Goal: Task Accomplishment & Management: Use online tool/utility

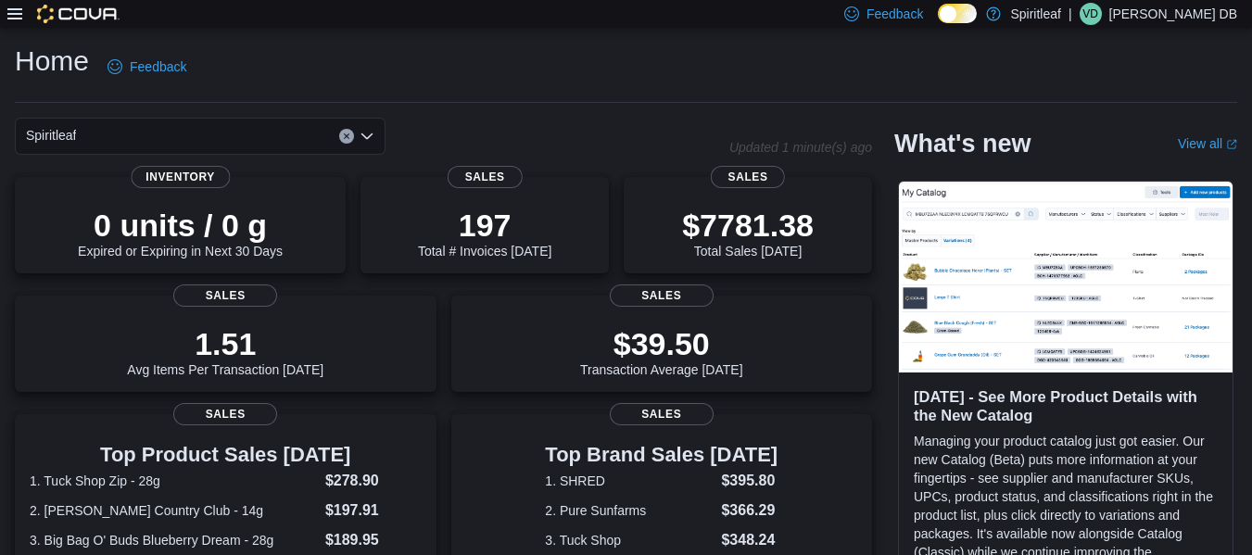
click at [15, 24] on div at bounding box center [63, 14] width 112 height 28
click at [14, 19] on icon at bounding box center [14, 13] width 15 height 15
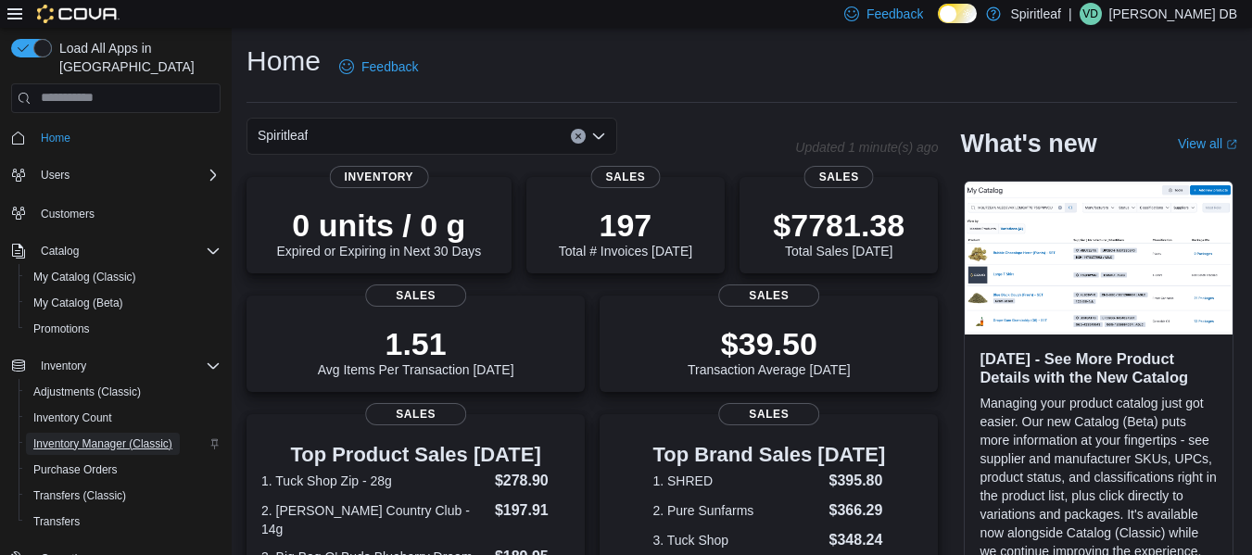
click at [91, 433] on span "Inventory Manager (Classic)" at bounding box center [102, 444] width 139 height 22
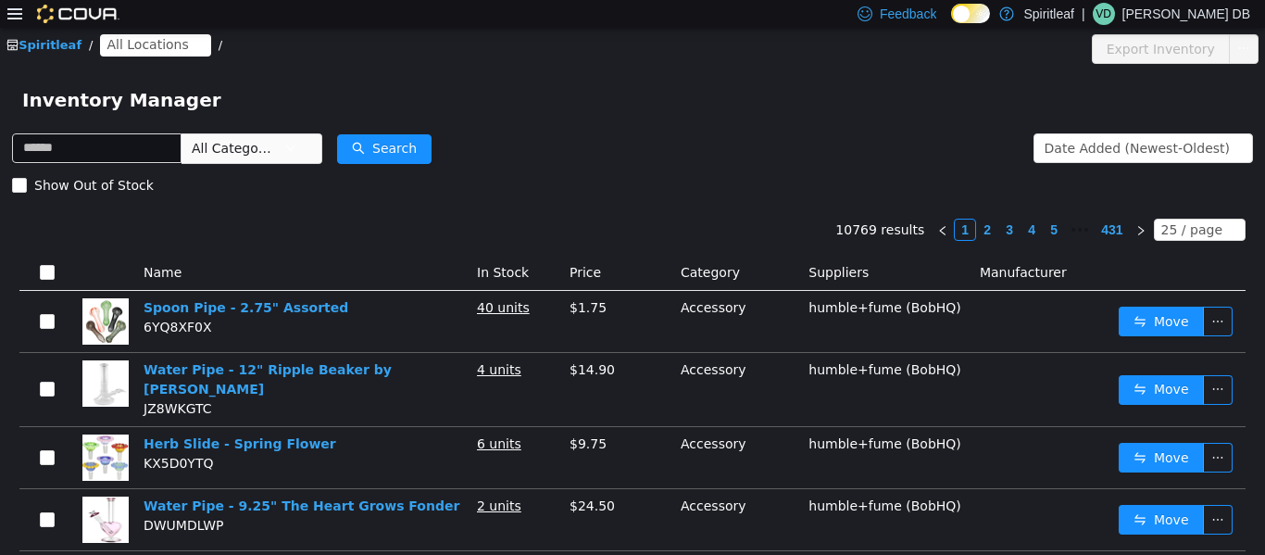
click at [156, 53] on span "All Locations" at bounding box center [148, 43] width 82 height 20
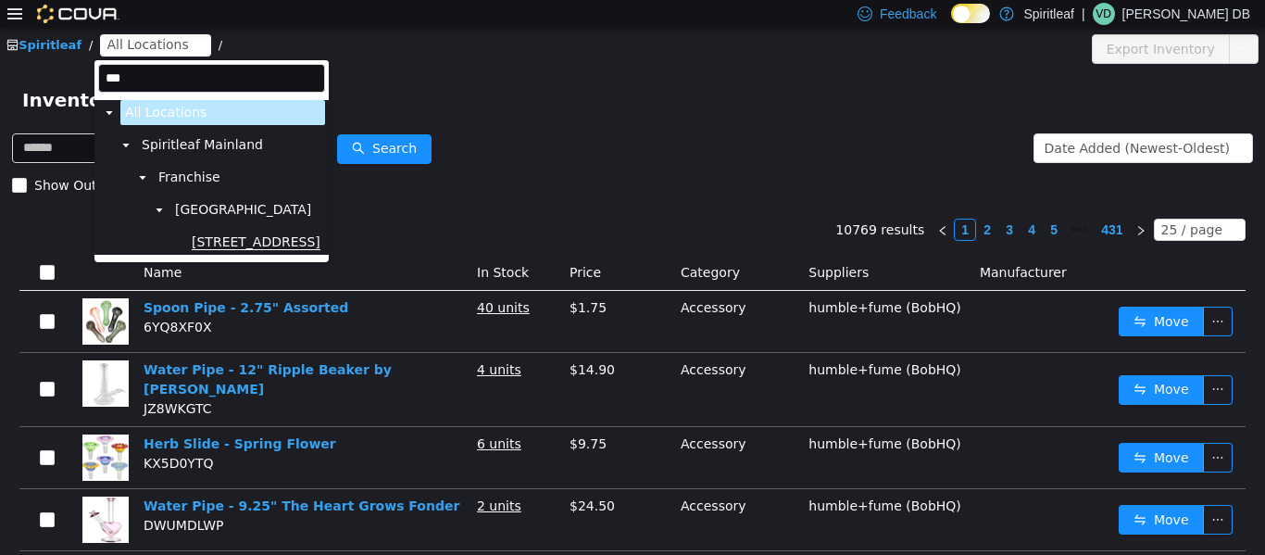
type input "***"
click at [297, 247] on span "[STREET_ADDRESS]" at bounding box center [256, 241] width 129 height 16
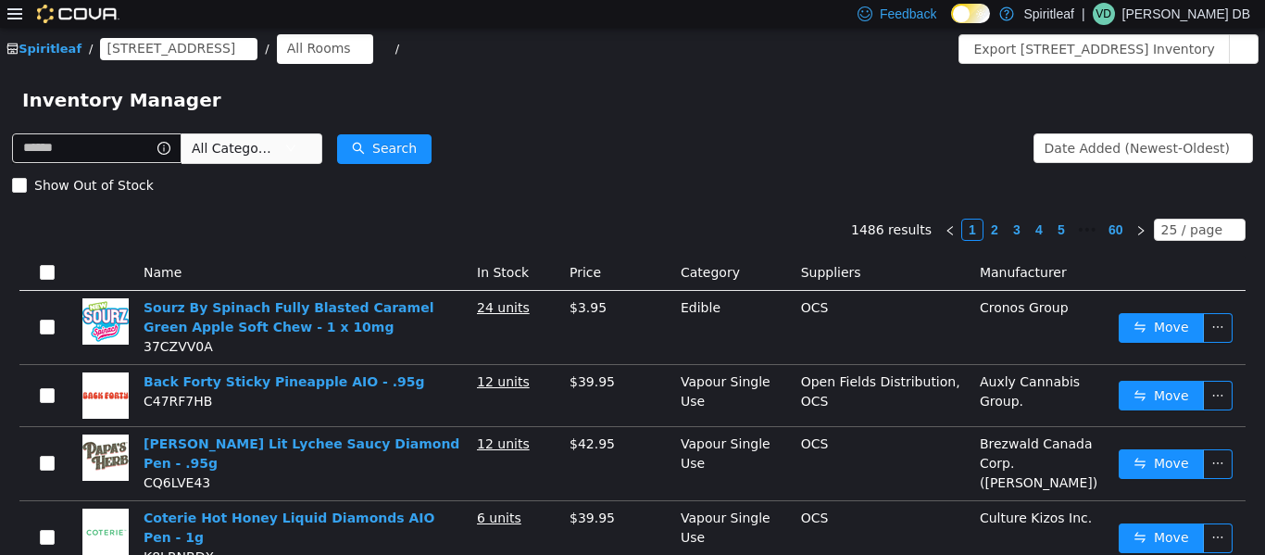
click at [587, 160] on form "All Categories Date Added (Newest-Oldest) Search Show Out of Stock" at bounding box center [632, 166] width 1241 height 74
click at [351, 53] on div "All Rooms" at bounding box center [319, 47] width 64 height 28
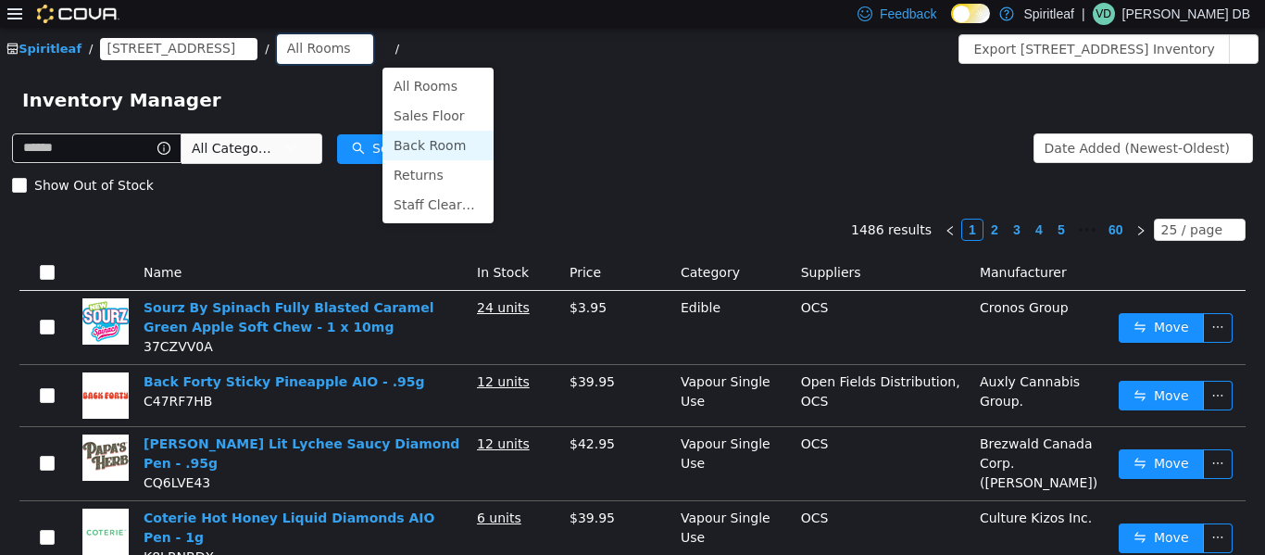
click at [449, 151] on li "Back Room" at bounding box center [438, 145] width 111 height 30
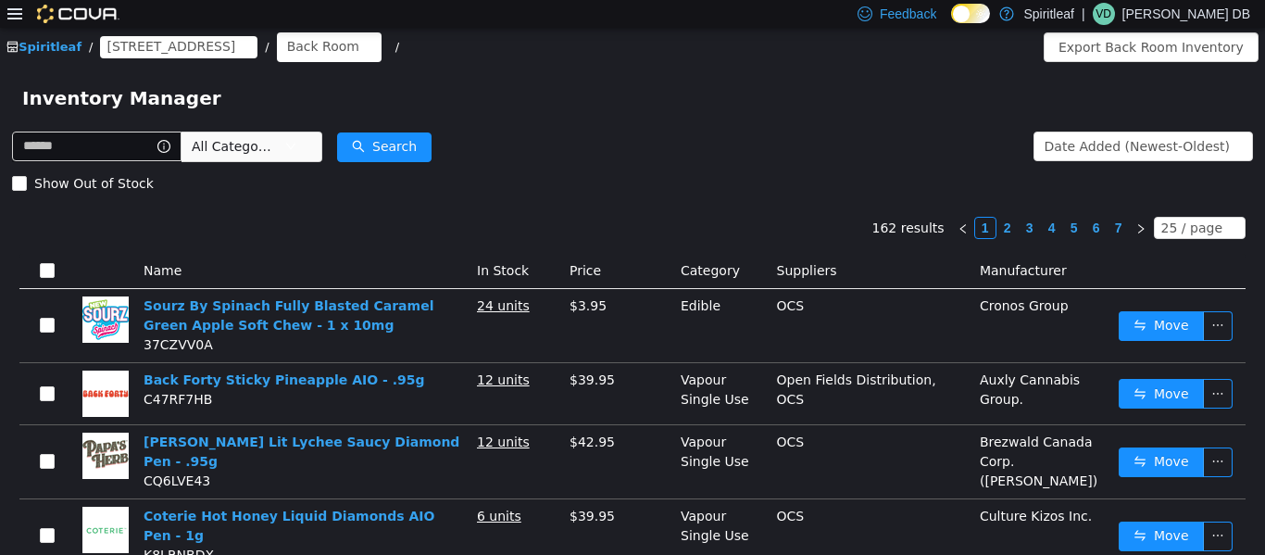
scroll to position [1, 0]
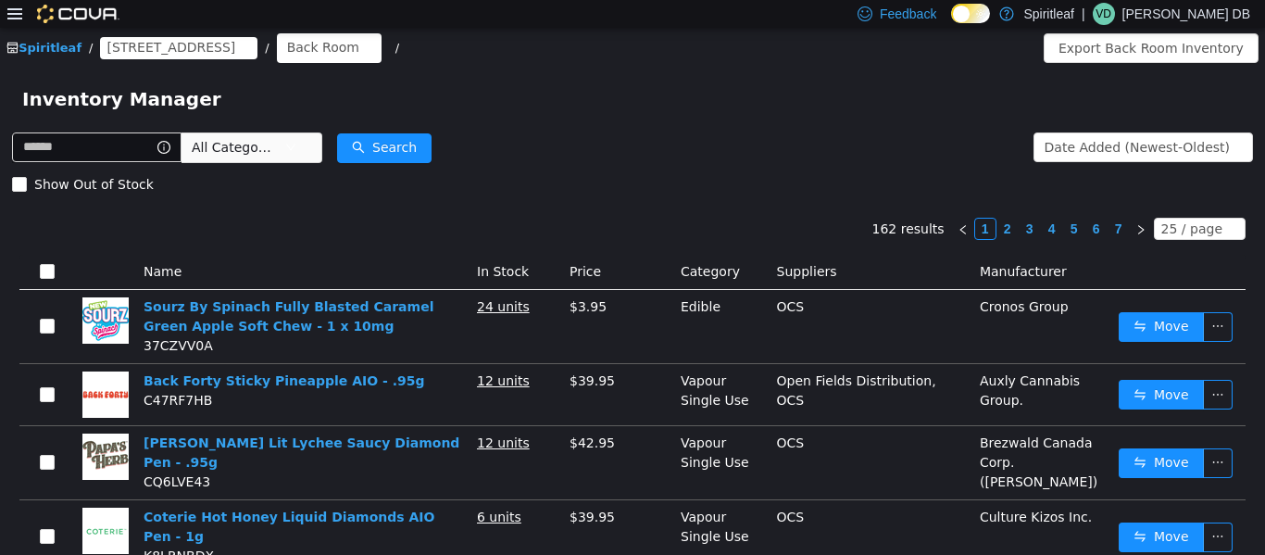
click at [284, 133] on span "All Categories" at bounding box center [238, 146] width 93 height 28
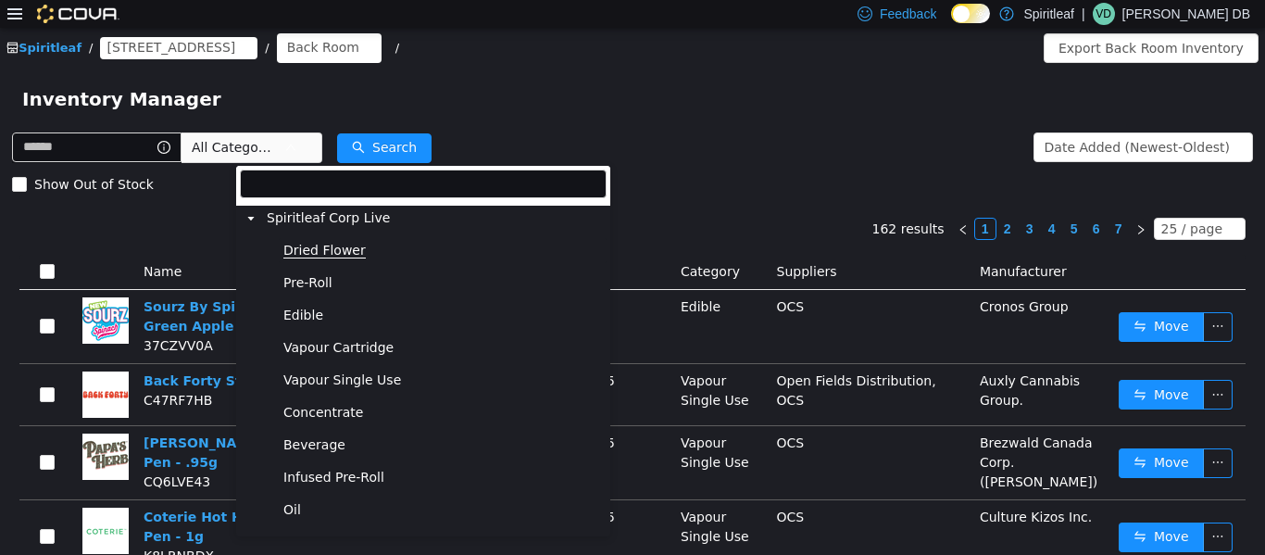
click at [324, 249] on span "Dried Flower" at bounding box center [324, 250] width 82 height 16
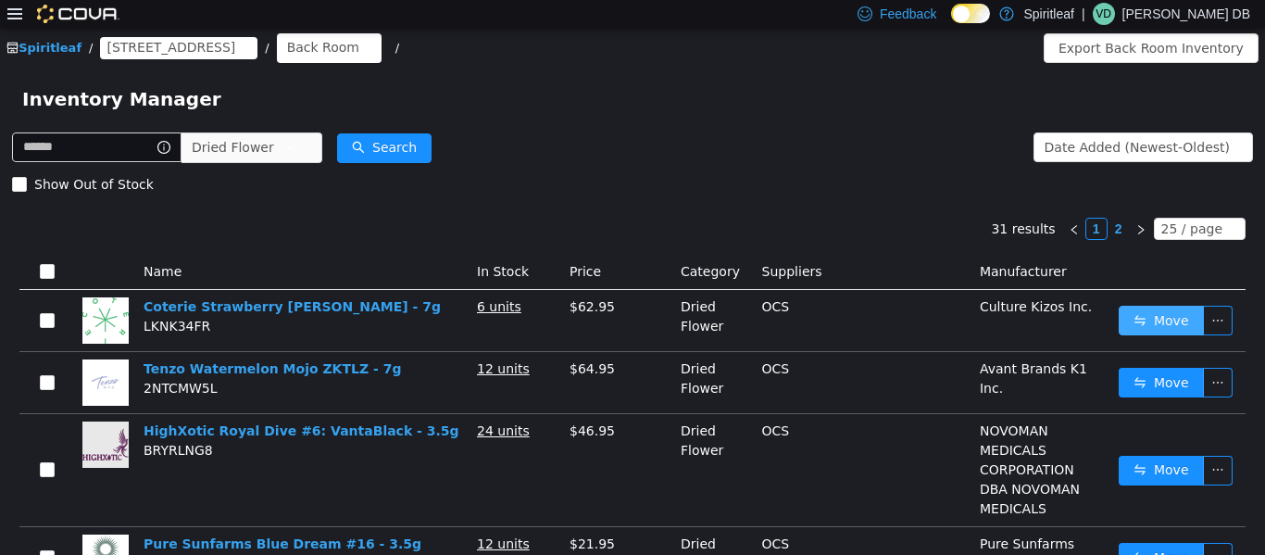
click at [630, 317] on button "Move" at bounding box center [1161, 320] width 85 height 30
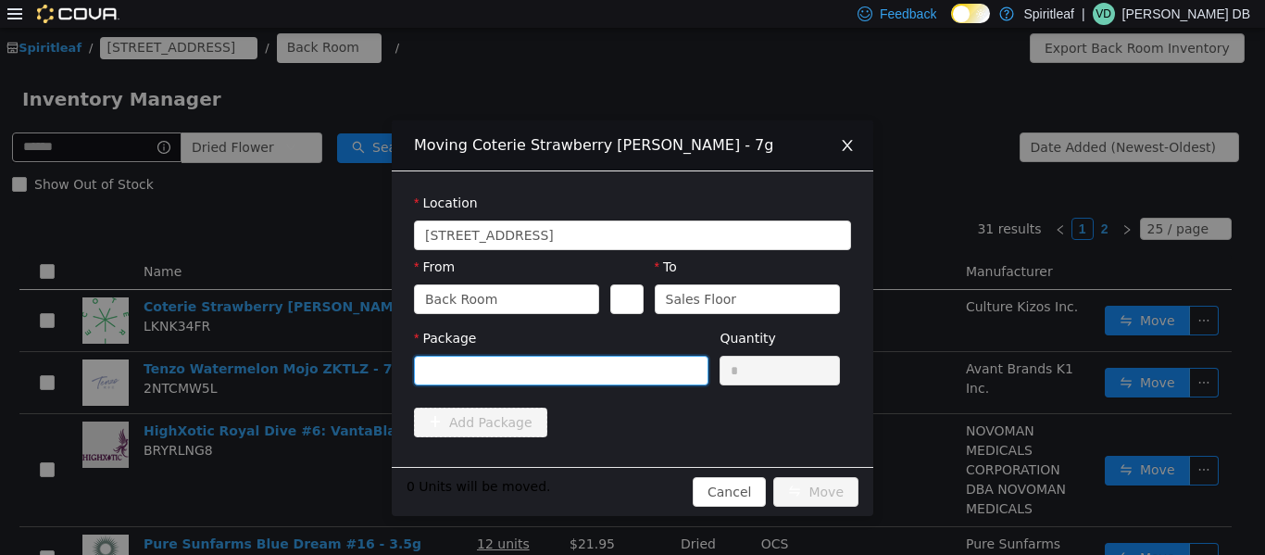
click at [630, 364] on div at bounding box center [555, 370] width 260 height 28
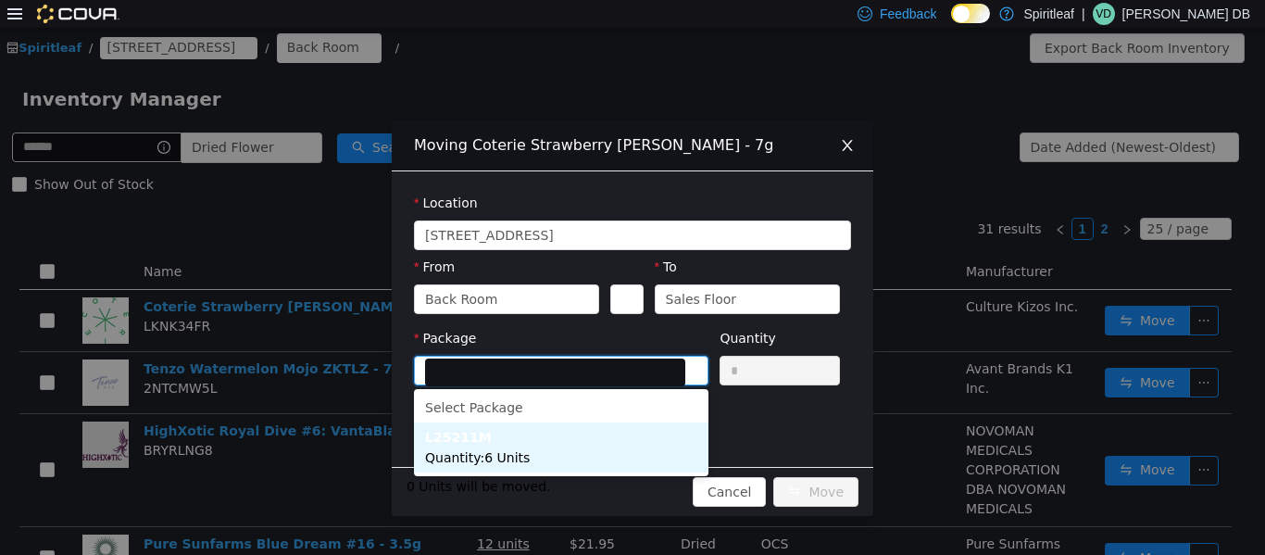
click at [601, 465] on li "L25211M Quantity : 6 Units" at bounding box center [561, 447] width 295 height 50
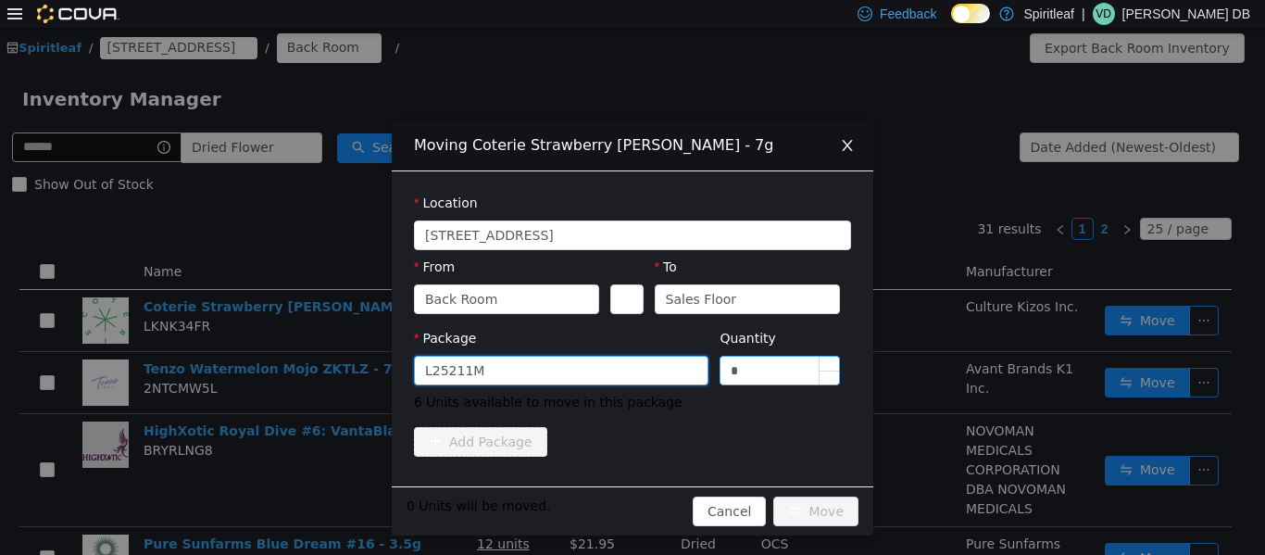
click at [630, 362] on input "*" at bounding box center [780, 370] width 119 height 28
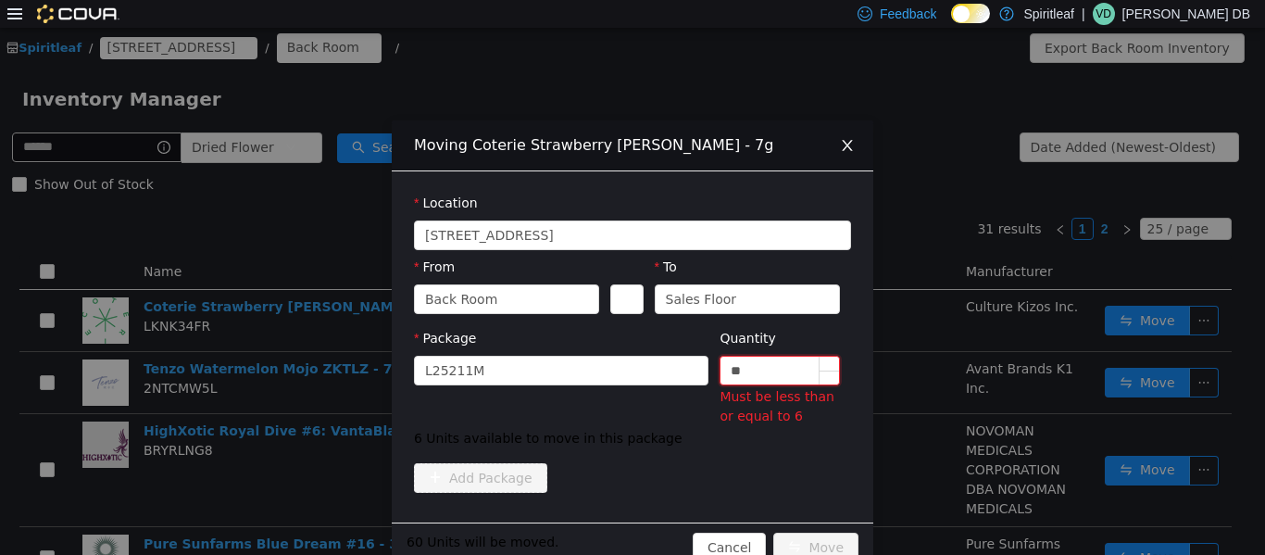
click at [630, 362] on input "**" at bounding box center [780, 370] width 119 height 28
type input "*"
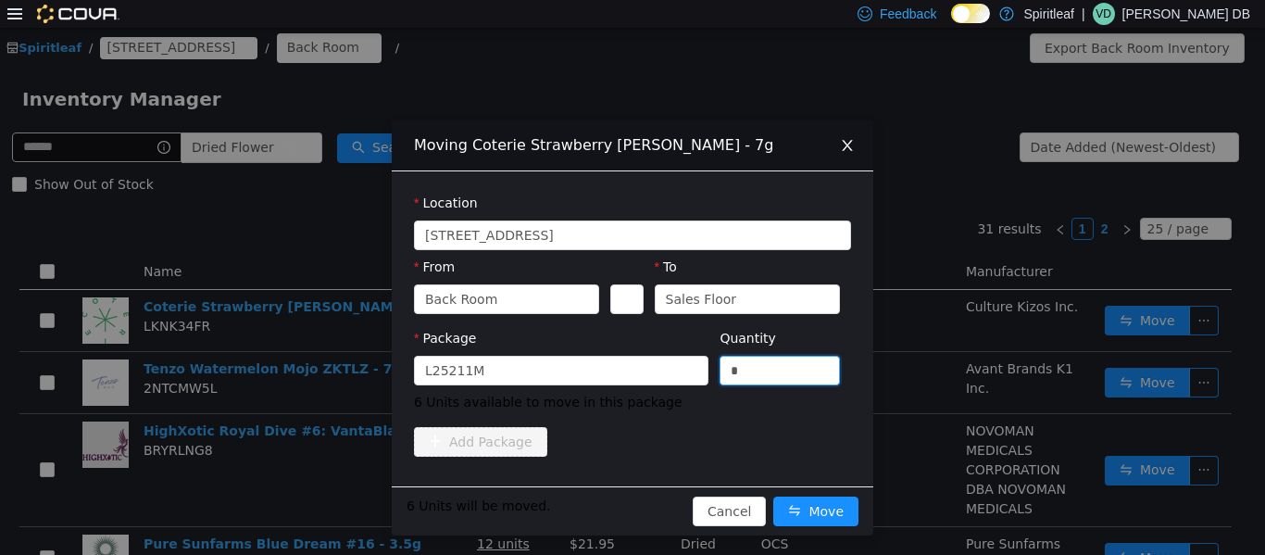
click at [630, 144] on icon "icon: close" at bounding box center [847, 144] width 15 height 15
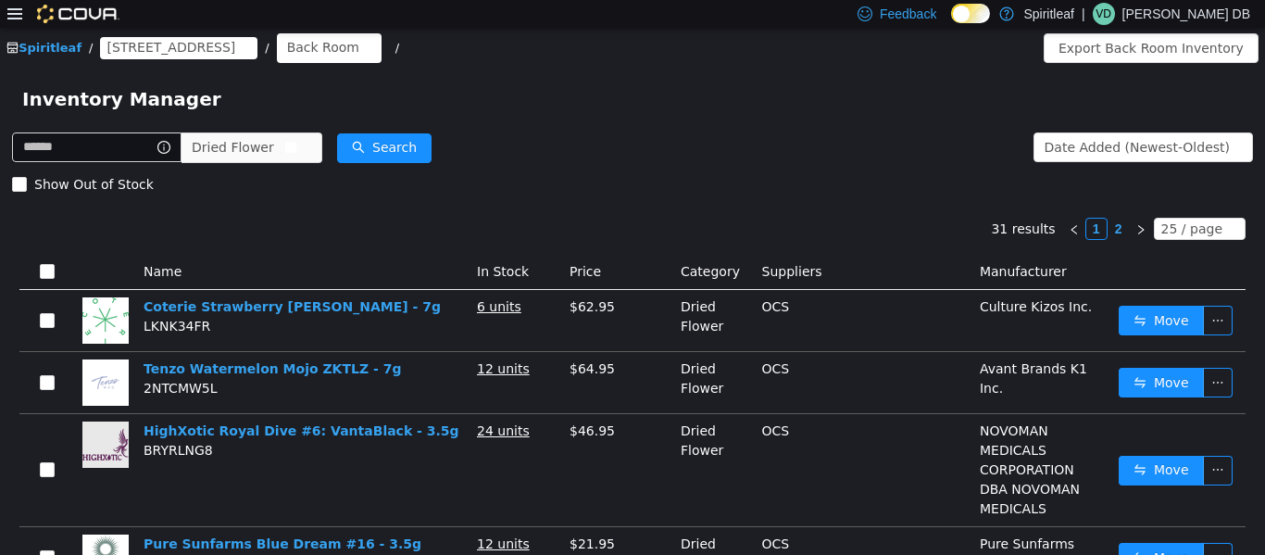
click at [274, 157] on span "Dried Flower" at bounding box center [233, 146] width 82 height 28
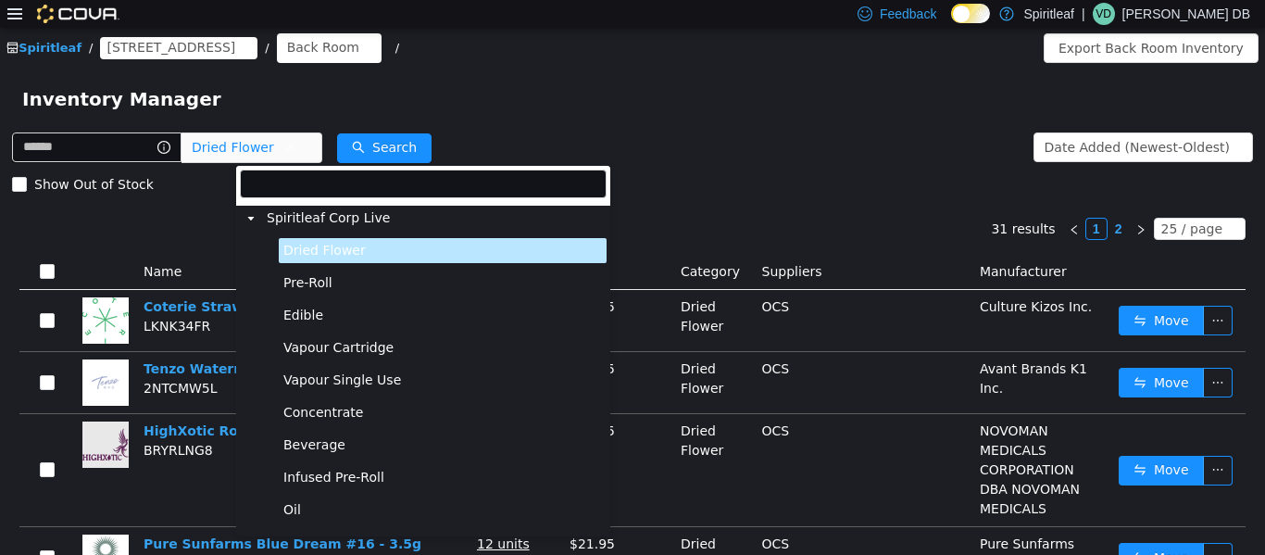
click at [326, 271] on span "Pre-Roll" at bounding box center [443, 282] width 328 height 25
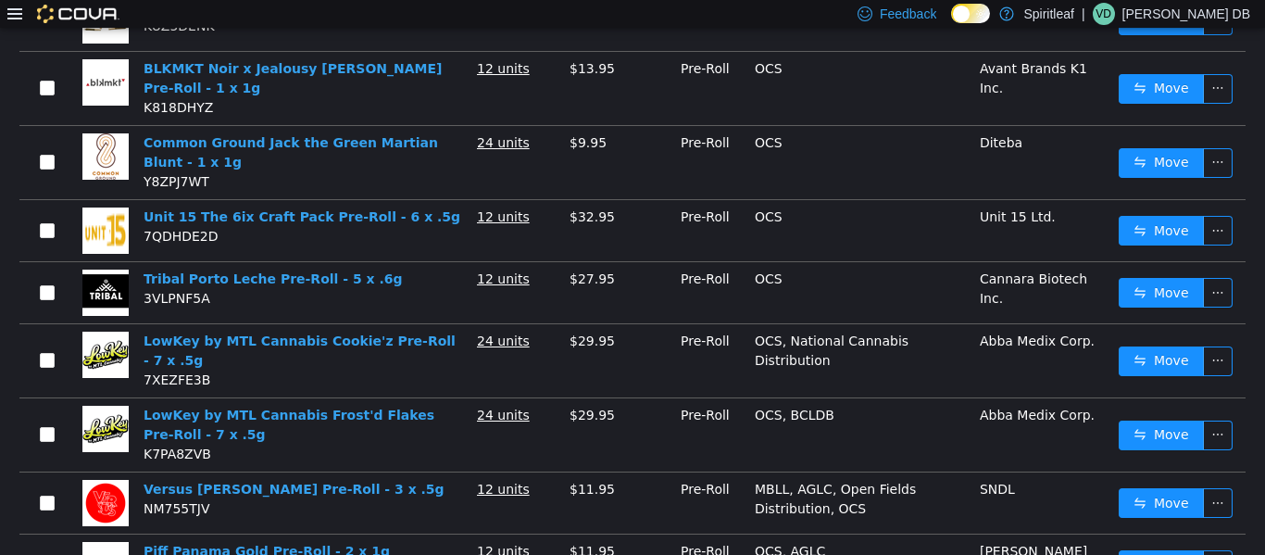
scroll to position [0, 0]
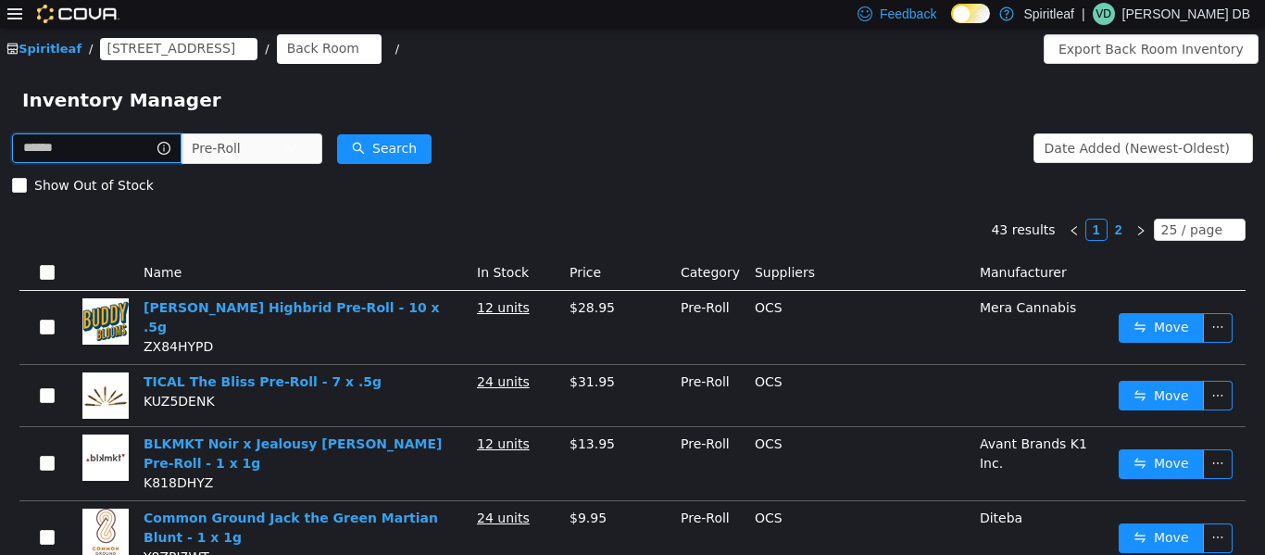
click at [122, 147] on input "text" at bounding box center [97, 147] width 170 height 30
type input "*****"
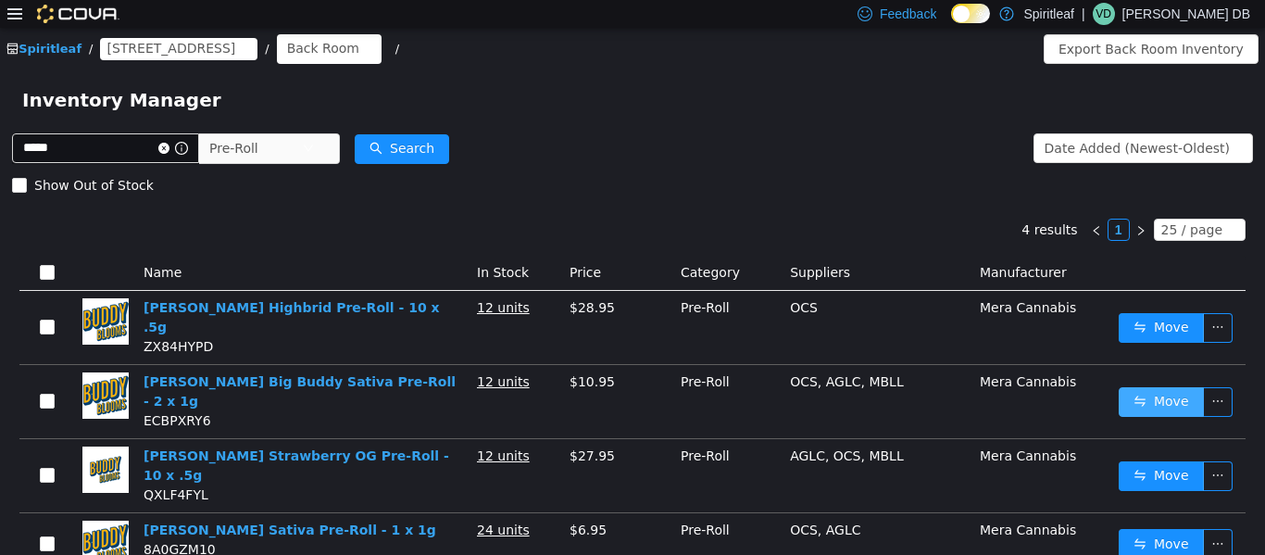
click at [630, 386] on button "Move" at bounding box center [1161, 401] width 85 height 30
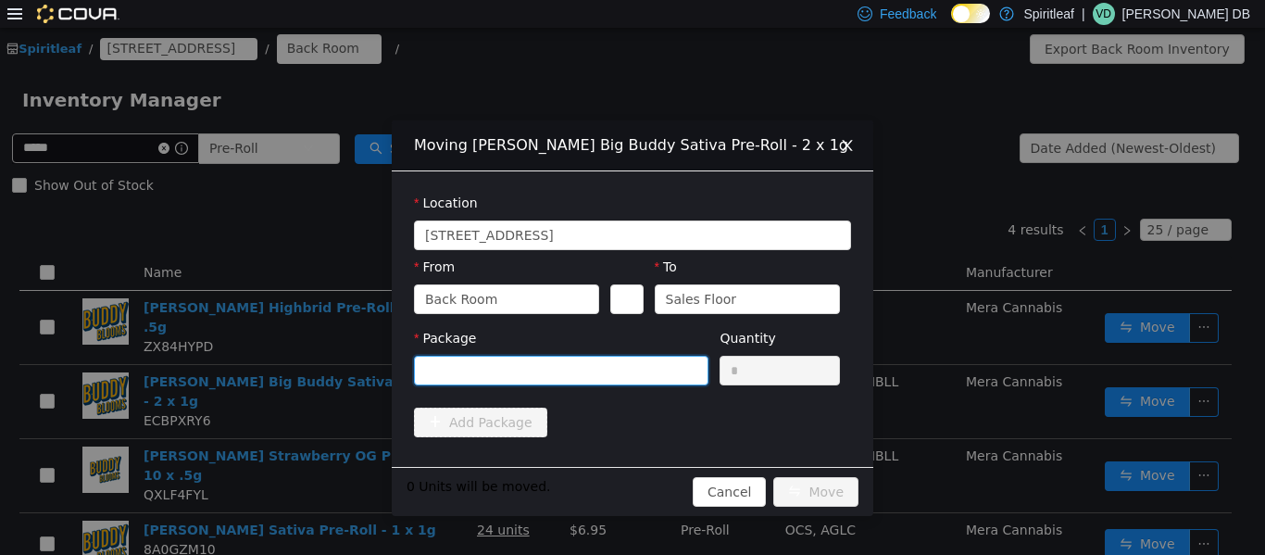
click at [630, 363] on div at bounding box center [555, 370] width 260 height 28
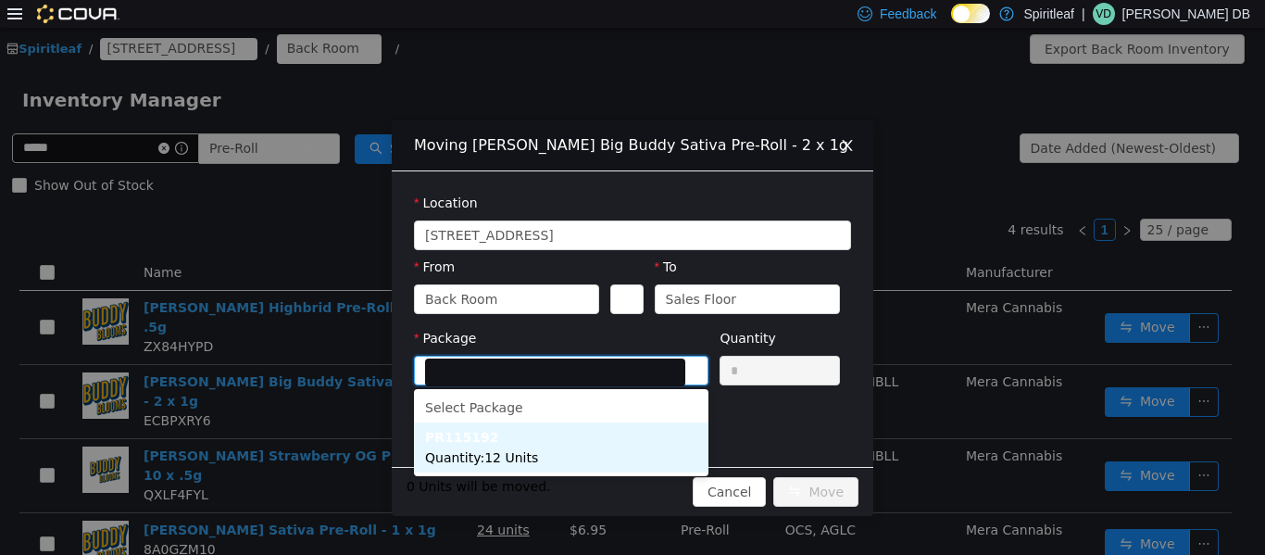
click at [544, 451] on li "PR115192 Quantity : 12 Units" at bounding box center [561, 447] width 295 height 50
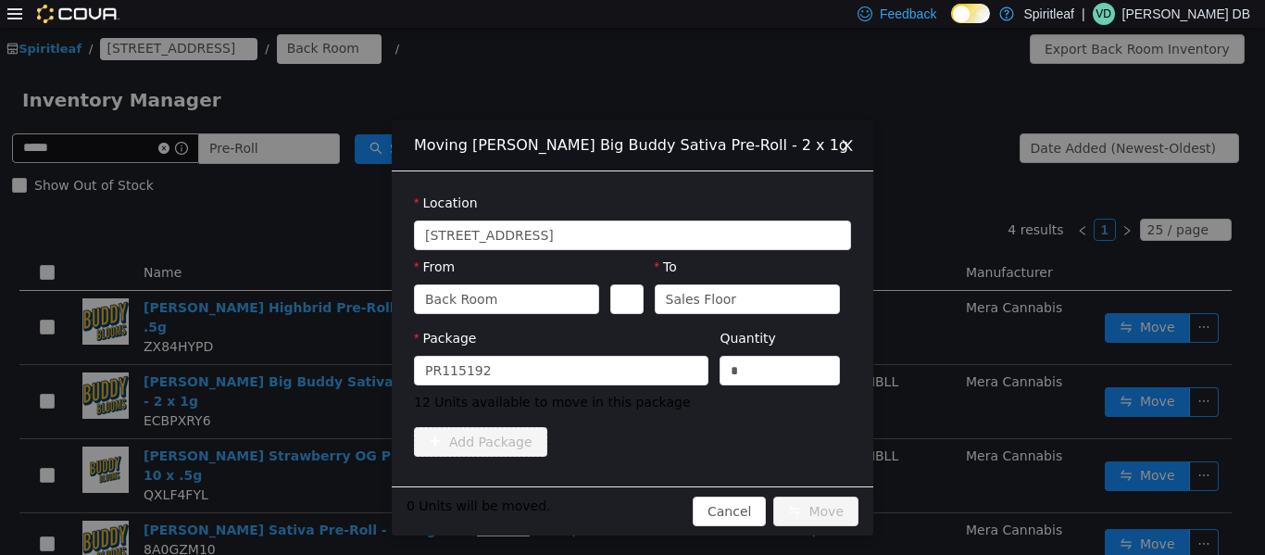
click at [630, 369] on div "Package PR115192 Quantity * 12 Units available to move in this package" at bounding box center [632, 369] width 437 height 83
click at [630, 369] on input "*" at bounding box center [780, 370] width 119 height 28
type input "**"
click at [630, 509] on button "Move" at bounding box center [816, 511] width 85 height 30
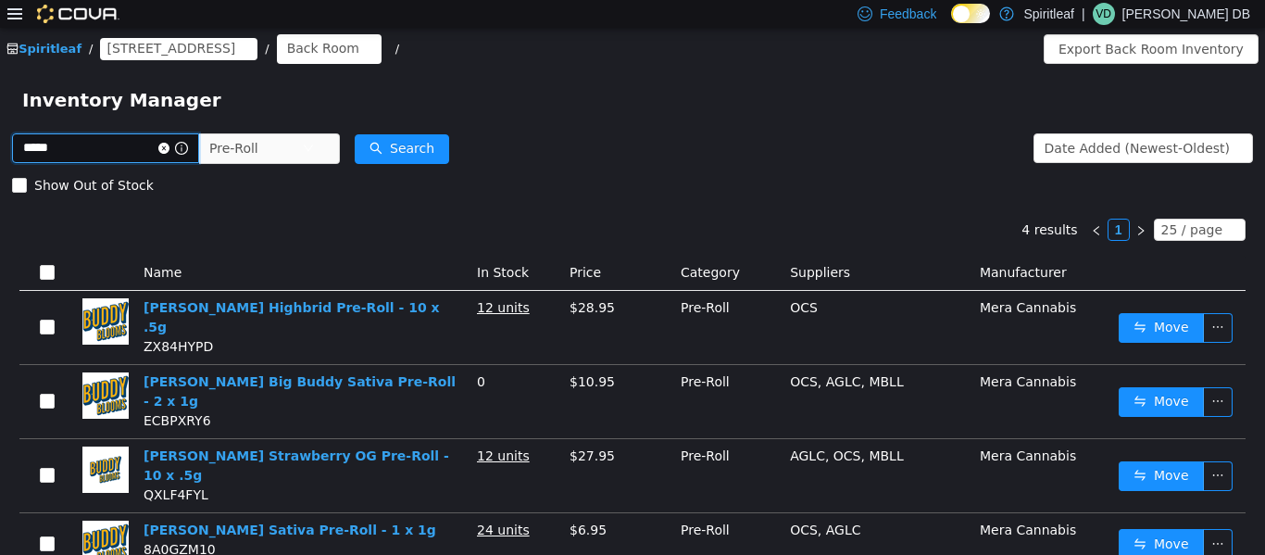
click at [120, 156] on input "*****" at bounding box center [105, 147] width 187 height 30
type input "*********"
click at [447, 143] on button "Search" at bounding box center [402, 148] width 94 height 30
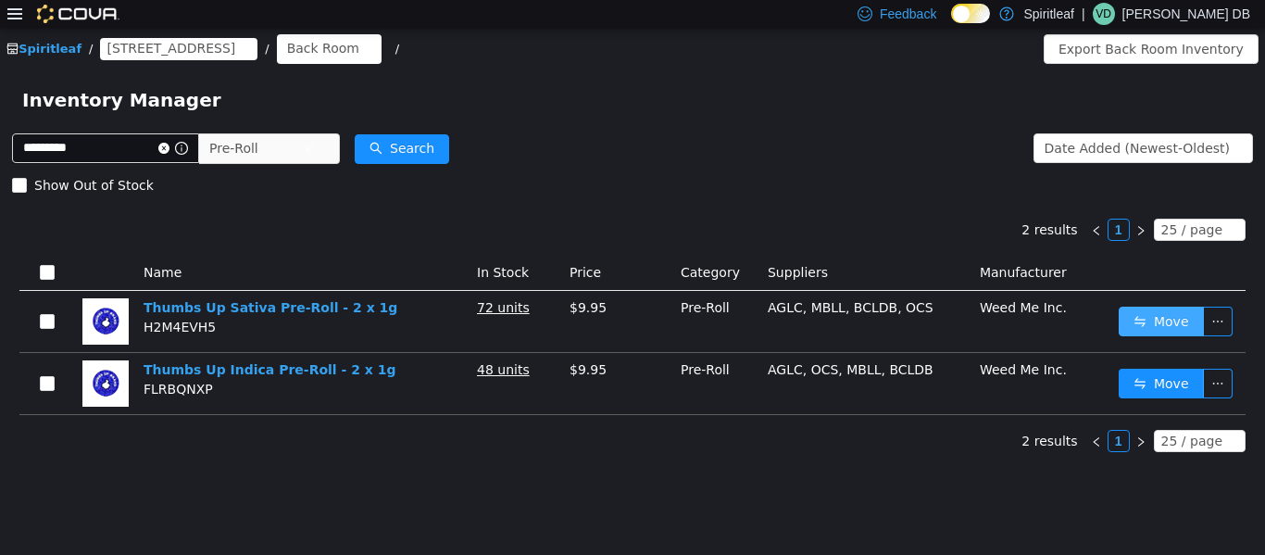
click at [630, 322] on button "Move" at bounding box center [1161, 321] width 85 height 30
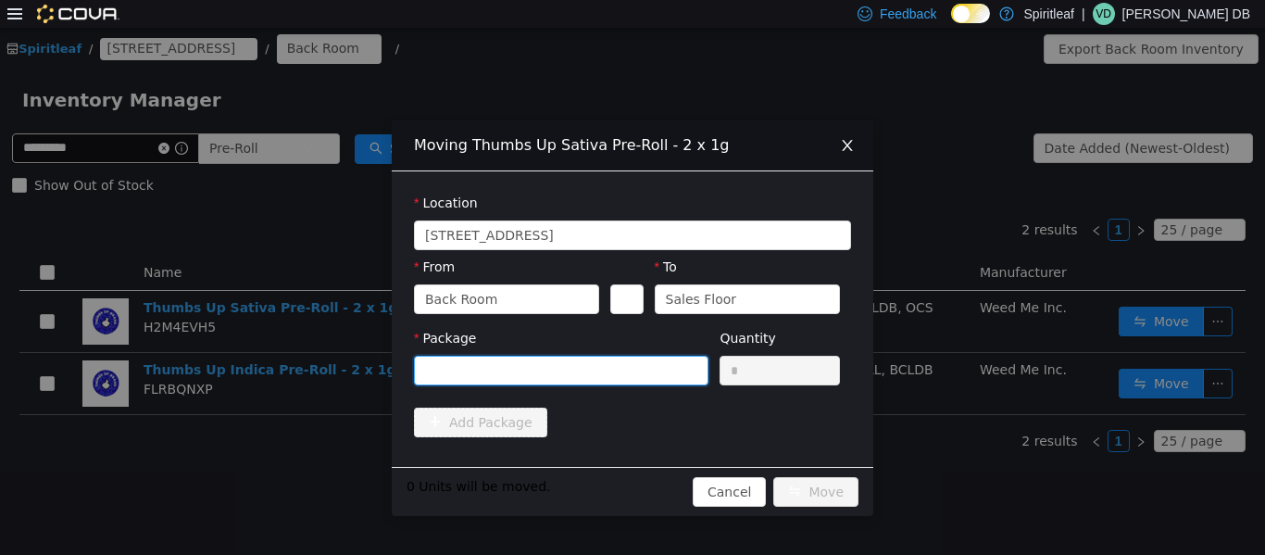
click at [620, 367] on div at bounding box center [555, 370] width 260 height 28
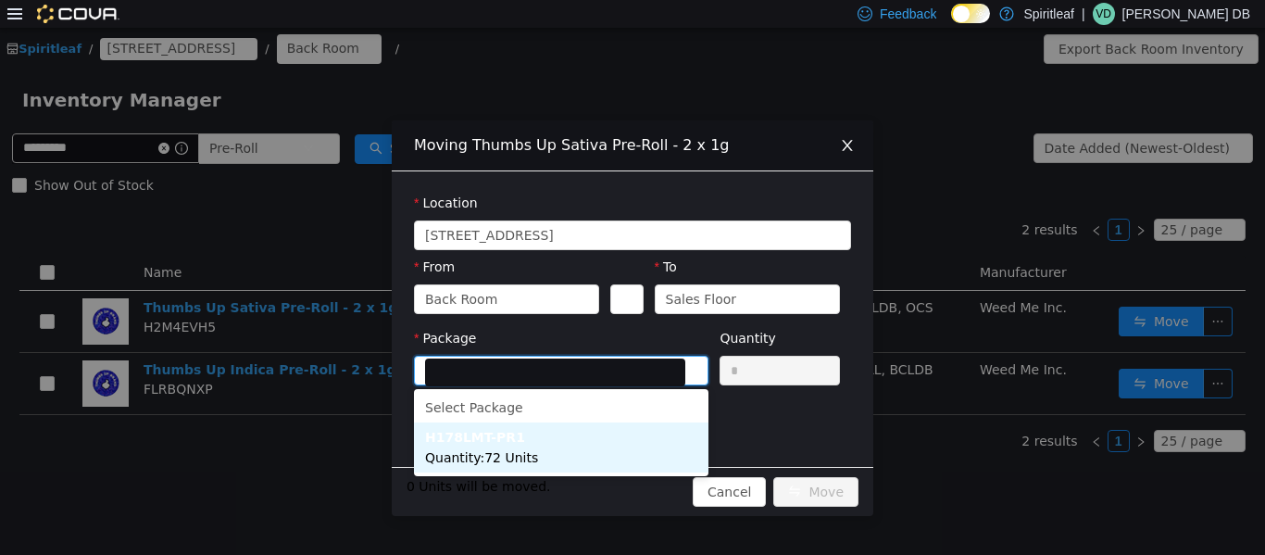
click at [577, 458] on li "H178LMT-PR1 Quantity : 72 Units" at bounding box center [561, 447] width 295 height 50
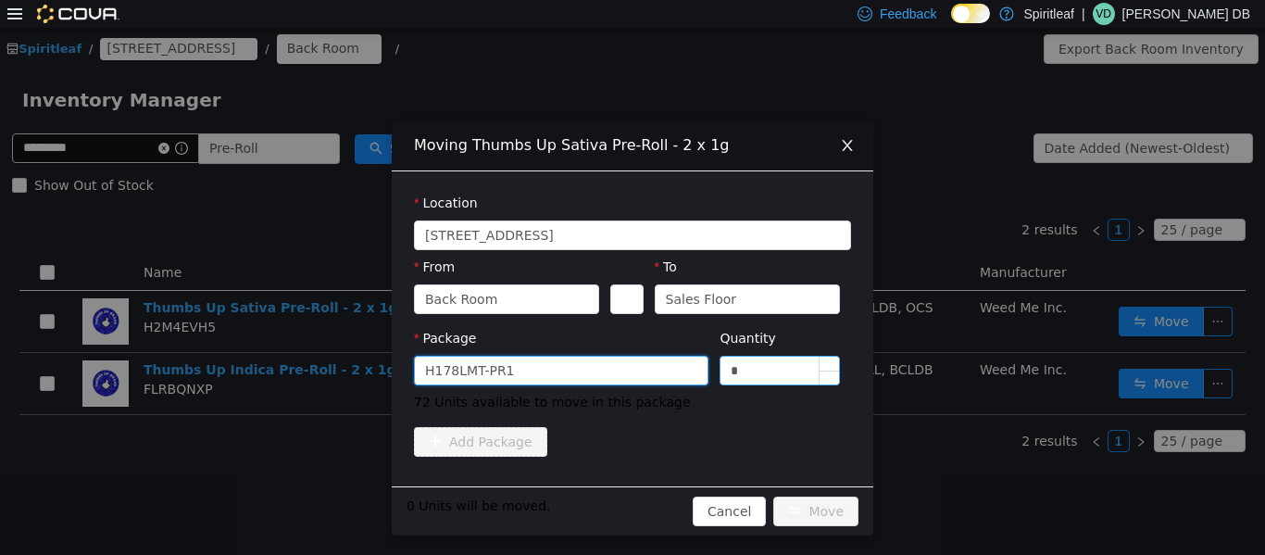
click at [630, 377] on input "*" at bounding box center [780, 370] width 119 height 28
type input "*"
type input "**"
click at [630, 448] on div "Add Package" at bounding box center [632, 441] width 437 height 30
click at [630, 508] on button "Move" at bounding box center [816, 511] width 85 height 30
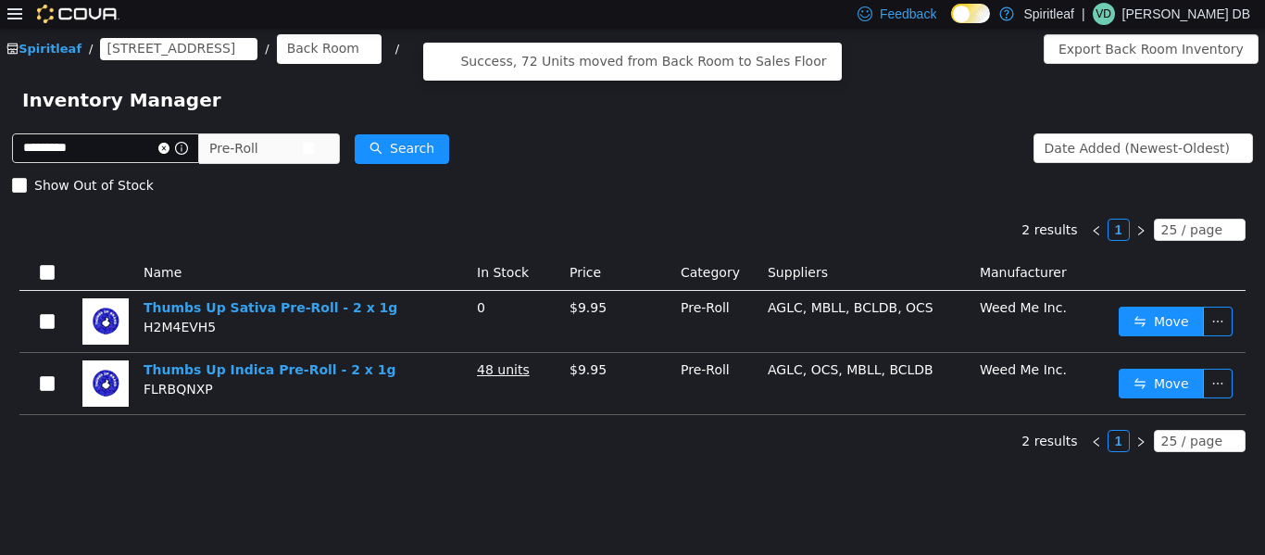
click at [302, 157] on span "Pre-Roll" at bounding box center [255, 147] width 93 height 28
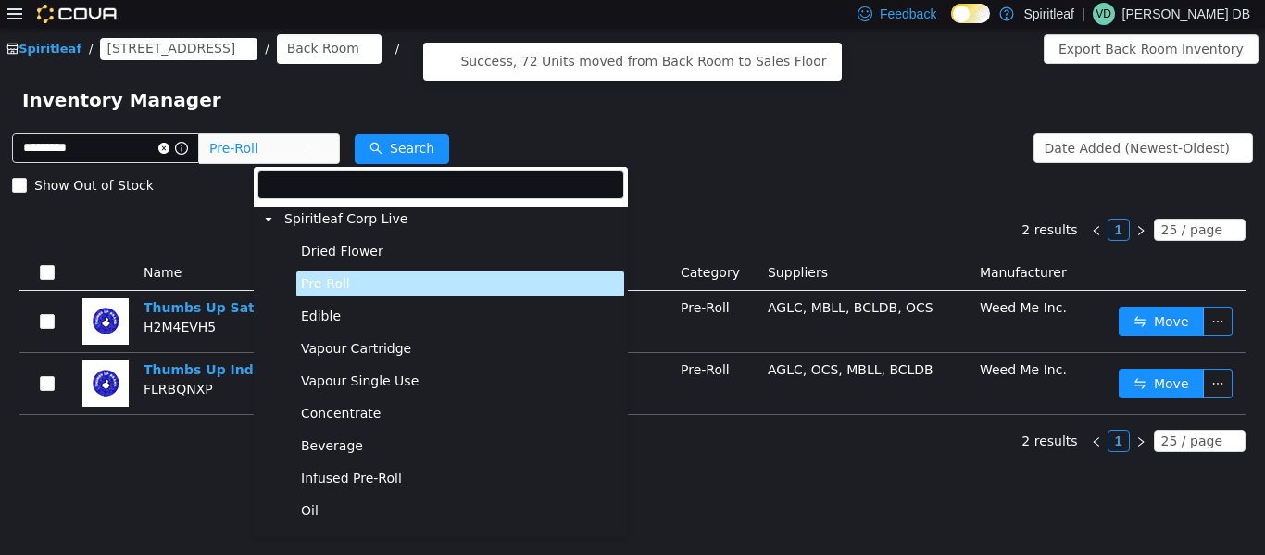
click at [360, 260] on span "Dried Flower" at bounding box center [460, 250] width 328 height 25
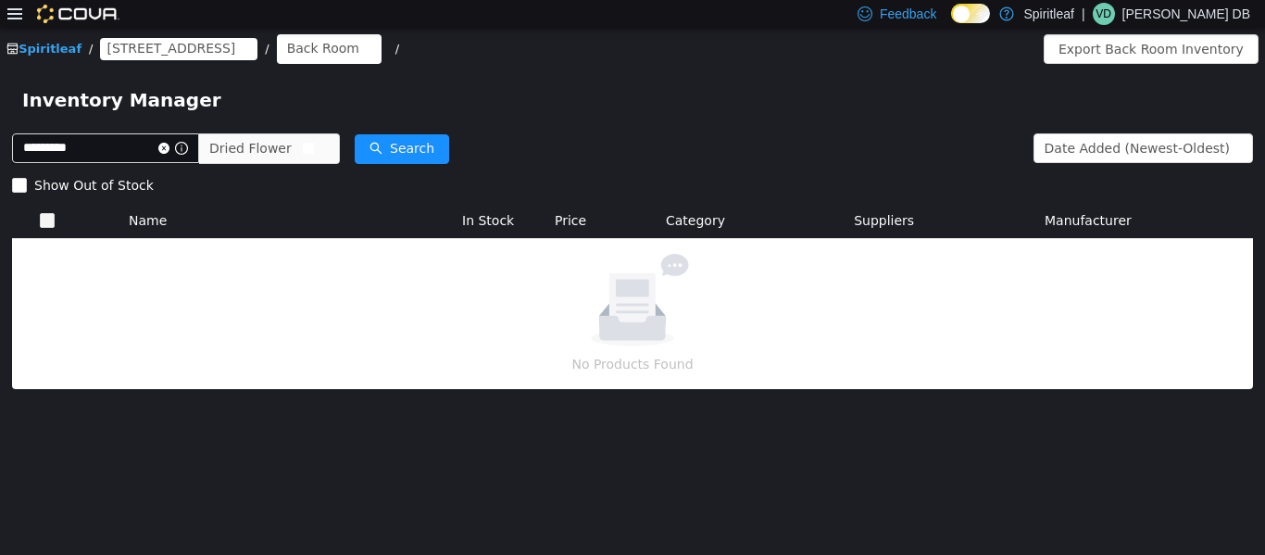
click at [314, 148] on icon "icon: close-circle" at bounding box center [308, 147] width 11 height 11
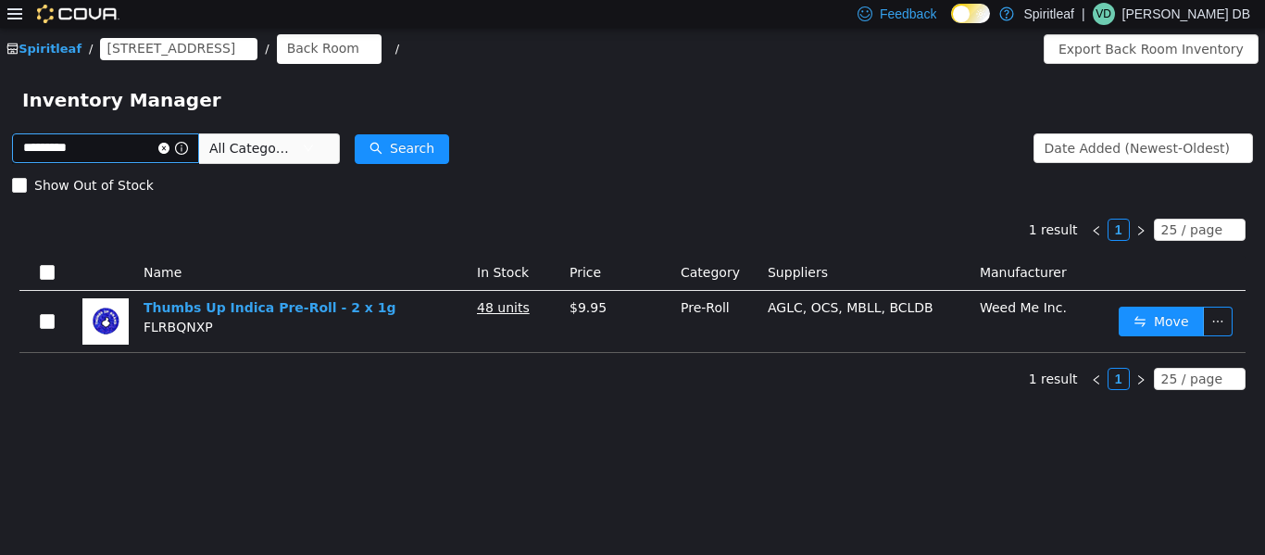
click at [170, 147] on icon "icon: close-circle" at bounding box center [163, 147] width 11 height 11
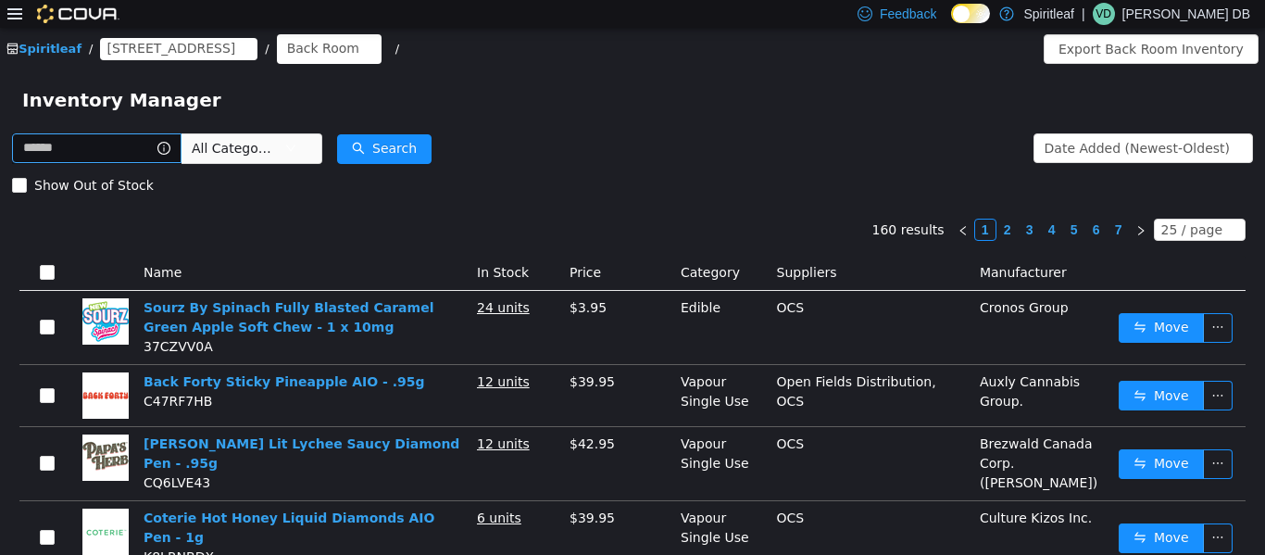
click at [276, 153] on span "All Categories" at bounding box center [234, 147] width 84 height 19
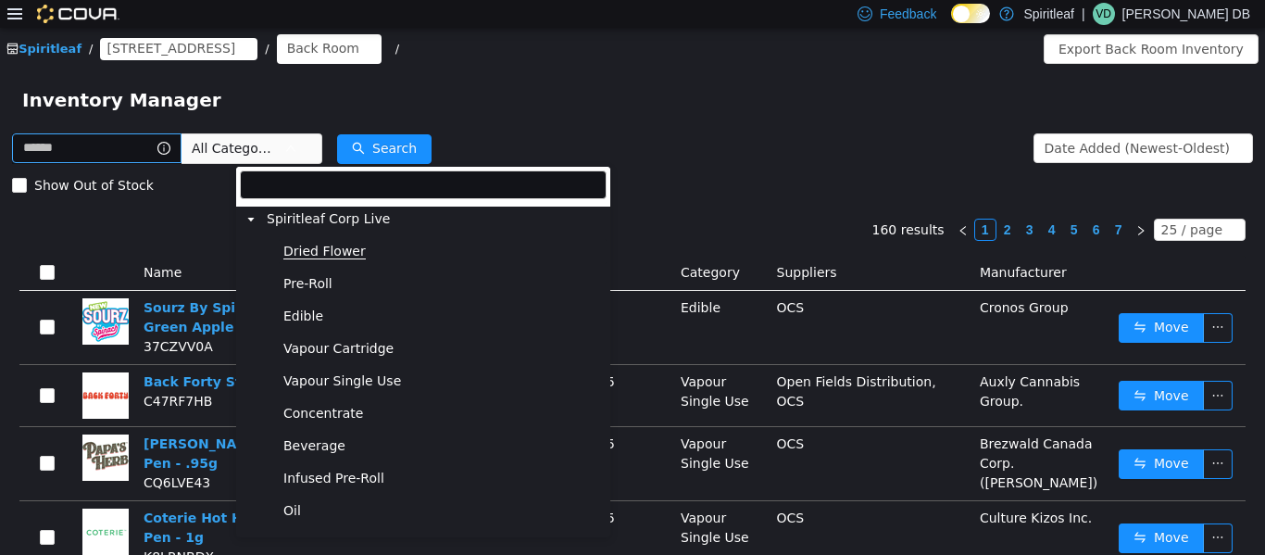
click at [323, 244] on span "Dried Flower" at bounding box center [324, 251] width 82 height 16
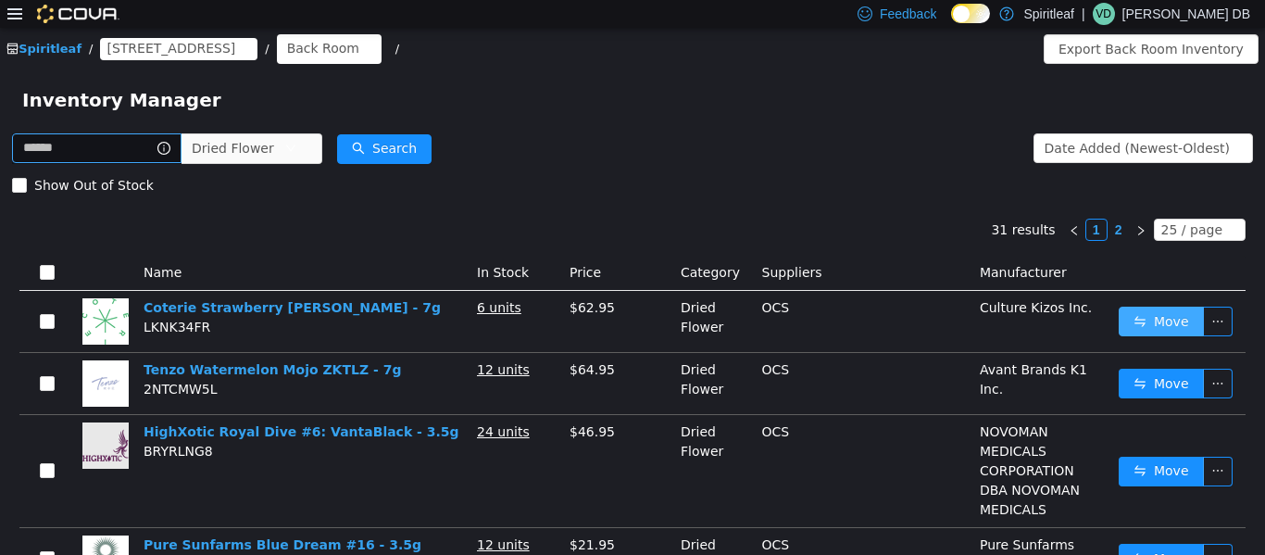
click at [630, 314] on button "Move" at bounding box center [1161, 321] width 85 height 30
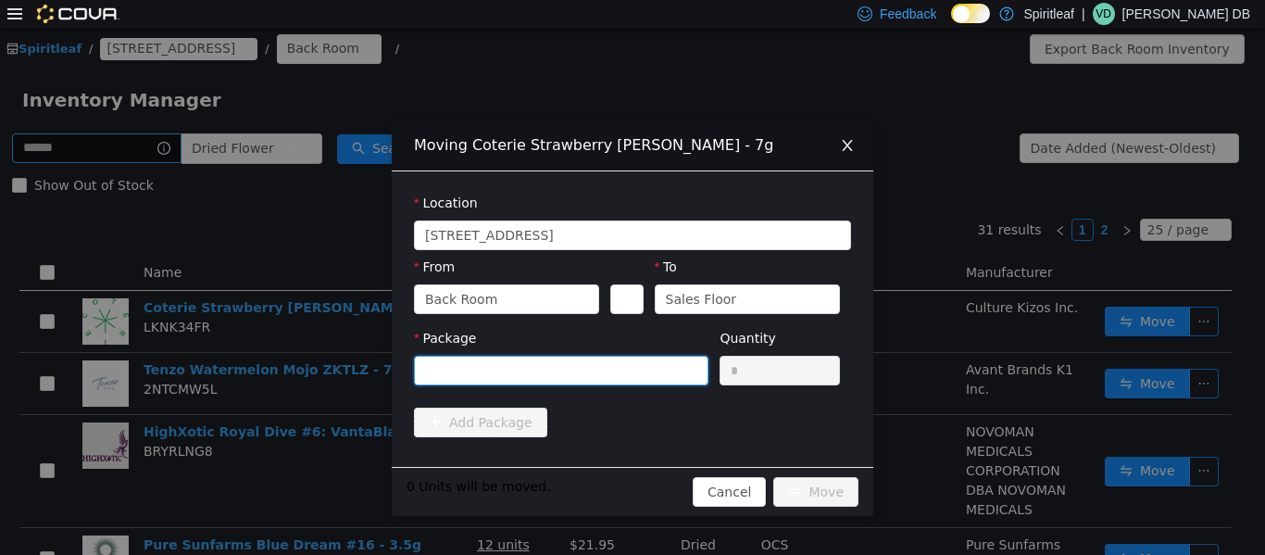
click at [585, 375] on div at bounding box center [555, 370] width 260 height 28
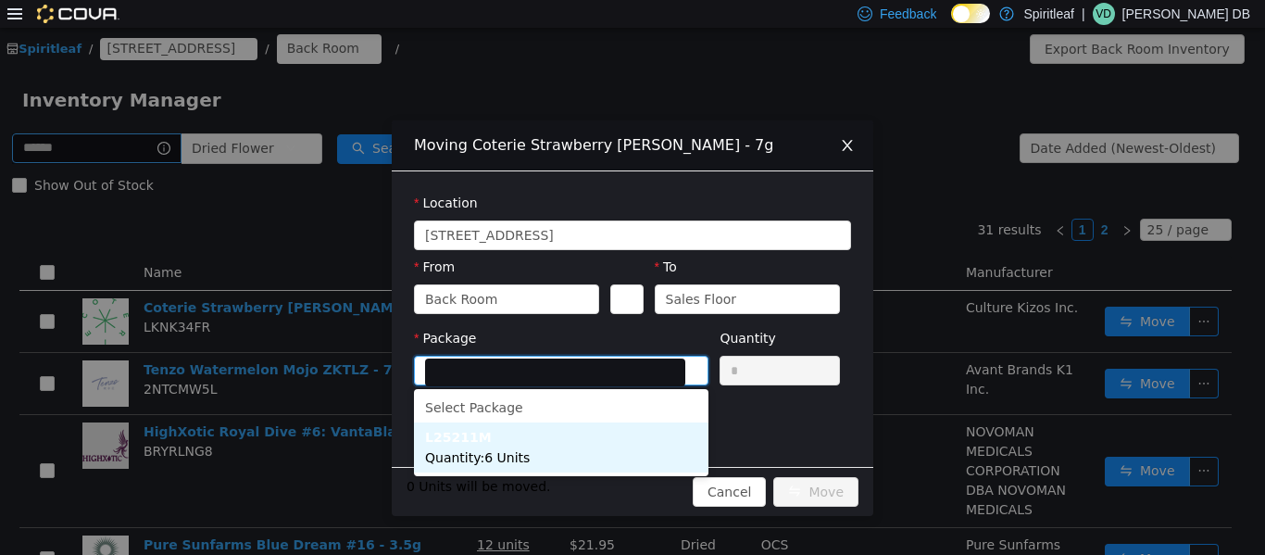
click at [525, 458] on span "Quantity : 6 Units" at bounding box center [477, 456] width 105 height 15
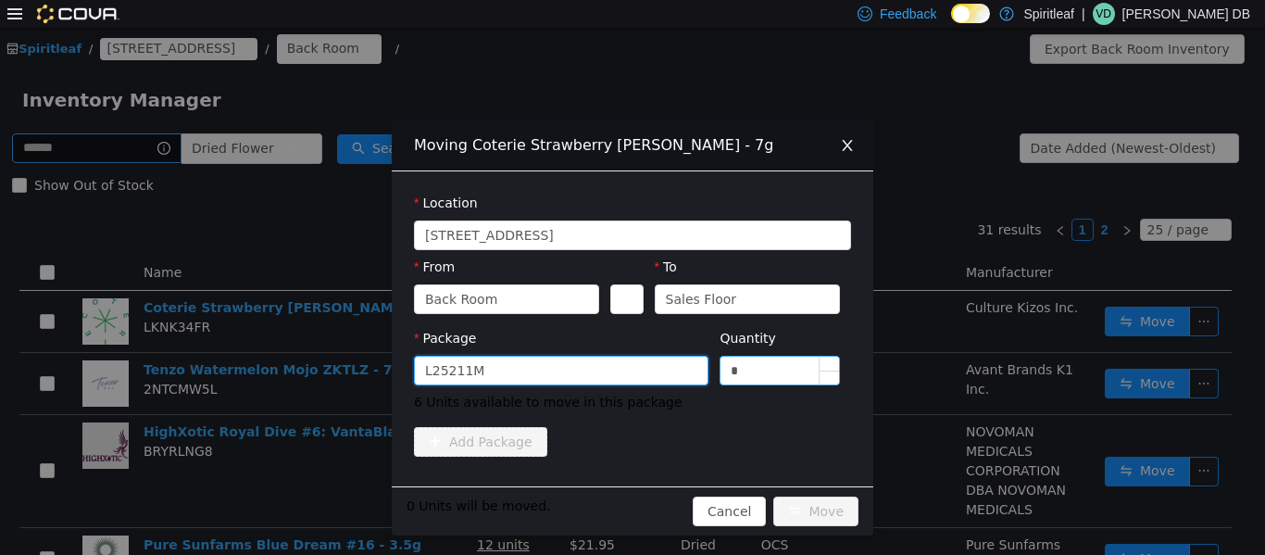
click at [630, 370] on input "*" at bounding box center [780, 370] width 119 height 28
type input "*"
click at [630, 496] on button "Move" at bounding box center [816, 511] width 85 height 30
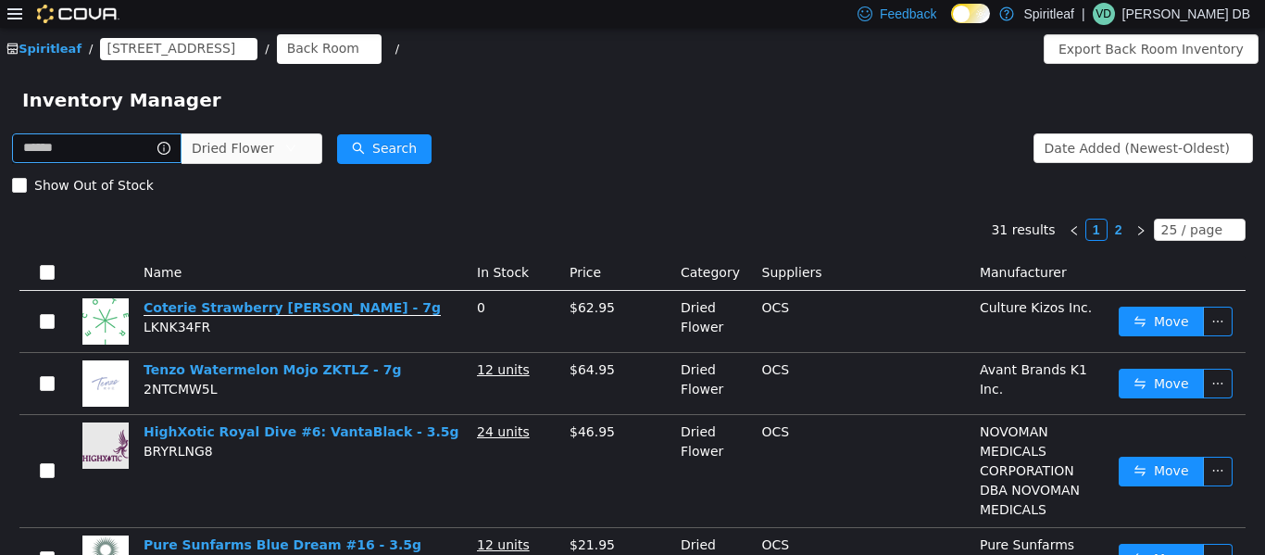
click at [287, 299] on link "Coterie Strawberry [PERSON_NAME] - 7g" at bounding box center [292, 307] width 297 height 16
click at [630, 321] on button "Move" at bounding box center [1161, 321] width 85 height 30
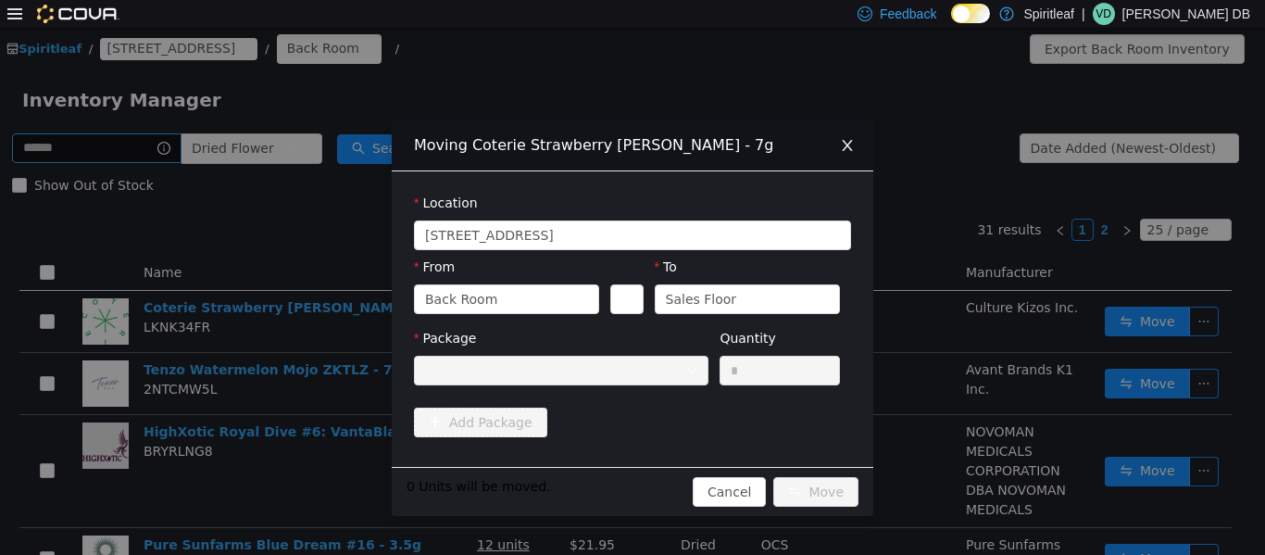
click at [630, 376] on div at bounding box center [561, 370] width 295 height 30
click at [630, 142] on span "Close" at bounding box center [848, 146] width 52 height 52
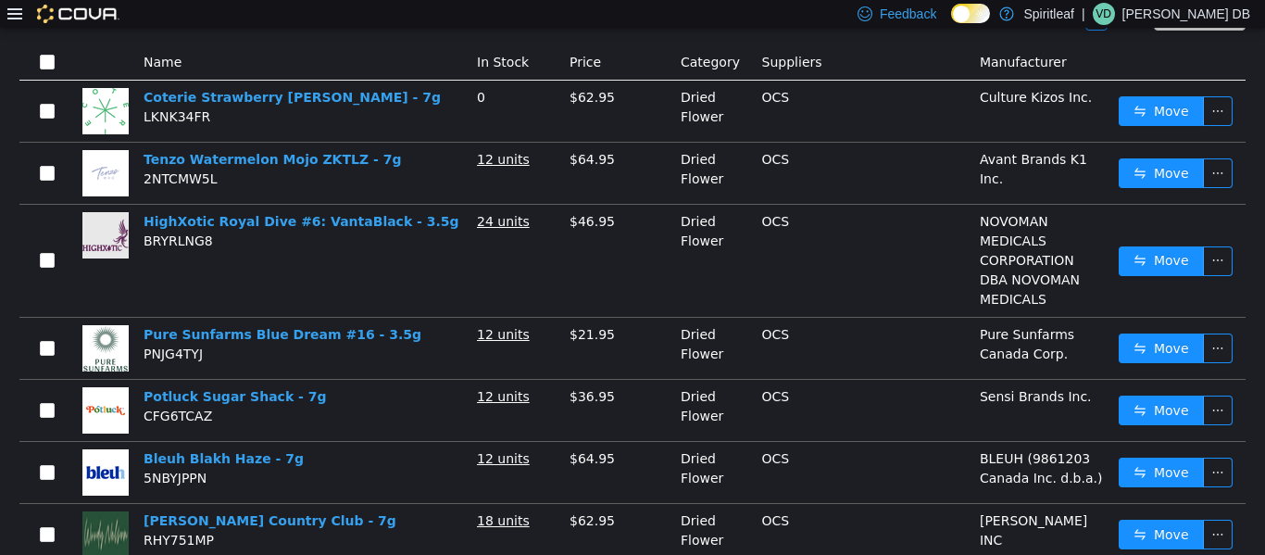
scroll to position [224, 0]
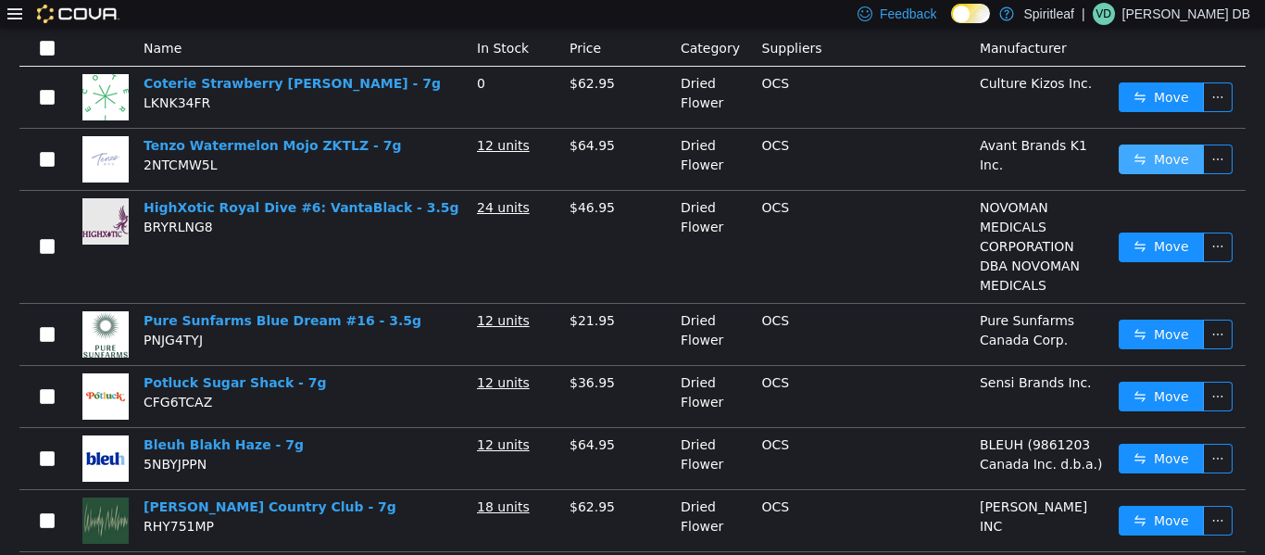
click at [630, 158] on button "Move" at bounding box center [1161, 159] width 85 height 30
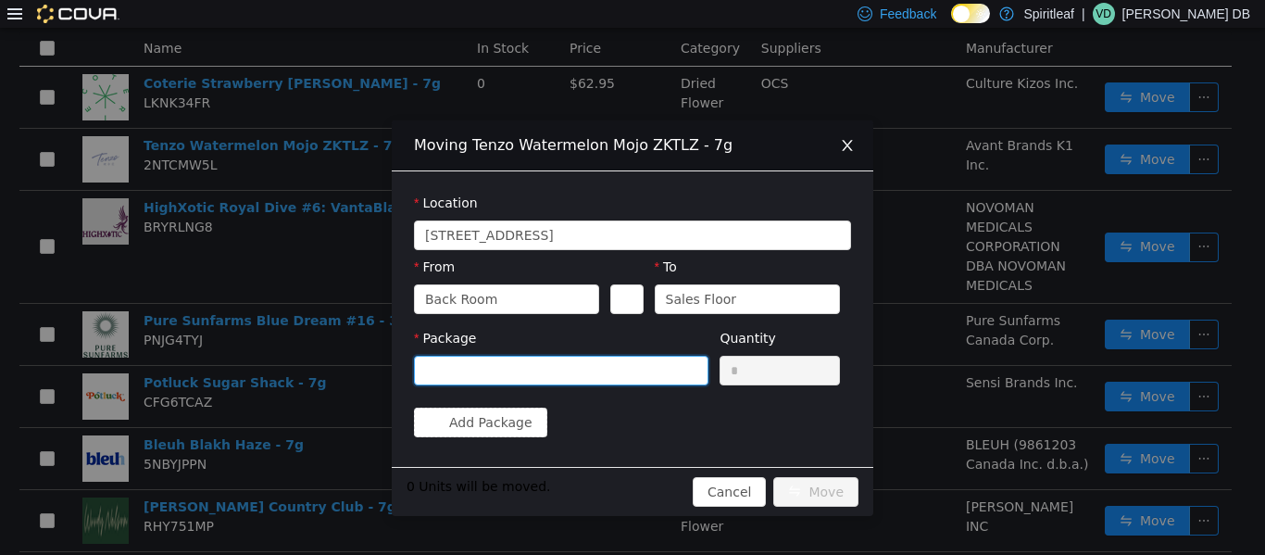
click at [540, 371] on div at bounding box center [555, 370] width 260 height 28
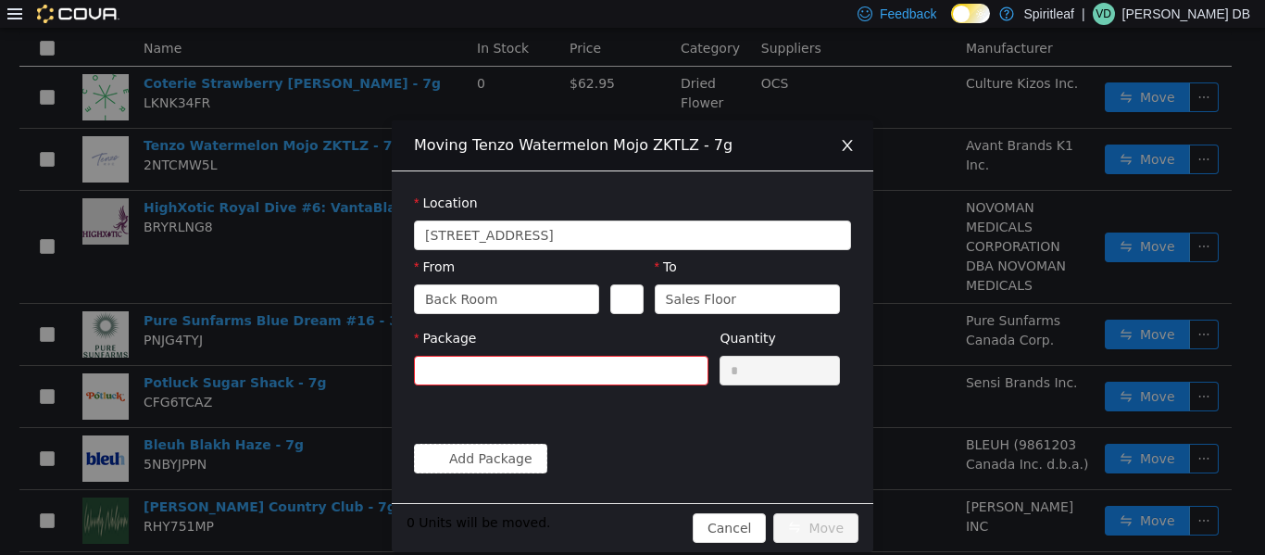
click form "Location [STREET_ADDRESS] From Back Room To Sales Floor Package Please select a…"
click at [630, 145] on icon "icon: close" at bounding box center [847, 144] width 15 height 15
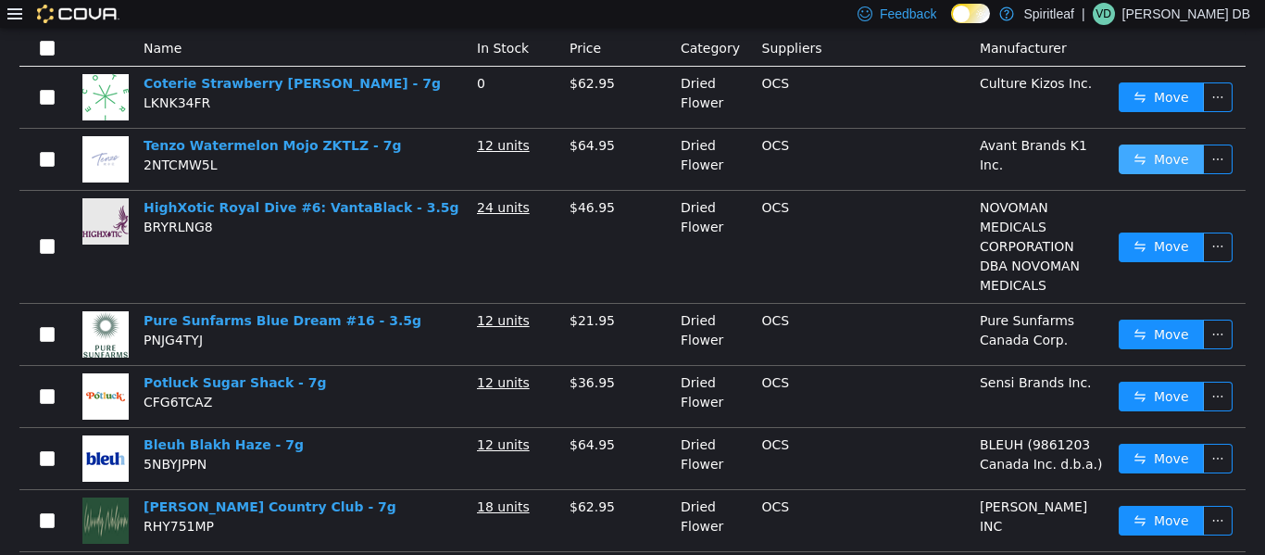
click at [630, 163] on button "Move" at bounding box center [1161, 159] width 85 height 30
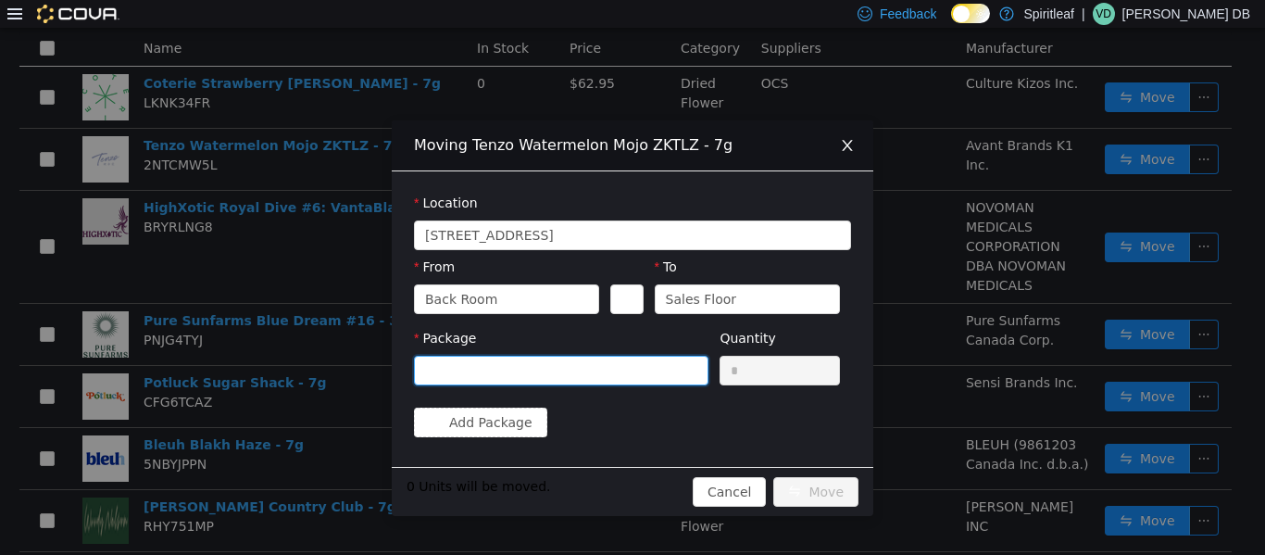
click at [602, 365] on div at bounding box center [555, 370] width 260 height 28
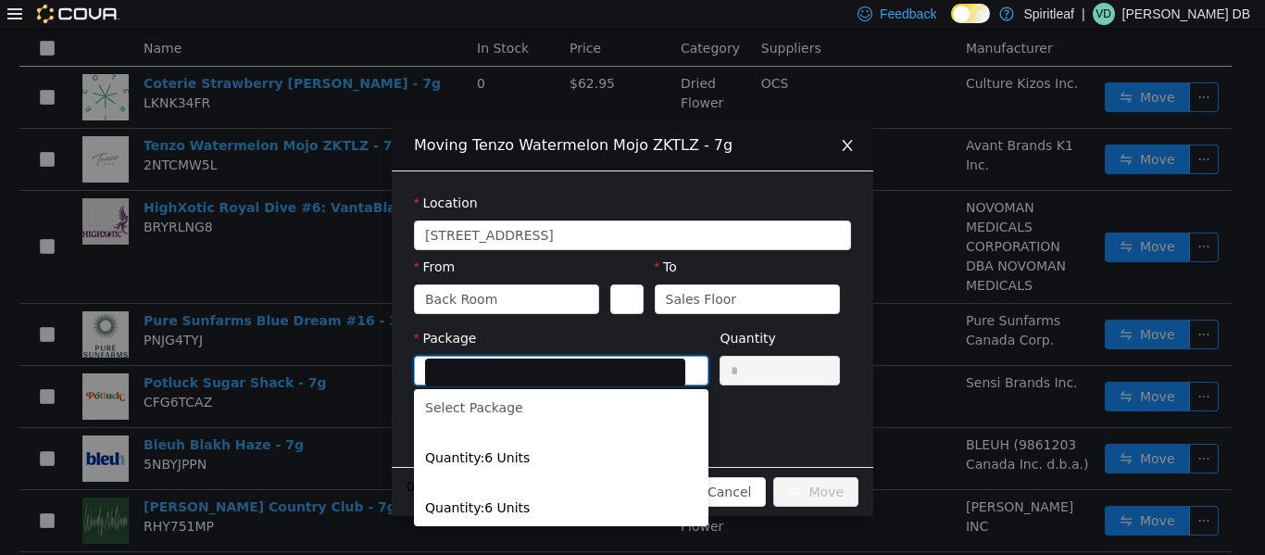
click at [630, 195] on div "Moving Tenzo Watermelon Mojo ZKTLZ - 7g Location [STREET_ADDRESS] From Back Roo…" at bounding box center [632, 290] width 1265 height 527
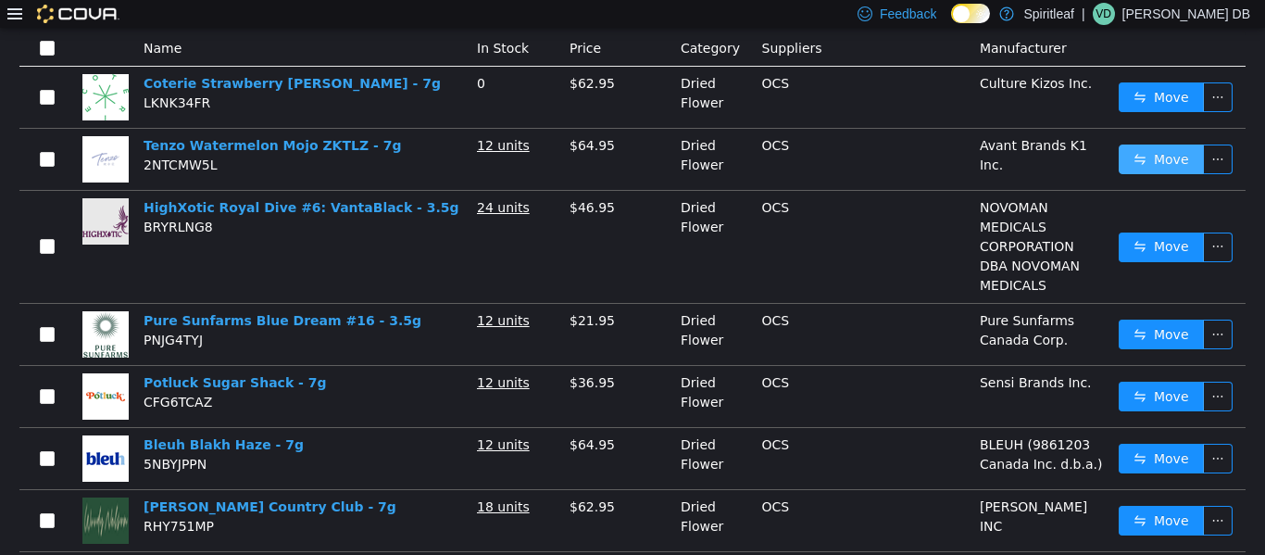
click at [630, 150] on button "Move" at bounding box center [1161, 159] width 85 height 30
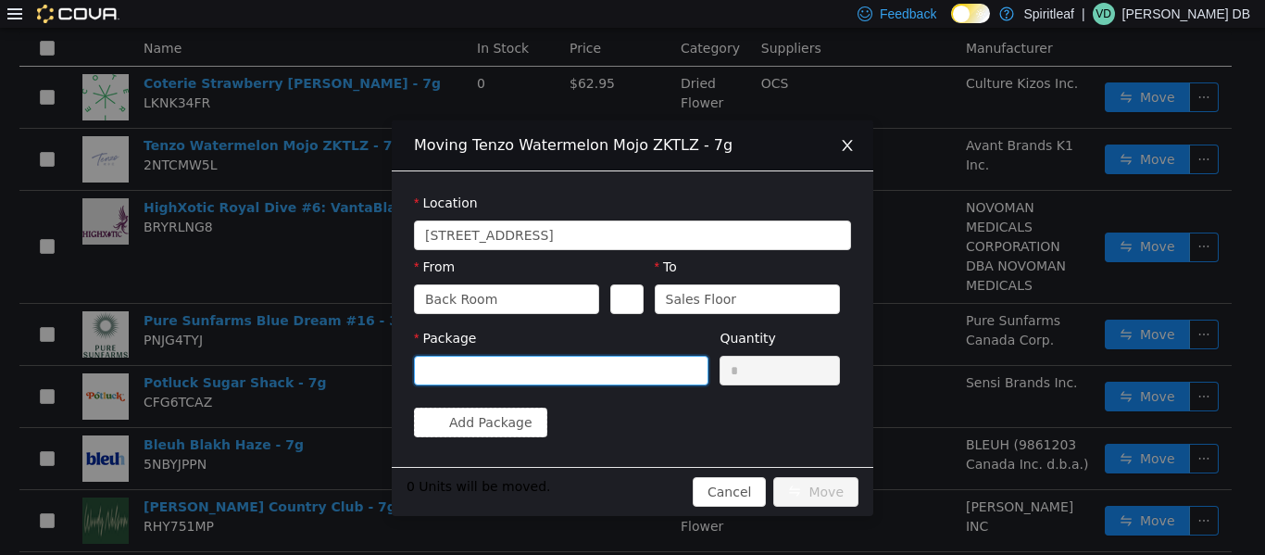
click at [630, 366] on div at bounding box center [555, 370] width 260 height 28
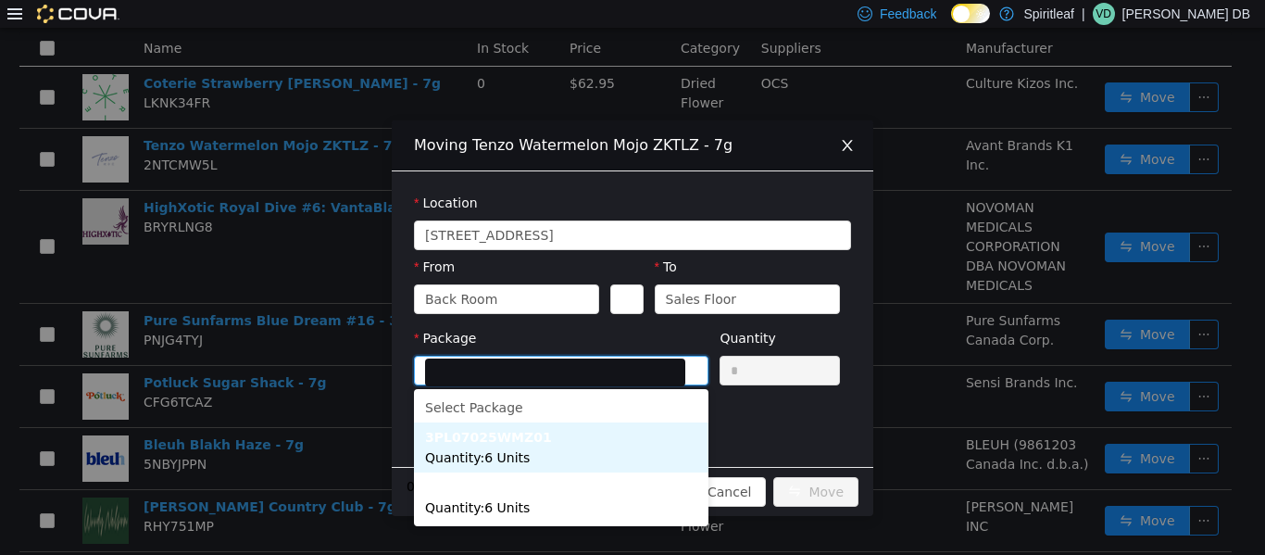
click at [563, 447] on li "3PL07025WMZ01 Quantity : 6 Units" at bounding box center [561, 447] width 295 height 50
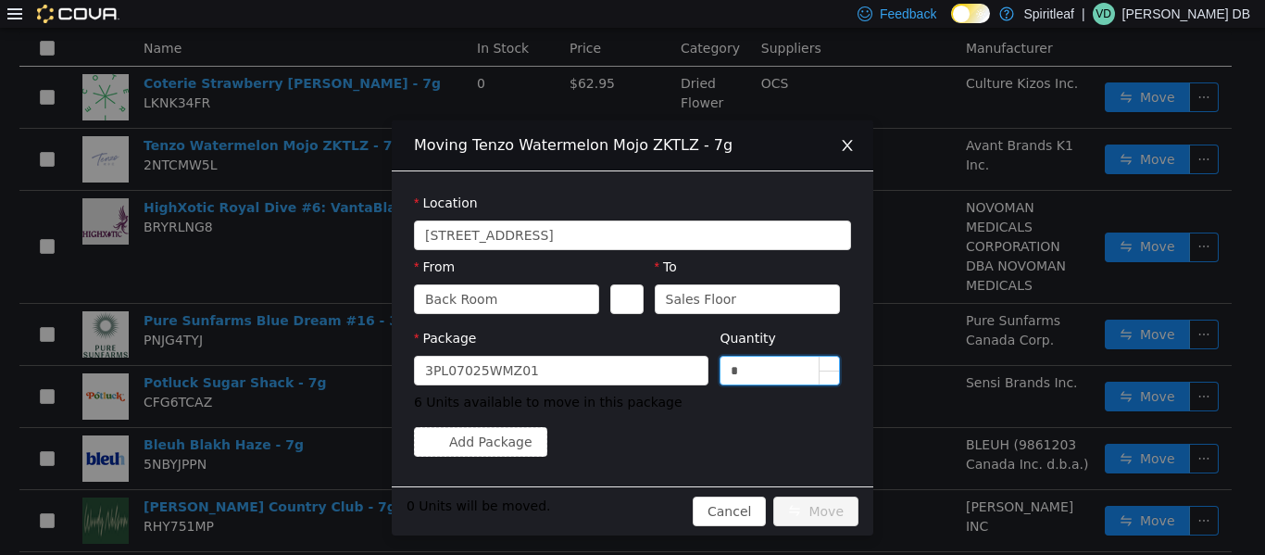
click at [630, 361] on input "*" at bounding box center [780, 370] width 119 height 28
type input "*"
click at [630, 148] on icon "icon: close" at bounding box center [847, 144] width 15 height 15
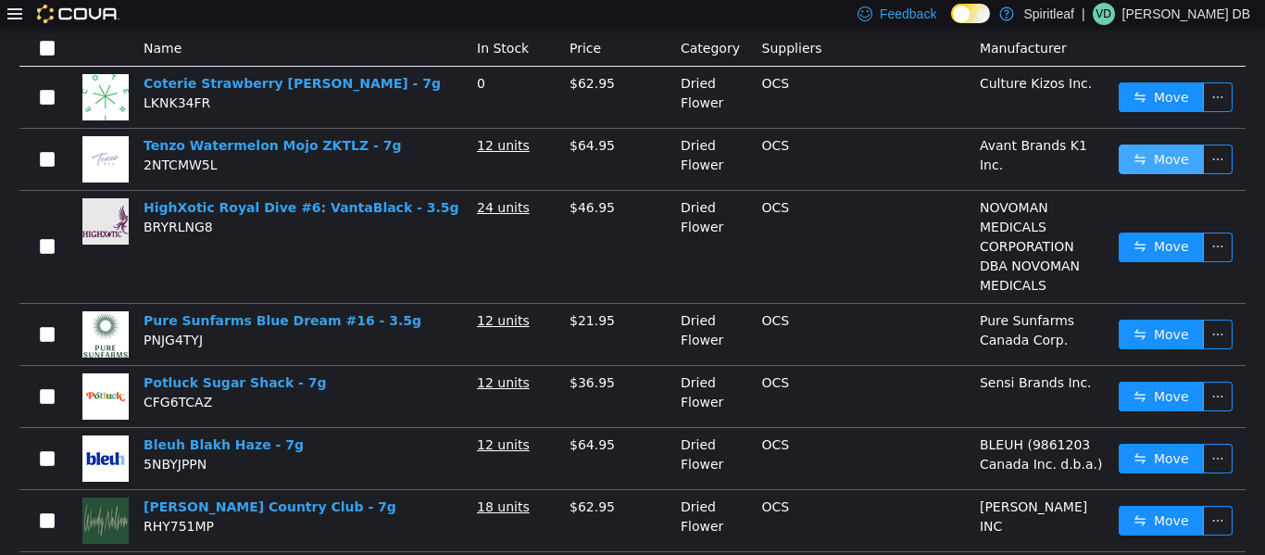
click at [630, 163] on button "Move" at bounding box center [1161, 159] width 85 height 30
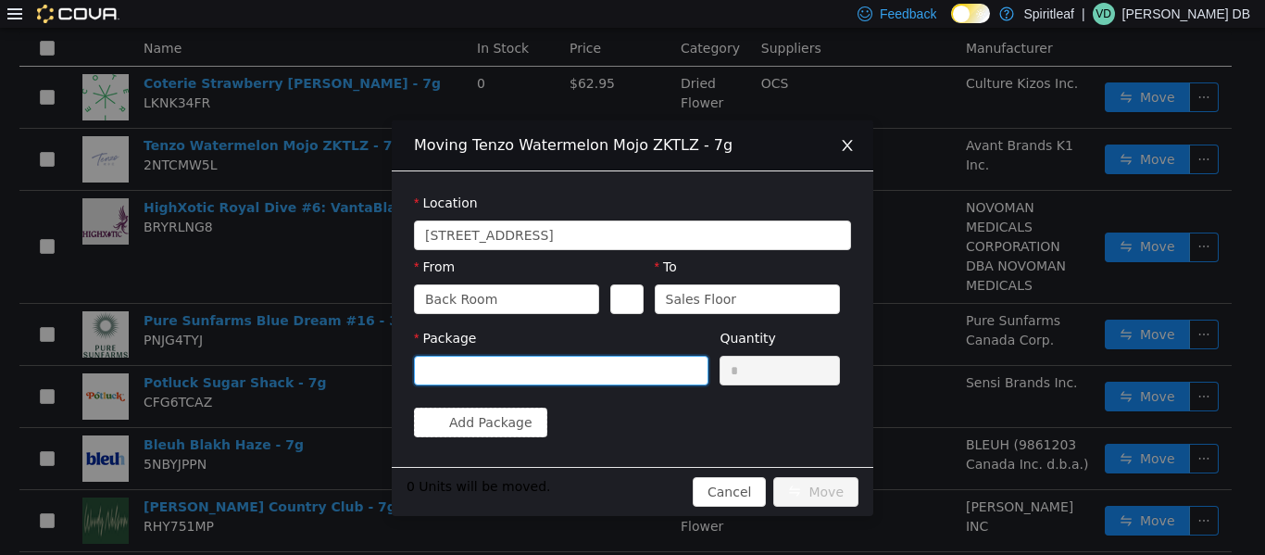
click at [630, 364] on div at bounding box center [555, 370] width 260 height 28
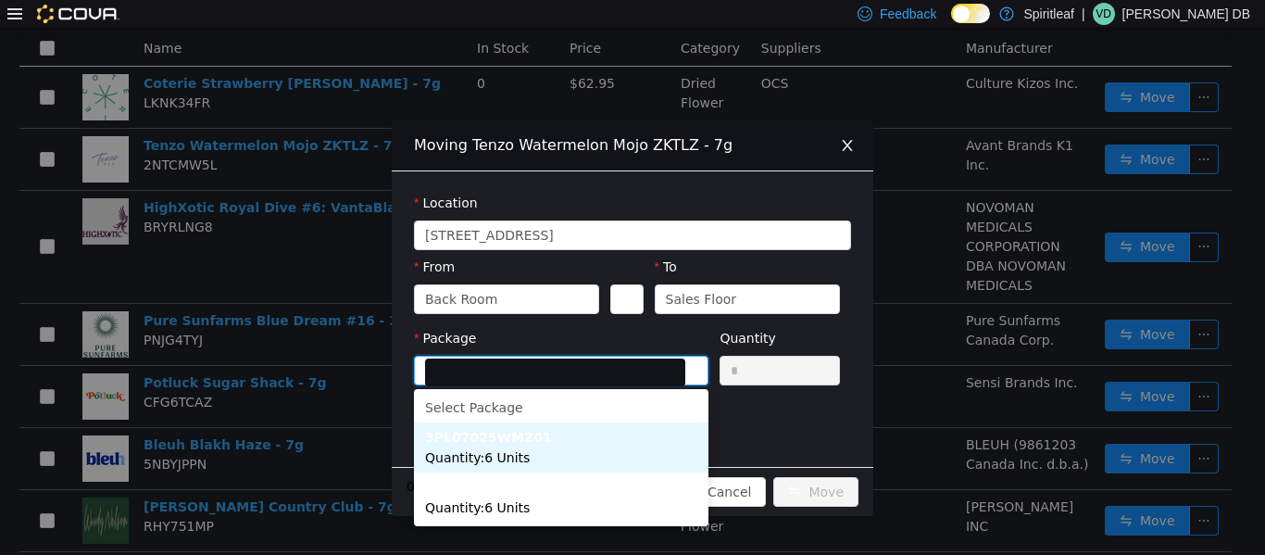
click at [603, 445] on li "3PL07025WMZ01 Quantity : 6 Units" at bounding box center [561, 447] width 295 height 50
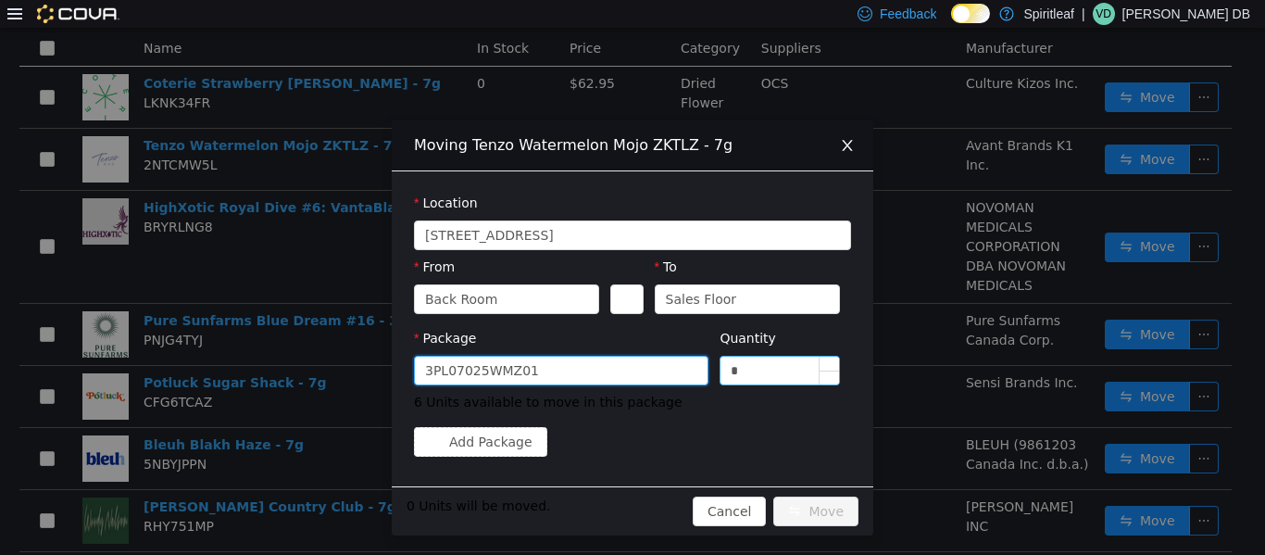
click at [630, 382] on input "*" at bounding box center [780, 370] width 119 height 28
type input "*"
click at [630, 509] on button "Move" at bounding box center [816, 511] width 85 height 30
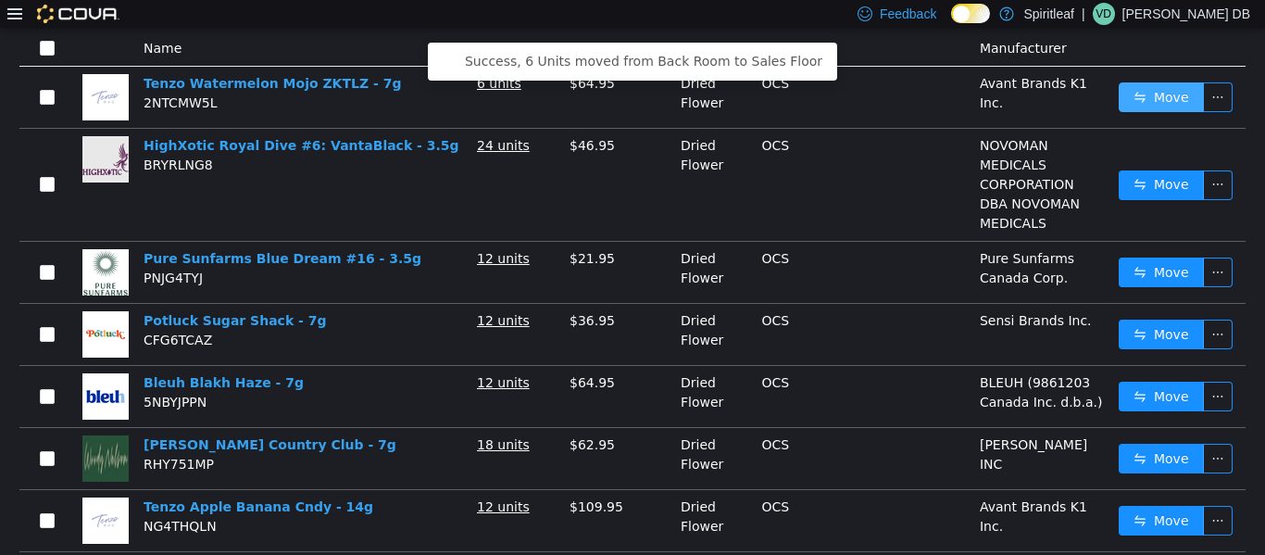
click at [630, 92] on button "Move" at bounding box center [1161, 97] width 85 height 30
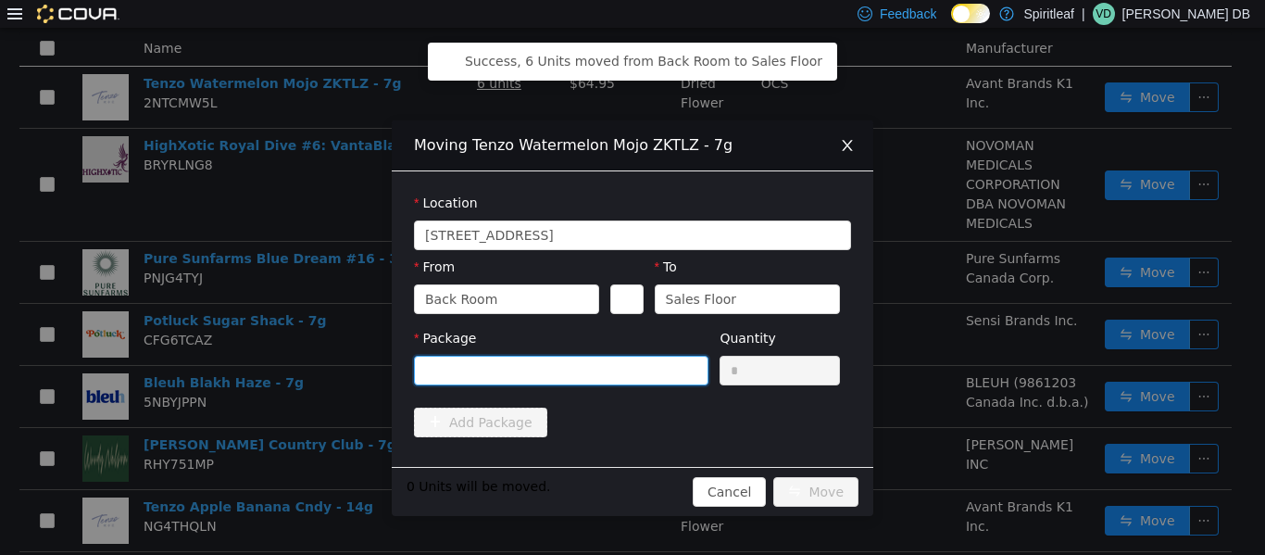
click at [552, 366] on div at bounding box center [555, 370] width 260 height 28
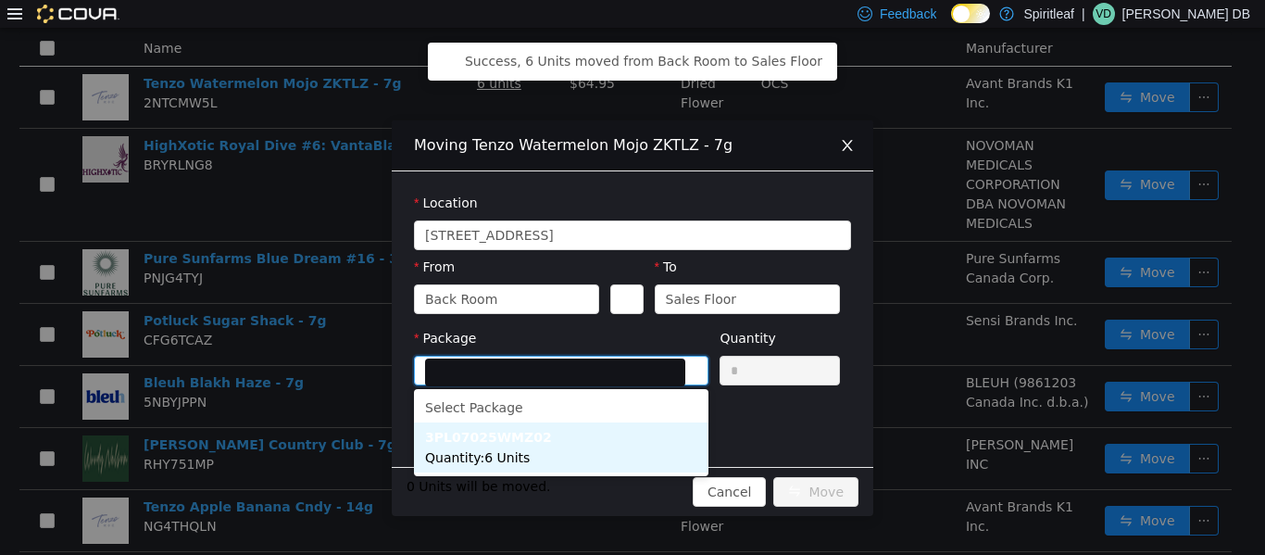
click at [543, 462] on li "3PL07025WMZ02 Quantity : 6 Units" at bounding box center [561, 447] width 295 height 50
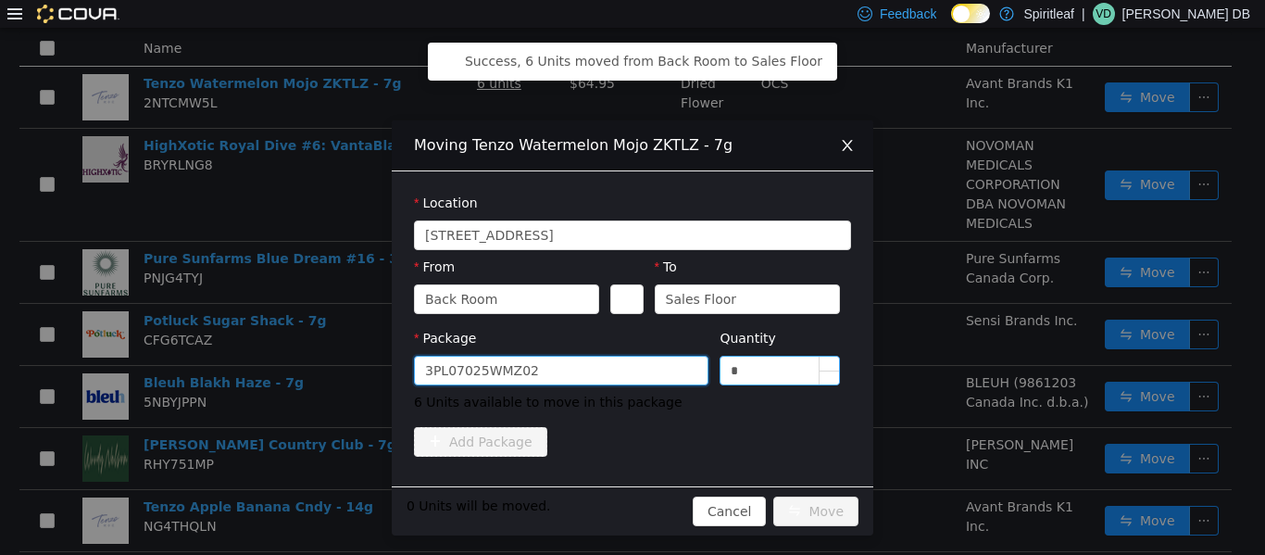
click at [630, 371] on input "*" at bounding box center [780, 370] width 119 height 28
type input "*"
click at [630, 516] on button "Move" at bounding box center [816, 511] width 85 height 30
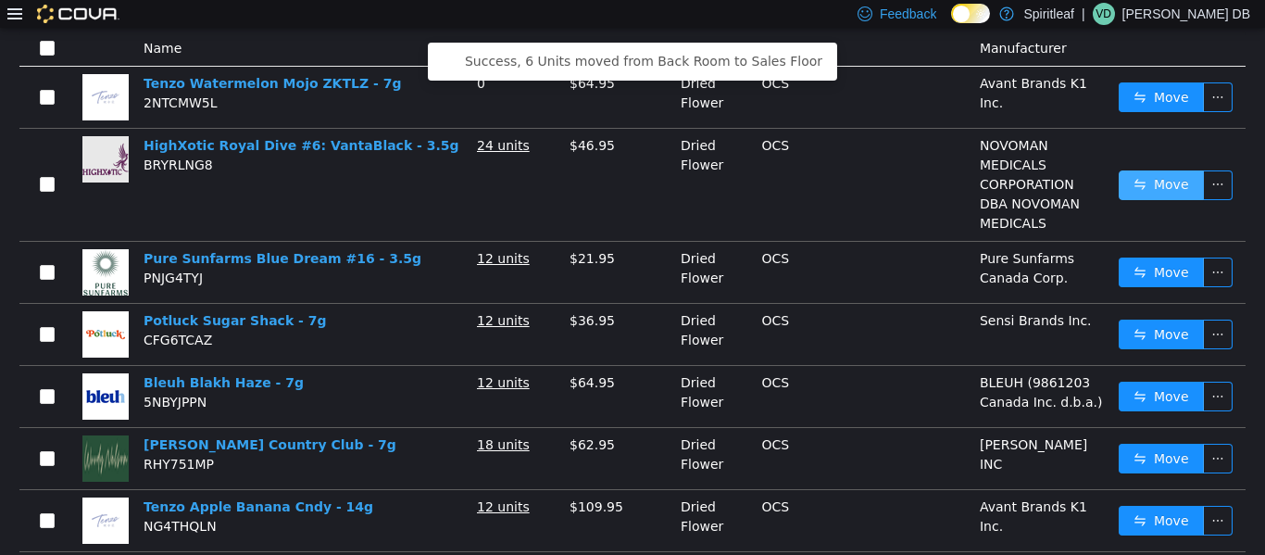
click at [630, 195] on button "Move" at bounding box center [1161, 185] width 85 height 30
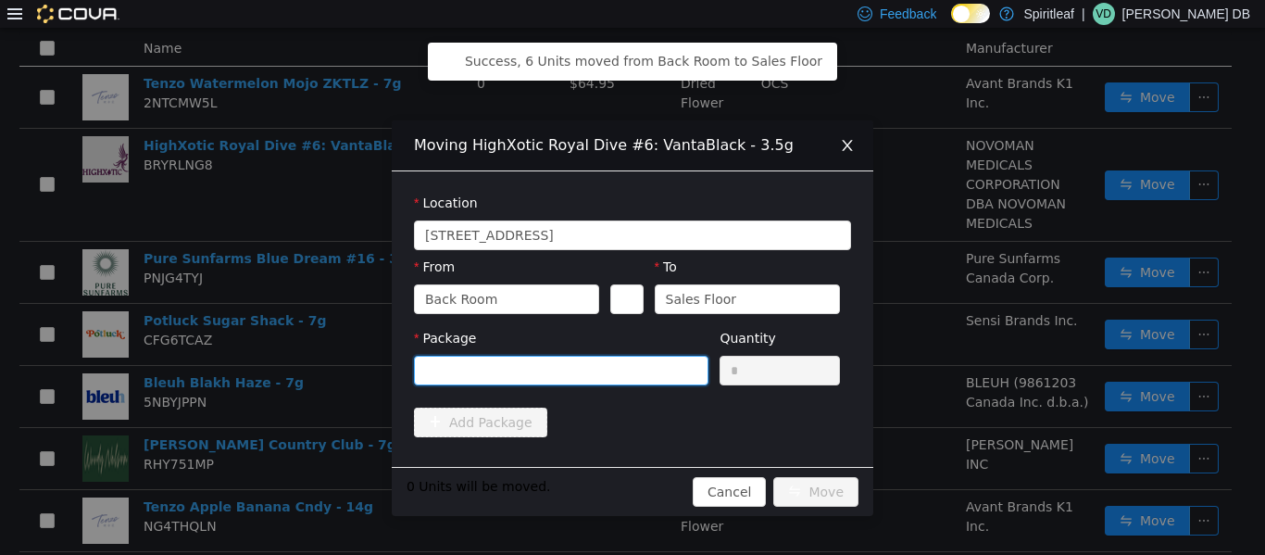
click at [630, 380] on div at bounding box center [555, 370] width 260 height 28
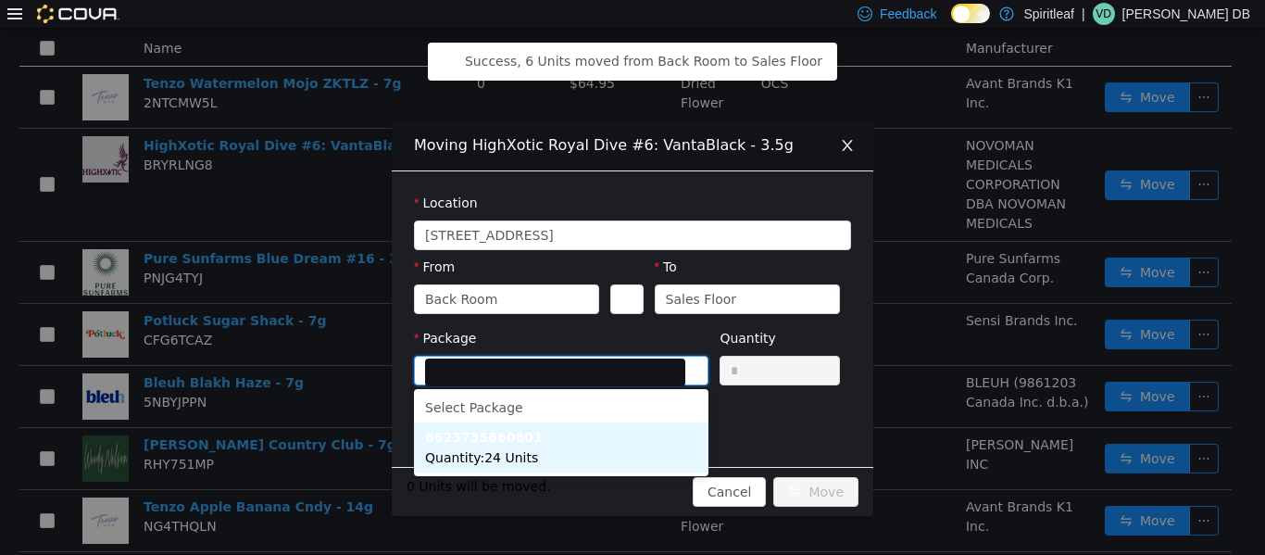
click at [586, 455] on li "8623735660801 Quantity : 24 Units" at bounding box center [561, 447] width 295 height 50
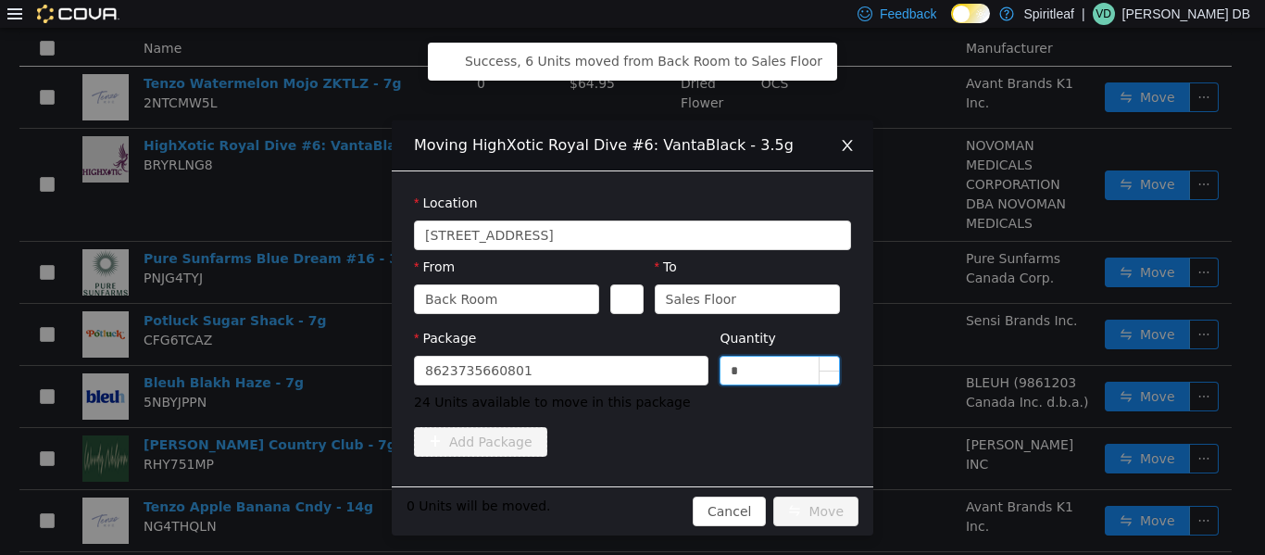
click at [630, 367] on input "*" at bounding box center [780, 370] width 119 height 28
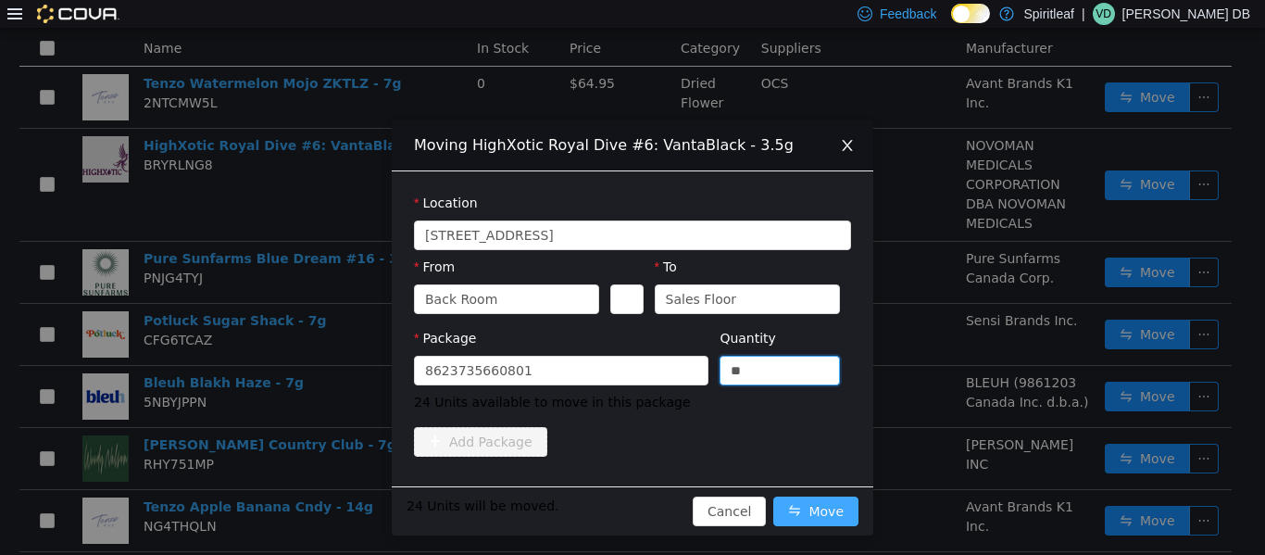
type input "**"
click at [630, 503] on button "Move" at bounding box center [816, 511] width 85 height 30
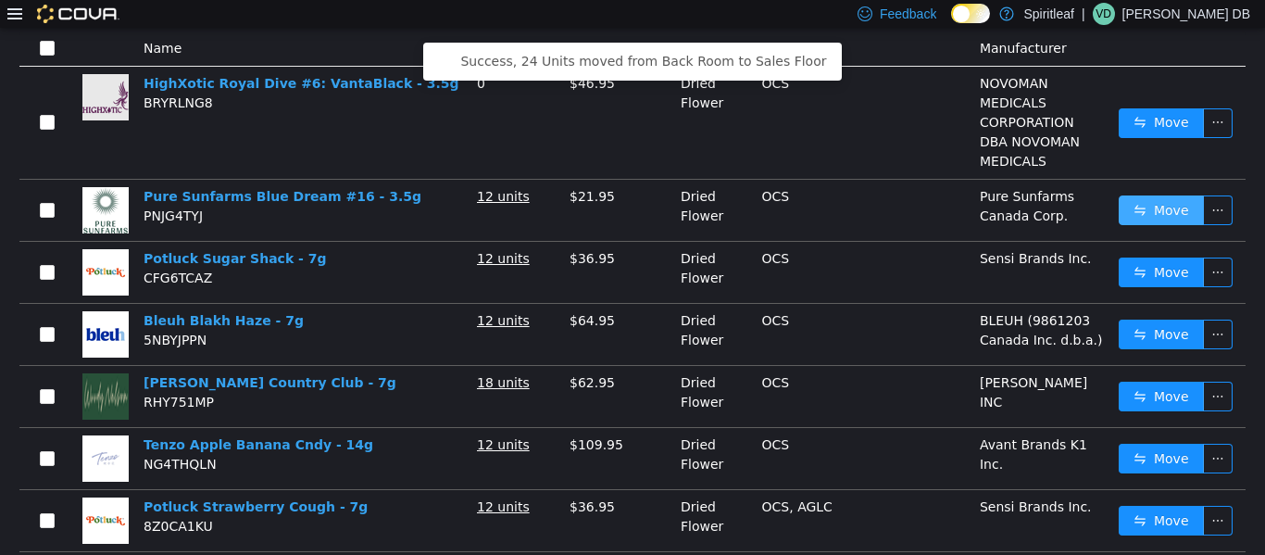
click at [630, 208] on button "Move" at bounding box center [1161, 210] width 85 height 30
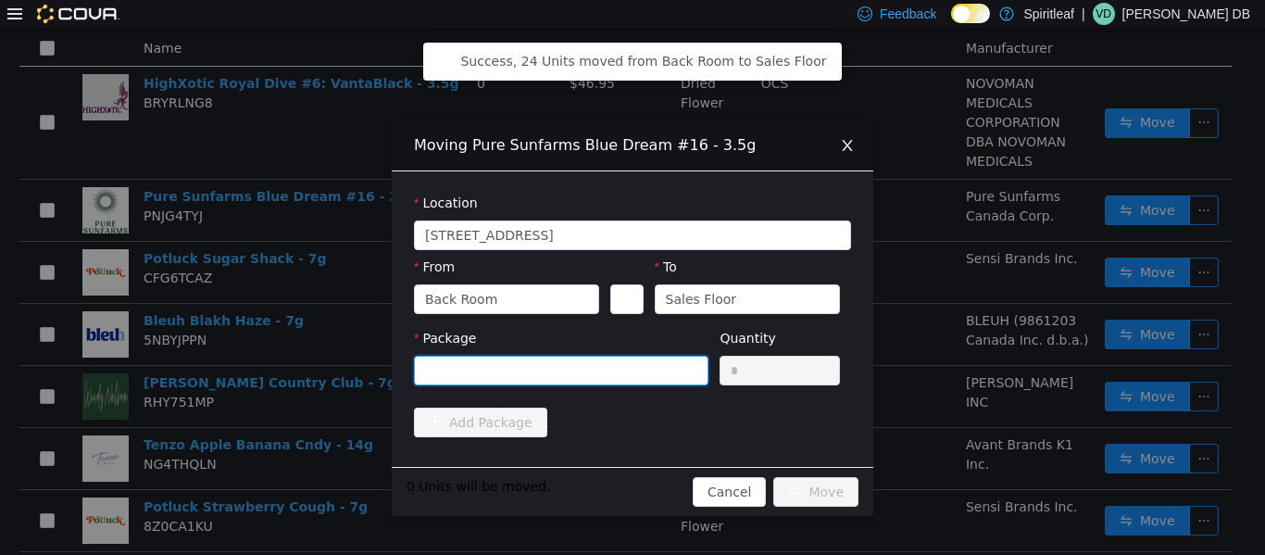
click at [624, 379] on div at bounding box center [555, 370] width 260 height 28
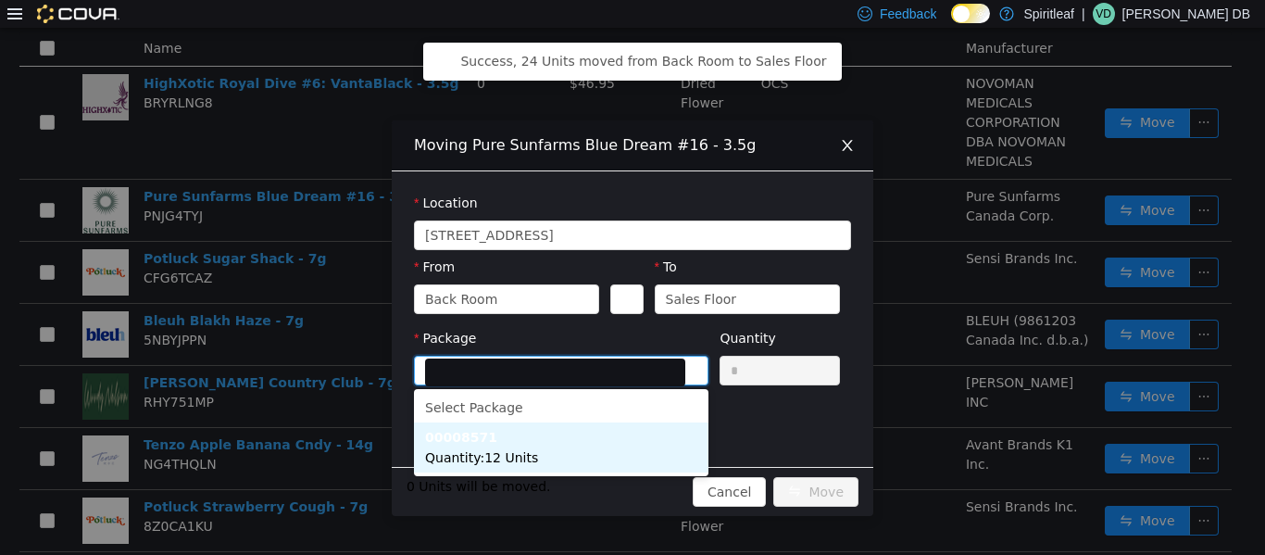
click at [596, 452] on li "00008571 Quantity : 12 Units" at bounding box center [561, 447] width 295 height 50
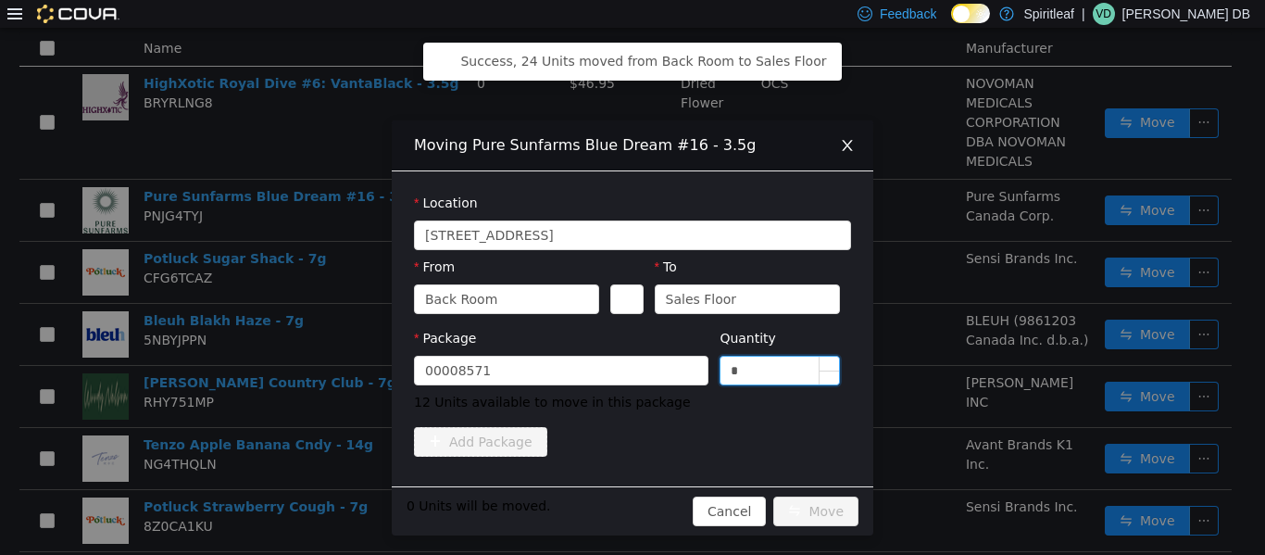
click at [630, 369] on input "*" at bounding box center [780, 370] width 119 height 28
type input "**"
click at [630, 509] on button "Move" at bounding box center [816, 511] width 85 height 30
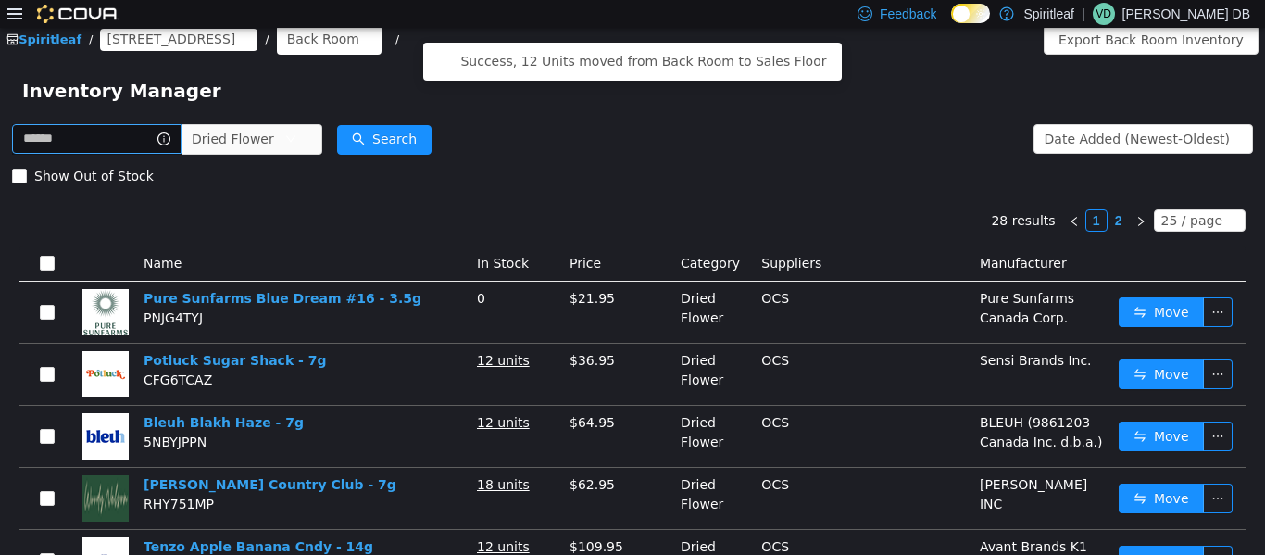
scroll to position [8, 0]
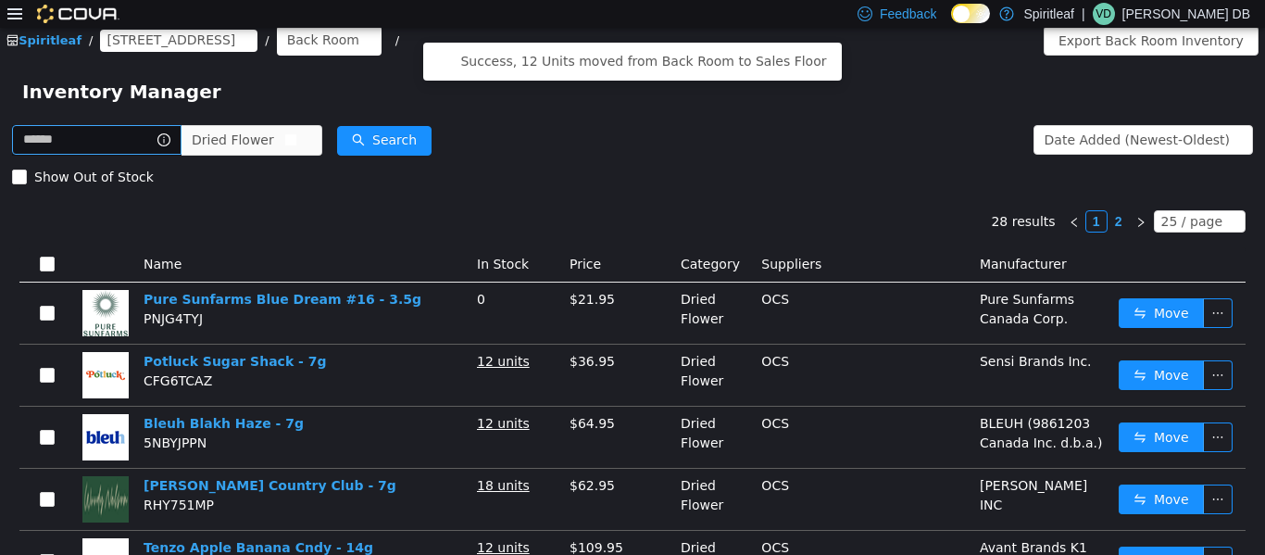
click at [308, 136] on span "Dried Flower" at bounding box center [244, 139] width 127 height 30
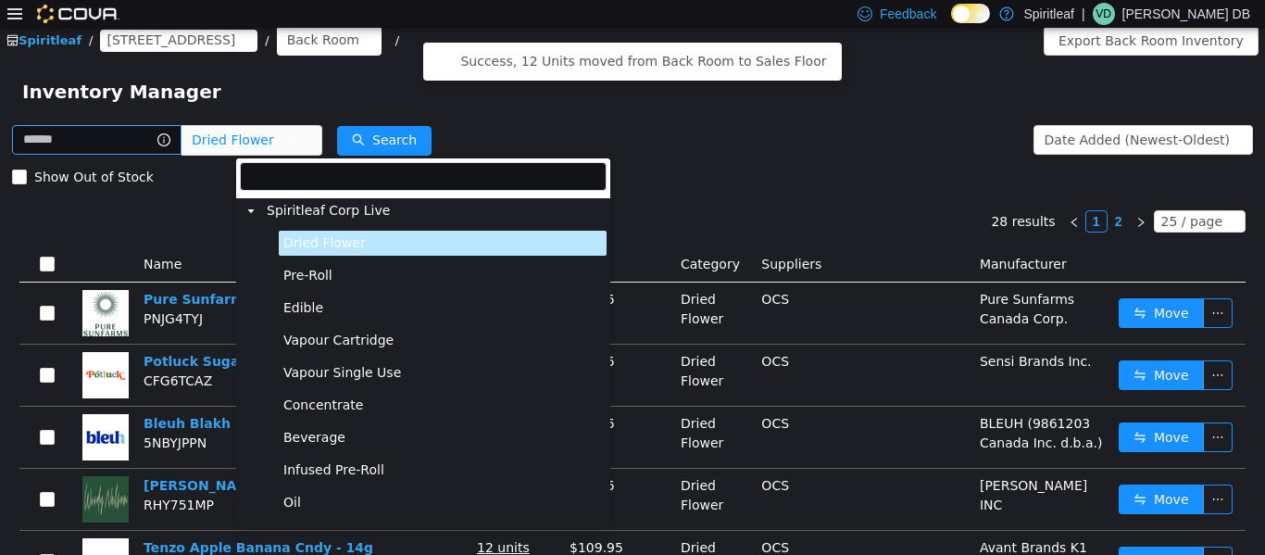
click at [315, 262] on span "Pre-Roll" at bounding box center [443, 274] width 328 height 25
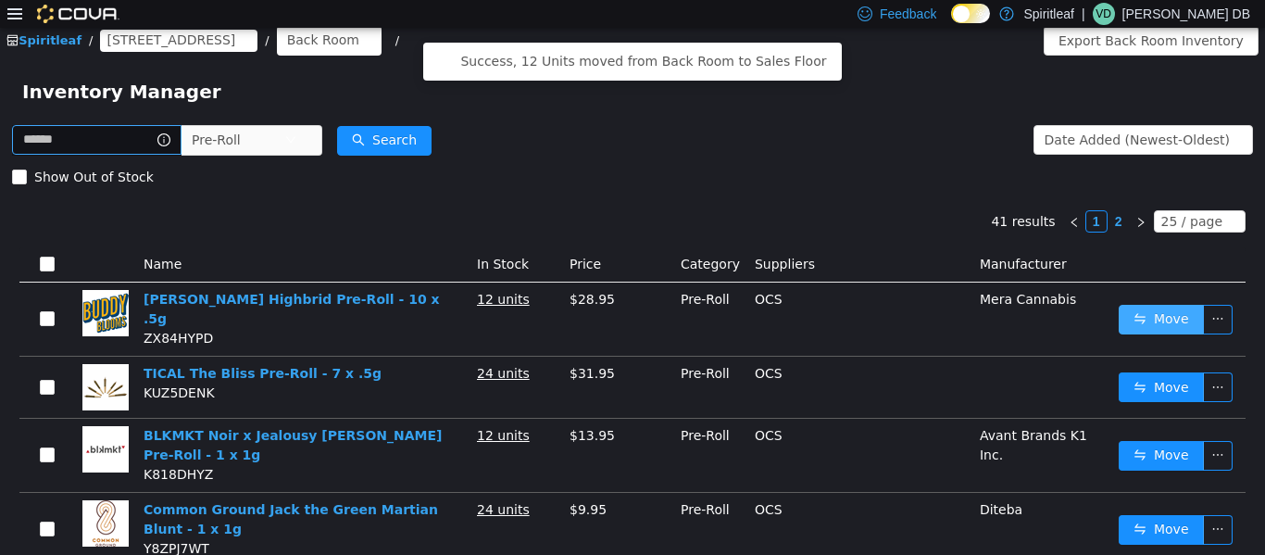
click at [630, 311] on button "Move" at bounding box center [1161, 319] width 85 height 30
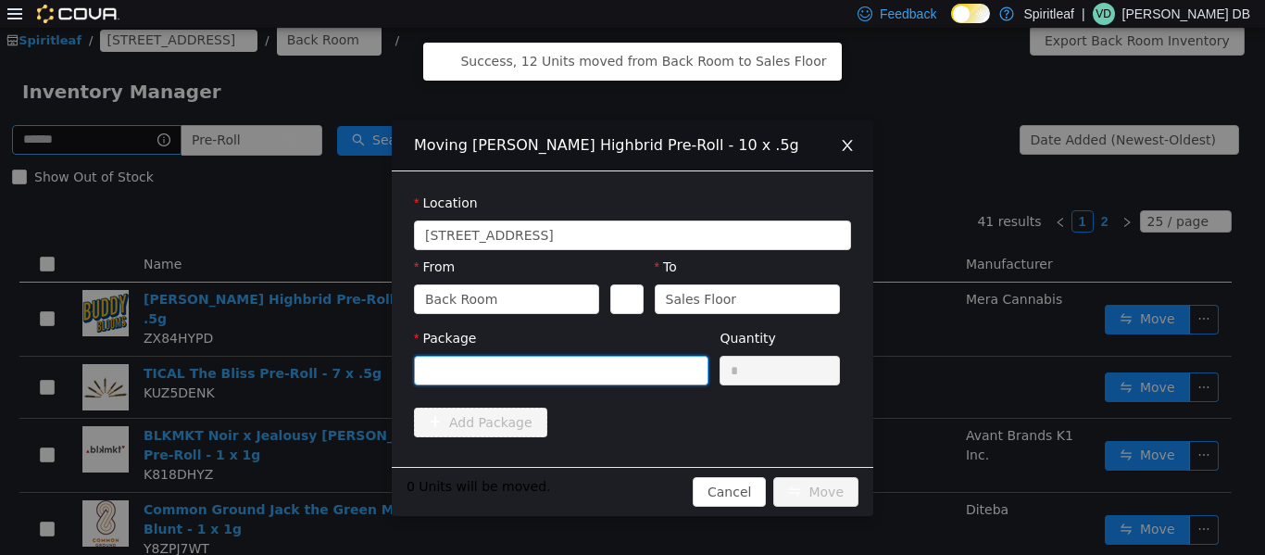
click at [610, 378] on div at bounding box center [555, 370] width 260 height 28
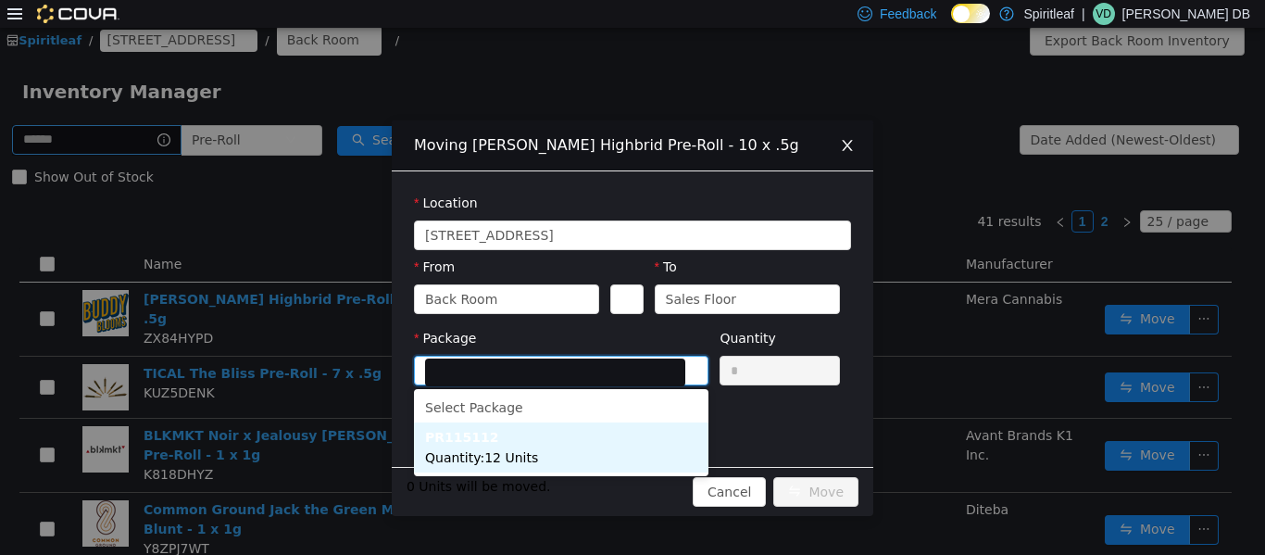
click at [571, 469] on li "PR115112 Quantity : 12 Units" at bounding box center [561, 447] width 295 height 50
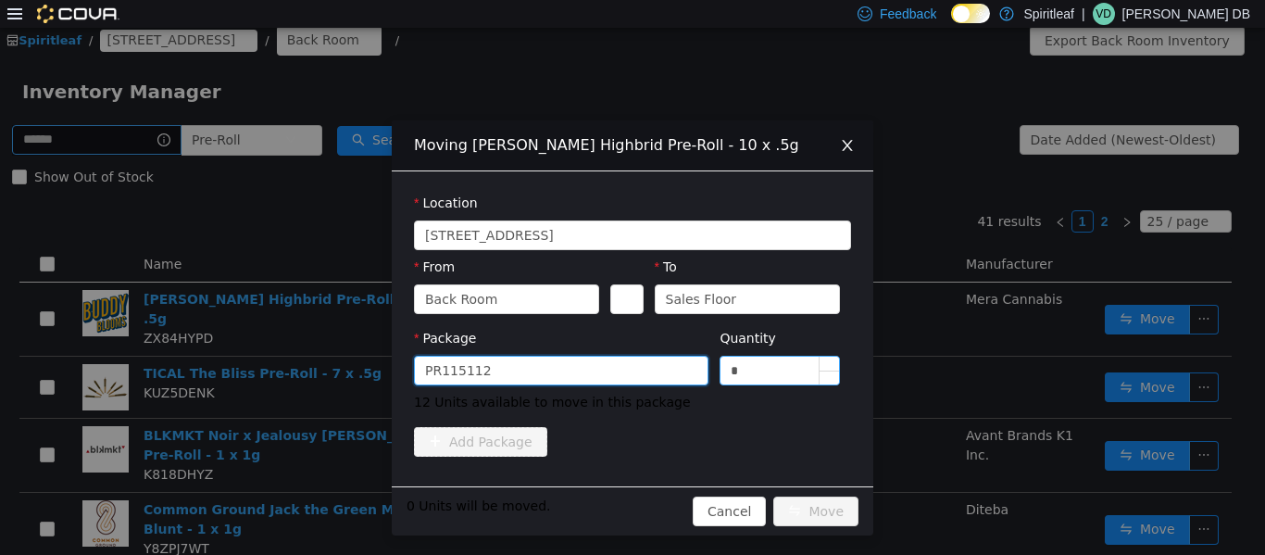
click at [630, 370] on input "*" at bounding box center [780, 370] width 119 height 28
type input "**"
click at [630, 426] on div "Add Package" at bounding box center [632, 441] width 437 height 30
click at [630, 510] on button "Move" at bounding box center [816, 511] width 85 height 30
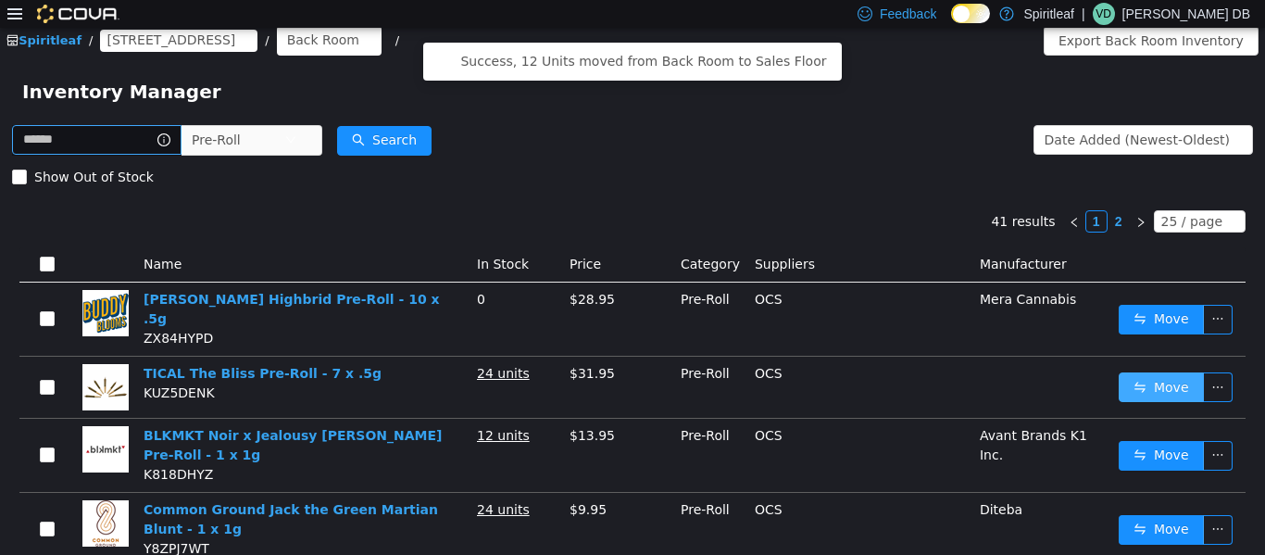
click at [630, 376] on button "Move" at bounding box center [1161, 386] width 85 height 30
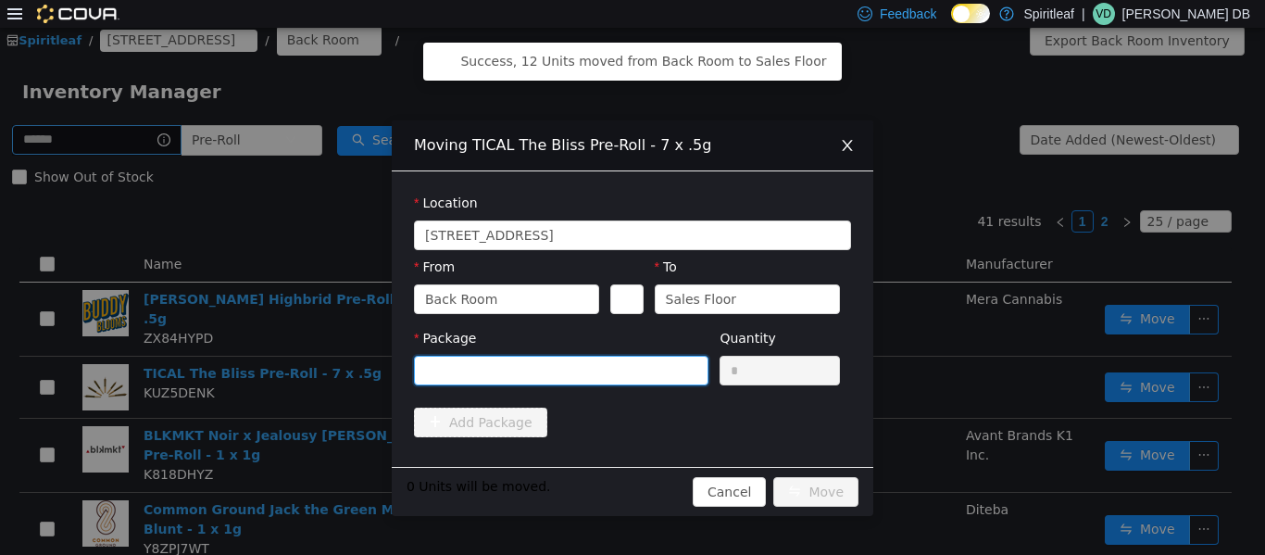
click at [547, 374] on div at bounding box center [555, 370] width 260 height 28
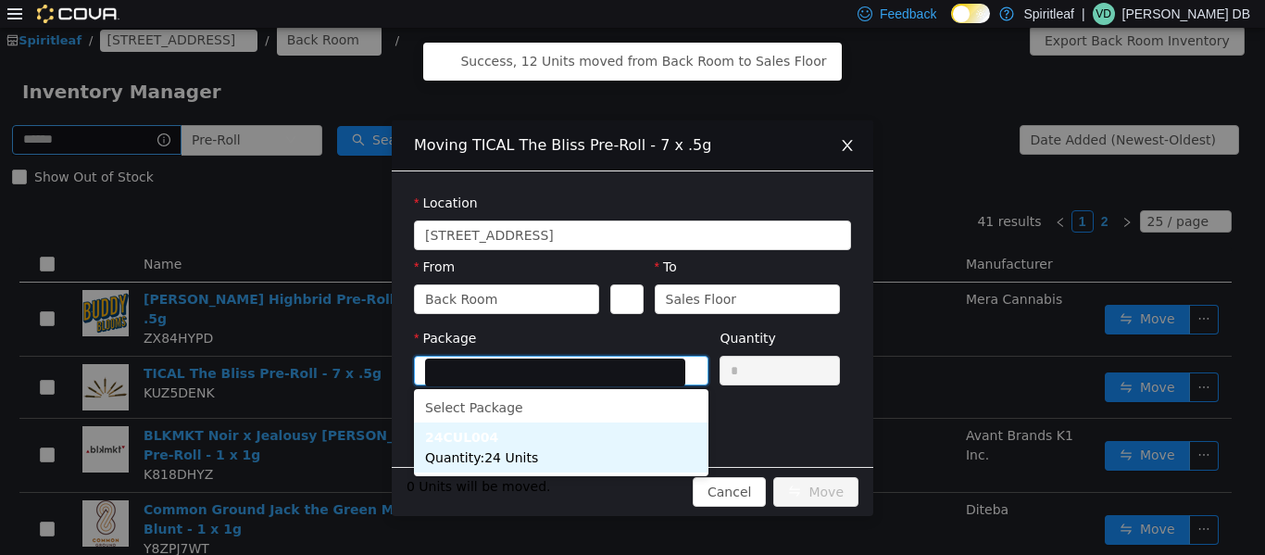
click at [541, 445] on li "24CUL004 Quantity : 24 Units" at bounding box center [561, 447] width 295 height 50
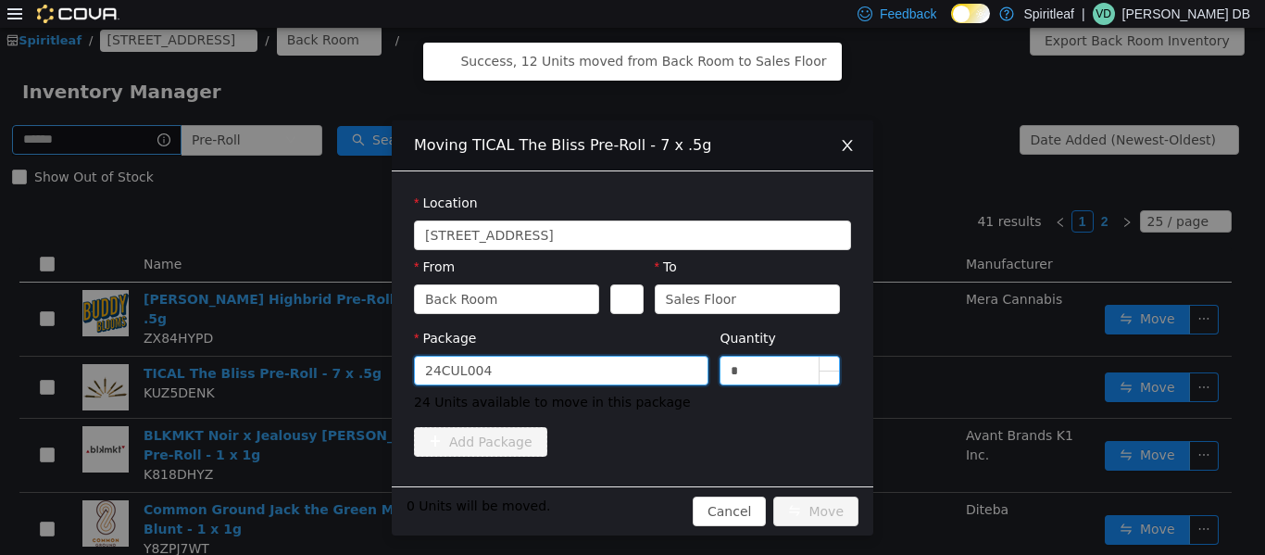
click at [630, 372] on input "*" at bounding box center [780, 370] width 119 height 28
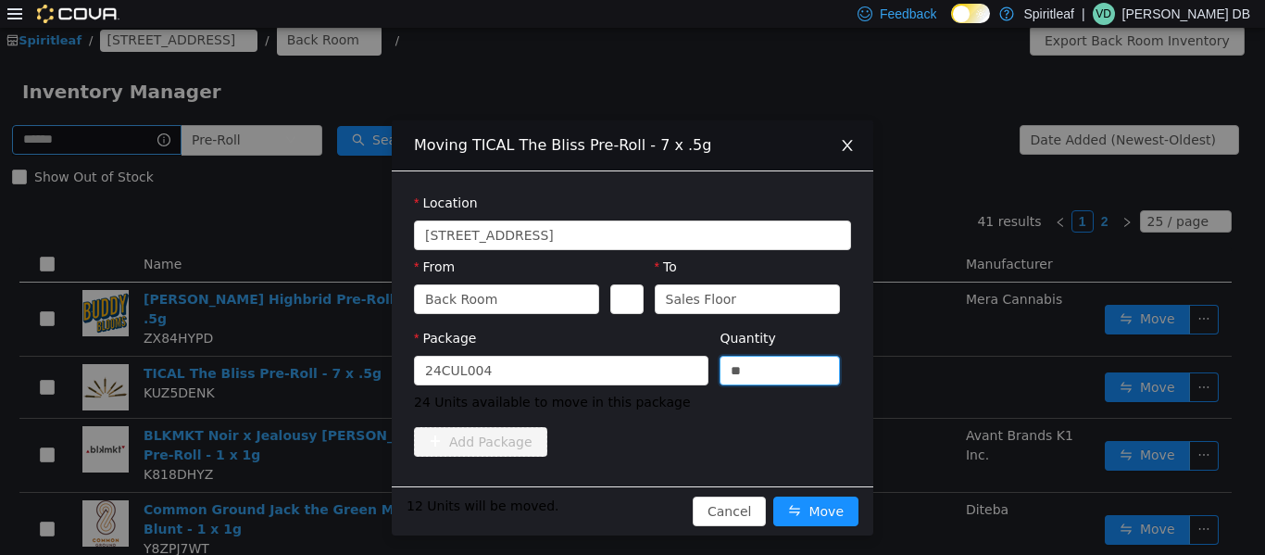
type input "*"
type input "**"
click at [630, 448] on div "Add Package" at bounding box center [632, 441] width 437 height 30
click at [630, 508] on button "Move" at bounding box center [816, 511] width 85 height 30
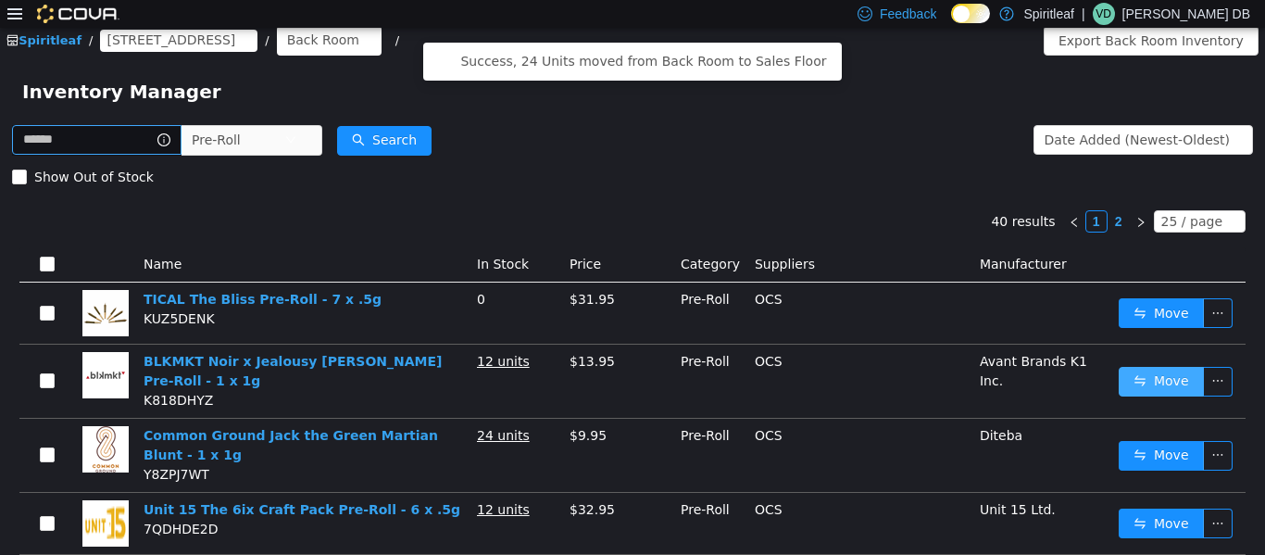
click at [630, 384] on button "Move" at bounding box center [1161, 381] width 85 height 30
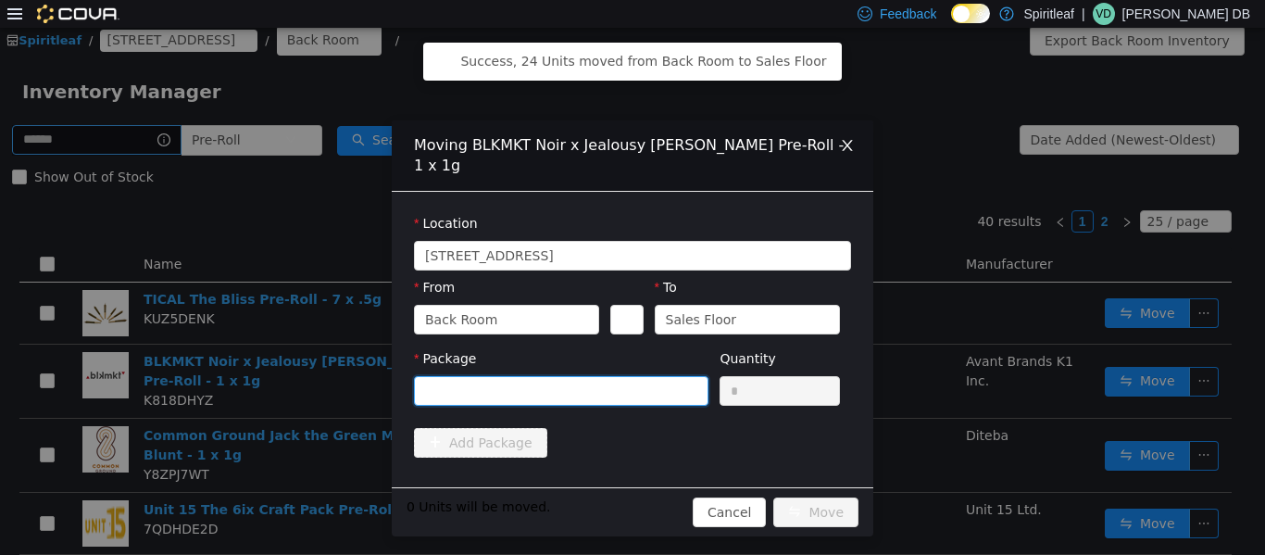
click at [630, 376] on div at bounding box center [555, 390] width 260 height 28
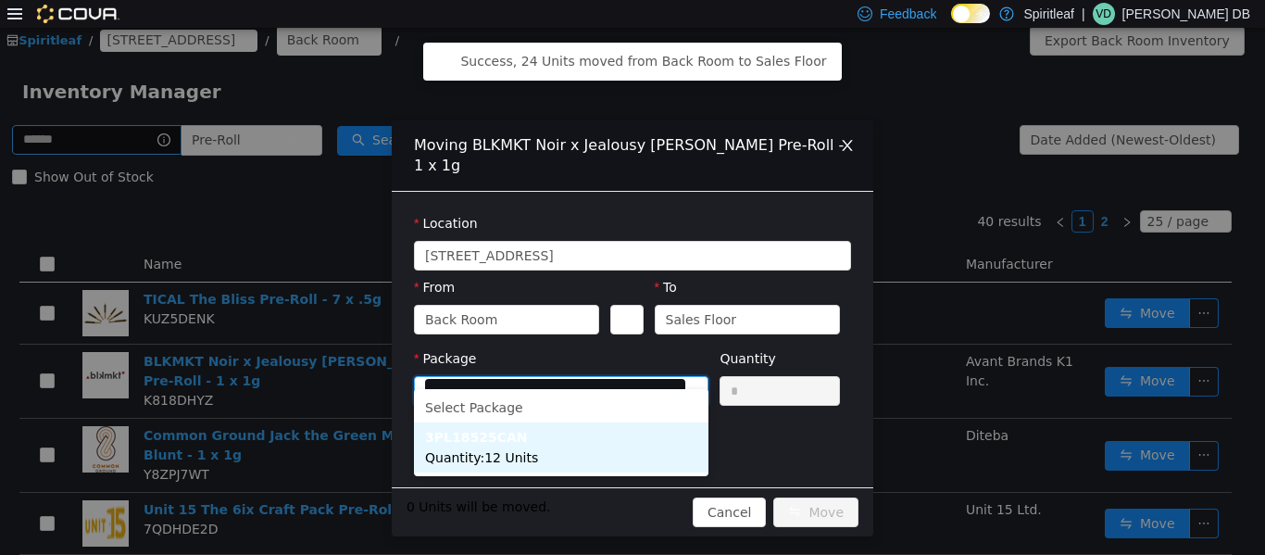
click at [630, 454] on li "3PL18525CAN Quantity : 12 Units" at bounding box center [561, 447] width 295 height 50
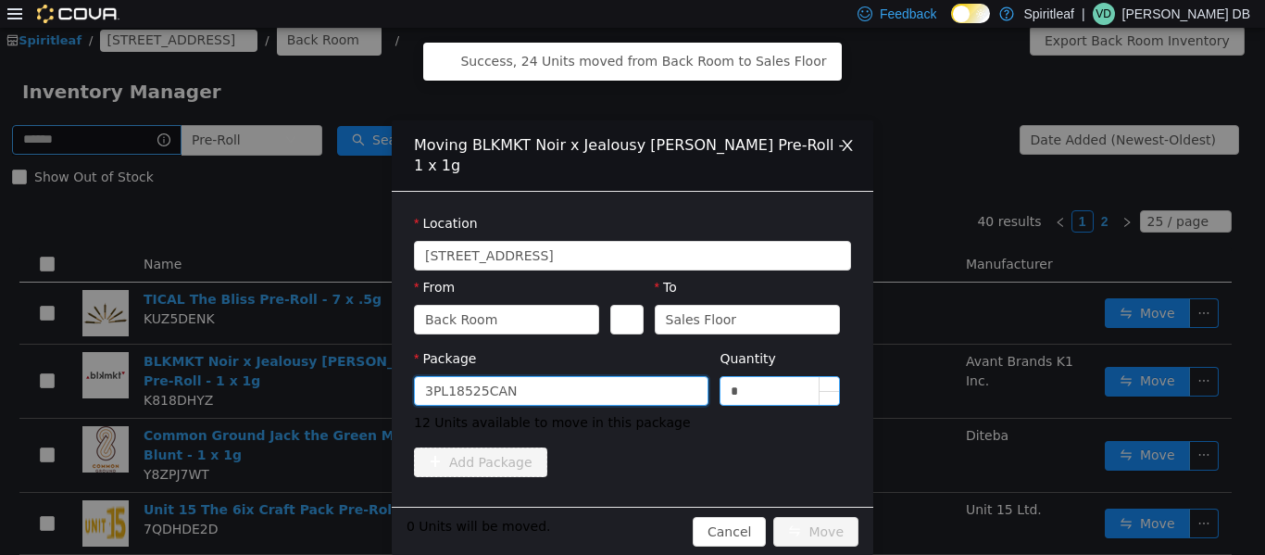
click at [630, 377] on input "*" at bounding box center [780, 390] width 119 height 28
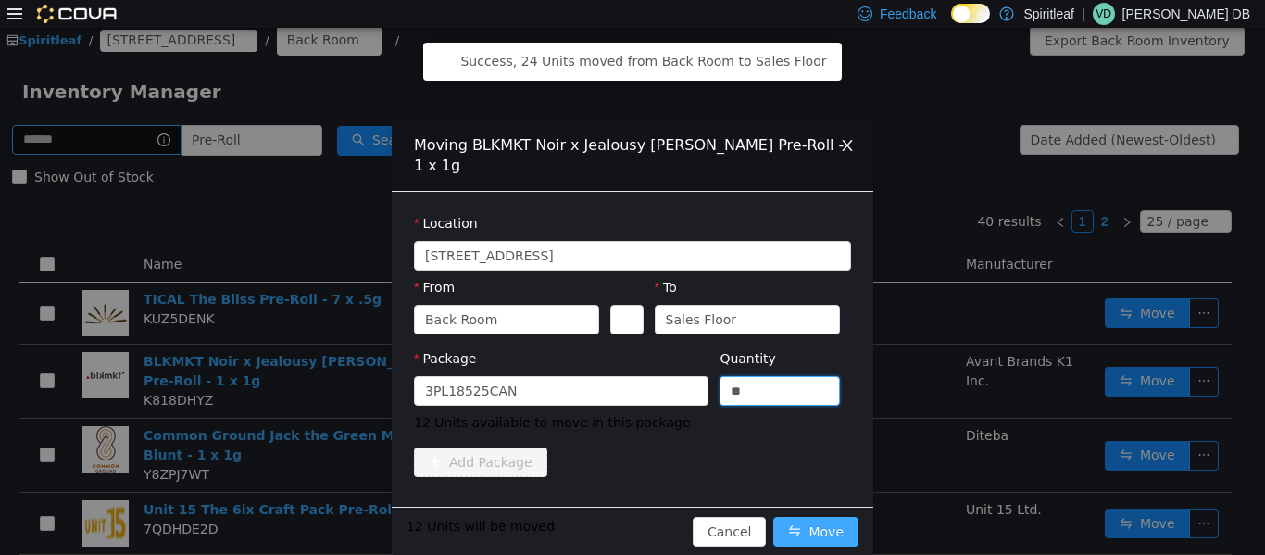
type input "**"
click at [630, 516] on button "Move" at bounding box center [816, 531] width 85 height 30
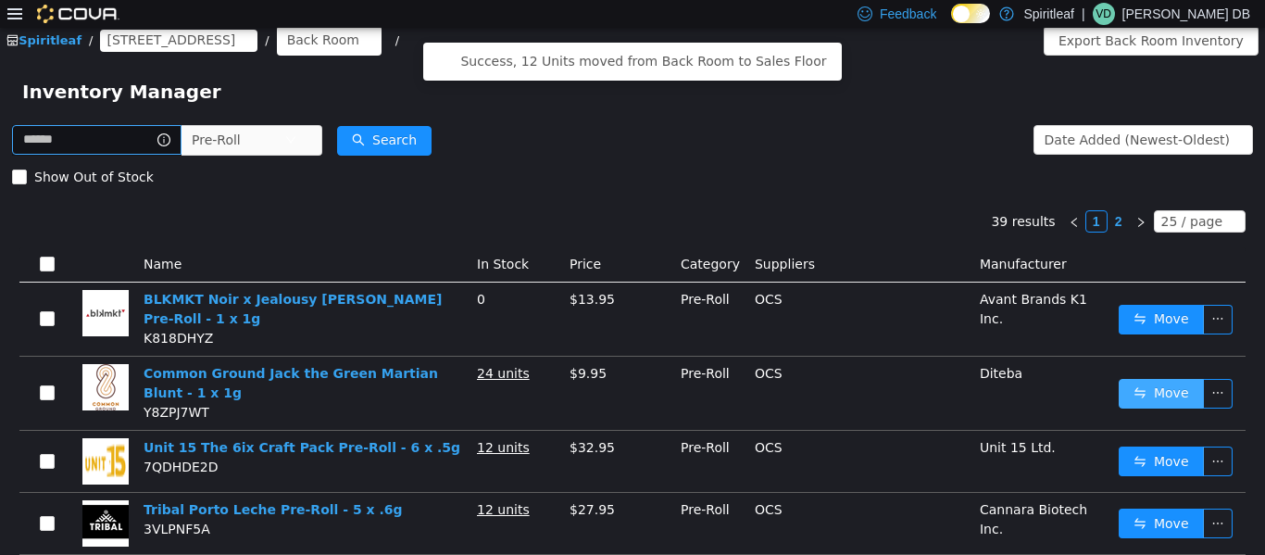
click at [630, 384] on button "Move" at bounding box center [1161, 393] width 85 height 30
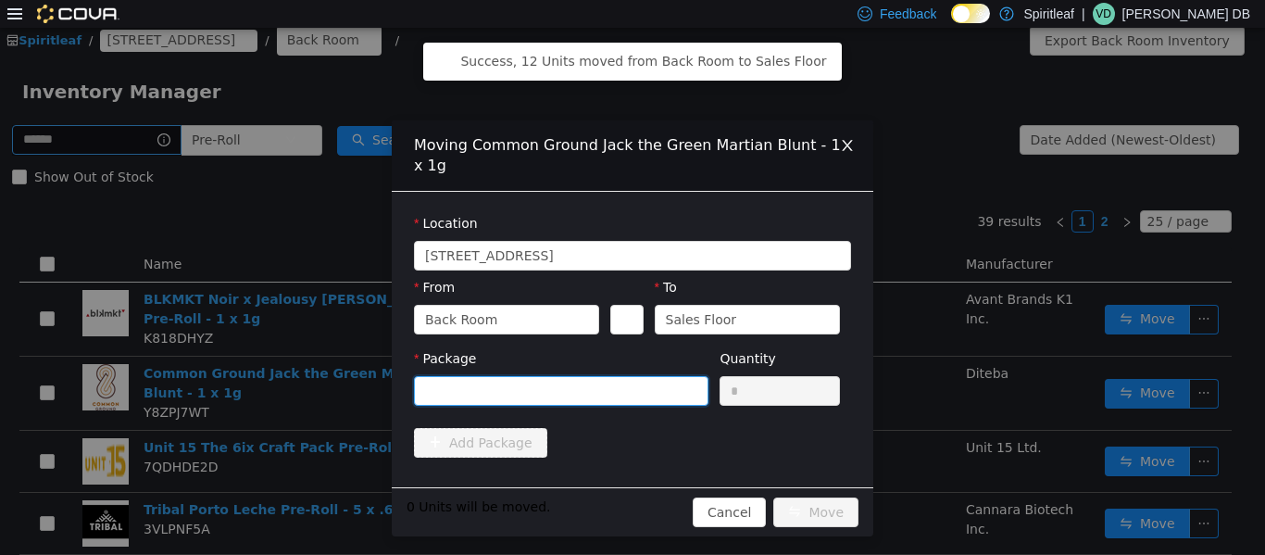
click at [630, 382] on div at bounding box center [555, 390] width 260 height 28
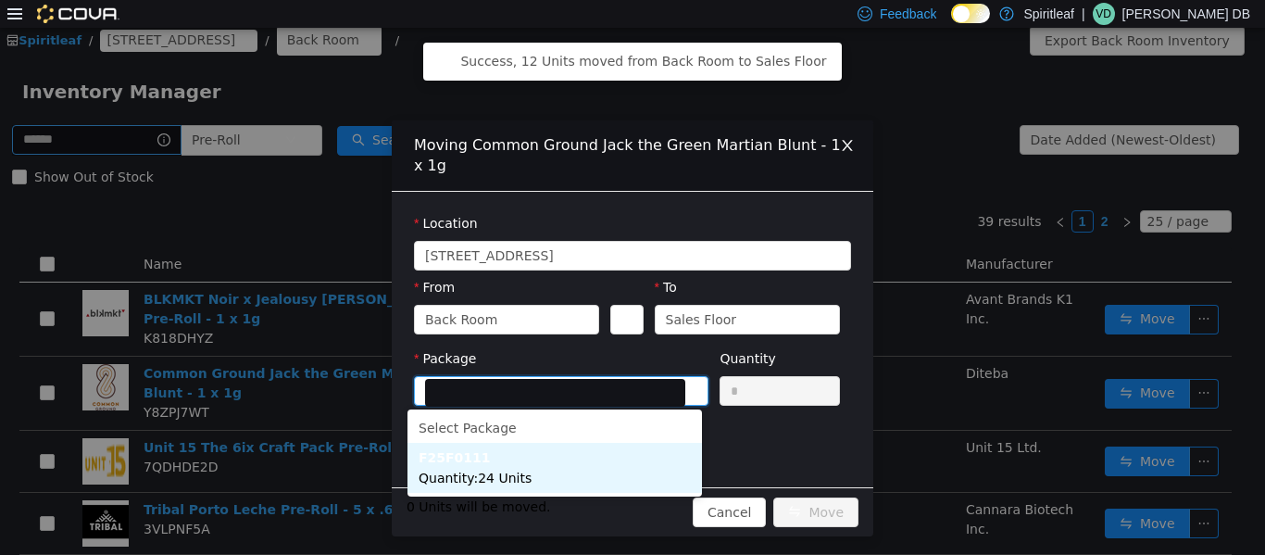
click at [626, 450] on li "F25F0111 Quantity : 24 Units" at bounding box center [555, 467] width 295 height 50
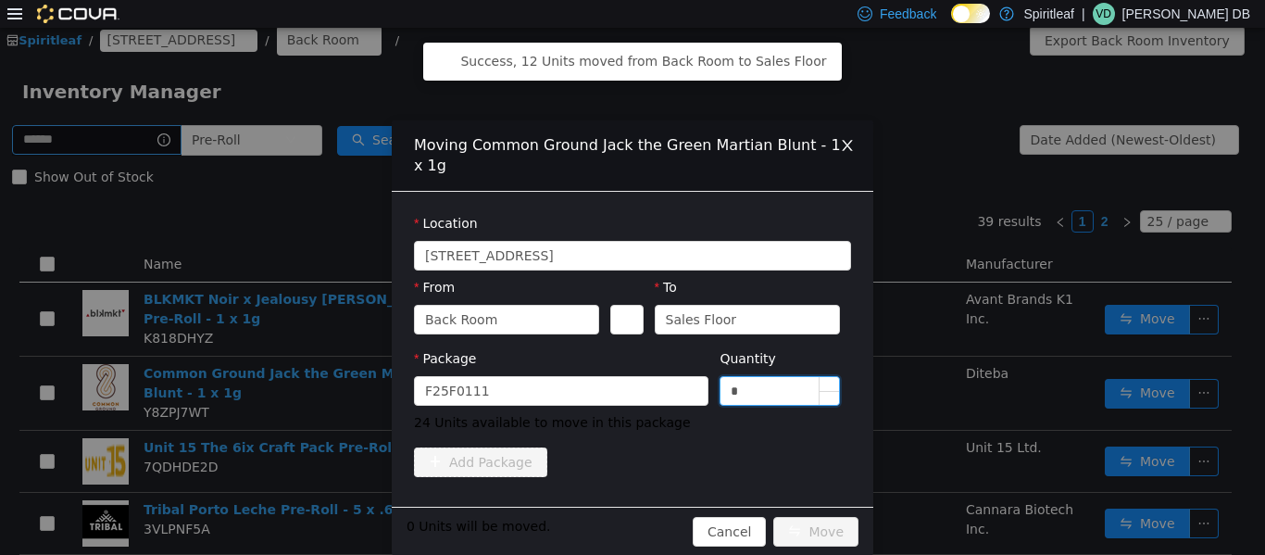
click at [630, 385] on input "*" at bounding box center [780, 390] width 119 height 28
type input "**"
click at [630, 535] on button "Move" at bounding box center [816, 531] width 85 height 30
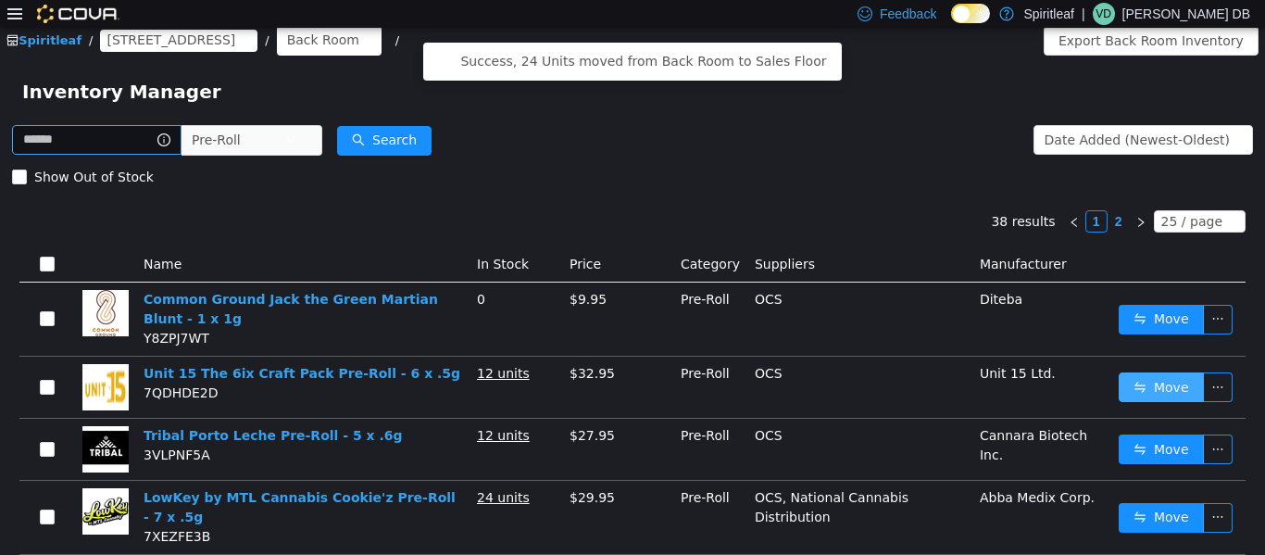
click at [630, 384] on button "Move" at bounding box center [1161, 386] width 85 height 30
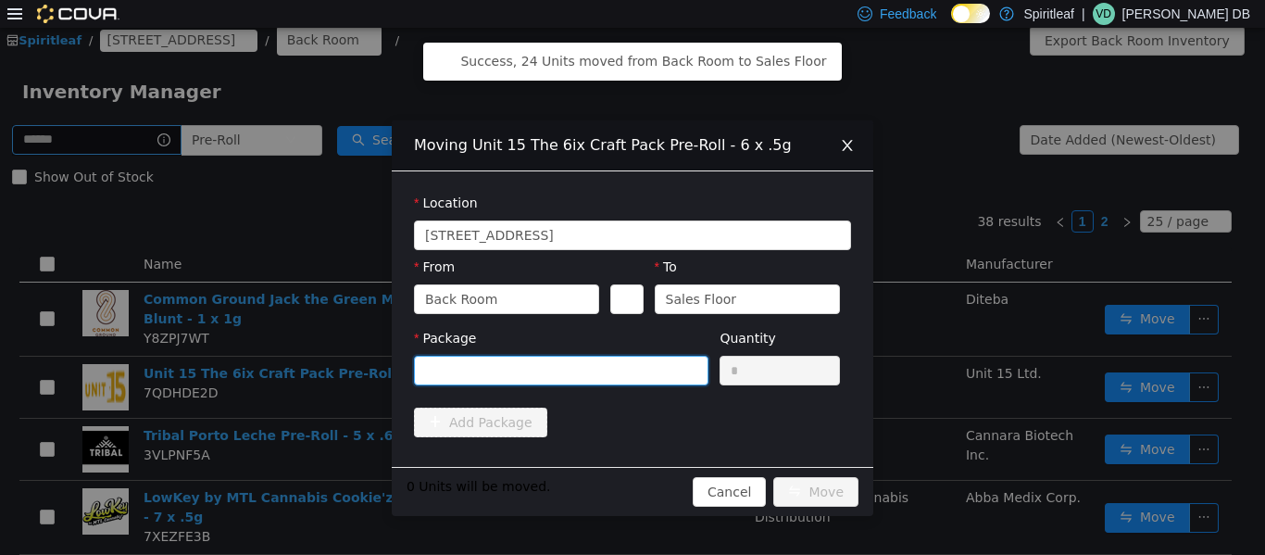
click at [630, 380] on div at bounding box center [555, 370] width 260 height 28
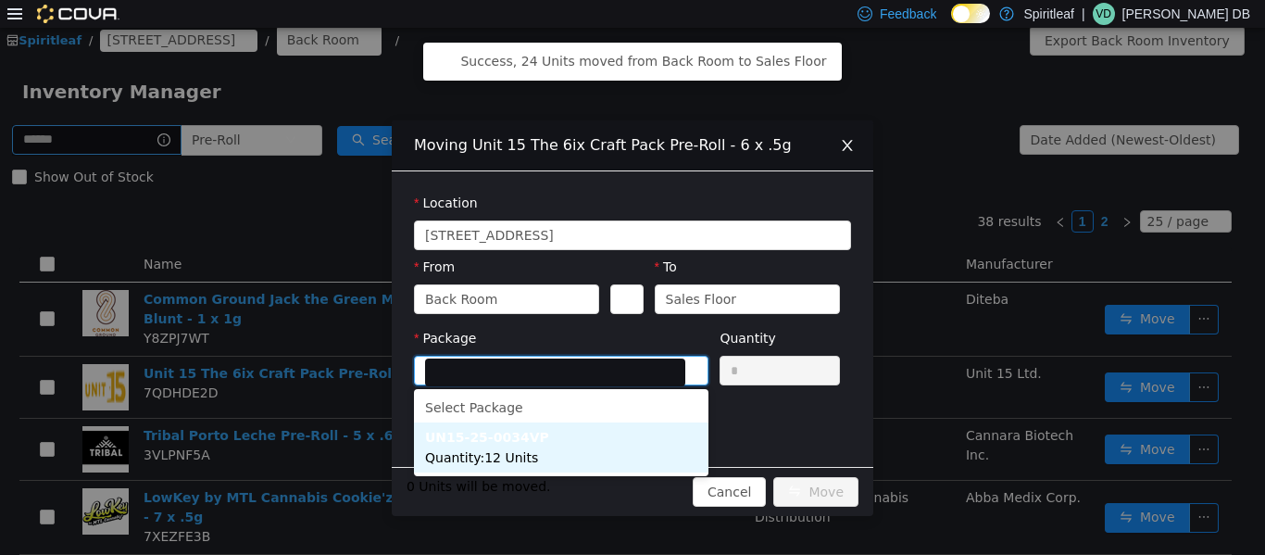
click at [630, 448] on li "UN15-25-0034VP Quantity : 12 Units" at bounding box center [561, 447] width 295 height 50
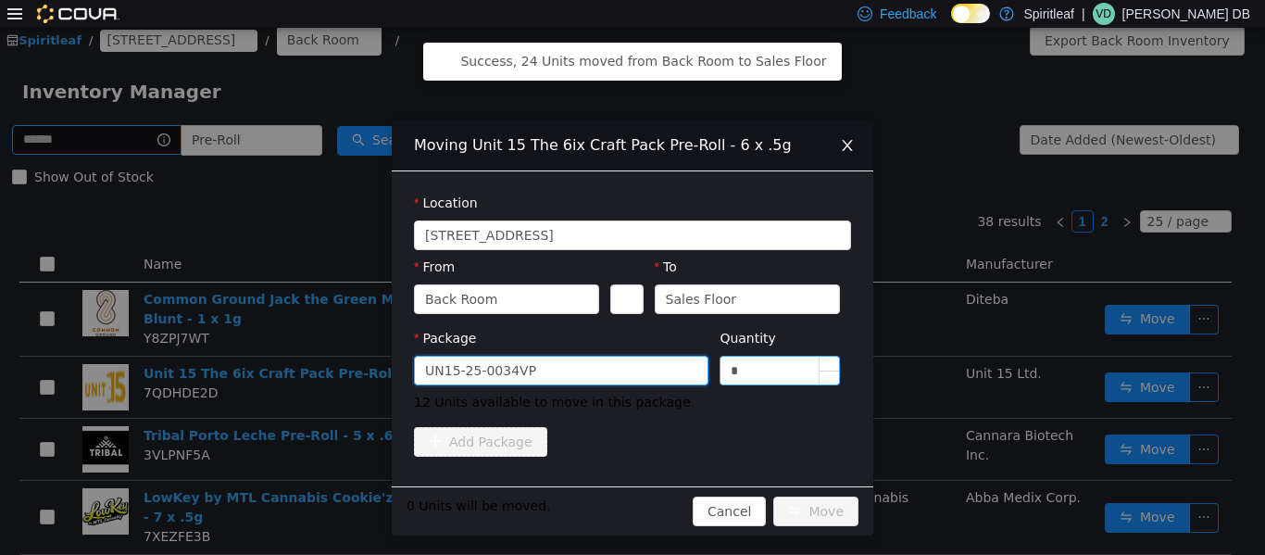
click at [630, 367] on input "*" at bounding box center [780, 370] width 119 height 28
type input "**"
click at [630, 505] on button "Move" at bounding box center [816, 511] width 85 height 30
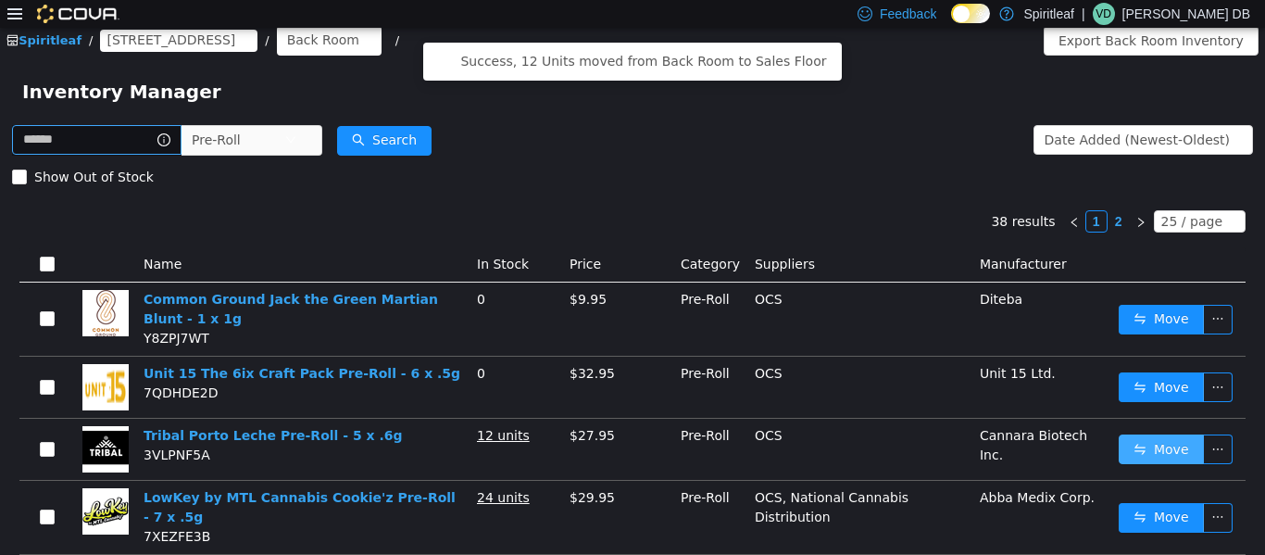
click at [630, 443] on button "Move" at bounding box center [1161, 449] width 85 height 30
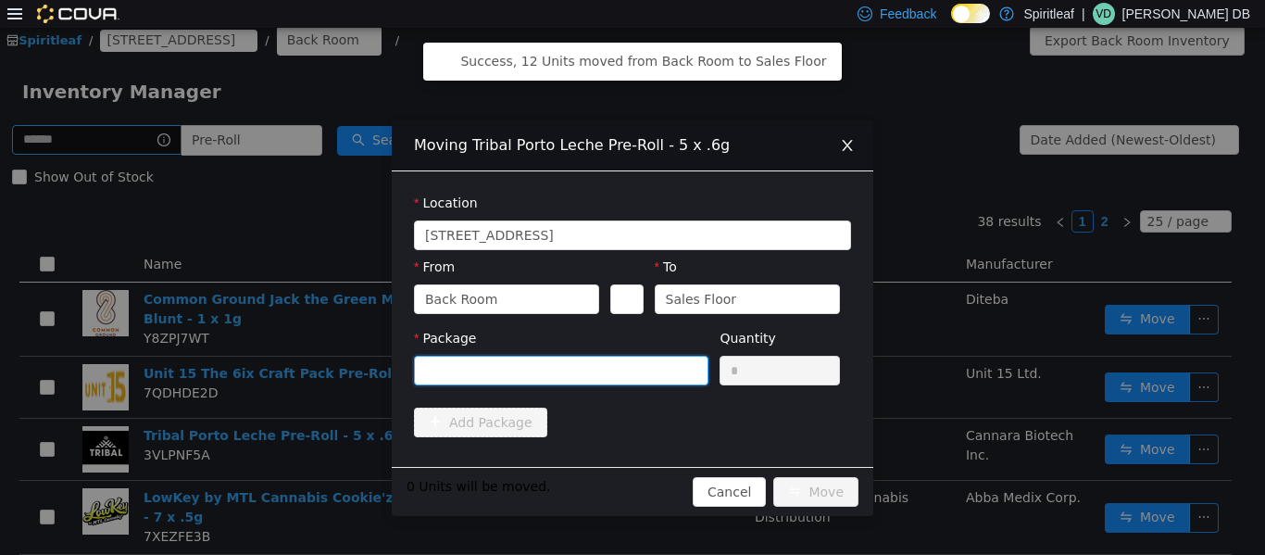
click at [623, 371] on div at bounding box center [555, 370] width 260 height 28
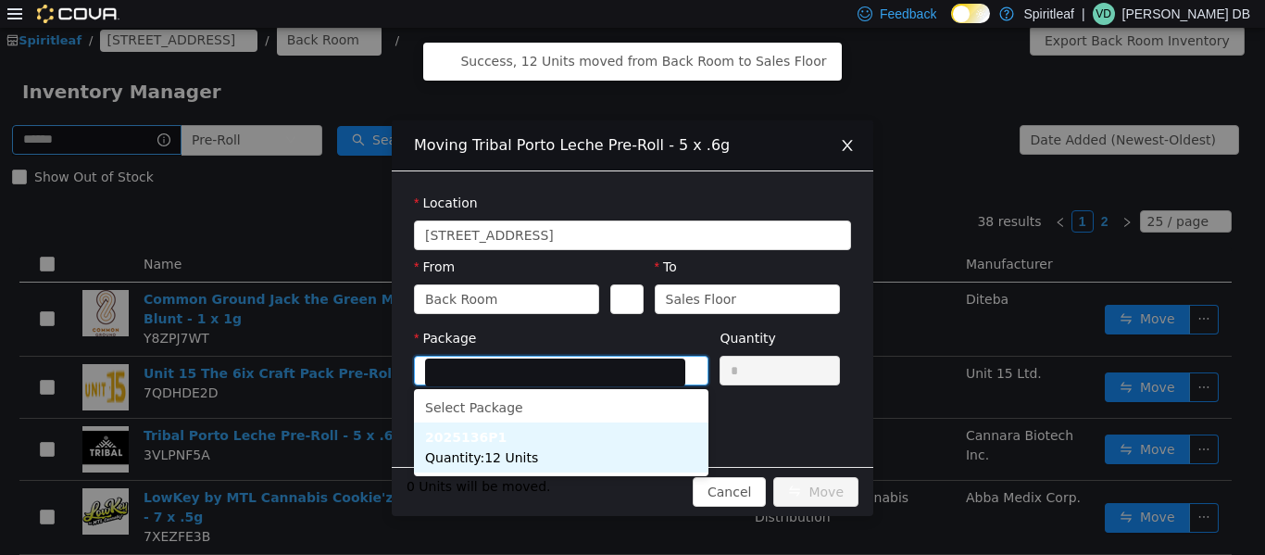
click at [624, 445] on li "2025136P1 Quantity : 12 Units" at bounding box center [561, 447] width 295 height 50
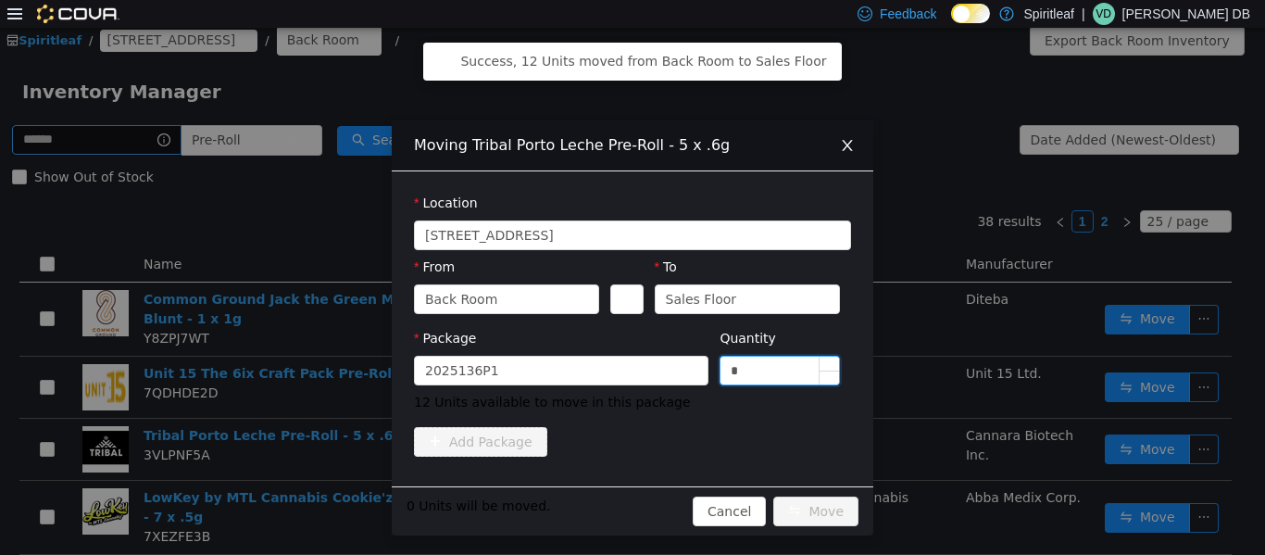
click at [630, 379] on input "*" at bounding box center [780, 370] width 119 height 28
type input "**"
click at [630, 509] on button "Move" at bounding box center [816, 511] width 85 height 30
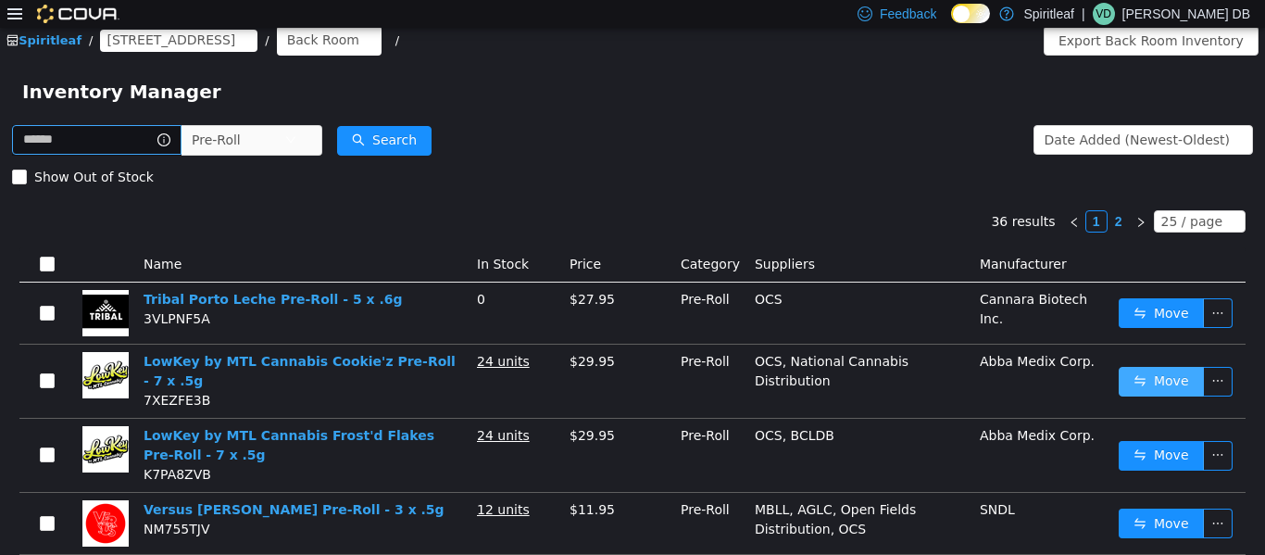
click at [630, 385] on button "Move" at bounding box center [1161, 381] width 85 height 30
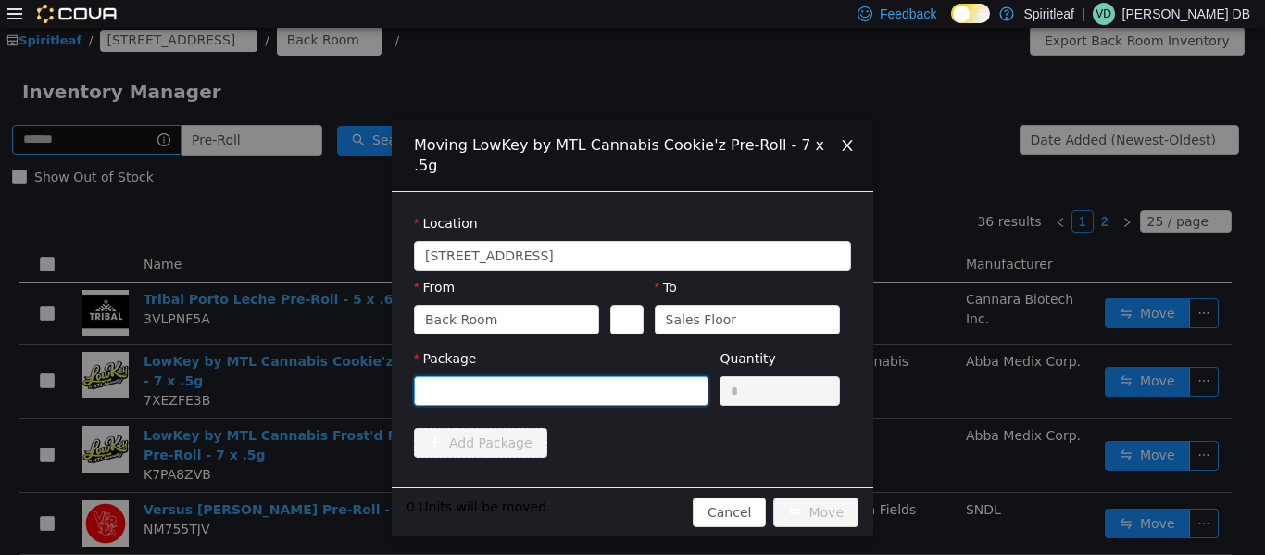
click at [630, 384] on icon "icon: down" at bounding box center [691, 389] width 11 height 11
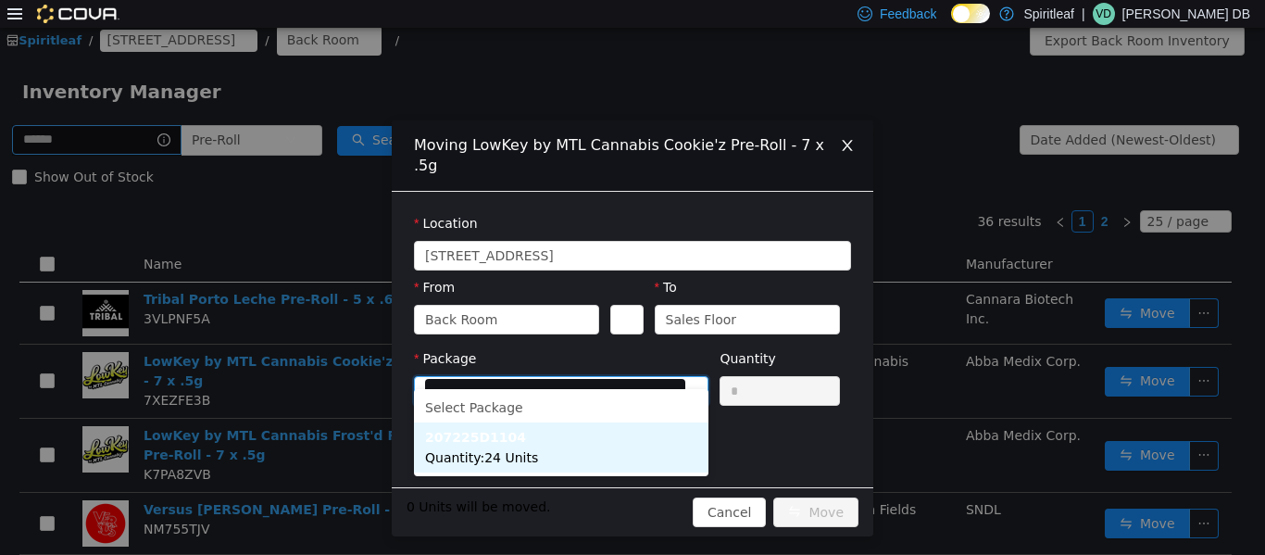
click at [630, 464] on li "207225D1104 Quantity : 24 Units" at bounding box center [561, 447] width 295 height 50
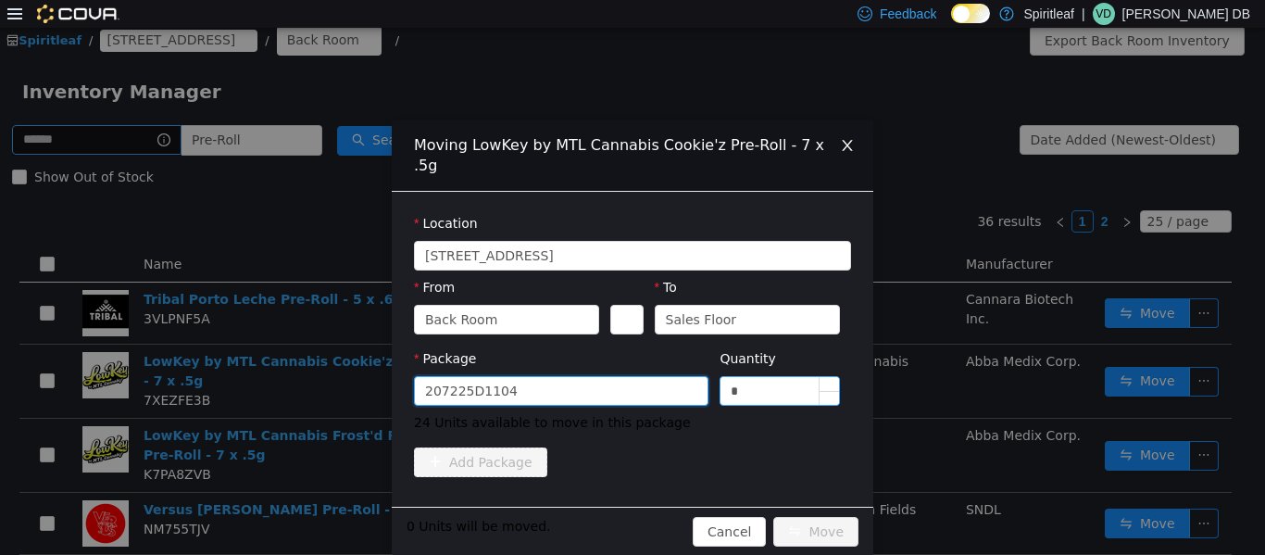
click at [630, 383] on input "*" at bounding box center [780, 390] width 119 height 28
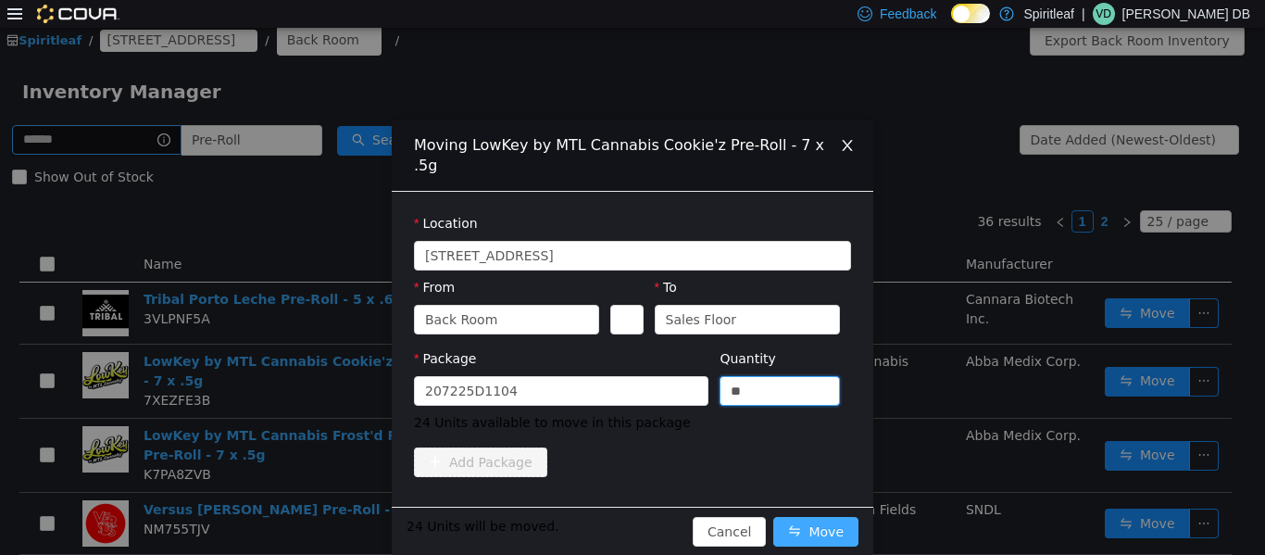
type input "**"
click at [630, 523] on button "Move" at bounding box center [816, 531] width 85 height 30
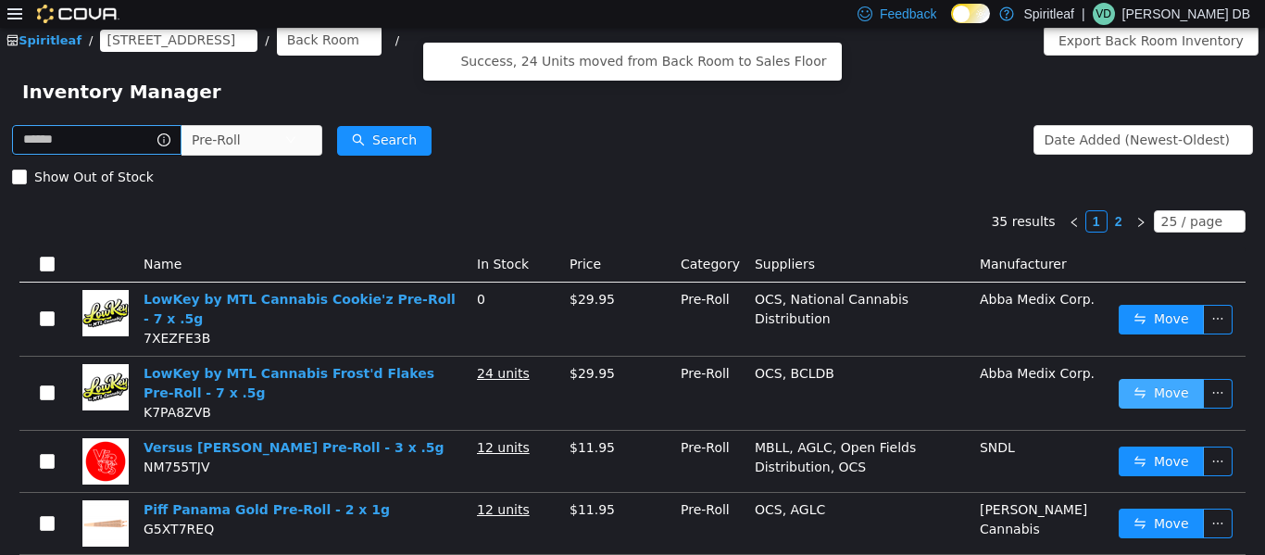
click at [630, 403] on button "Move" at bounding box center [1161, 393] width 85 height 30
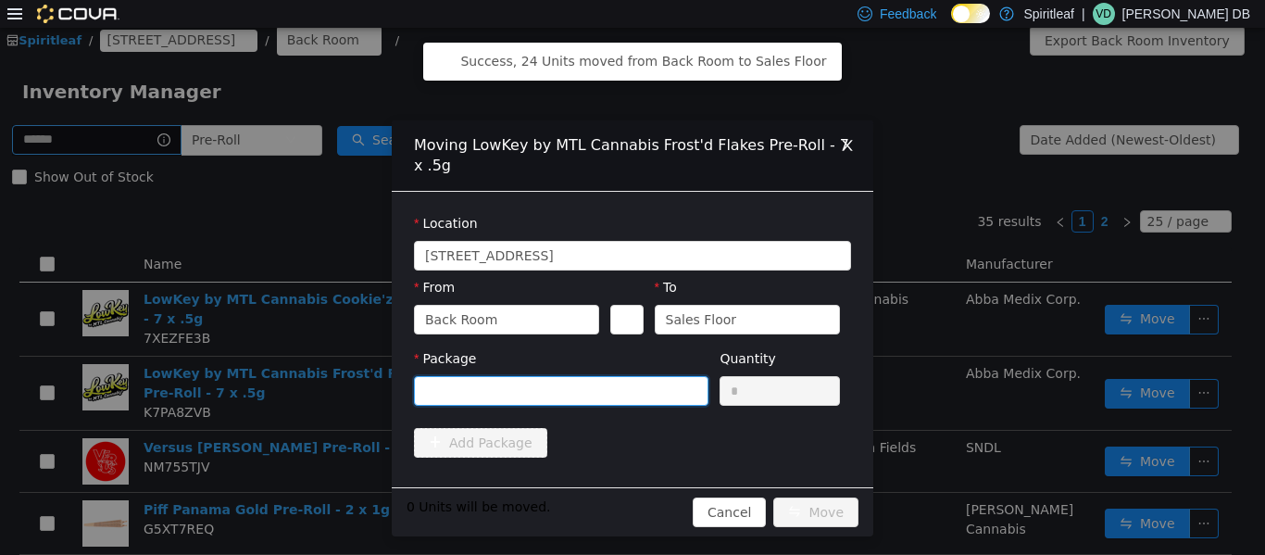
click at [630, 387] on div at bounding box center [555, 390] width 260 height 28
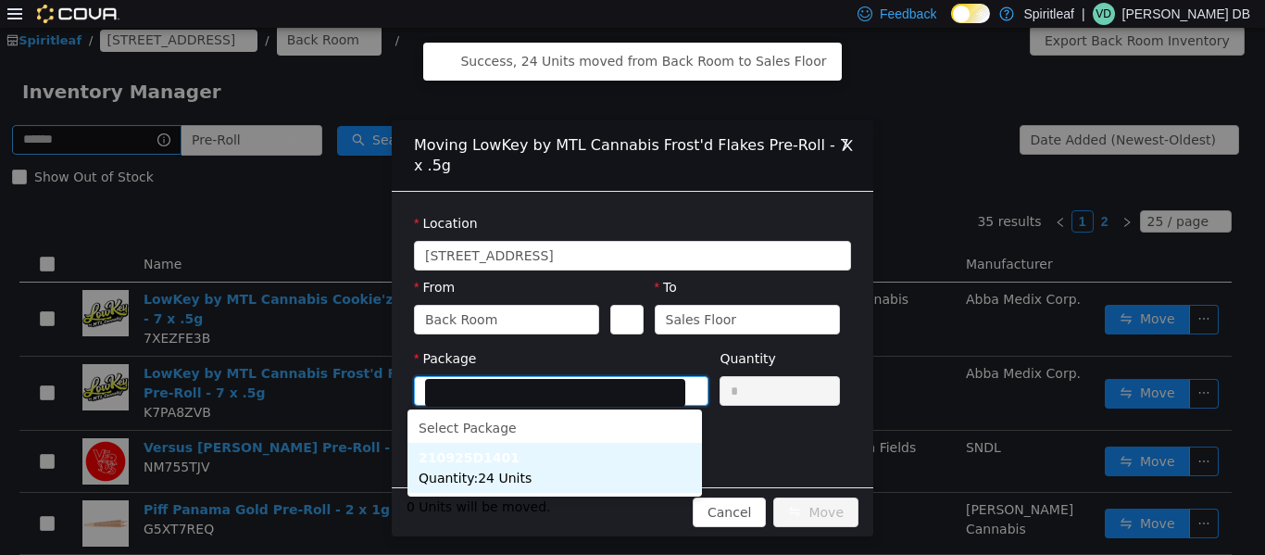
click at [630, 479] on li "210925D1401 Quantity : 24 Units" at bounding box center [555, 467] width 295 height 50
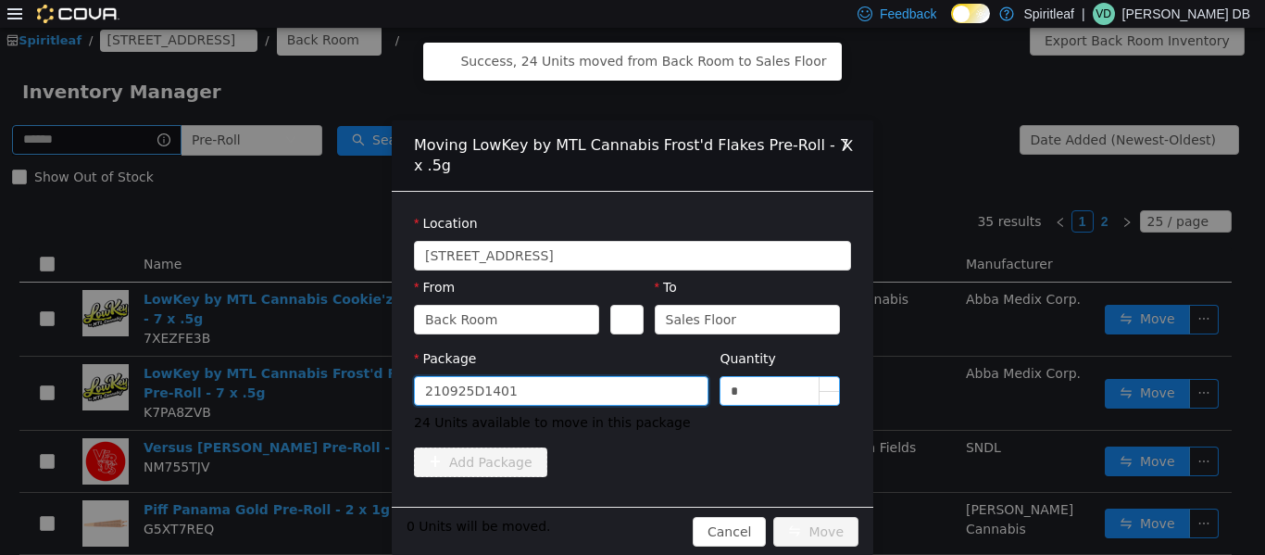
click at [630, 396] on input "*" at bounding box center [780, 390] width 119 height 28
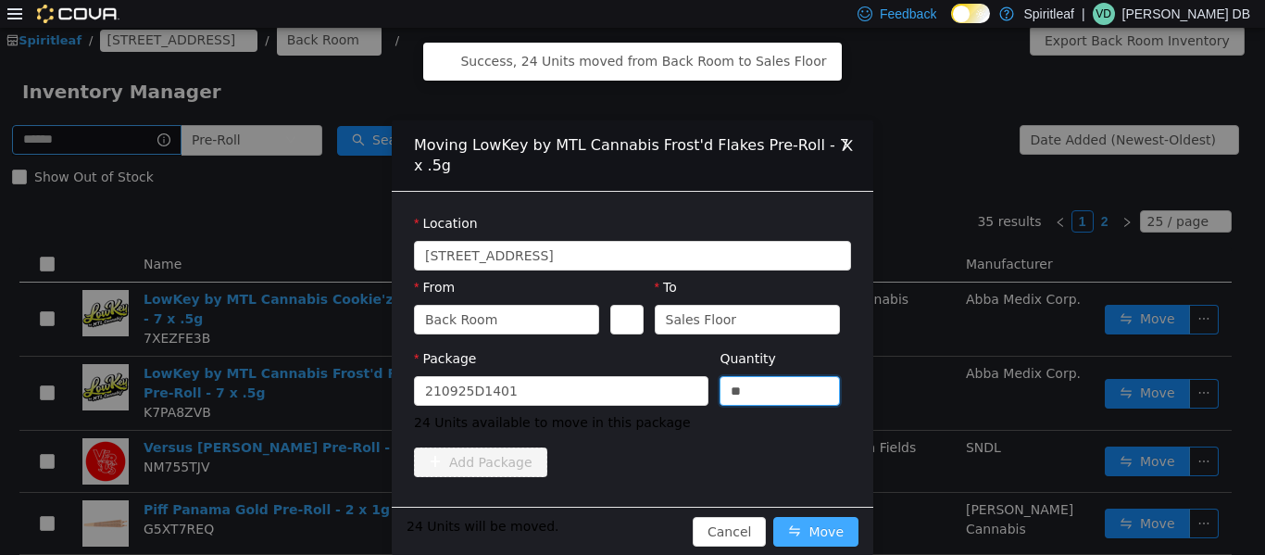
type input "**"
click at [630, 543] on button "Move" at bounding box center [816, 531] width 85 height 30
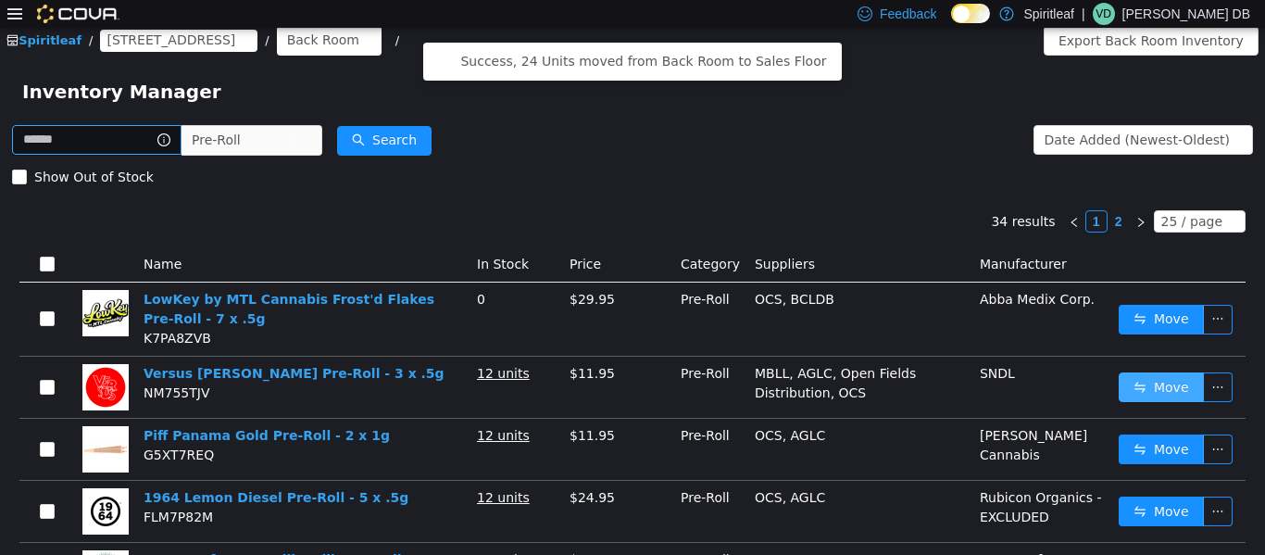
click at [630, 389] on button "Move" at bounding box center [1161, 386] width 85 height 30
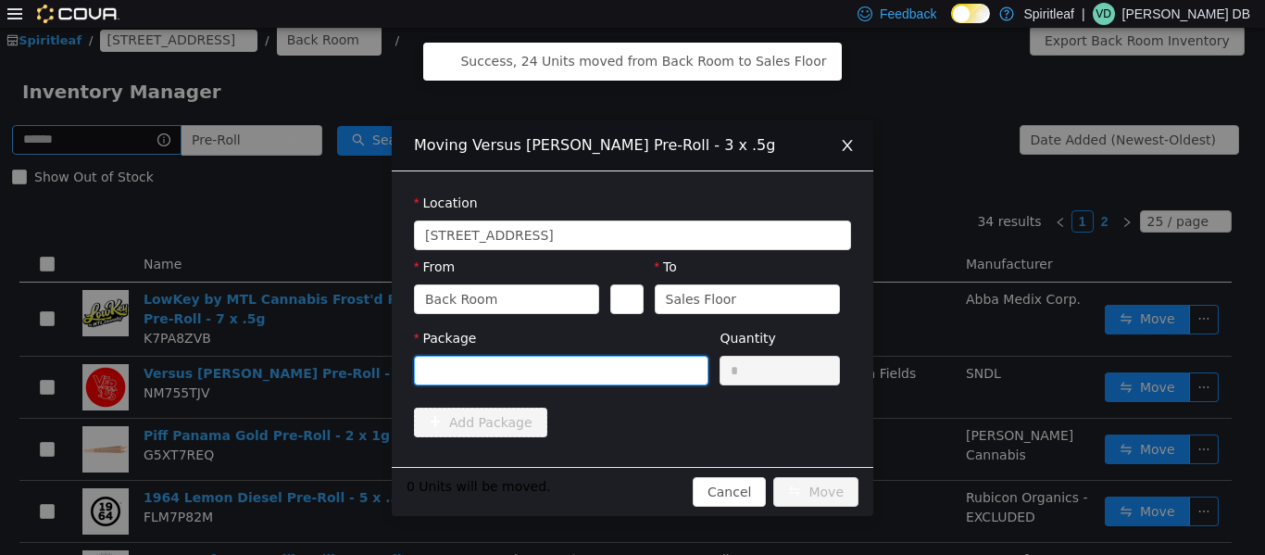
click at [630, 364] on div at bounding box center [555, 370] width 260 height 28
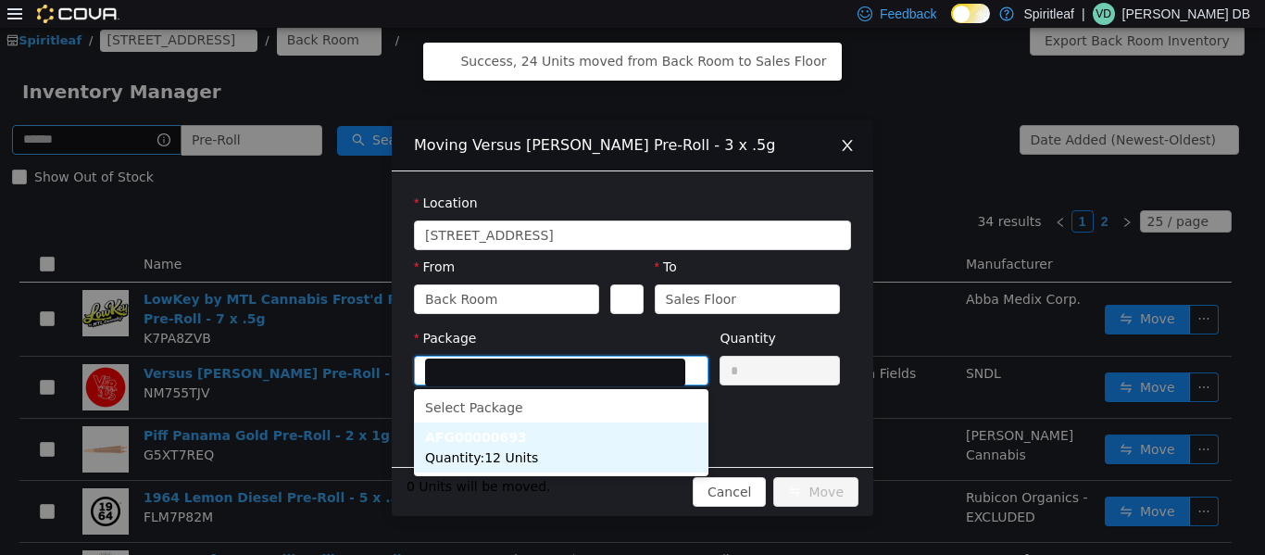
click at [601, 445] on li "AFG00000693 Quantity : 12 Units" at bounding box center [561, 447] width 295 height 50
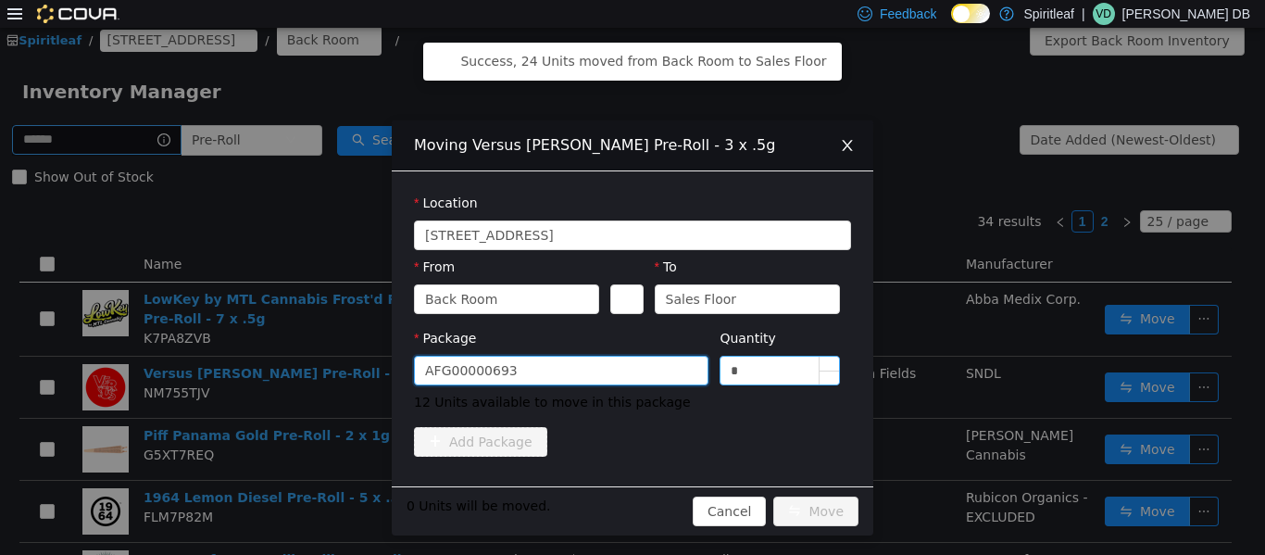
click at [630, 374] on input "*" at bounding box center [780, 370] width 119 height 28
type input "**"
click at [630, 499] on button "Move" at bounding box center [816, 511] width 85 height 30
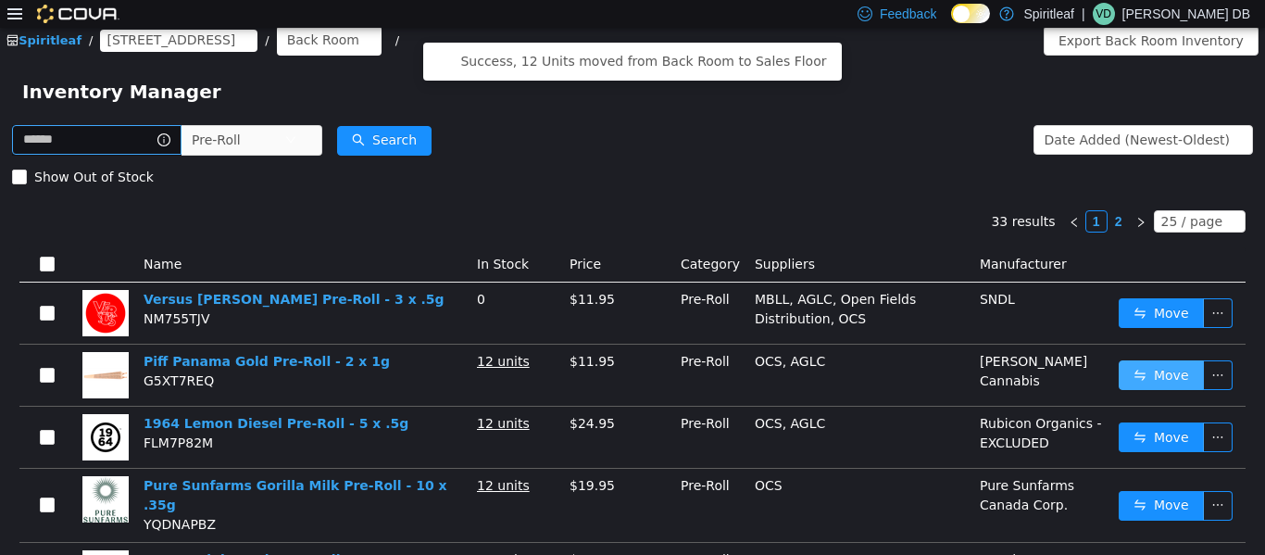
click at [630, 378] on button "Move" at bounding box center [1161, 374] width 85 height 30
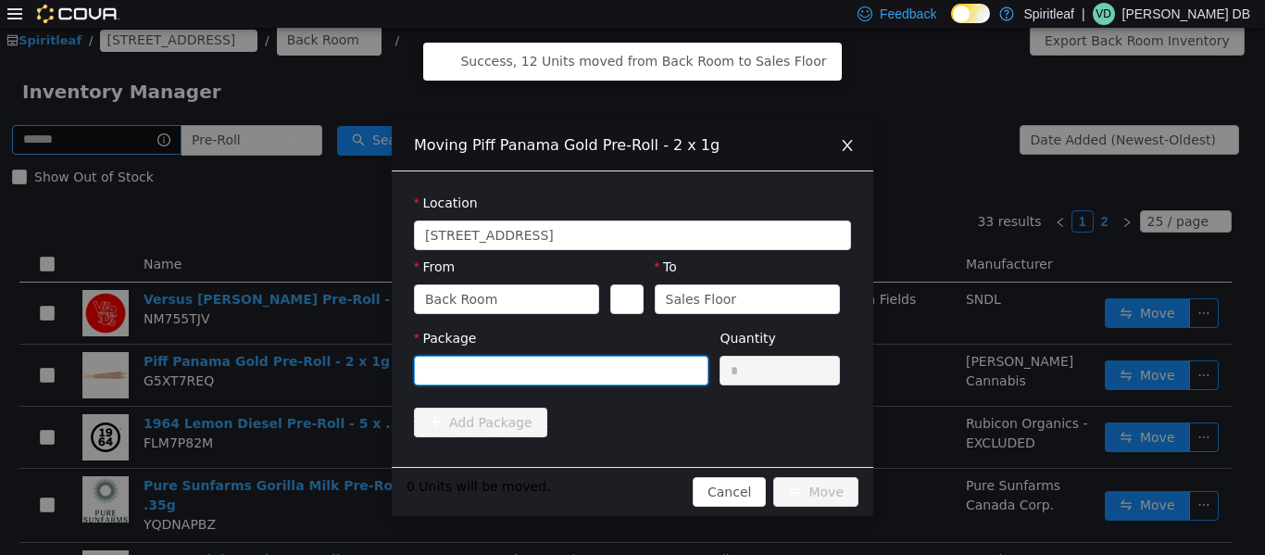
click at [630, 372] on div at bounding box center [555, 370] width 260 height 28
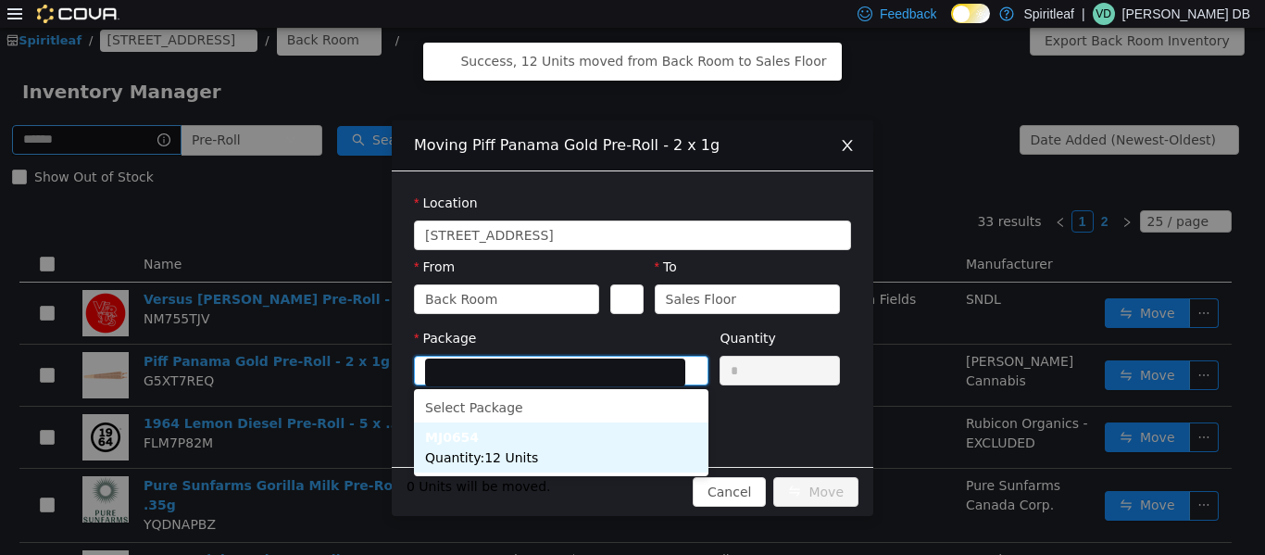
click at [630, 444] on li "MJ0654 Quantity : 12 Units" at bounding box center [561, 447] width 295 height 50
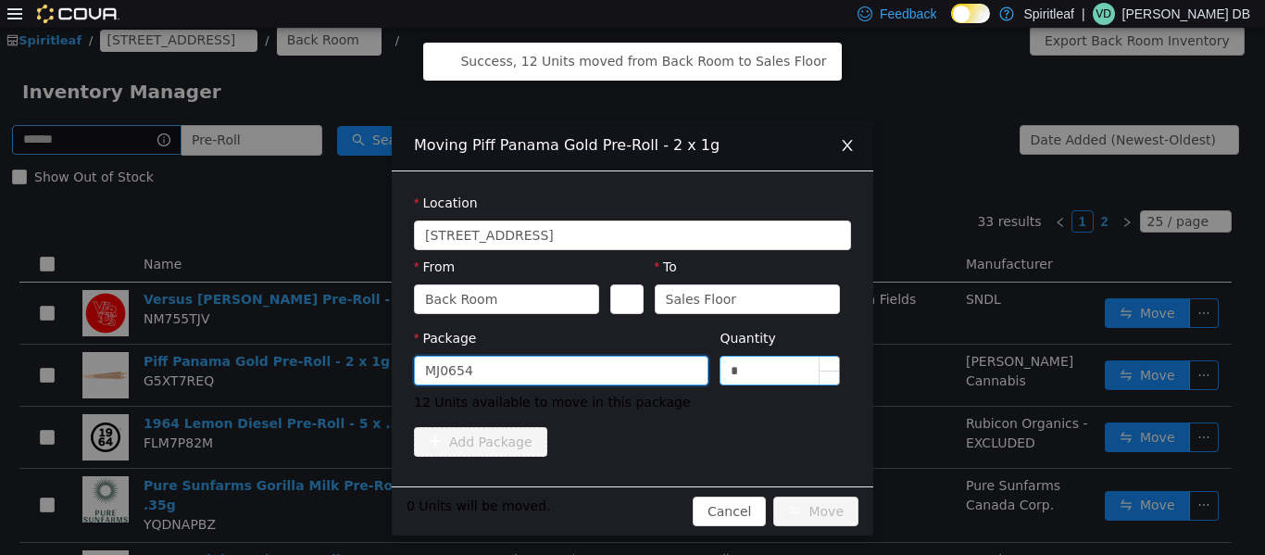
click at [630, 364] on input "*" at bounding box center [780, 370] width 119 height 28
type input "**"
click at [630, 509] on button "Move" at bounding box center [816, 511] width 85 height 30
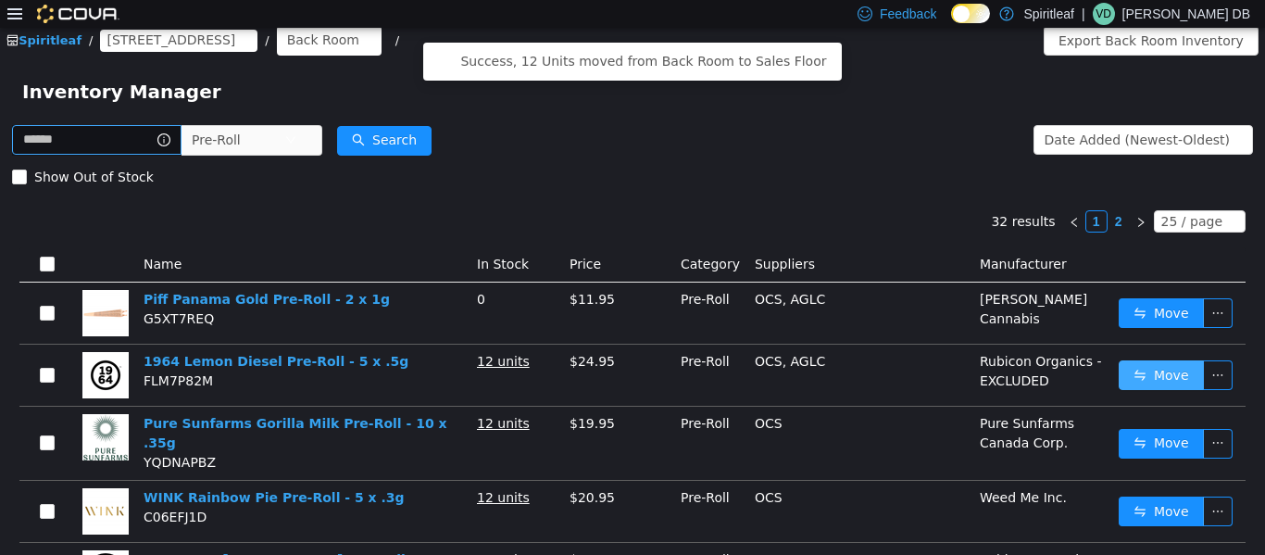
click at [630, 372] on button "Move" at bounding box center [1161, 374] width 85 height 30
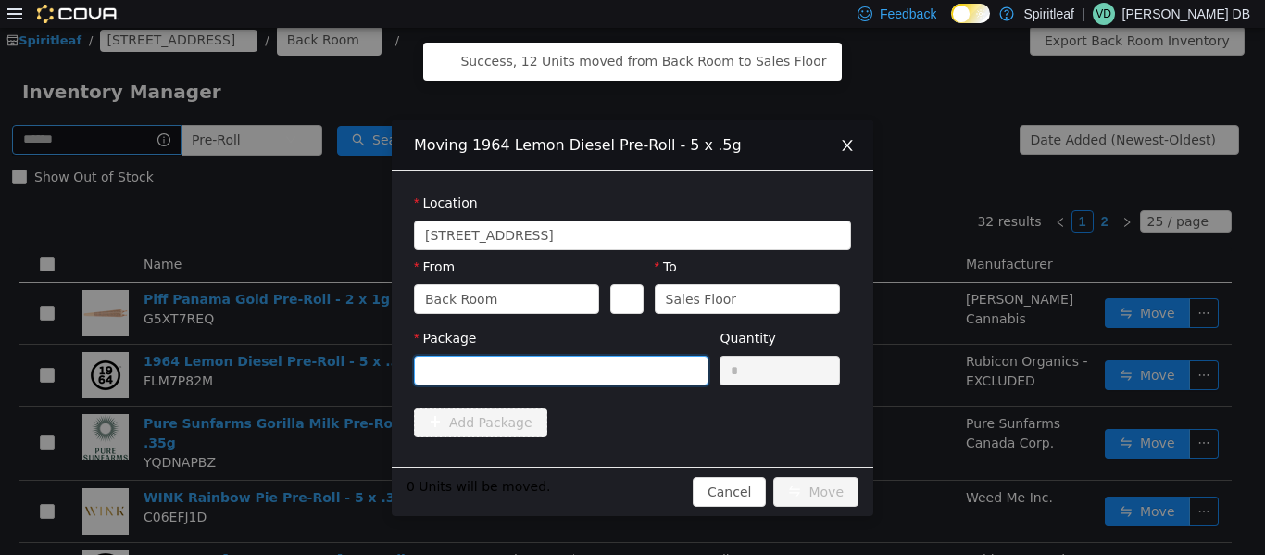
click at [630, 375] on div at bounding box center [555, 370] width 260 height 28
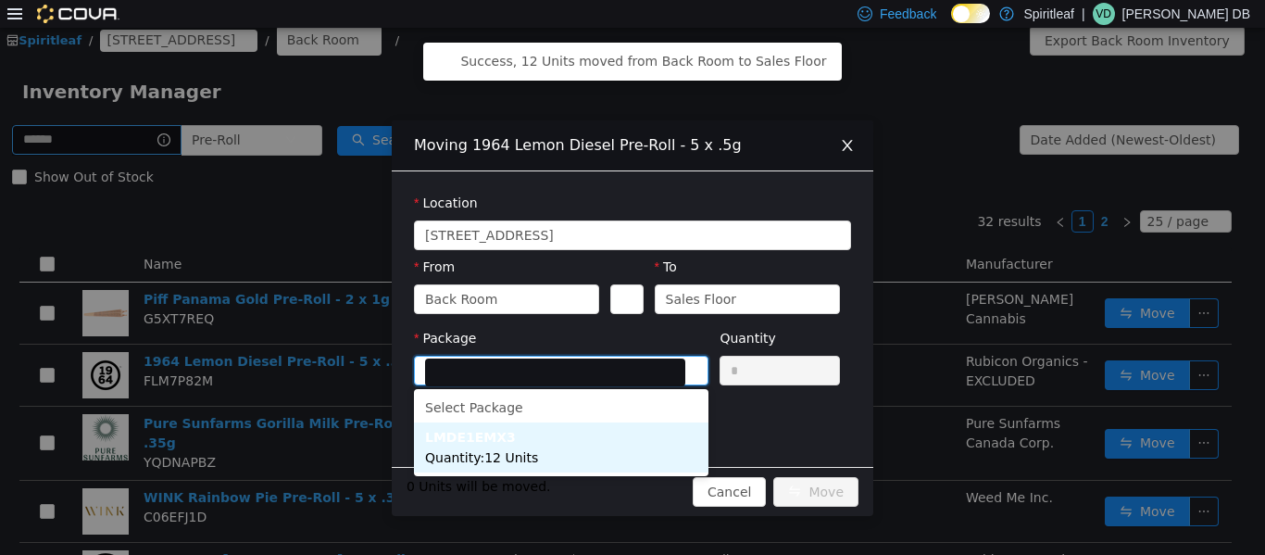
click at [549, 465] on li "LMDE1EMX3 Quantity : 12 Units" at bounding box center [561, 447] width 295 height 50
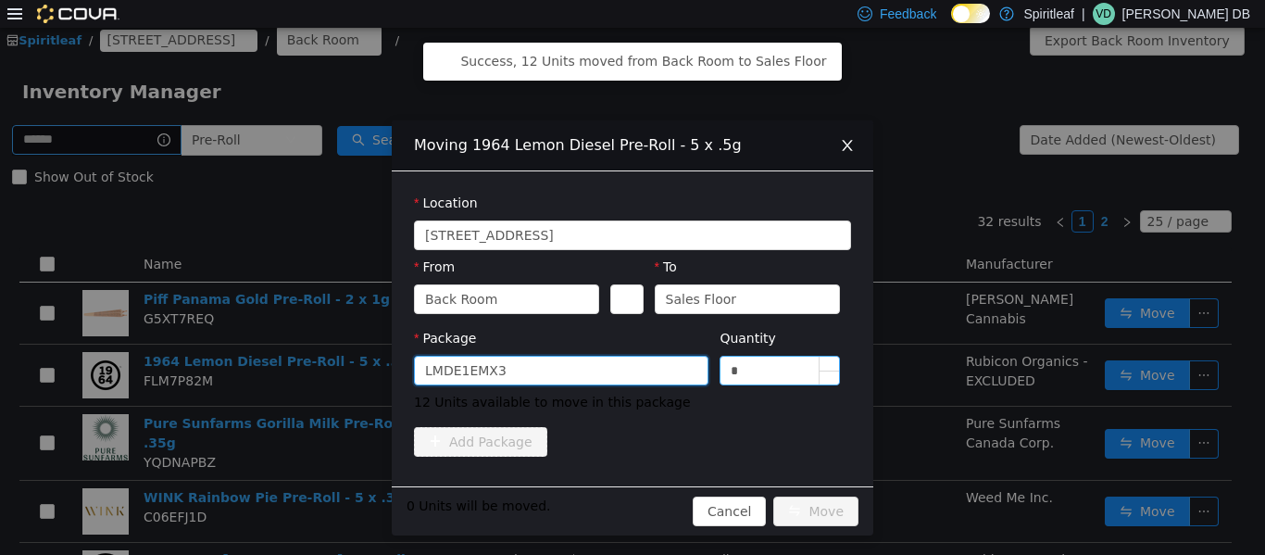
click at [630, 369] on input "*" at bounding box center [780, 370] width 119 height 28
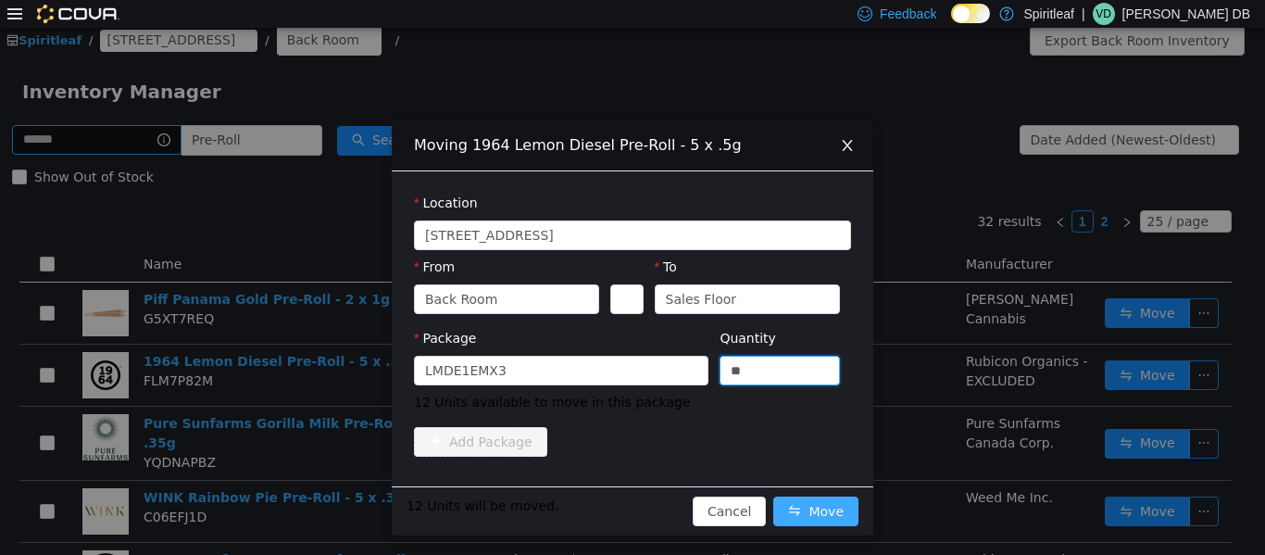
type input "**"
click at [630, 510] on button "Move" at bounding box center [816, 511] width 85 height 30
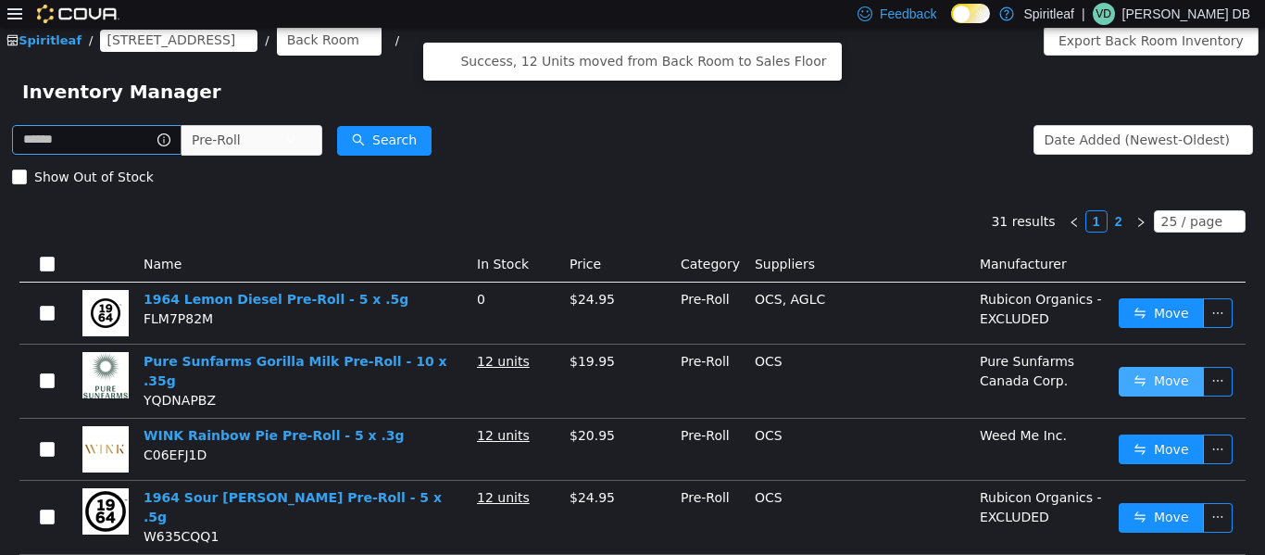
click at [630, 384] on button "Move" at bounding box center [1161, 381] width 85 height 30
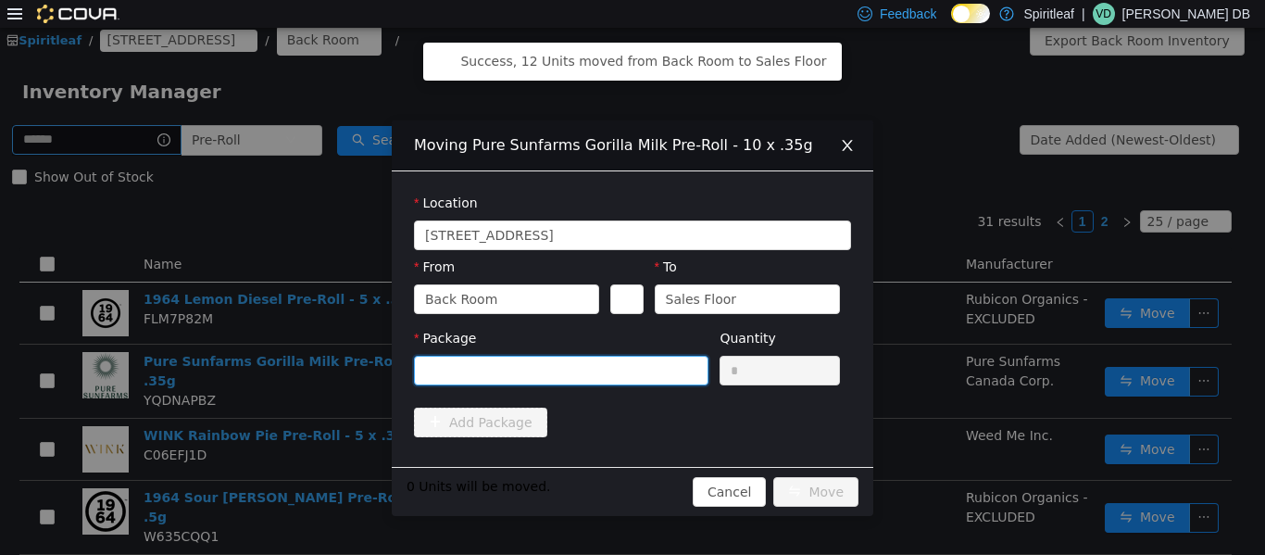
click at [619, 379] on div at bounding box center [555, 370] width 260 height 28
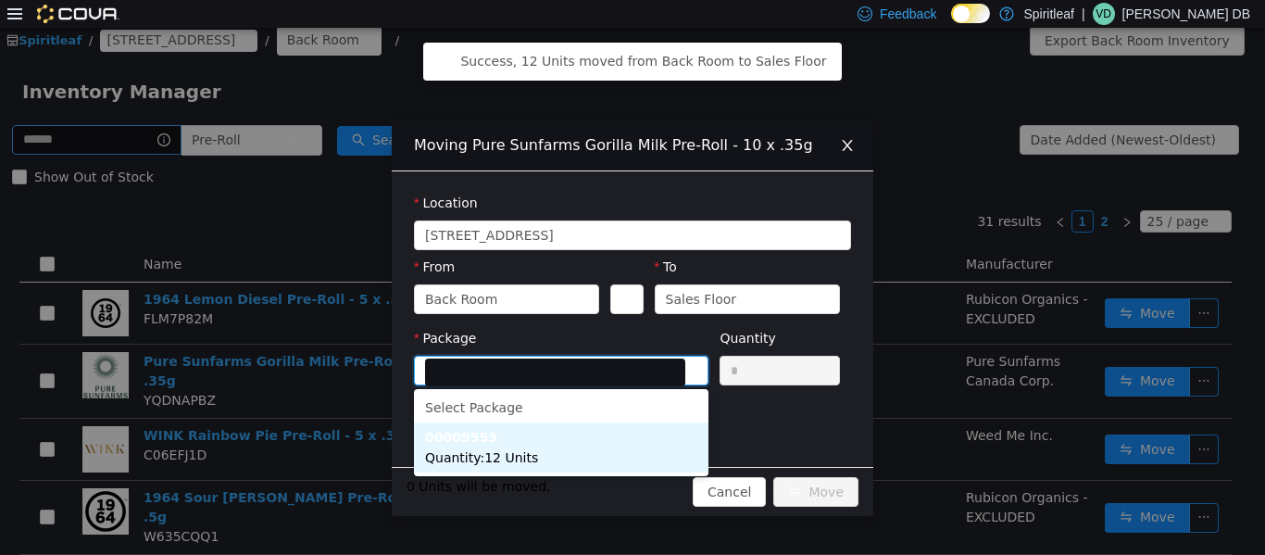
click at [562, 448] on li "00009553 Quantity : 12 Units" at bounding box center [561, 447] width 295 height 50
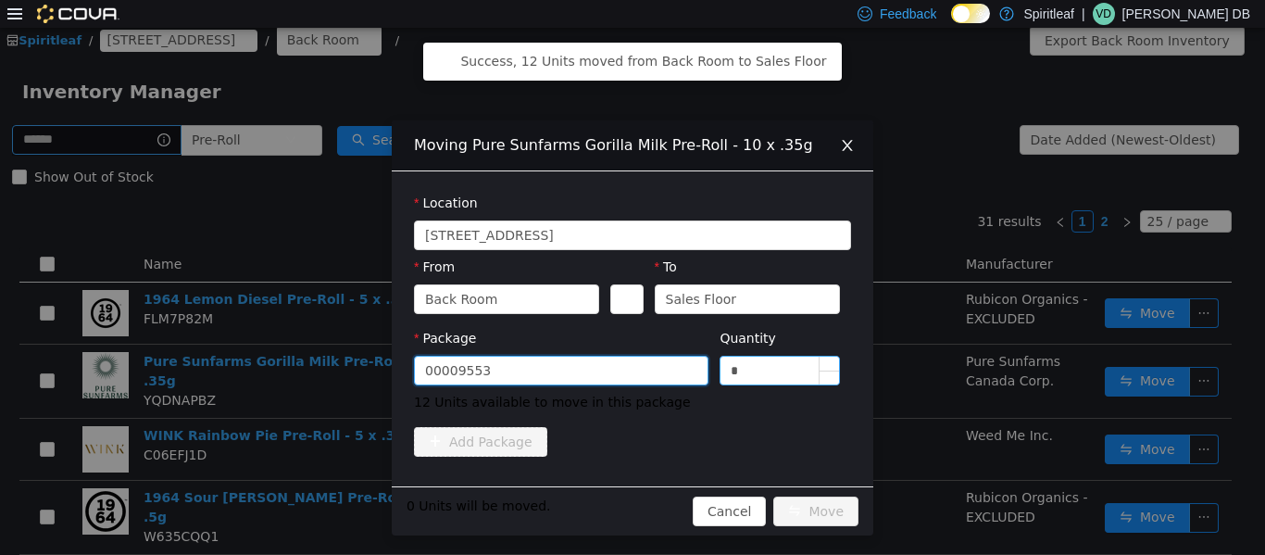
click at [630, 359] on input "*" at bounding box center [780, 370] width 119 height 28
type input "**"
click at [630, 510] on button "Move" at bounding box center [816, 511] width 85 height 30
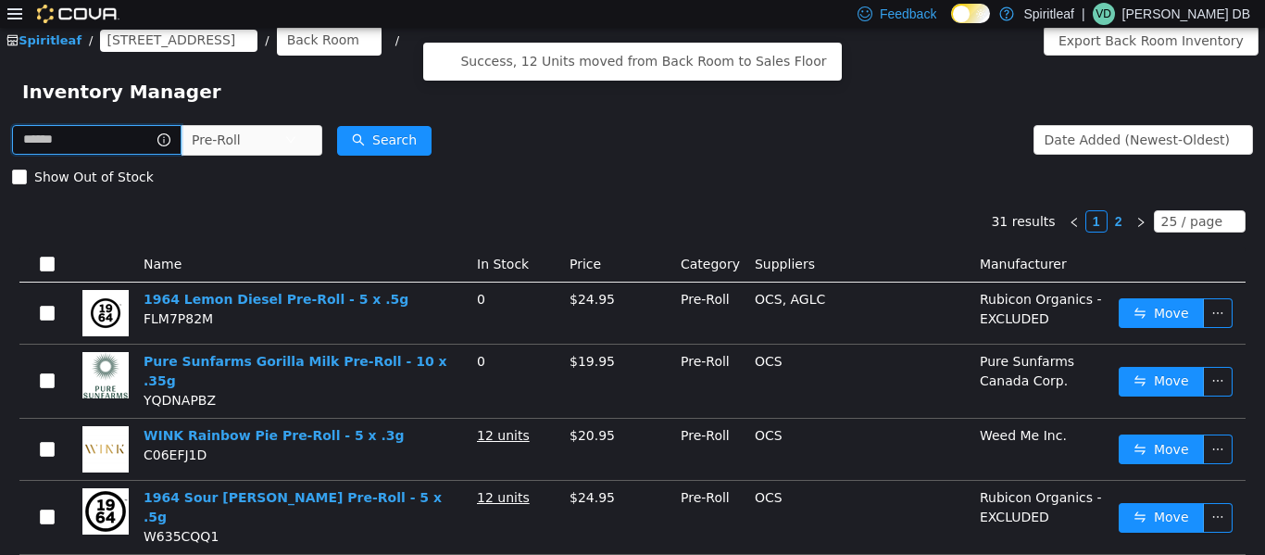
click at [156, 150] on input "text" at bounding box center [97, 139] width 170 height 30
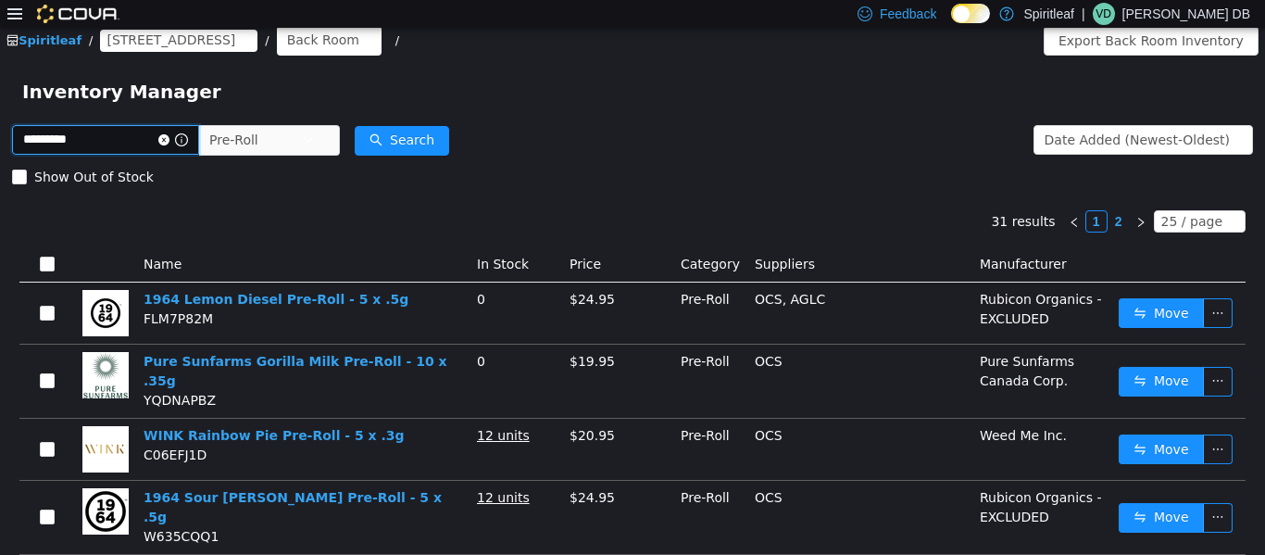
type input "*********"
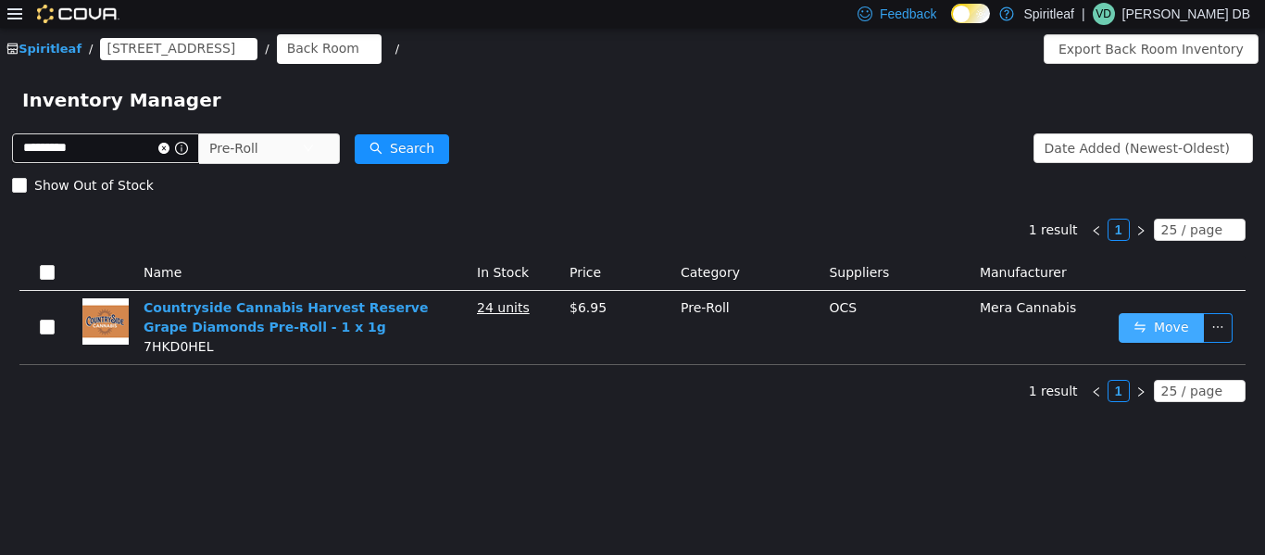
click at [630, 328] on button "Move" at bounding box center [1161, 327] width 85 height 30
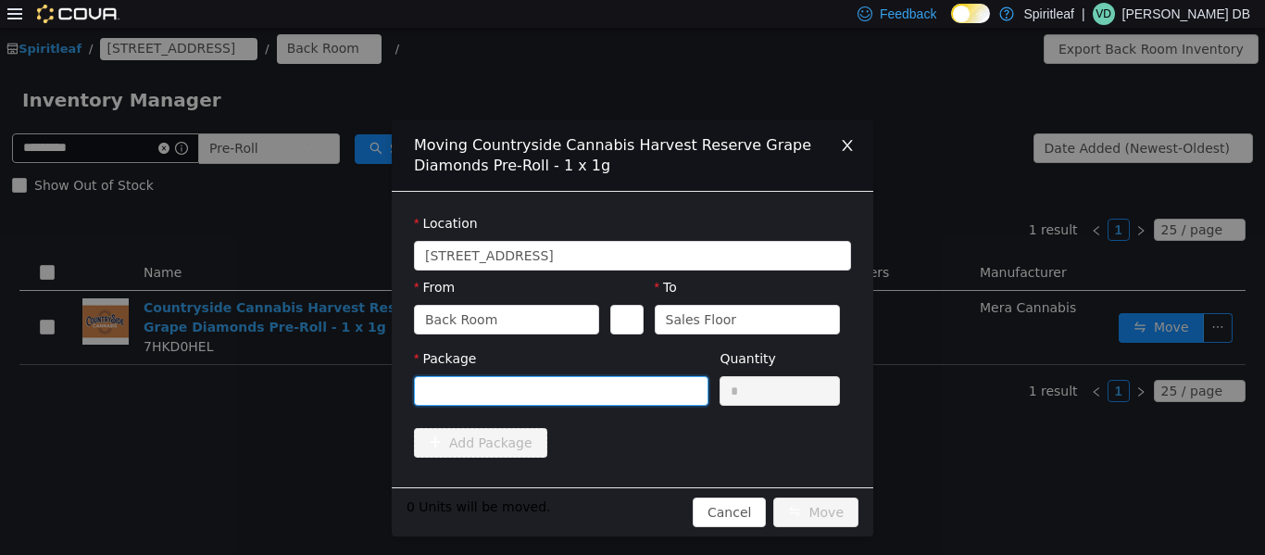
click at [556, 387] on div at bounding box center [555, 390] width 260 height 28
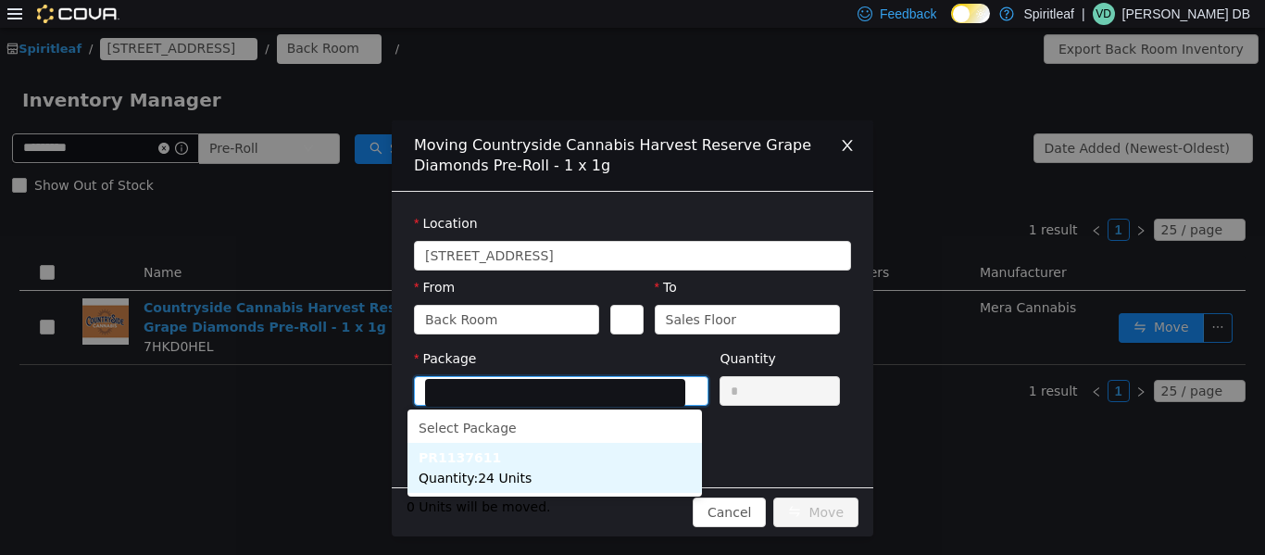
click at [519, 465] on li "PR1137611 Quantity : 24 Units" at bounding box center [555, 467] width 295 height 50
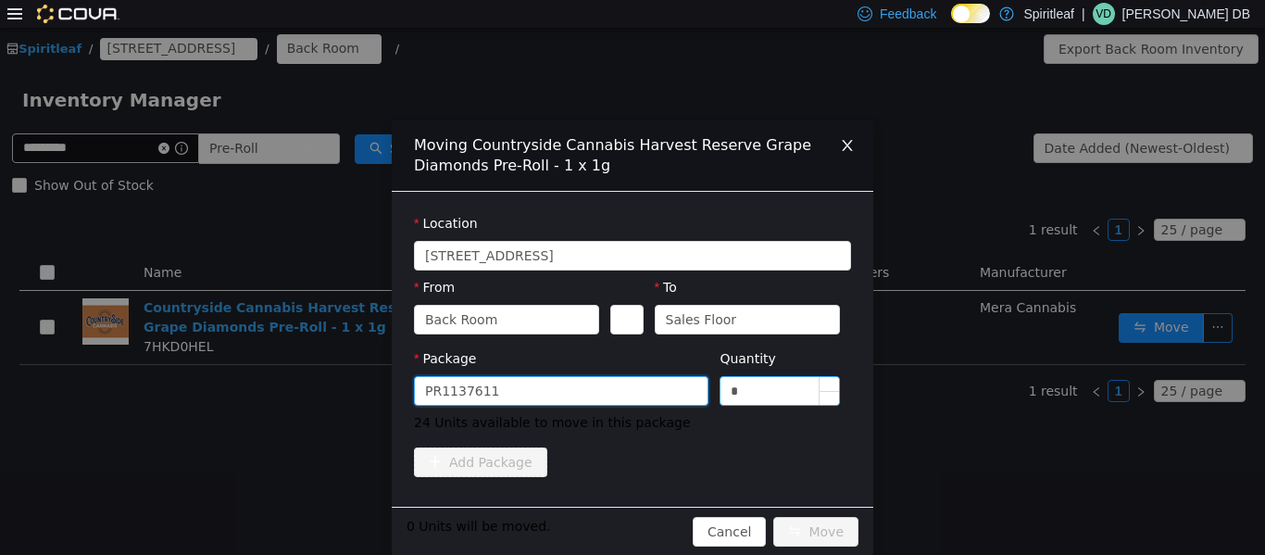
click at [630, 386] on input "*" at bounding box center [780, 390] width 119 height 28
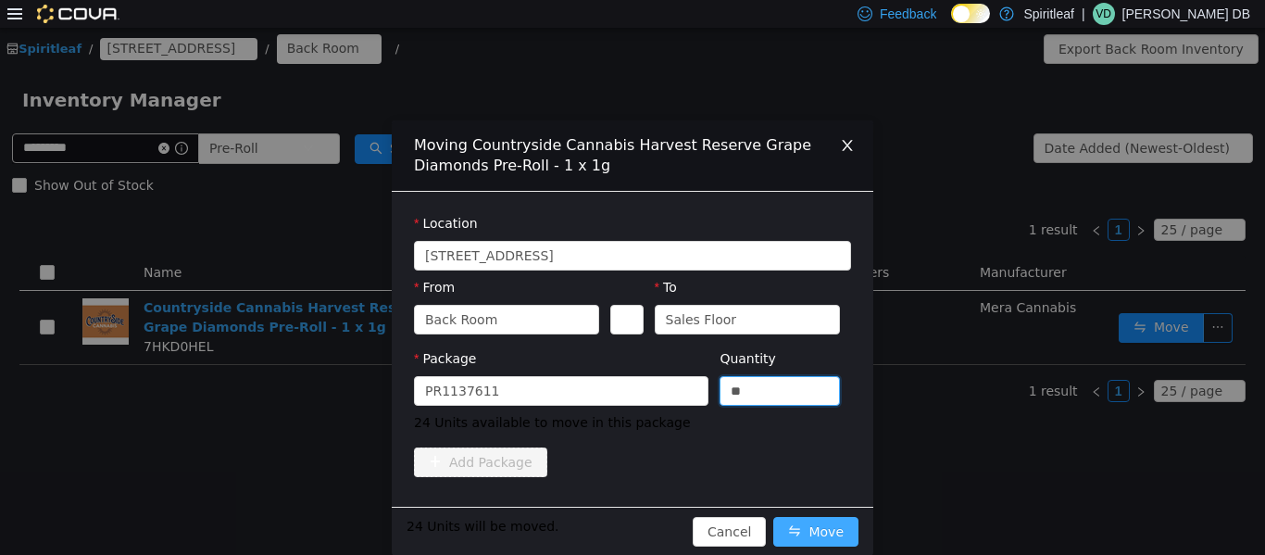
type input "**"
click at [630, 516] on button "Move" at bounding box center [816, 531] width 85 height 30
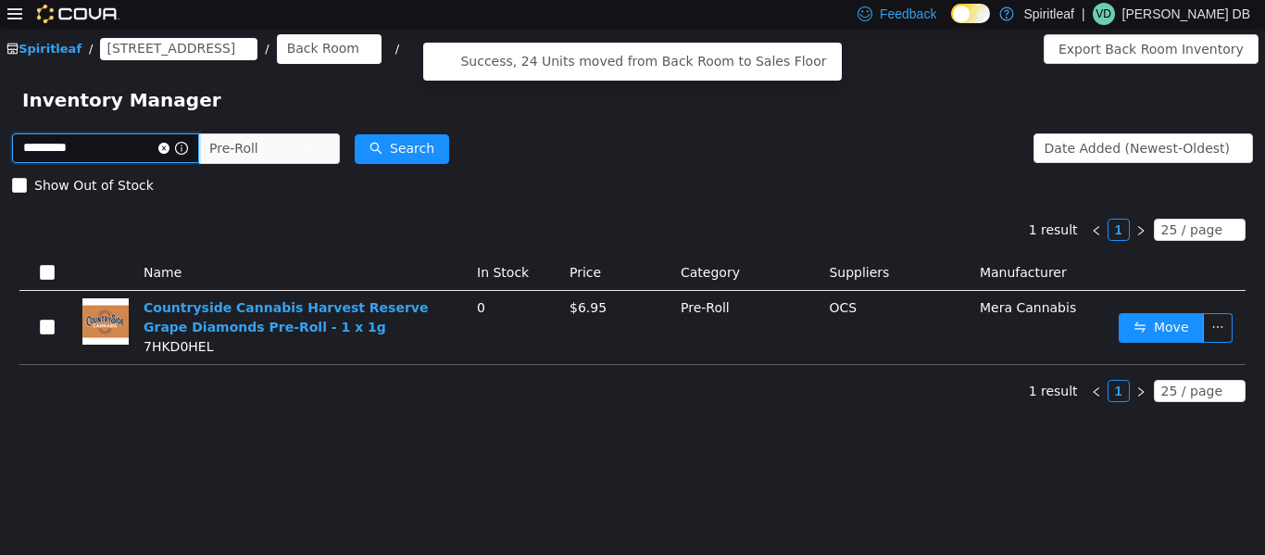
click at [83, 148] on input "*********" at bounding box center [105, 147] width 187 height 30
type input "****"
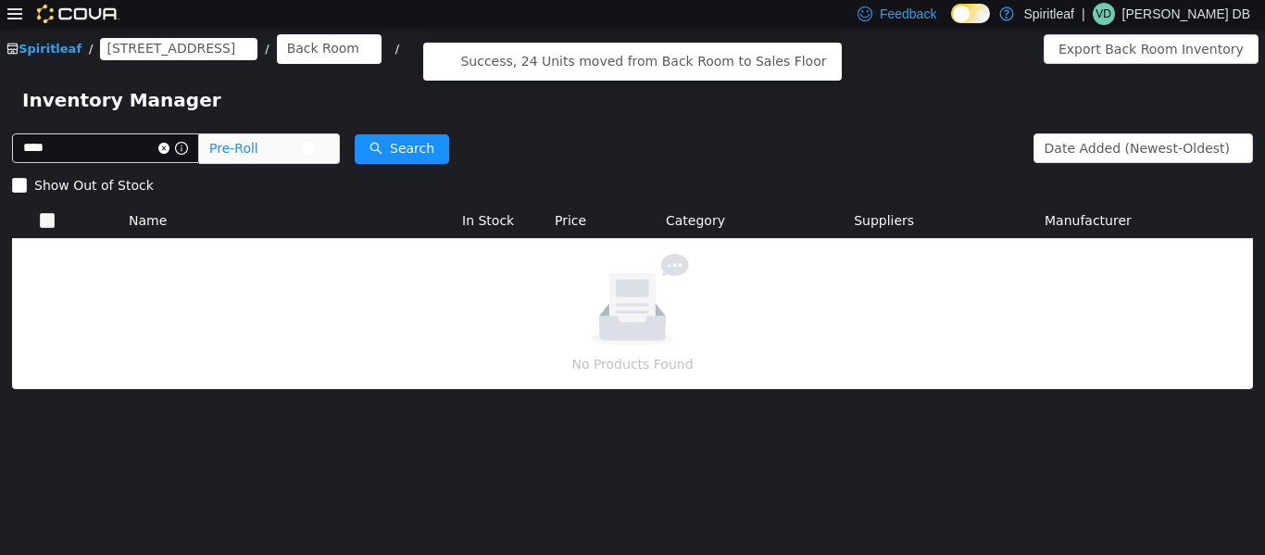
click at [258, 158] on span "Pre-Roll" at bounding box center [233, 147] width 49 height 28
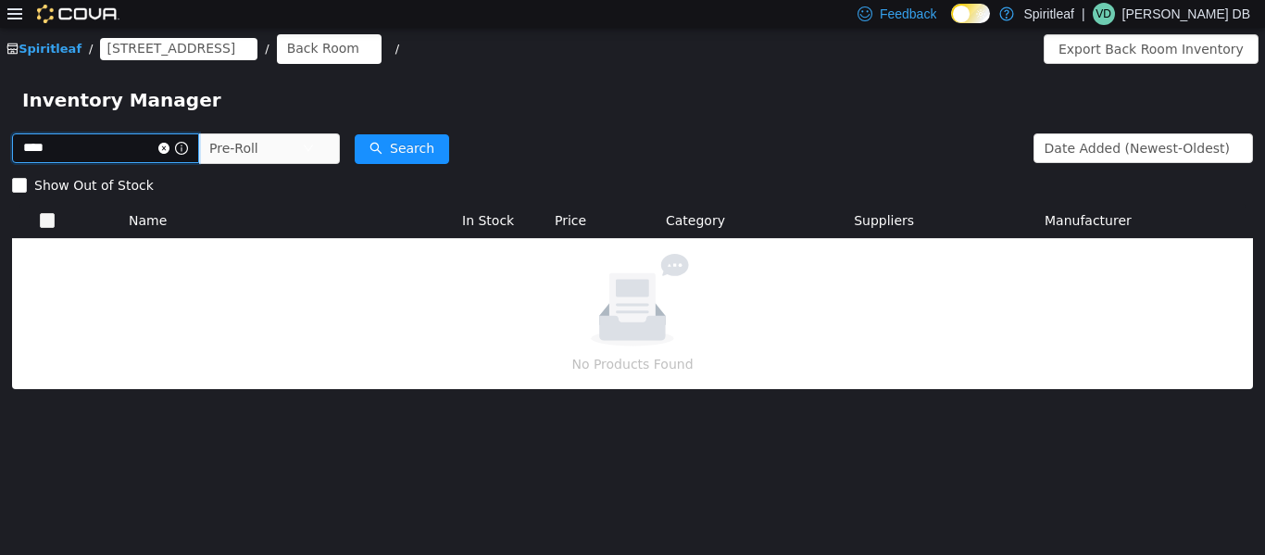
click at [142, 147] on input "****" at bounding box center [105, 147] width 187 height 30
click at [170, 142] on icon "icon: close-circle" at bounding box center [163, 147] width 11 height 11
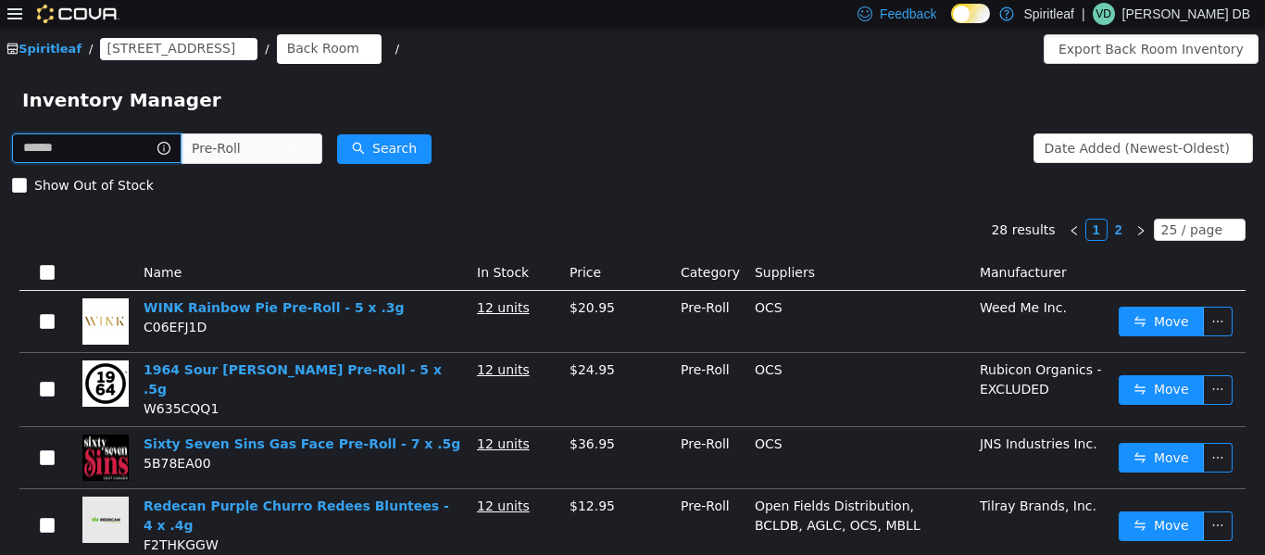
click at [171, 147] on input "text" at bounding box center [97, 147] width 170 height 30
click at [630, 321] on button "Move" at bounding box center [1161, 321] width 85 height 30
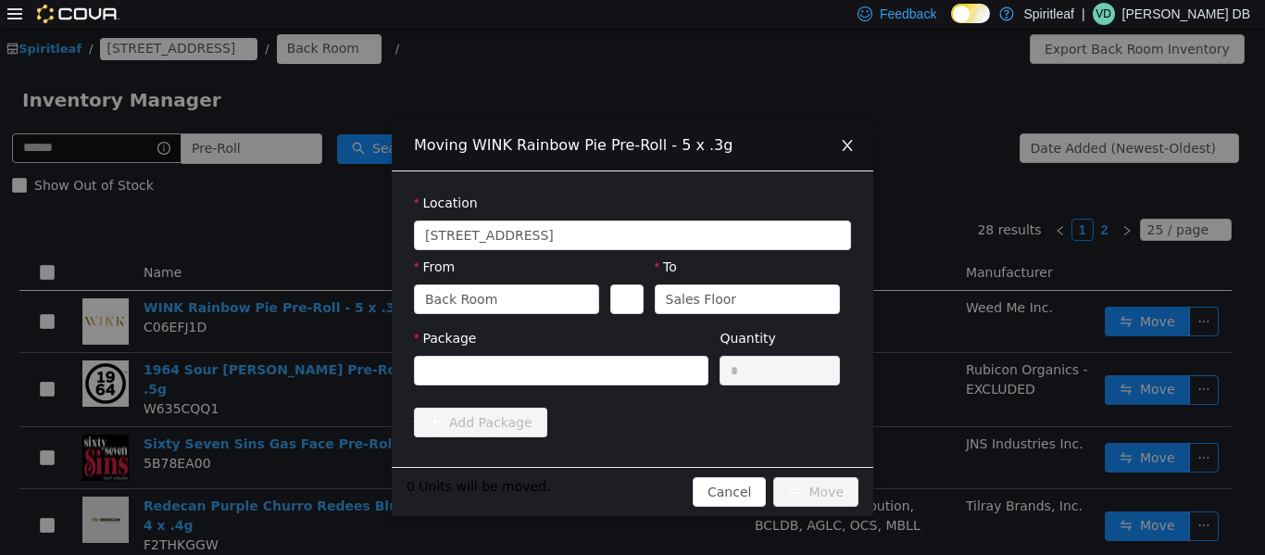
click at [630, 386] on div "Package" at bounding box center [561, 360] width 295 height 64
click at [627, 379] on div at bounding box center [555, 370] width 260 height 28
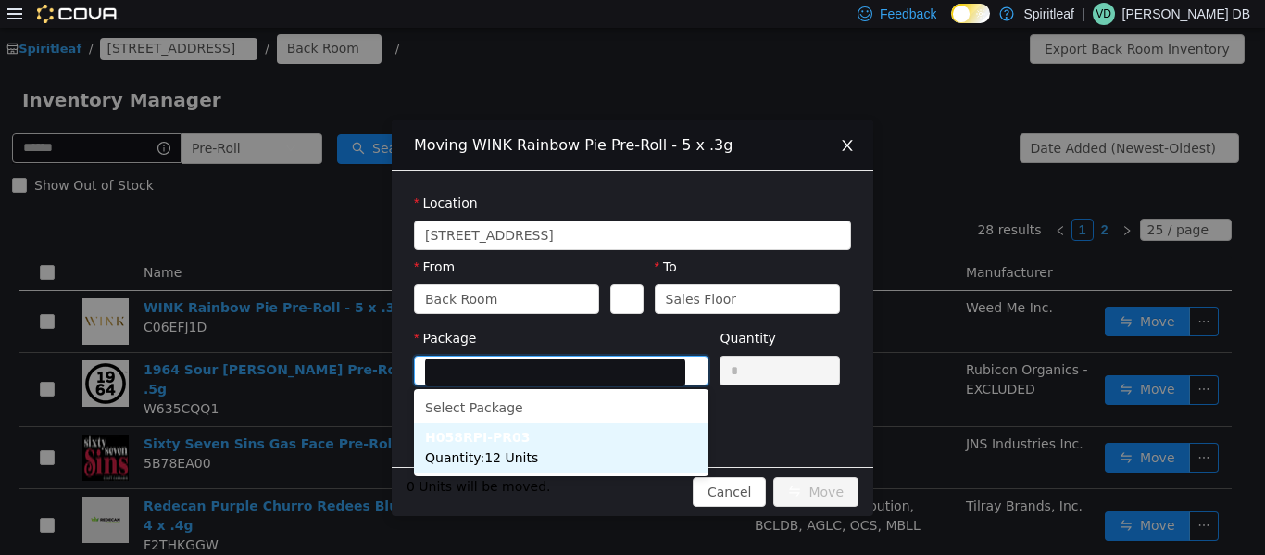
click at [497, 444] on li "H058RPI-PR03 Quantity : 12 Units" at bounding box center [561, 447] width 295 height 50
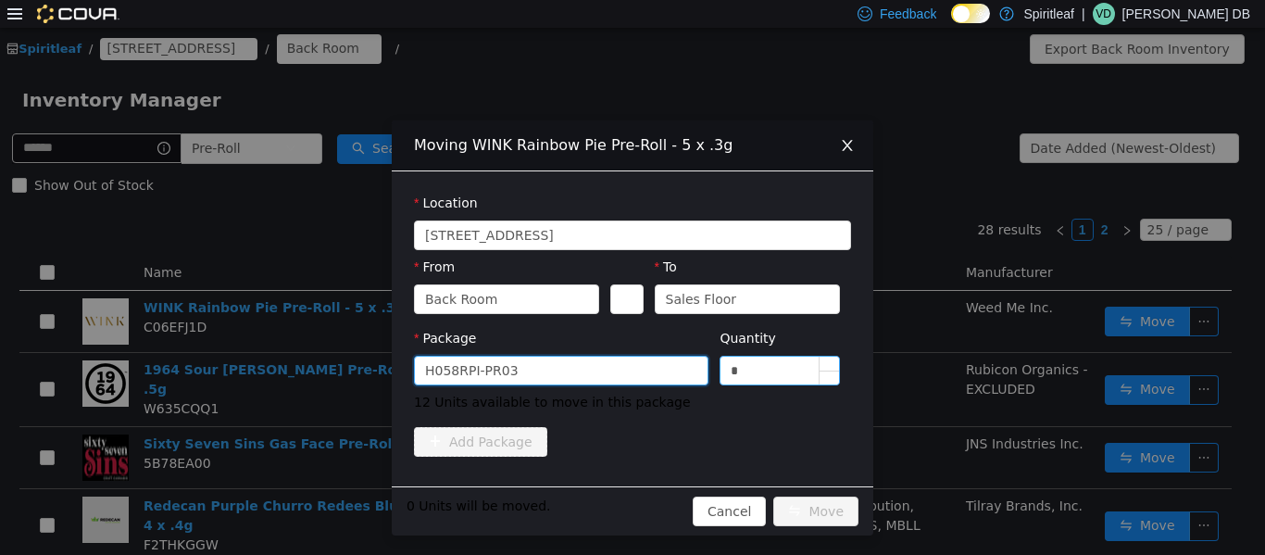
click at [630, 367] on input "*" at bounding box center [780, 370] width 119 height 28
type input "**"
click at [630, 505] on button "Move" at bounding box center [816, 511] width 85 height 30
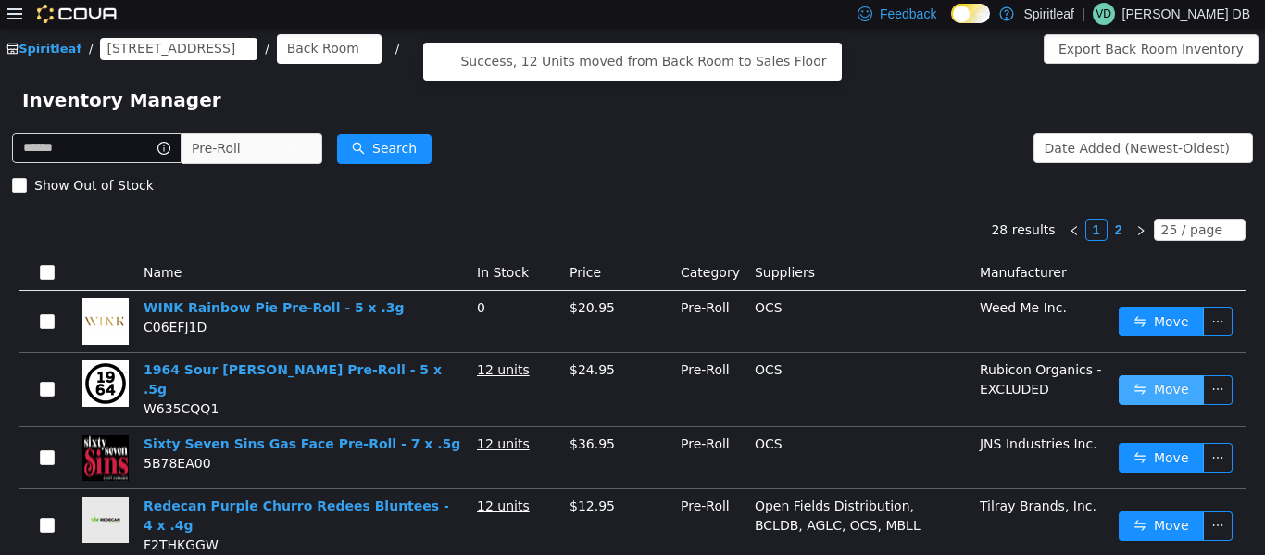
click at [630, 382] on button "Move" at bounding box center [1161, 389] width 85 height 30
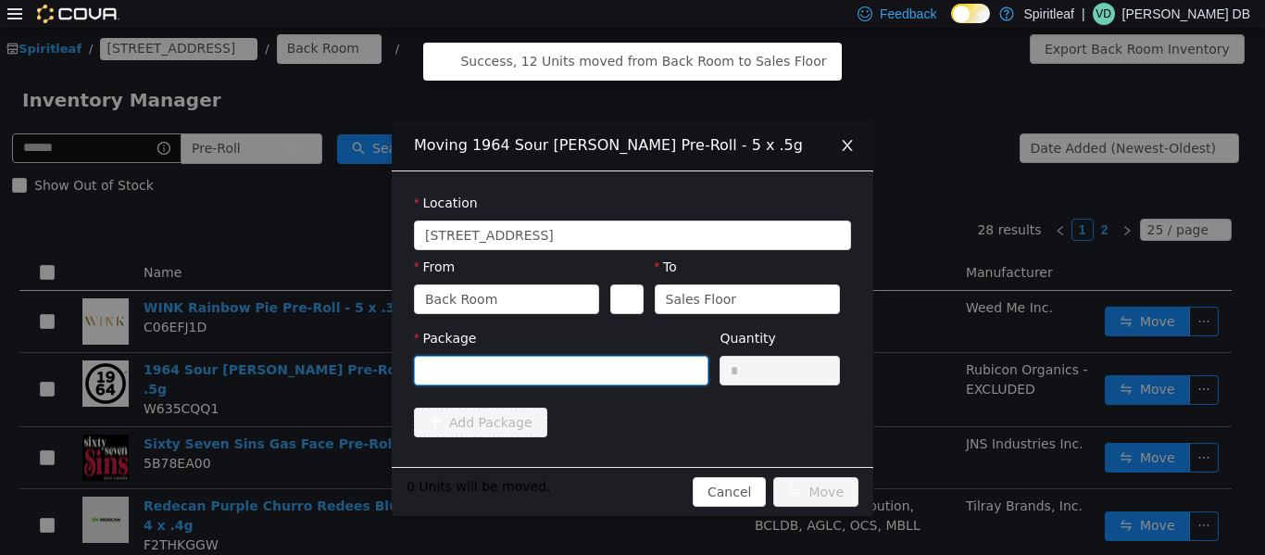
click at [620, 363] on div at bounding box center [555, 370] width 260 height 28
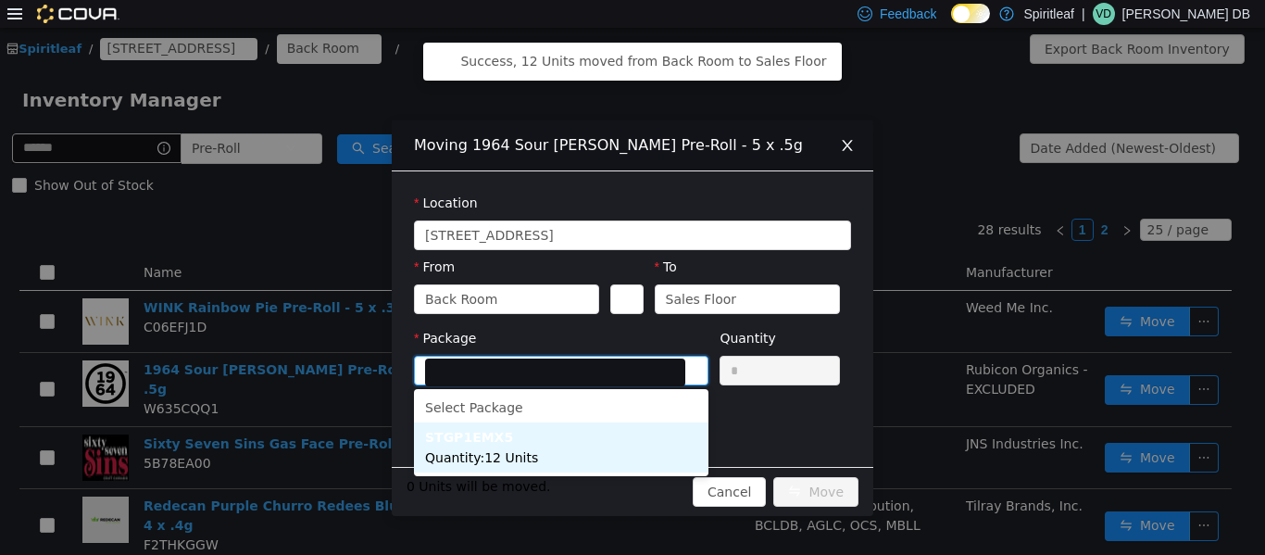
click at [525, 455] on span "Quantity : 12 Units" at bounding box center [481, 456] width 113 height 15
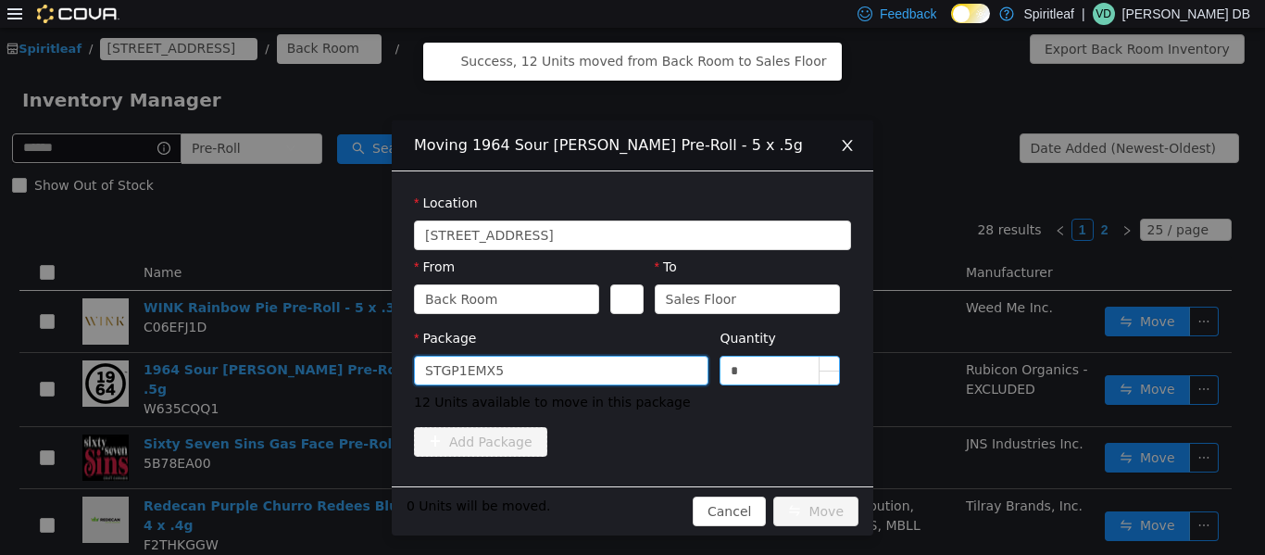
click at [630, 378] on input "*" at bounding box center [780, 370] width 119 height 28
type input "**"
click at [630, 516] on button "Move" at bounding box center [816, 511] width 85 height 30
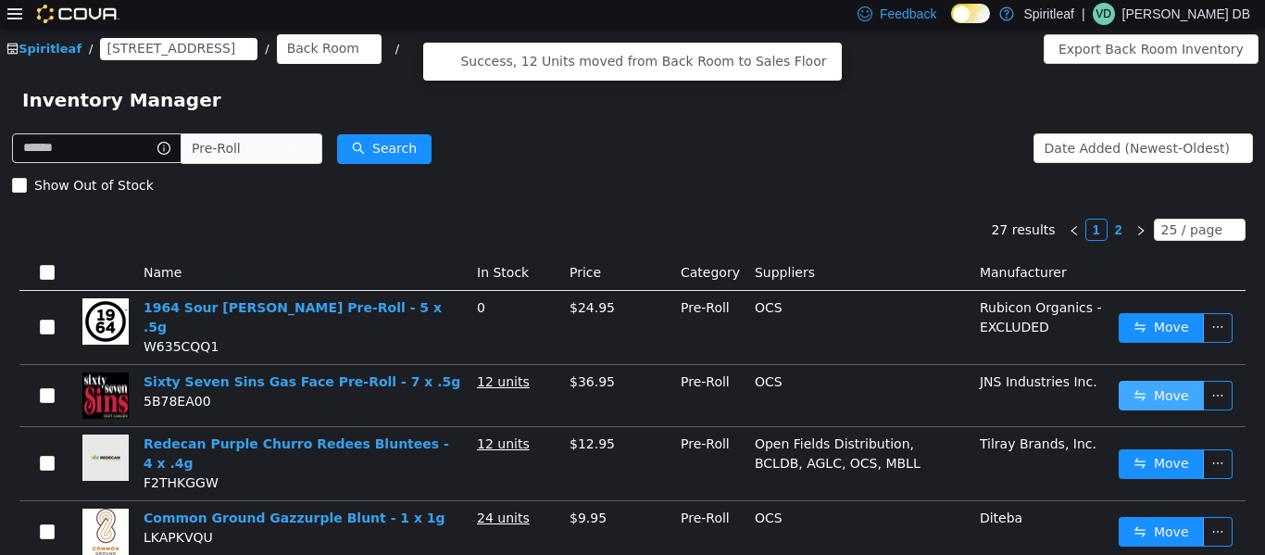
click at [630, 388] on button "Move" at bounding box center [1161, 395] width 85 height 30
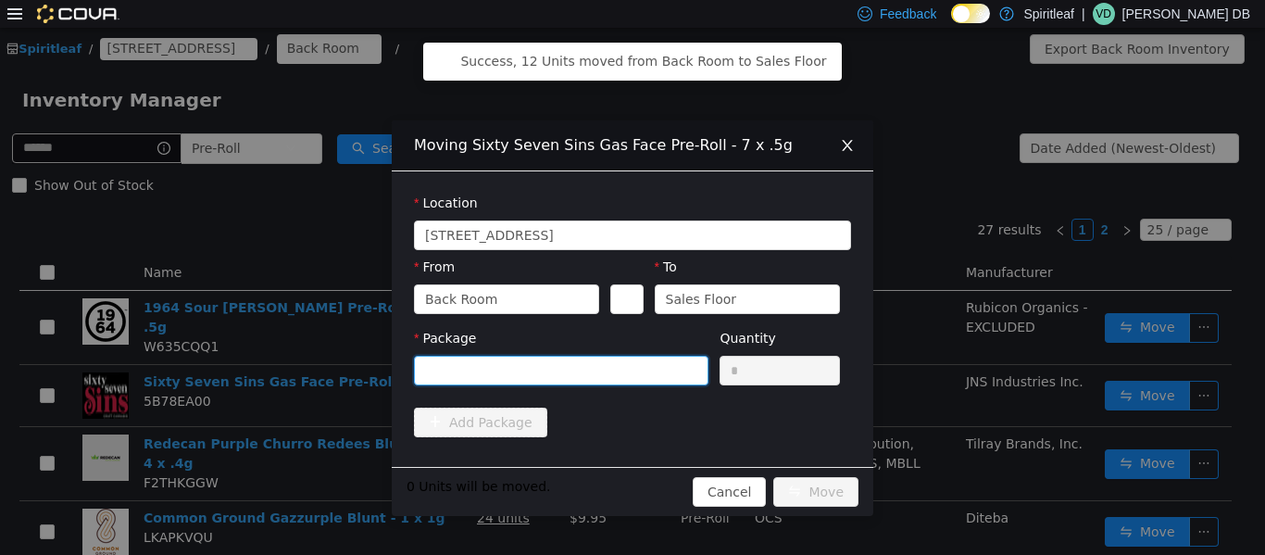
click at [625, 379] on div at bounding box center [555, 370] width 260 height 28
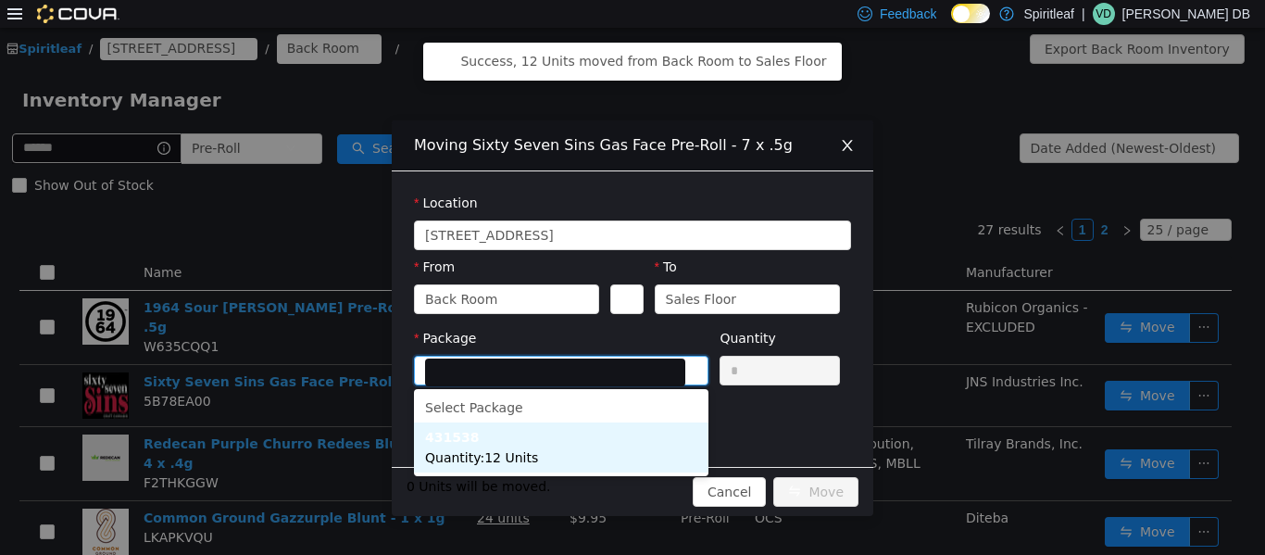
click at [610, 460] on li "431538 Quantity : 12 Units" at bounding box center [561, 447] width 295 height 50
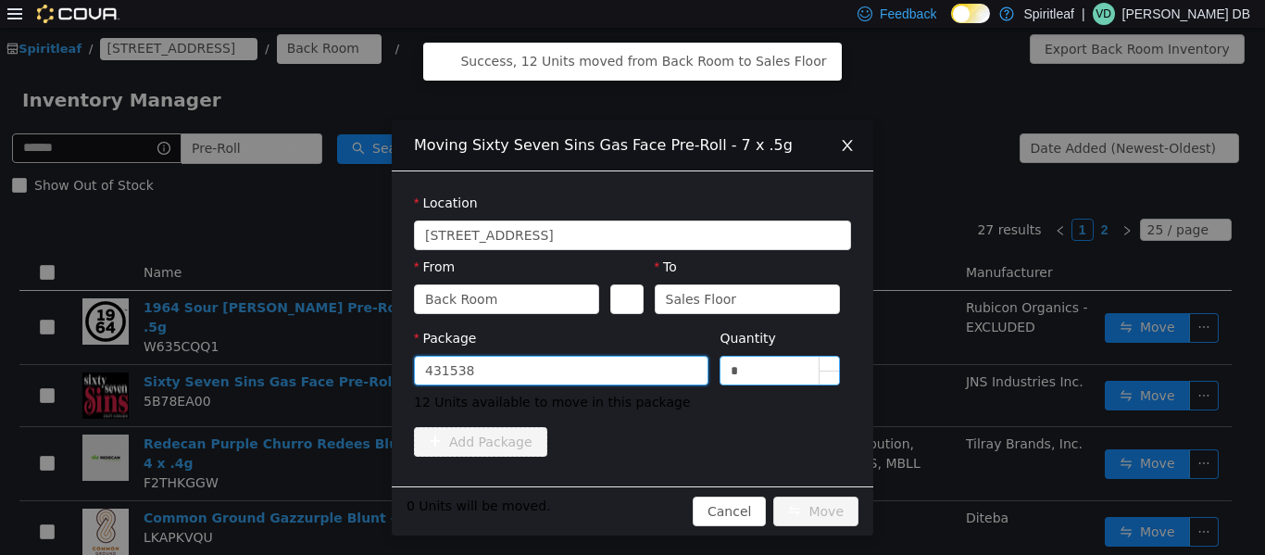
click at [630, 366] on input "*" at bounding box center [780, 370] width 119 height 28
type input "**"
click at [630, 510] on button "Move" at bounding box center [816, 511] width 85 height 30
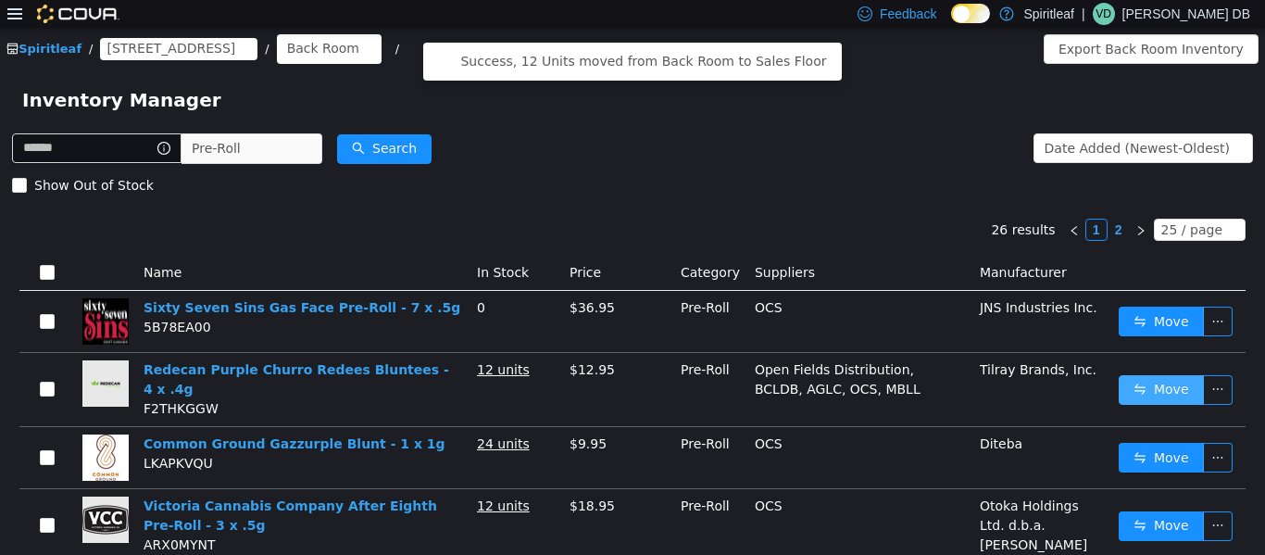
click at [630, 395] on button "Move" at bounding box center [1161, 389] width 85 height 30
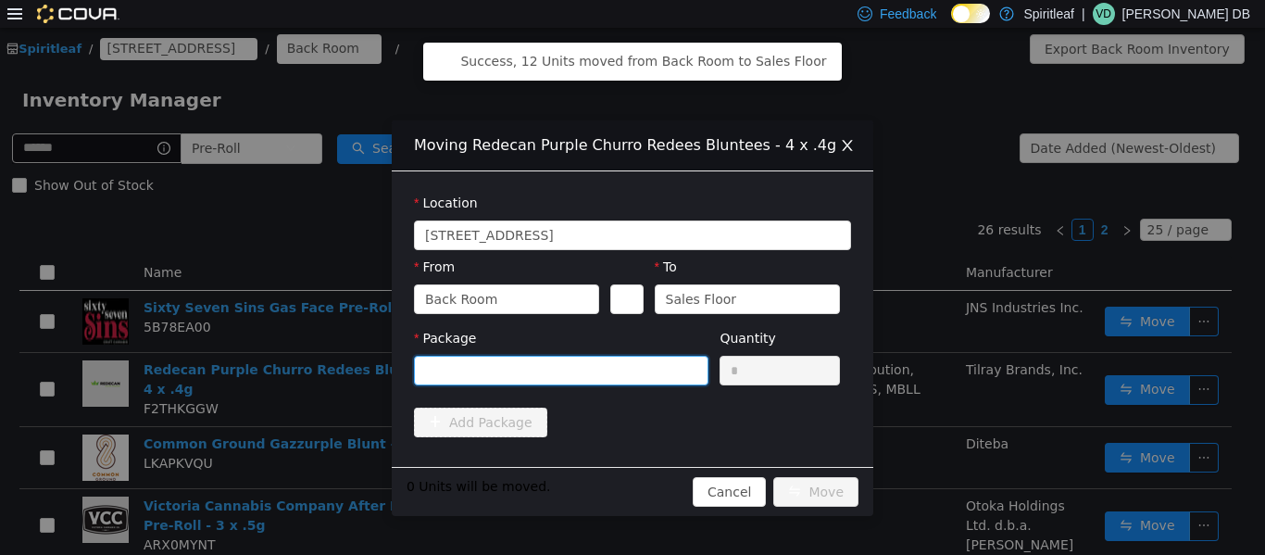
click at [630, 359] on div at bounding box center [561, 370] width 295 height 30
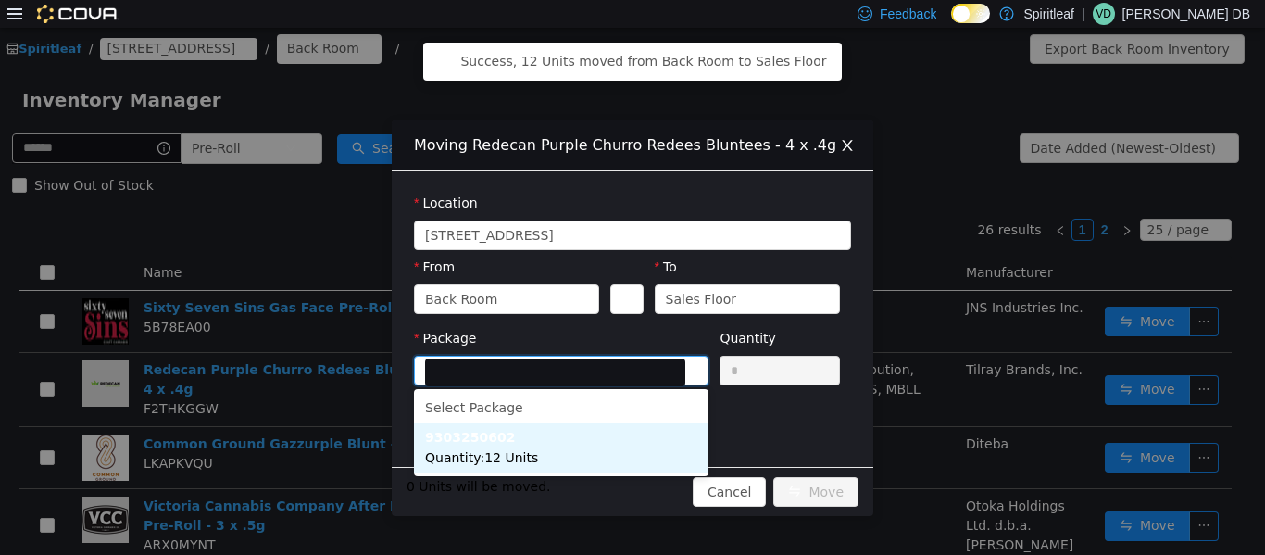
click at [622, 451] on li "9303250602 Quantity : 12 Units" at bounding box center [561, 447] width 295 height 50
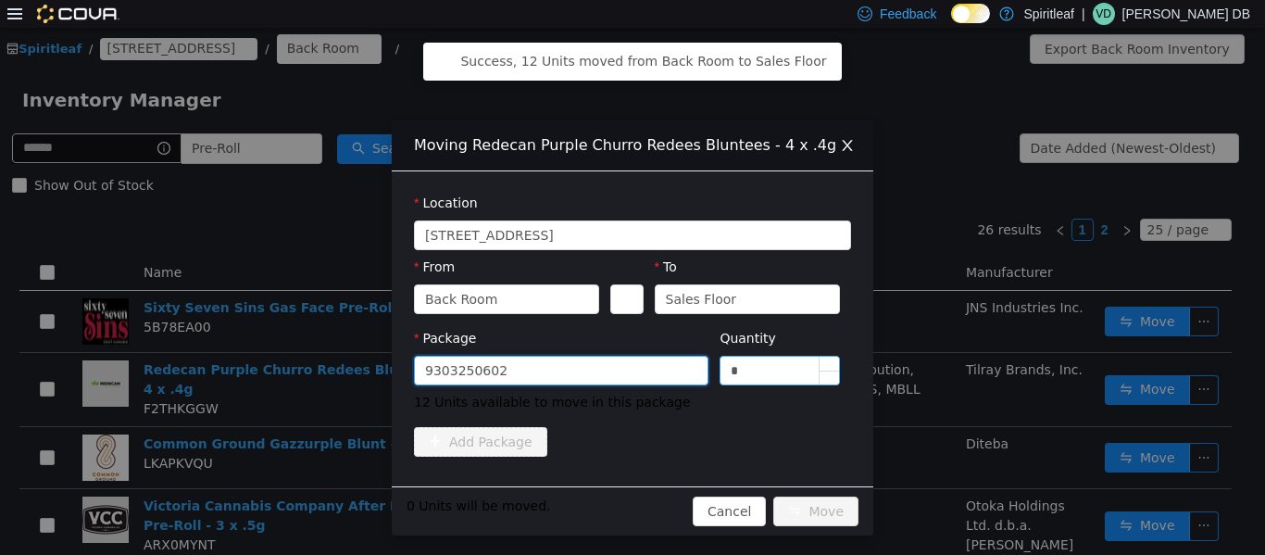
click at [630, 365] on input "*" at bounding box center [780, 370] width 119 height 28
type input "**"
click at [630, 519] on button "Move" at bounding box center [816, 511] width 85 height 30
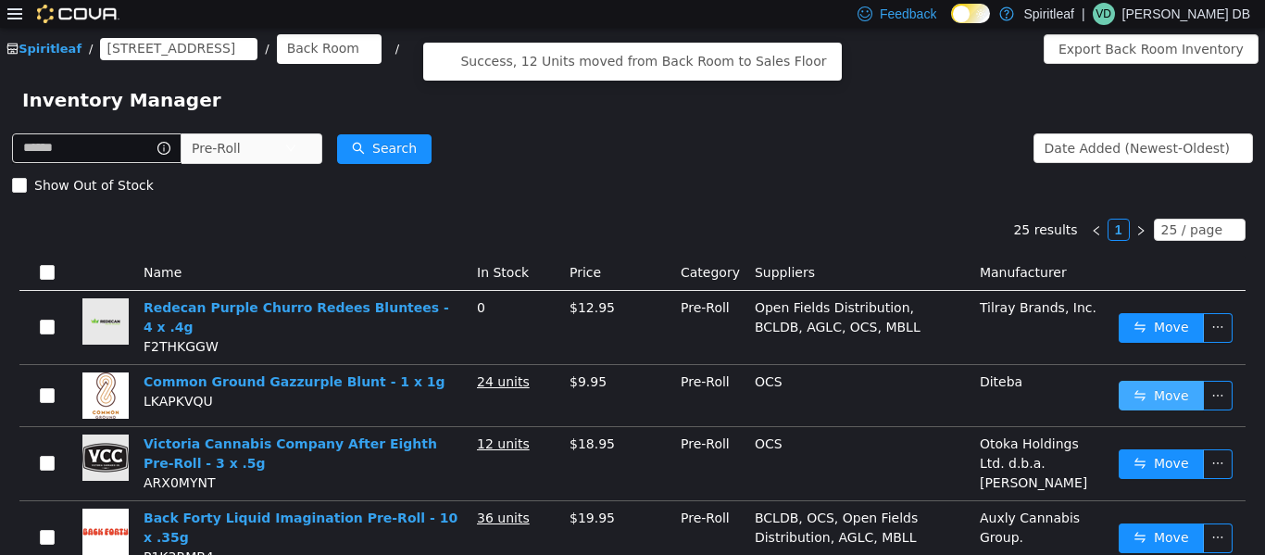
click at [630, 380] on button "Move" at bounding box center [1161, 395] width 85 height 30
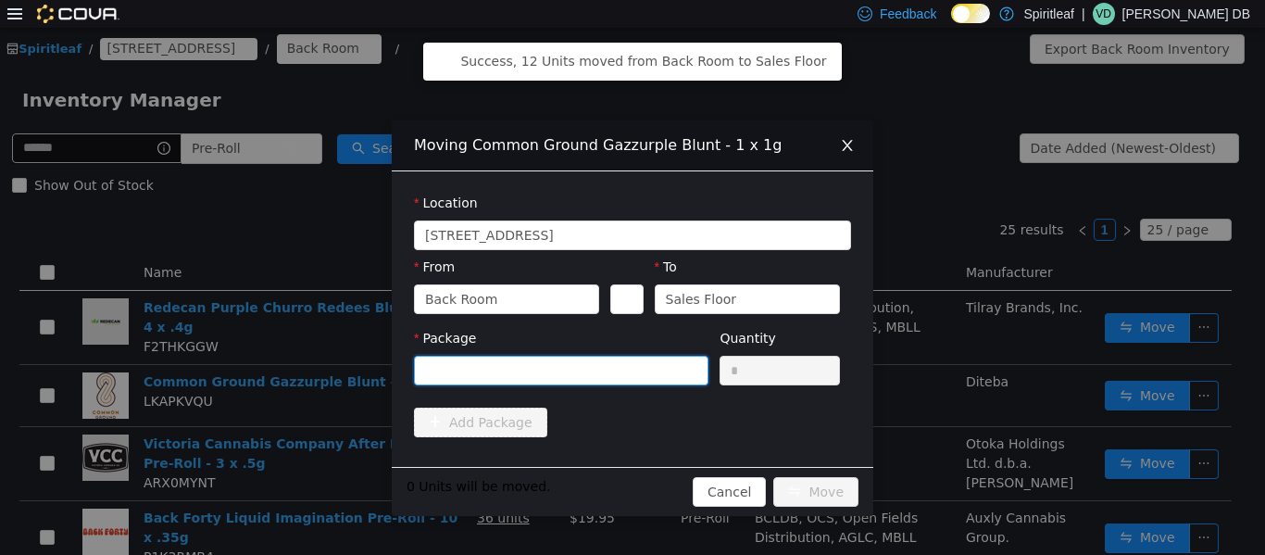
click at [603, 360] on div at bounding box center [555, 370] width 260 height 28
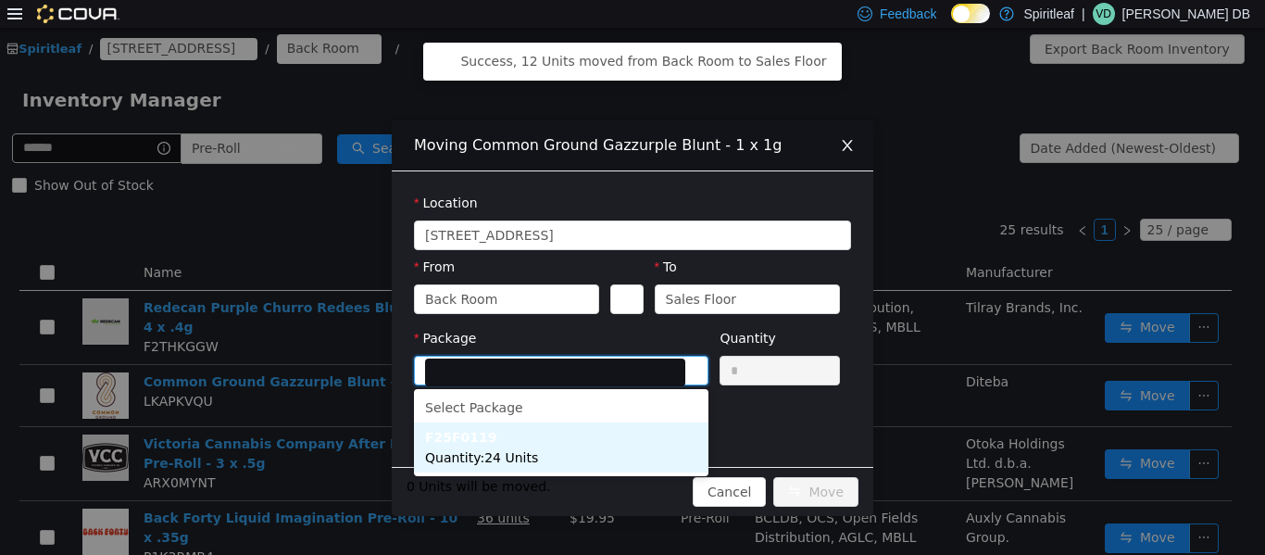
click at [572, 461] on li "F25F0119 Quantity : 24 Units" at bounding box center [561, 447] width 295 height 50
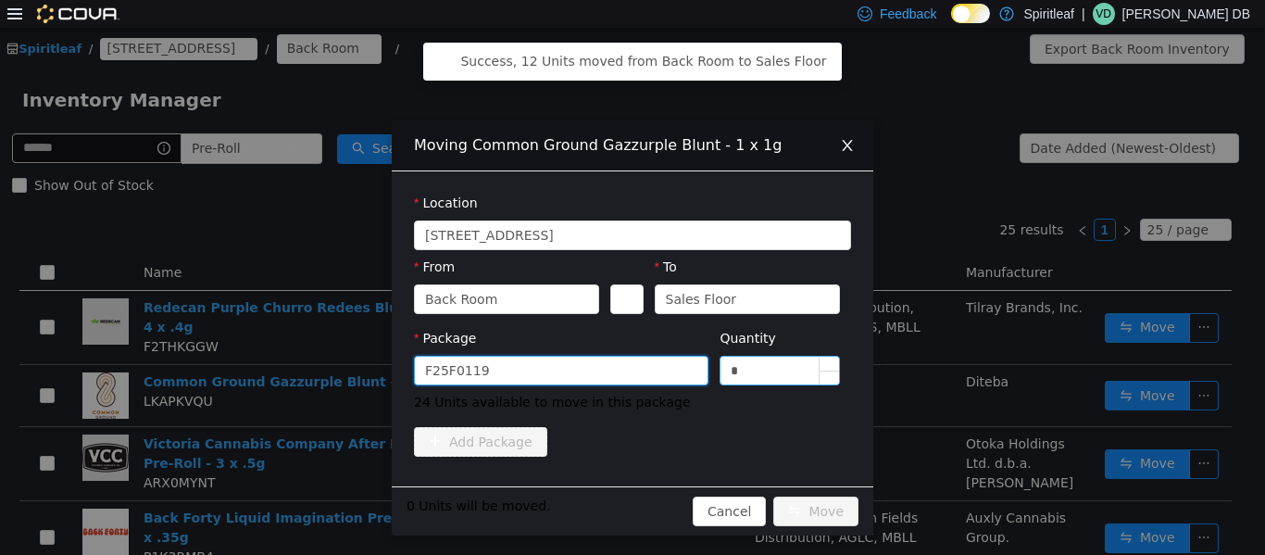
click at [630, 366] on input "*" at bounding box center [780, 370] width 119 height 28
type input "**"
click at [630, 504] on button "Move" at bounding box center [816, 511] width 85 height 30
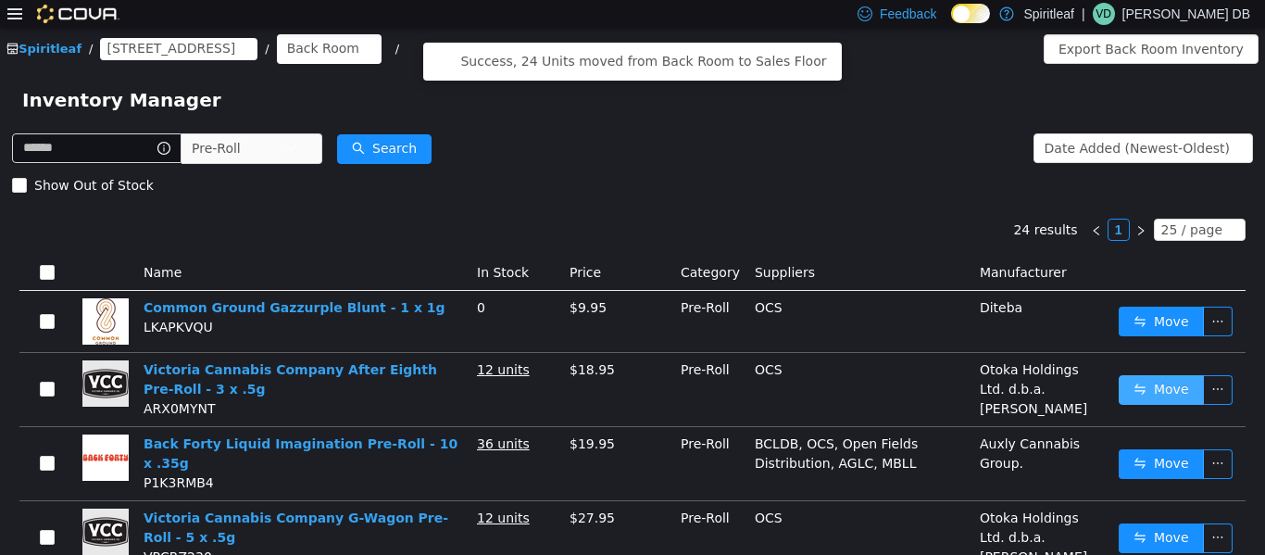
click at [630, 376] on button "Move" at bounding box center [1161, 389] width 85 height 30
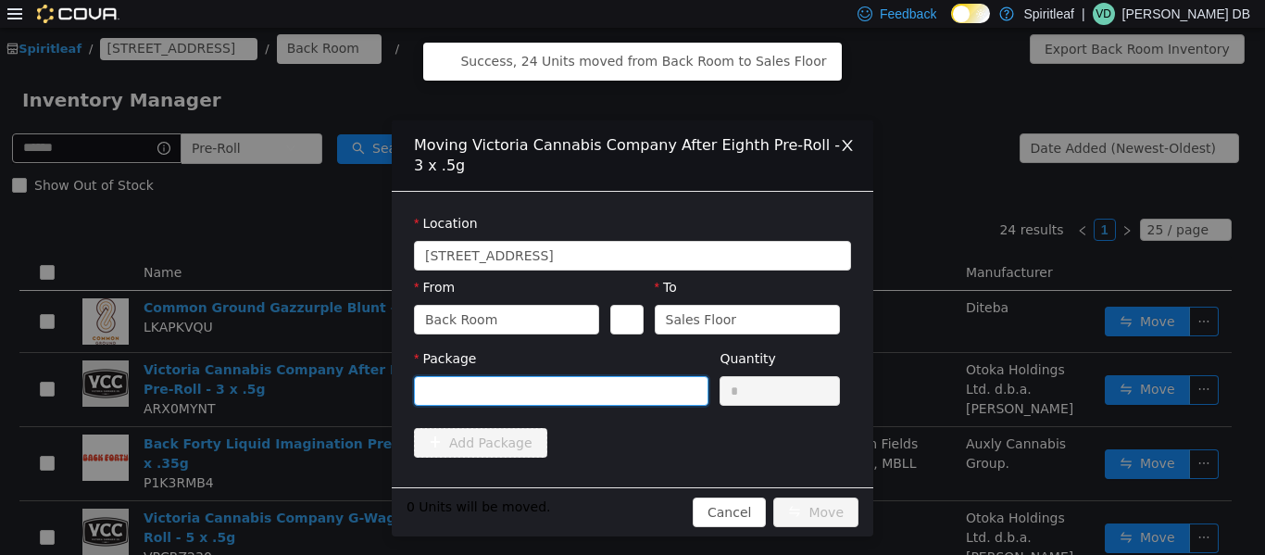
click at [523, 386] on div at bounding box center [555, 390] width 260 height 28
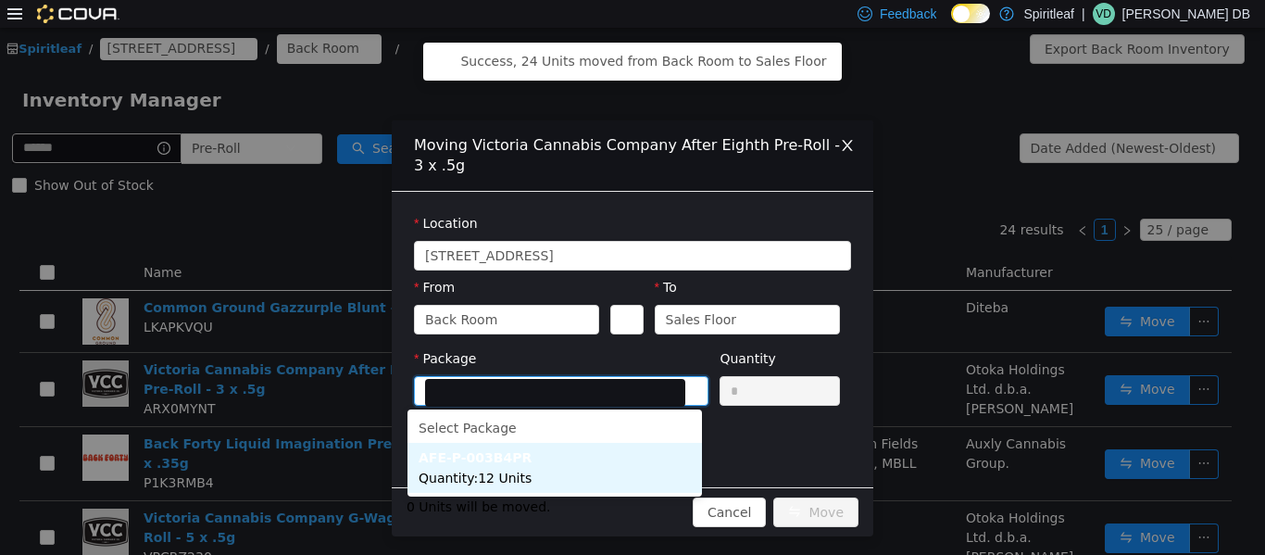
click at [525, 467] on li "AFE-P-003B4PR Quantity : 12 Units" at bounding box center [555, 467] width 295 height 50
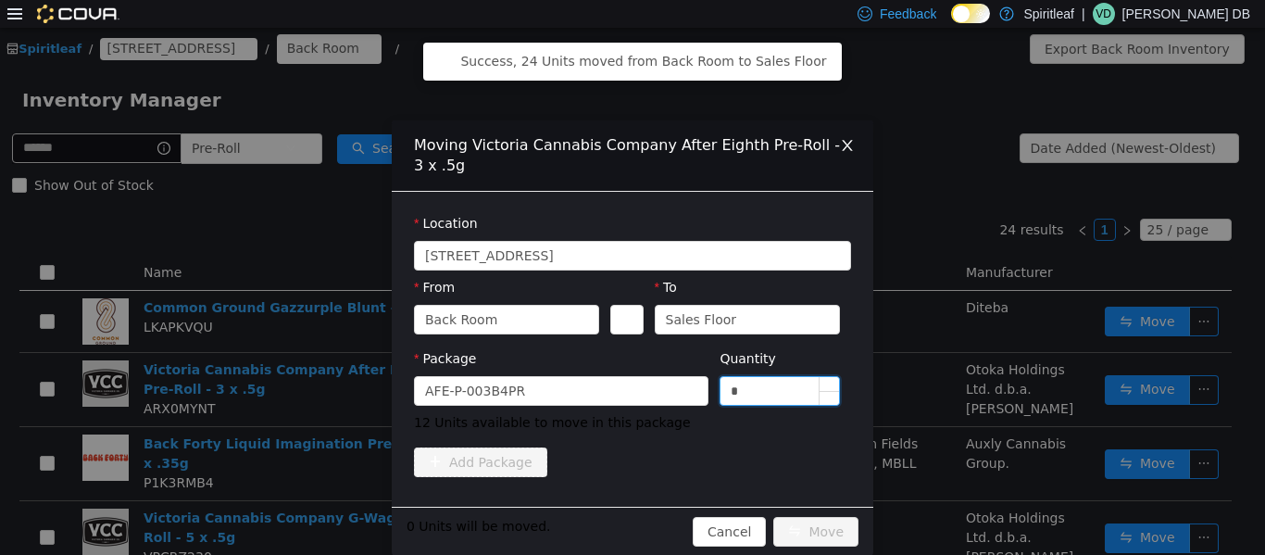
click at [630, 391] on input "*" at bounding box center [780, 390] width 119 height 28
type input "**"
click at [630, 533] on button "Move" at bounding box center [816, 531] width 85 height 30
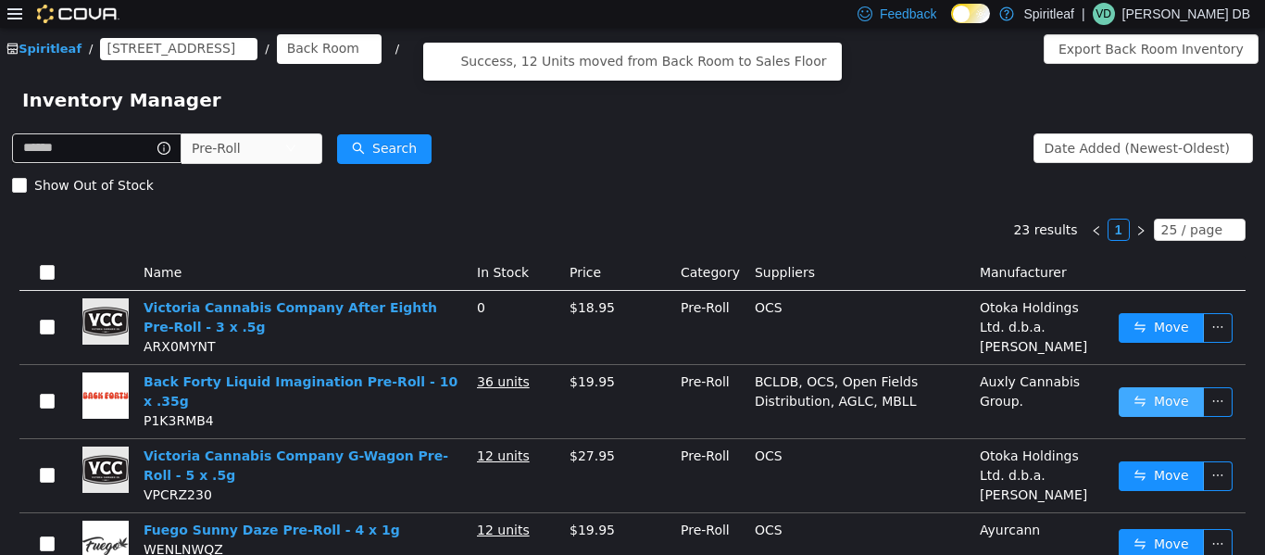
click at [630, 392] on button "Move" at bounding box center [1161, 401] width 85 height 30
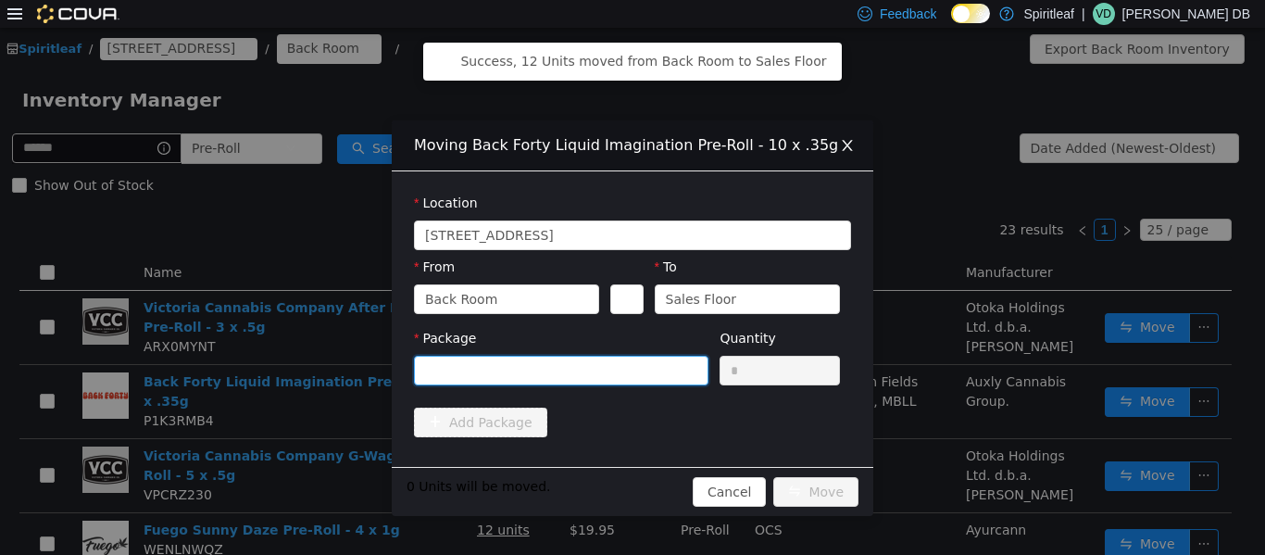
click at [533, 362] on div at bounding box center [555, 370] width 260 height 28
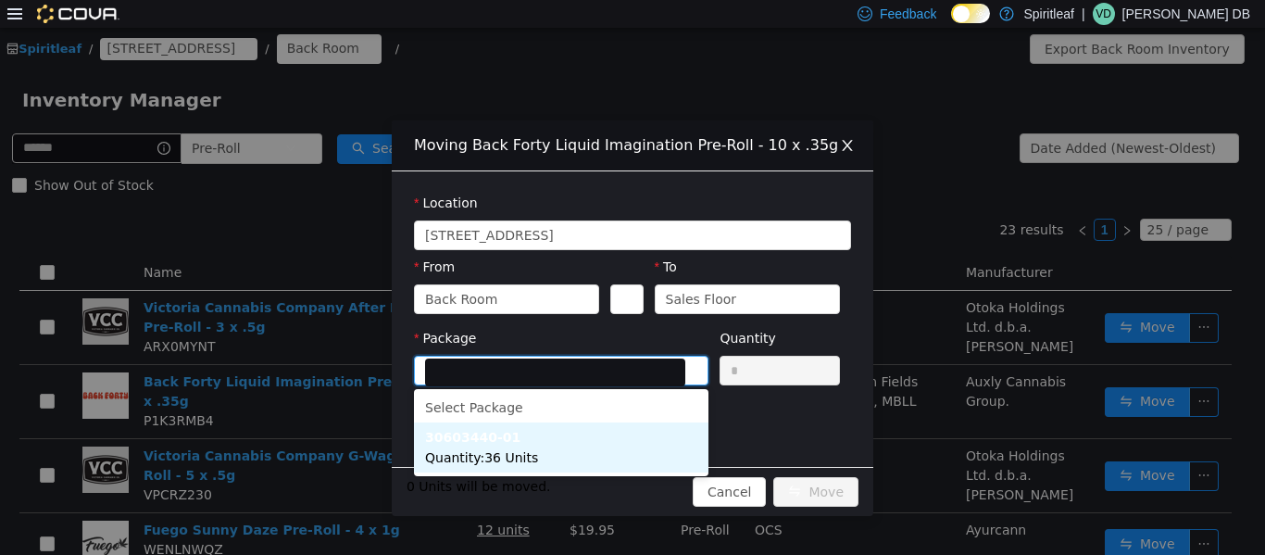
click at [557, 467] on li "30603440-01 Quantity : 36 Units" at bounding box center [561, 447] width 295 height 50
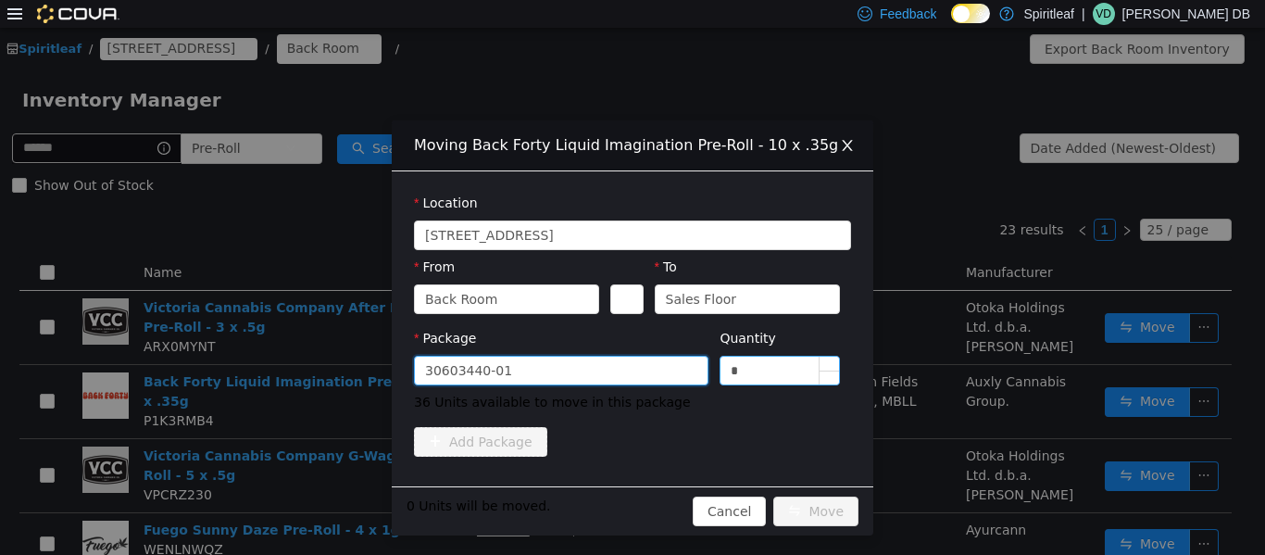
click at [630, 369] on input "*" at bounding box center [780, 370] width 119 height 28
type input "**"
click at [630, 511] on button "Move" at bounding box center [816, 511] width 85 height 30
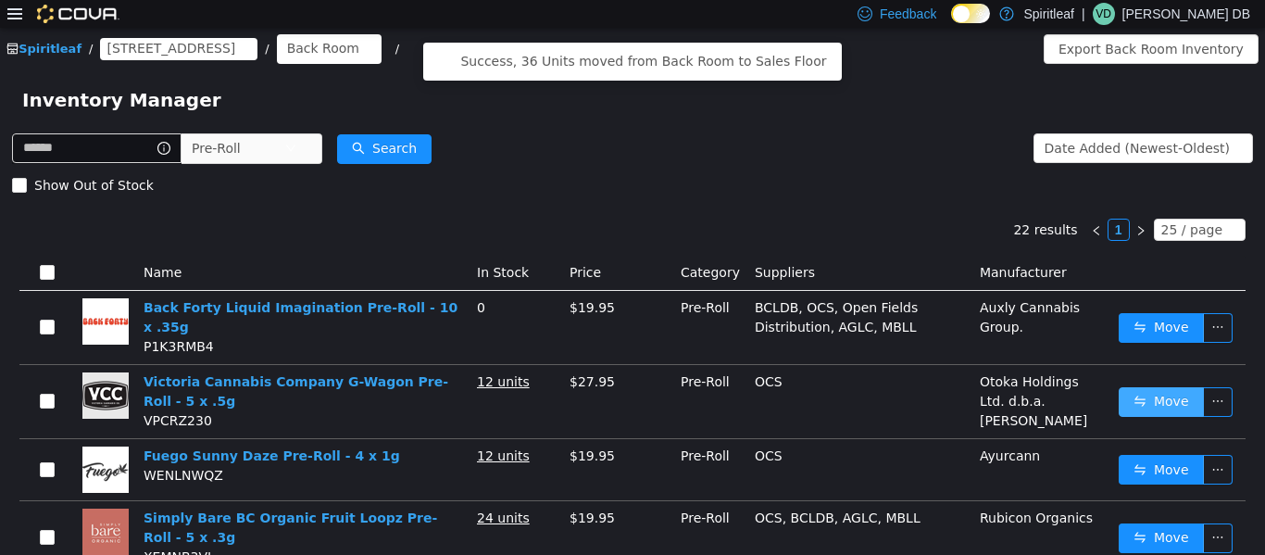
click at [630, 386] on button "Move" at bounding box center [1161, 401] width 85 height 30
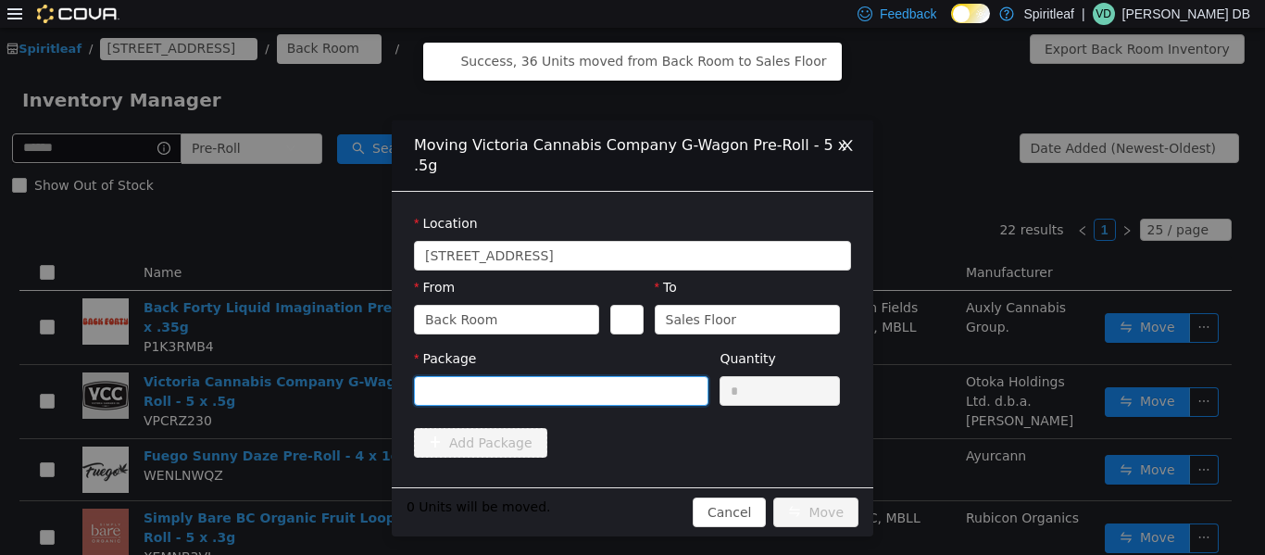
click at [532, 397] on div at bounding box center [555, 390] width 260 height 28
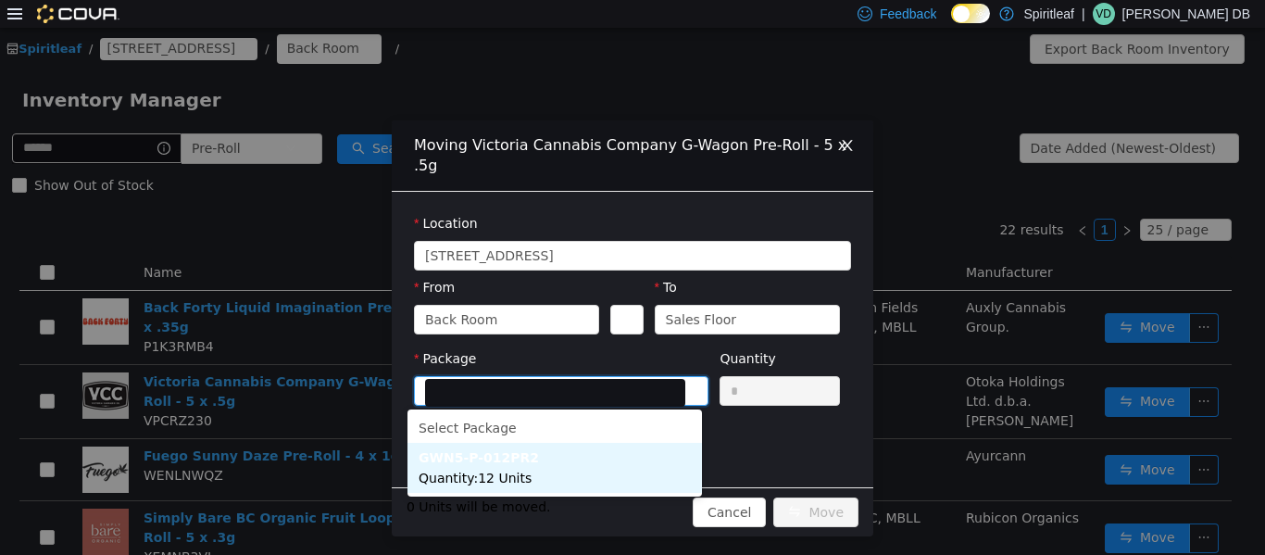
click at [509, 477] on span "Quantity : 12 Units" at bounding box center [475, 477] width 113 height 15
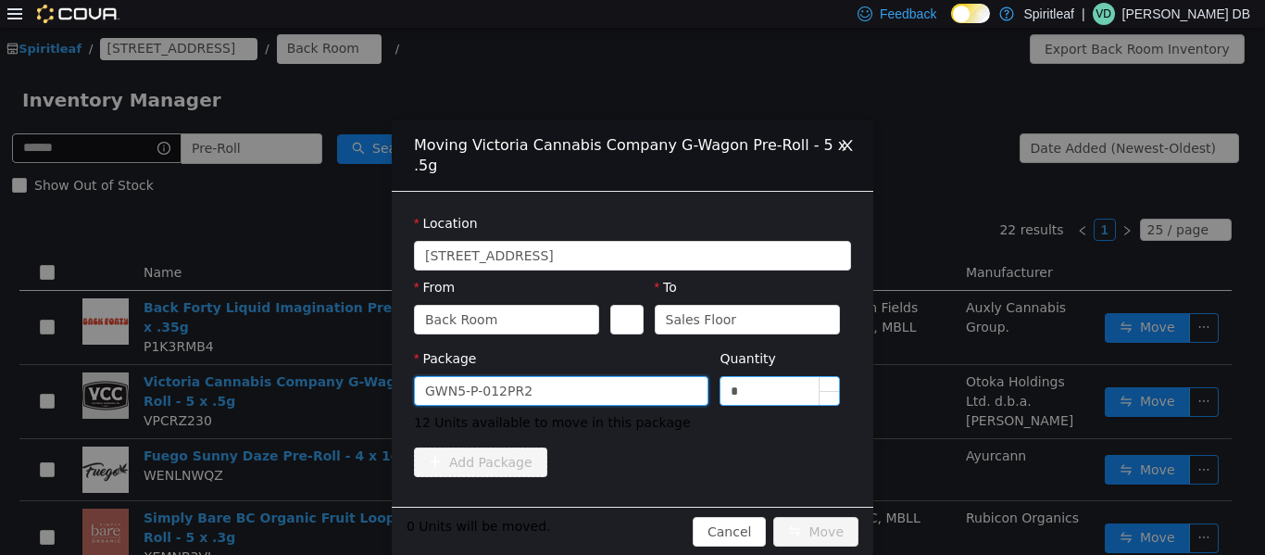
click at [630, 397] on input "*" at bounding box center [780, 390] width 119 height 28
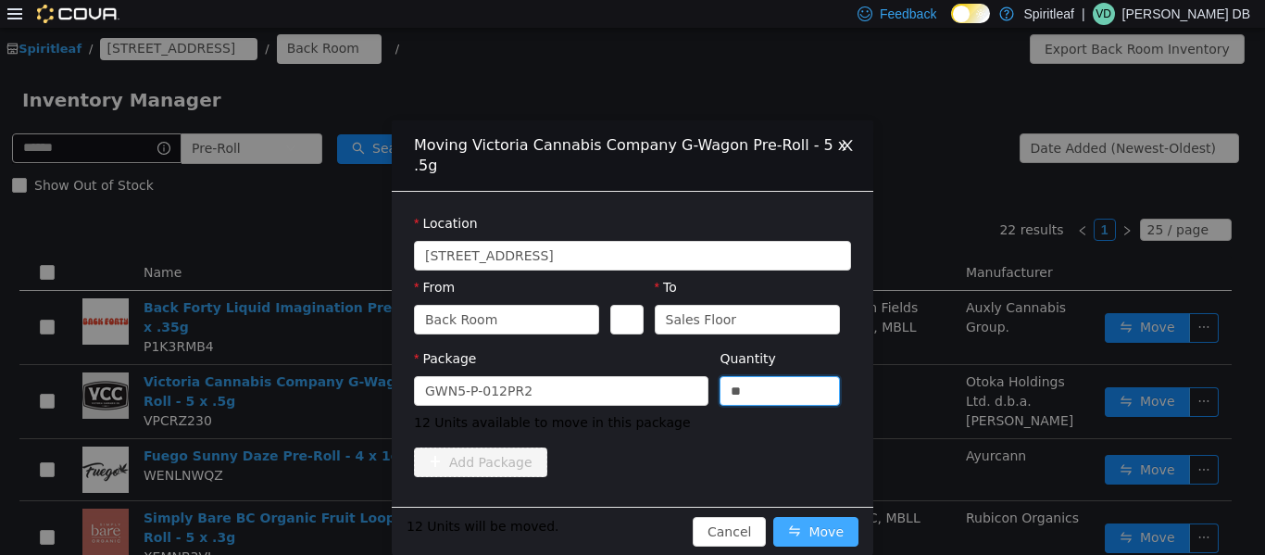
type input "**"
click at [630, 522] on button "Move" at bounding box center [816, 531] width 85 height 30
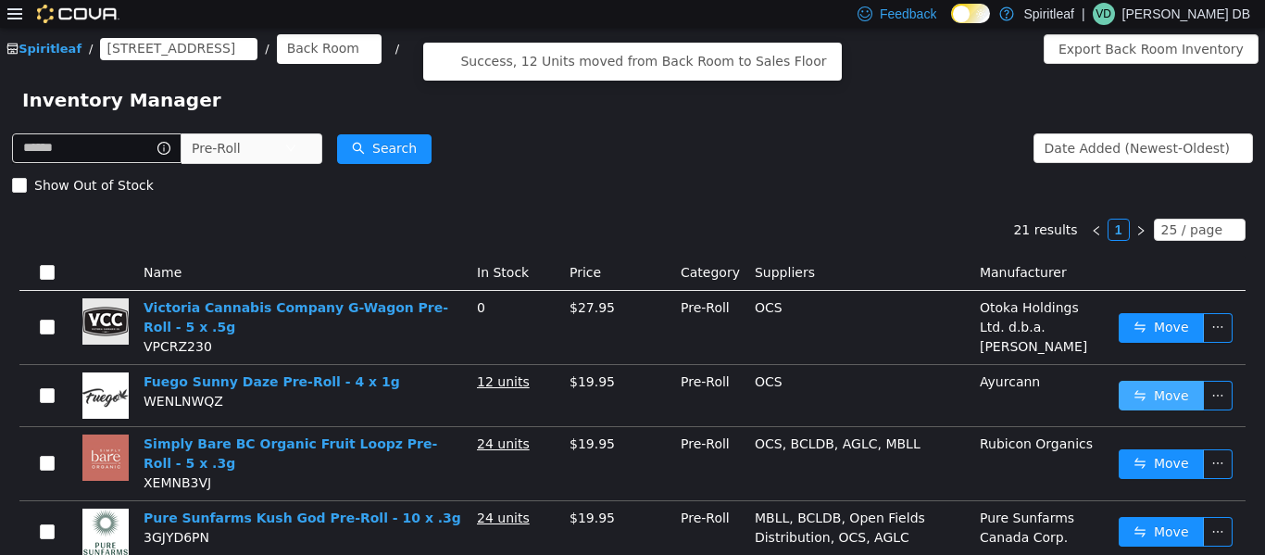
click at [630, 397] on button "Move" at bounding box center [1161, 395] width 85 height 30
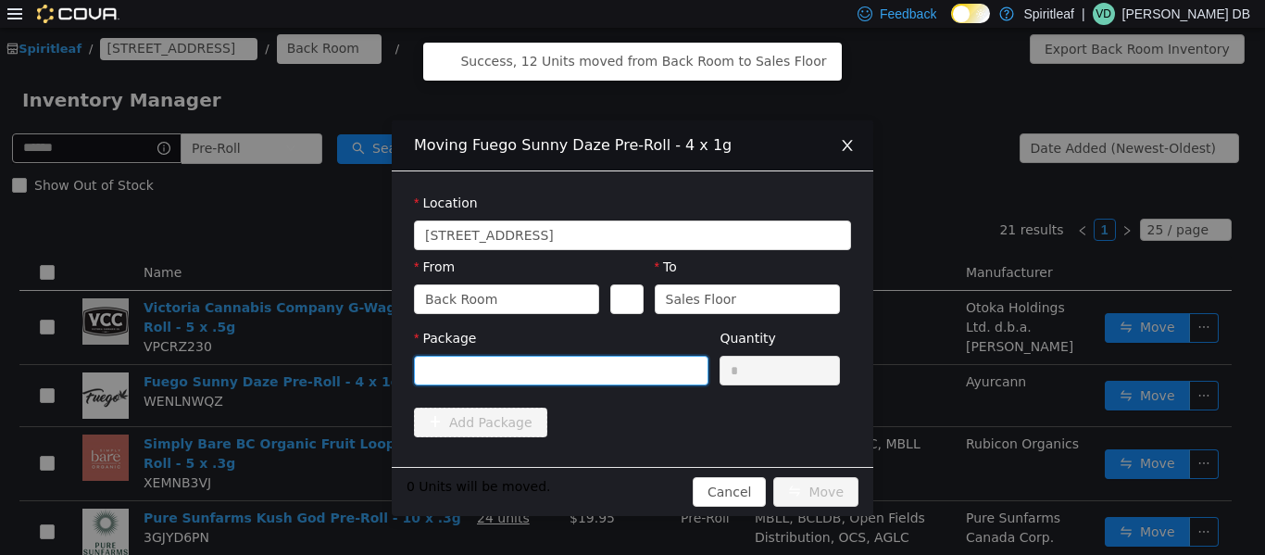
click at [543, 371] on div at bounding box center [555, 370] width 260 height 28
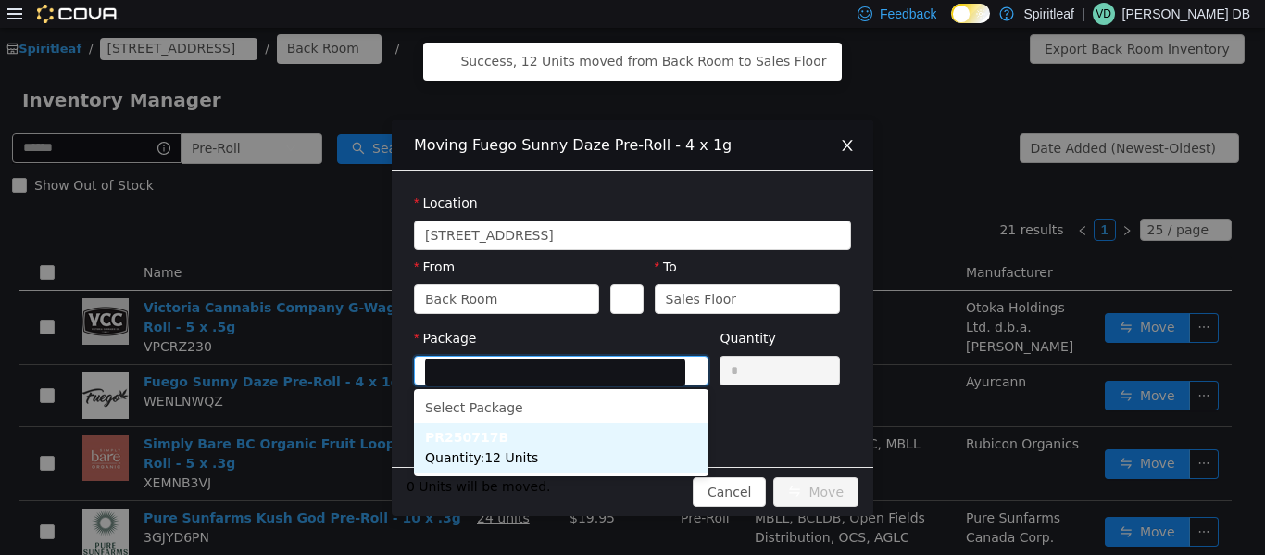
click at [516, 458] on span "Quantity : 12 Units" at bounding box center [481, 456] width 113 height 15
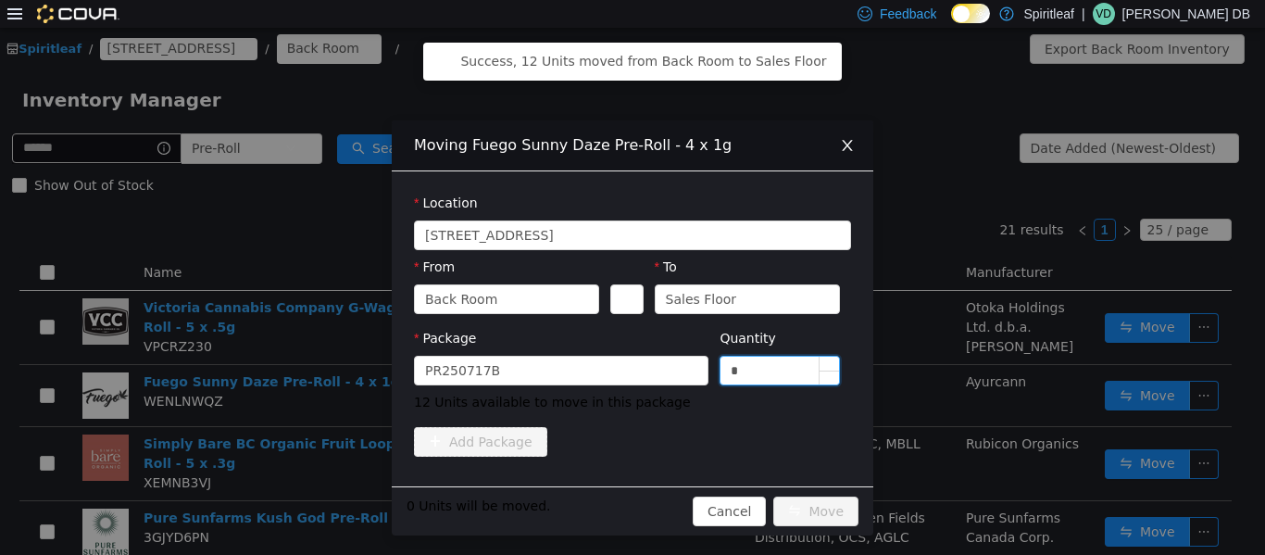
click at [630, 374] on input "*" at bounding box center [780, 370] width 119 height 28
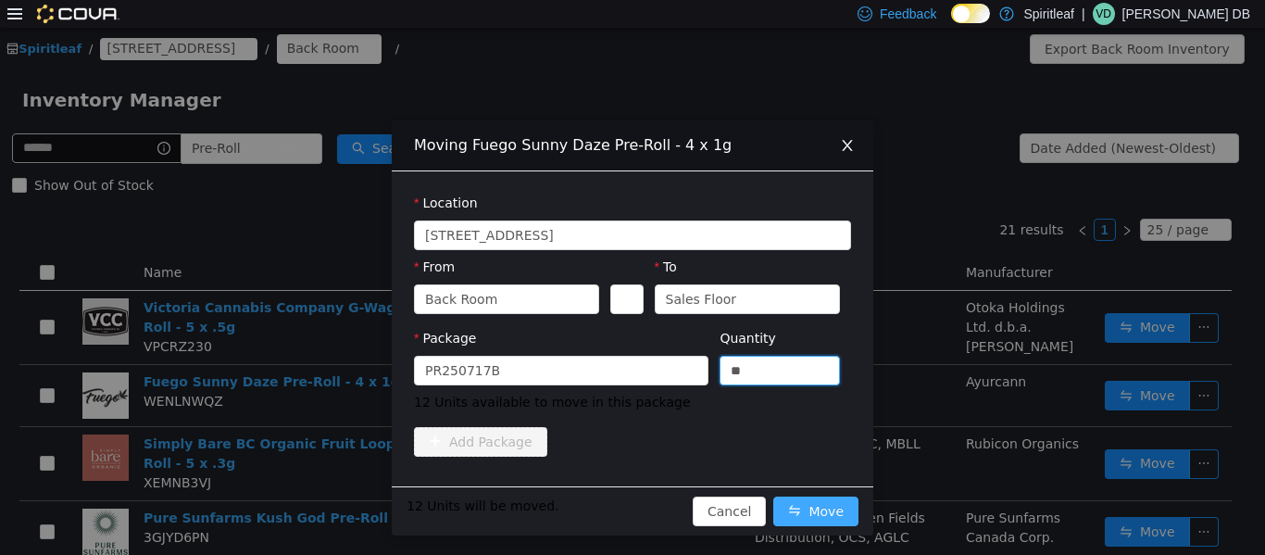
type input "**"
click at [630, 512] on button "Move" at bounding box center [816, 511] width 85 height 30
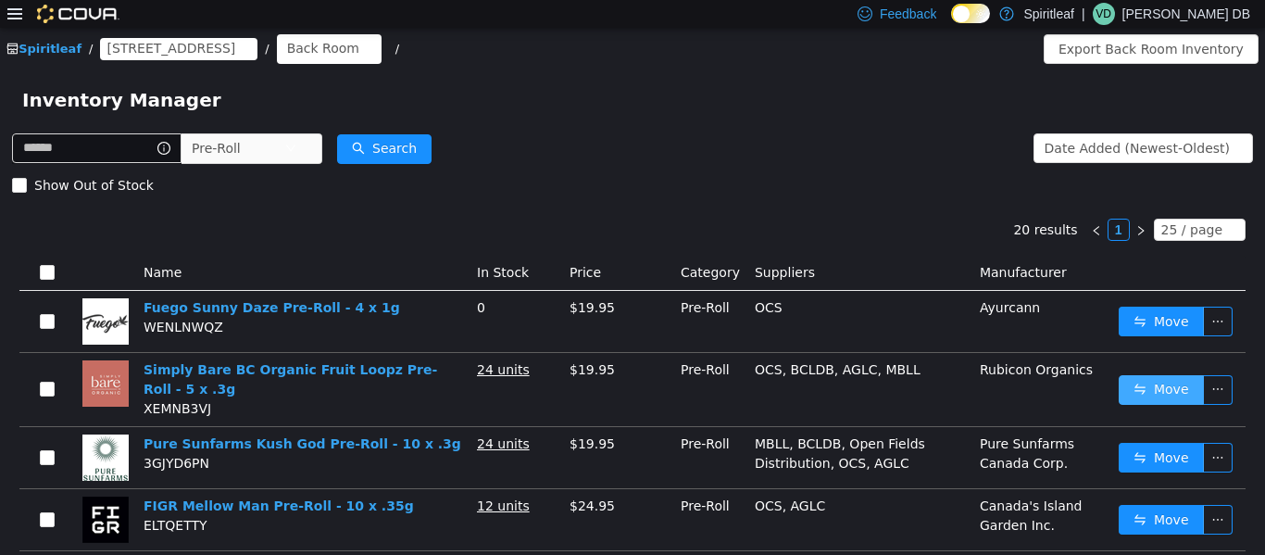
click at [630, 382] on button "Move" at bounding box center [1161, 389] width 85 height 30
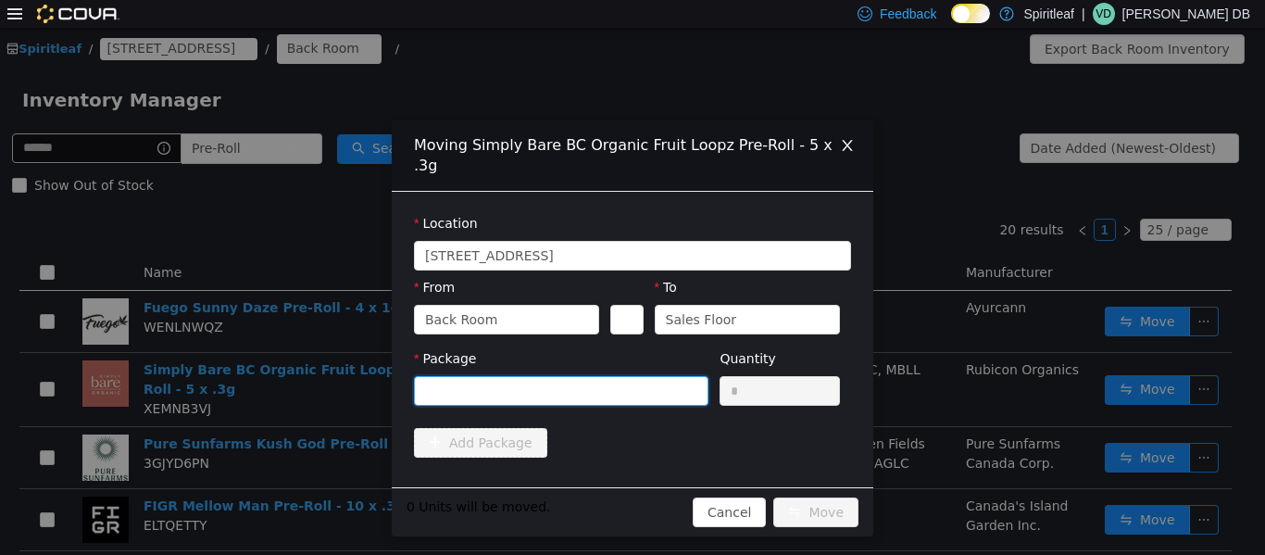
click at [576, 376] on div at bounding box center [555, 390] width 260 height 28
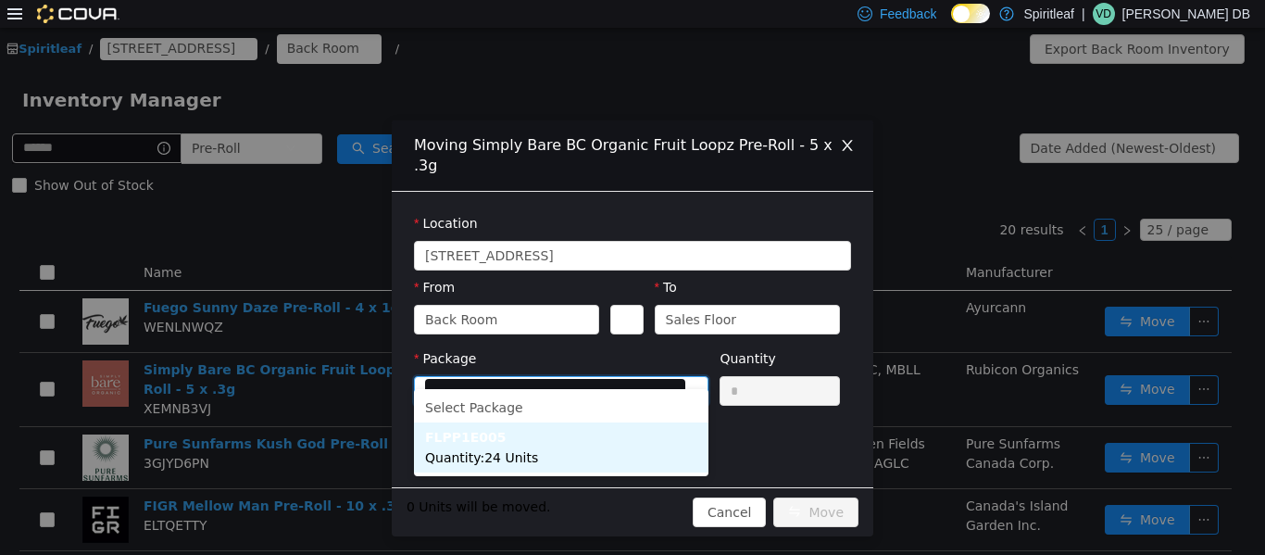
click at [563, 443] on li "FLPP1E005 Quantity : 24 Units" at bounding box center [561, 447] width 295 height 50
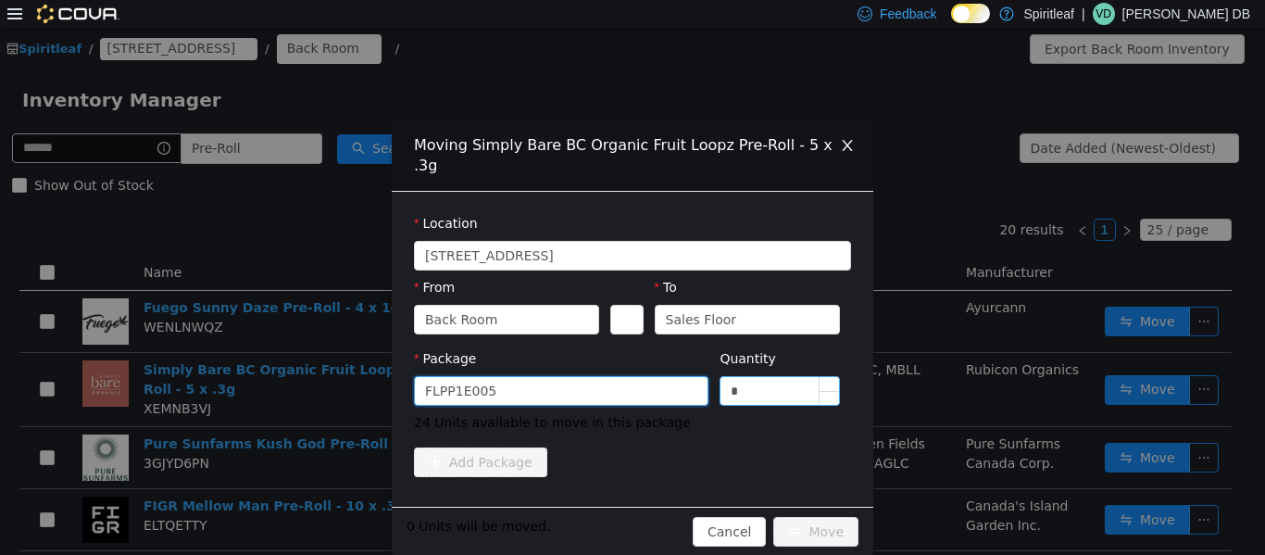
click at [630, 376] on input "*" at bounding box center [780, 390] width 119 height 28
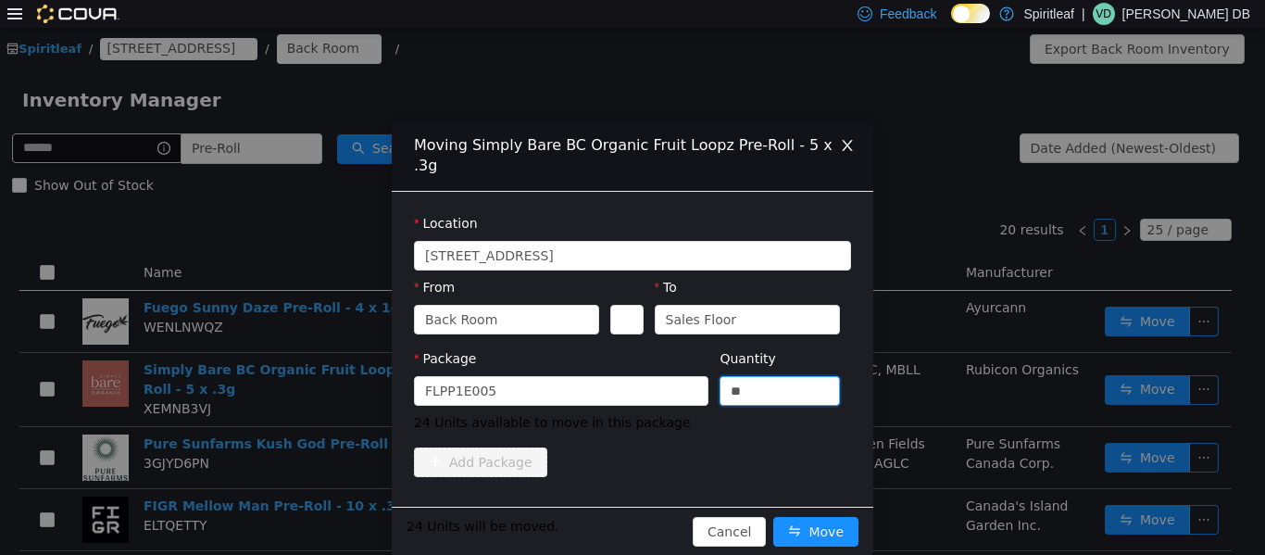
type input "**"
click at [630, 447] on div "Add Package" at bounding box center [632, 462] width 437 height 30
click at [630, 522] on button "Move" at bounding box center [816, 531] width 85 height 30
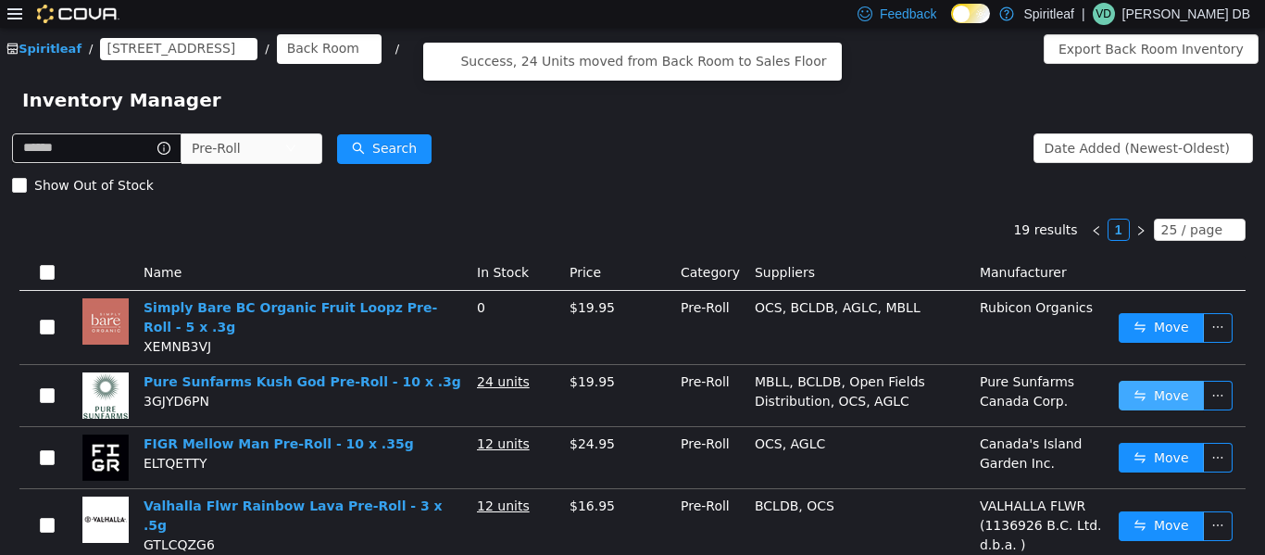
click at [630, 384] on button "Move" at bounding box center [1161, 395] width 85 height 30
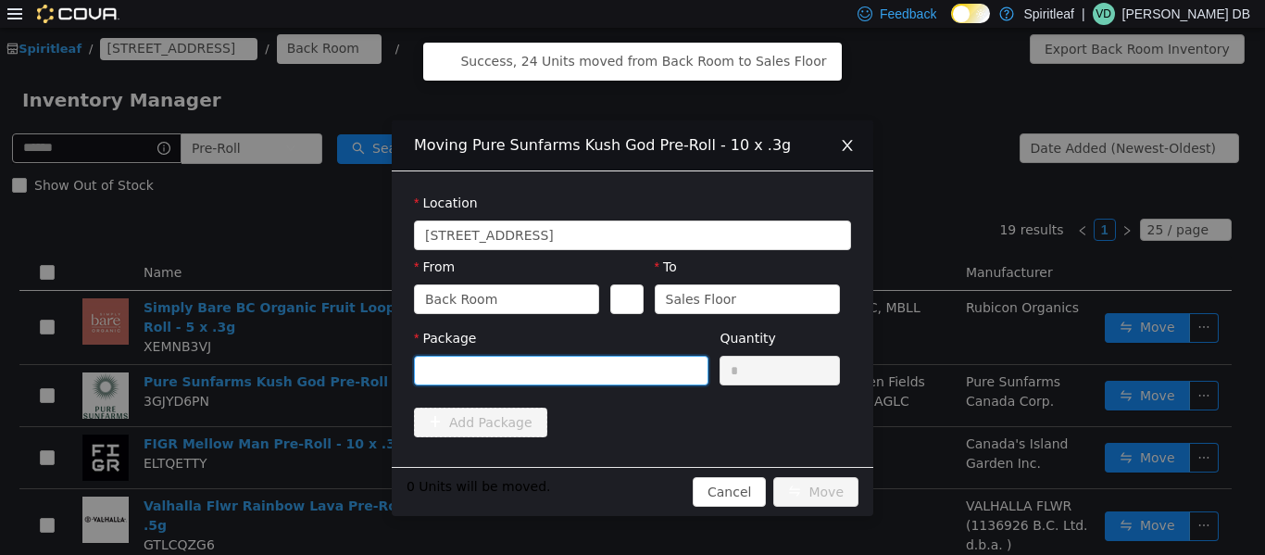
click at [598, 376] on div at bounding box center [555, 370] width 260 height 28
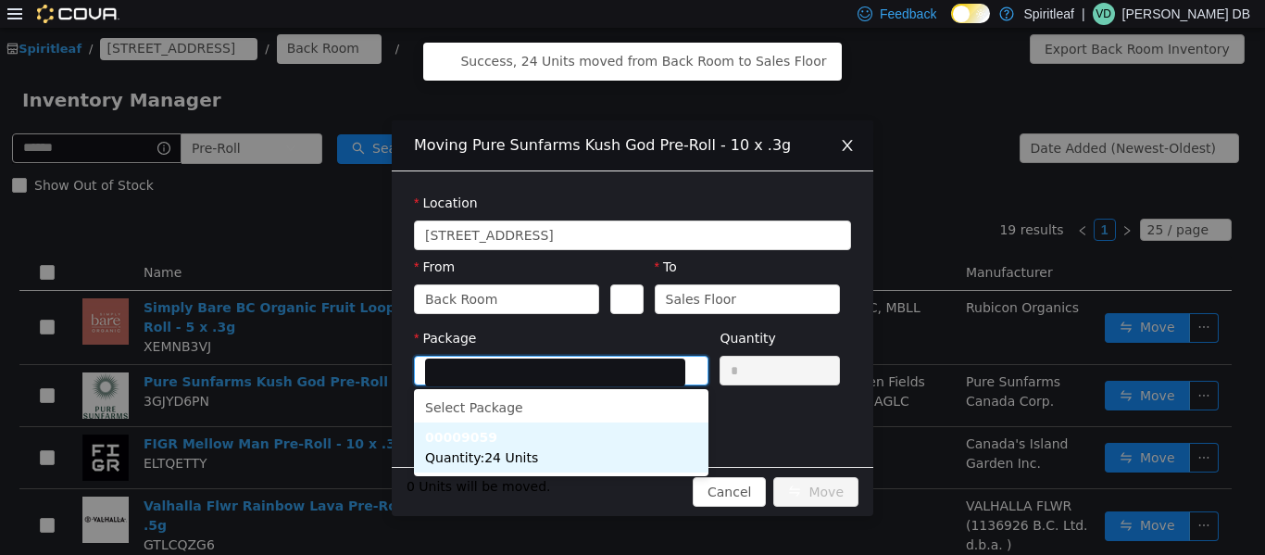
click at [566, 458] on li "00009059 Quantity : 24 Units" at bounding box center [561, 447] width 295 height 50
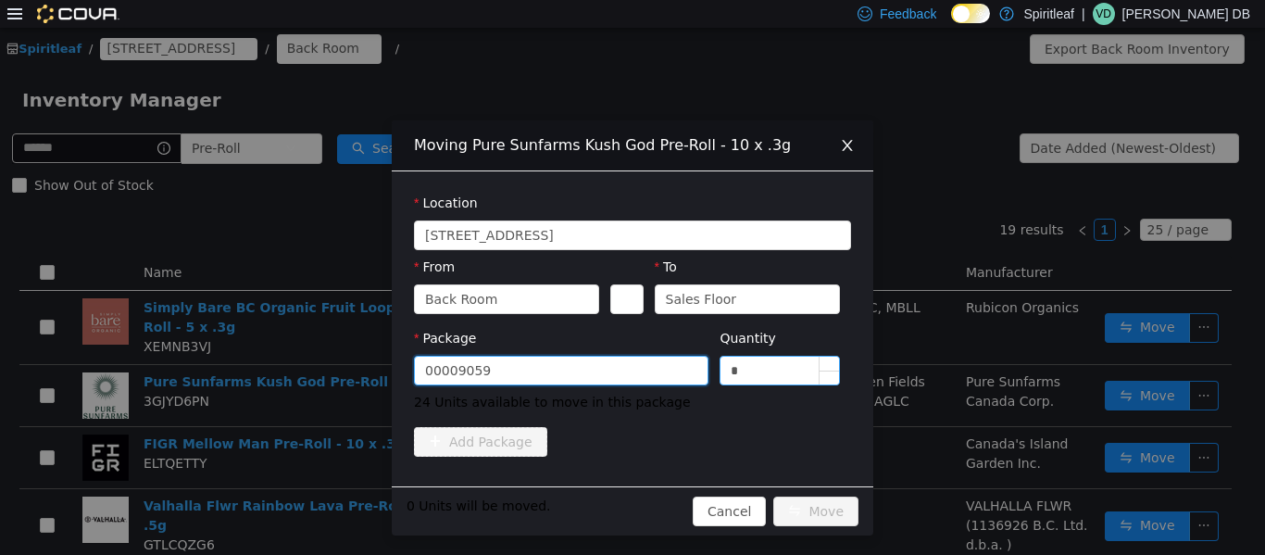
click at [630, 360] on input "*" at bounding box center [780, 370] width 119 height 28
type input "**"
click at [630, 500] on button "Move" at bounding box center [816, 511] width 85 height 30
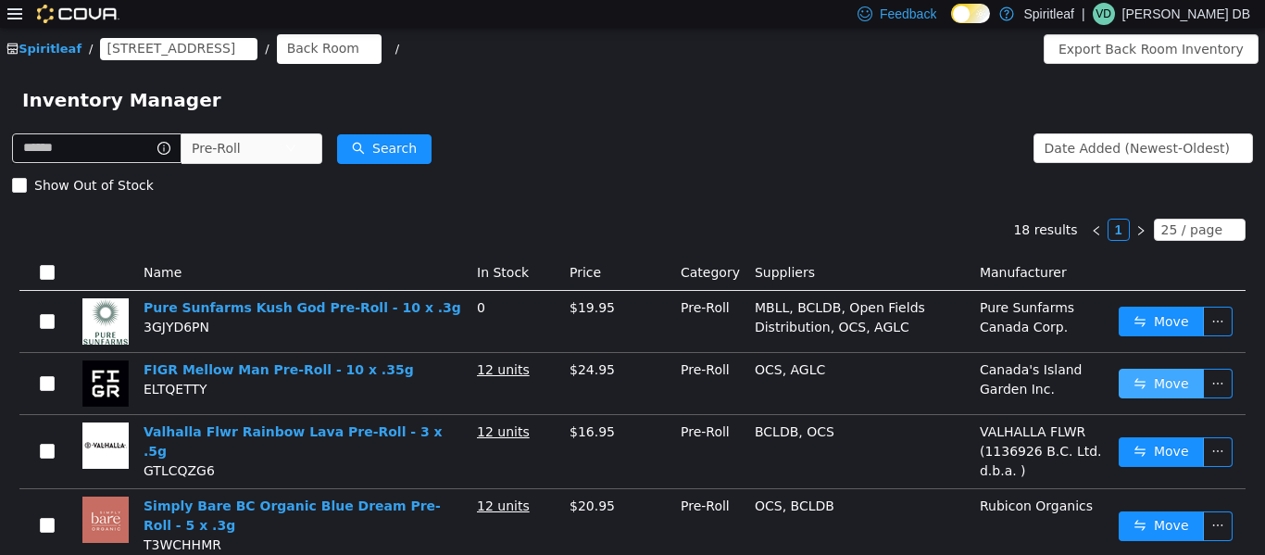
click at [630, 391] on button "Move" at bounding box center [1161, 383] width 85 height 30
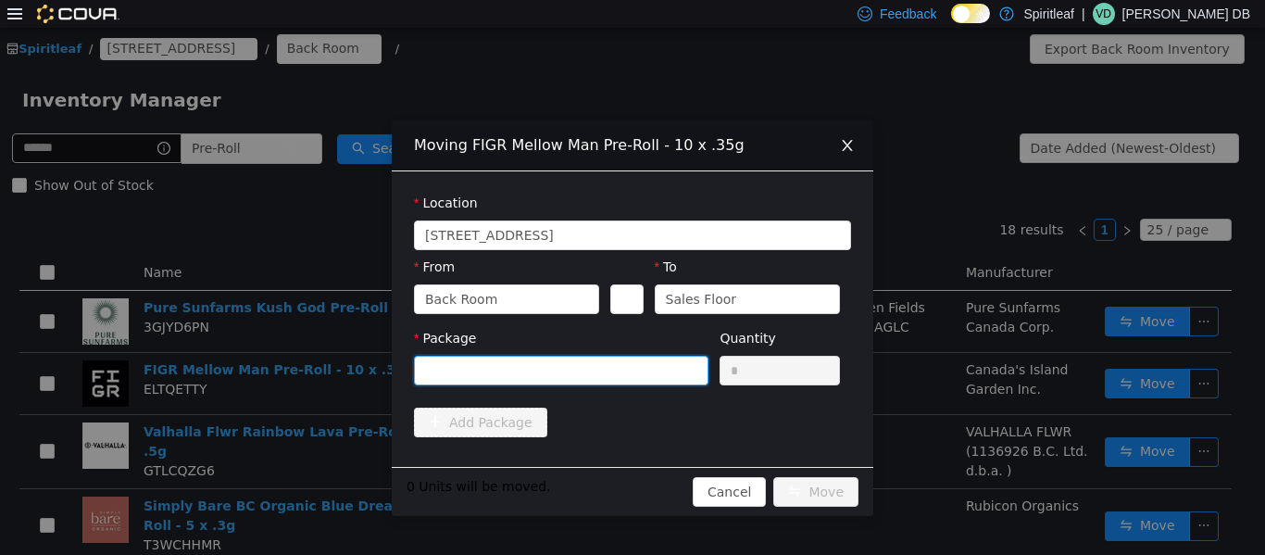
click at [587, 371] on div at bounding box center [555, 370] width 260 height 28
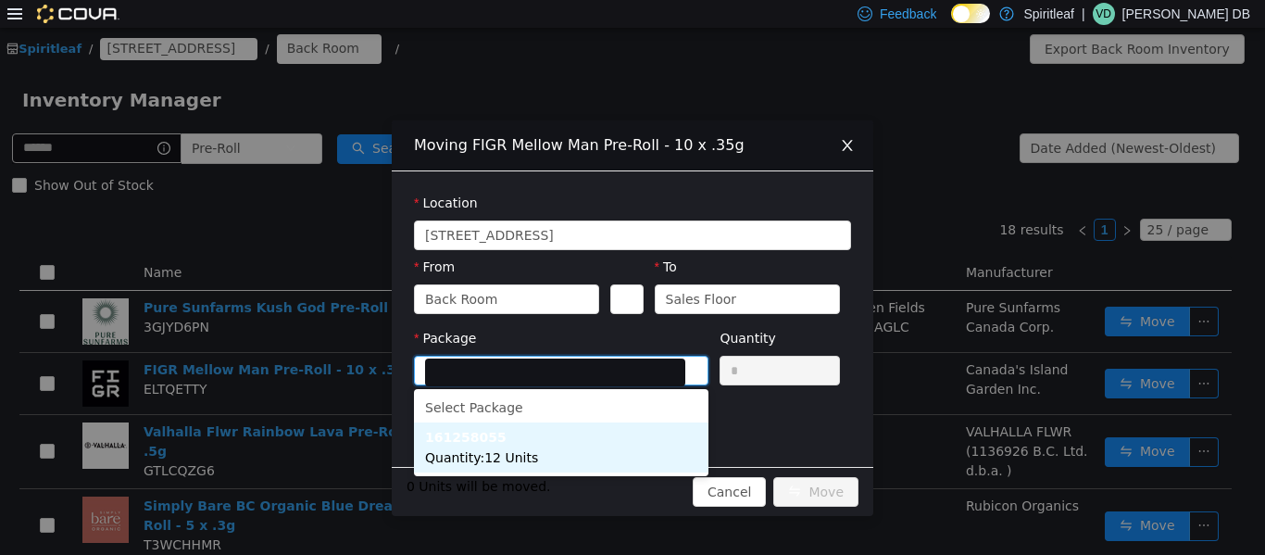
click at [557, 447] on li "161258055 Quantity : 12 Units" at bounding box center [561, 447] width 295 height 50
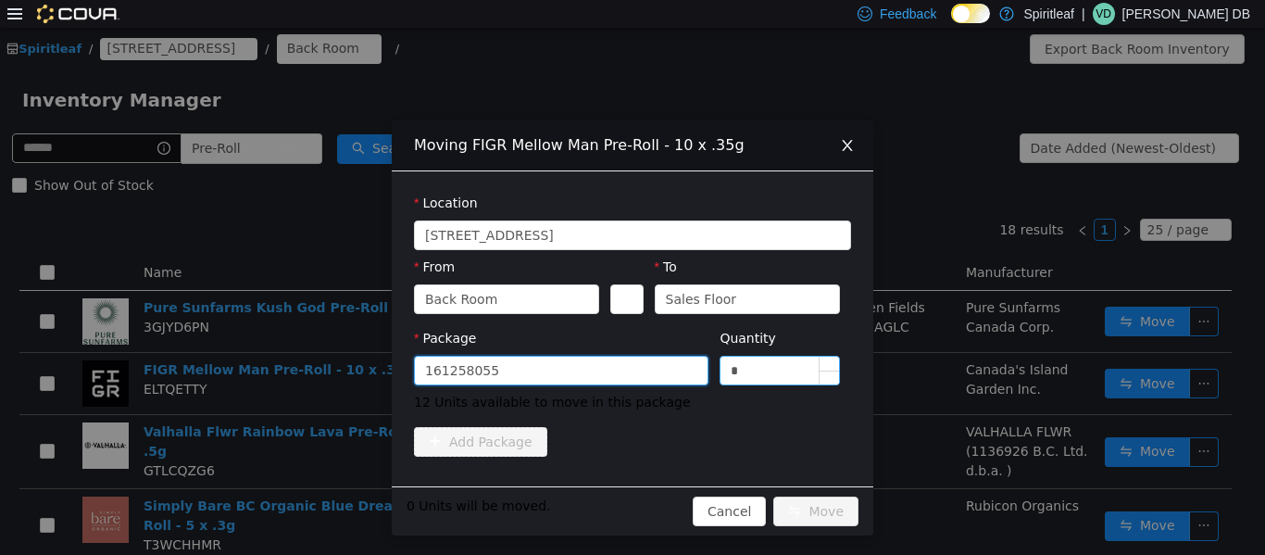
click at [630, 365] on input "*" at bounding box center [780, 370] width 119 height 28
type input "**"
click at [630, 504] on button "Move" at bounding box center [816, 511] width 85 height 30
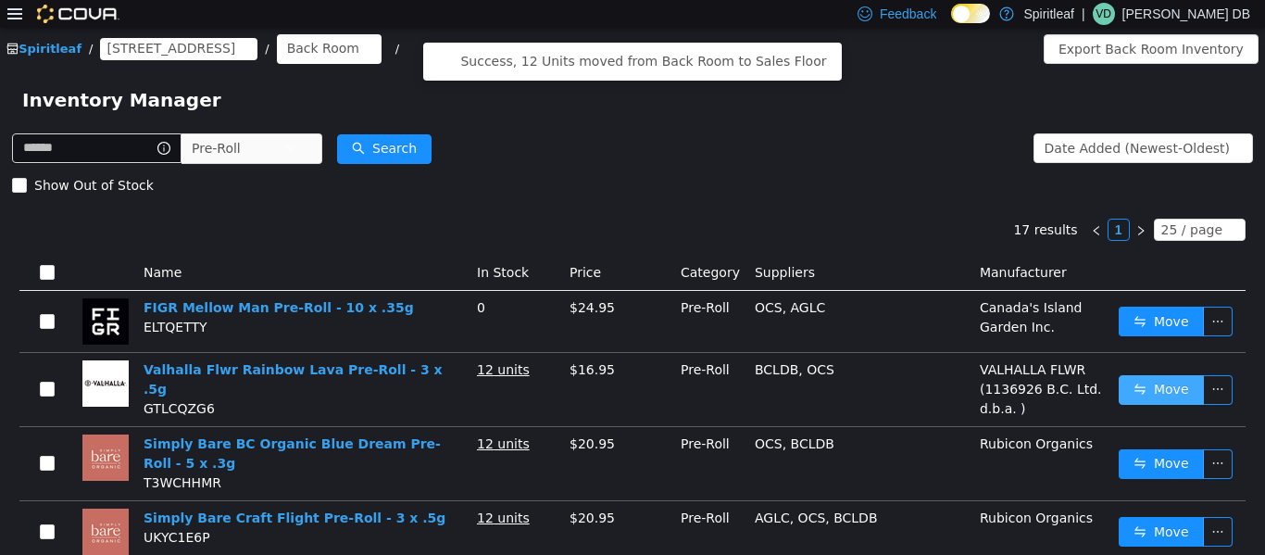
click at [630, 391] on button "Move" at bounding box center [1161, 389] width 85 height 30
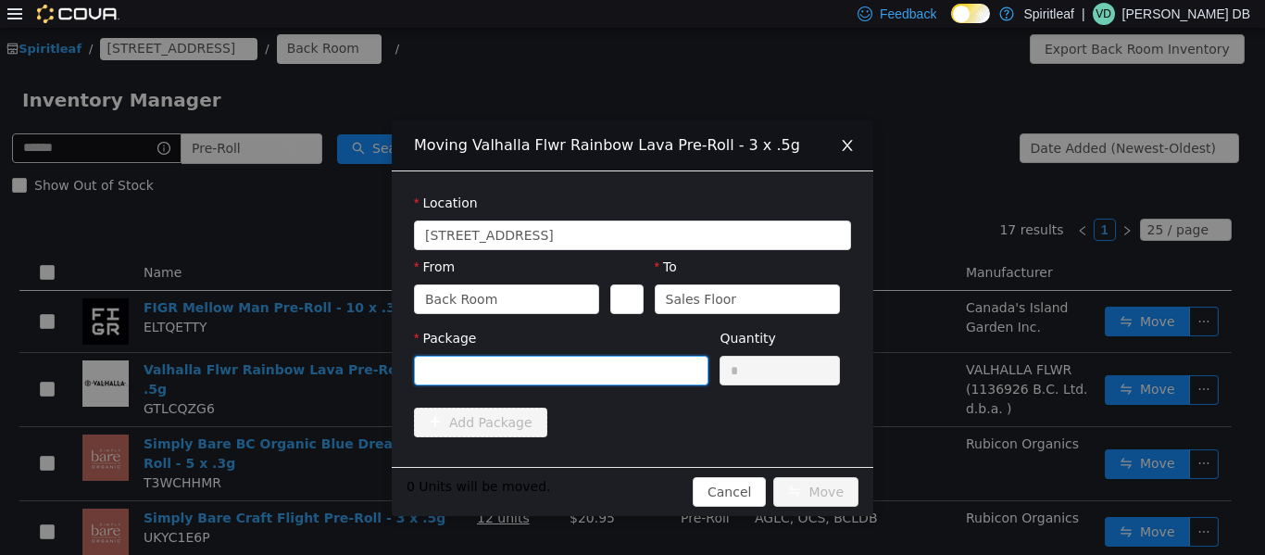
click at [600, 382] on div at bounding box center [555, 370] width 260 height 28
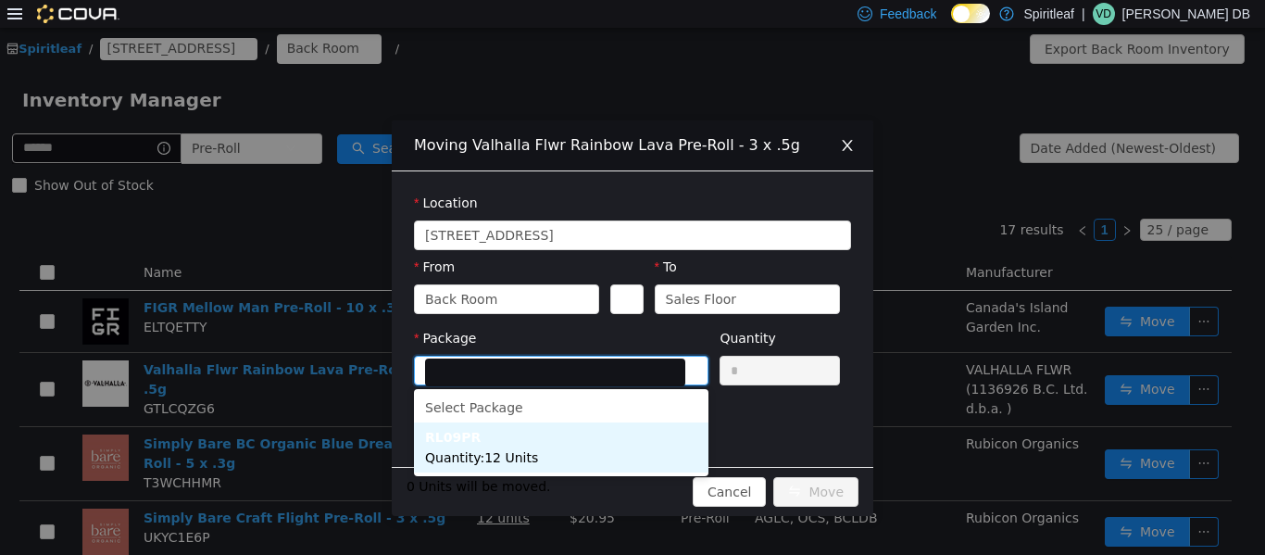
click at [592, 457] on li "RL09PR Quantity : 12 Units" at bounding box center [561, 447] width 295 height 50
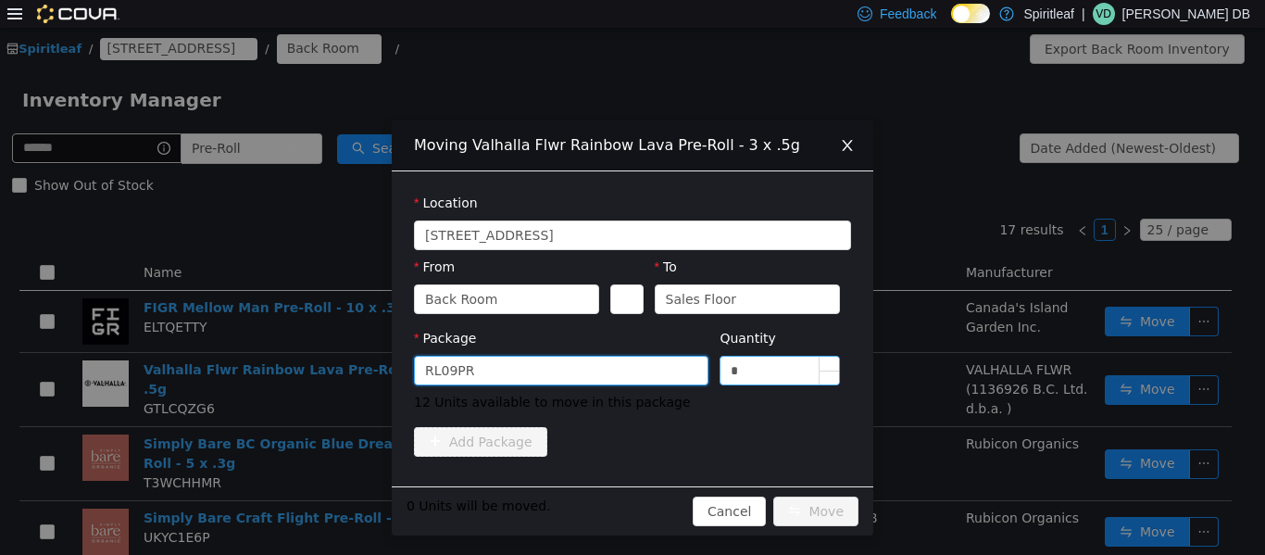
click at [630, 361] on input "*" at bounding box center [780, 370] width 119 height 28
type input "**"
click at [630, 509] on button "Move" at bounding box center [816, 511] width 85 height 30
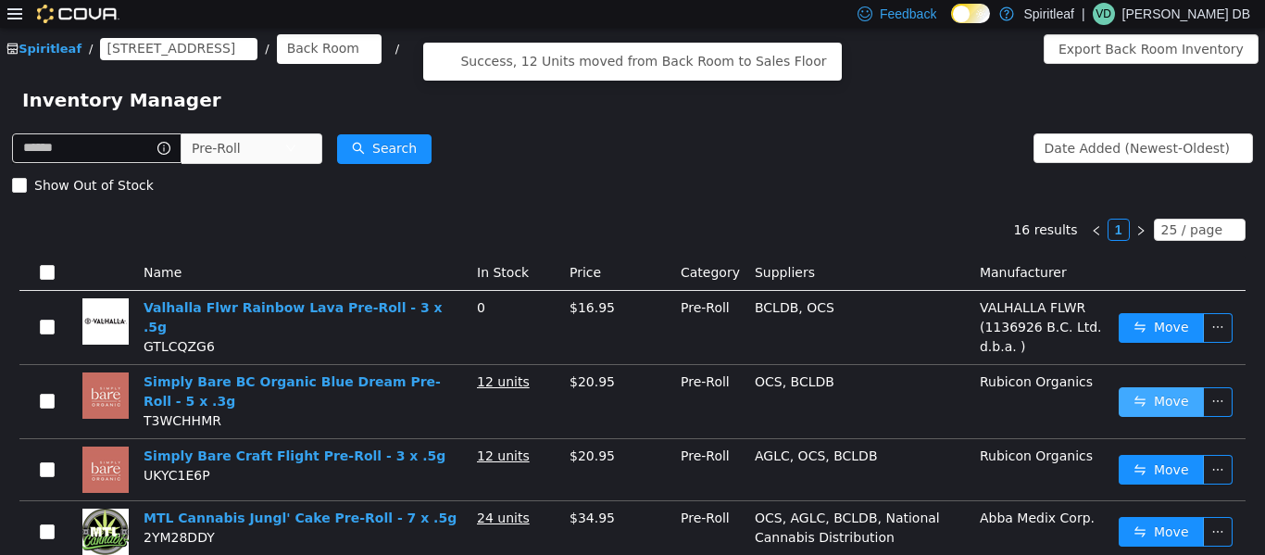
click at [630, 399] on button "Move" at bounding box center [1161, 401] width 85 height 30
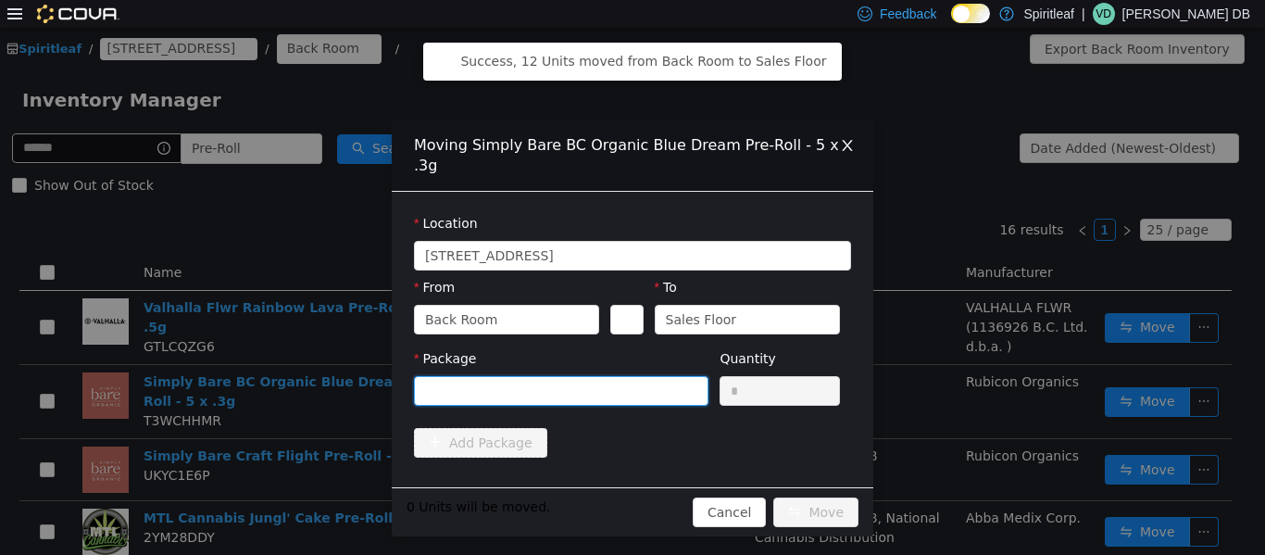
click at [493, 376] on div at bounding box center [555, 390] width 260 height 28
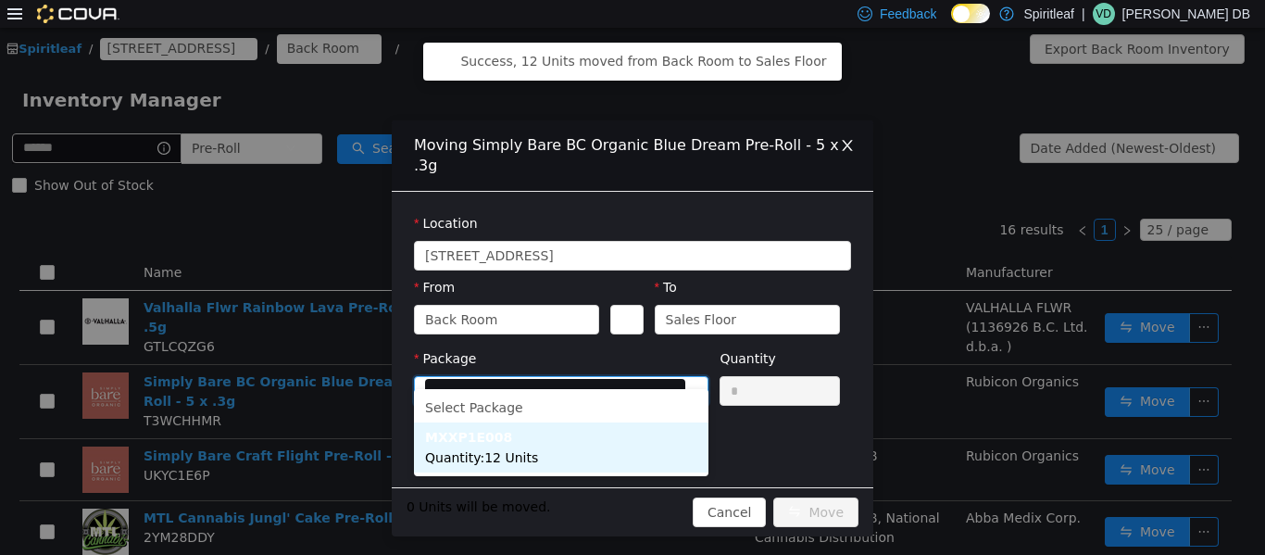
click at [539, 454] on li "MXXP1E008 Quantity : 12 Units" at bounding box center [561, 447] width 295 height 50
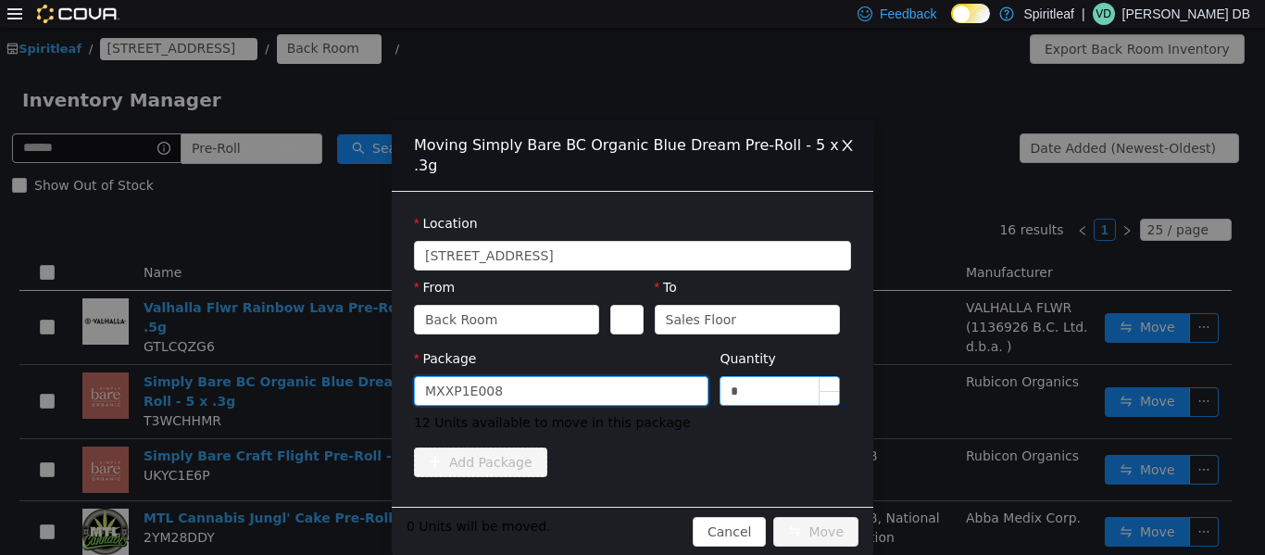
click at [630, 376] on input "*" at bounding box center [780, 390] width 119 height 28
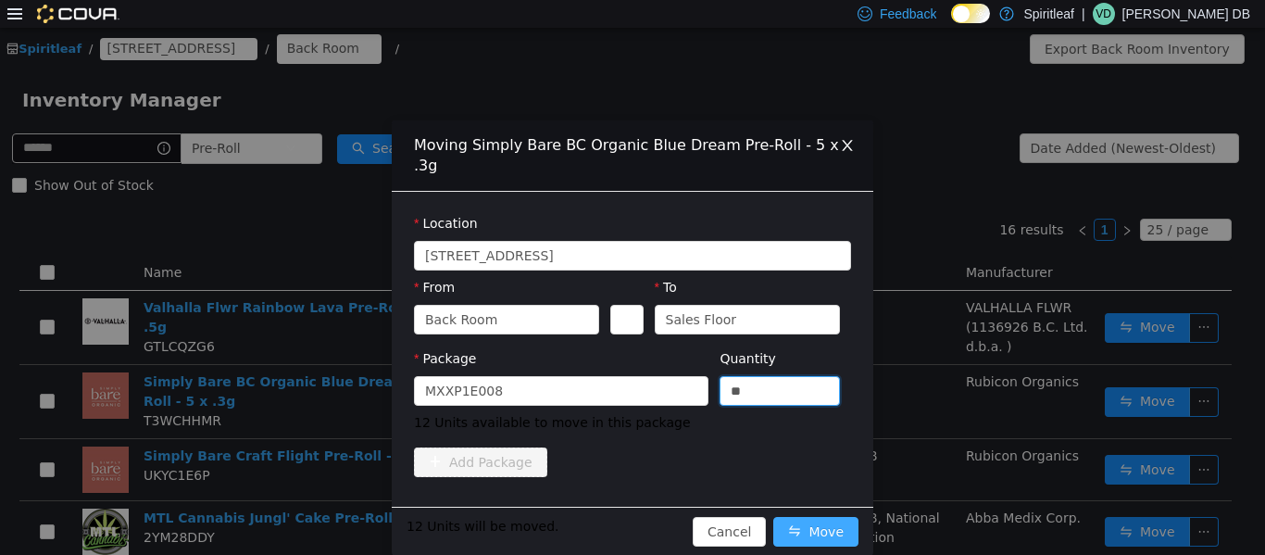
type input "**"
click at [630, 517] on button "Move" at bounding box center [816, 531] width 85 height 30
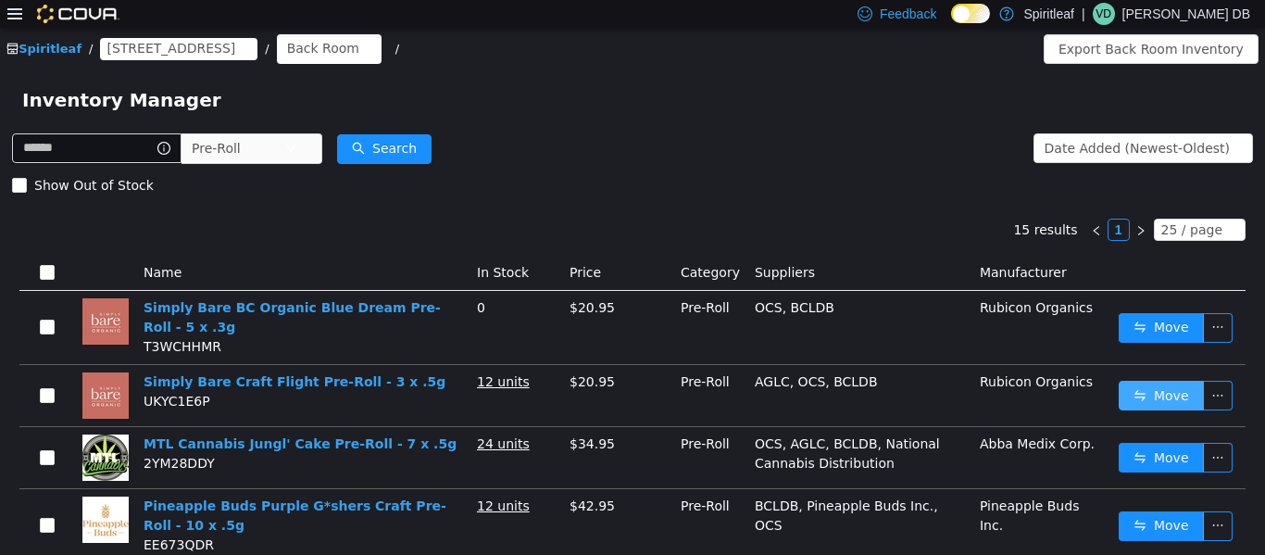
click at [630, 397] on button "Move" at bounding box center [1161, 395] width 85 height 30
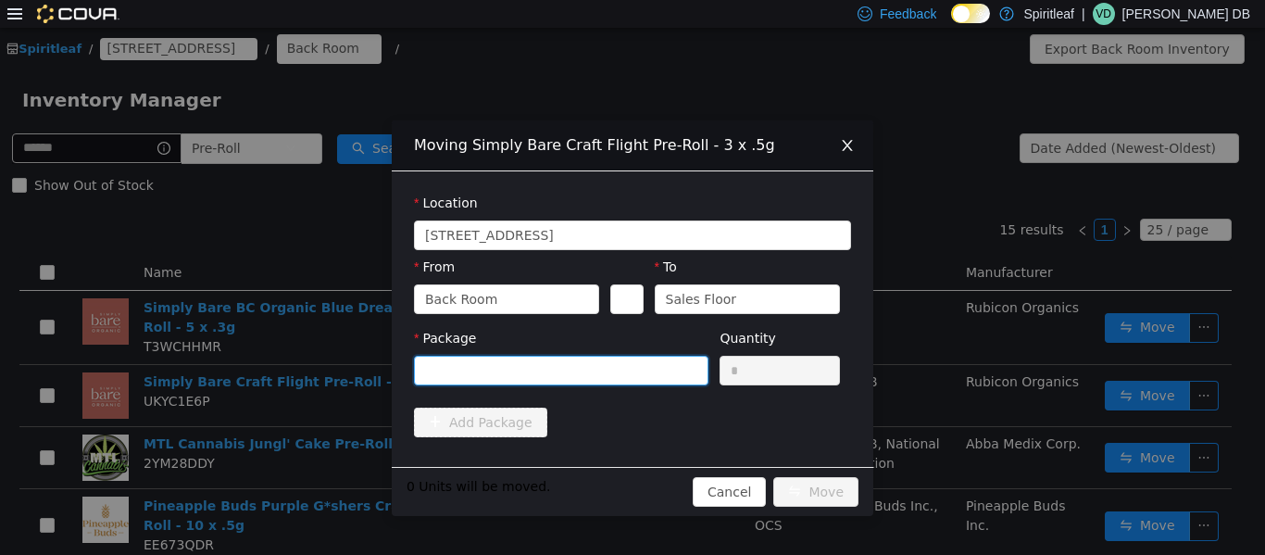
click at [584, 381] on div at bounding box center [555, 370] width 260 height 28
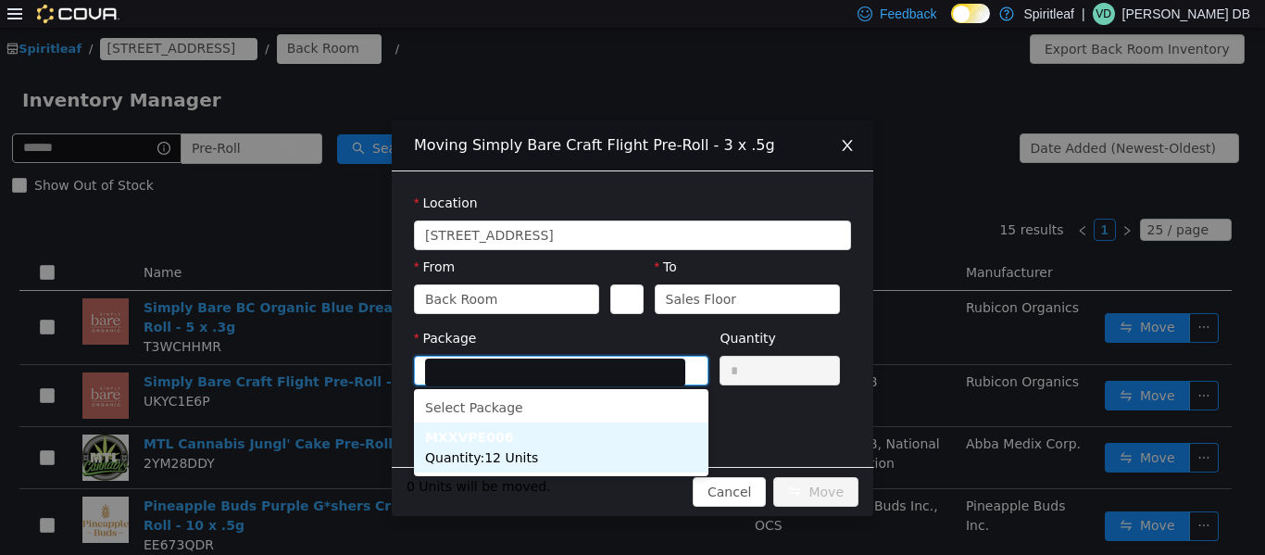
click at [539, 442] on li "MXXVPE006 Quantity : 12 Units" at bounding box center [561, 447] width 295 height 50
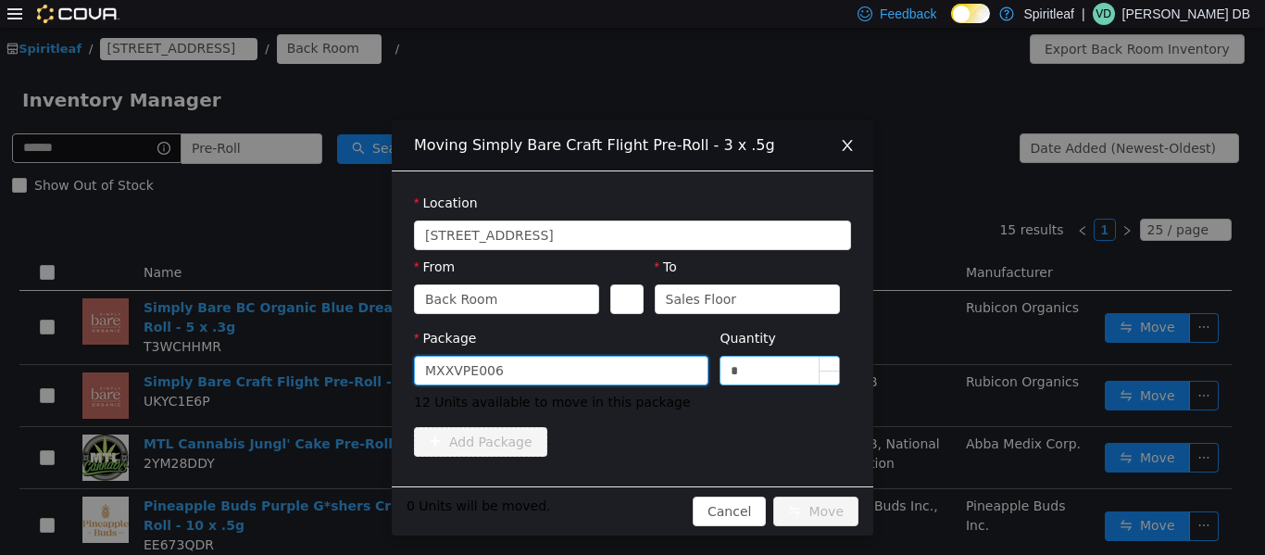
click at [630, 370] on input "*" at bounding box center [780, 370] width 119 height 28
type input "**"
click at [630, 504] on button "Move" at bounding box center [816, 511] width 85 height 30
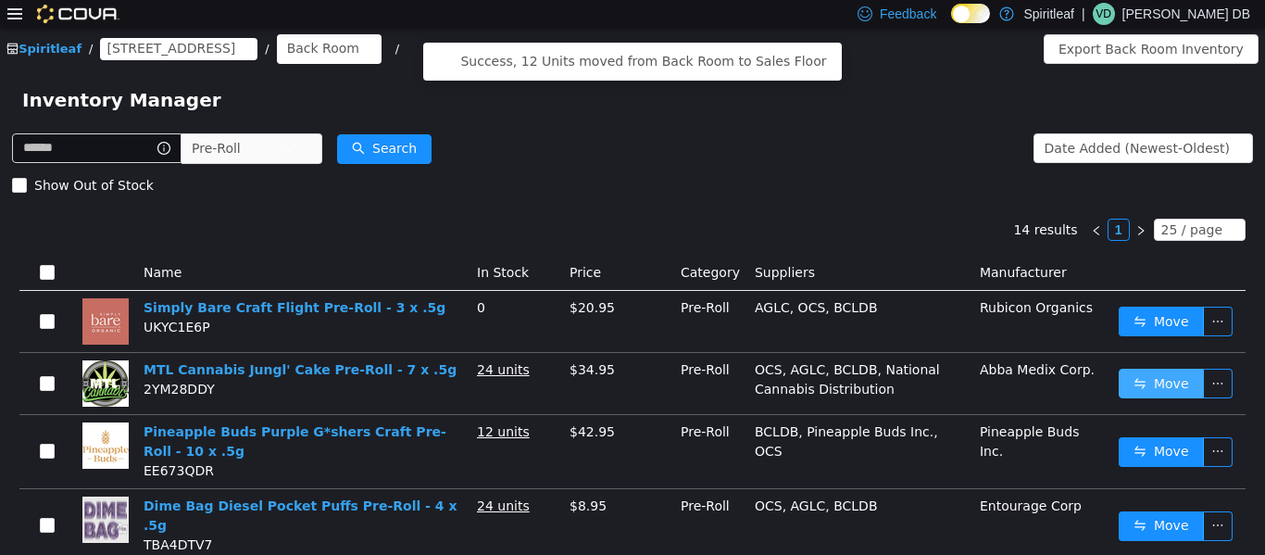
click at [630, 389] on button "Move" at bounding box center [1161, 383] width 85 height 30
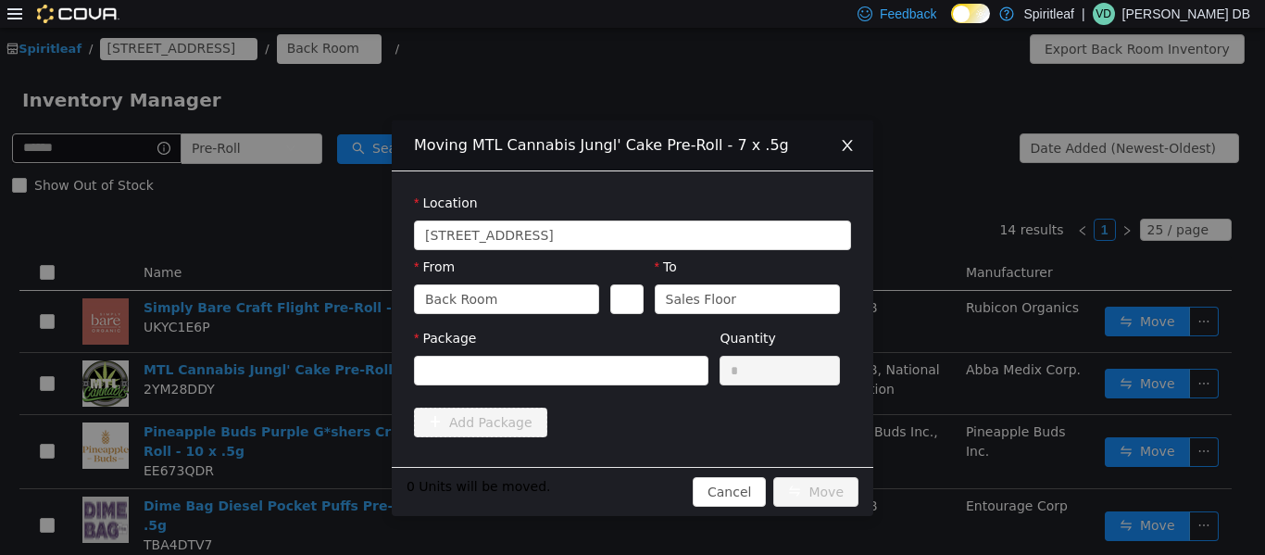
click at [582, 387] on div "Package" at bounding box center [561, 360] width 295 height 64
click at [572, 381] on div at bounding box center [555, 370] width 260 height 28
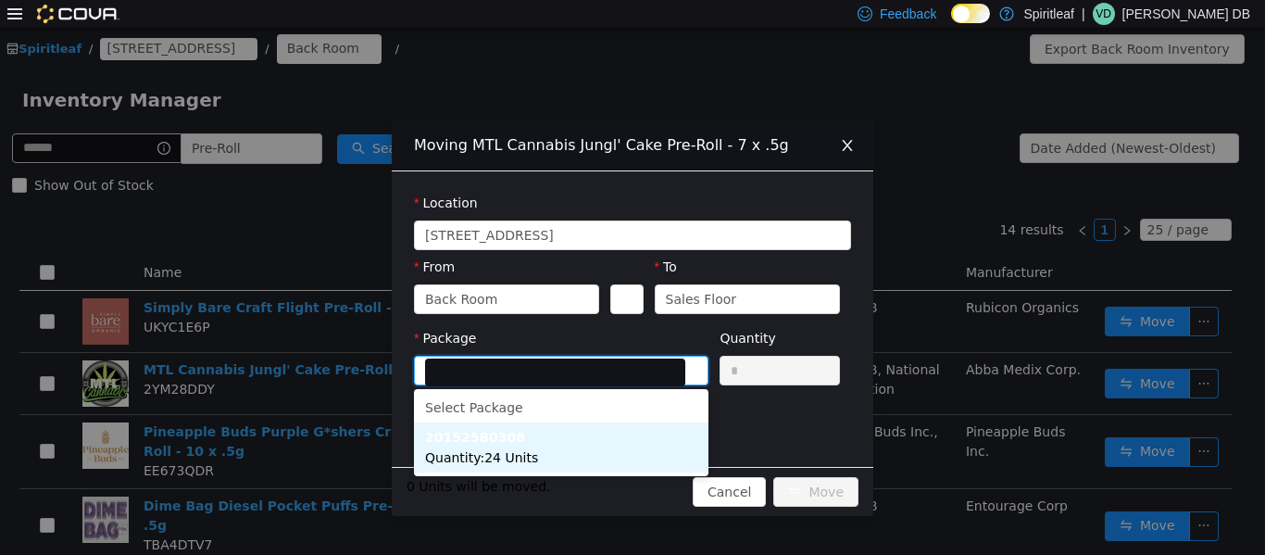
click at [513, 453] on span "Quantity : 24 Units" at bounding box center [481, 456] width 113 height 15
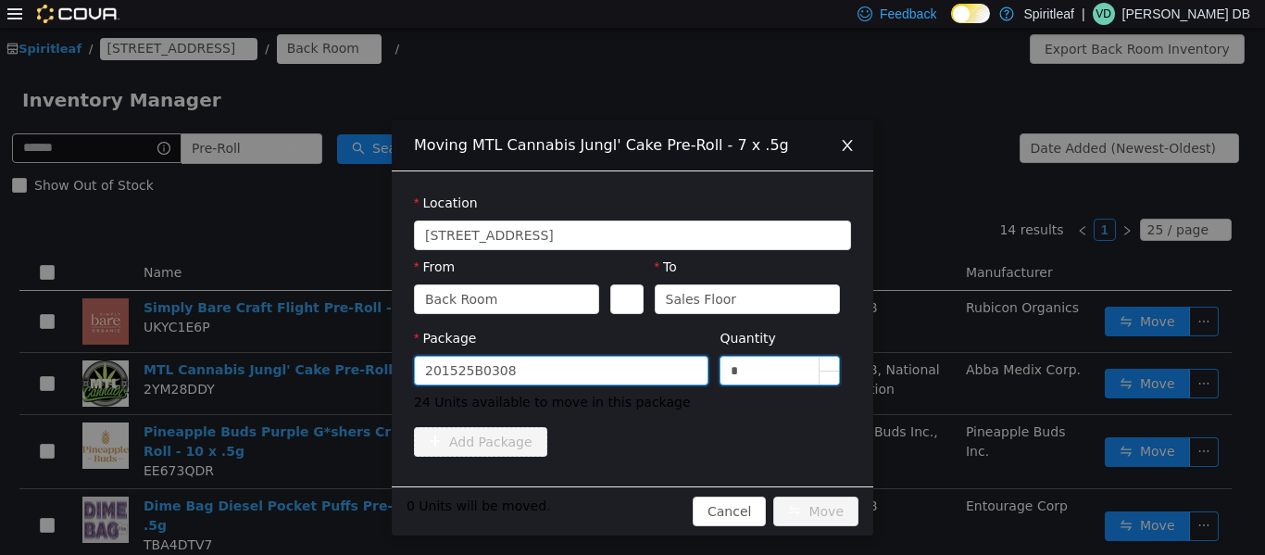
click at [630, 372] on input "*" at bounding box center [780, 370] width 119 height 28
type input "**"
click at [630, 417] on div "Package 201525B0308 Quantity ** 24 Units available to move in this package" at bounding box center [632, 373] width 437 height 91
click at [630, 508] on button "Move" at bounding box center [816, 511] width 85 height 30
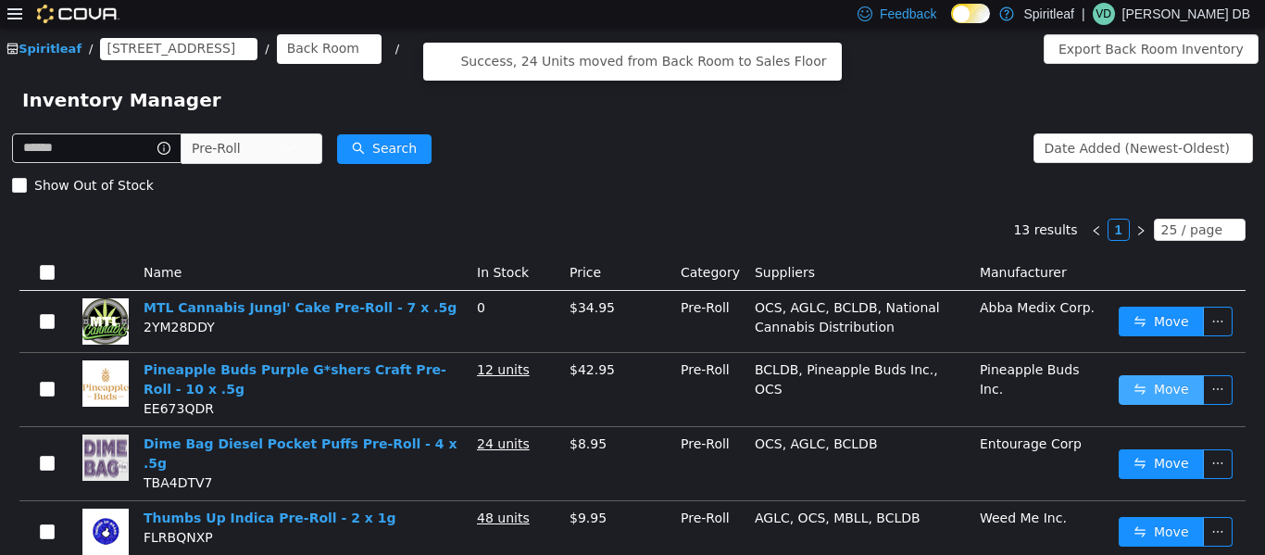
click at [630, 400] on button "Move" at bounding box center [1161, 389] width 85 height 30
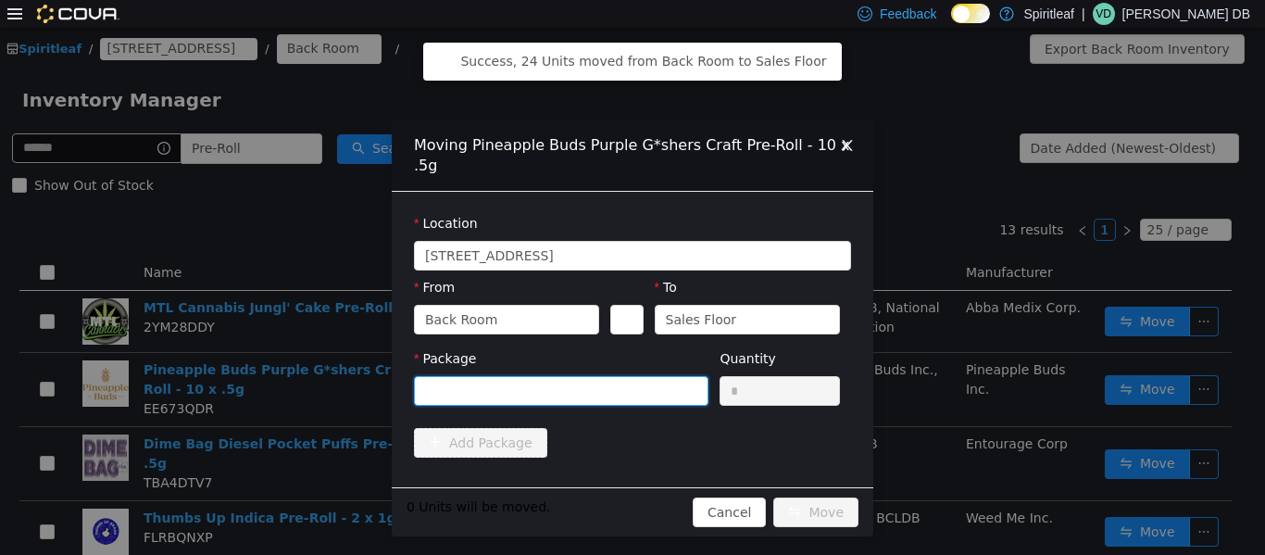
click at [467, 384] on div at bounding box center [555, 390] width 260 height 28
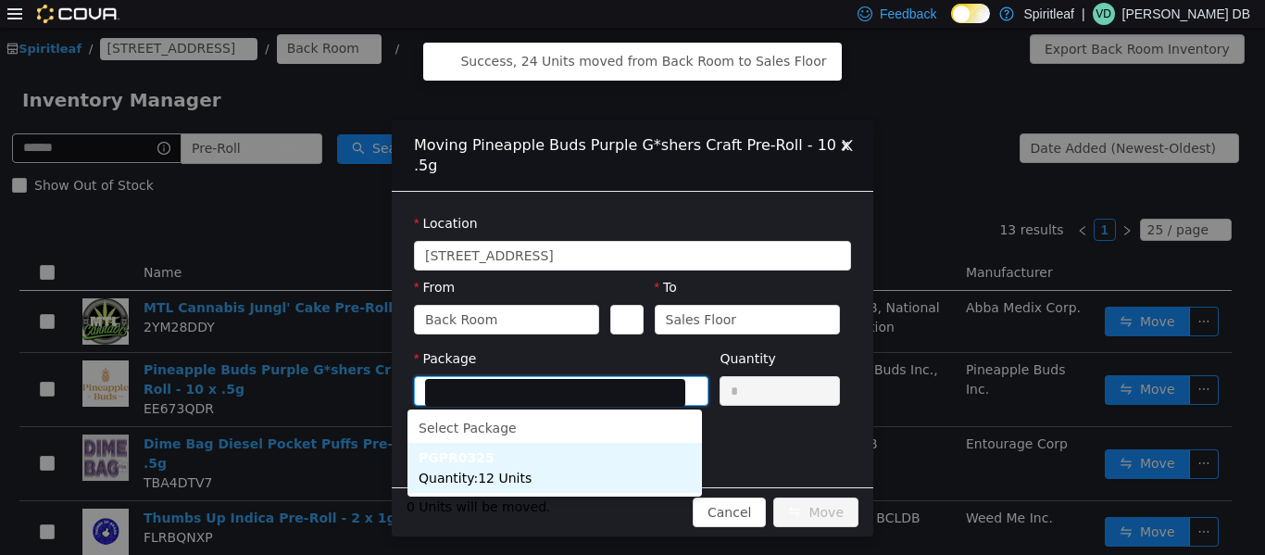
click at [519, 471] on span "Quantity : 12 Units" at bounding box center [475, 477] width 113 height 15
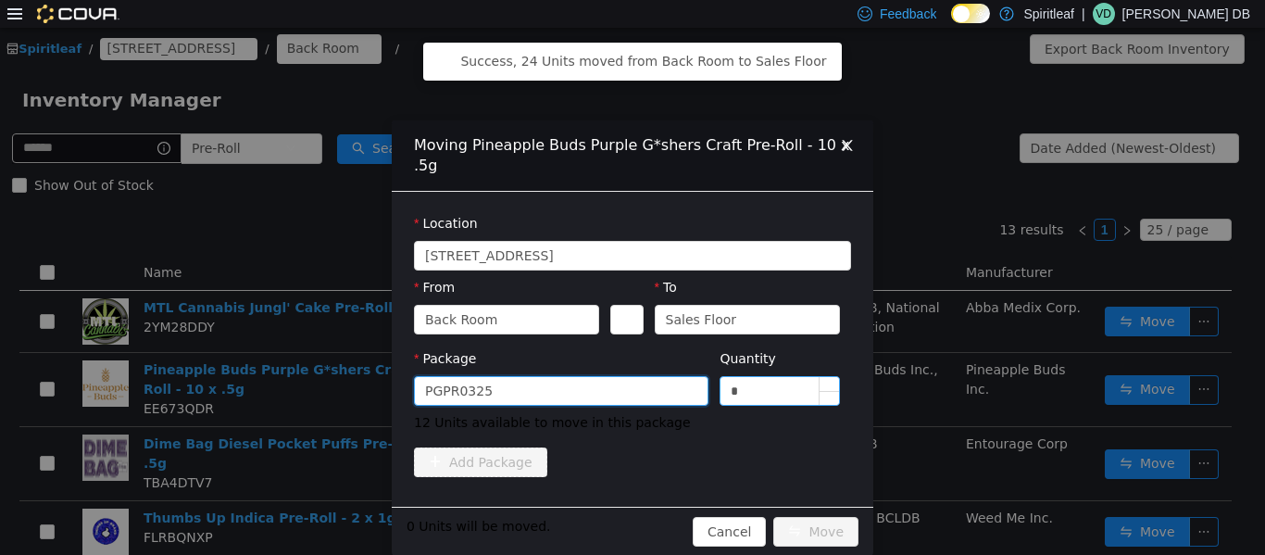
click at [630, 384] on input "*" at bounding box center [780, 390] width 119 height 28
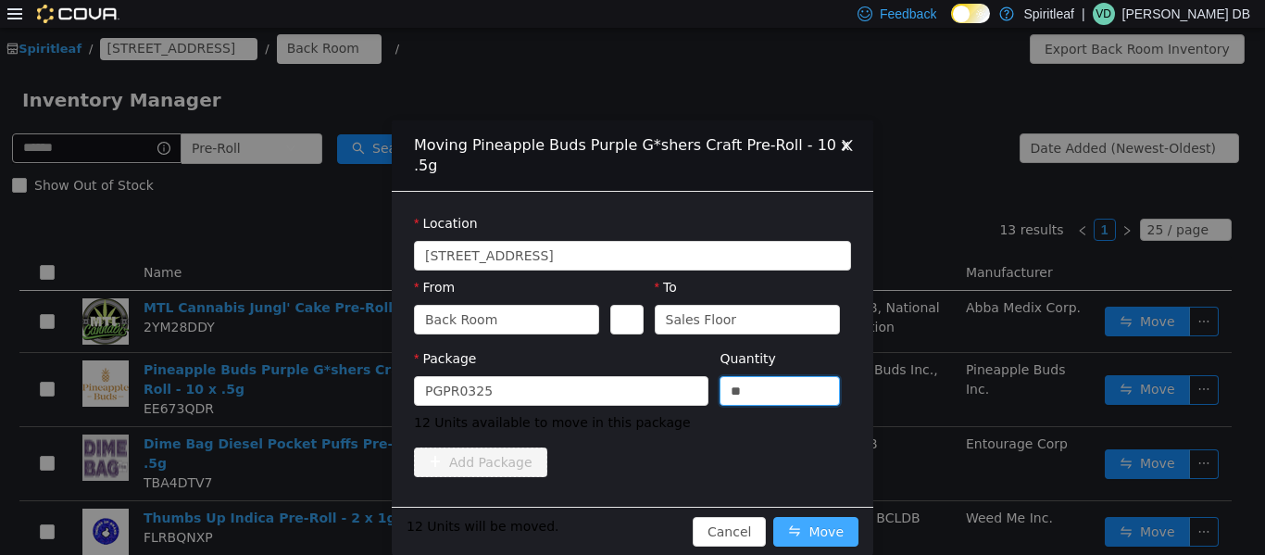
type input "**"
click at [630, 526] on button "Move" at bounding box center [816, 531] width 85 height 30
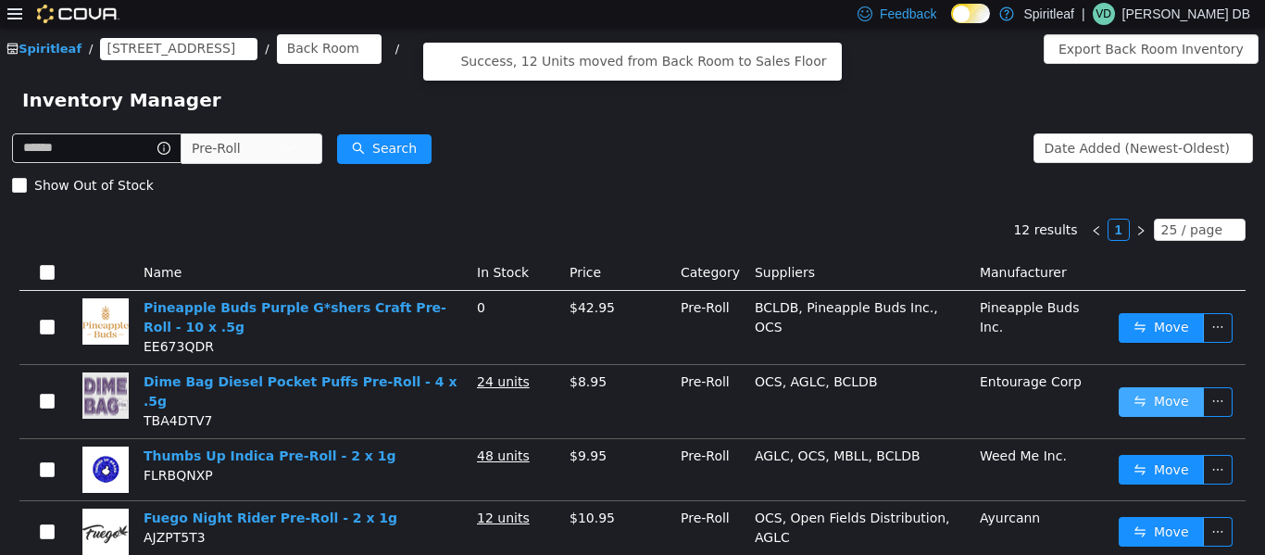
click at [630, 403] on button "Move" at bounding box center [1161, 401] width 85 height 30
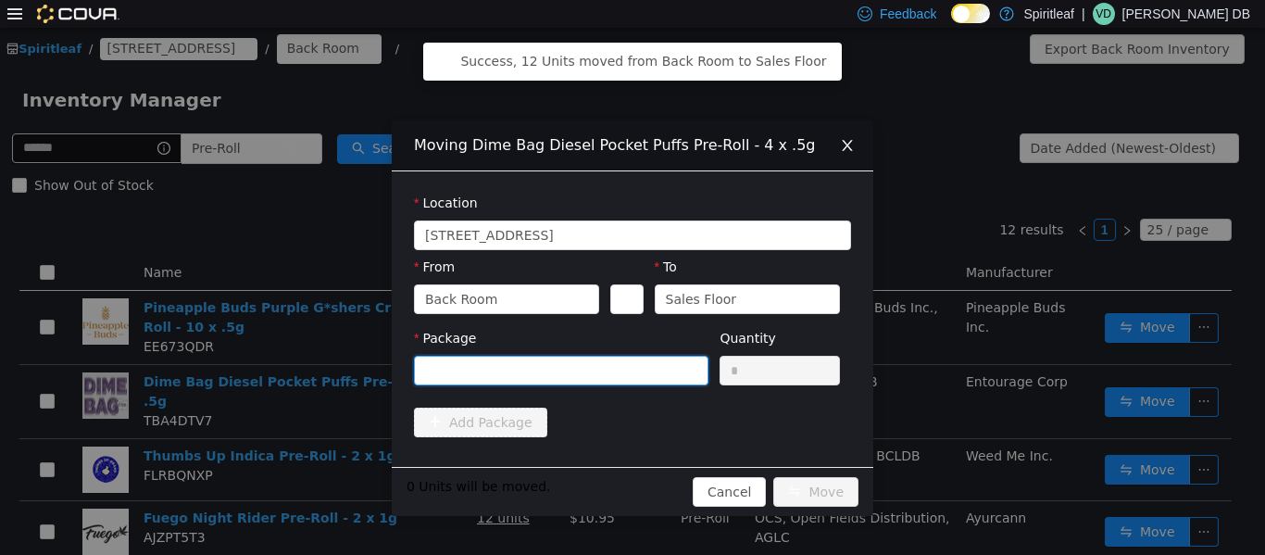
click at [515, 372] on div at bounding box center [555, 370] width 260 height 28
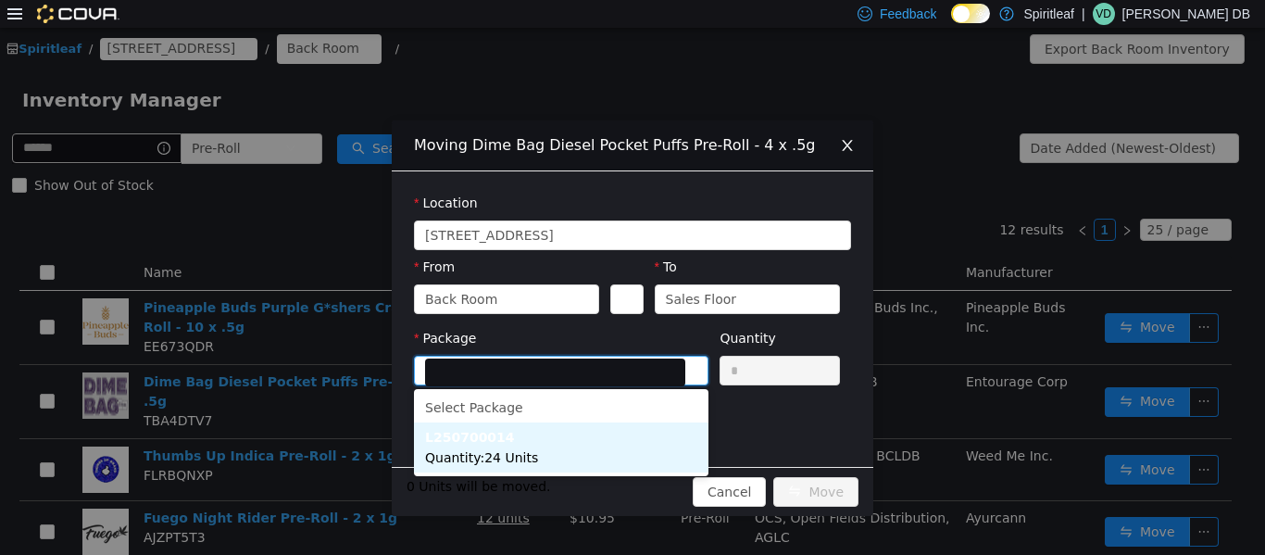
click at [518, 458] on span "Quantity : 24 Units" at bounding box center [481, 456] width 113 height 15
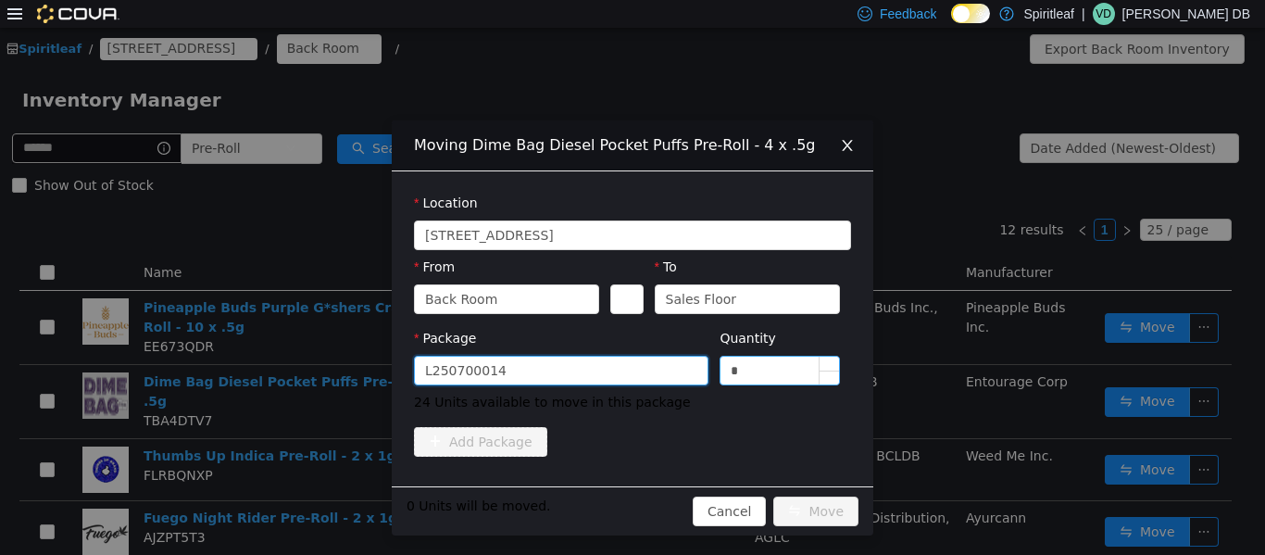
click at [630, 380] on input "*" at bounding box center [780, 370] width 119 height 28
type input "**"
click at [630, 505] on button "Move" at bounding box center [816, 511] width 85 height 30
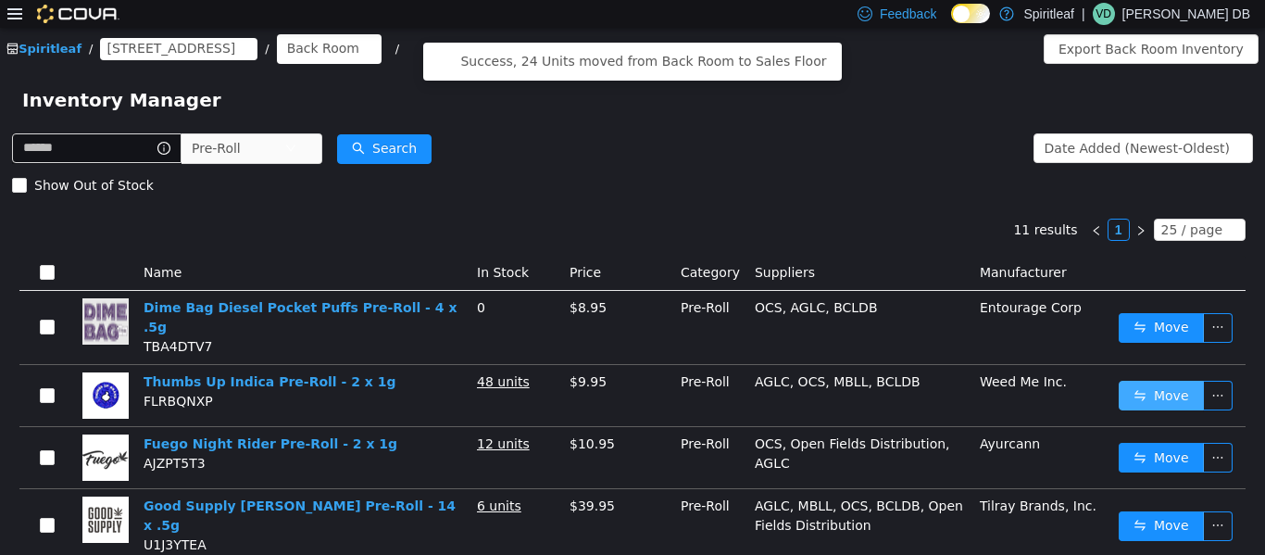
click at [630, 380] on button "Move" at bounding box center [1161, 395] width 85 height 30
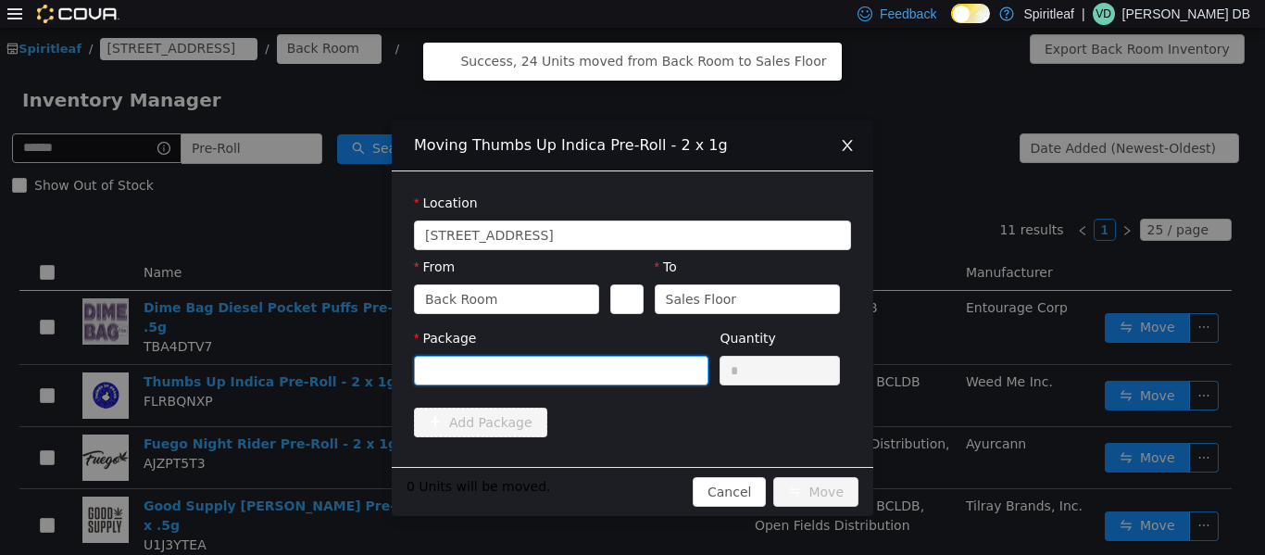
click at [585, 371] on div at bounding box center [555, 370] width 260 height 28
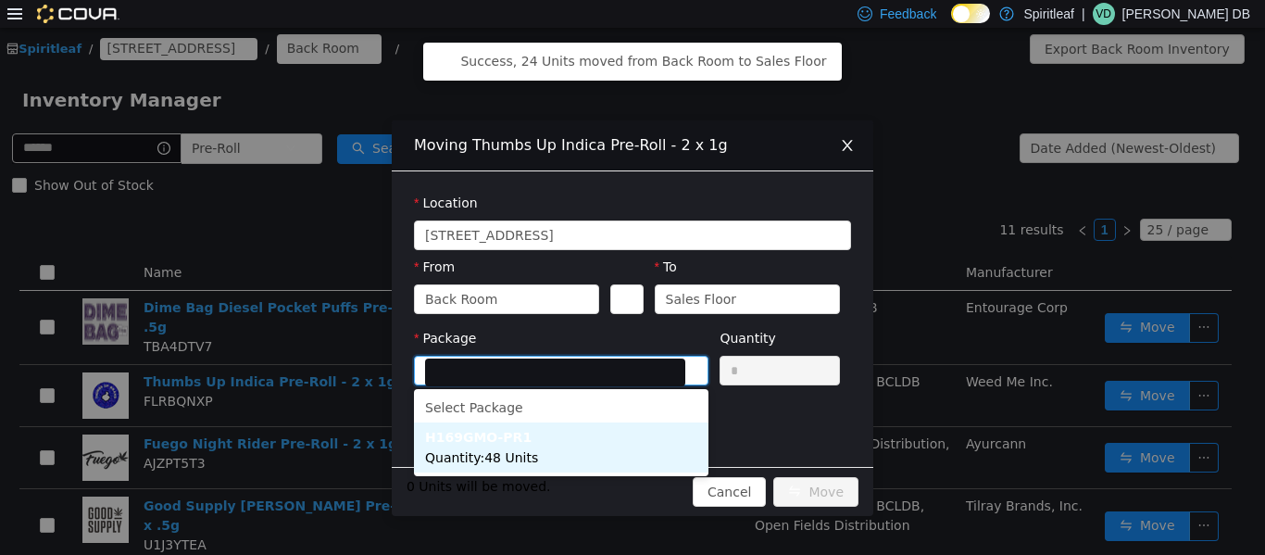
click at [596, 454] on li "H169GMO-PR1 Quantity : 48 Units" at bounding box center [561, 447] width 295 height 50
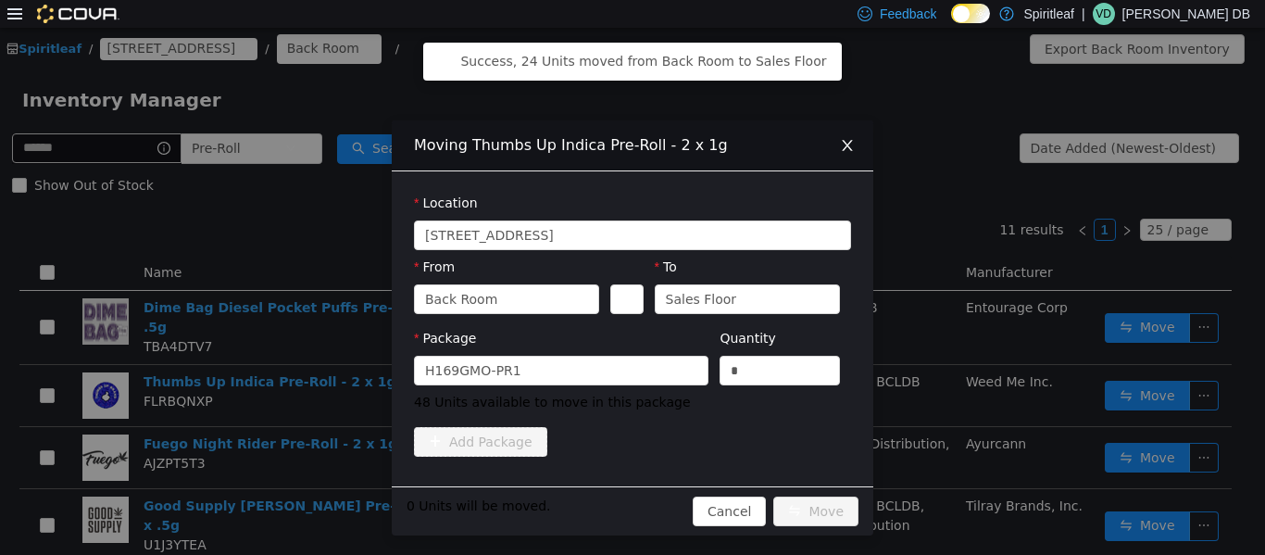
click at [630, 384] on div "Quantity *" at bounding box center [780, 360] width 120 height 64
click at [630, 371] on input "*" at bounding box center [780, 370] width 119 height 28
type input "**"
click at [630, 509] on button "Move" at bounding box center [816, 511] width 85 height 30
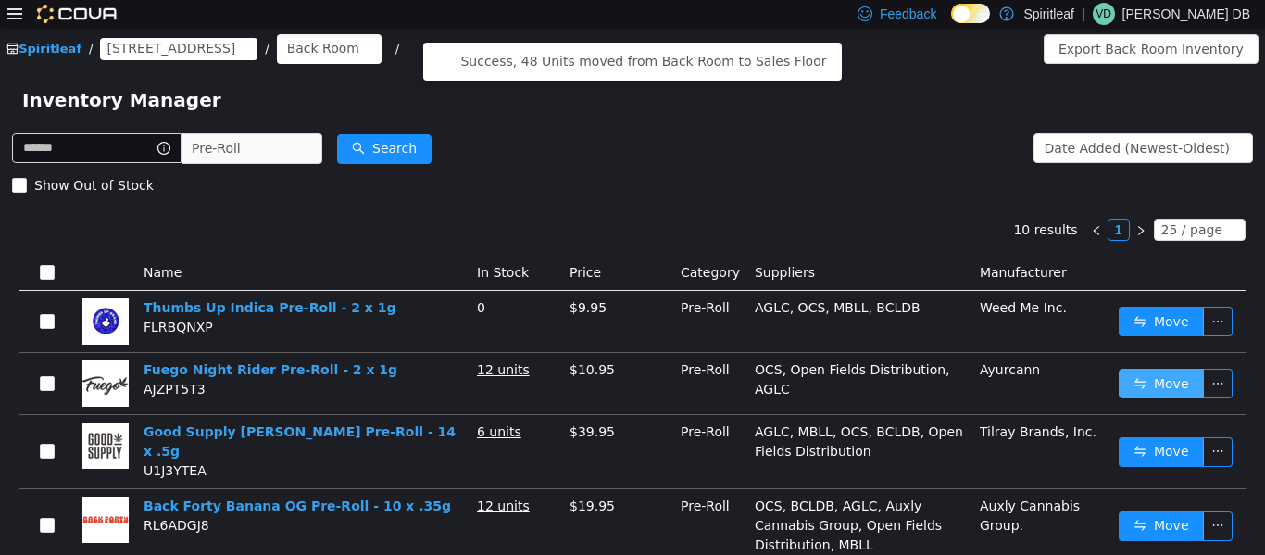
click at [630, 385] on button "Move" at bounding box center [1161, 383] width 85 height 30
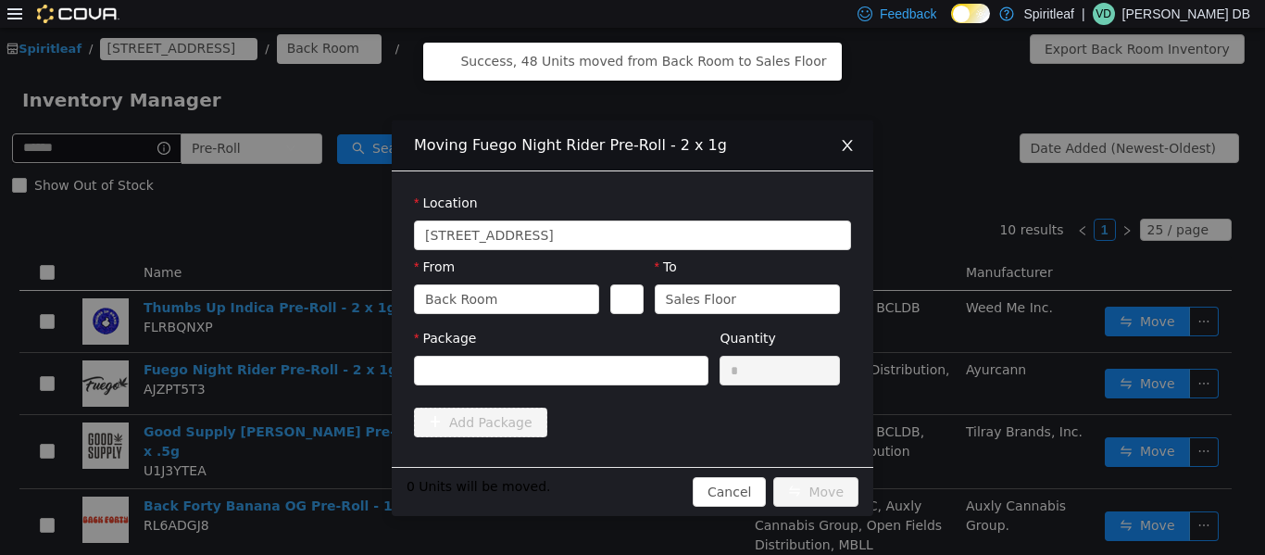
click at [630, 385] on div "Package" at bounding box center [561, 360] width 295 height 64
click at [618, 377] on div at bounding box center [555, 370] width 260 height 28
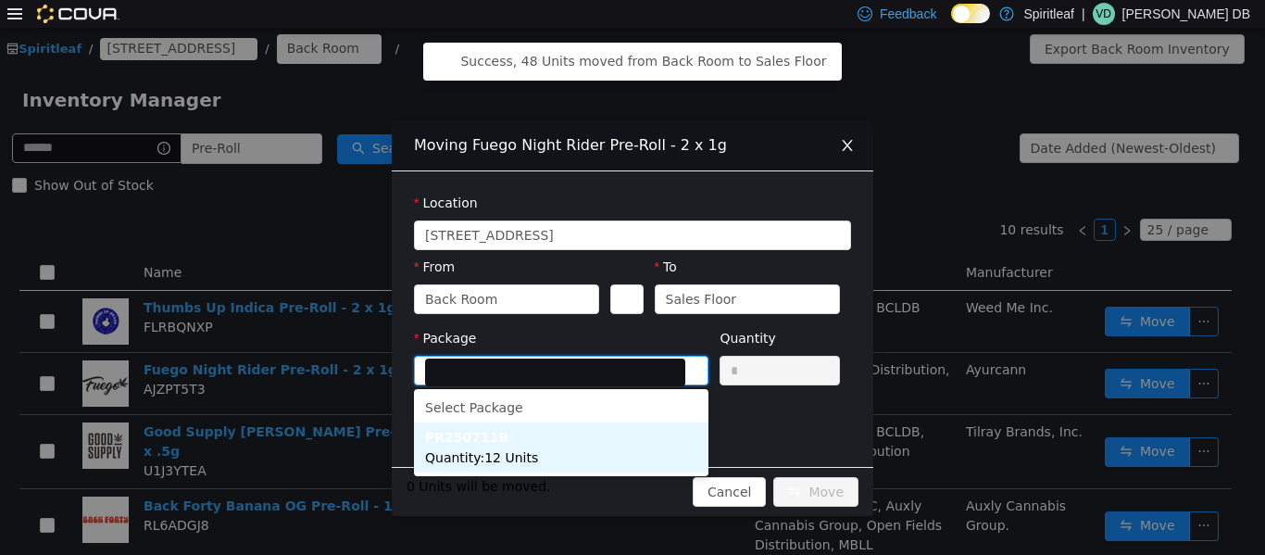
click at [559, 450] on li "PR250711B Quantity : 12 Units" at bounding box center [561, 447] width 295 height 50
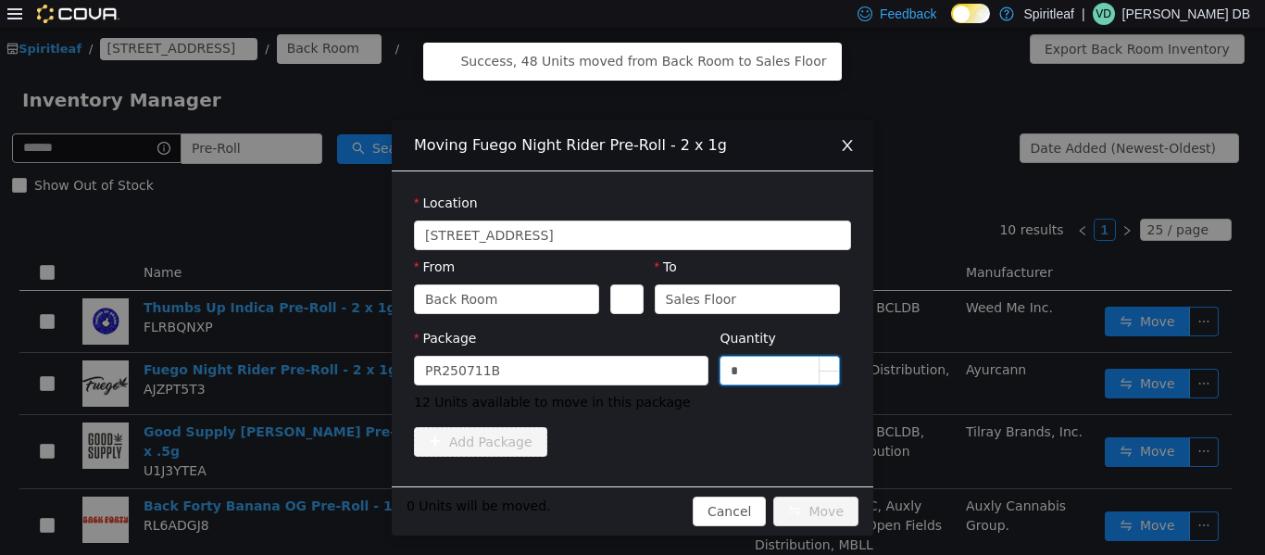
click at [630, 370] on input "*" at bounding box center [780, 370] width 119 height 28
type input "**"
click at [630, 512] on button "Move" at bounding box center [816, 511] width 85 height 30
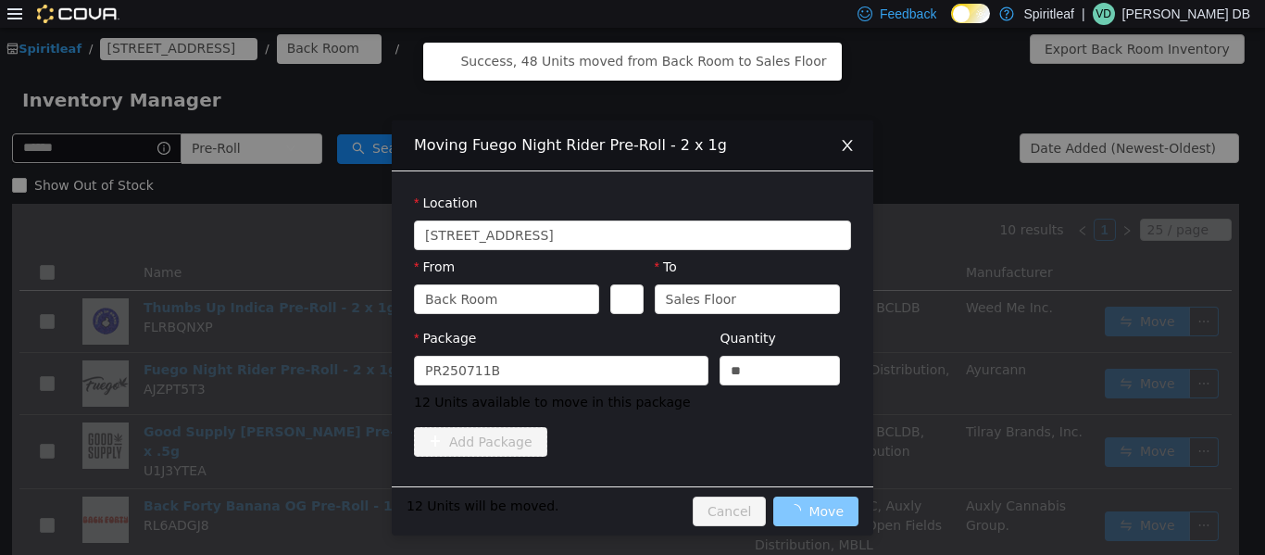
click at [630, 512] on div "12 Units will be moved. Cancel Move" at bounding box center [633, 509] width 482 height 49
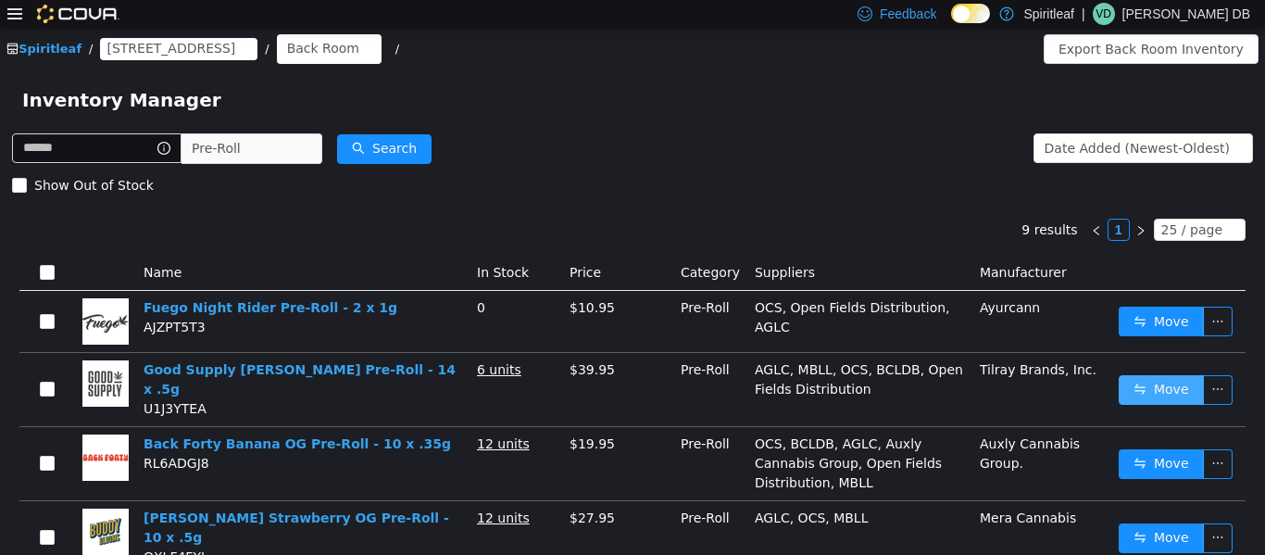
click at [630, 393] on button "Move" at bounding box center [1161, 389] width 85 height 30
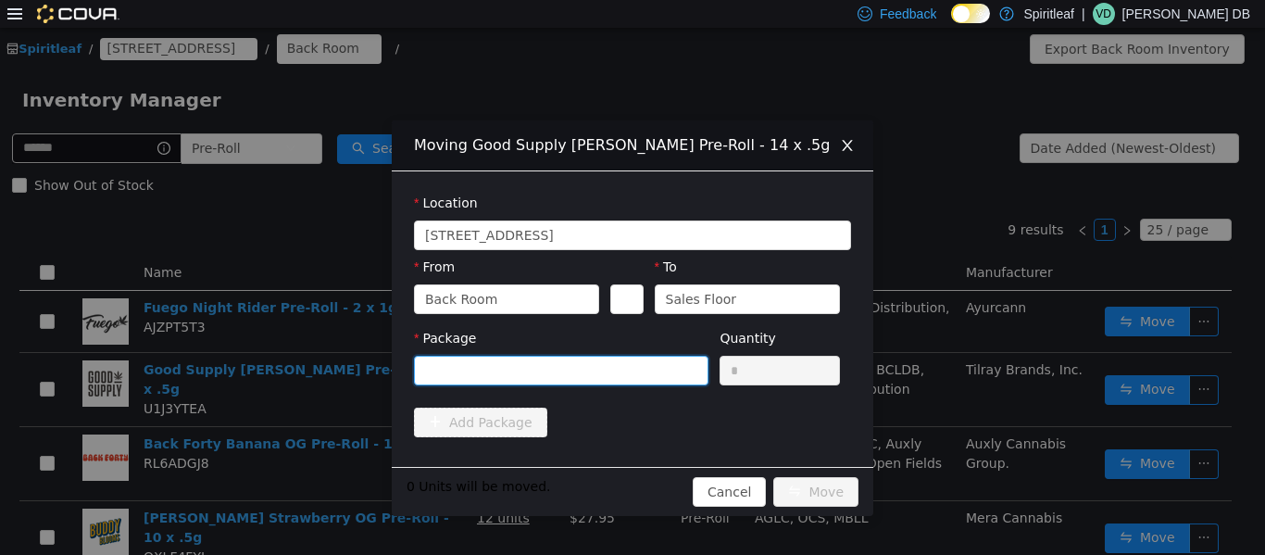
click at [630, 366] on div at bounding box center [555, 370] width 260 height 28
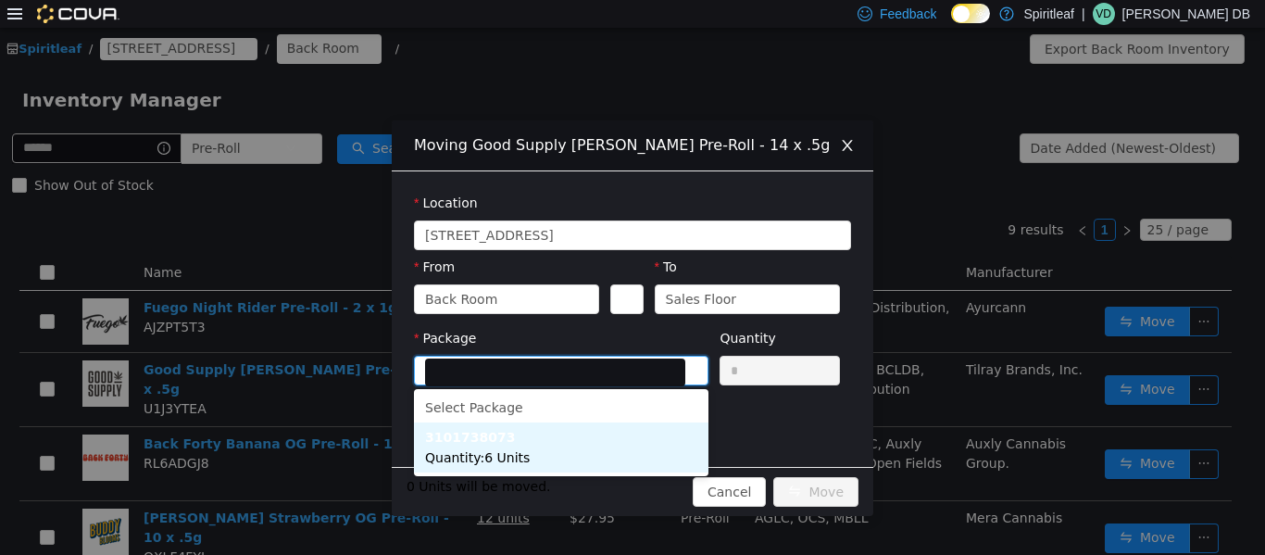
click at [610, 469] on li "3101738073 Quantity : 6 Units" at bounding box center [561, 447] width 295 height 50
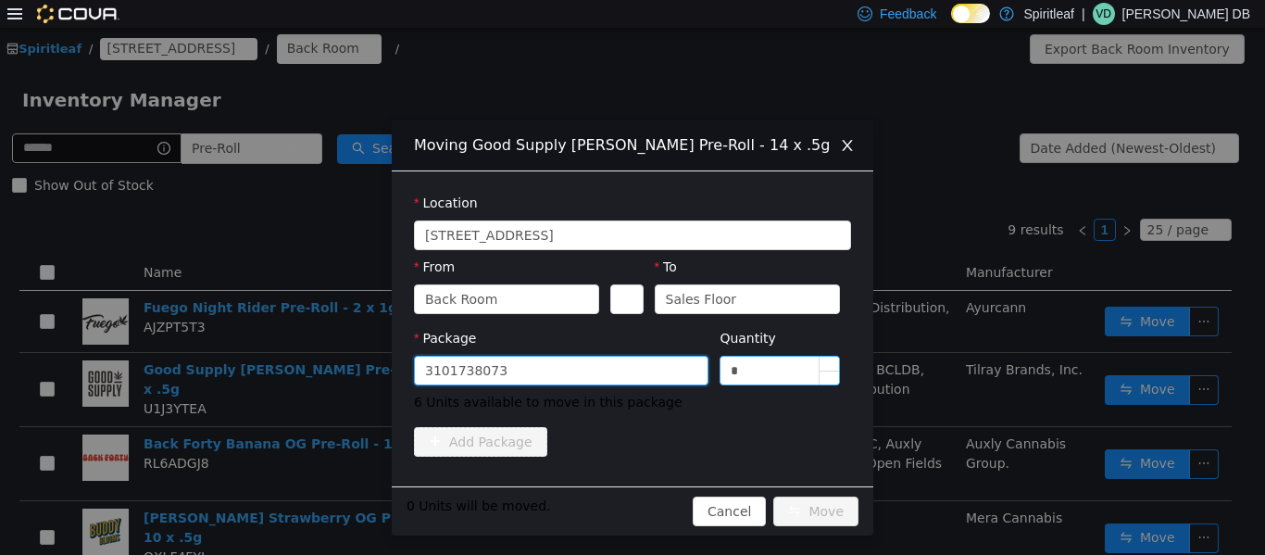
click at [630, 371] on input "*" at bounding box center [780, 370] width 119 height 28
type input "*"
click at [630, 509] on button "Move" at bounding box center [816, 511] width 85 height 30
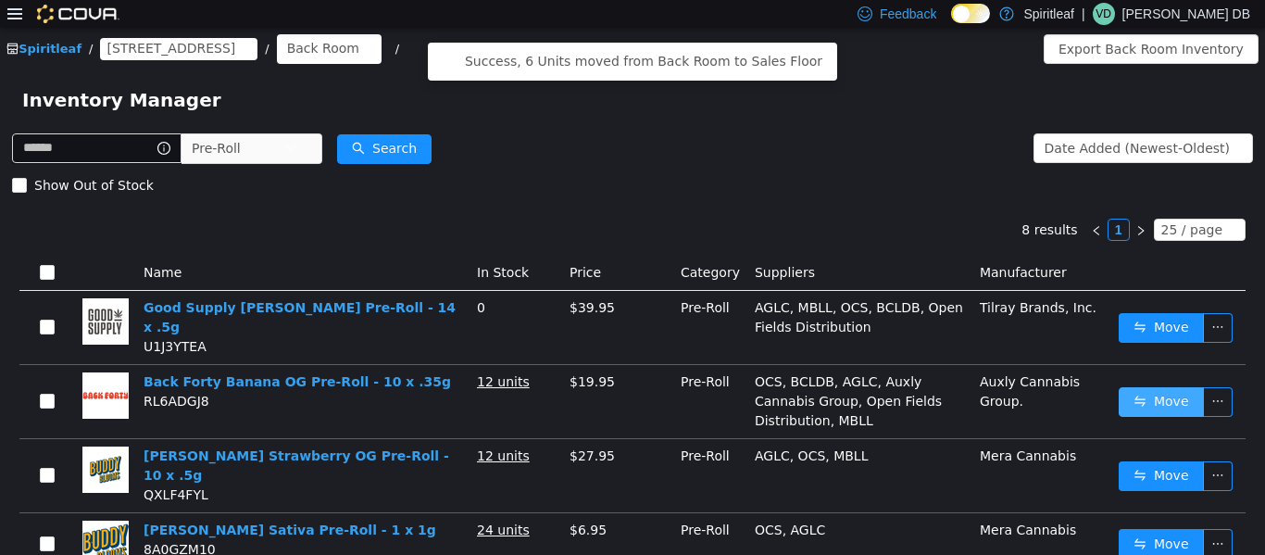
click at [630, 387] on button "Move" at bounding box center [1161, 401] width 85 height 30
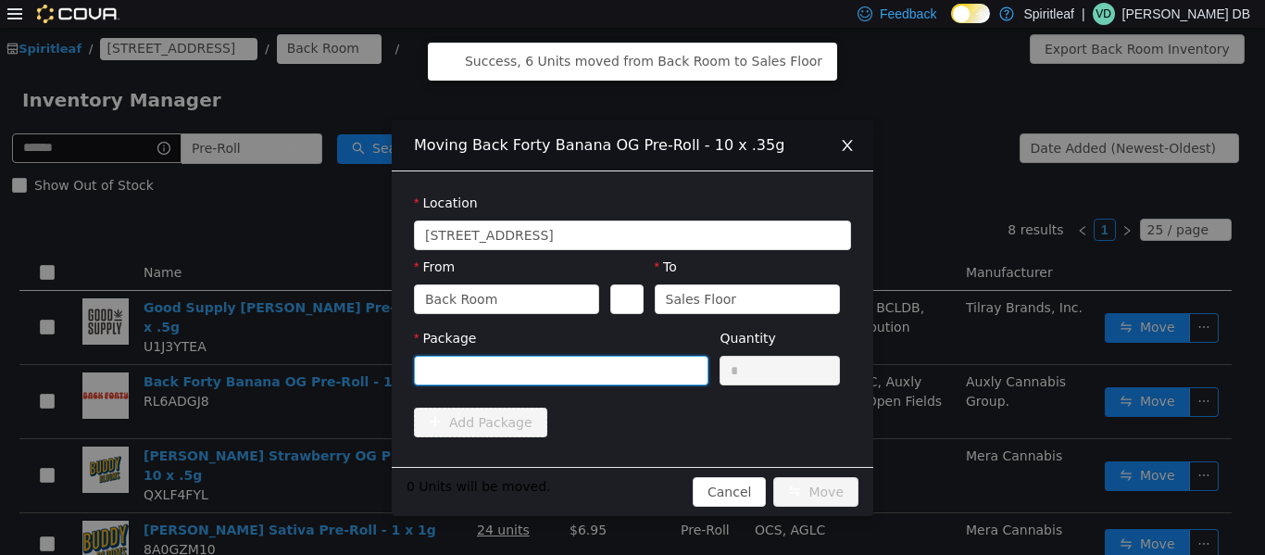
click at [630, 375] on div at bounding box center [555, 370] width 260 height 28
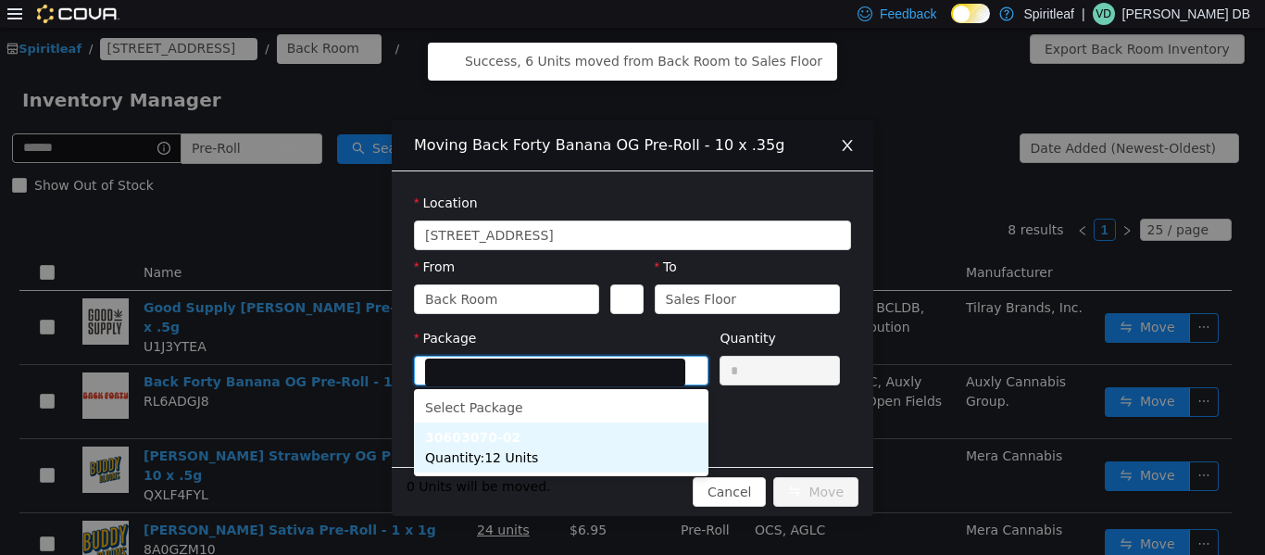
click at [559, 450] on li "30603070-02 Quantity : 12 Units" at bounding box center [561, 447] width 295 height 50
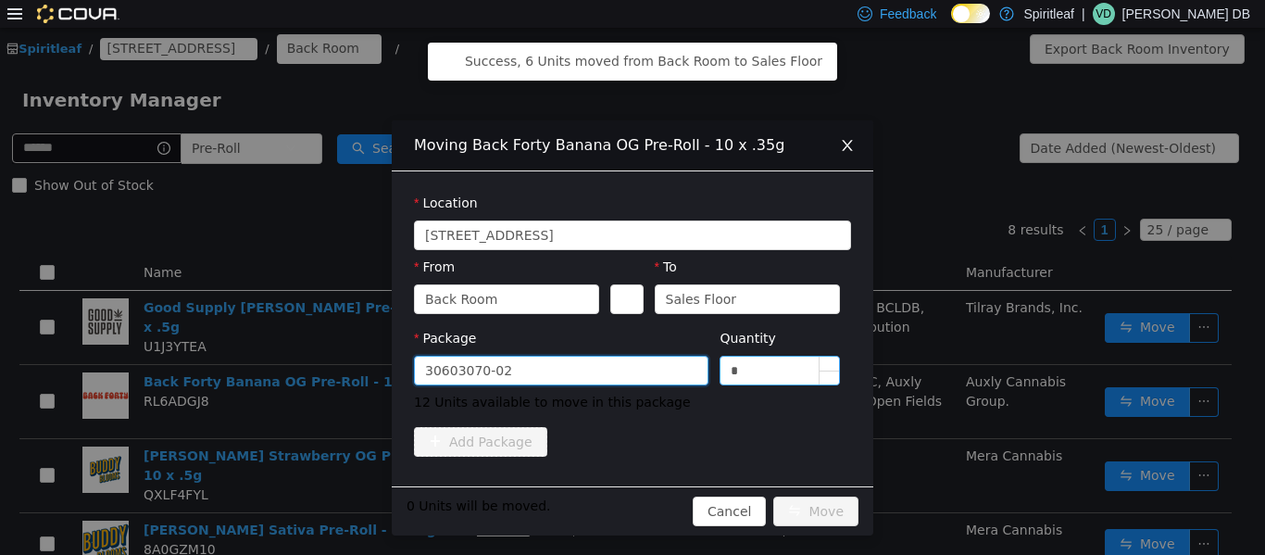
click at [630, 363] on input "*" at bounding box center [780, 370] width 119 height 28
type input "**"
click at [630, 510] on button "Move" at bounding box center [816, 511] width 85 height 30
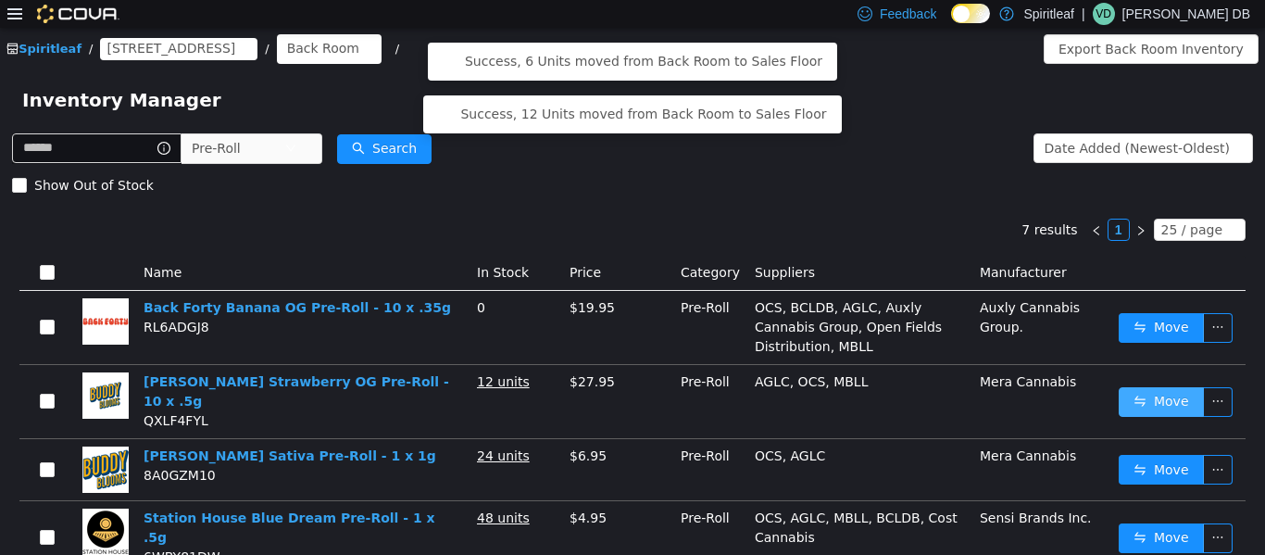
click at [630, 391] on button "Move" at bounding box center [1161, 401] width 85 height 30
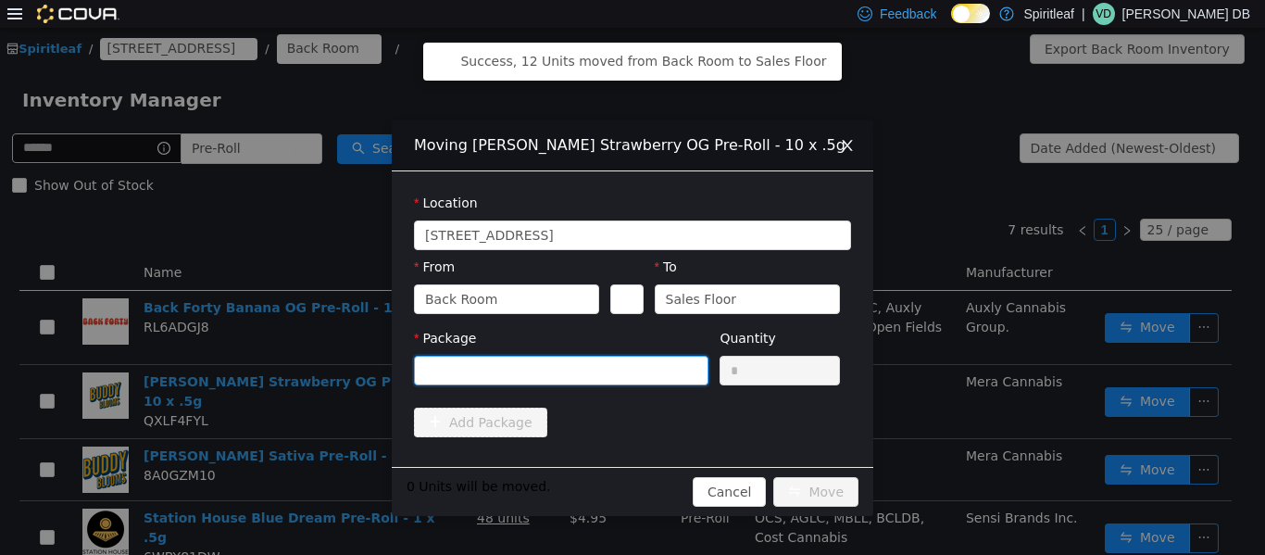
click at [630, 370] on div at bounding box center [555, 370] width 260 height 28
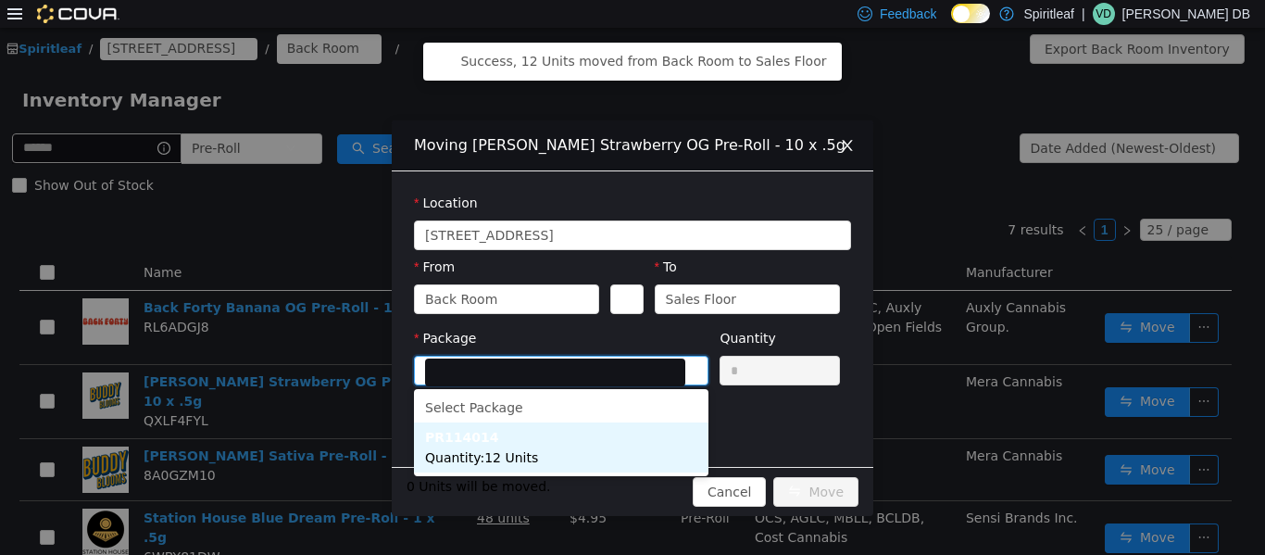
click at [613, 458] on li "PR114014 Quantity : 12 Units" at bounding box center [561, 447] width 295 height 50
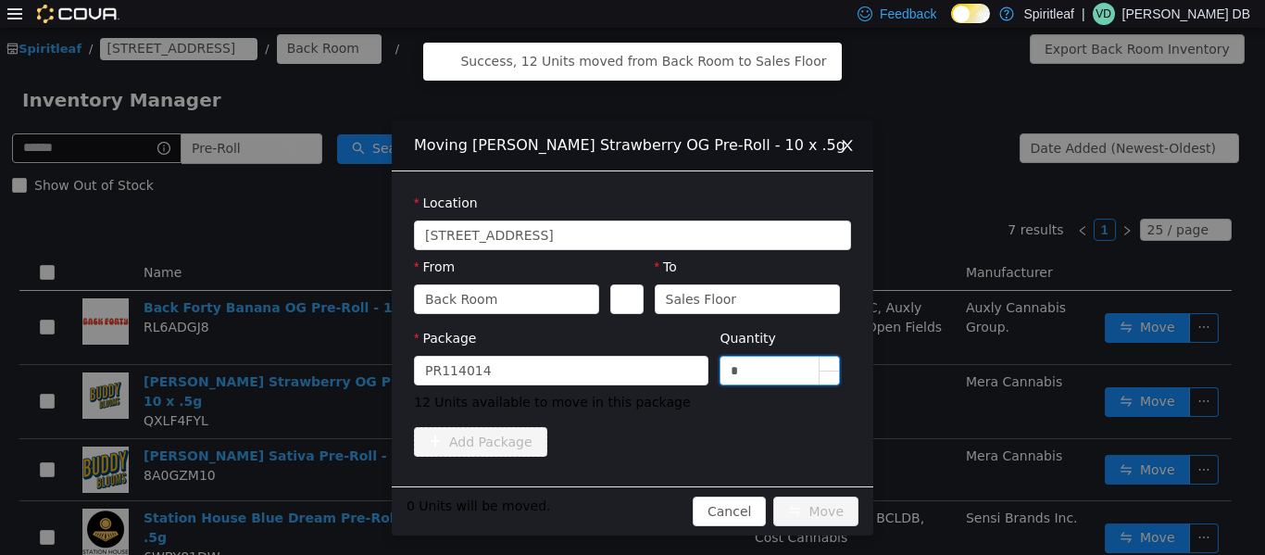
click at [630, 378] on input "*" at bounding box center [780, 370] width 119 height 28
type input "**"
click at [630, 507] on button "Move" at bounding box center [816, 511] width 85 height 30
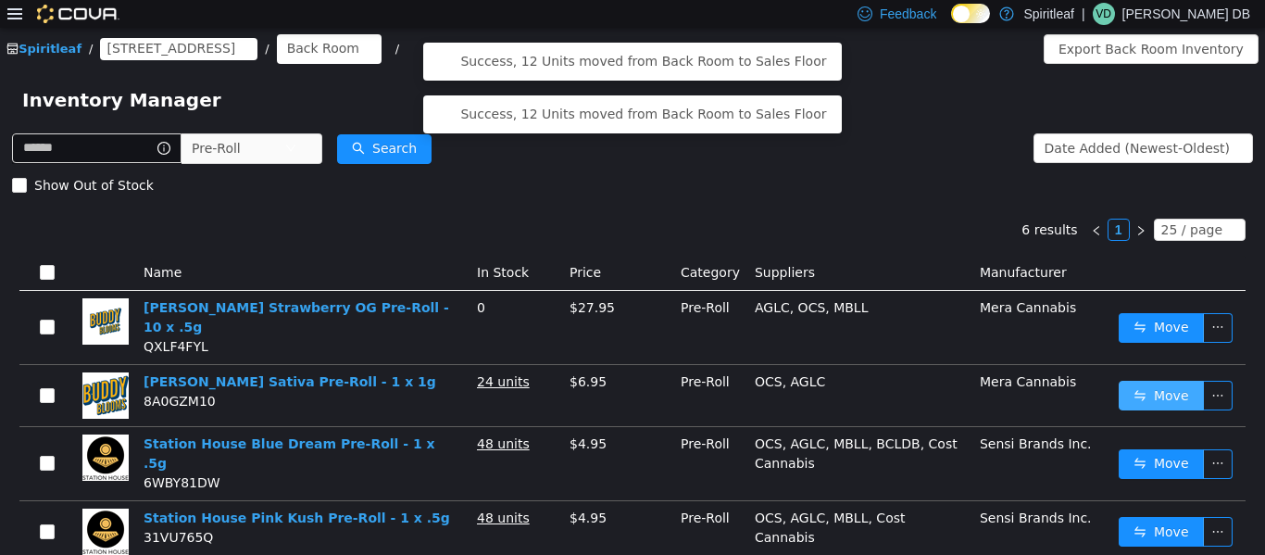
click at [630, 383] on button "Move" at bounding box center [1161, 395] width 85 height 30
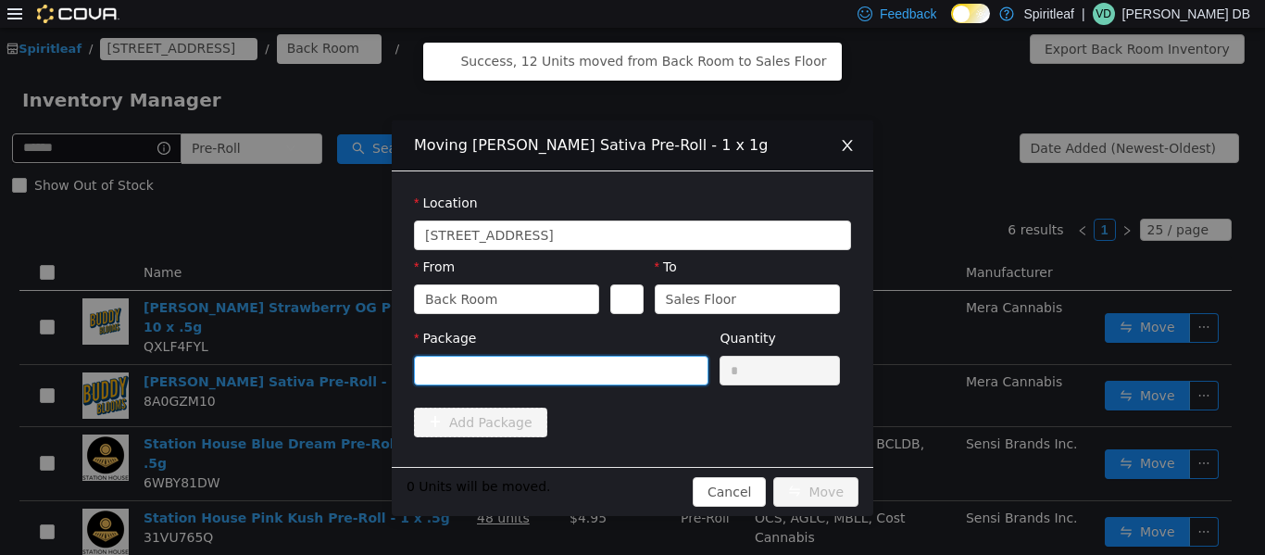
click at [587, 367] on div at bounding box center [555, 370] width 260 height 28
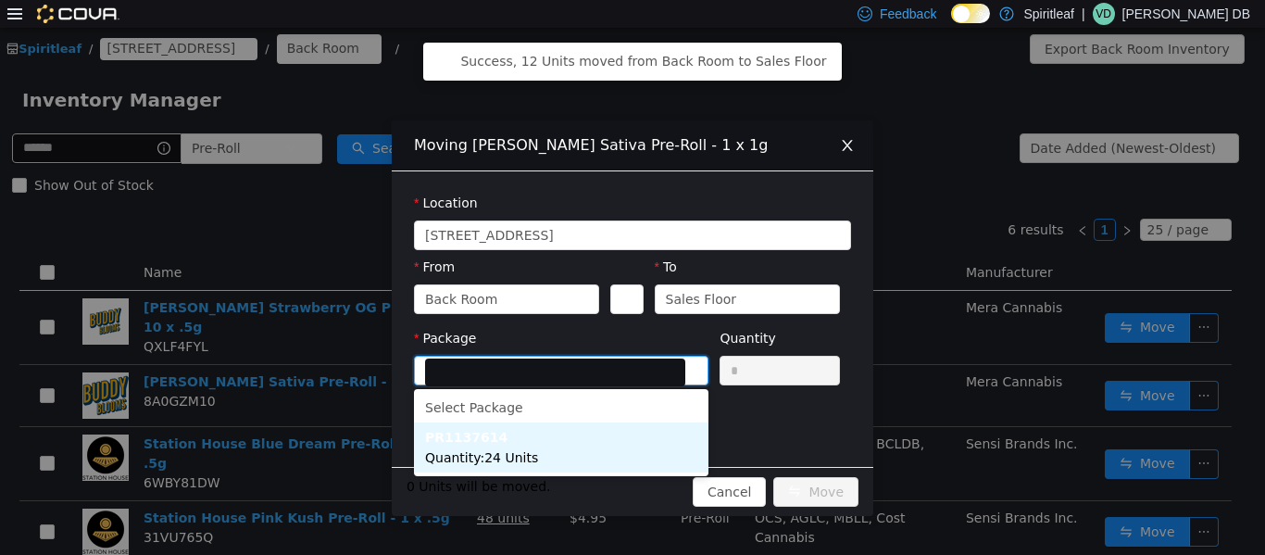
click at [549, 447] on li "PR1137614 Quantity : 24 Units" at bounding box center [561, 447] width 295 height 50
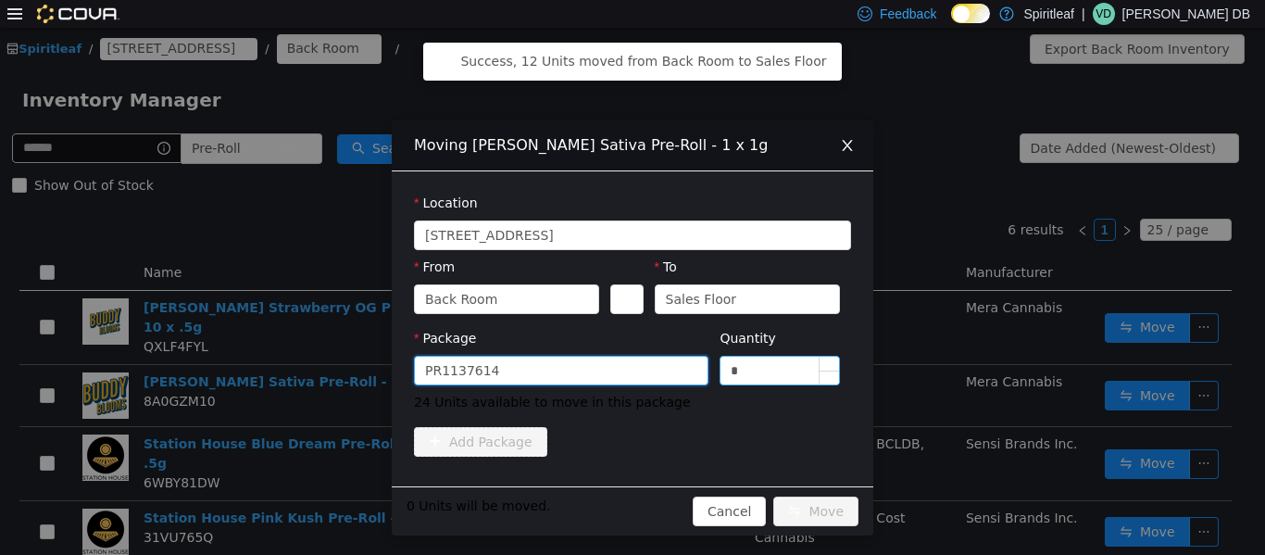
click at [630, 372] on input "*" at bounding box center [780, 370] width 119 height 28
type input "**"
click at [630, 518] on button "Move" at bounding box center [816, 511] width 85 height 30
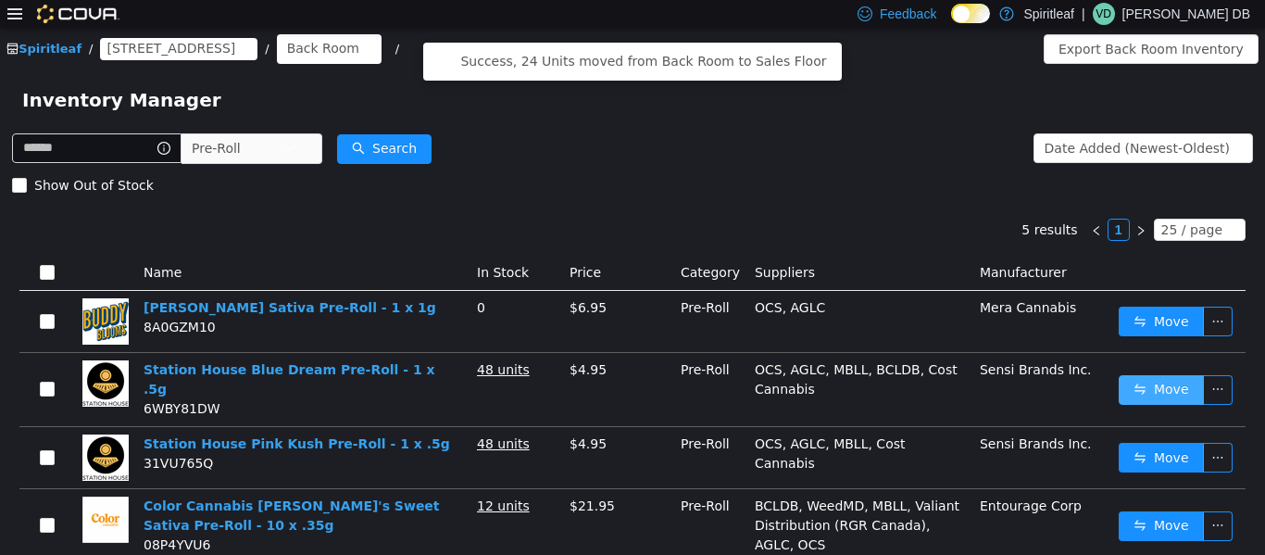
click at [630, 377] on button "Move" at bounding box center [1161, 389] width 85 height 30
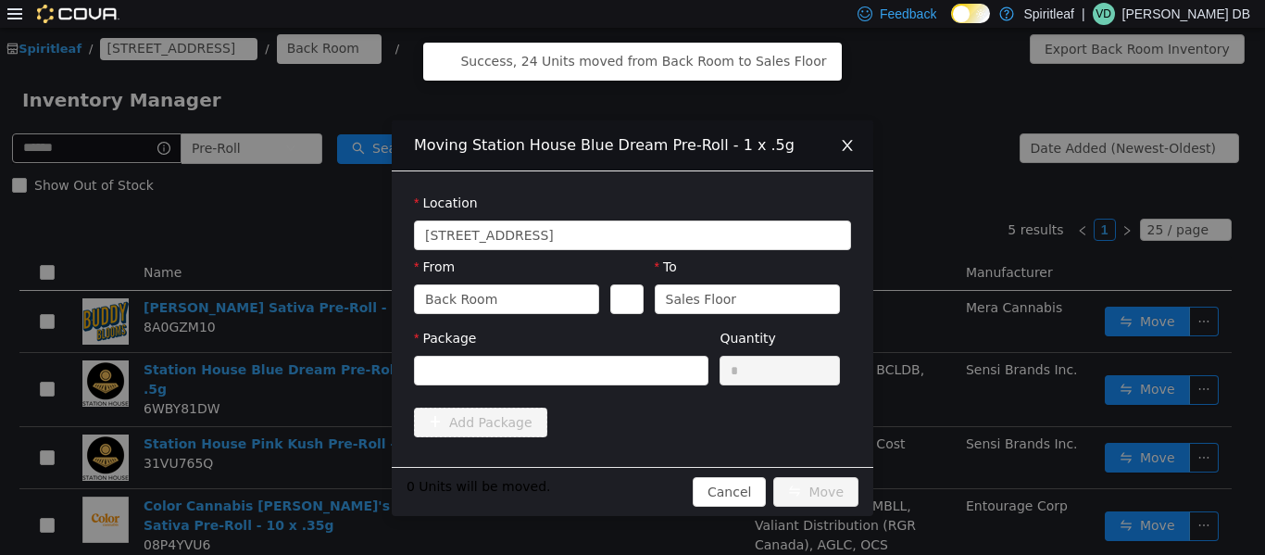
click at [630, 386] on div "Package" at bounding box center [561, 360] width 295 height 64
click at [621, 372] on div at bounding box center [555, 370] width 260 height 28
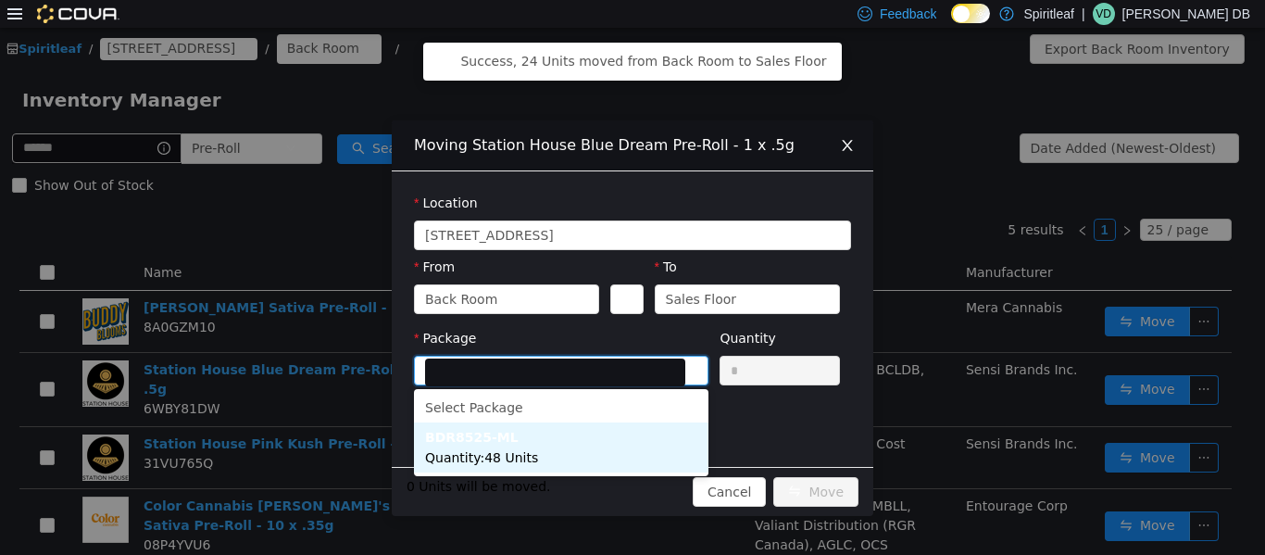
click at [565, 447] on li "BDR8525-ML Quantity : 48 Units" at bounding box center [561, 447] width 295 height 50
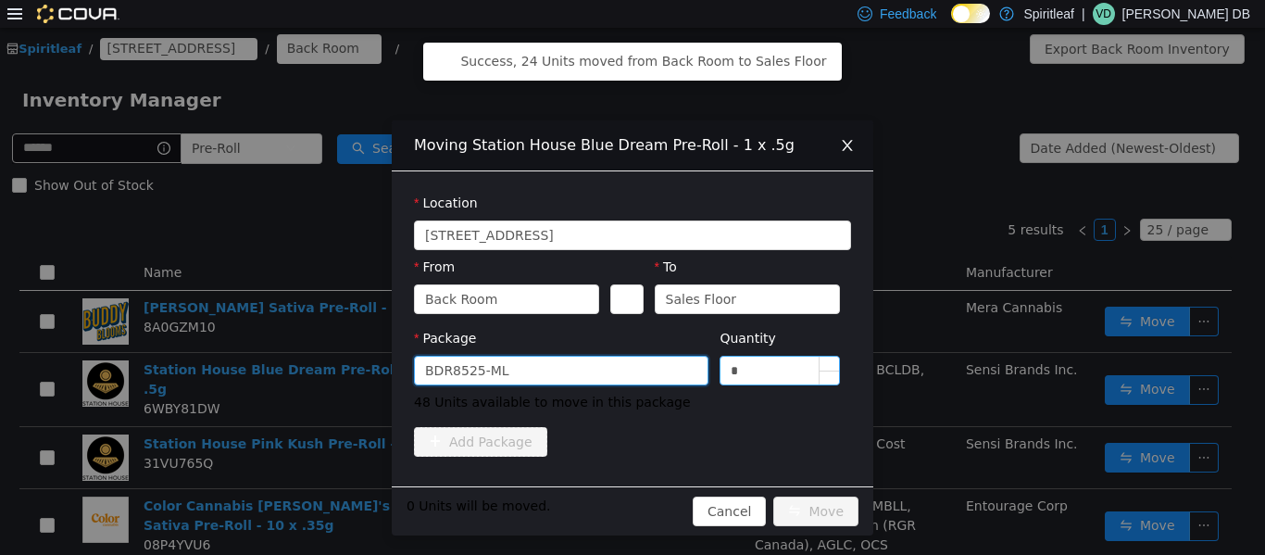
click at [630, 369] on input "*" at bounding box center [780, 370] width 119 height 28
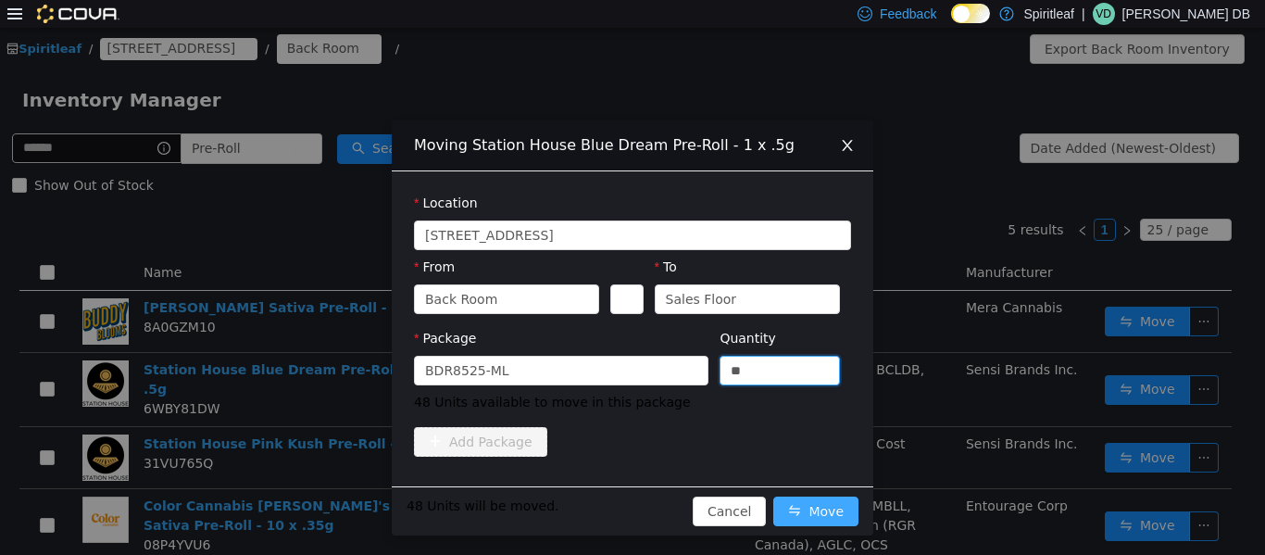
type input "**"
click at [630, 514] on button "Move" at bounding box center [816, 511] width 85 height 30
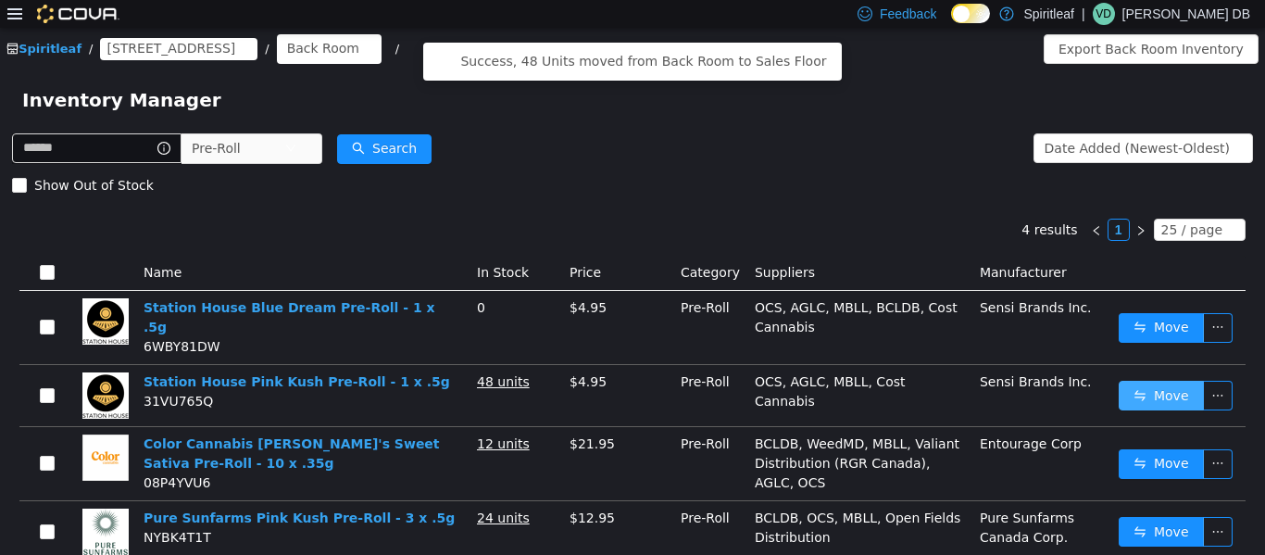
click at [630, 384] on button "Move" at bounding box center [1161, 395] width 85 height 30
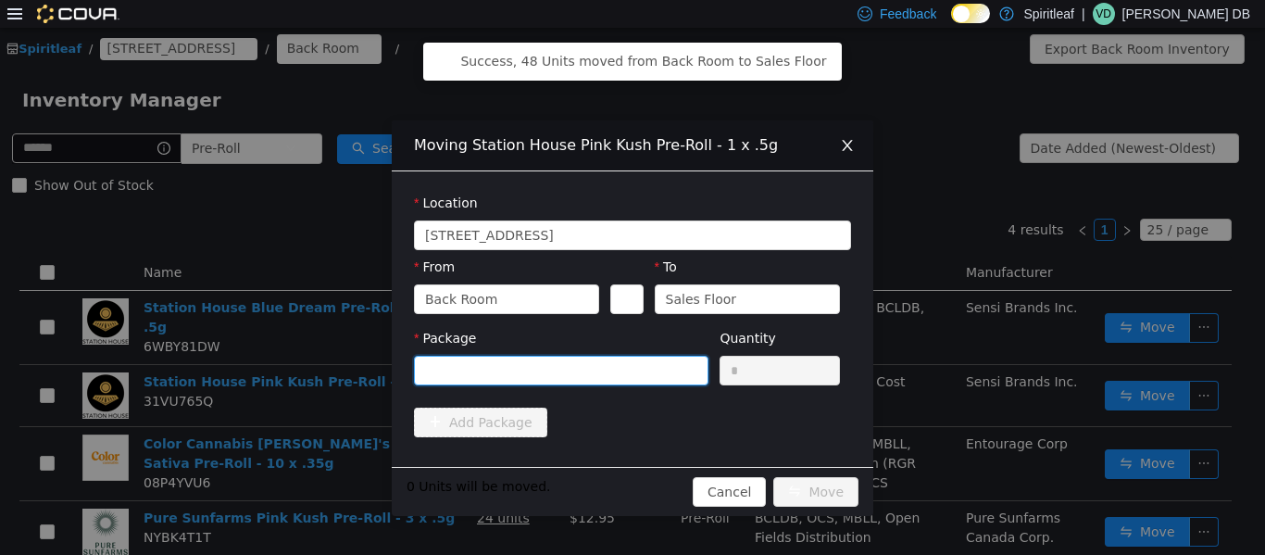
click at [630, 359] on div at bounding box center [561, 370] width 295 height 30
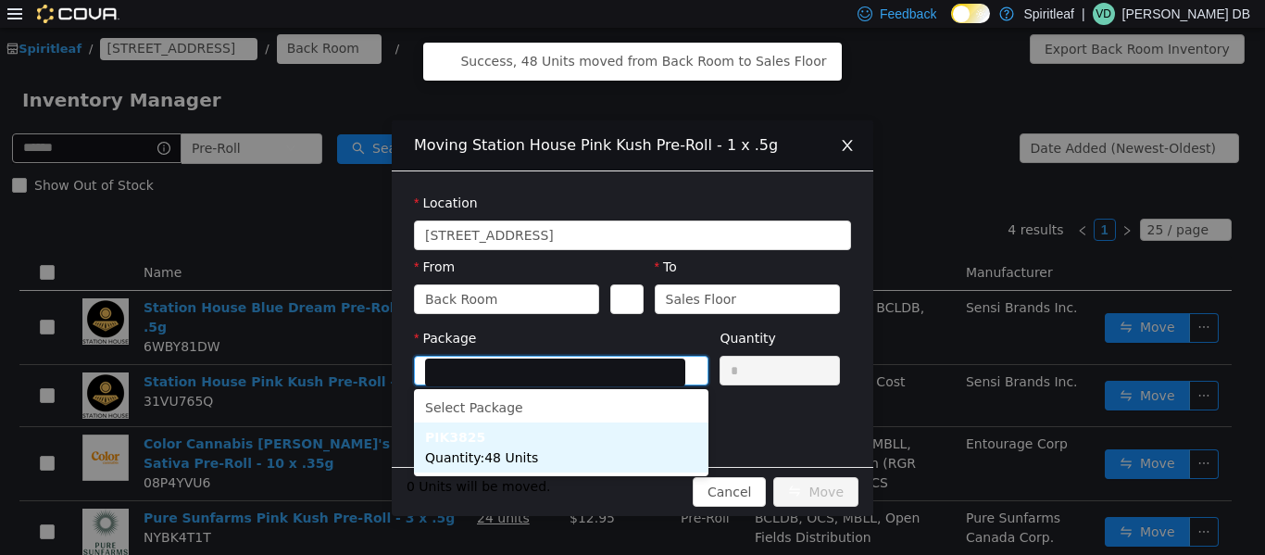
click at [585, 441] on li "PIK3825 Quantity : 48 Units" at bounding box center [561, 447] width 295 height 50
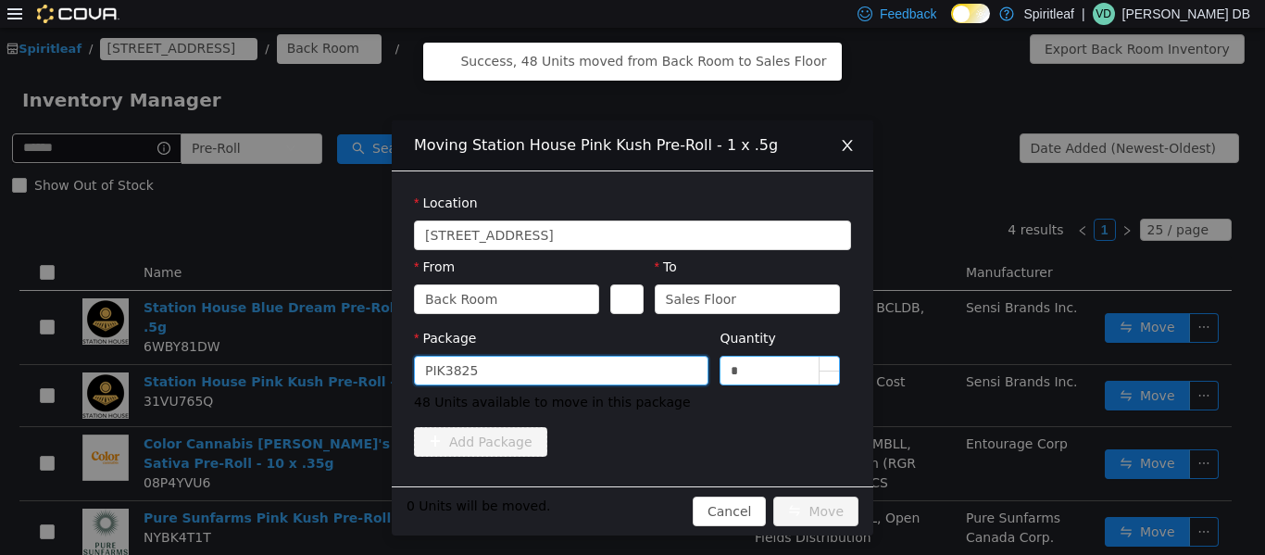
click at [630, 358] on input "*" at bounding box center [780, 370] width 119 height 28
type input "**"
click at [630, 516] on button "Move" at bounding box center [816, 511] width 85 height 30
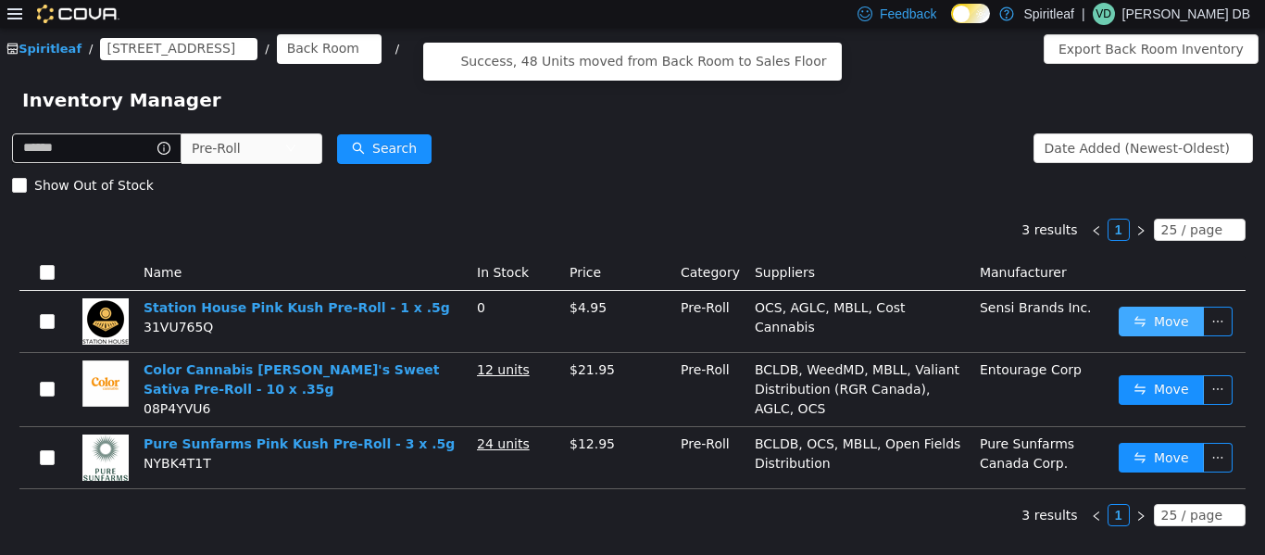
click at [630, 317] on button "Move" at bounding box center [1161, 321] width 85 height 30
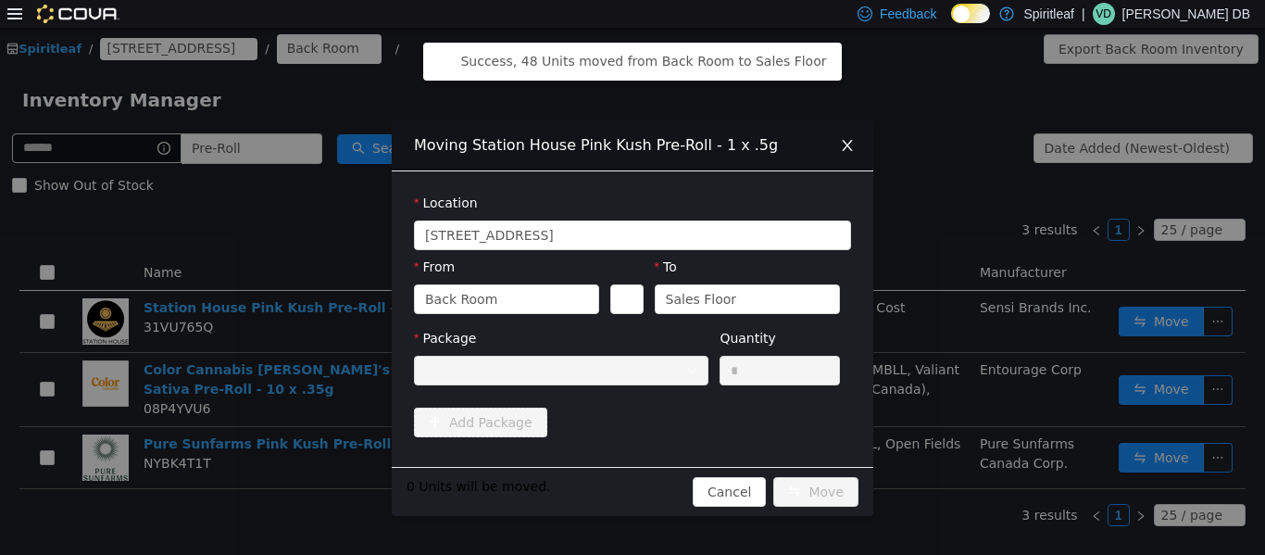
click at [630, 154] on span "Close" at bounding box center [848, 146] width 52 height 52
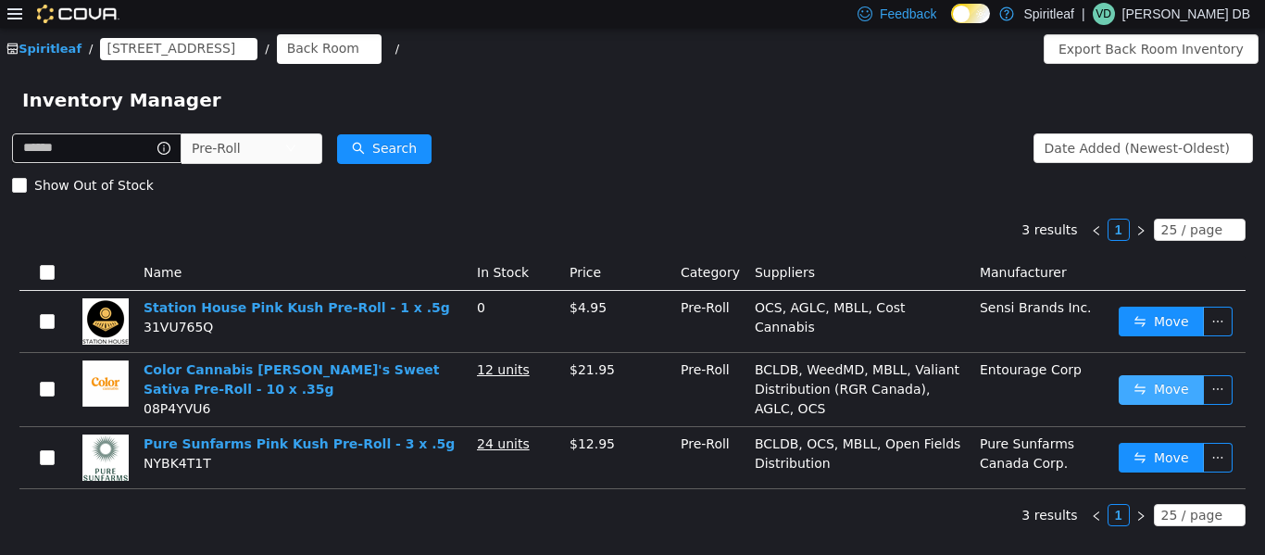
click at [630, 392] on button "Move" at bounding box center [1161, 389] width 85 height 30
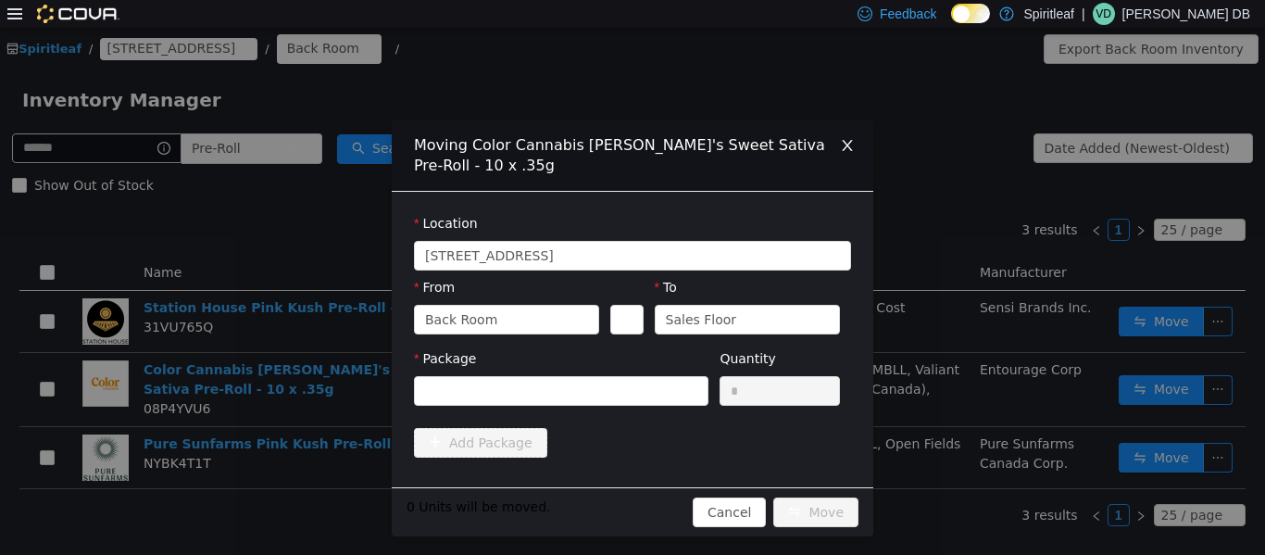
click at [618, 405] on div "Package" at bounding box center [561, 380] width 295 height 64
click at [615, 401] on div at bounding box center [555, 390] width 260 height 28
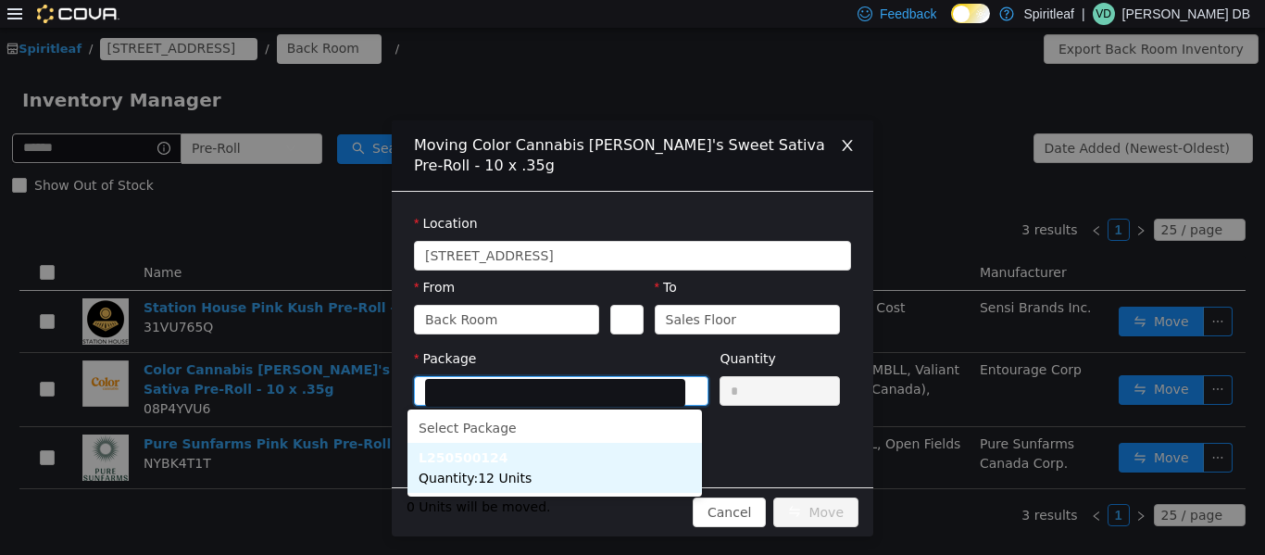
click at [513, 464] on li "L250500124 Quantity : 12 Units" at bounding box center [555, 467] width 295 height 50
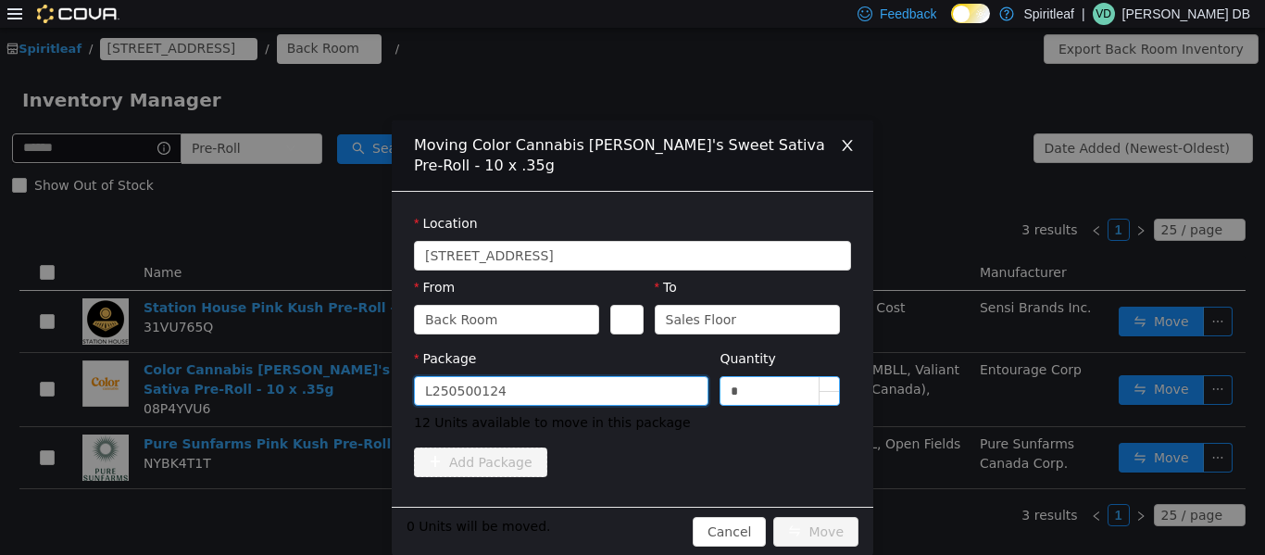
click at [630, 393] on input "*" at bounding box center [780, 390] width 119 height 28
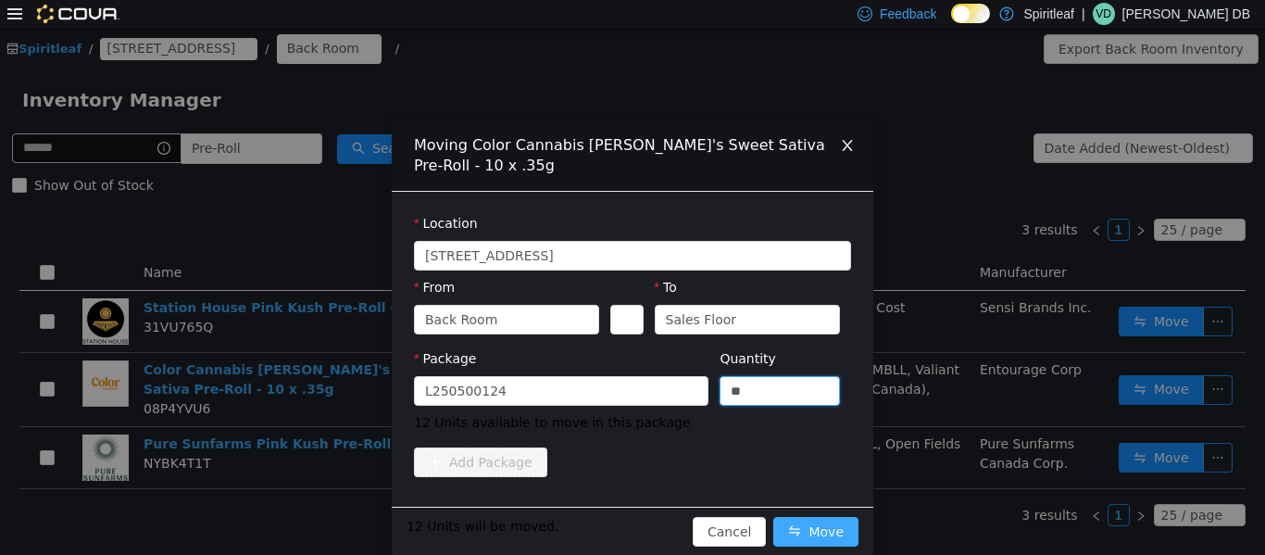
type input "**"
click at [630, 532] on button "Move" at bounding box center [816, 531] width 85 height 30
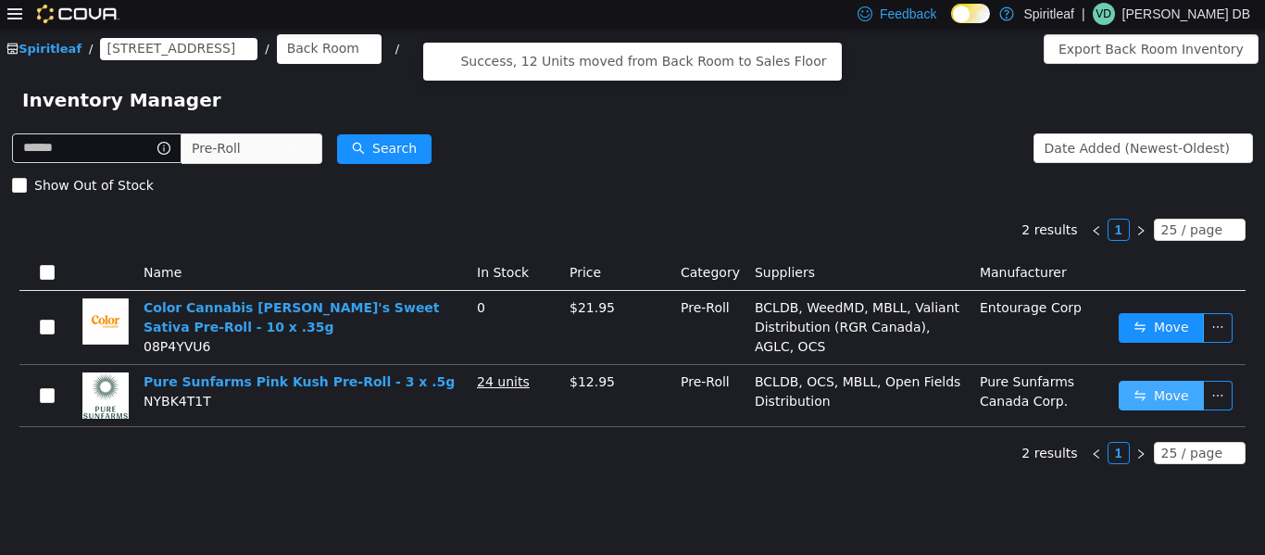
click at [630, 405] on button "Move" at bounding box center [1161, 395] width 85 height 30
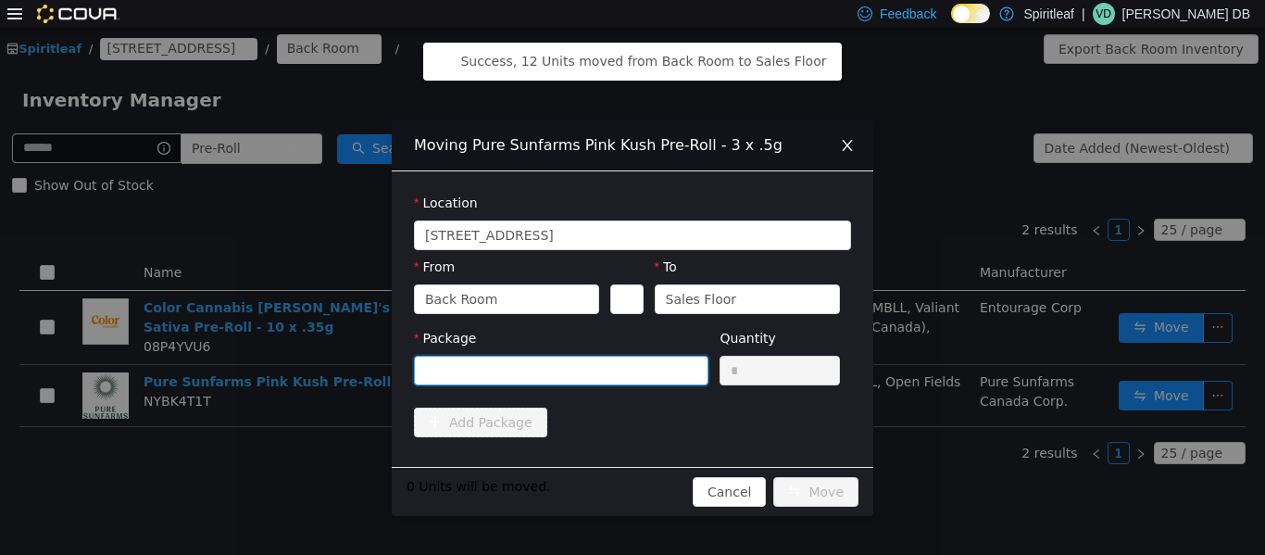
click at [630, 368] on icon "icon: down" at bounding box center [691, 369] width 11 height 11
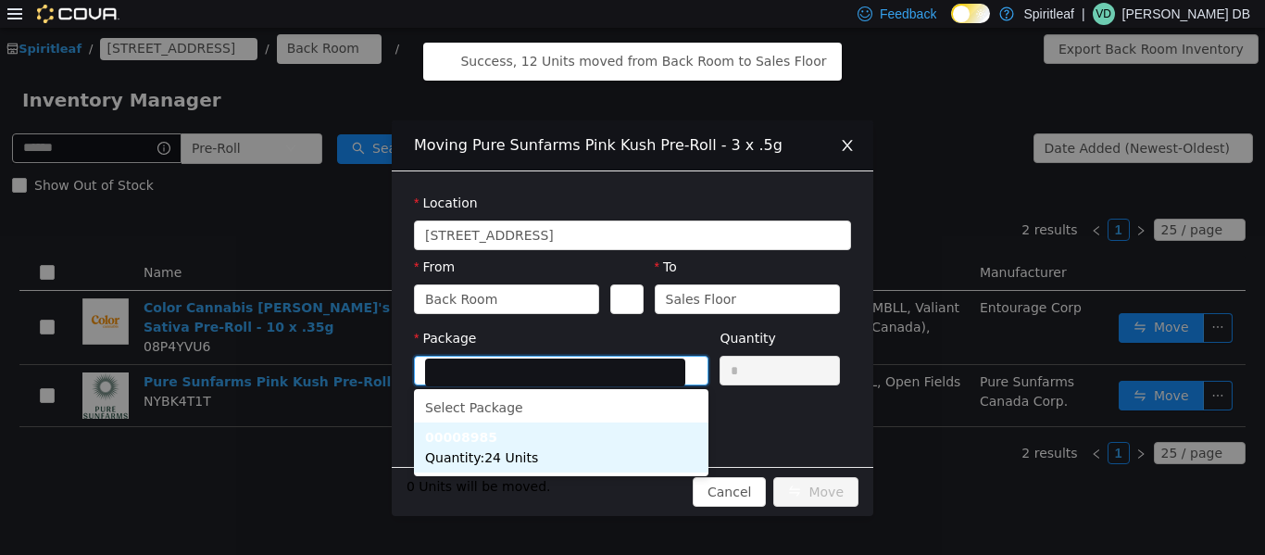
click at [537, 448] on li "00008985 Quantity : 24 Units" at bounding box center [561, 447] width 295 height 50
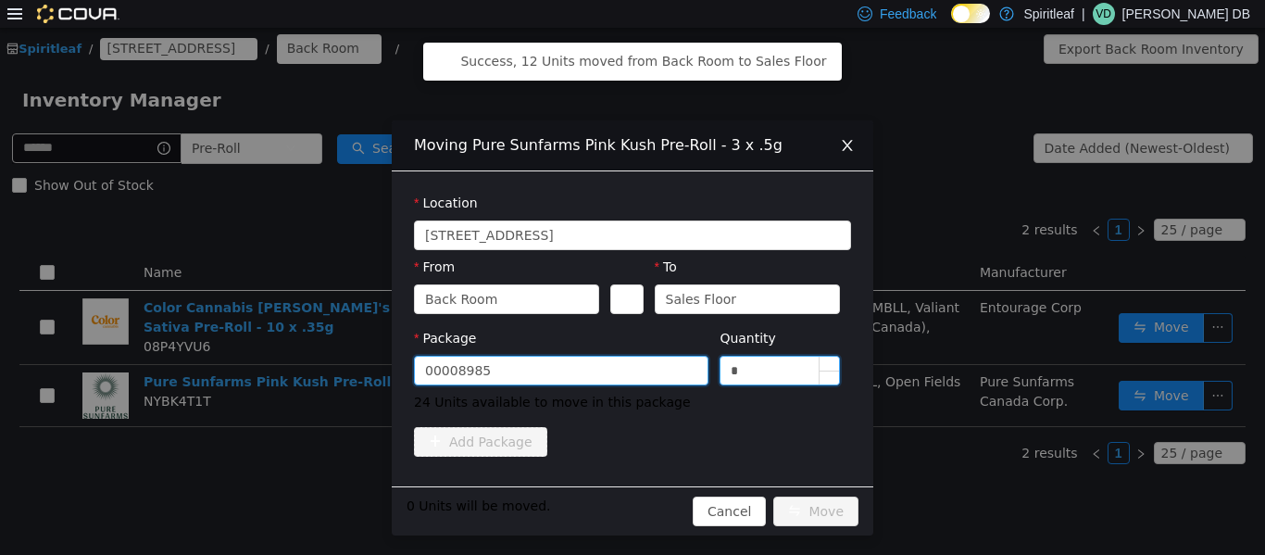
click at [630, 380] on input "*" at bounding box center [780, 370] width 119 height 28
type input "**"
click at [630, 505] on button "Move" at bounding box center [816, 511] width 85 height 30
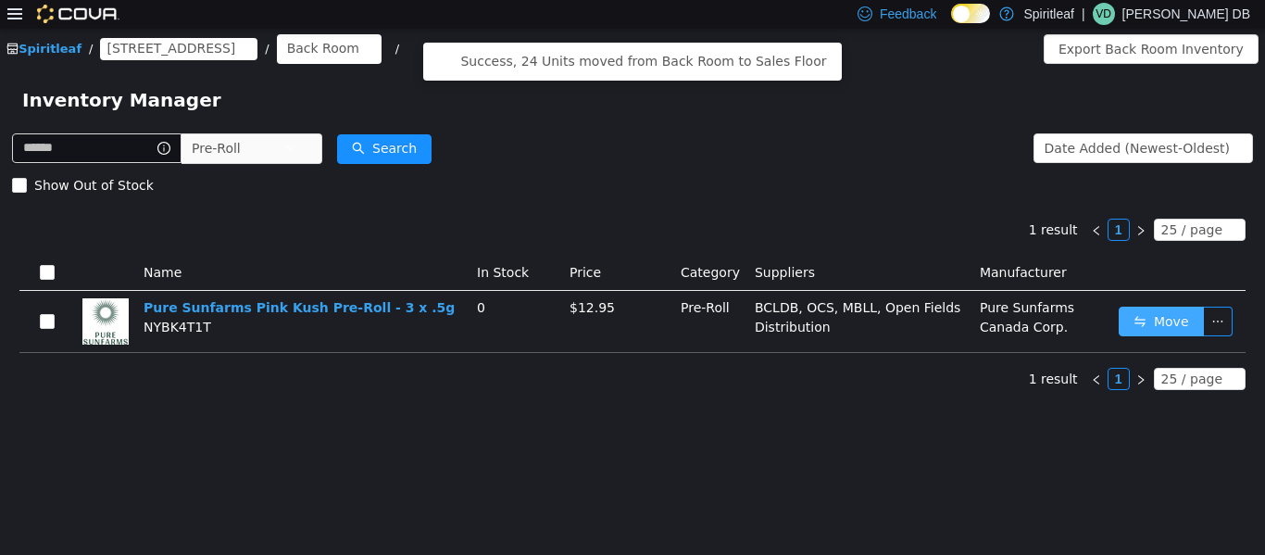
click at [630, 311] on button "Move" at bounding box center [1161, 321] width 85 height 30
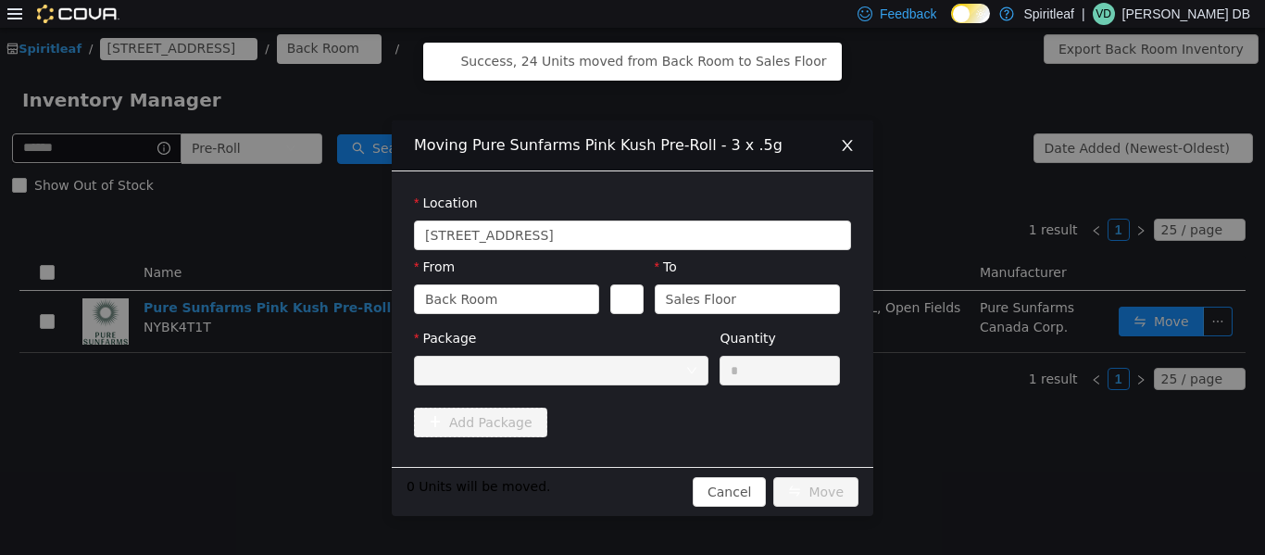
click at [630, 148] on icon "icon: close" at bounding box center [847, 144] width 10 height 11
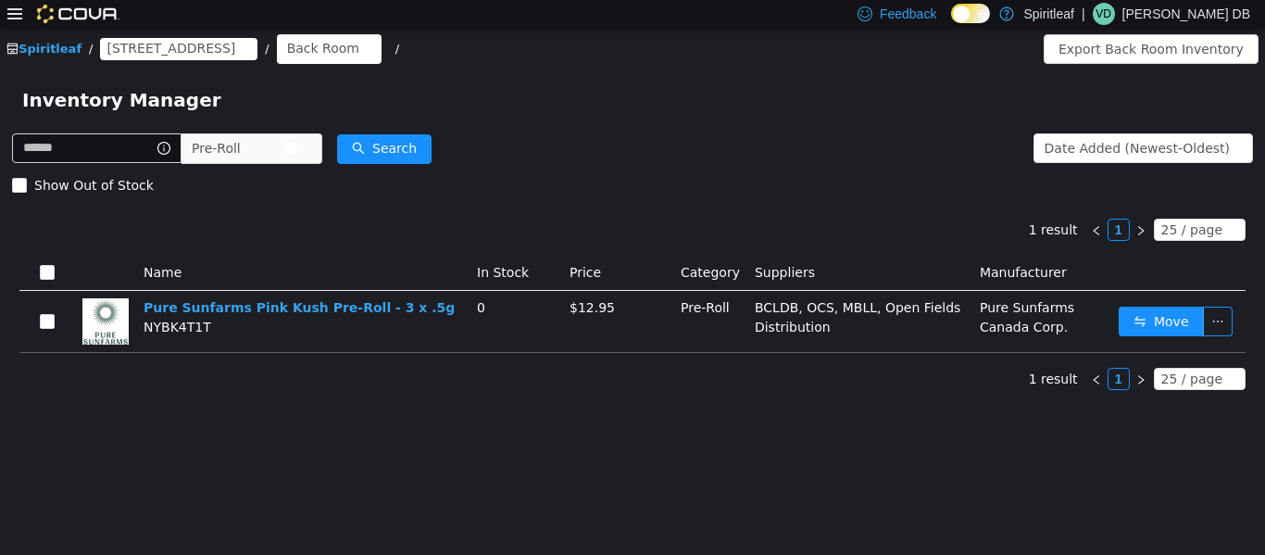
click at [284, 138] on span "Pre-Roll" at bounding box center [238, 147] width 93 height 28
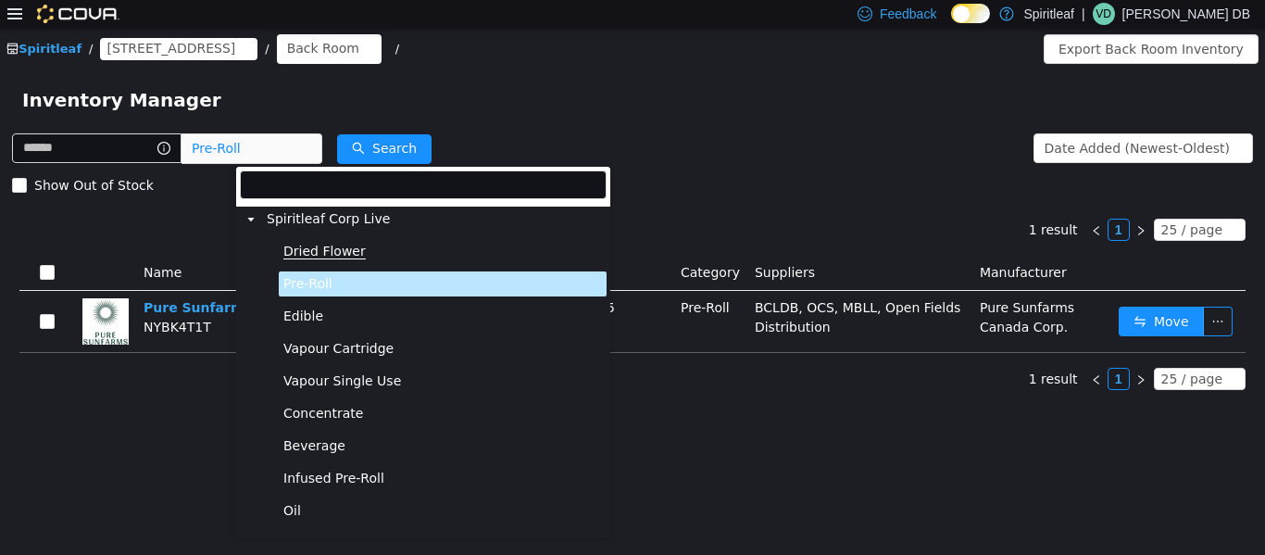
click at [316, 246] on span "Dried Flower" at bounding box center [324, 251] width 82 height 16
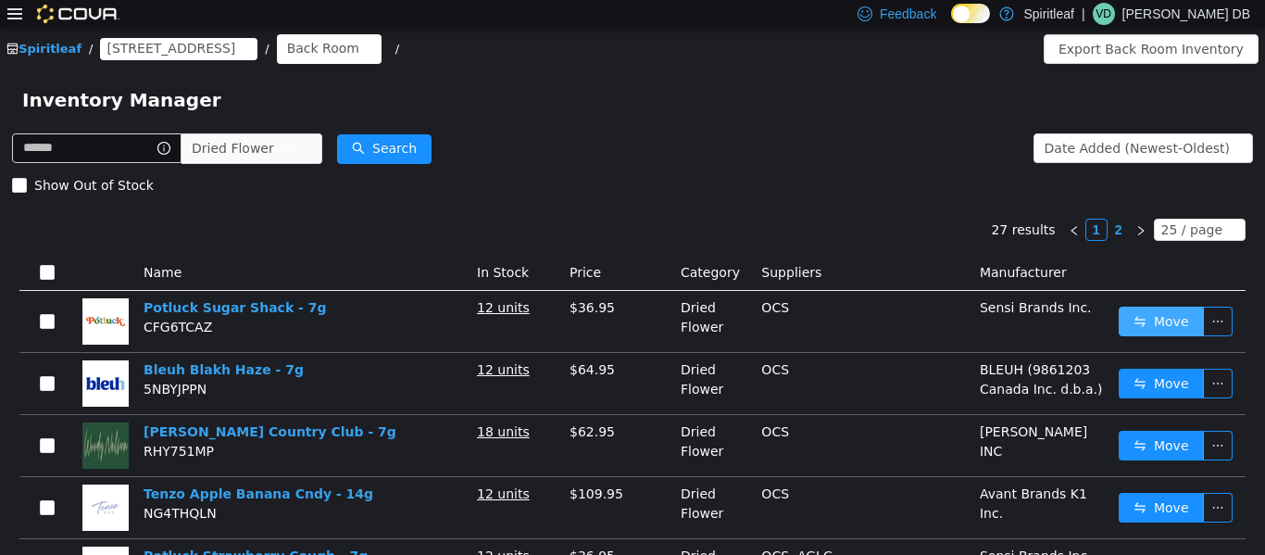
click at [630, 321] on button "Move" at bounding box center [1161, 321] width 85 height 30
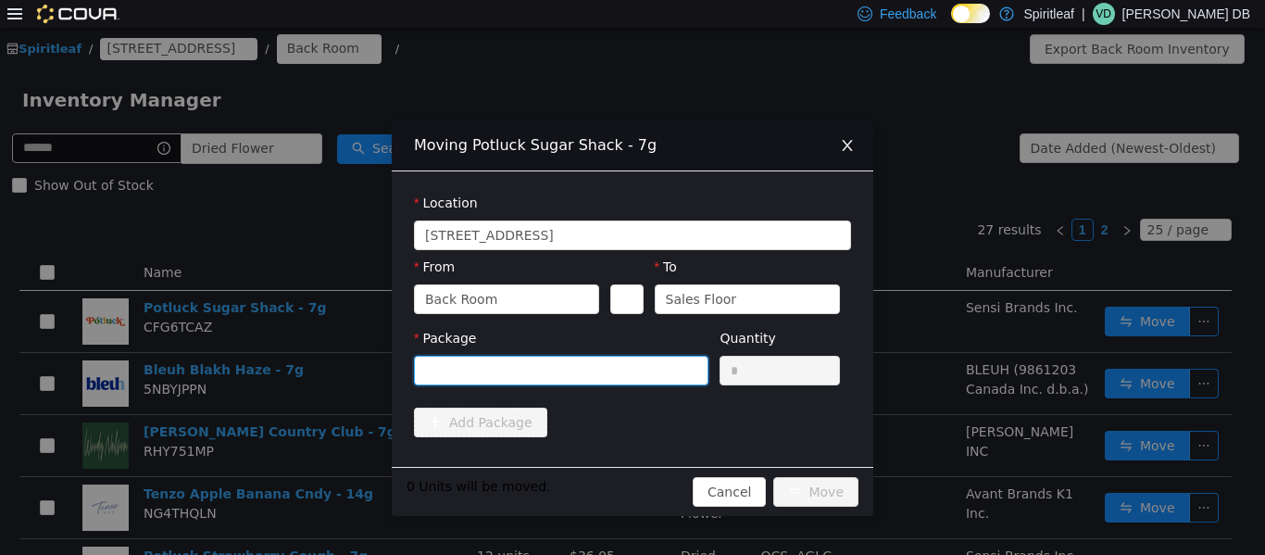
click at [575, 371] on div at bounding box center [555, 370] width 260 height 28
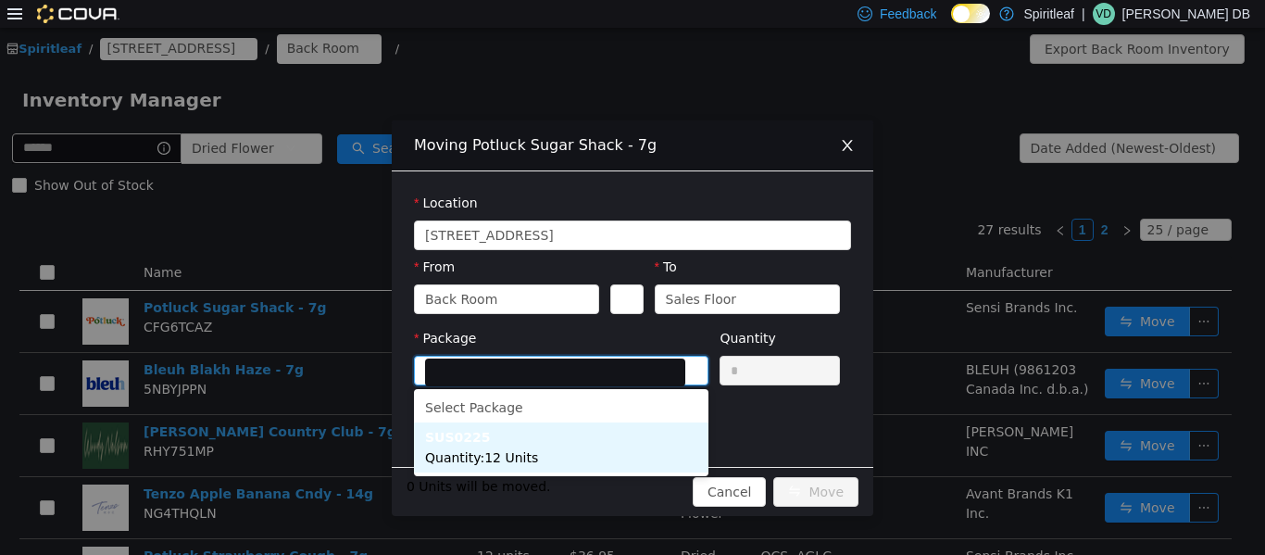
click at [519, 444] on li "SUS0225 Quantity : 12 Units" at bounding box center [561, 447] width 295 height 50
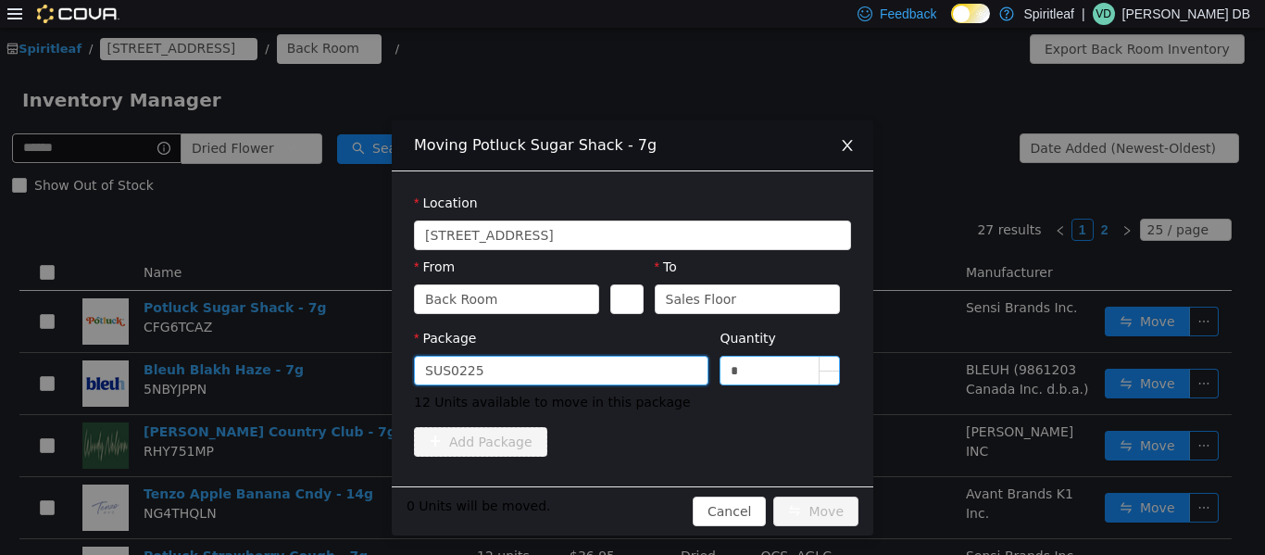
click at [630, 362] on input "*" at bounding box center [780, 370] width 119 height 28
type input "**"
click at [630, 519] on button "Move" at bounding box center [816, 511] width 85 height 30
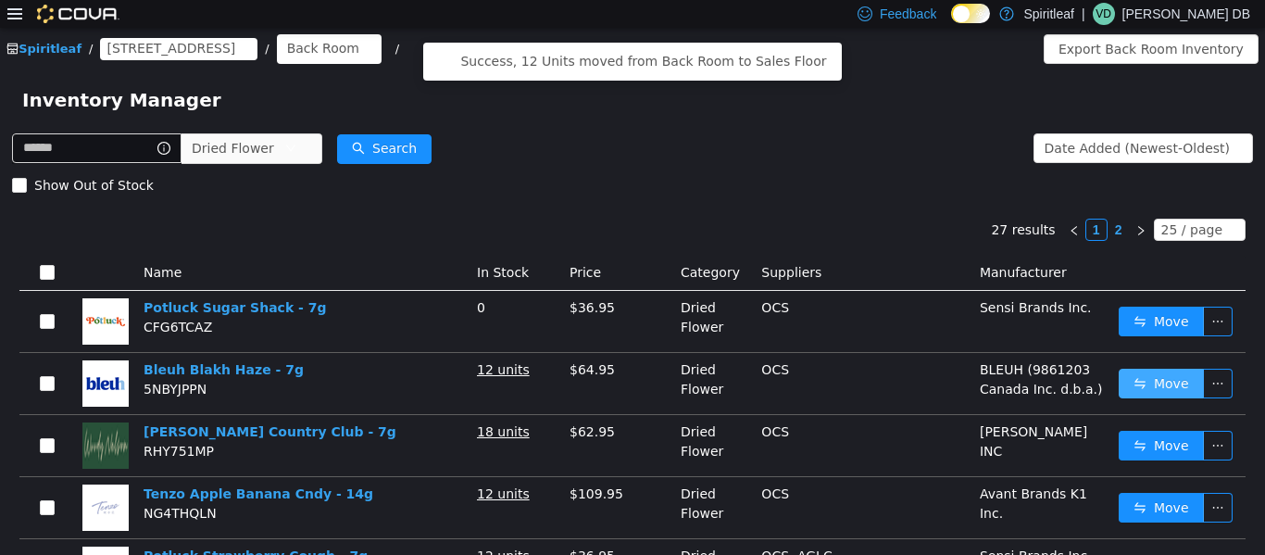
click at [630, 388] on button "Move" at bounding box center [1161, 383] width 85 height 30
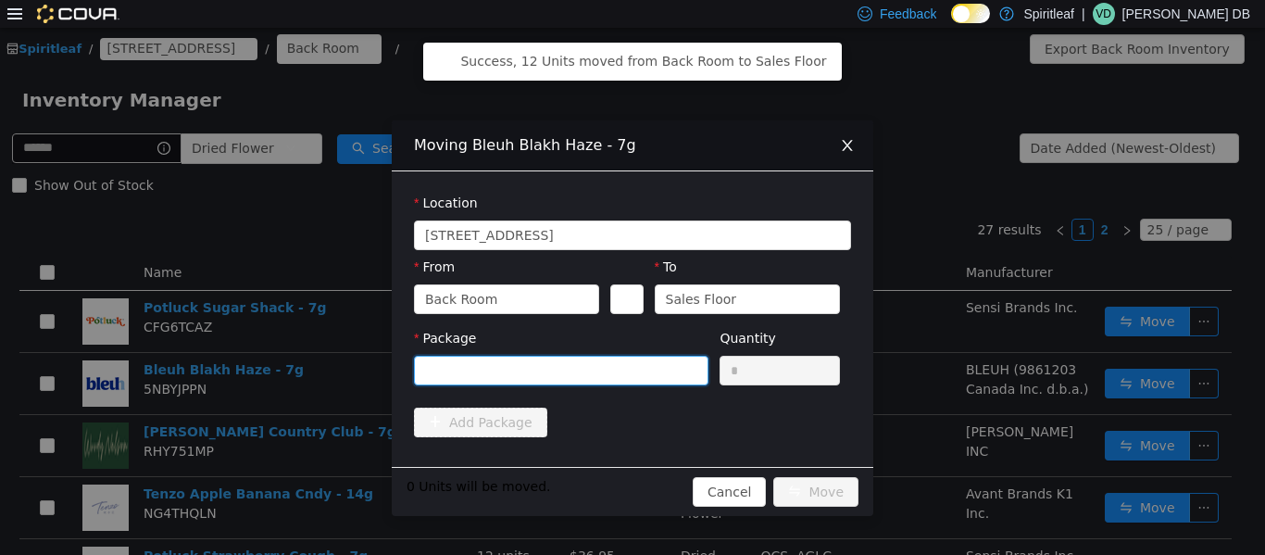
click at [591, 363] on div at bounding box center [555, 370] width 260 height 28
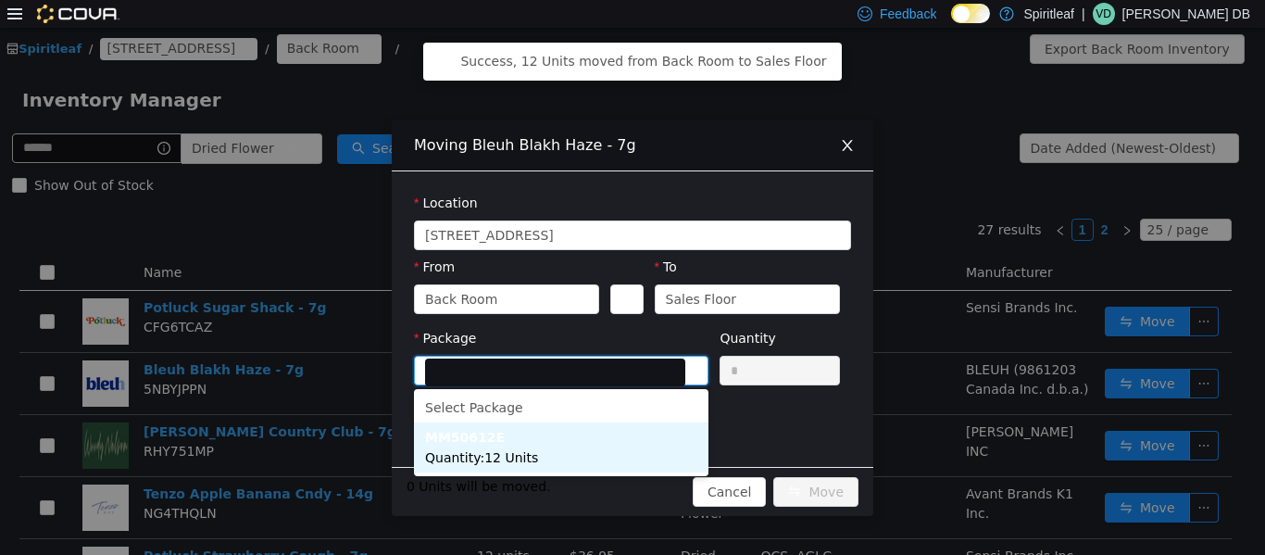
click at [564, 441] on li "MM50612E Quantity : 12 Units" at bounding box center [561, 447] width 295 height 50
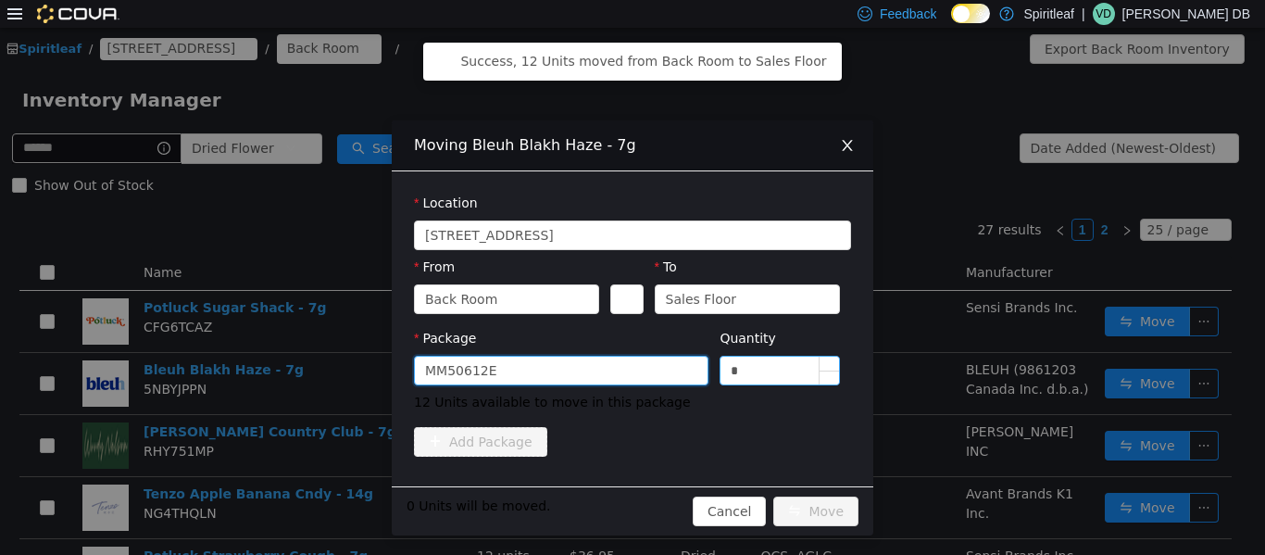
click at [630, 377] on input "*" at bounding box center [780, 370] width 119 height 28
type input "**"
click at [630, 502] on button "Move" at bounding box center [816, 511] width 85 height 30
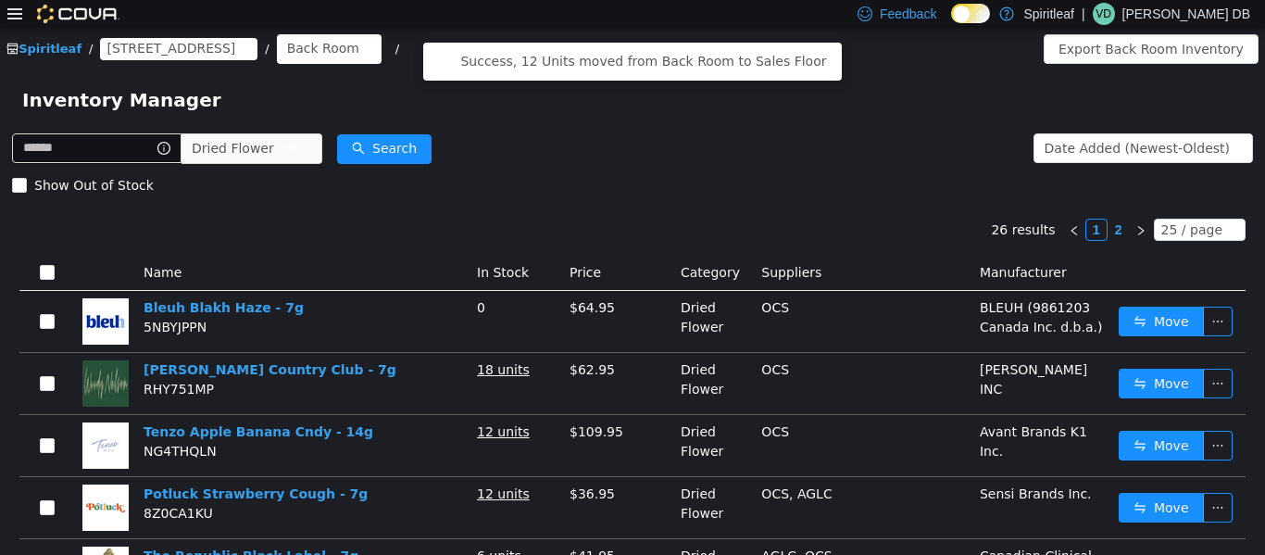
click at [630, 360] on td "Move" at bounding box center [1179, 383] width 134 height 62
click at [630, 377] on button "Move" at bounding box center [1161, 383] width 85 height 30
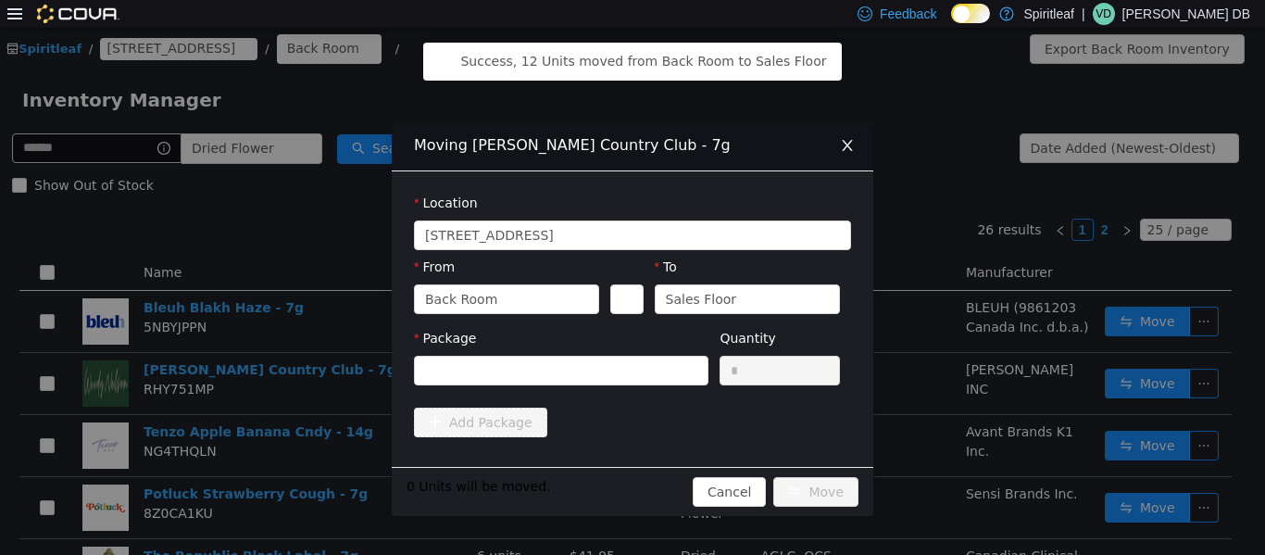
click at [609, 394] on div "Package Quantity *" at bounding box center [632, 363] width 437 height 71
click at [598, 361] on div at bounding box center [555, 370] width 260 height 28
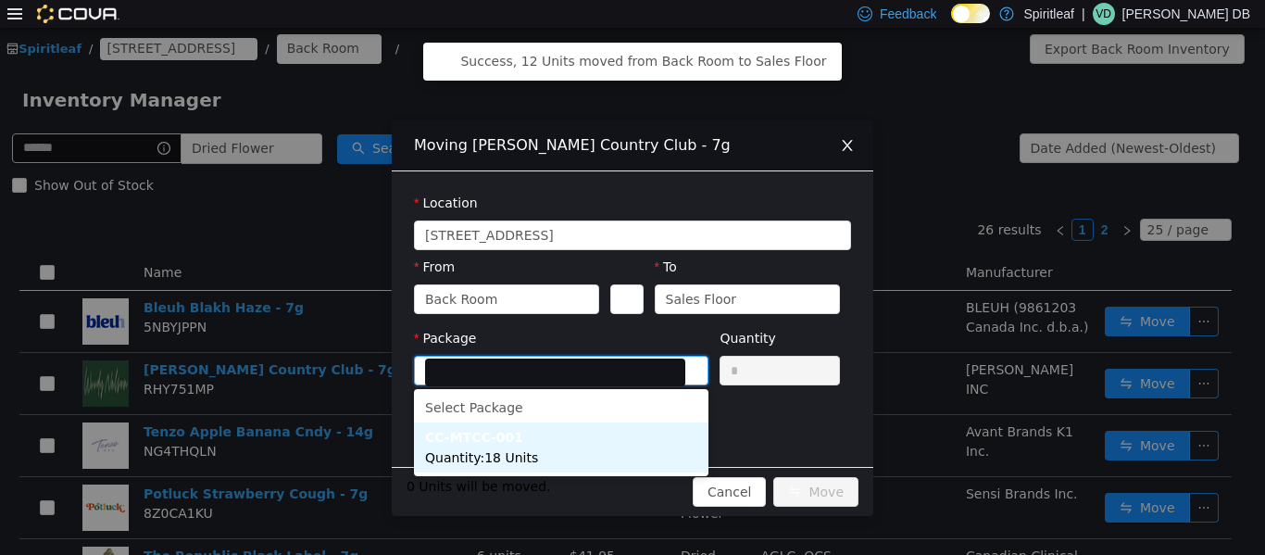
click at [572, 455] on li "CC-MTCC-001 Quantity : 18 Units" at bounding box center [561, 447] width 295 height 50
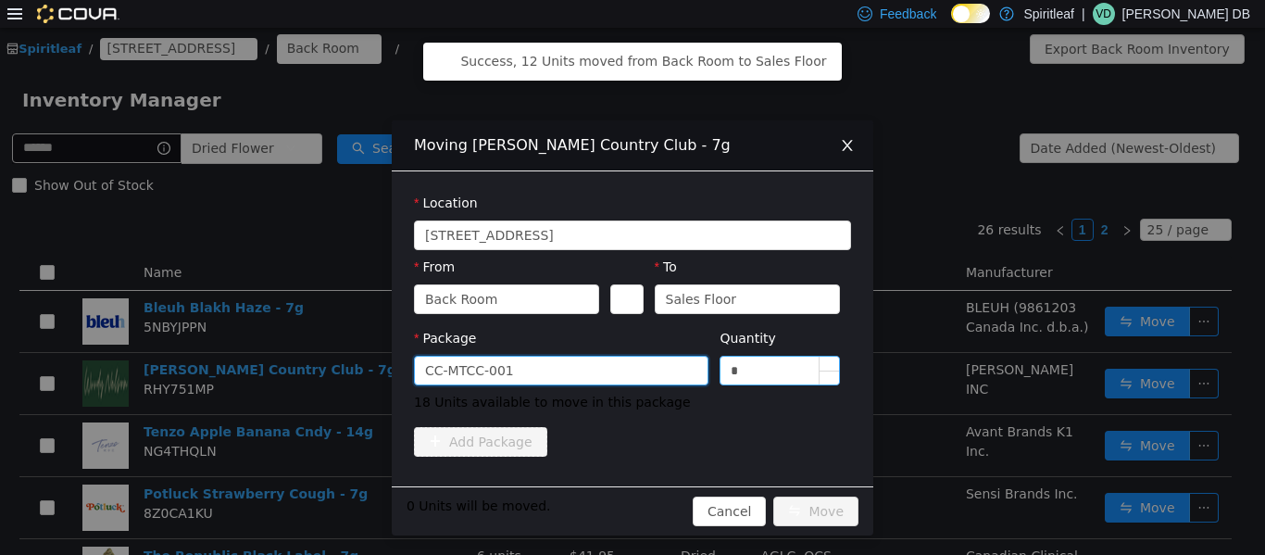
click at [630, 374] on input "*" at bounding box center [780, 370] width 119 height 28
type input "**"
click at [630, 515] on button "Move" at bounding box center [816, 511] width 85 height 30
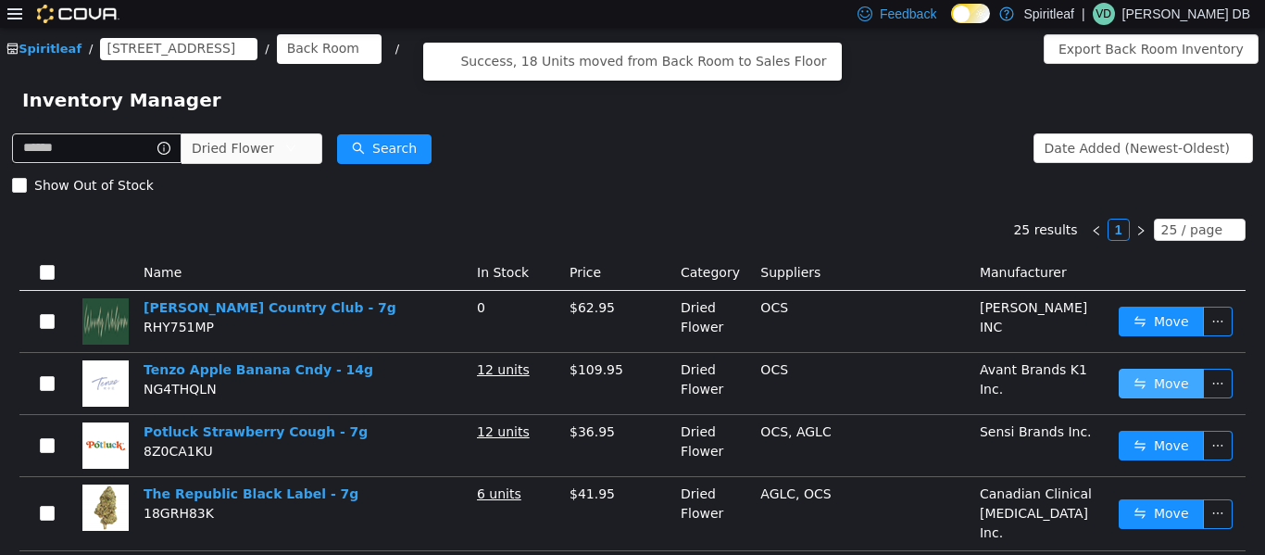
click at [630, 384] on button "Move" at bounding box center [1161, 383] width 85 height 30
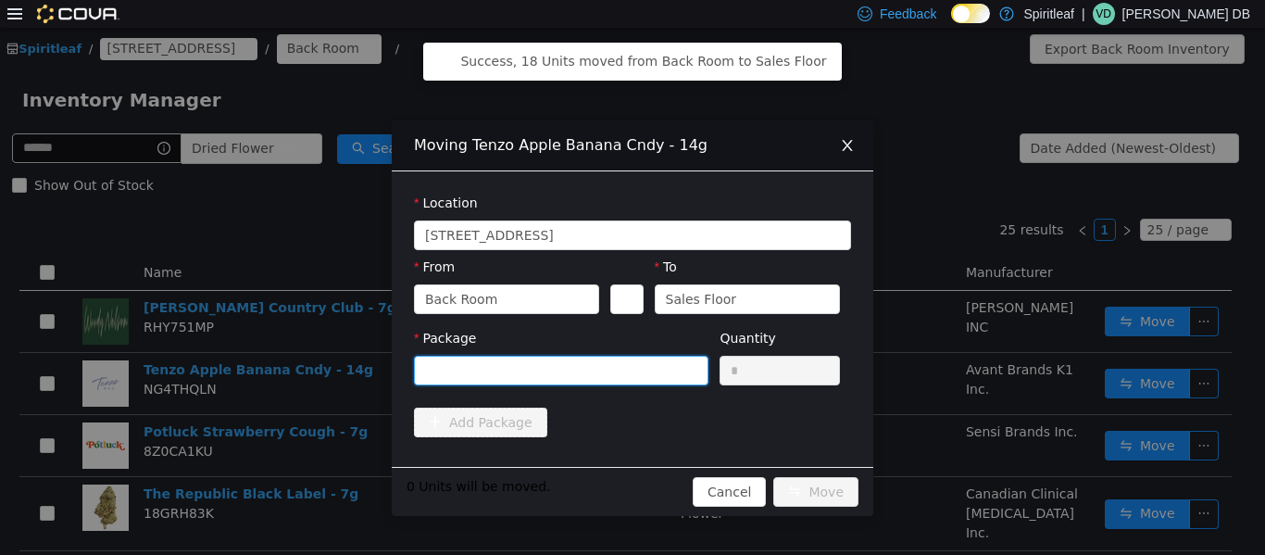
click at [630, 370] on div at bounding box center [555, 370] width 260 height 28
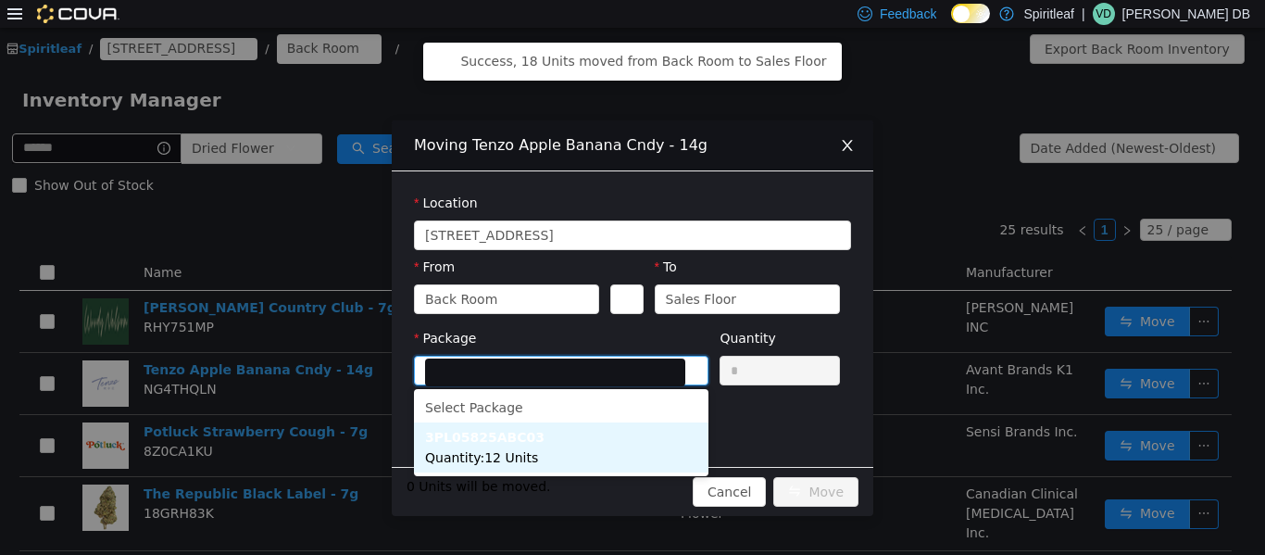
click at [581, 446] on li "3PL05825ABC03 Quantity : 12 Units" at bounding box center [561, 447] width 295 height 50
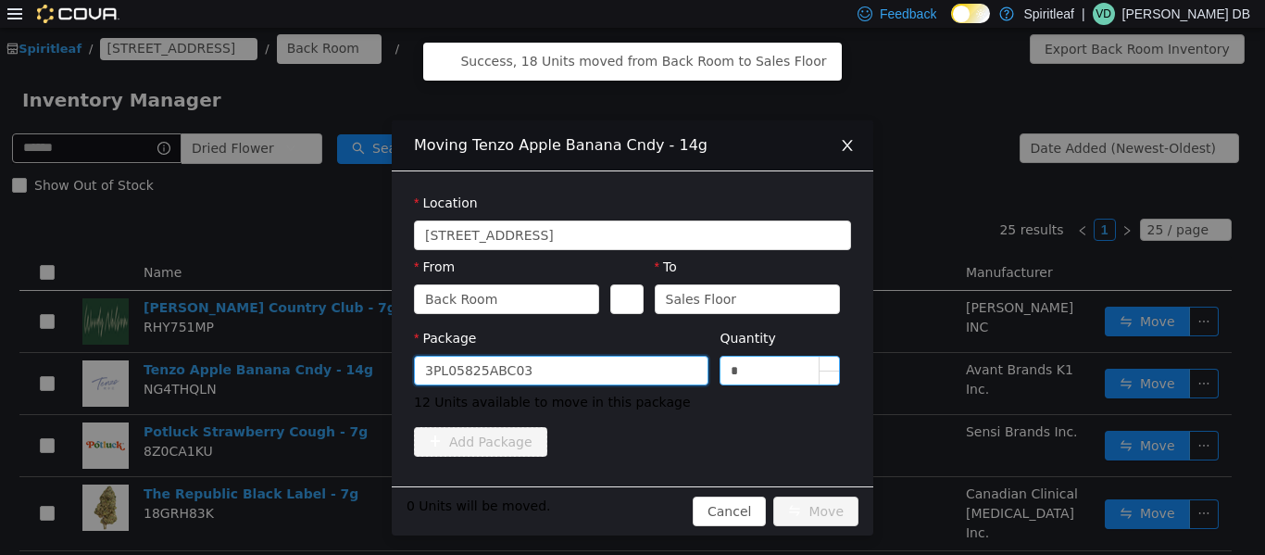
click at [630, 360] on input "*" at bounding box center [780, 370] width 119 height 28
type input "**"
click at [630, 504] on button "Move" at bounding box center [816, 511] width 85 height 30
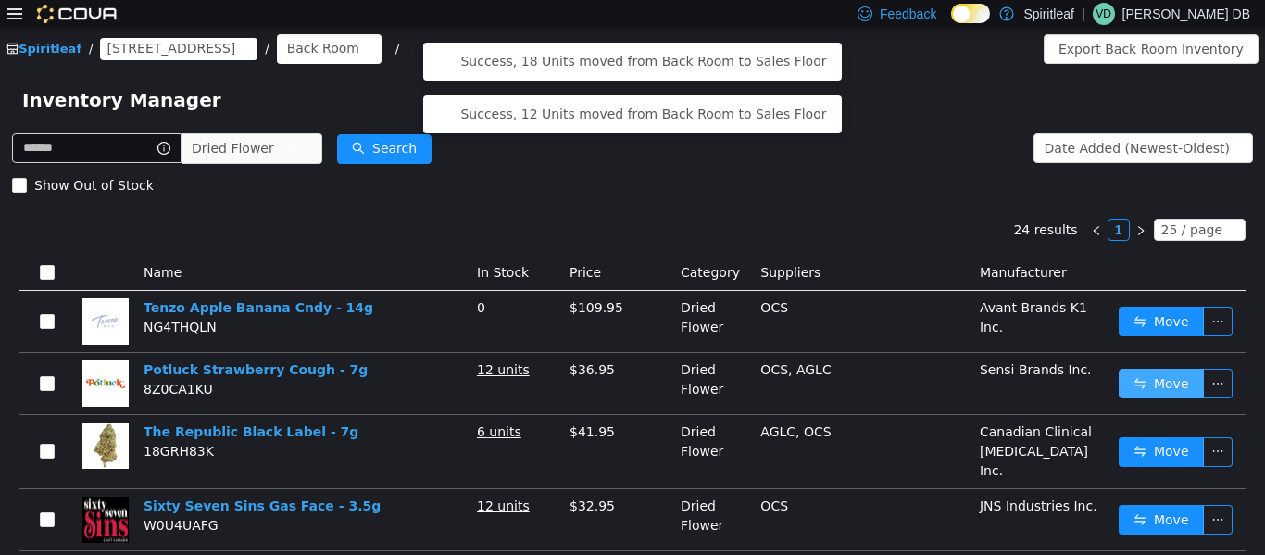
click at [630, 389] on button "Move" at bounding box center [1161, 383] width 85 height 30
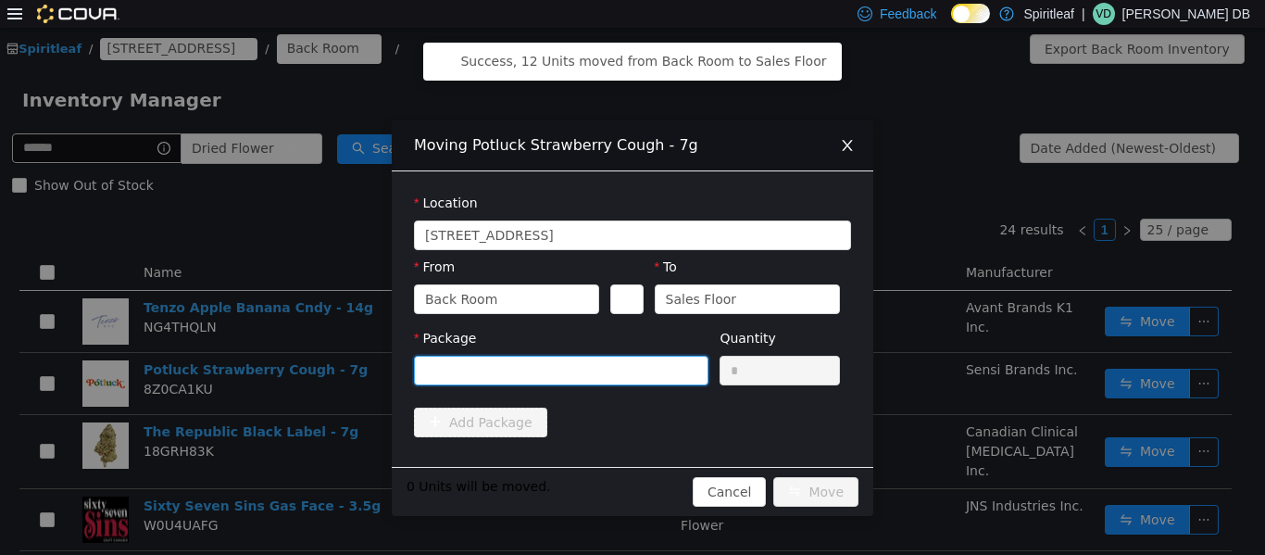
click at [619, 364] on div at bounding box center [555, 370] width 260 height 28
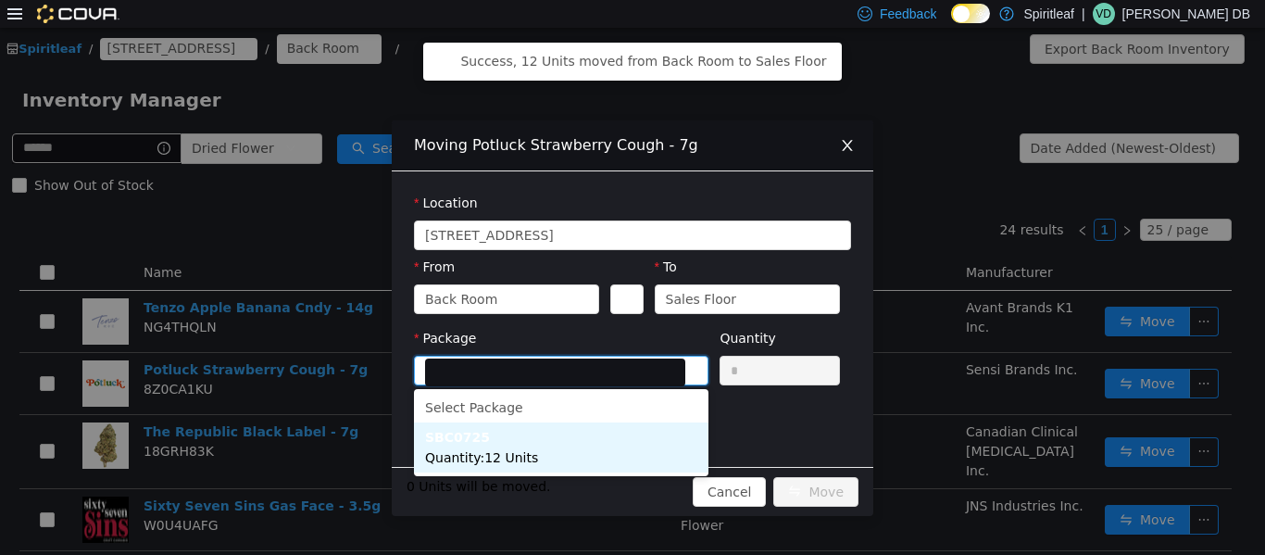
click at [573, 443] on li "SBC0725 Quantity : 12 Units" at bounding box center [561, 447] width 295 height 50
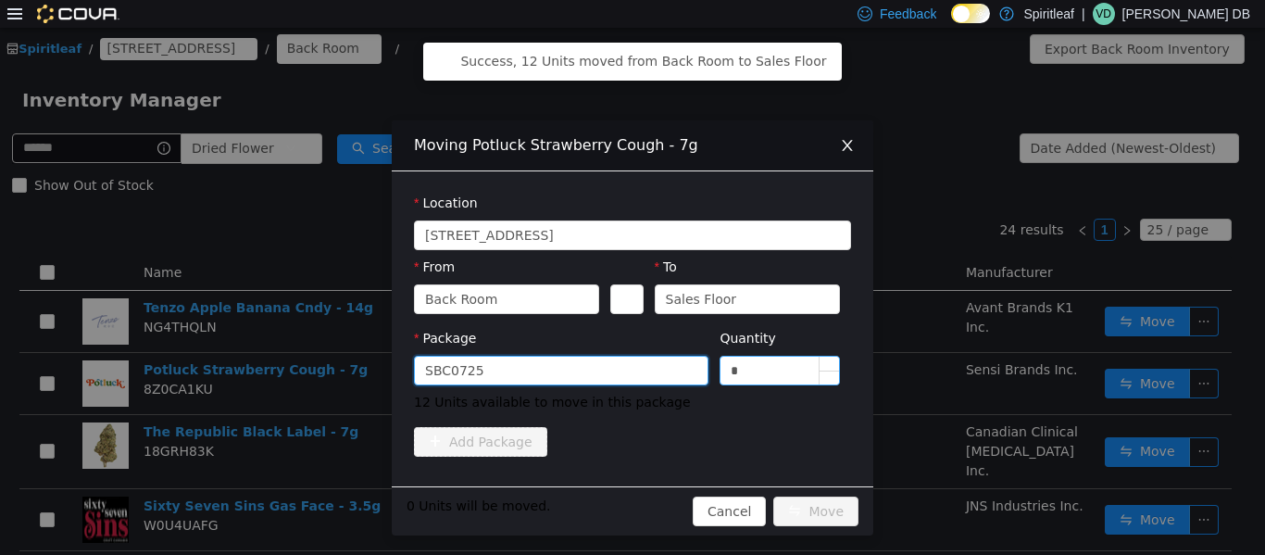
click at [630, 381] on input "*" at bounding box center [780, 370] width 119 height 28
type input "**"
click at [630, 510] on button "Move" at bounding box center [816, 511] width 85 height 30
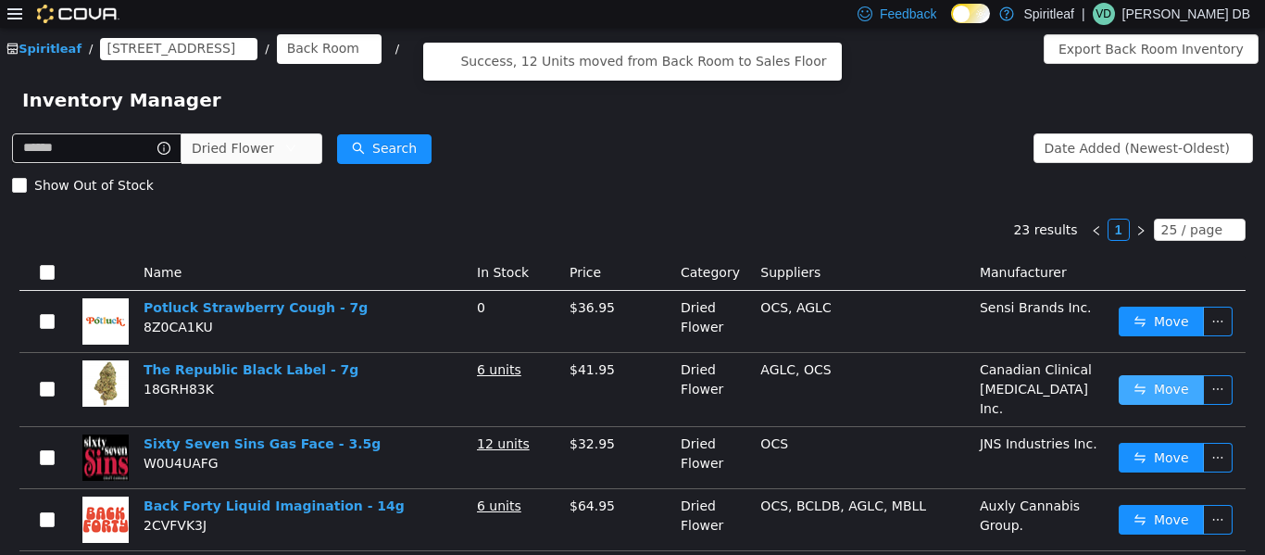
click at [630, 384] on button "Move" at bounding box center [1161, 389] width 85 height 30
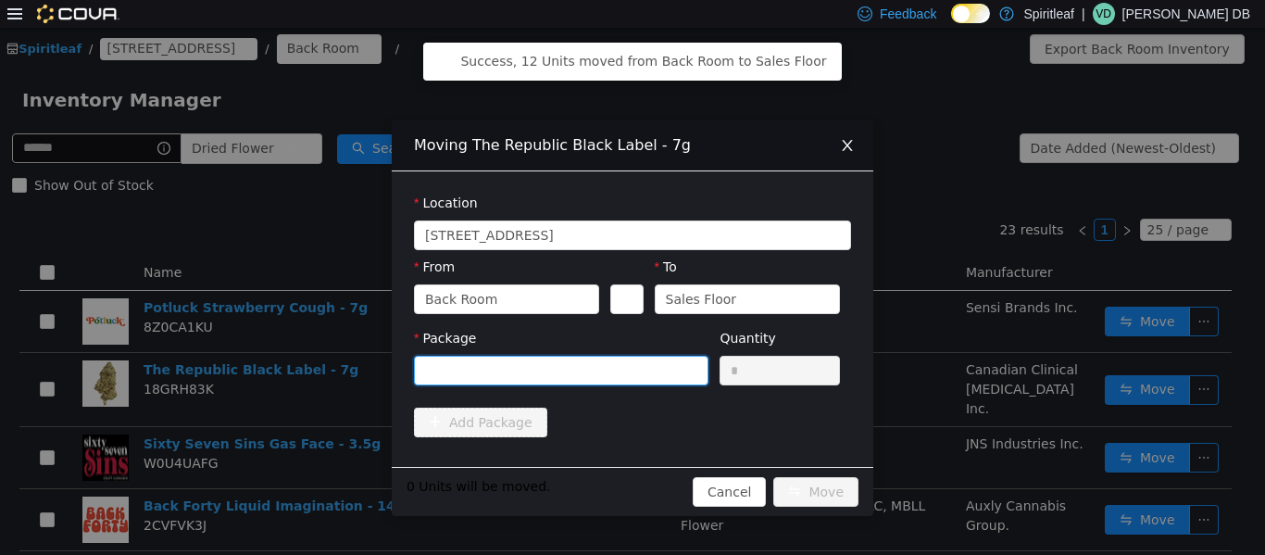
click at [564, 364] on div at bounding box center [555, 370] width 260 height 28
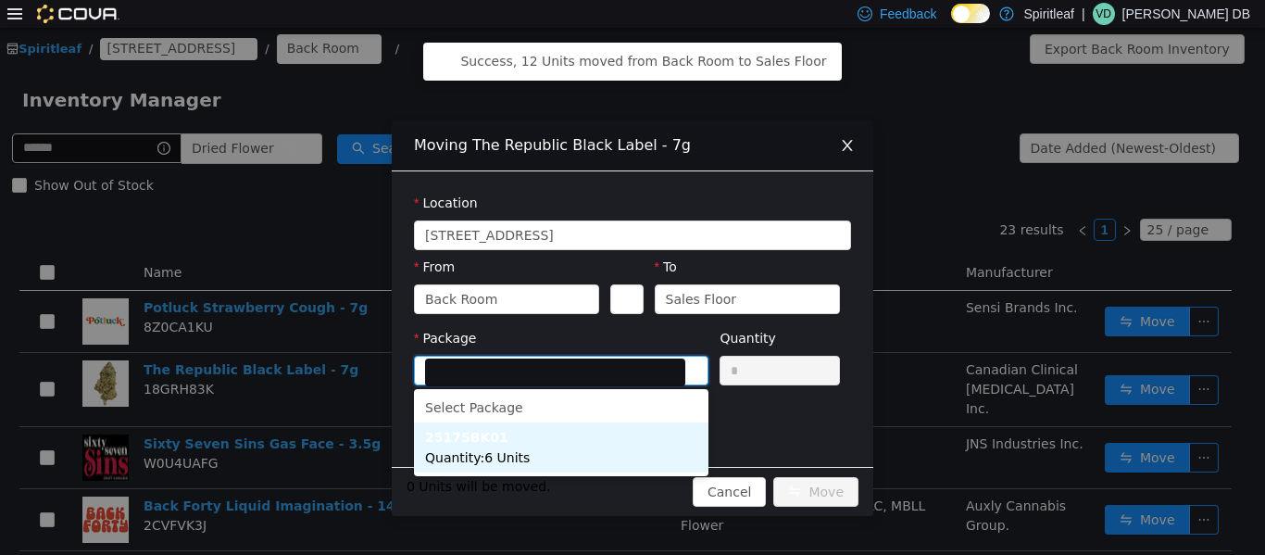
click at [572, 447] on li "25175BK01 Quantity : 6 Units" at bounding box center [561, 447] width 295 height 50
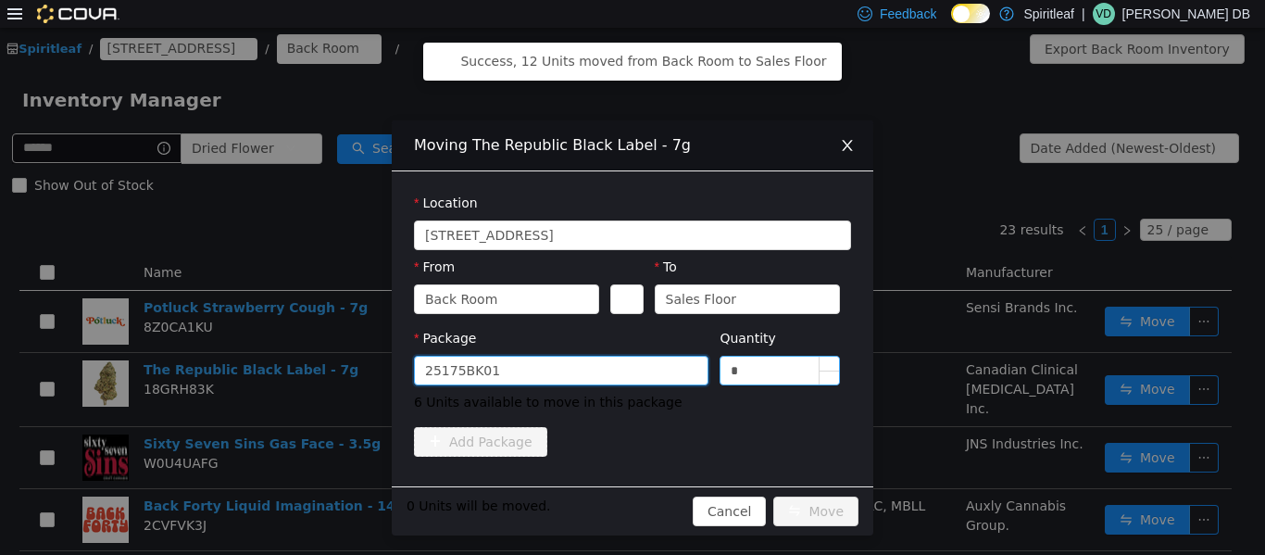
click at [630, 356] on input "*" at bounding box center [780, 370] width 119 height 28
type input "*"
click at [630, 502] on button "Move" at bounding box center [816, 511] width 85 height 30
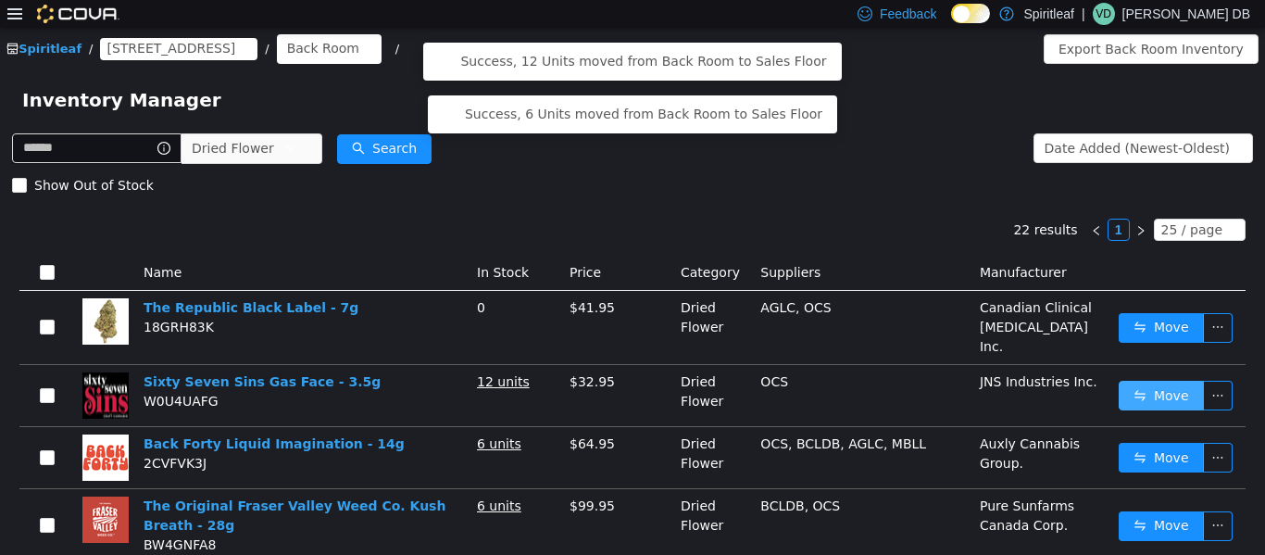
click at [630, 385] on button "Move" at bounding box center [1161, 395] width 85 height 30
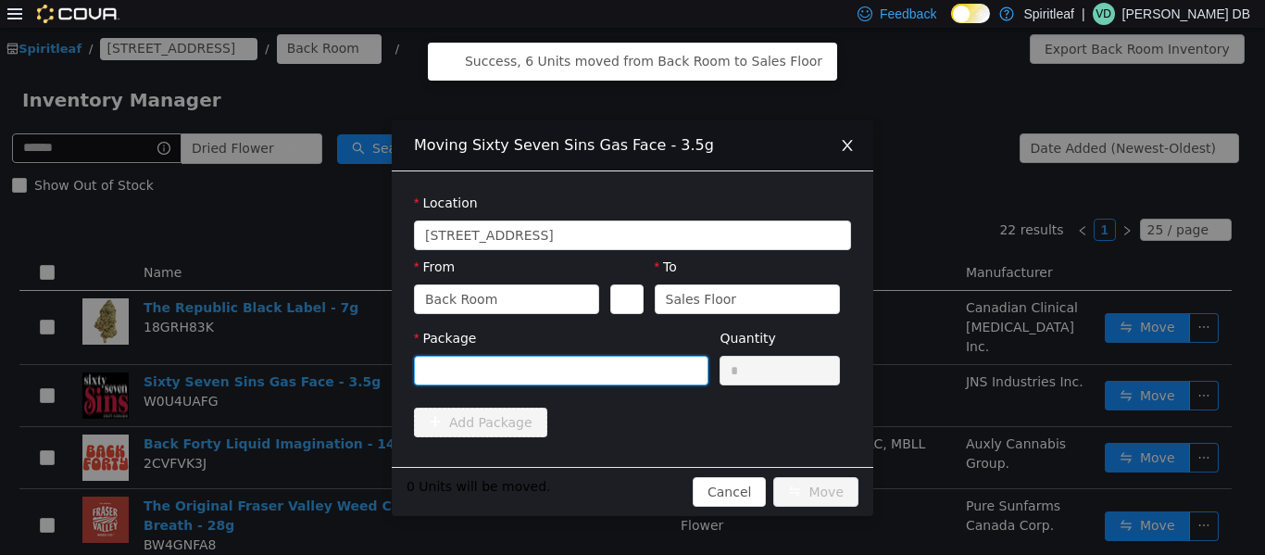
click at [509, 367] on div at bounding box center [555, 370] width 260 height 28
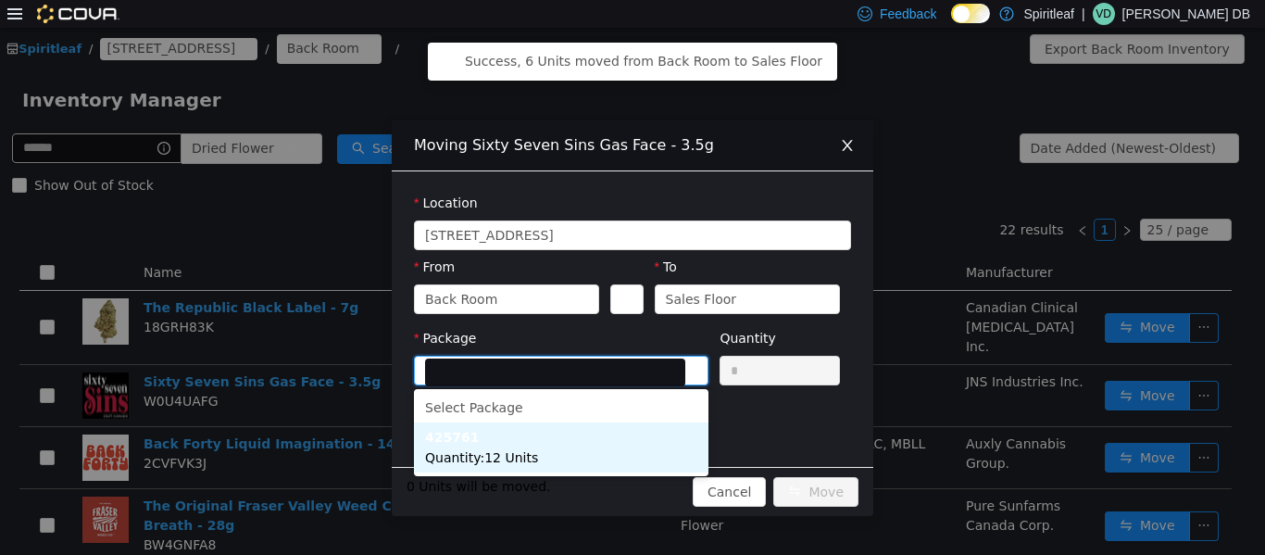
click at [525, 440] on li "425761 Quantity : 12 Units" at bounding box center [561, 447] width 295 height 50
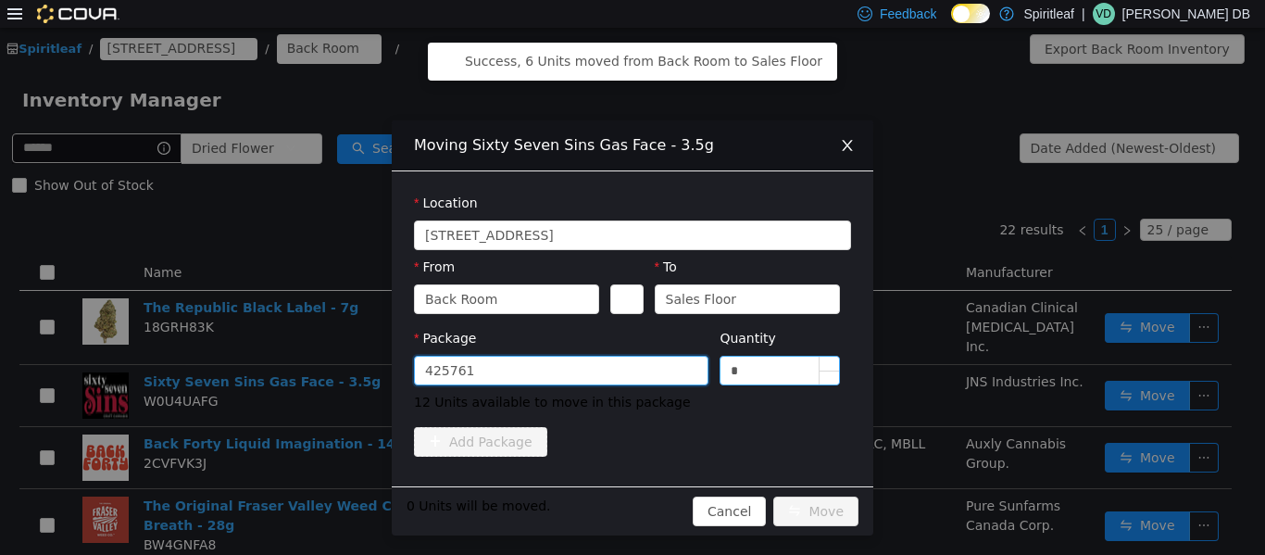
click at [630, 376] on input "*" at bounding box center [780, 370] width 119 height 28
type input "**"
click at [630, 510] on button "Move" at bounding box center [816, 511] width 85 height 30
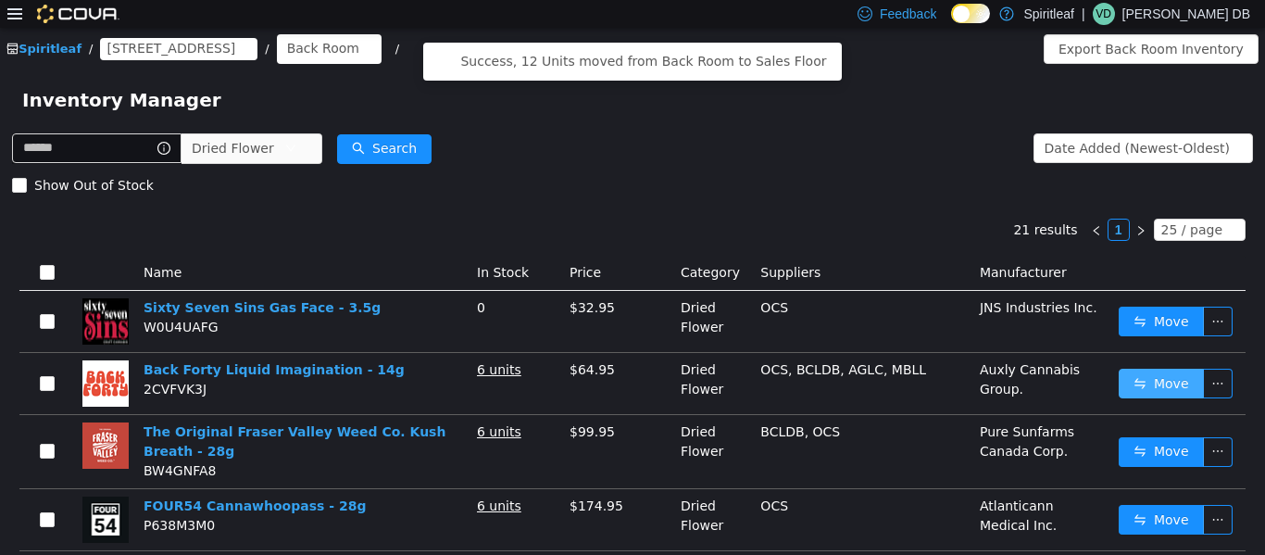
click at [630, 377] on button "Move" at bounding box center [1161, 383] width 85 height 30
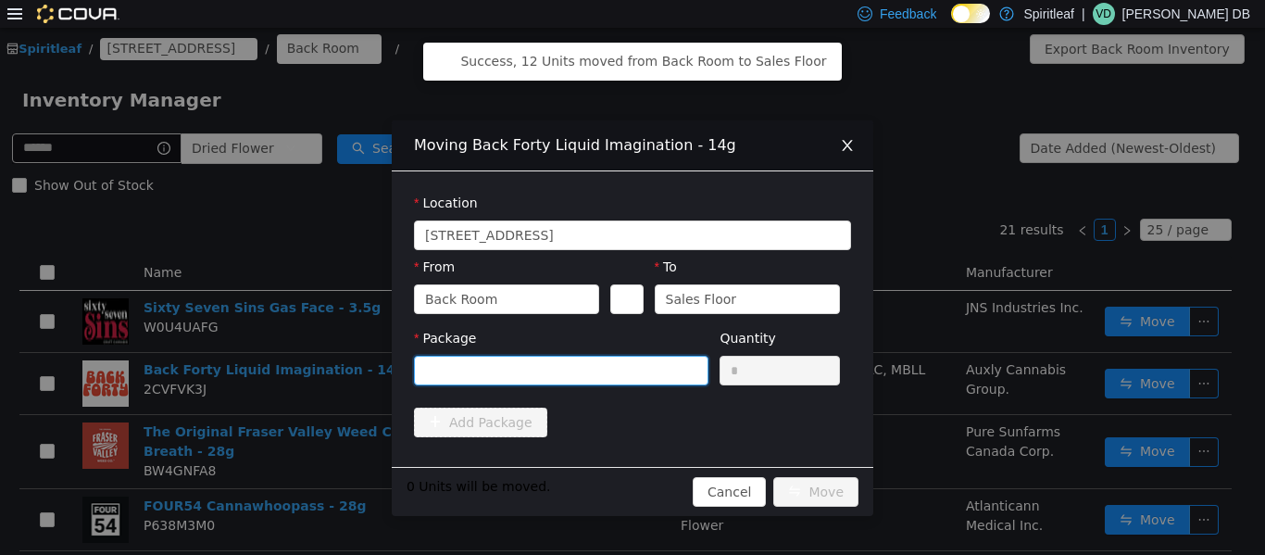
click at [630, 373] on div at bounding box center [555, 370] width 260 height 28
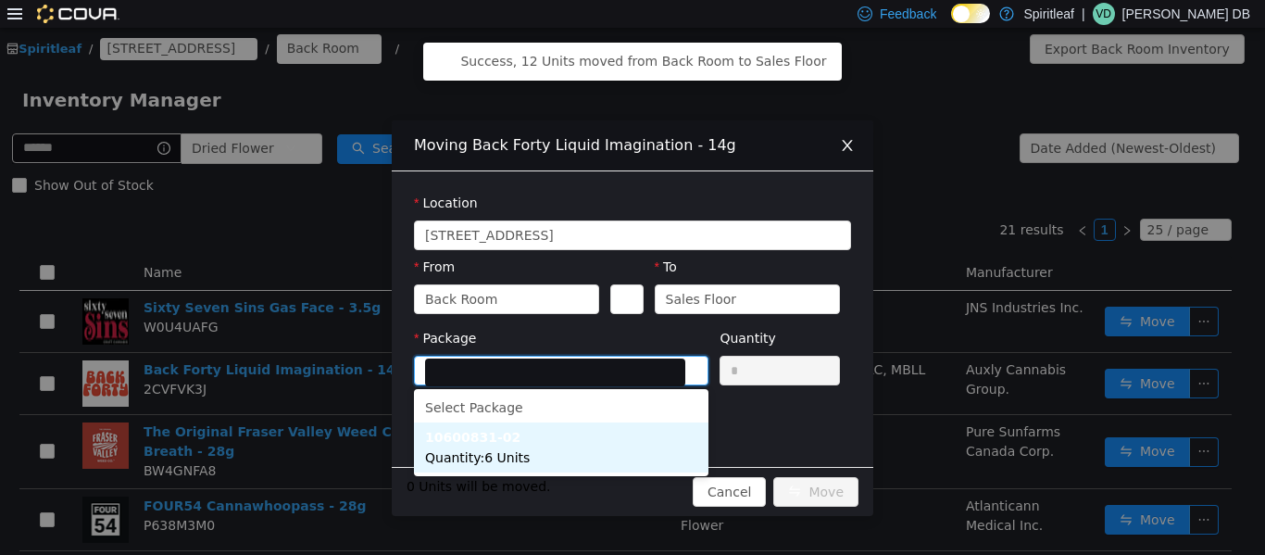
click at [582, 454] on li "10600831-02 Quantity : 6 Units" at bounding box center [561, 447] width 295 height 50
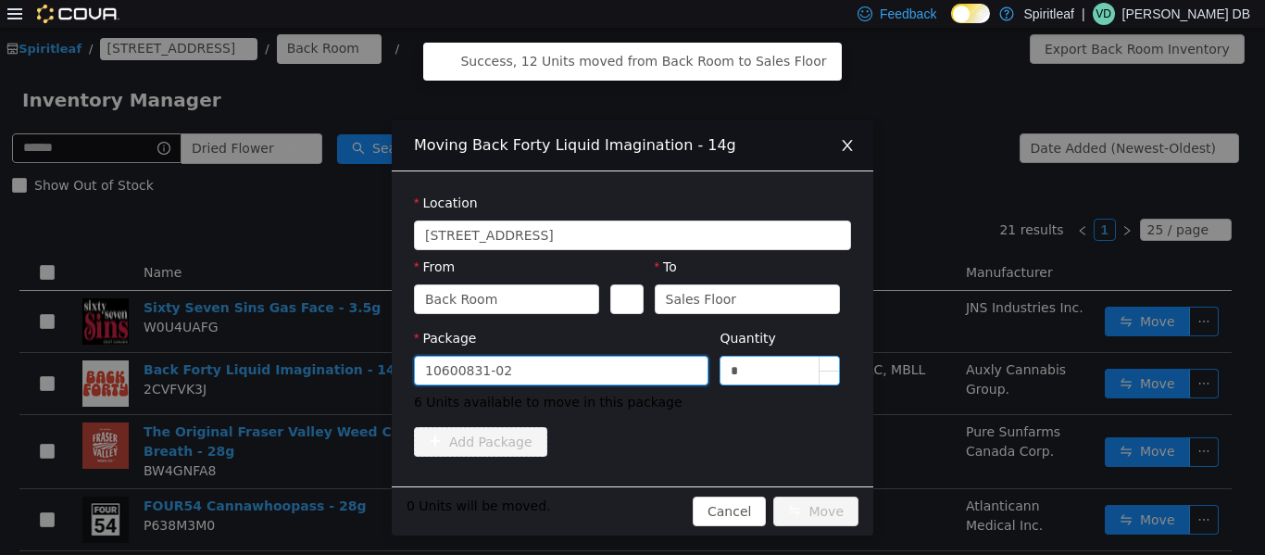
click at [630, 369] on input "*" at bounding box center [780, 370] width 119 height 28
type input "*"
click at [630, 516] on button "Move" at bounding box center [816, 511] width 85 height 30
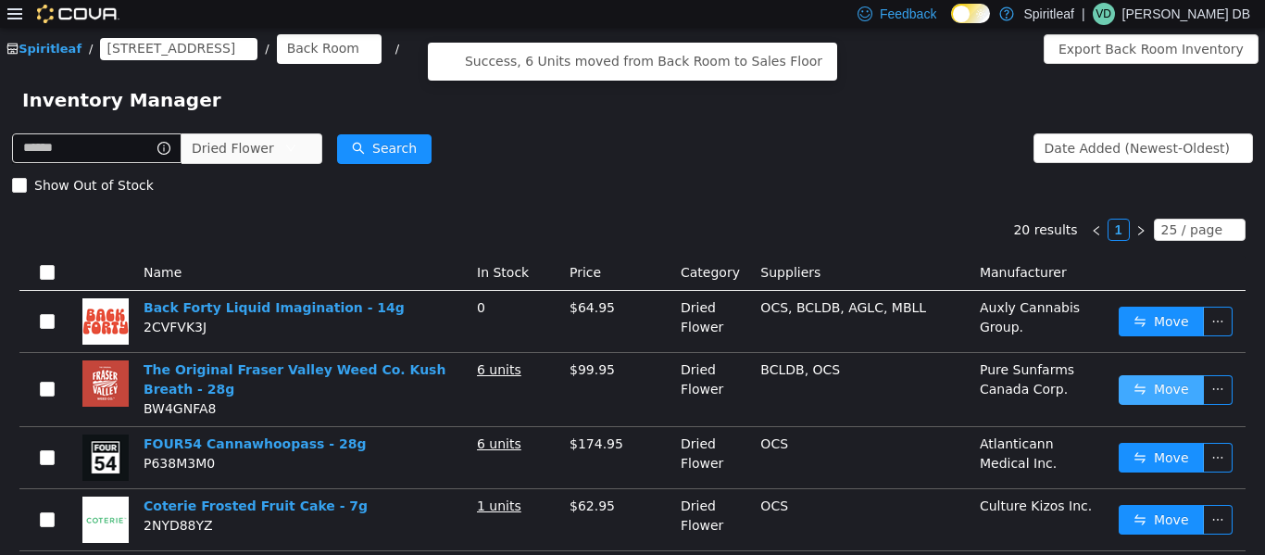
click at [630, 375] on button "Move" at bounding box center [1161, 389] width 85 height 30
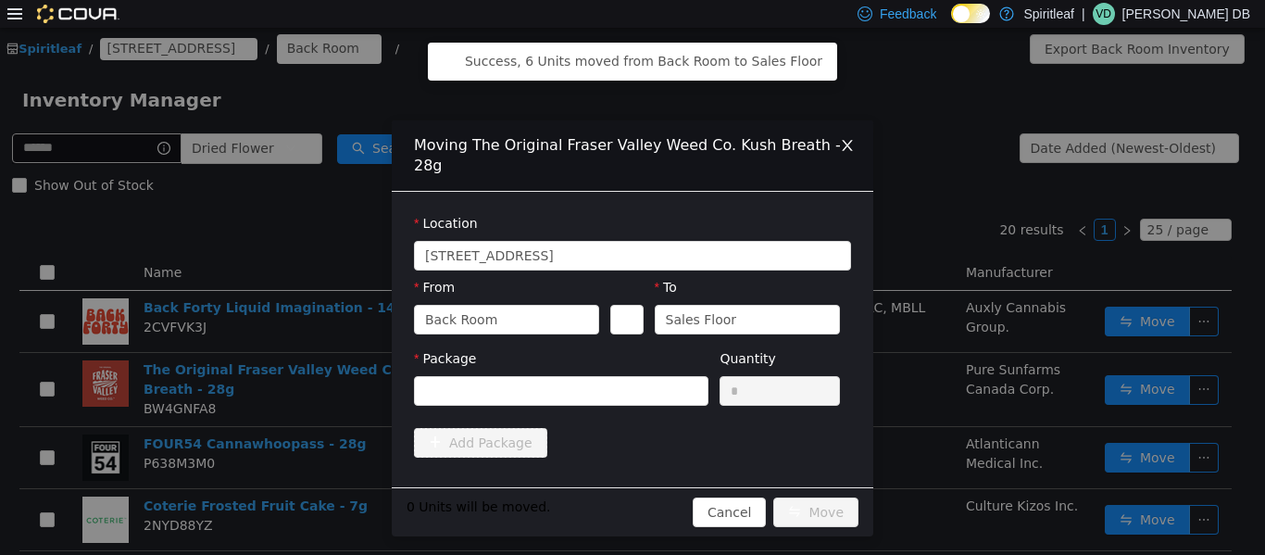
click at [623, 406] on div "Package" at bounding box center [561, 380] width 295 height 64
click at [615, 395] on div at bounding box center [555, 390] width 260 height 28
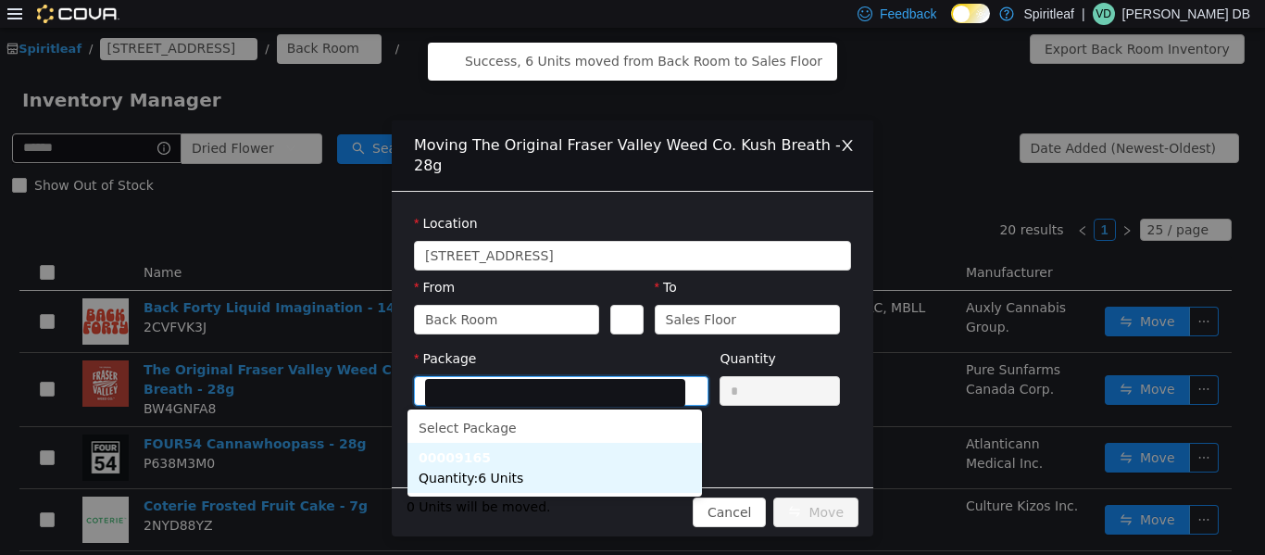
click at [558, 472] on li "00009165 Quantity : 6 Units" at bounding box center [555, 467] width 295 height 50
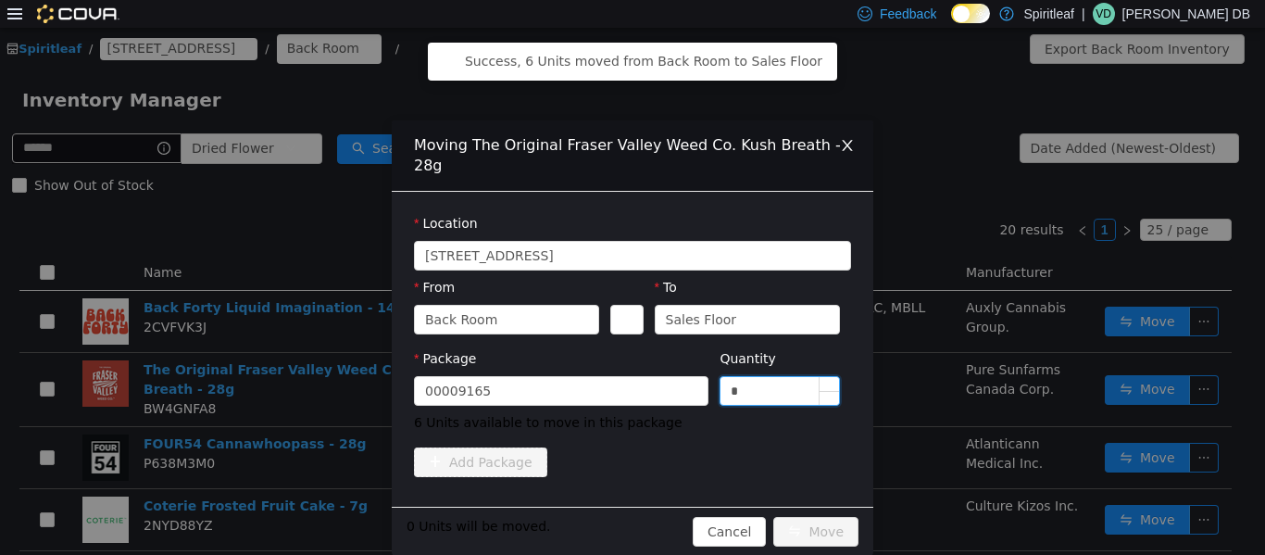
click at [630, 395] on input "*" at bounding box center [780, 390] width 119 height 28
type input "*"
click at [630, 525] on button "Move" at bounding box center [816, 531] width 85 height 30
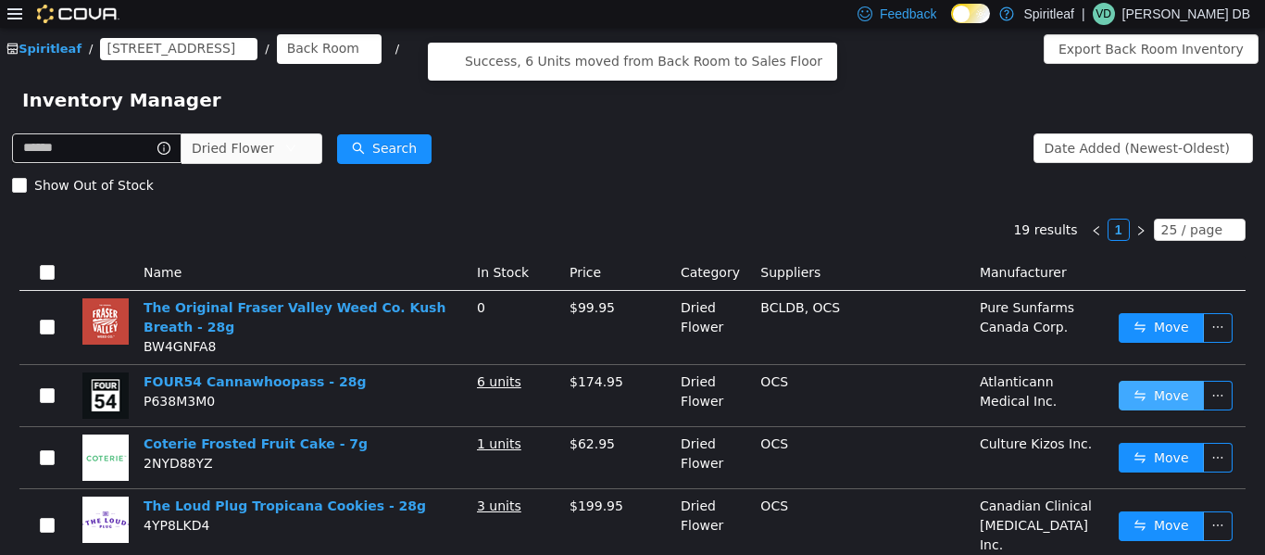
click at [630, 394] on button "Move" at bounding box center [1161, 395] width 85 height 30
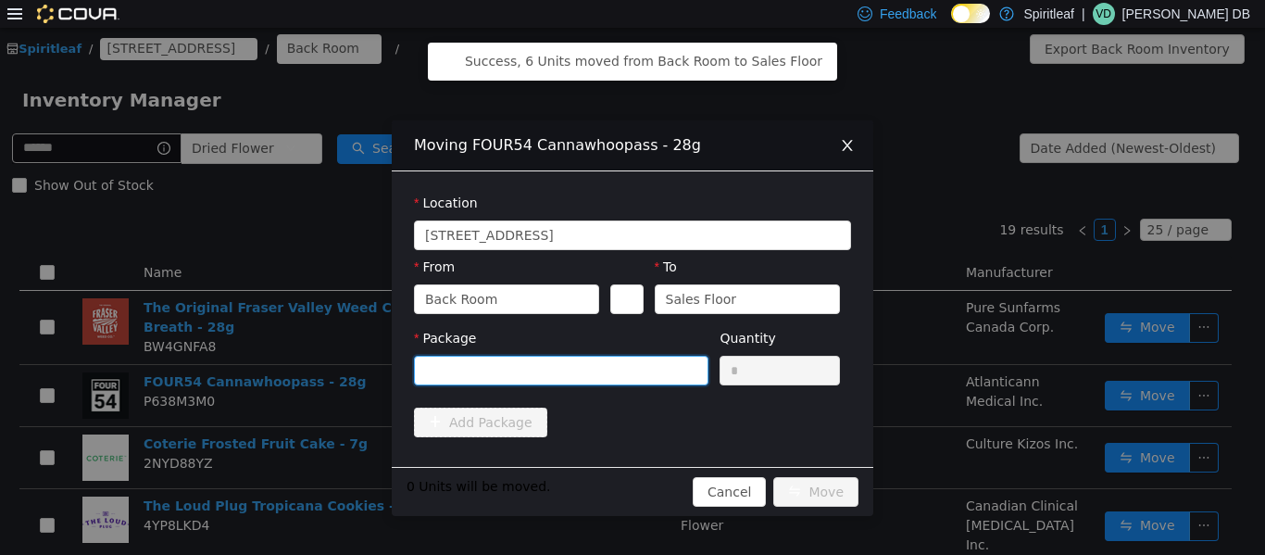
click at [538, 364] on div at bounding box center [555, 370] width 260 height 28
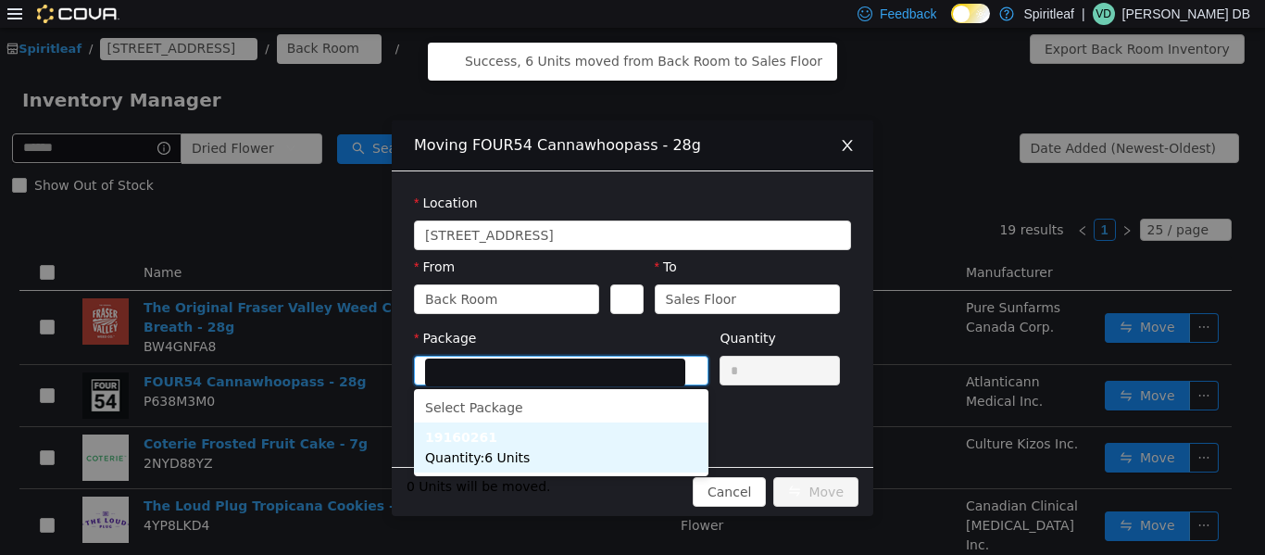
click at [554, 459] on li "19160261 Quantity : 6 Units" at bounding box center [561, 447] width 295 height 50
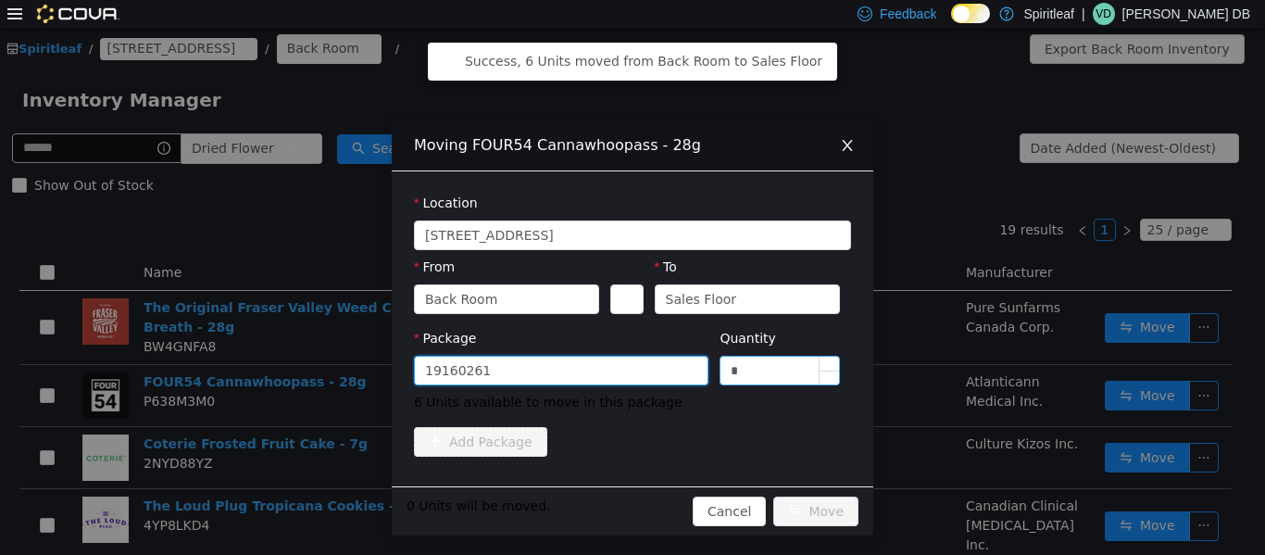
click at [630, 378] on input "*" at bounding box center [780, 370] width 119 height 28
type input "*"
click at [630, 496] on button "Move" at bounding box center [816, 511] width 85 height 30
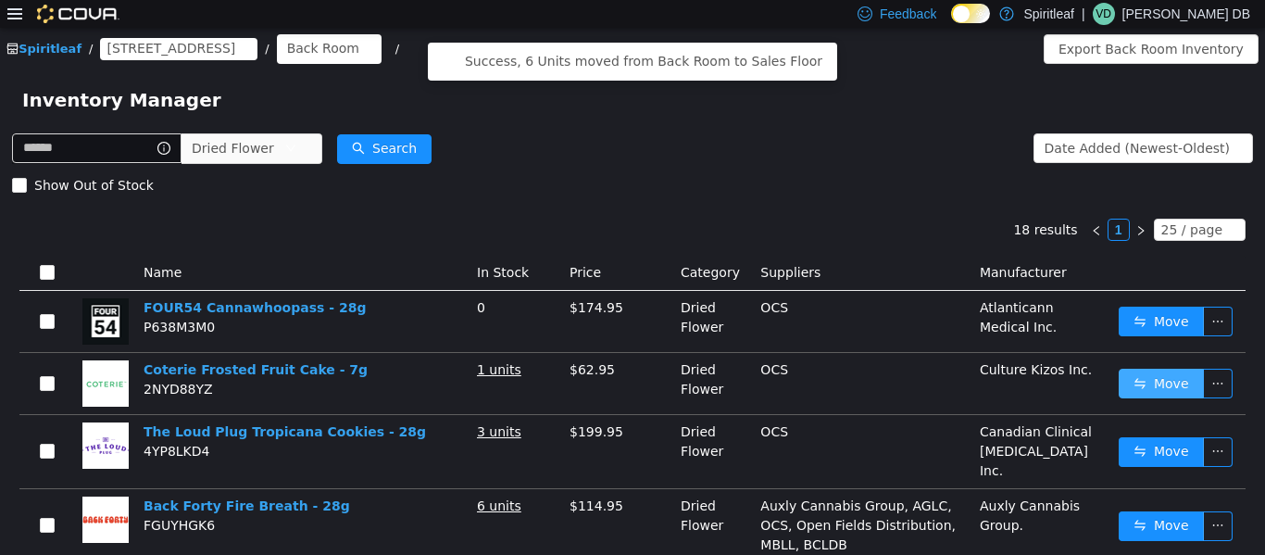
click at [630, 381] on button "Move" at bounding box center [1161, 383] width 85 height 30
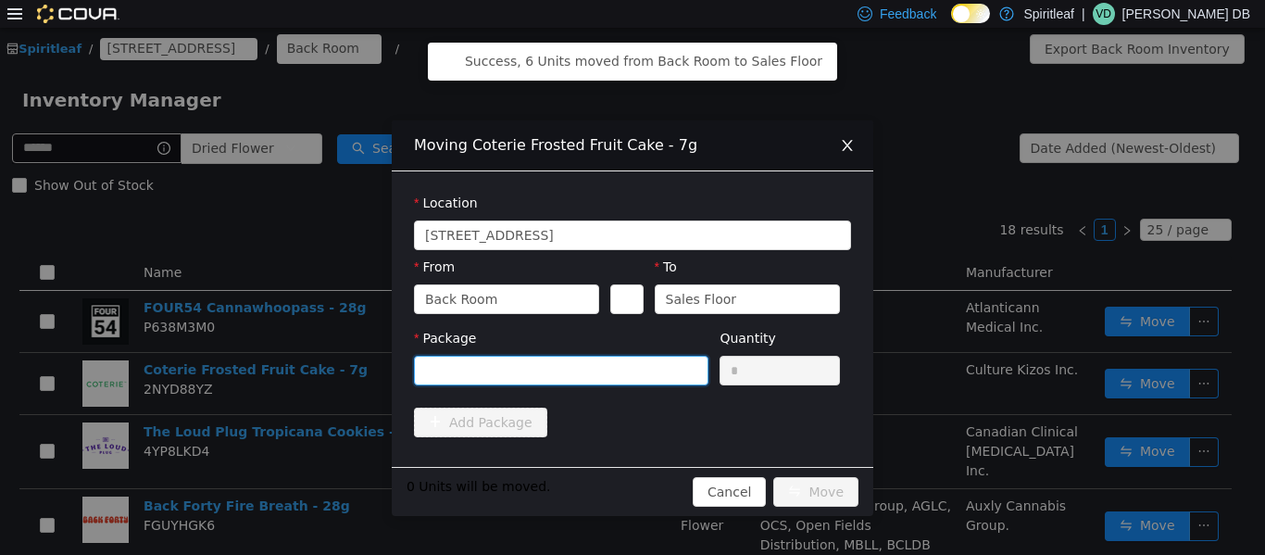
click at [630, 371] on icon "icon: down" at bounding box center [691, 369] width 11 height 11
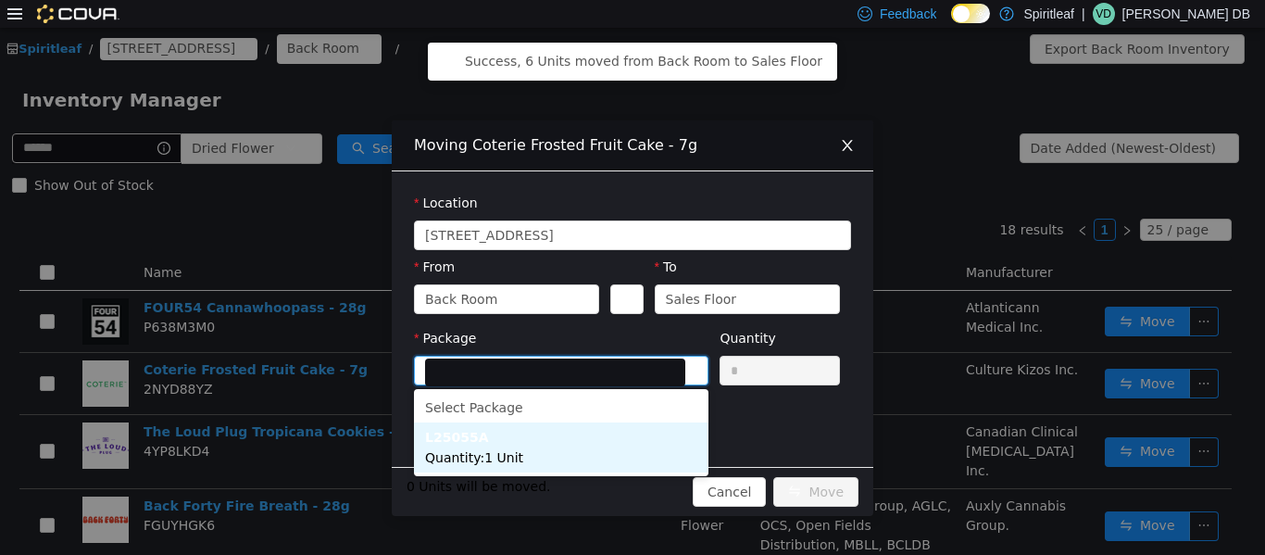
click at [625, 455] on li "L25055A Quantity : 1 Unit" at bounding box center [561, 447] width 295 height 50
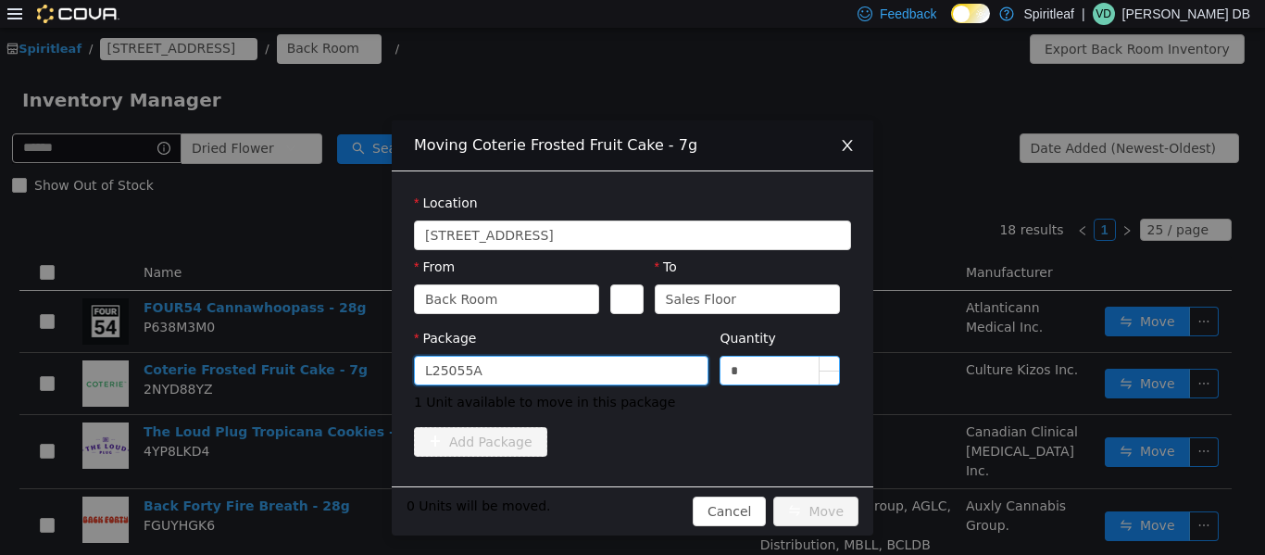
click at [630, 379] on input "*" at bounding box center [780, 370] width 119 height 28
type input "*"
click at [630, 518] on button "Move" at bounding box center [816, 511] width 85 height 30
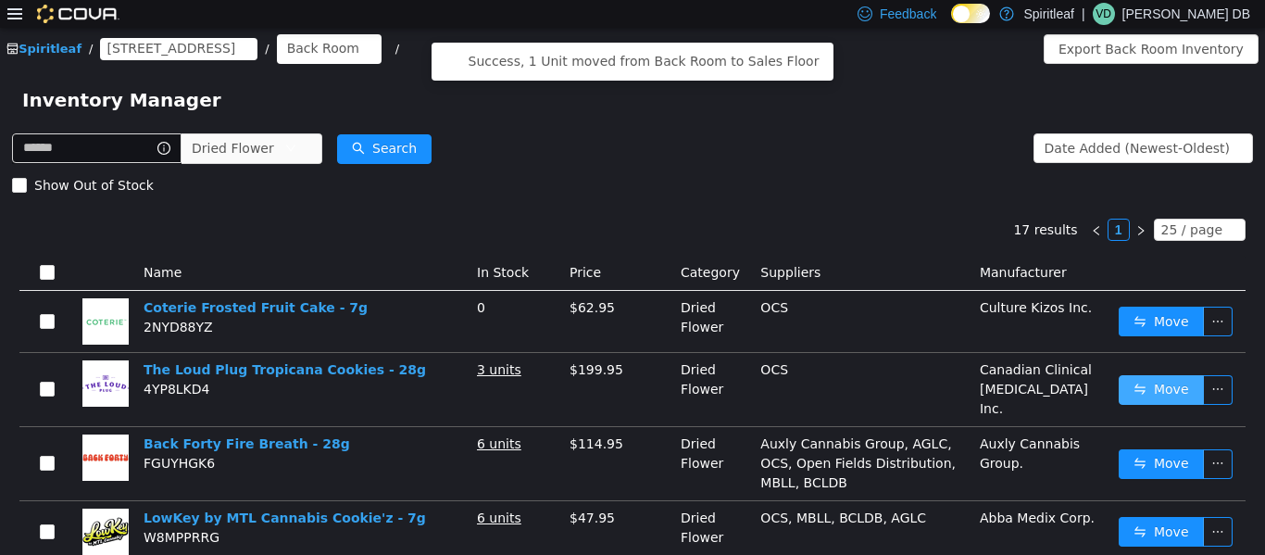
click at [630, 381] on button "Move" at bounding box center [1161, 389] width 85 height 30
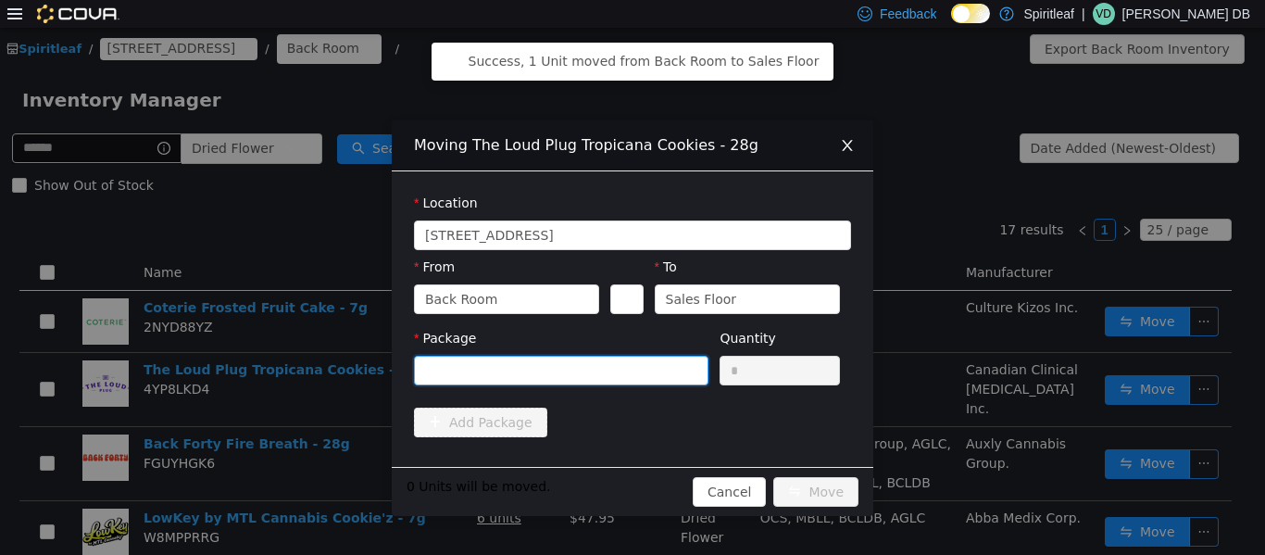
click at [630, 372] on div at bounding box center [555, 370] width 260 height 28
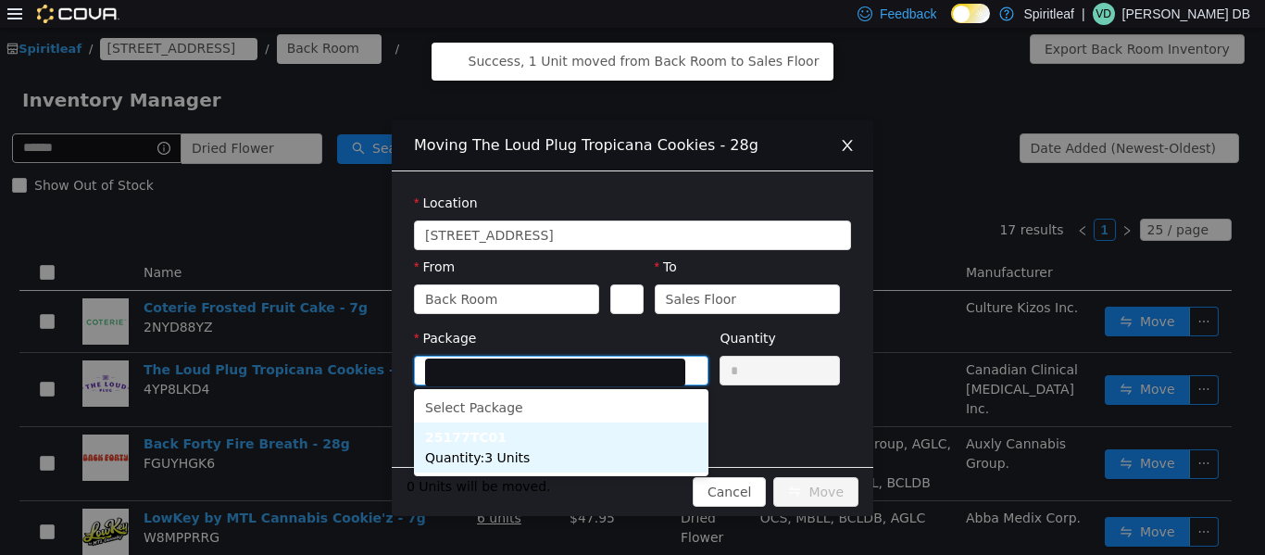
click at [502, 459] on span "Quantity : 3 Units" at bounding box center [477, 456] width 105 height 15
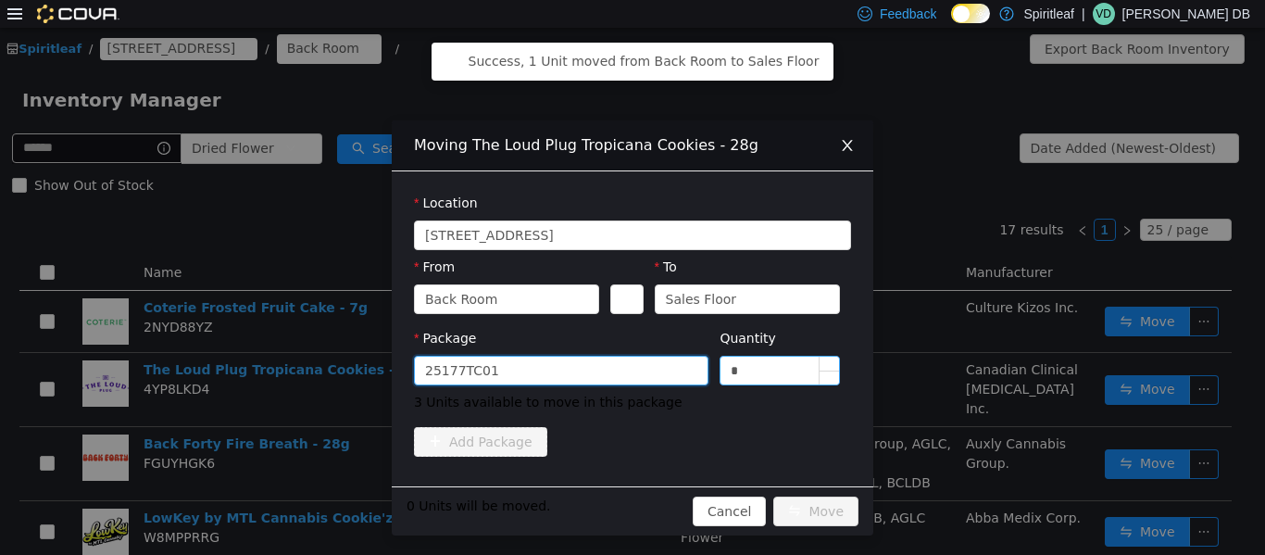
click at [630, 376] on input "*" at bounding box center [780, 370] width 119 height 28
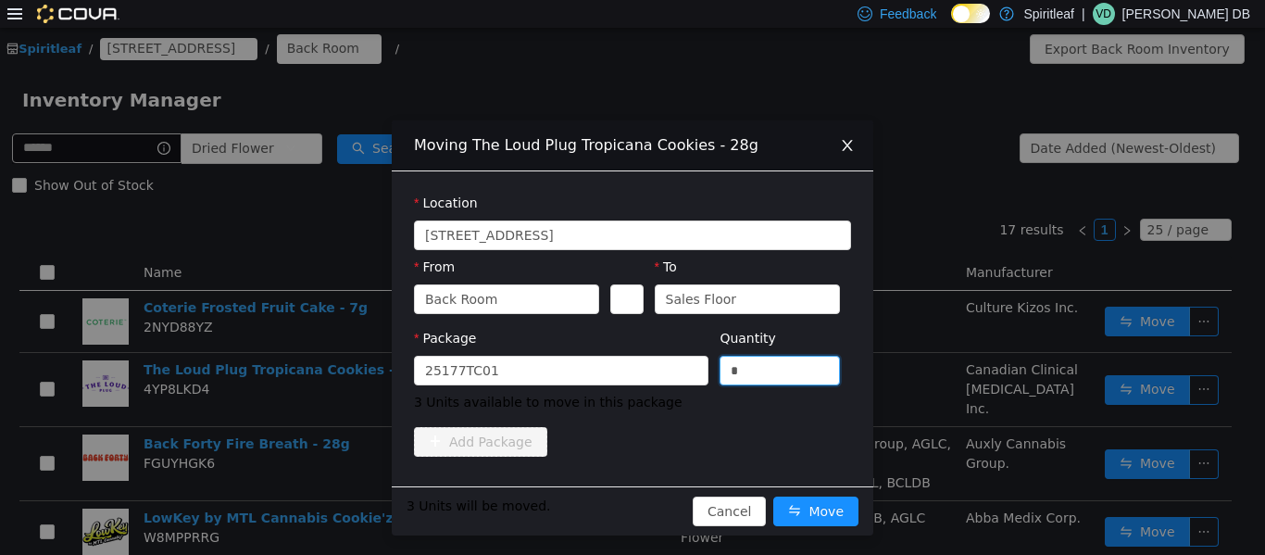
type input "*"
click at [630, 529] on div "3 Units will be moved. Cancel Move" at bounding box center [633, 509] width 482 height 49
click at [630, 510] on button "Move" at bounding box center [816, 511] width 85 height 30
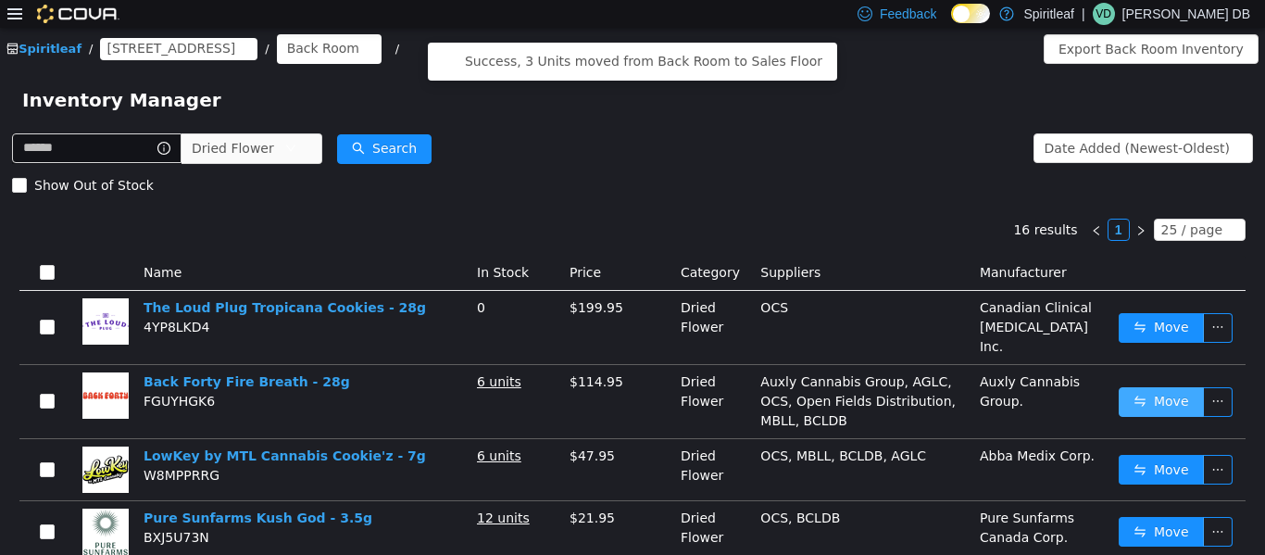
click at [630, 389] on button "Move" at bounding box center [1161, 401] width 85 height 30
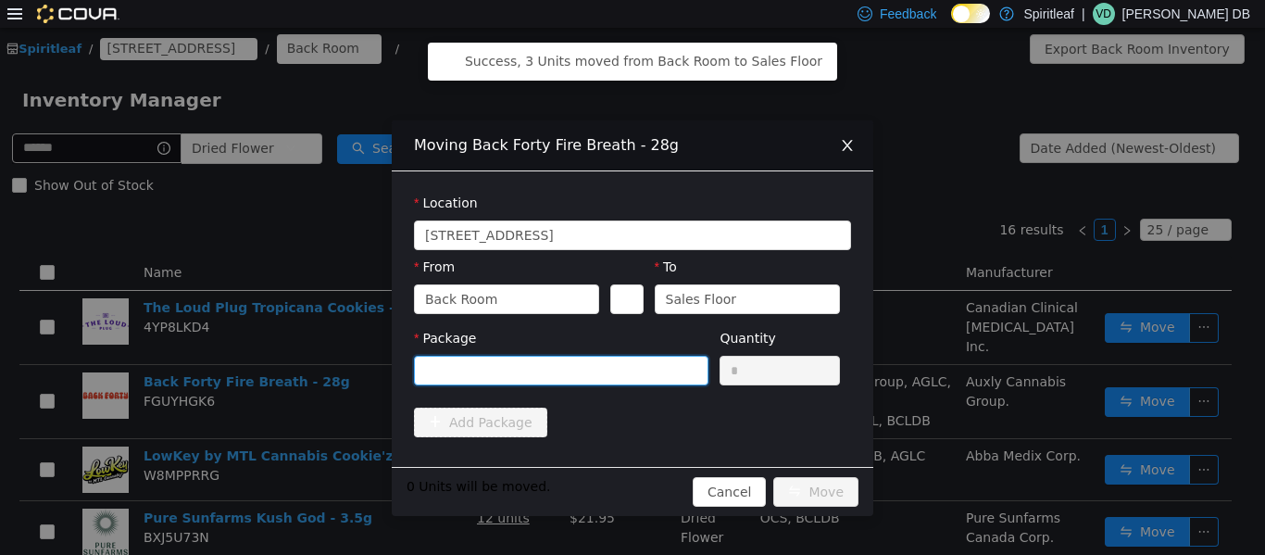
click at [630, 365] on div at bounding box center [555, 370] width 260 height 28
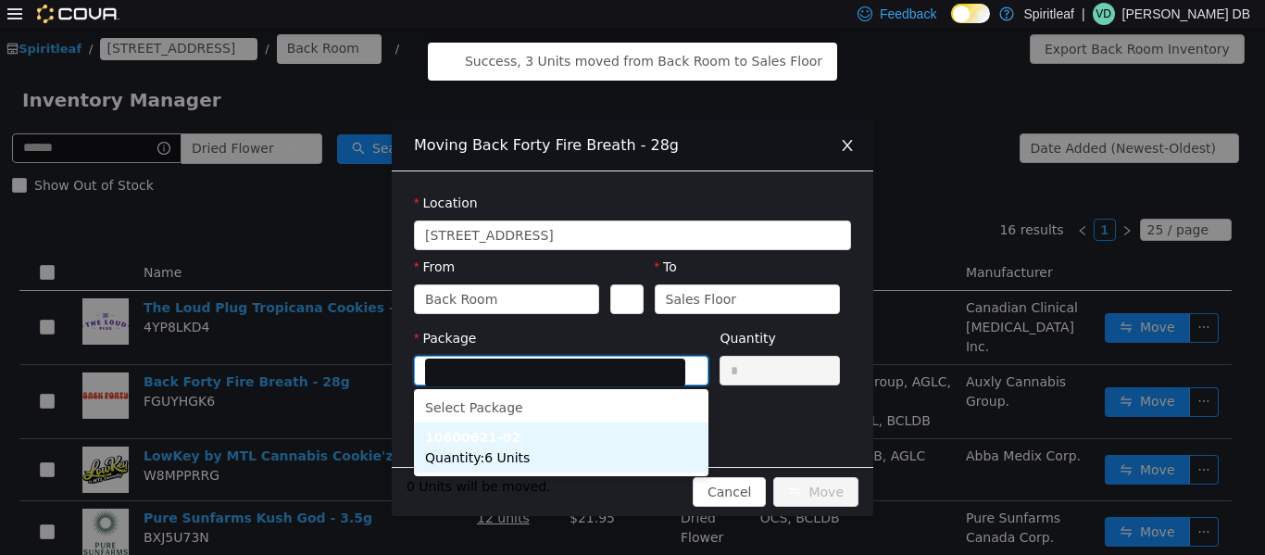
click at [537, 431] on li "10600621-02 Quantity : 6 Units" at bounding box center [561, 447] width 295 height 50
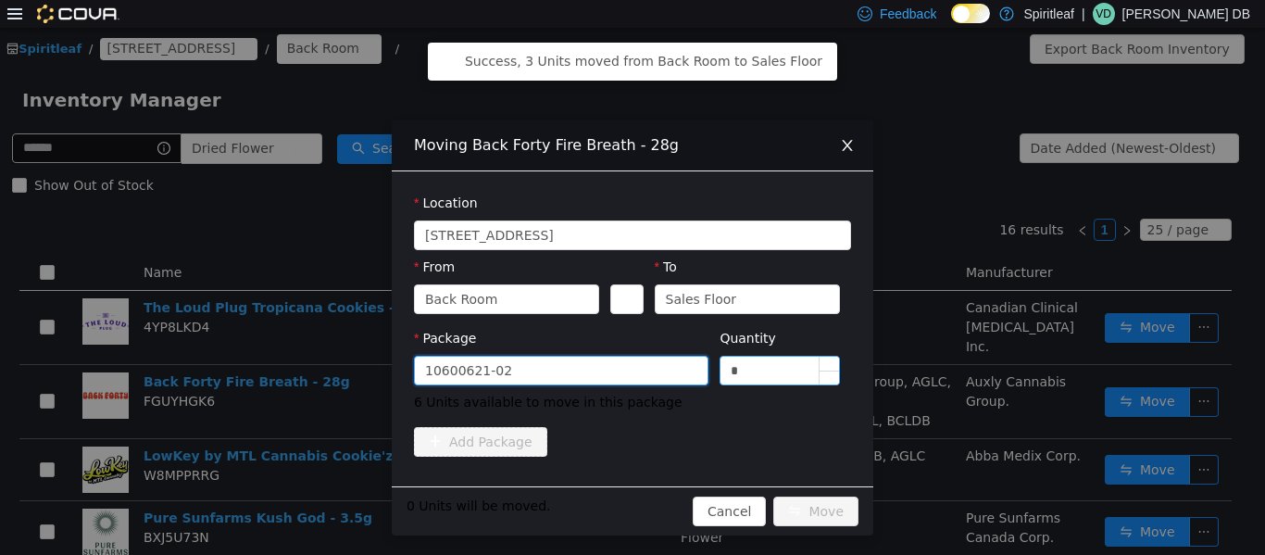
click at [630, 376] on input "*" at bounding box center [780, 370] width 119 height 28
type input "*"
click at [630, 507] on button "Move" at bounding box center [816, 511] width 85 height 30
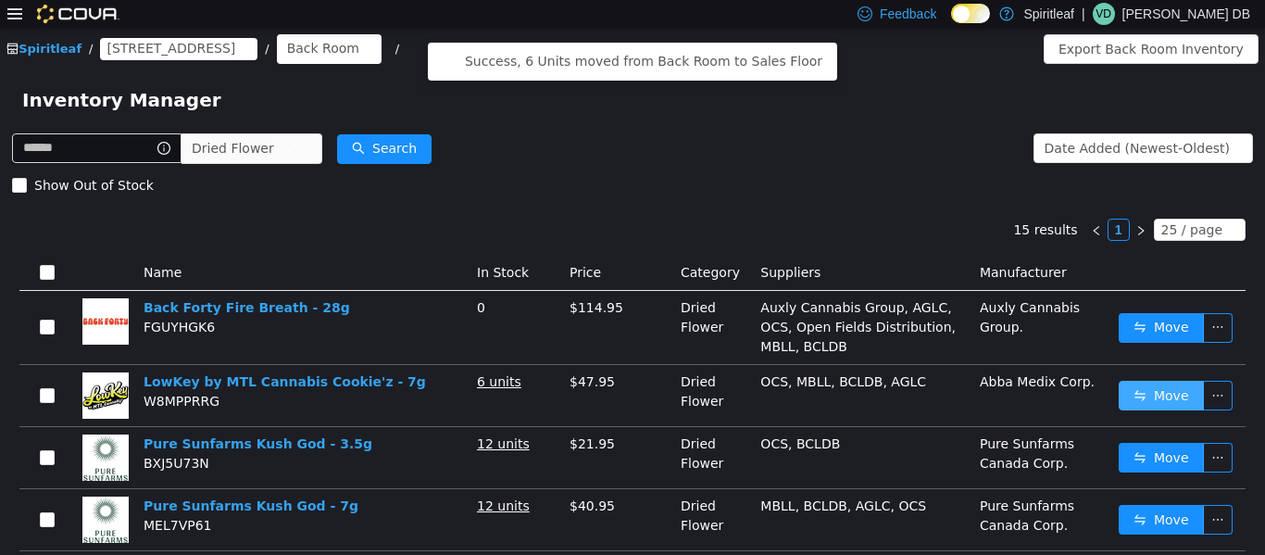
click at [630, 396] on button "Move" at bounding box center [1161, 395] width 85 height 30
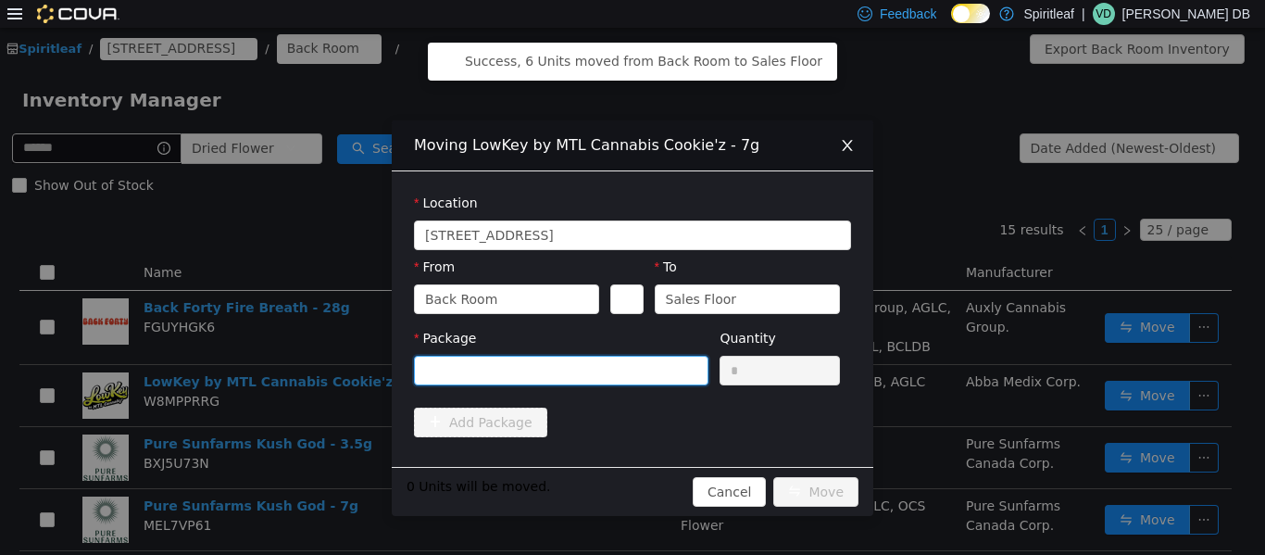
click at [627, 371] on div at bounding box center [555, 370] width 260 height 28
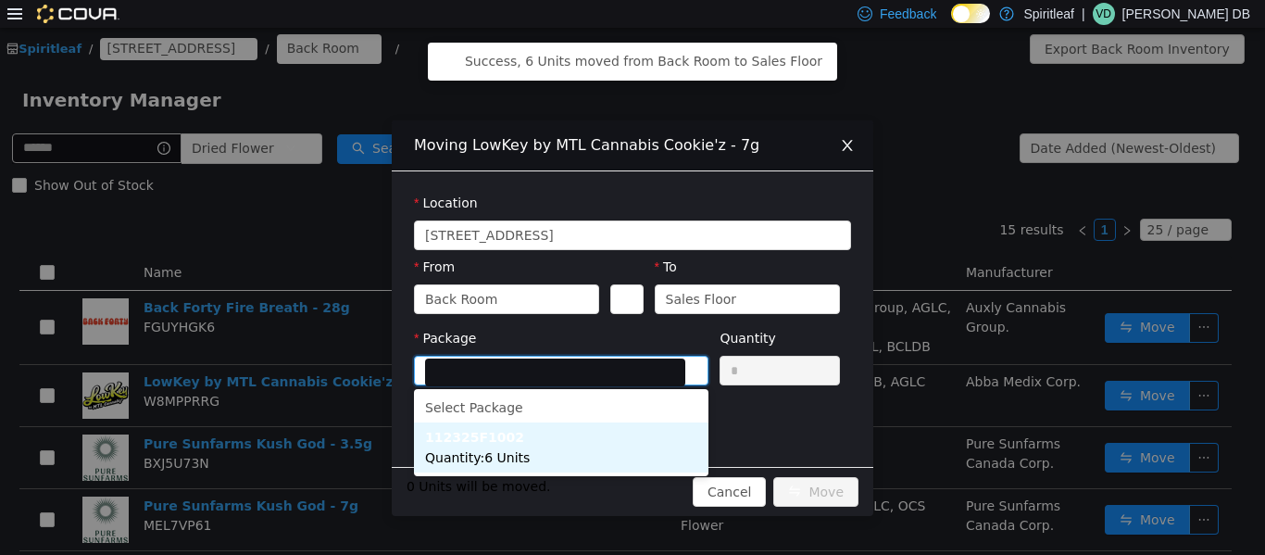
click at [604, 435] on li "112325F1002 Quantity : 6 Units" at bounding box center [561, 447] width 295 height 50
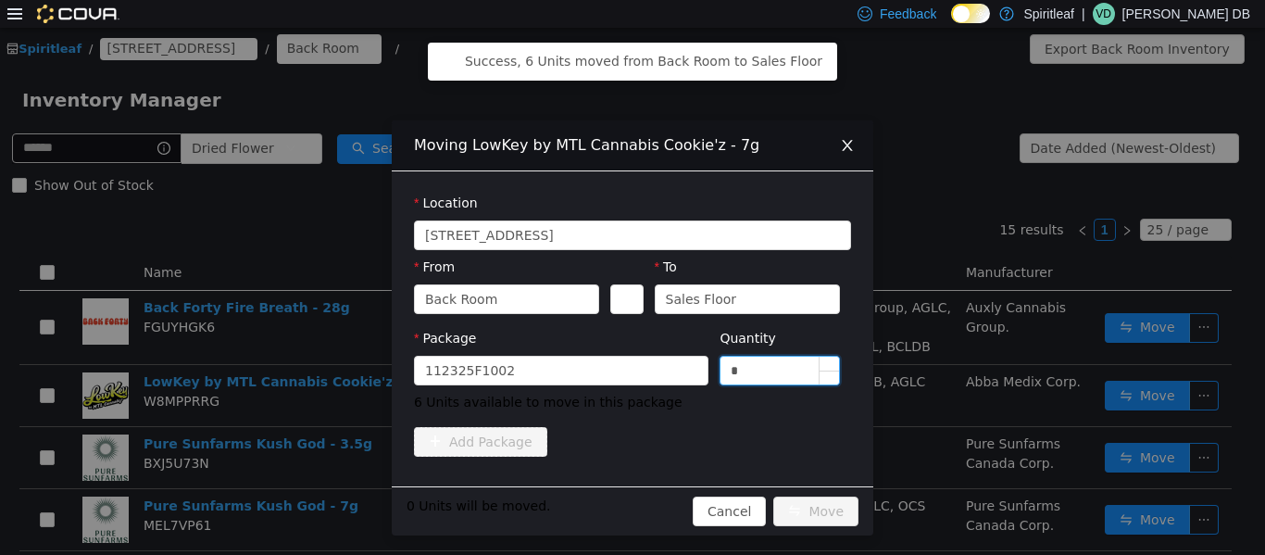
click at [630, 371] on input "*" at bounding box center [780, 370] width 119 height 28
type input "*"
click at [630, 506] on button "Move" at bounding box center [816, 511] width 85 height 30
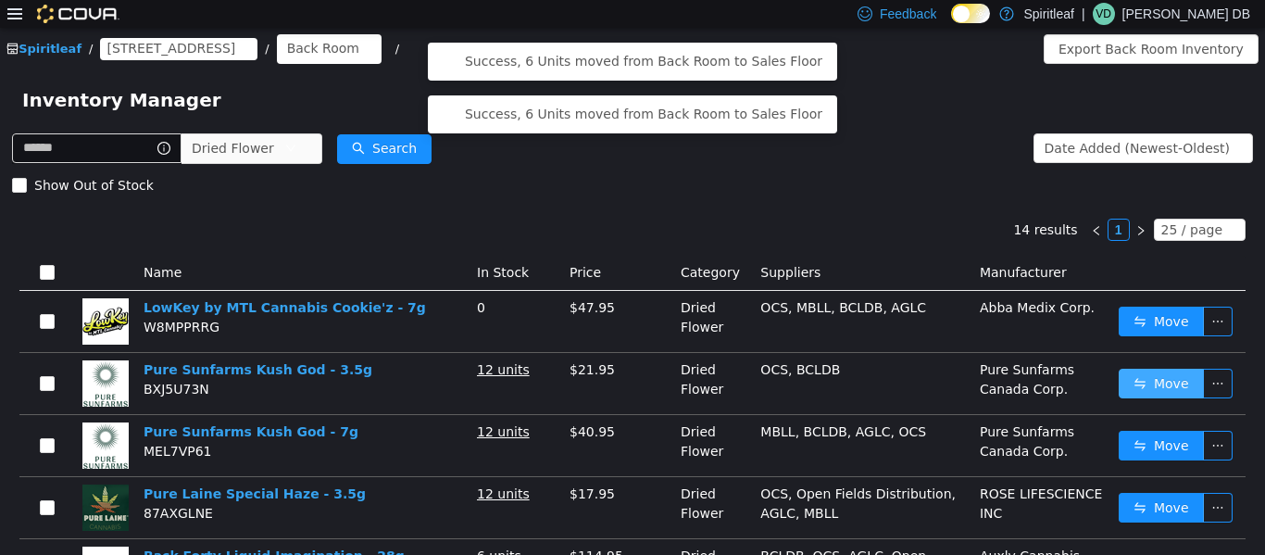
click at [630, 384] on button "Move" at bounding box center [1161, 383] width 85 height 30
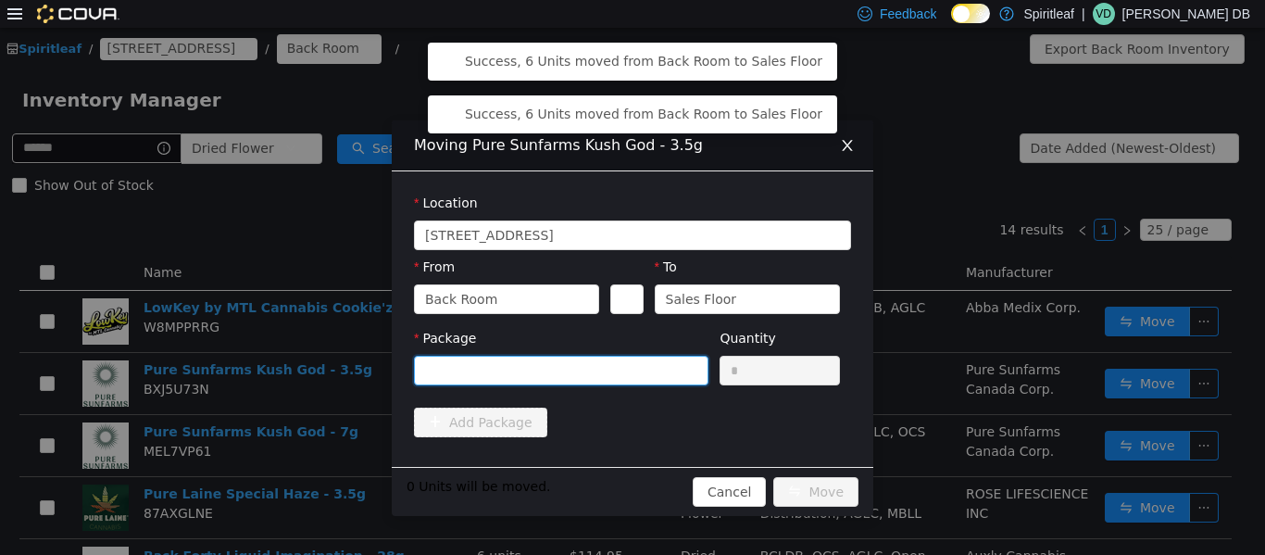
click at [623, 359] on div at bounding box center [555, 370] width 260 height 28
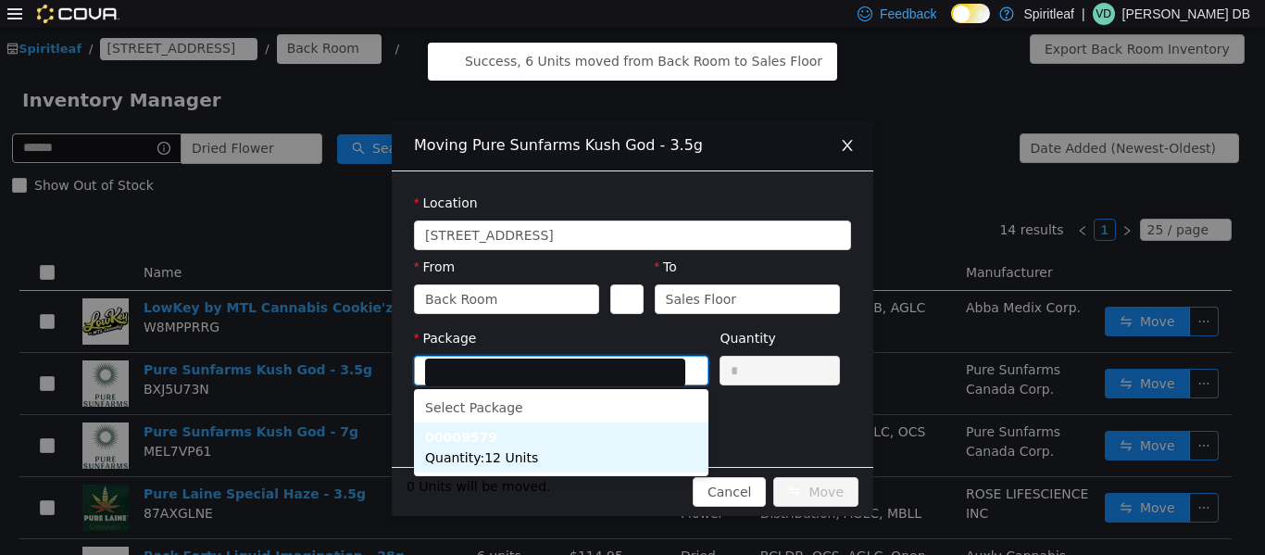
click at [601, 440] on li "00009579 Quantity : 12 Units" at bounding box center [561, 447] width 295 height 50
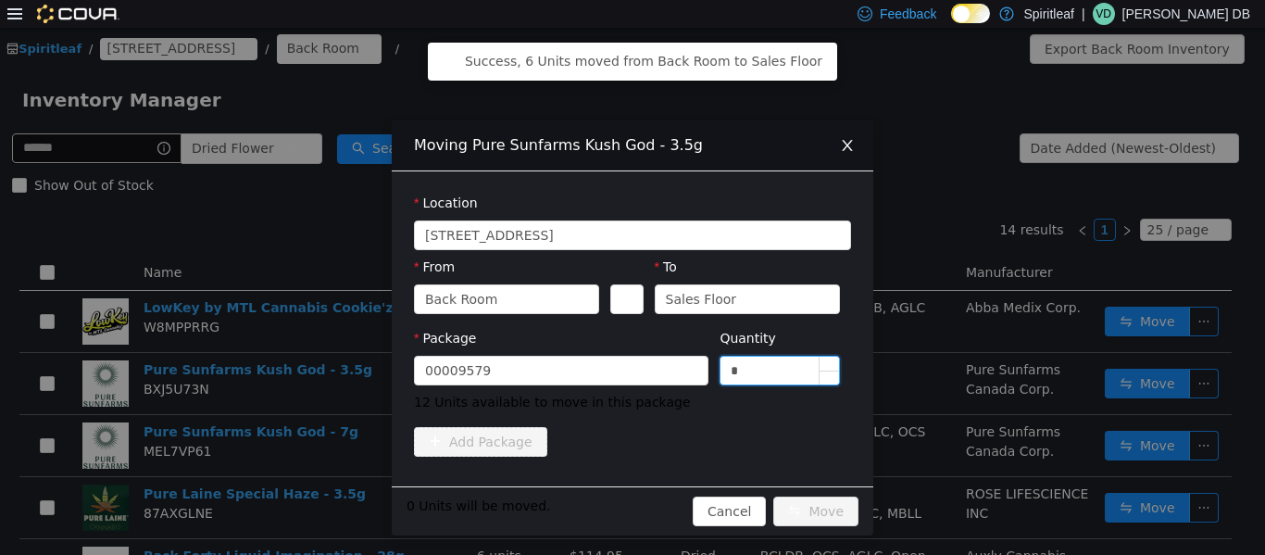
click at [630, 374] on input "*" at bounding box center [780, 370] width 119 height 28
type input "**"
click at [630, 504] on button "Move" at bounding box center [816, 511] width 85 height 30
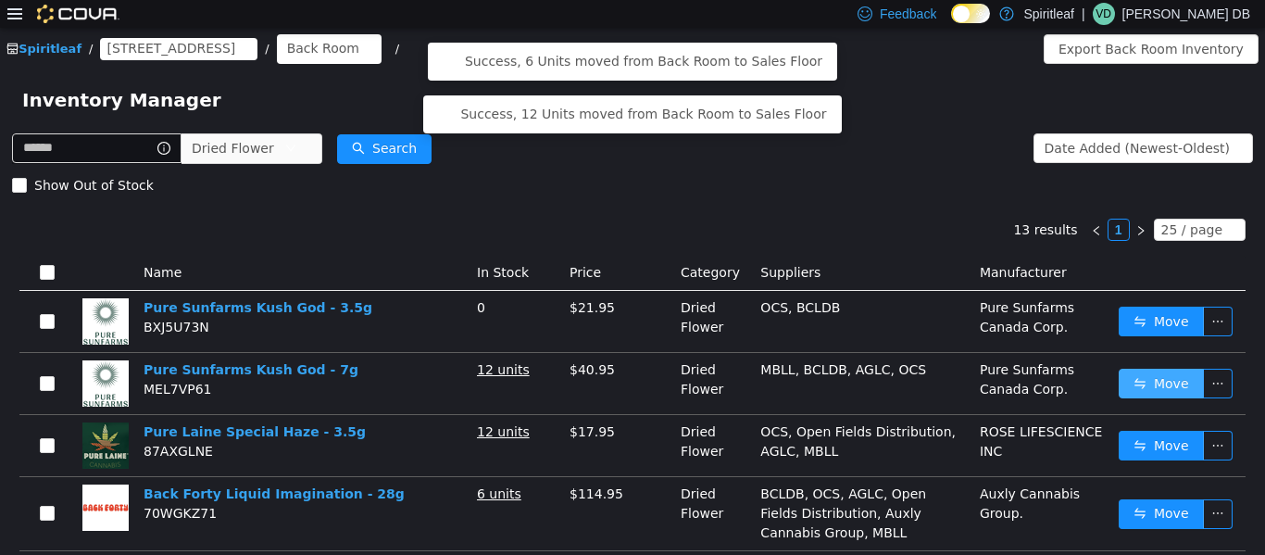
click at [630, 369] on button "Move" at bounding box center [1161, 383] width 85 height 30
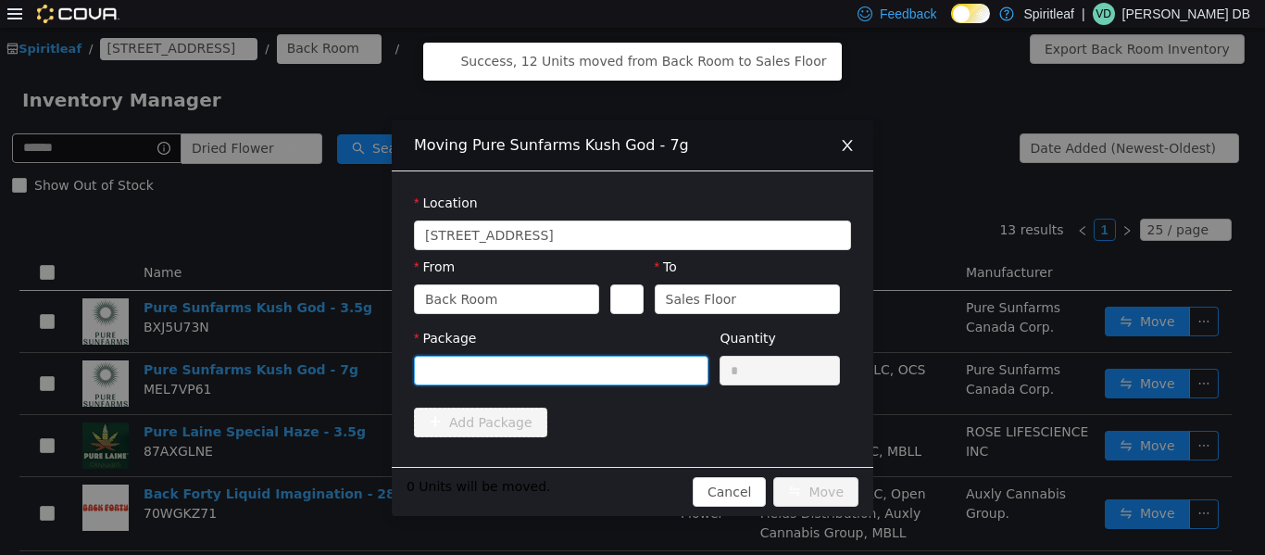
click at [606, 364] on div at bounding box center [555, 370] width 260 height 28
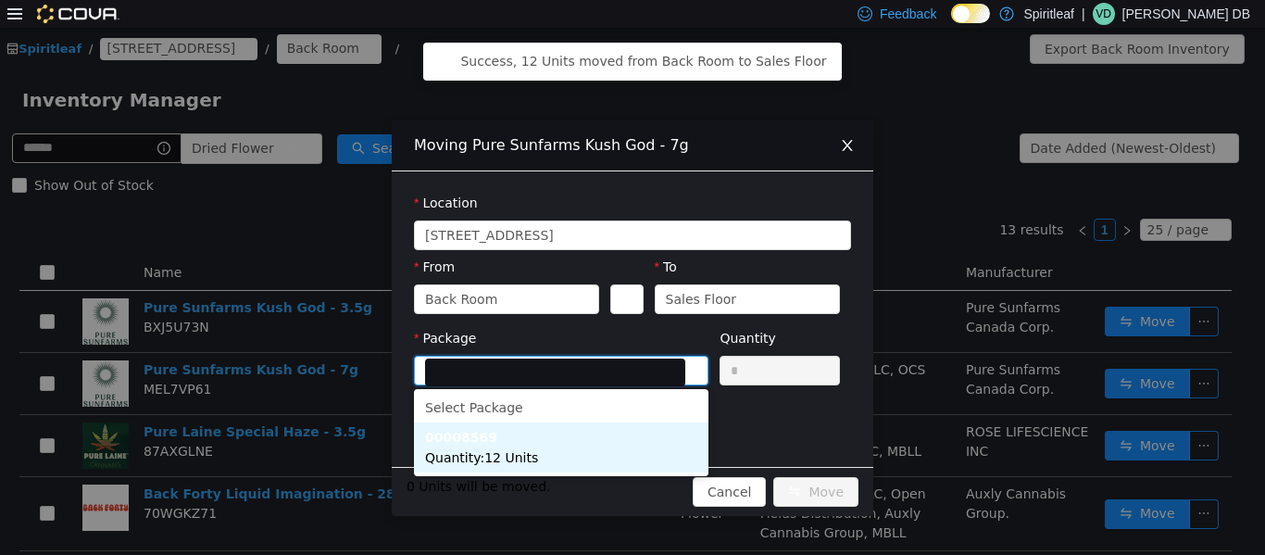
click at [522, 455] on span "Quantity : 12 Units" at bounding box center [481, 456] width 113 height 15
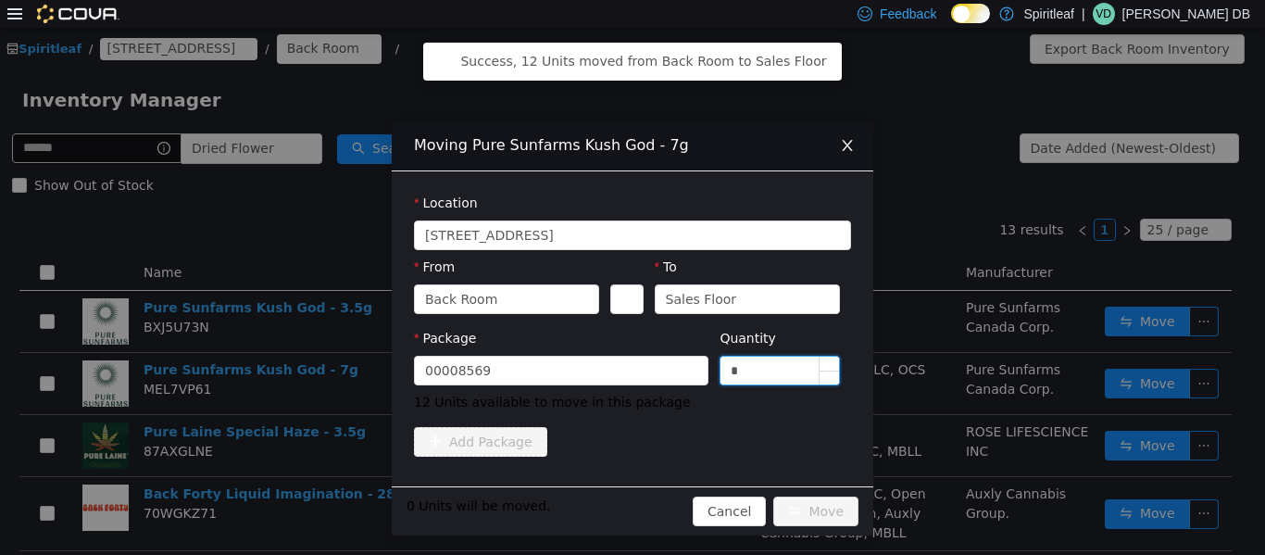
click at [630, 375] on input "*" at bounding box center [780, 370] width 119 height 28
type input "**"
click at [630, 507] on button "Move" at bounding box center [816, 511] width 85 height 30
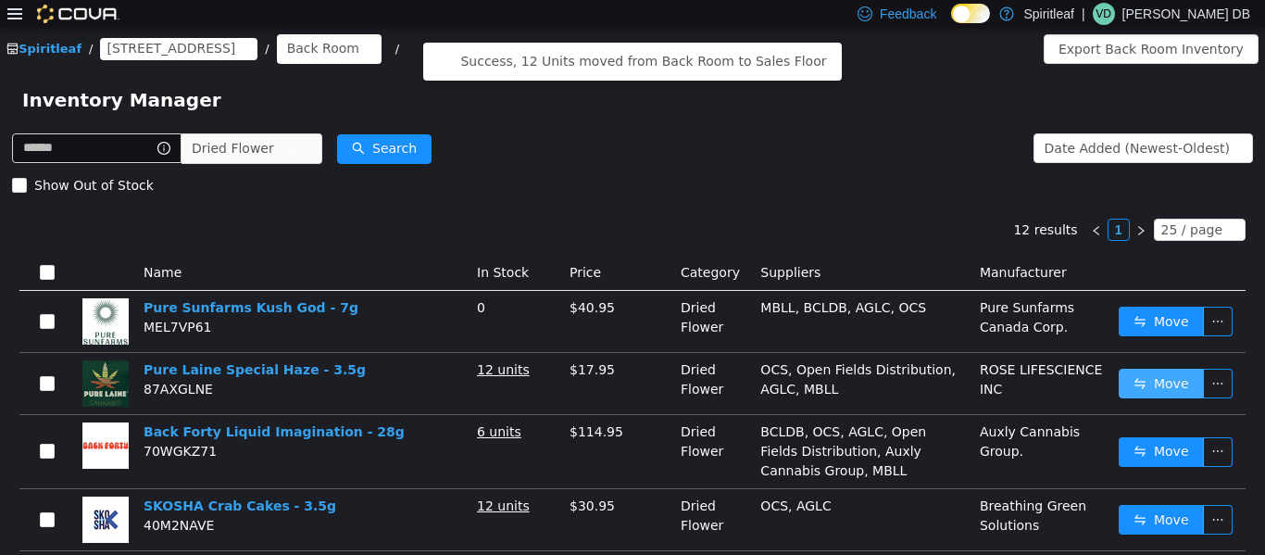
click at [630, 378] on button "Move" at bounding box center [1161, 383] width 85 height 30
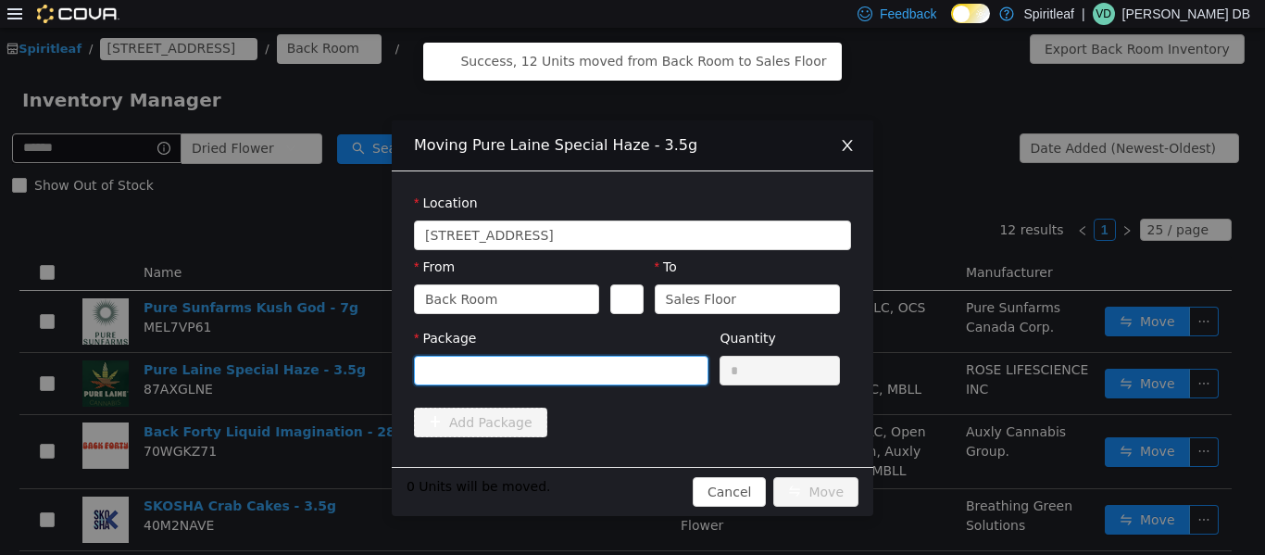
click at [630, 367] on div at bounding box center [555, 370] width 260 height 28
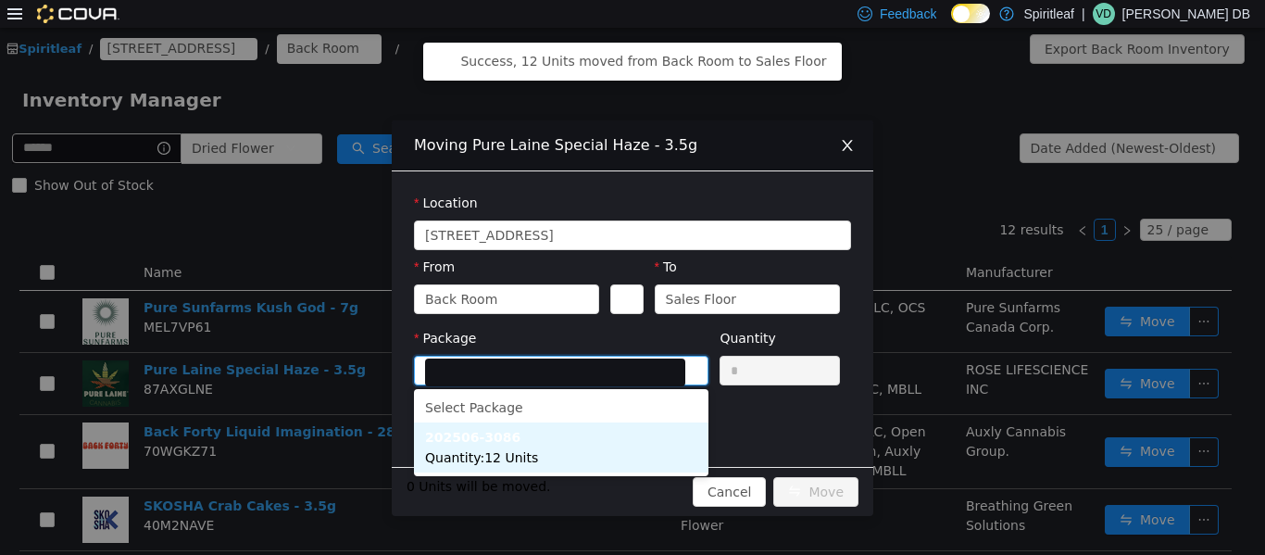
click at [592, 460] on li "202506-3086 Quantity : 12 Units" at bounding box center [561, 447] width 295 height 50
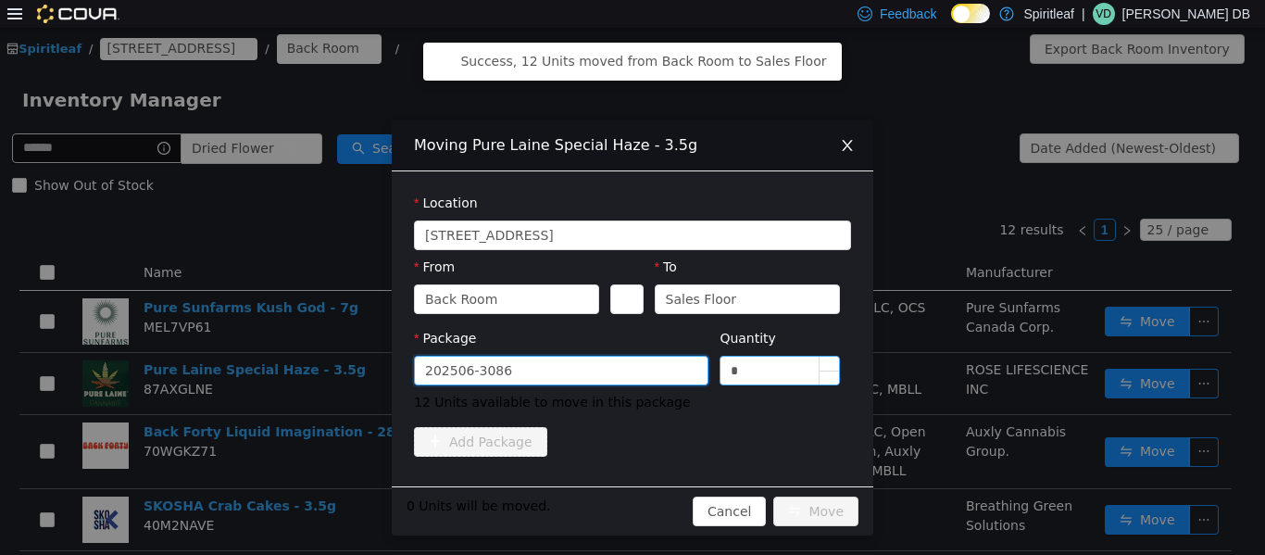
click at [630, 371] on input "*" at bounding box center [780, 370] width 119 height 28
type input "**"
click at [630, 510] on button "Move" at bounding box center [816, 511] width 85 height 30
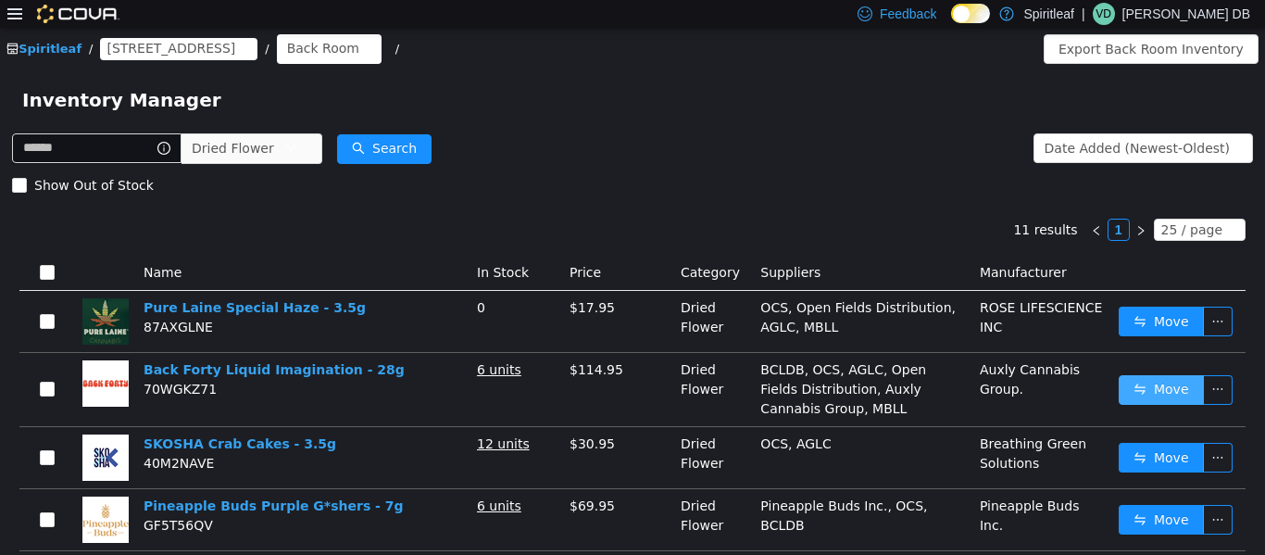
click at [630, 401] on button "Move" at bounding box center [1161, 389] width 85 height 30
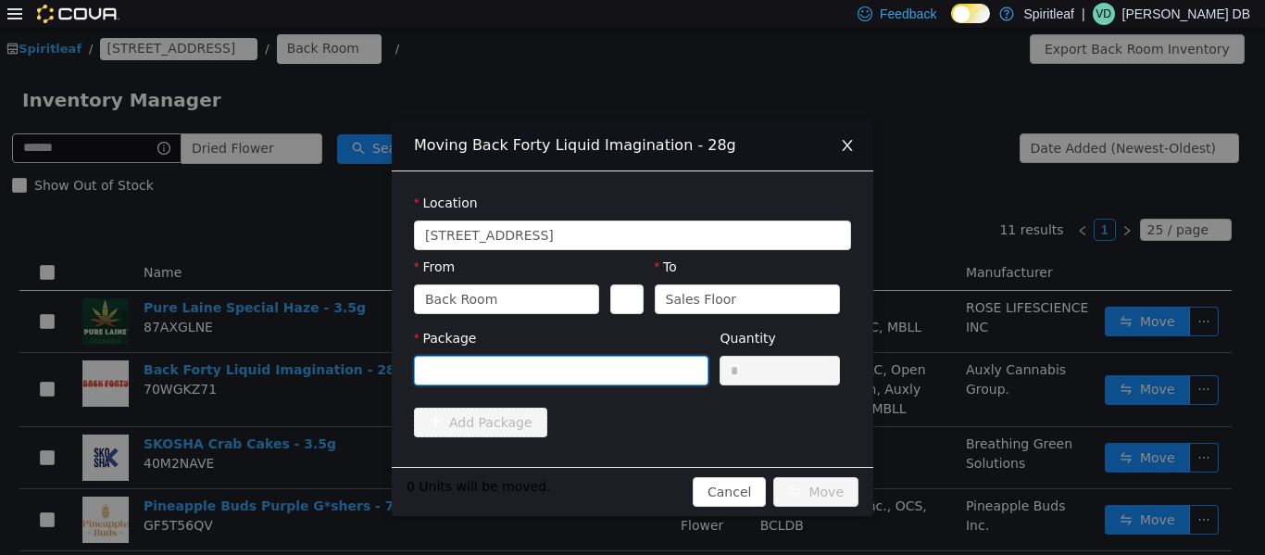
click at [630, 380] on div at bounding box center [555, 370] width 260 height 28
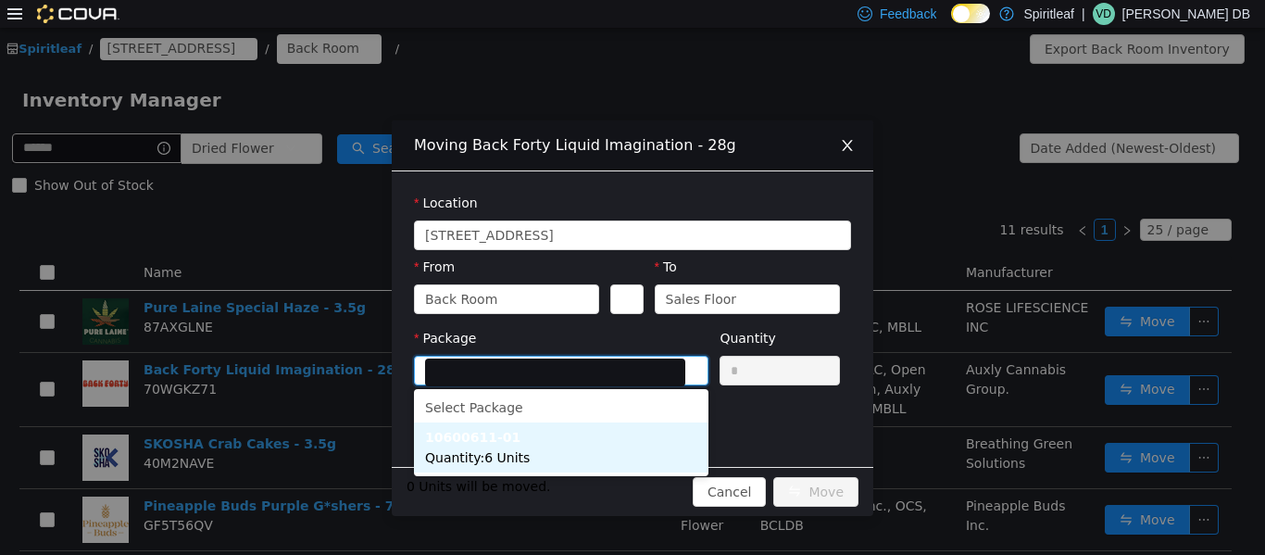
click at [525, 444] on li "10600611-01 Quantity : 6 Units" at bounding box center [561, 447] width 295 height 50
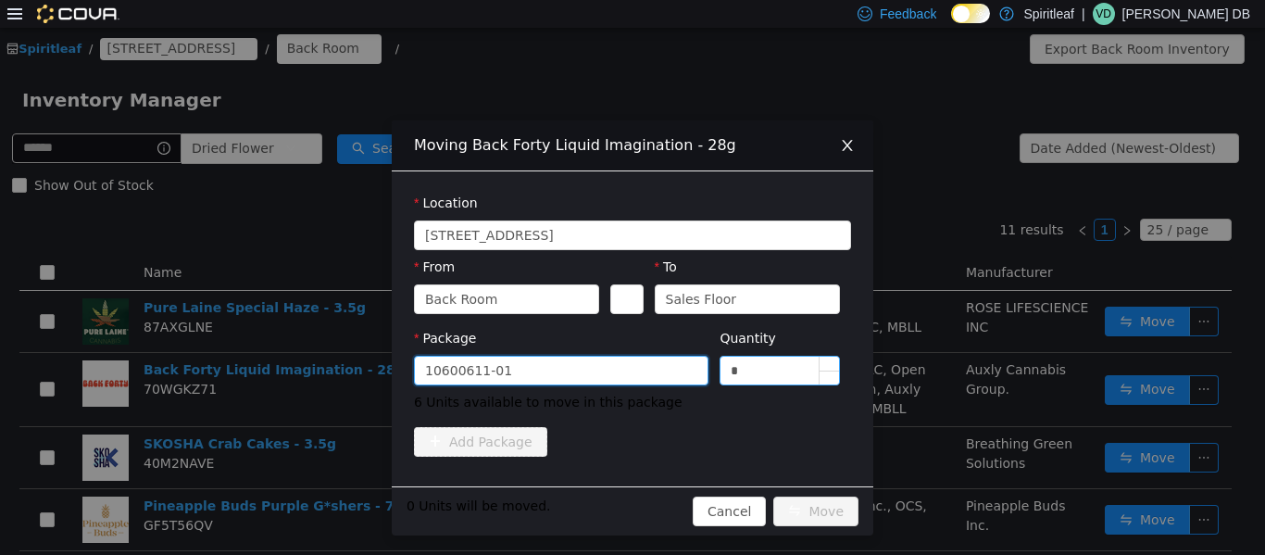
click at [630, 363] on input "*" at bounding box center [780, 370] width 119 height 28
type input "*"
click at [630, 498] on button "Move" at bounding box center [816, 511] width 85 height 30
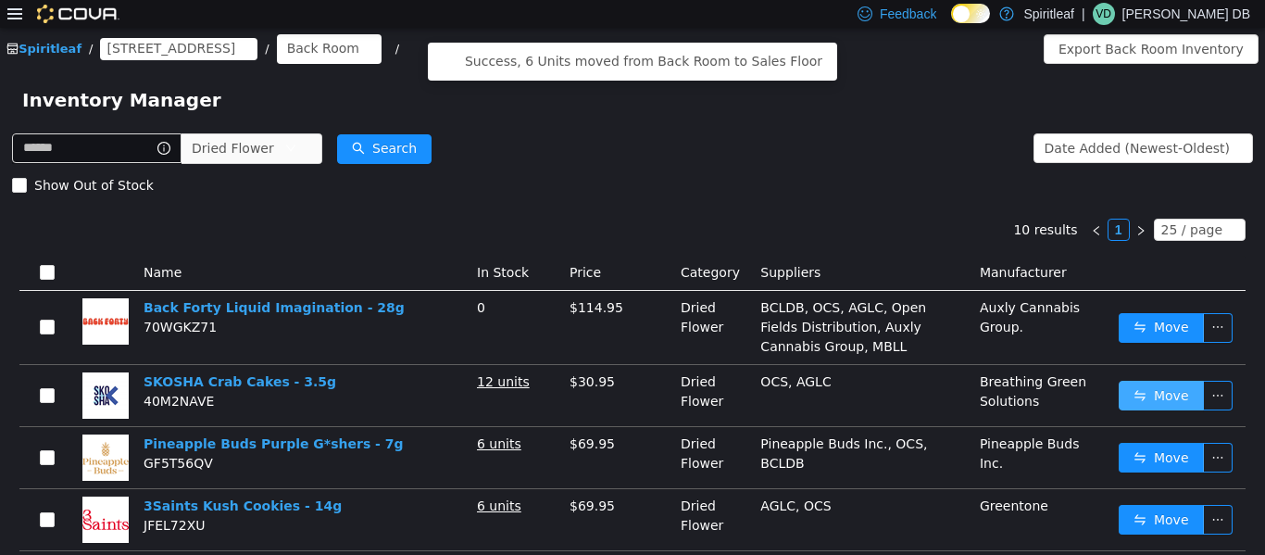
click at [630, 382] on button "Move" at bounding box center [1161, 395] width 85 height 30
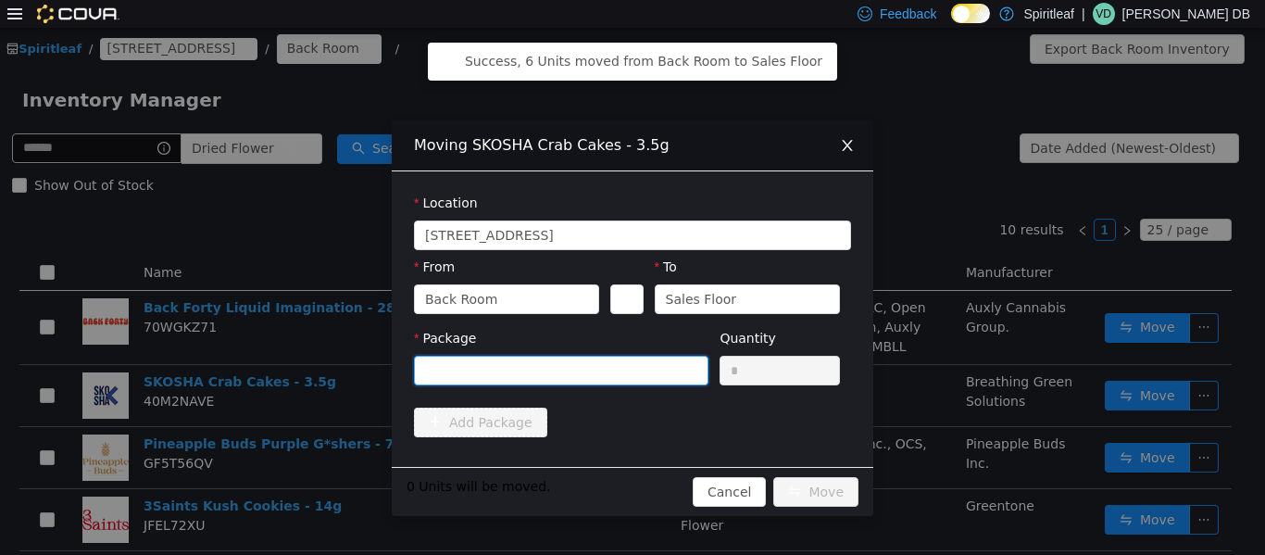
click at [630, 382] on div at bounding box center [561, 370] width 295 height 30
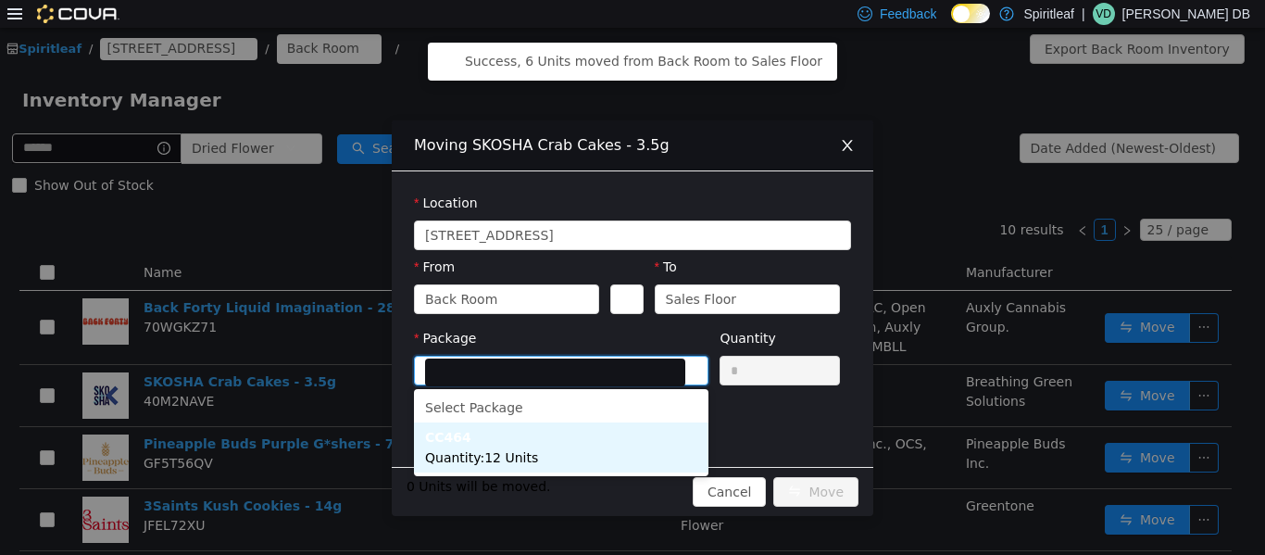
click at [606, 452] on li "CC464 Quantity : 12 Units" at bounding box center [561, 447] width 295 height 50
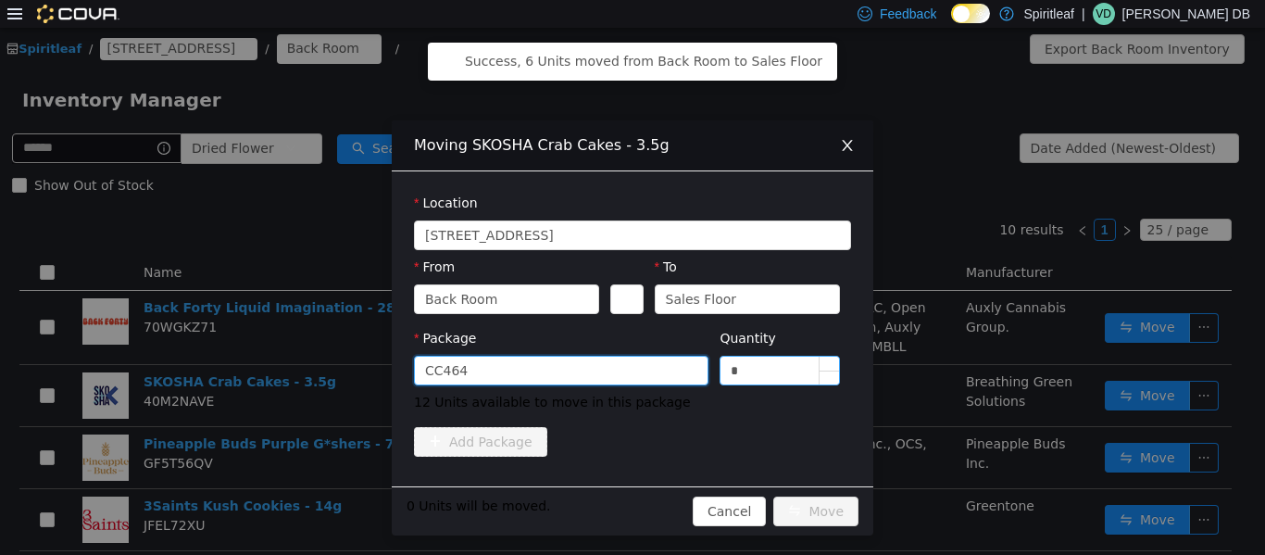
click at [630, 360] on input "*" at bounding box center [780, 370] width 119 height 28
type input "**"
click at [630, 518] on button "Move" at bounding box center [816, 511] width 85 height 30
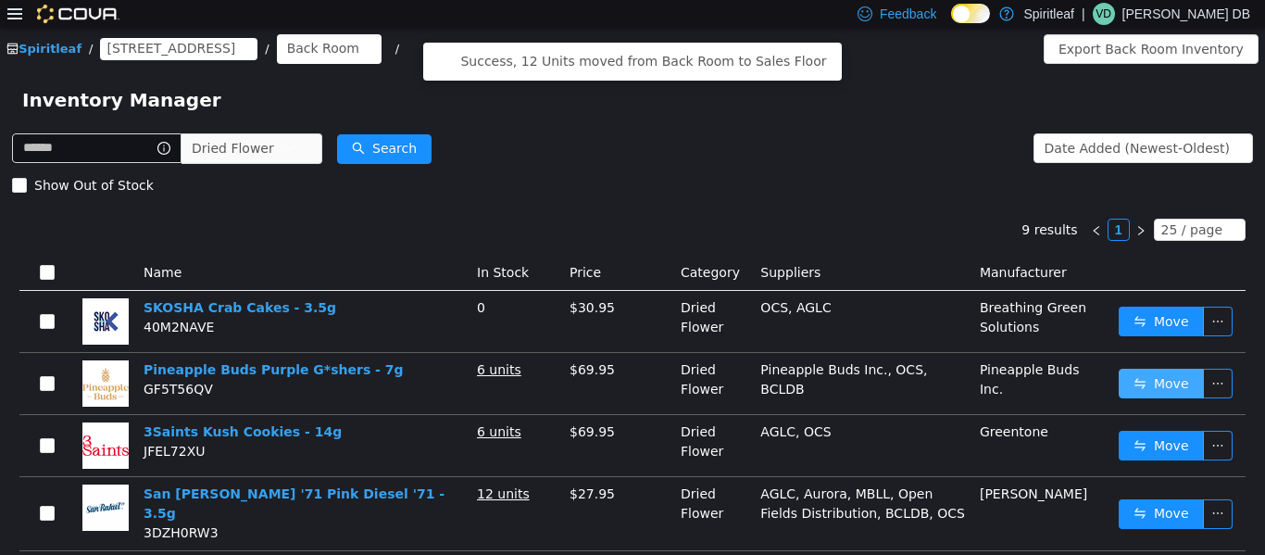
click at [630, 384] on button "Move" at bounding box center [1161, 383] width 85 height 30
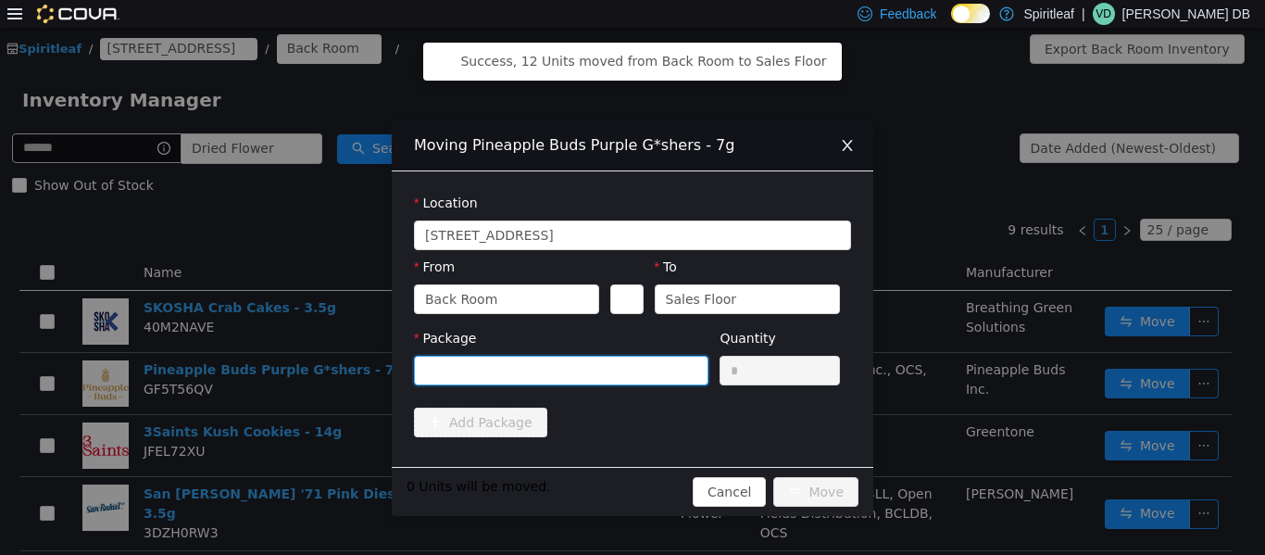
click at [550, 372] on div at bounding box center [555, 370] width 260 height 28
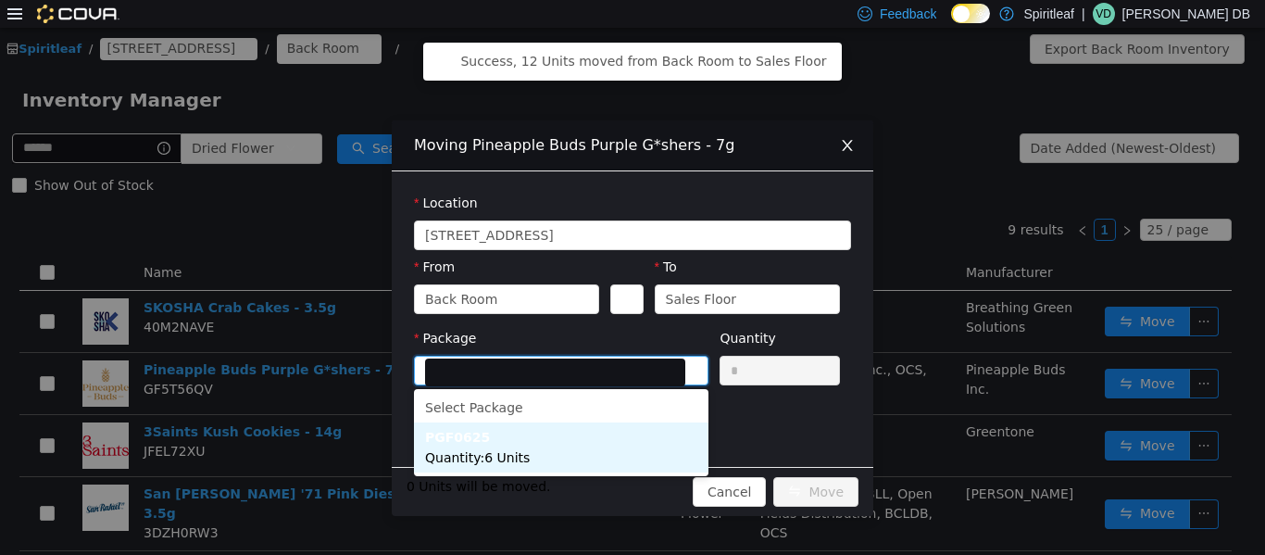
click at [543, 439] on li "PGF0625 Quantity : 6 Units" at bounding box center [561, 447] width 295 height 50
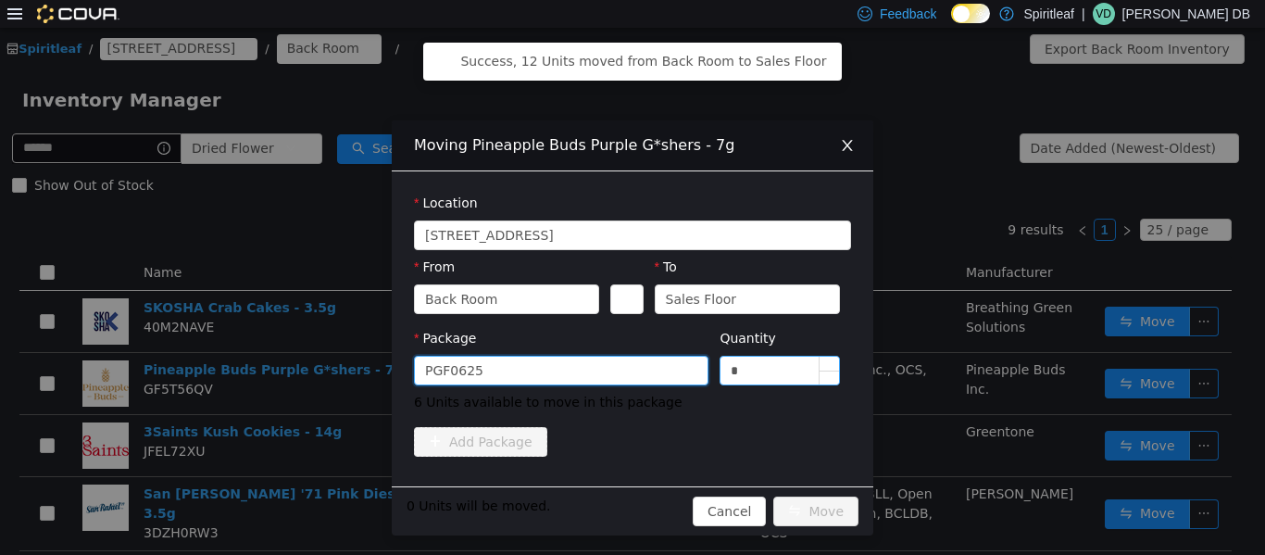
click at [630, 364] on input "*" at bounding box center [780, 370] width 119 height 28
type input "*"
click at [630, 497] on button "Move" at bounding box center [816, 511] width 85 height 30
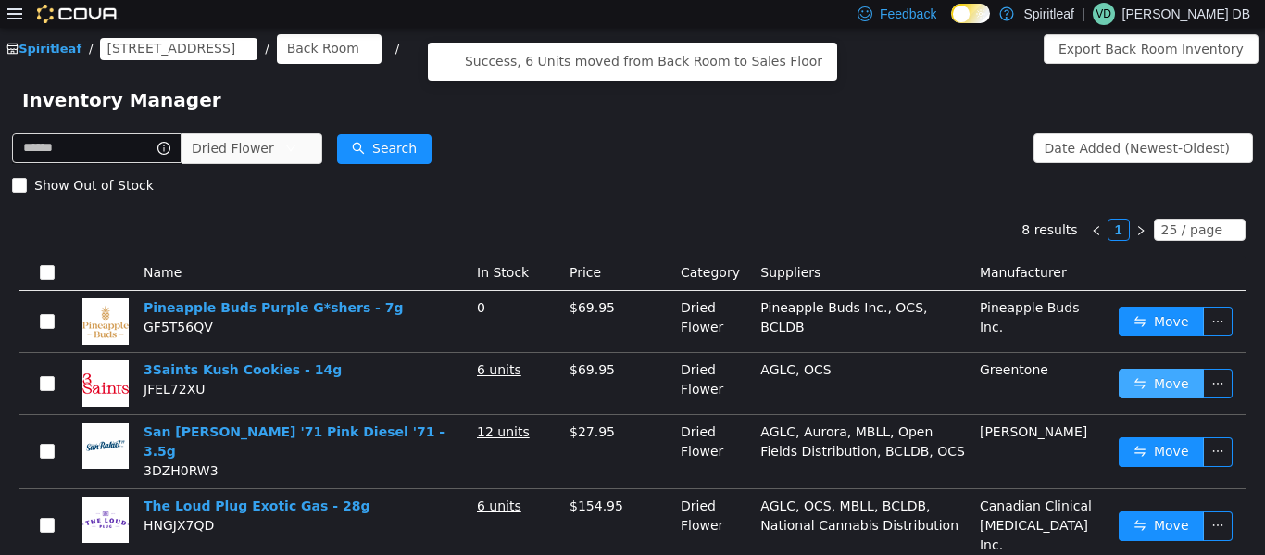
click at [630, 384] on button "Move" at bounding box center [1161, 383] width 85 height 30
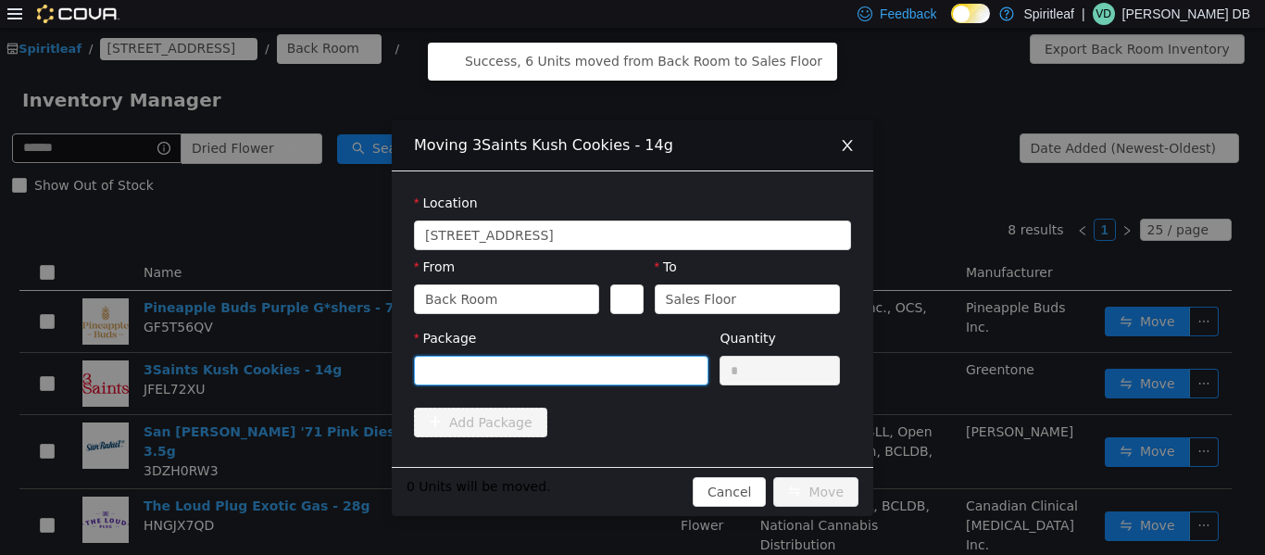
click at [482, 368] on div at bounding box center [555, 370] width 260 height 28
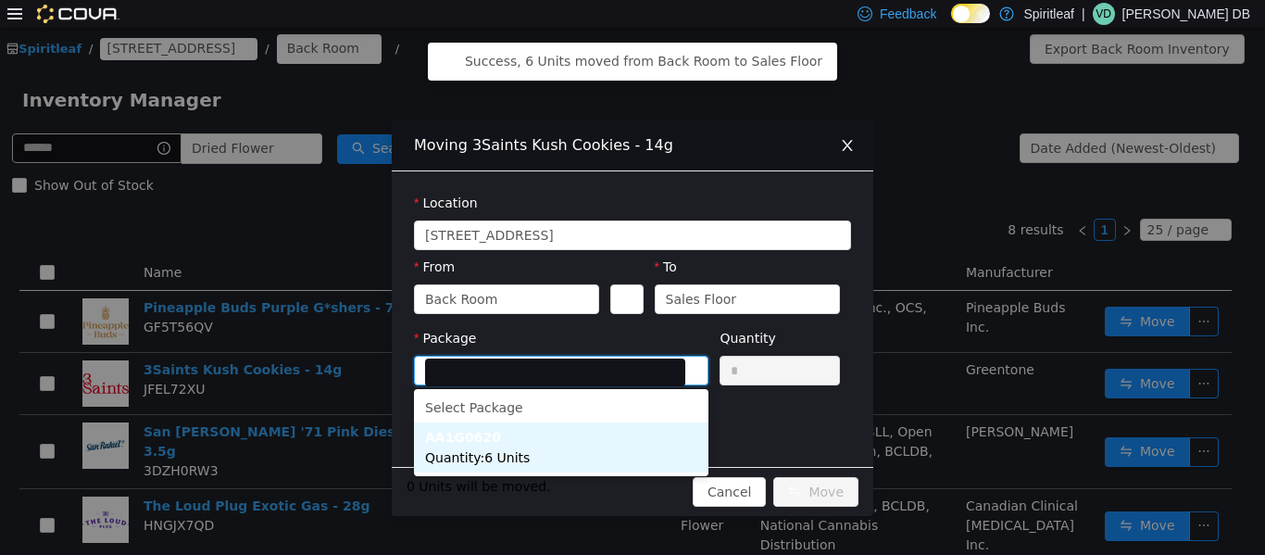
click at [562, 450] on li "AA1G0620 Quantity : 6 Units" at bounding box center [561, 447] width 295 height 50
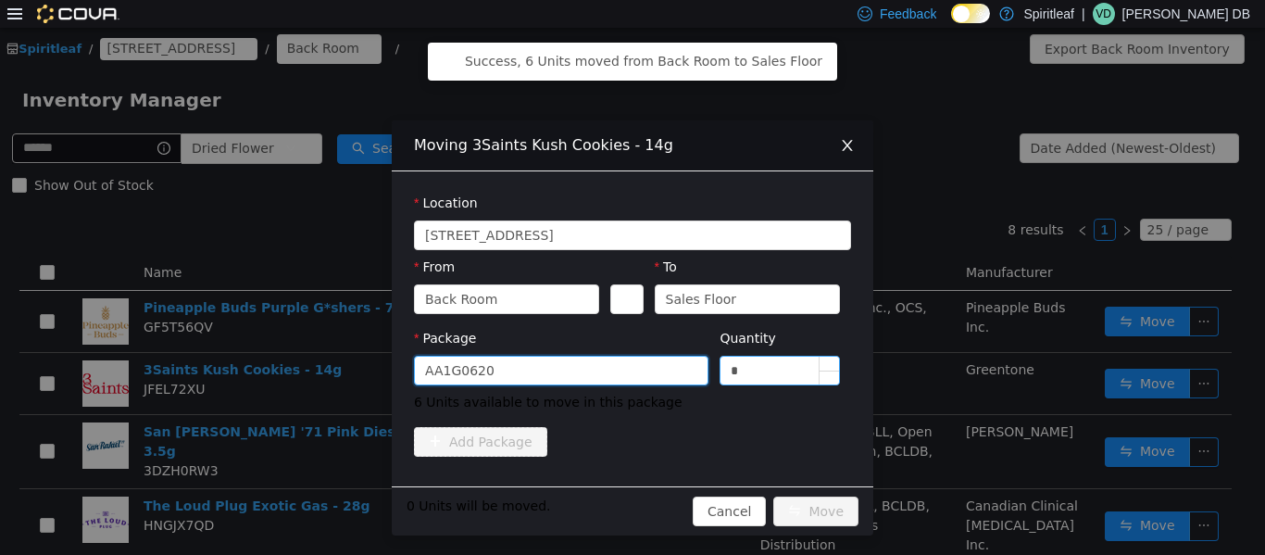
click at [630, 361] on input "*" at bounding box center [780, 370] width 119 height 28
type input "*"
click at [630, 501] on button "Move" at bounding box center [816, 511] width 85 height 30
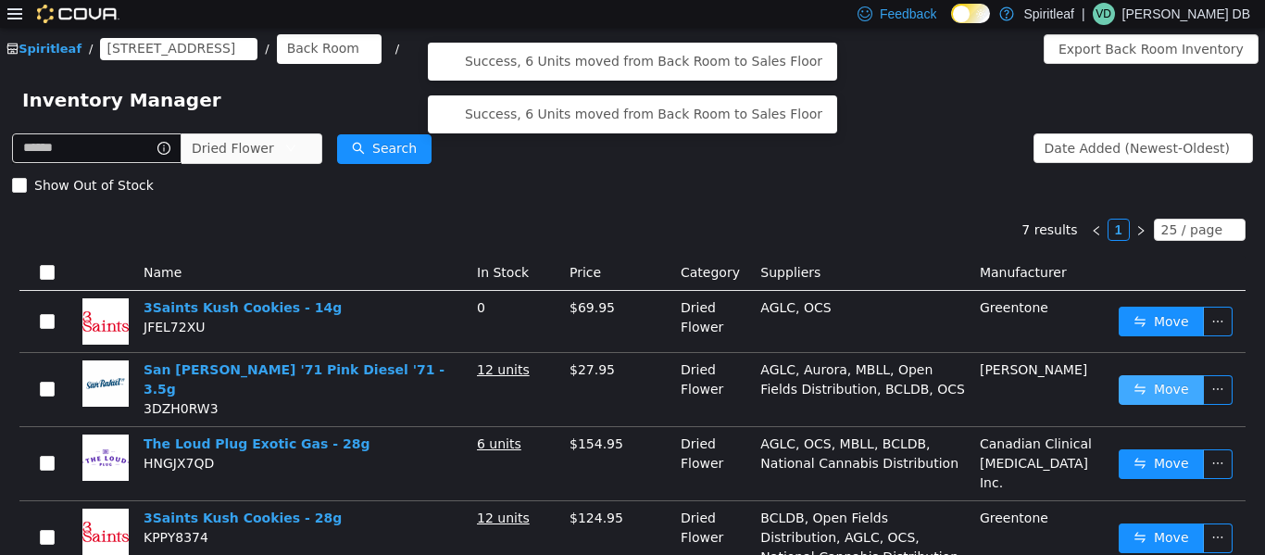
click at [630, 390] on button "Move" at bounding box center [1161, 389] width 85 height 30
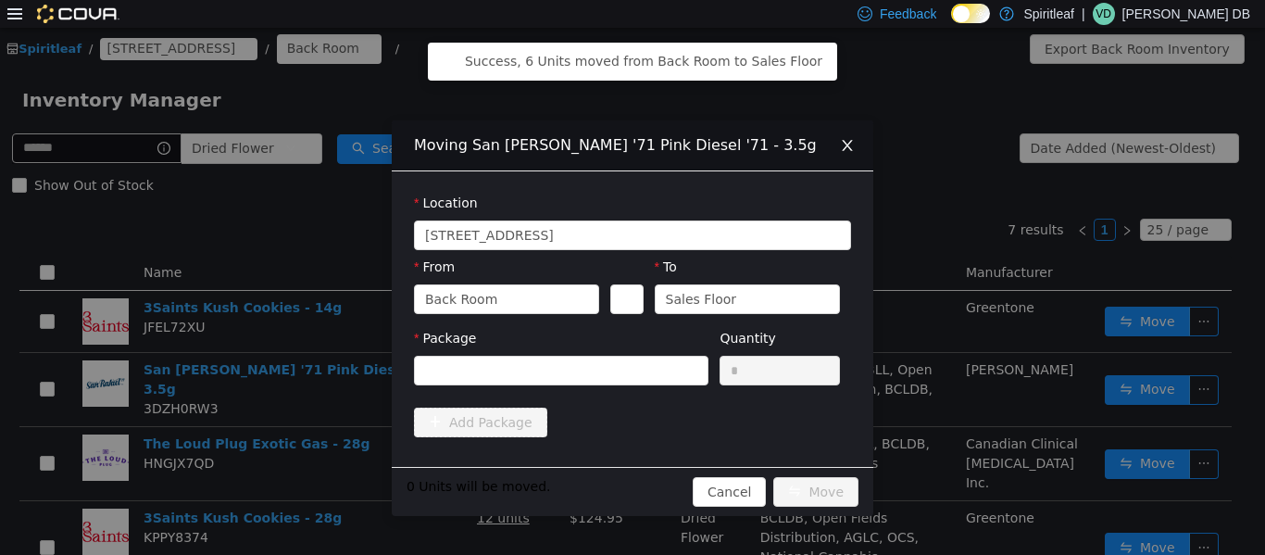
click at [630, 352] on div "Package" at bounding box center [561, 341] width 295 height 27
click at [623, 365] on div at bounding box center [555, 370] width 260 height 28
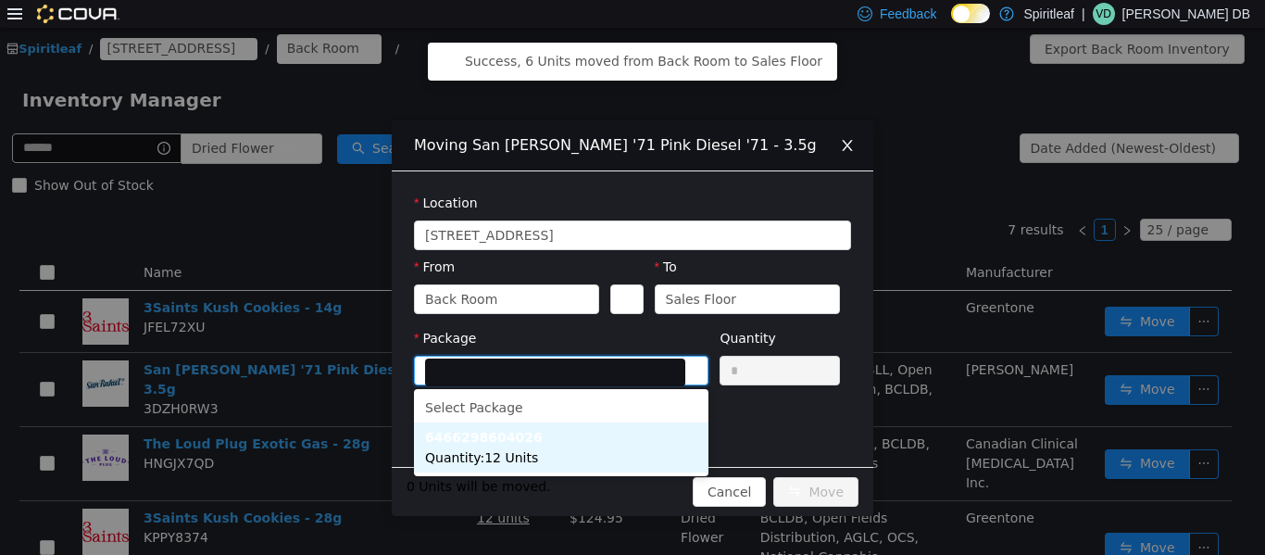
click at [591, 440] on li "6466298604026 Quantity : 12 Units" at bounding box center [561, 447] width 295 height 50
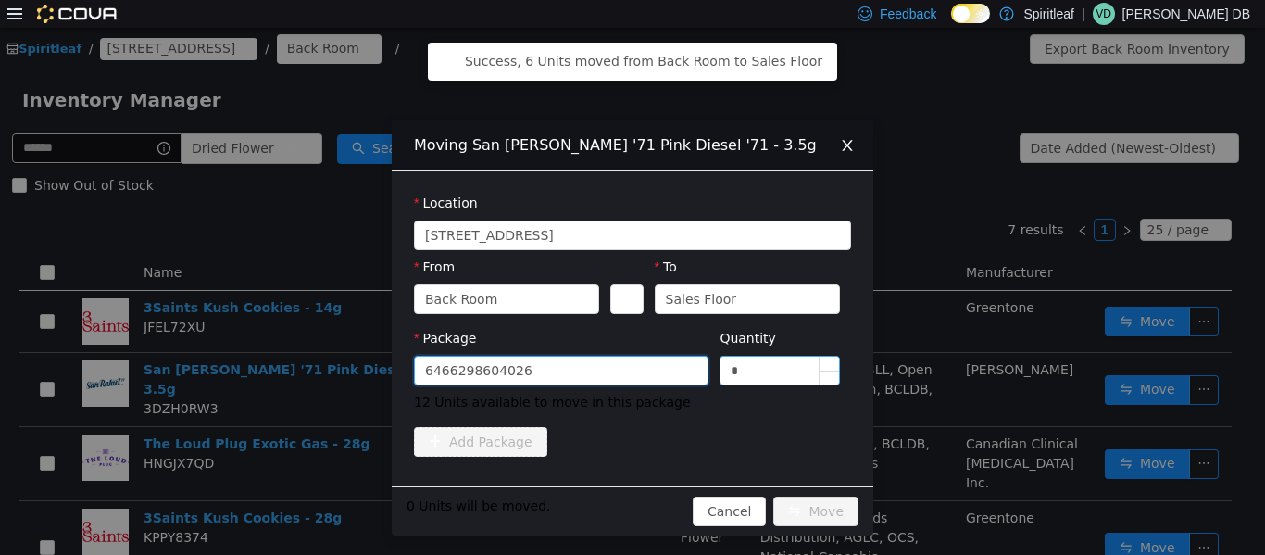
click at [630, 376] on input "*" at bounding box center [780, 370] width 119 height 28
type input "**"
click at [630, 509] on button "Move" at bounding box center [816, 511] width 85 height 30
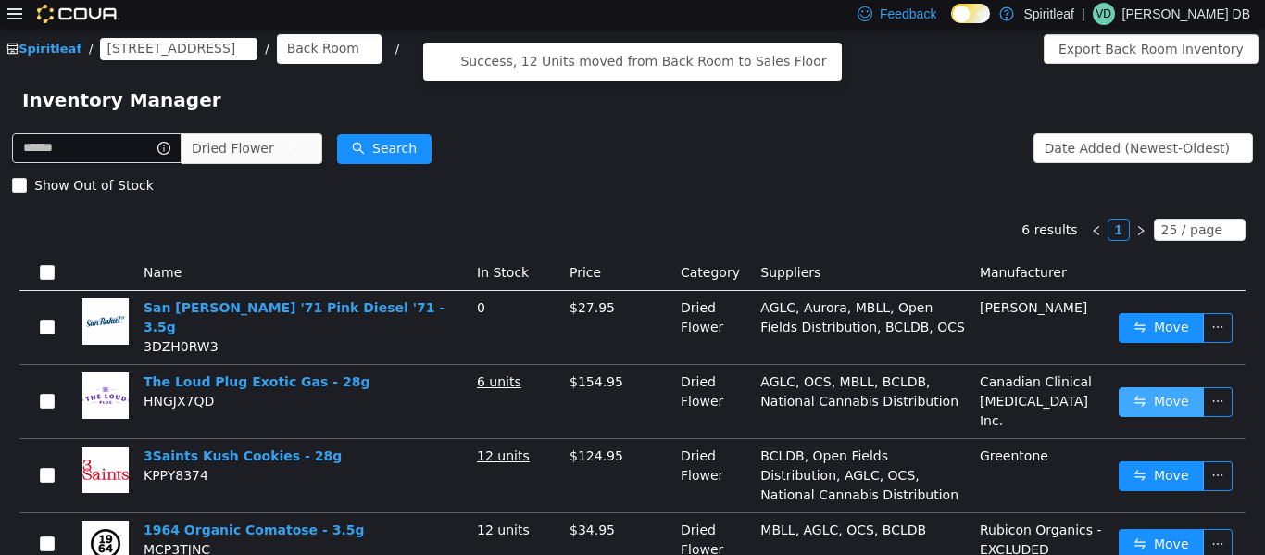
click at [630, 406] on button "Move" at bounding box center [1161, 401] width 85 height 30
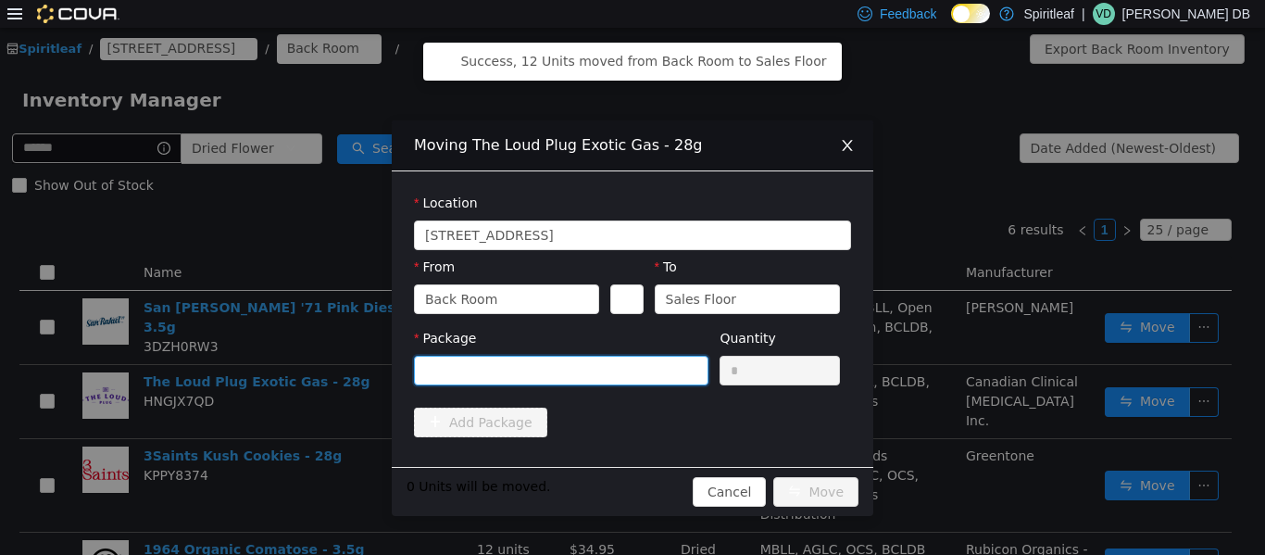
click at [630, 371] on div at bounding box center [555, 370] width 260 height 28
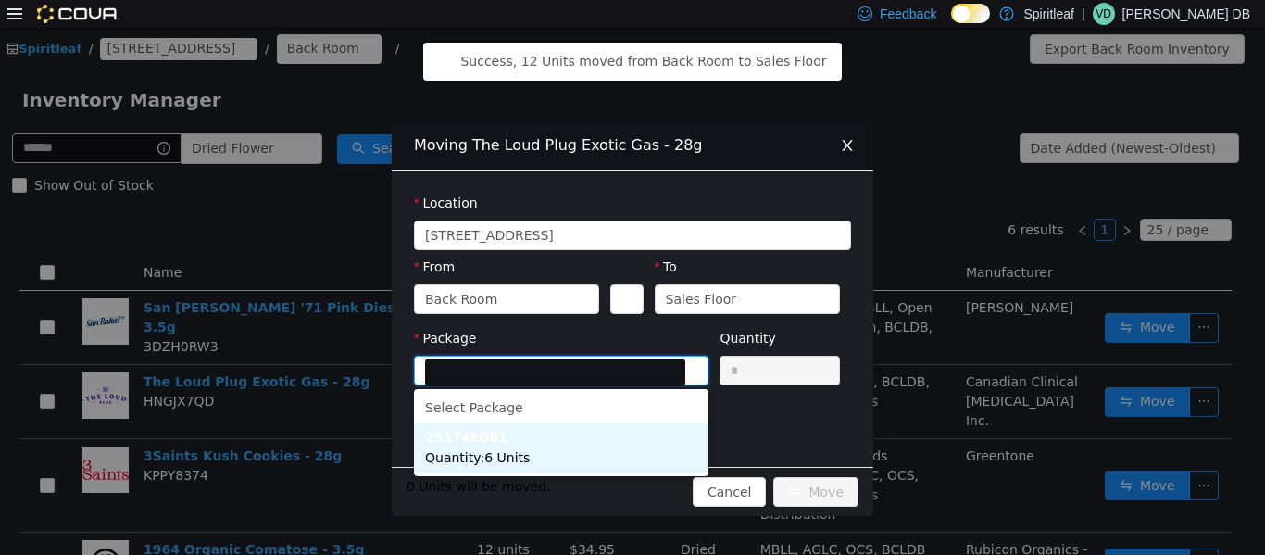
click at [583, 442] on li "25174EG01 Quantity : 6 Units" at bounding box center [561, 447] width 295 height 50
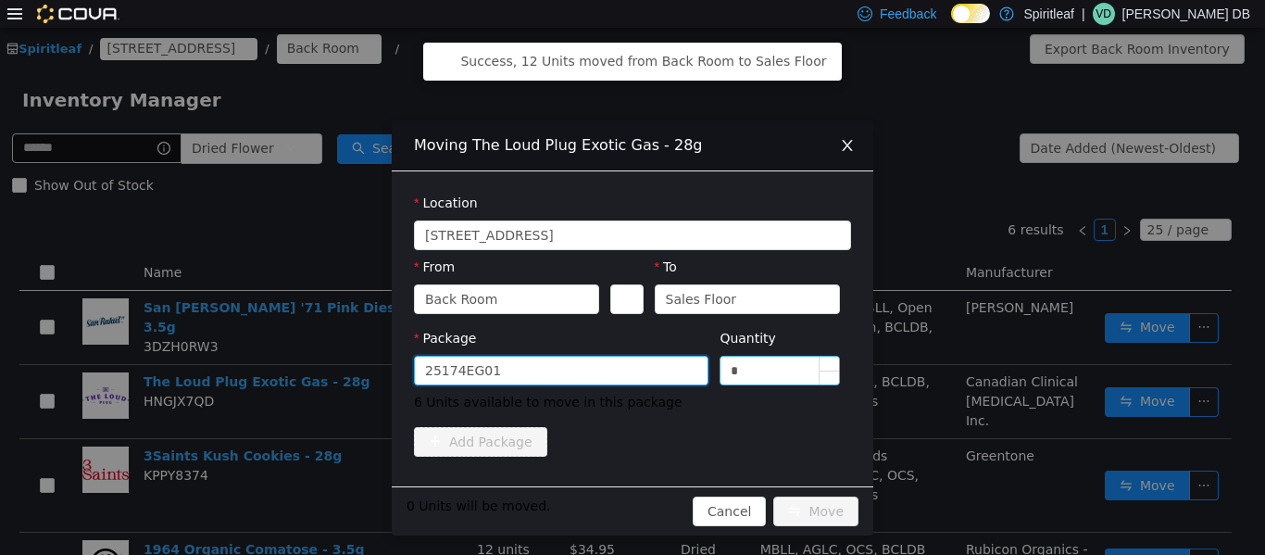
click at [630, 375] on input "*" at bounding box center [780, 370] width 119 height 28
type input "*"
click at [630, 526] on div "6 Units will be moved. Cancel Move" at bounding box center [633, 509] width 482 height 49
click at [630, 518] on button "Move" at bounding box center [816, 511] width 85 height 30
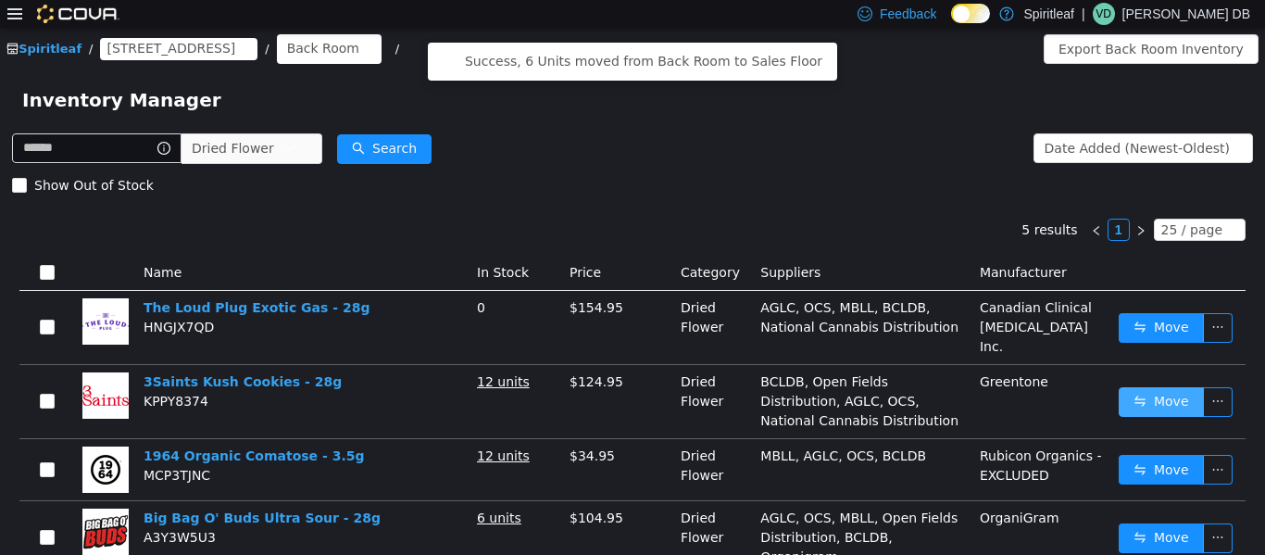
click at [630, 386] on button "Move" at bounding box center [1161, 401] width 85 height 30
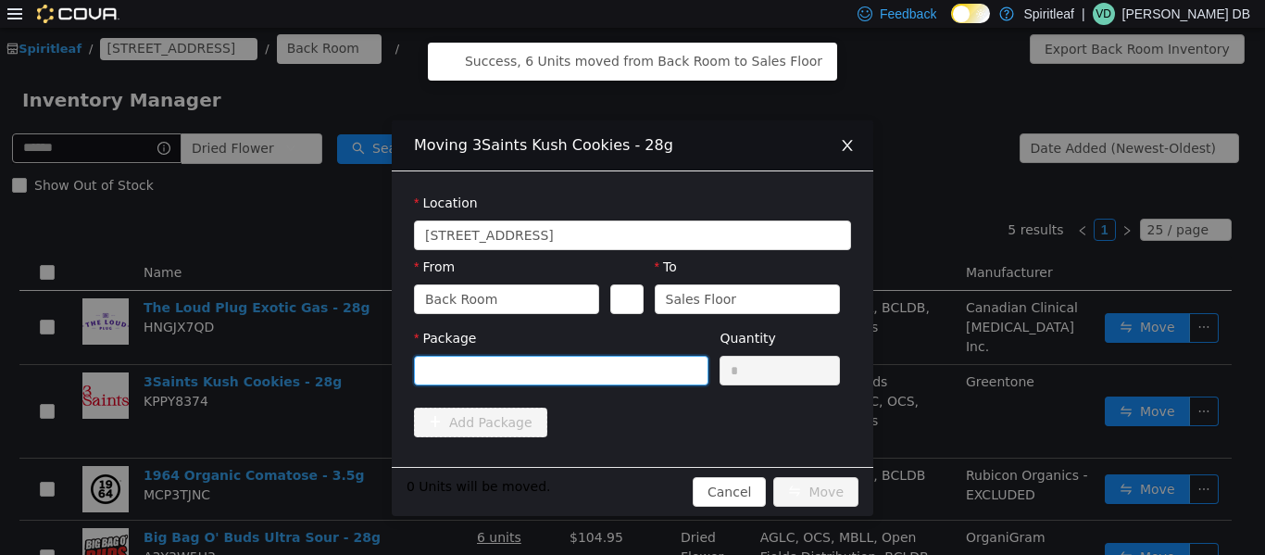
click at [570, 362] on div at bounding box center [555, 370] width 260 height 28
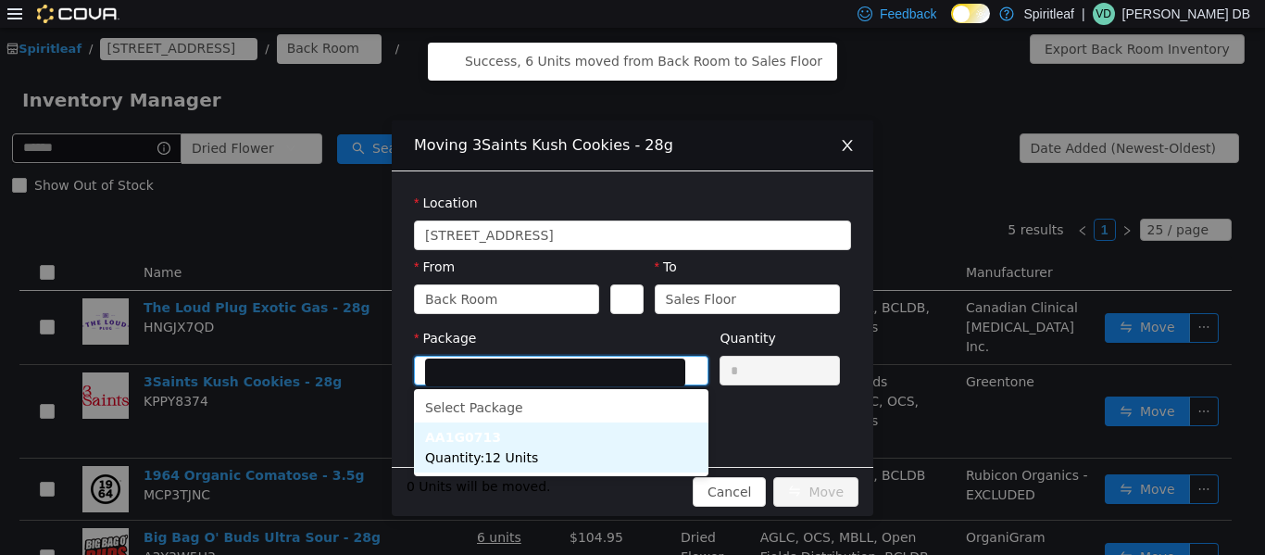
click at [512, 456] on span "Quantity : 12 Units" at bounding box center [481, 456] width 113 height 15
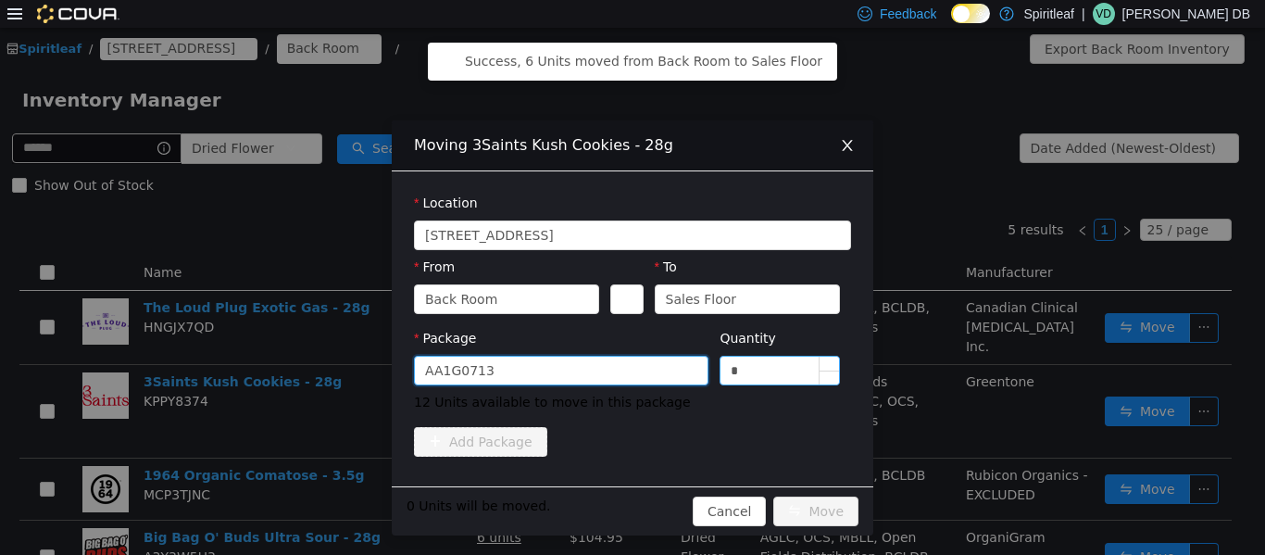
click at [630, 370] on input "*" at bounding box center [780, 370] width 119 height 28
type input "**"
click at [630, 503] on button "Move" at bounding box center [816, 511] width 85 height 30
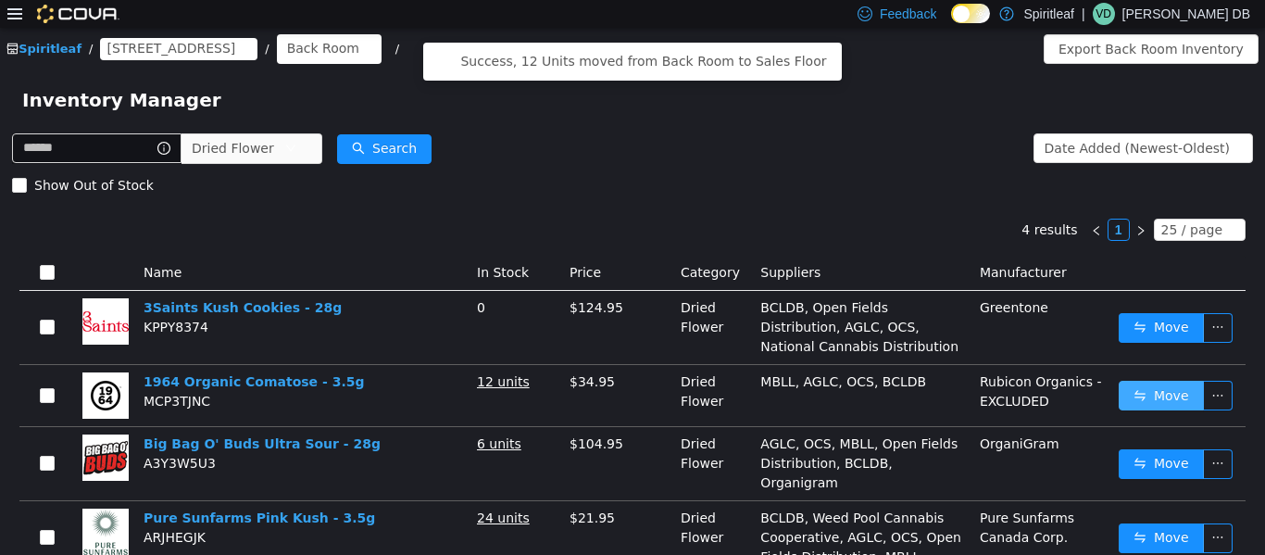
click at [630, 394] on button "Move" at bounding box center [1161, 395] width 85 height 30
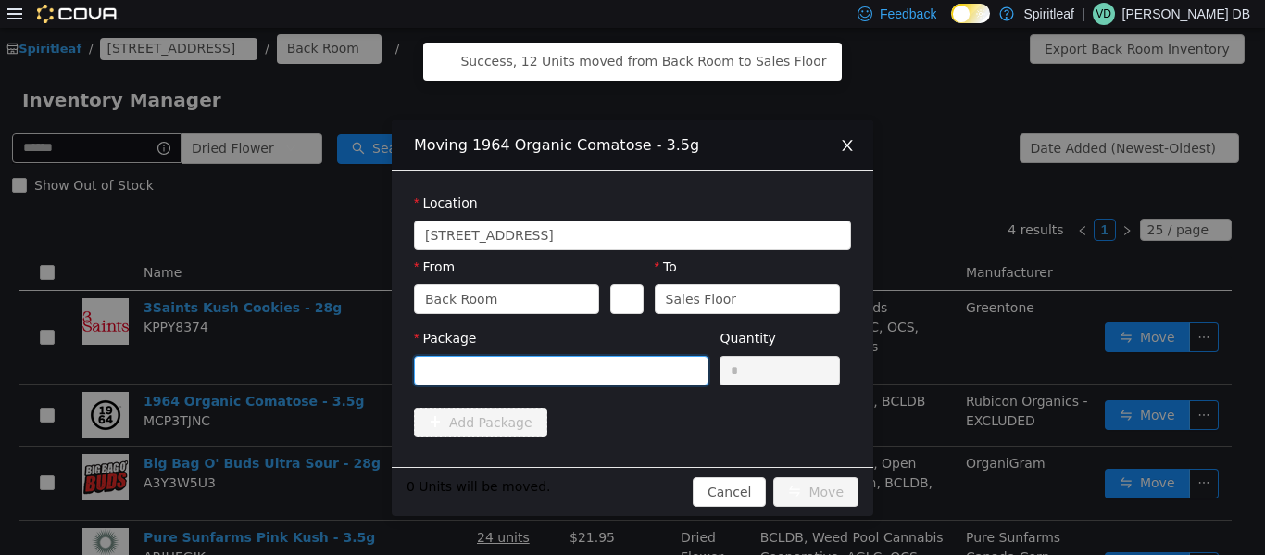
click at [539, 371] on div at bounding box center [555, 370] width 260 height 28
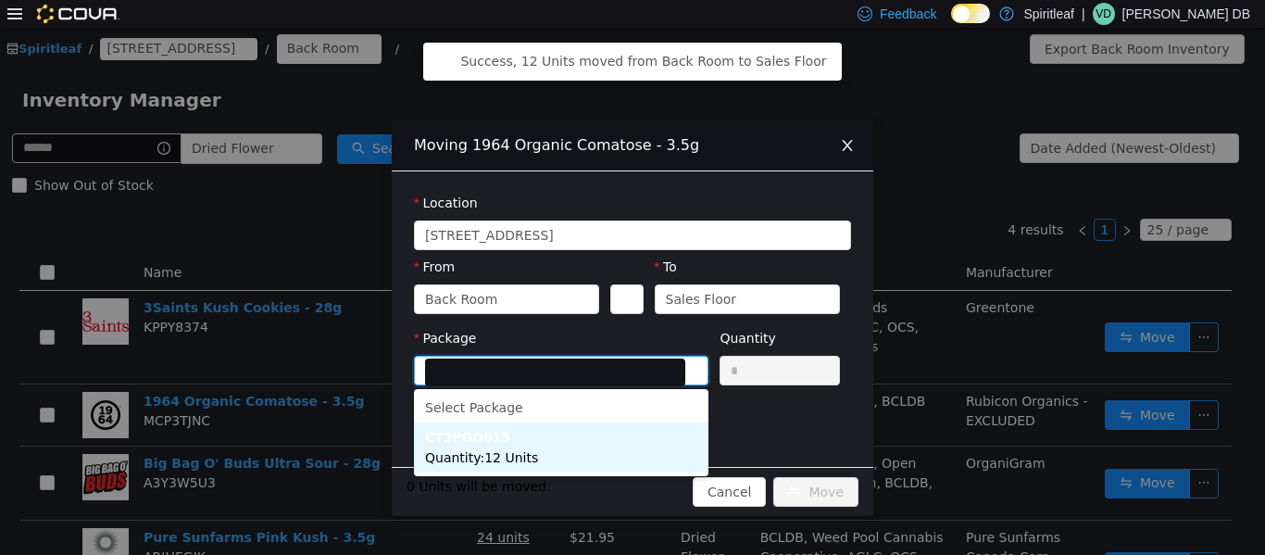
click at [468, 436] on strong "CT3PGD015" at bounding box center [467, 436] width 85 height 15
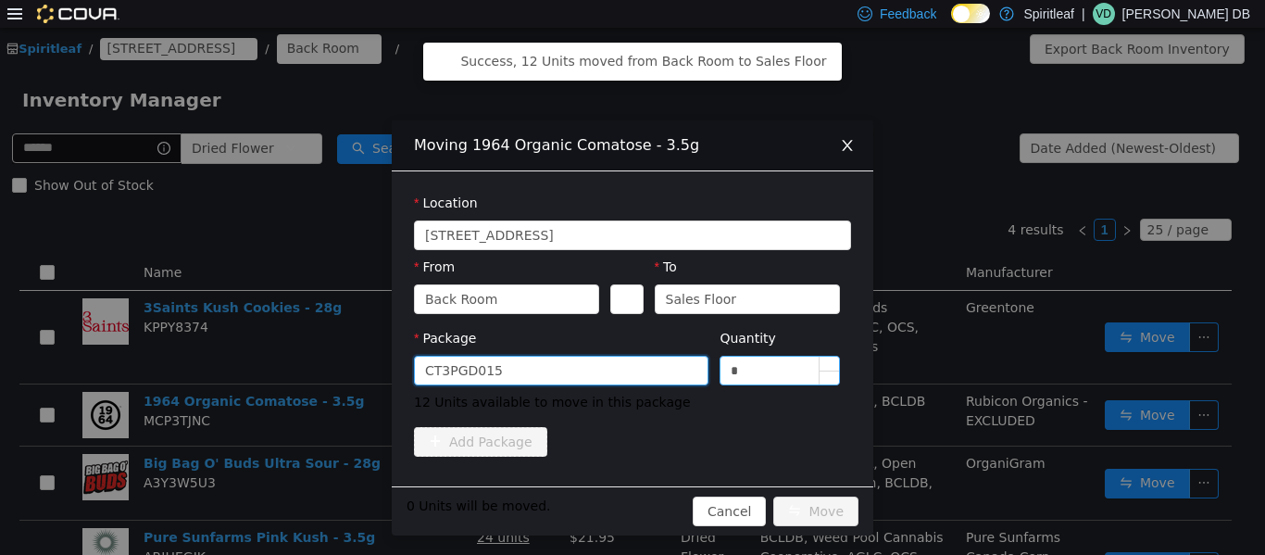
click at [630, 365] on input "*" at bounding box center [780, 370] width 119 height 28
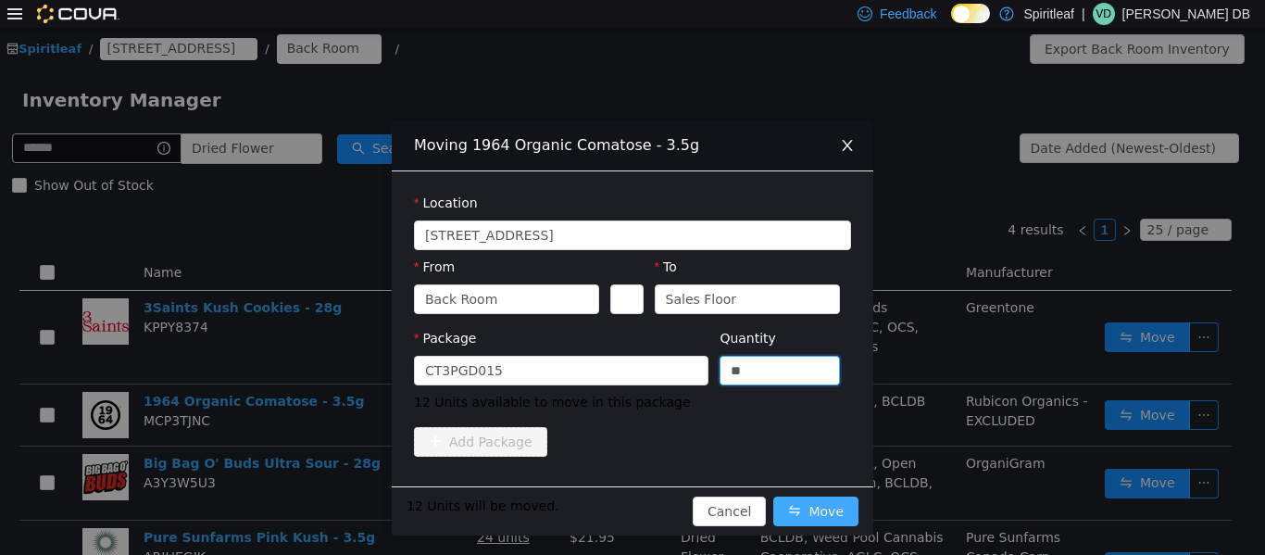
type input "**"
click at [630, 510] on button "Move" at bounding box center [816, 511] width 85 height 30
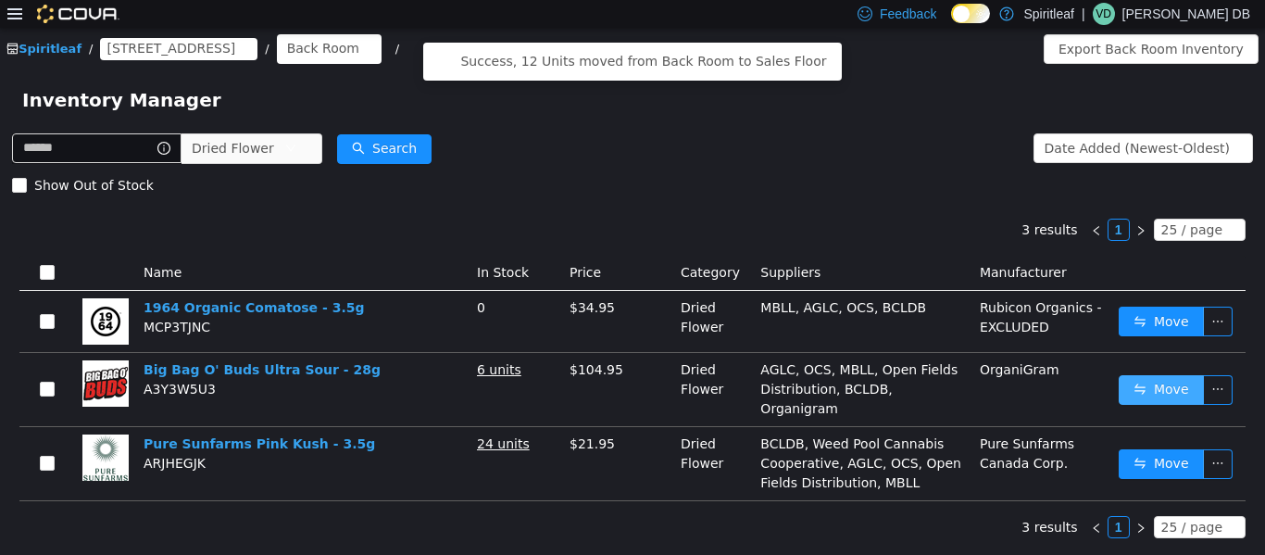
click at [630, 390] on button "Move" at bounding box center [1161, 389] width 85 height 30
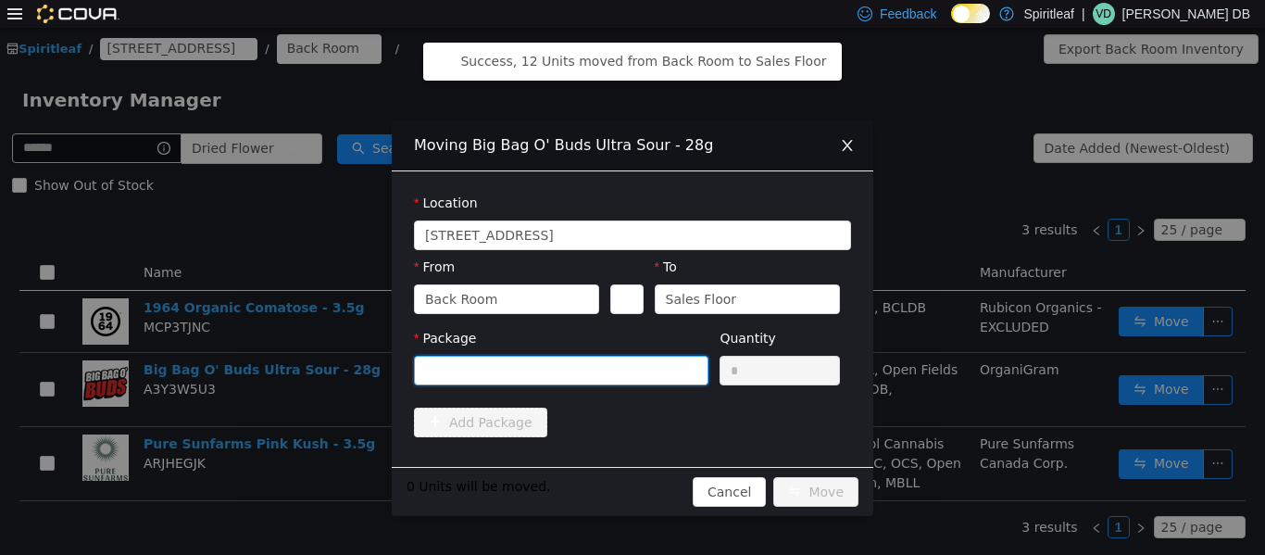
click at [626, 366] on div at bounding box center [555, 370] width 260 height 28
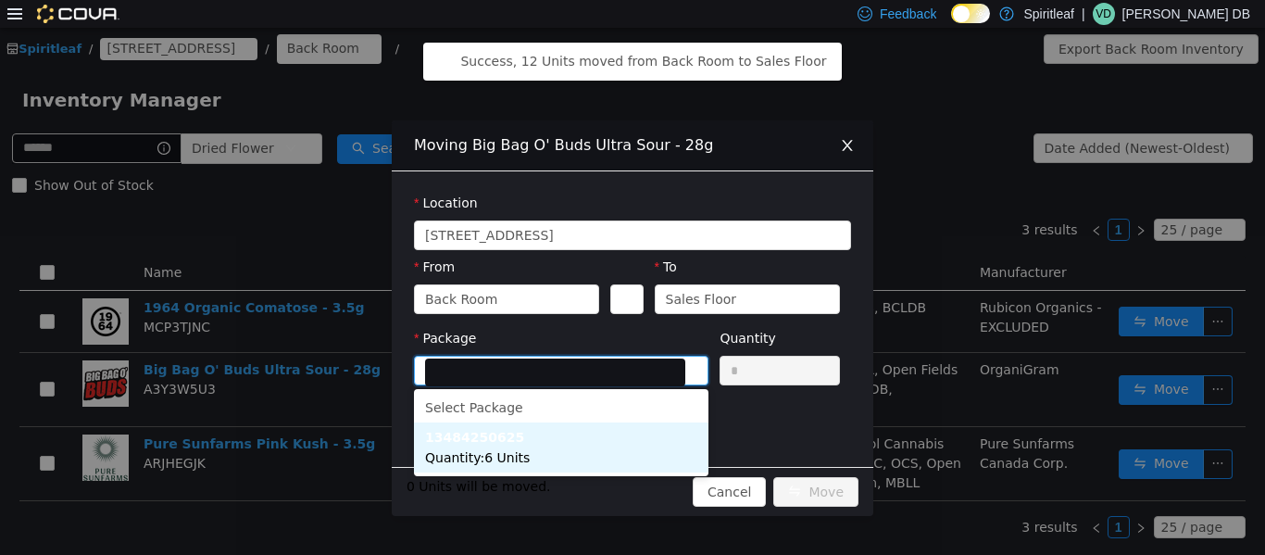
click at [541, 447] on li "13484250625 Quantity : 6 Units" at bounding box center [561, 447] width 295 height 50
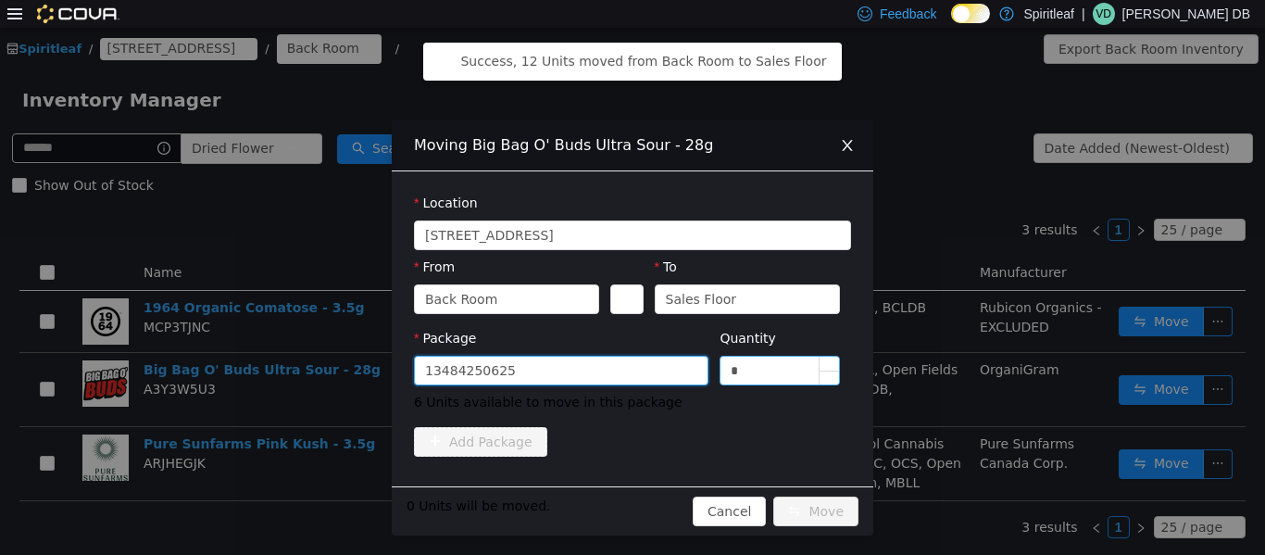
click at [630, 371] on input "*" at bounding box center [780, 370] width 119 height 28
type input "*"
click at [630, 505] on button "Move" at bounding box center [816, 511] width 85 height 30
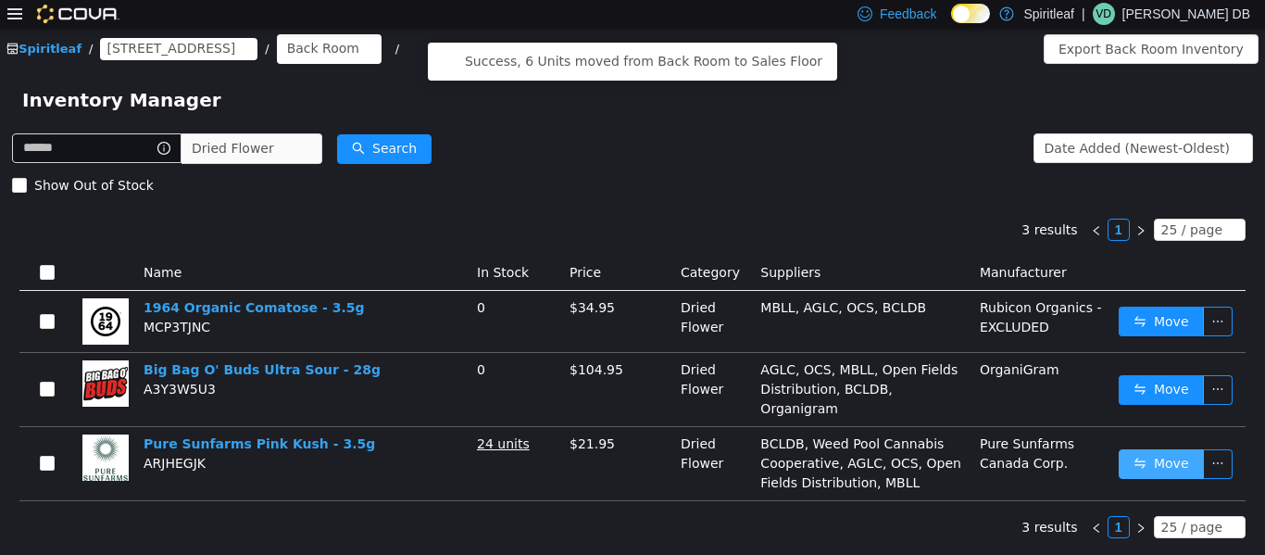
click at [630, 448] on button "Move" at bounding box center [1161, 463] width 85 height 30
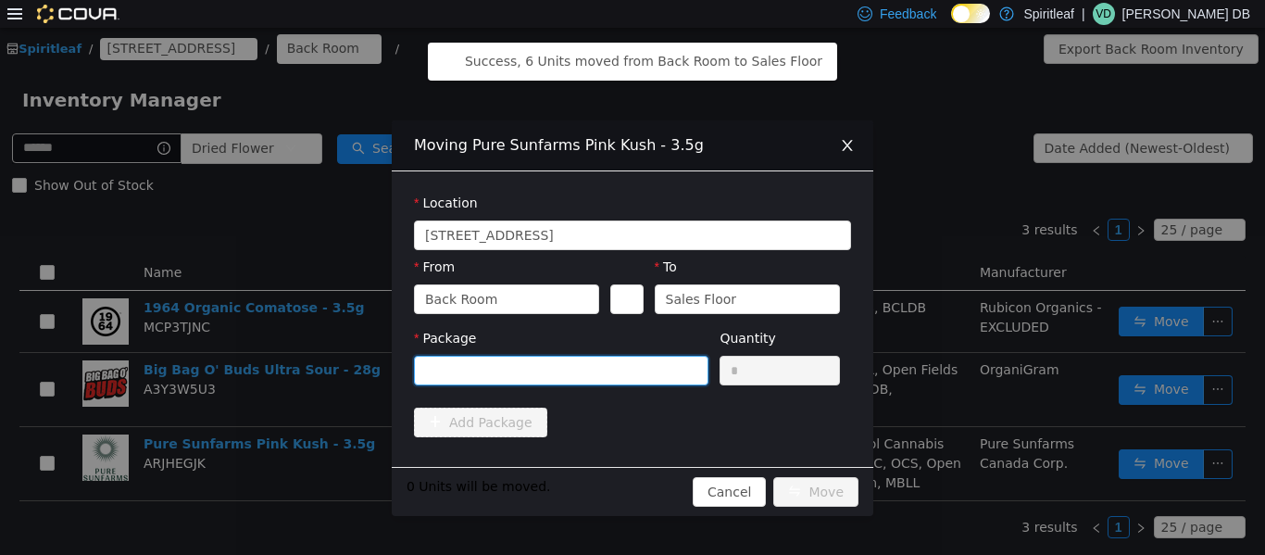
click at [534, 375] on div at bounding box center [555, 370] width 260 height 28
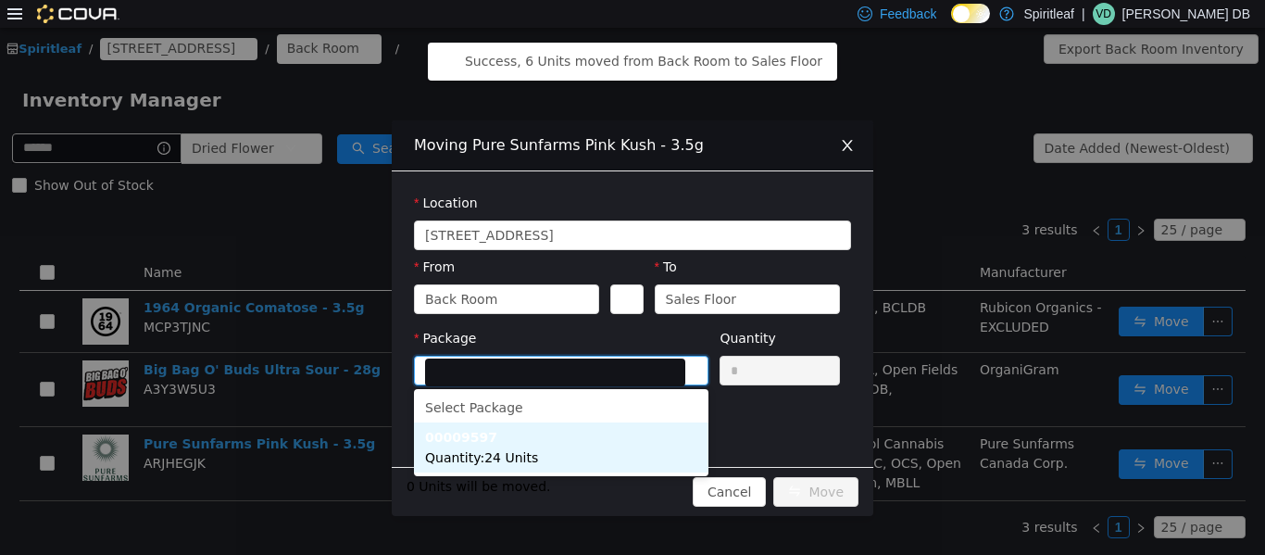
click at [520, 454] on span "Quantity : 24 Units" at bounding box center [481, 456] width 113 height 15
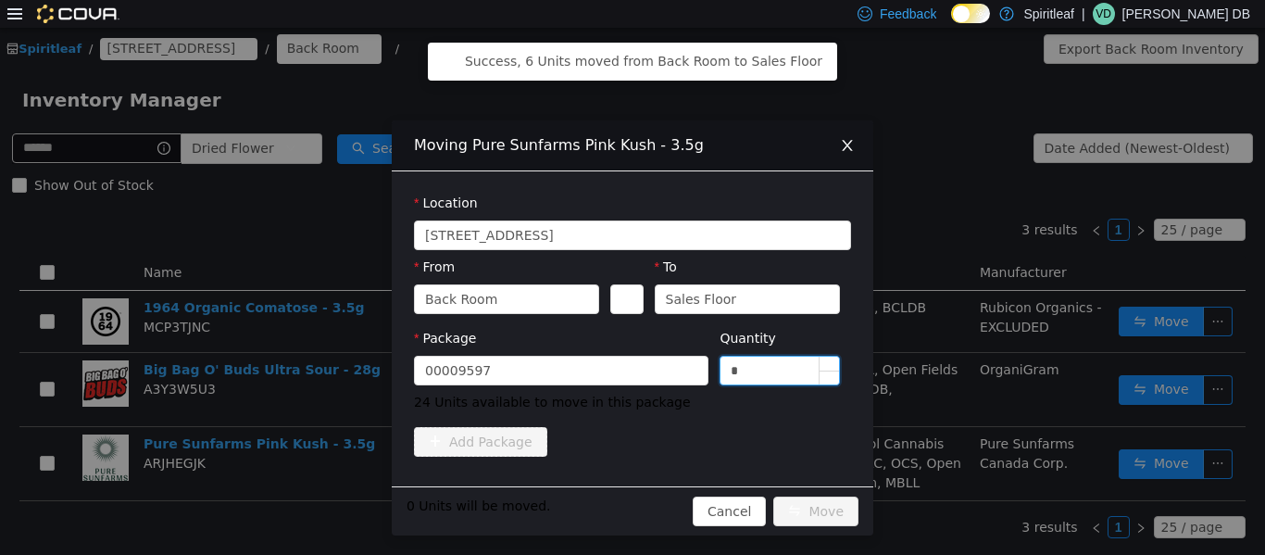
click at [630, 378] on input "*" at bounding box center [780, 370] width 119 height 28
type input "**"
click at [630, 524] on button "Move" at bounding box center [816, 511] width 85 height 30
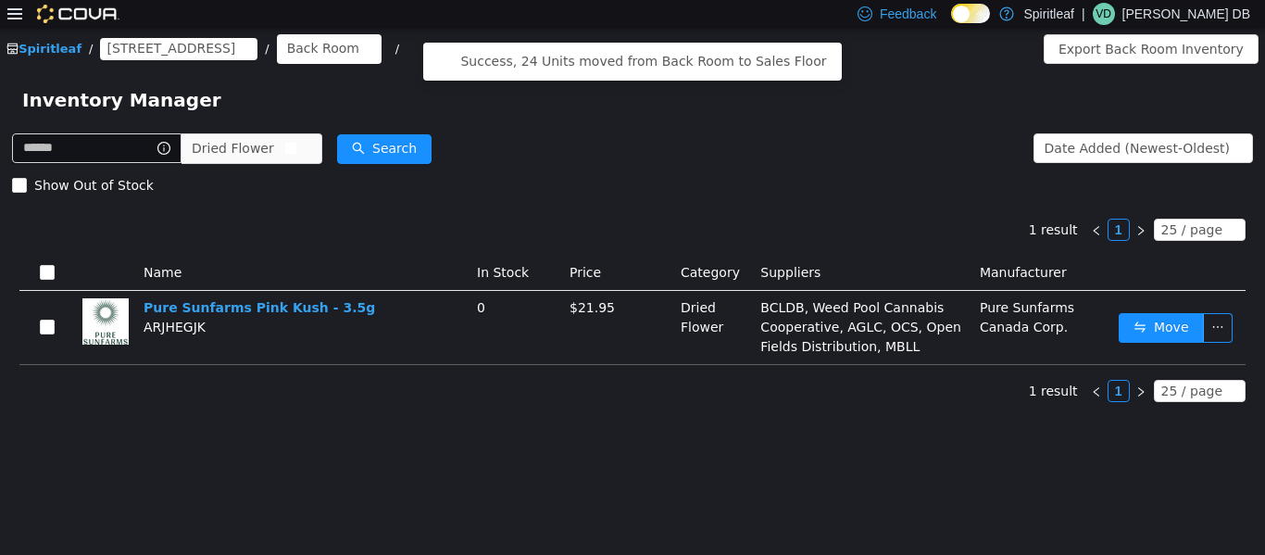
click at [274, 152] on span "Dried Flower" at bounding box center [233, 147] width 82 height 28
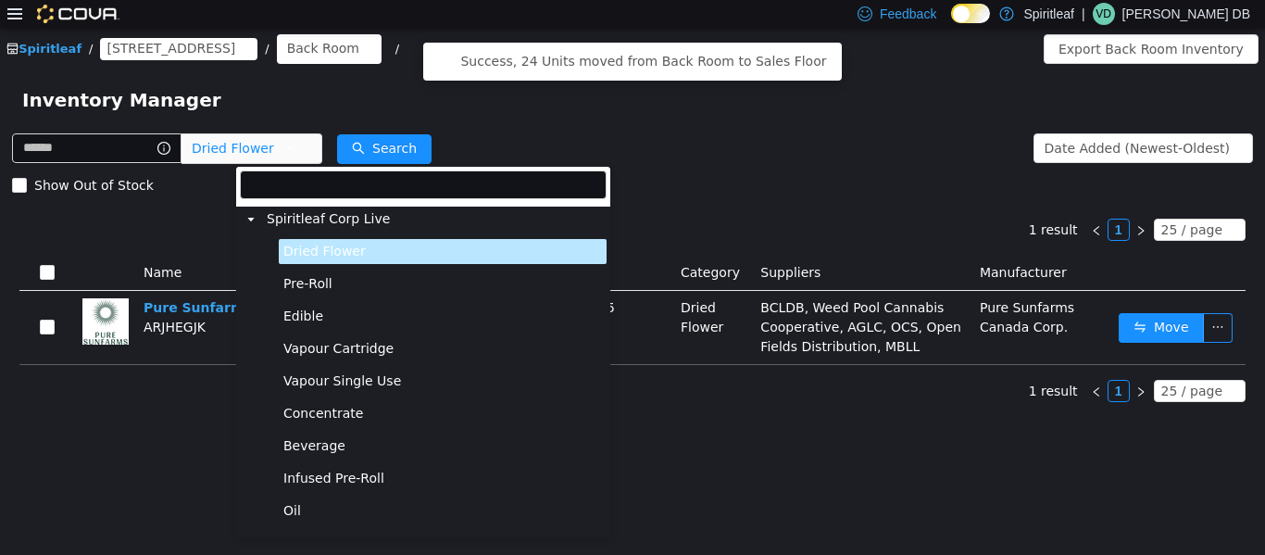
click at [337, 357] on span "Vapour Cartridge" at bounding box center [443, 347] width 328 height 25
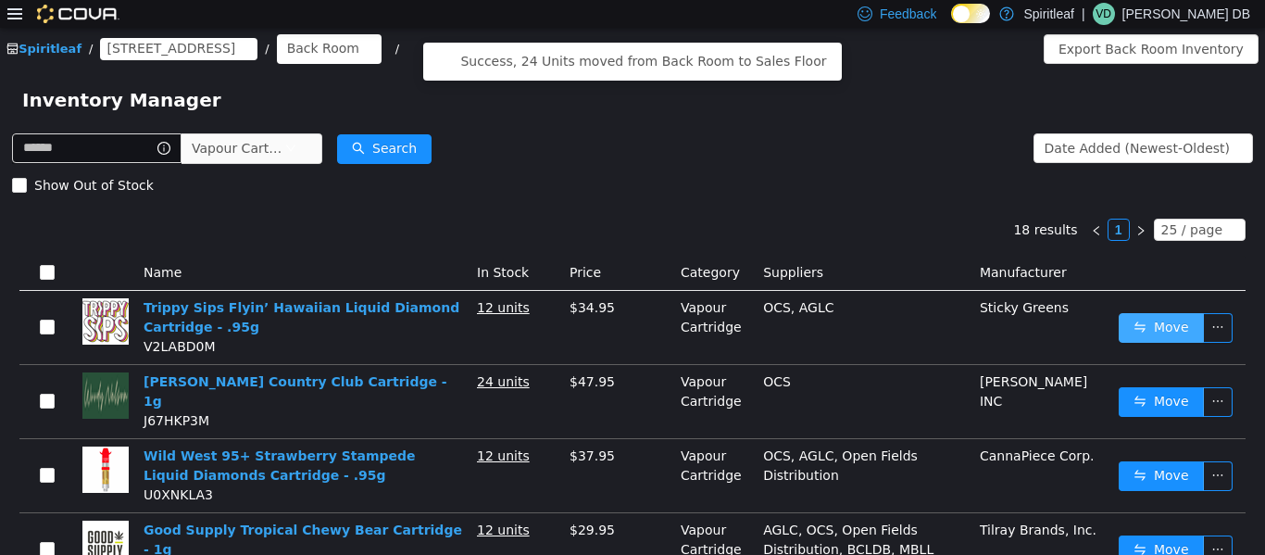
click at [630, 333] on button "Move" at bounding box center [1161, 327] width 85 height 30
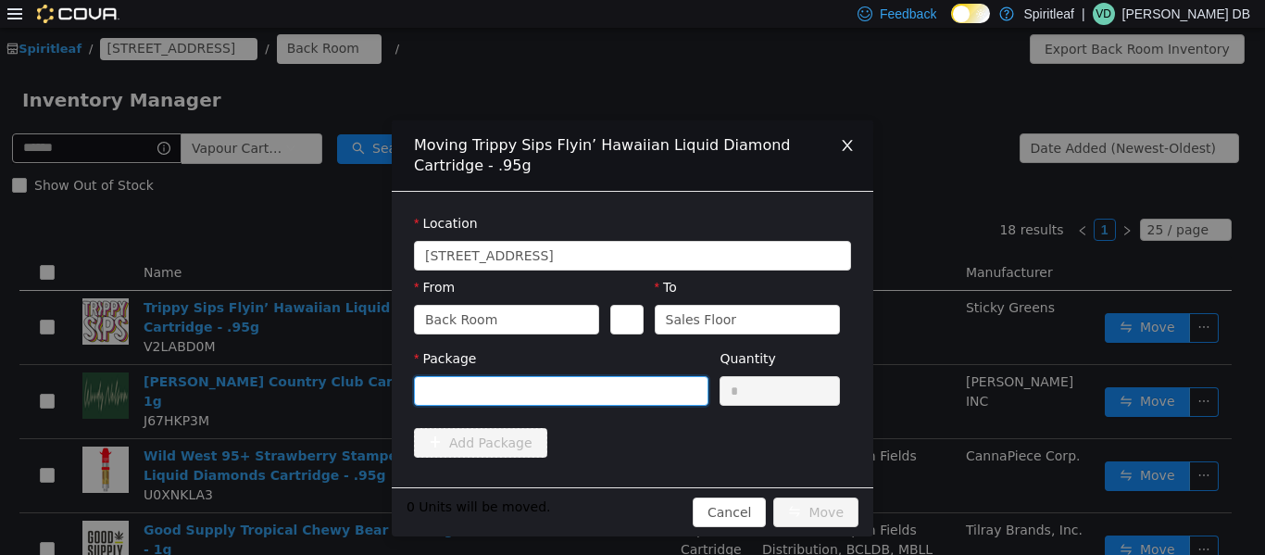
click at [630, 399] on div at bounding box center [555, 390] width 260 height 28
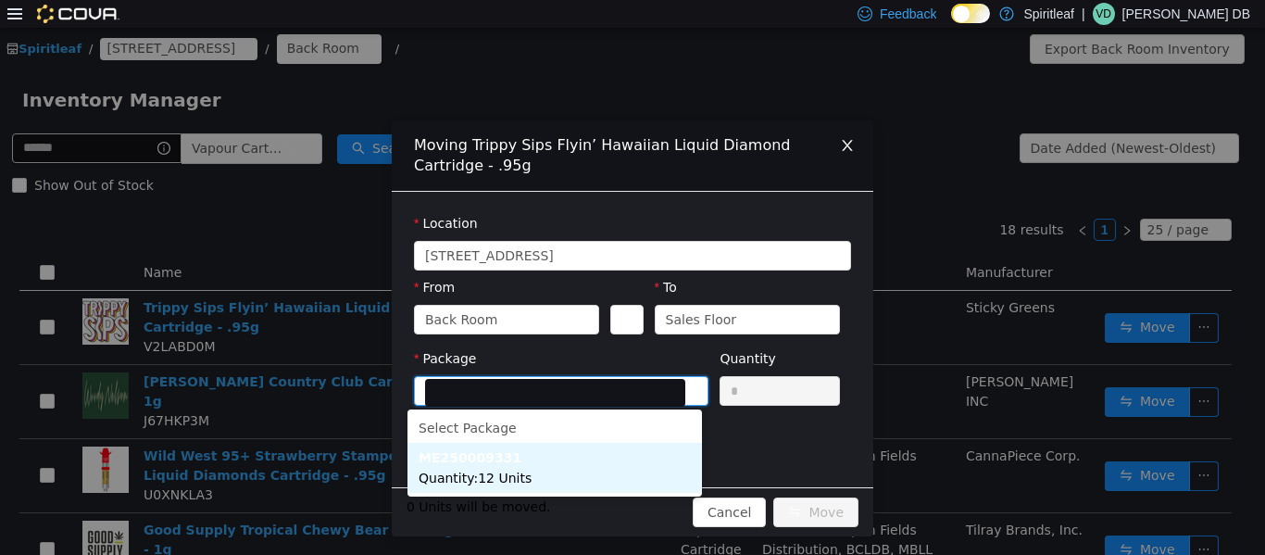
click at [537, 469] on li "ME250009331 Quantity : 12 Units" at bounding box center [555, 467] width 295 height 50
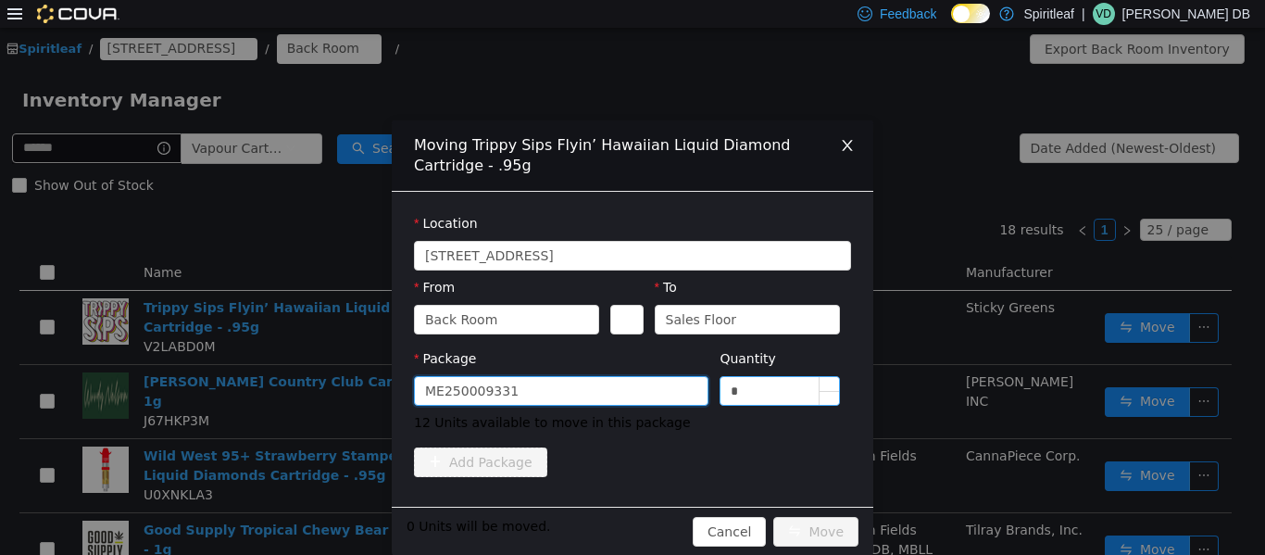
click at [630, 395] on input "*" at bounding box center [780, 390] width 119 height 28
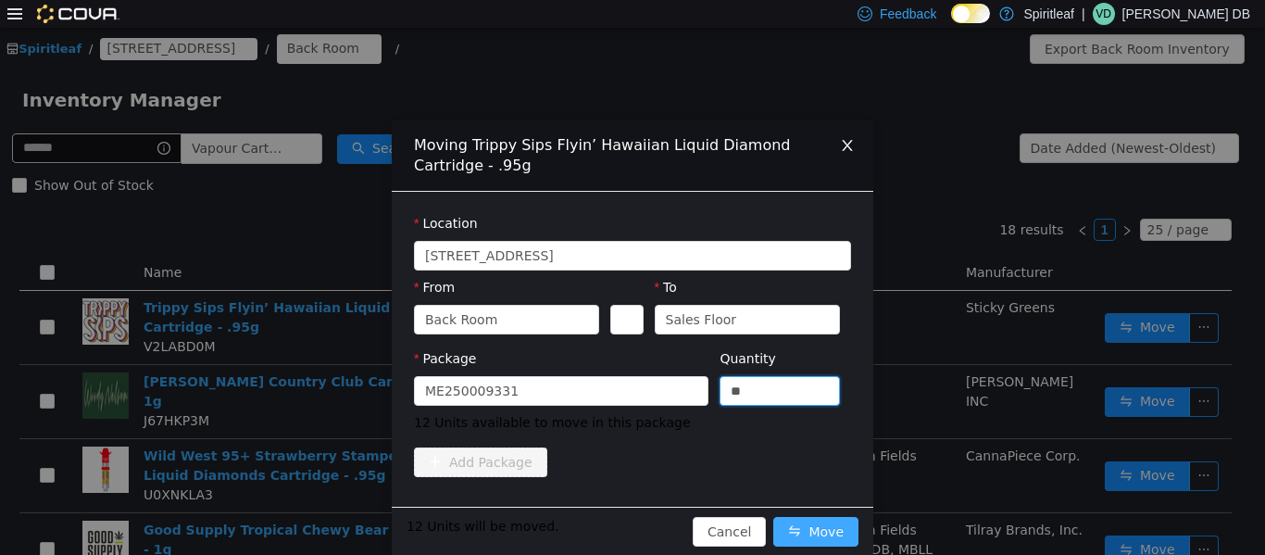
type input "**"
click at [630, 544] on button "Move" at bounding box center [816, 531] width 85 height 30
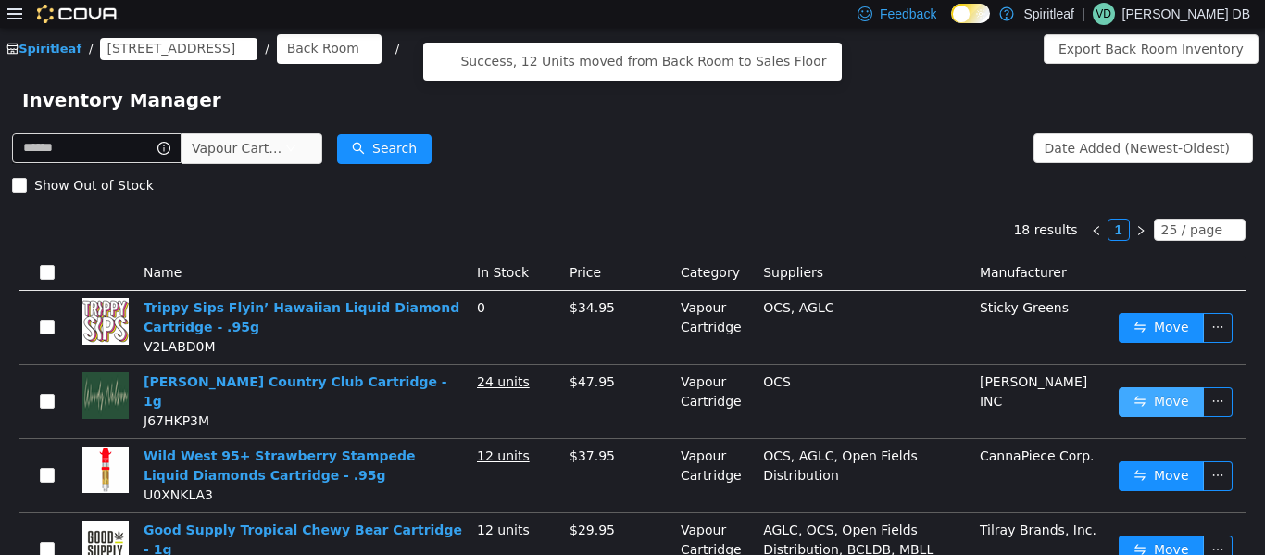
click at [630, 396] on button "Move" at bounding box center [1161, 401] width 85 height 30
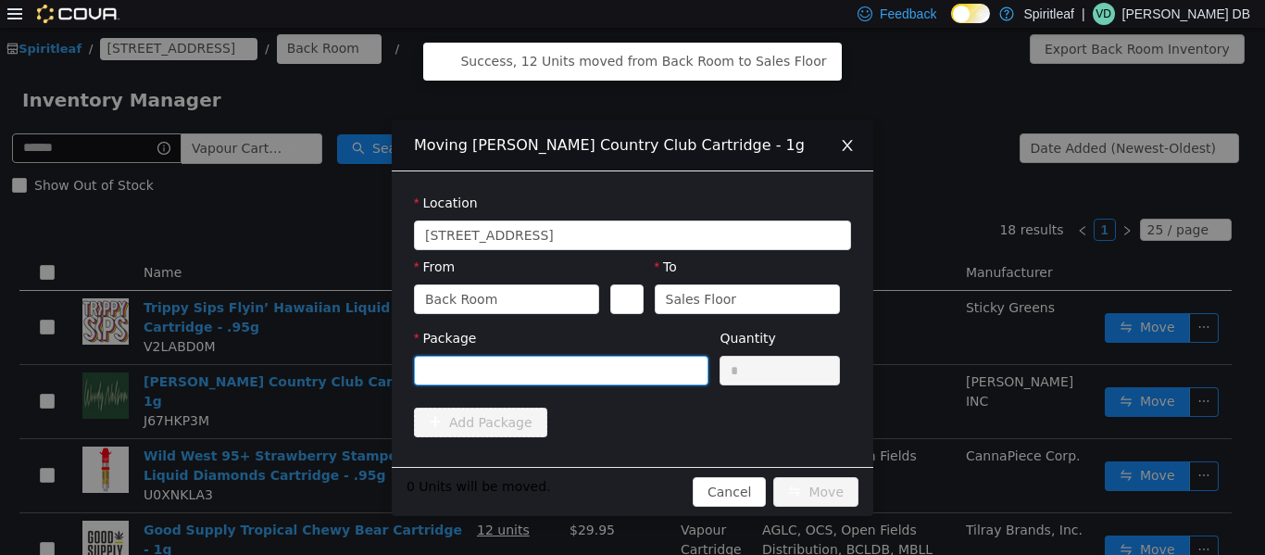
click at [623, 383] on div at bounding box center [555, 370] width 260 height 28
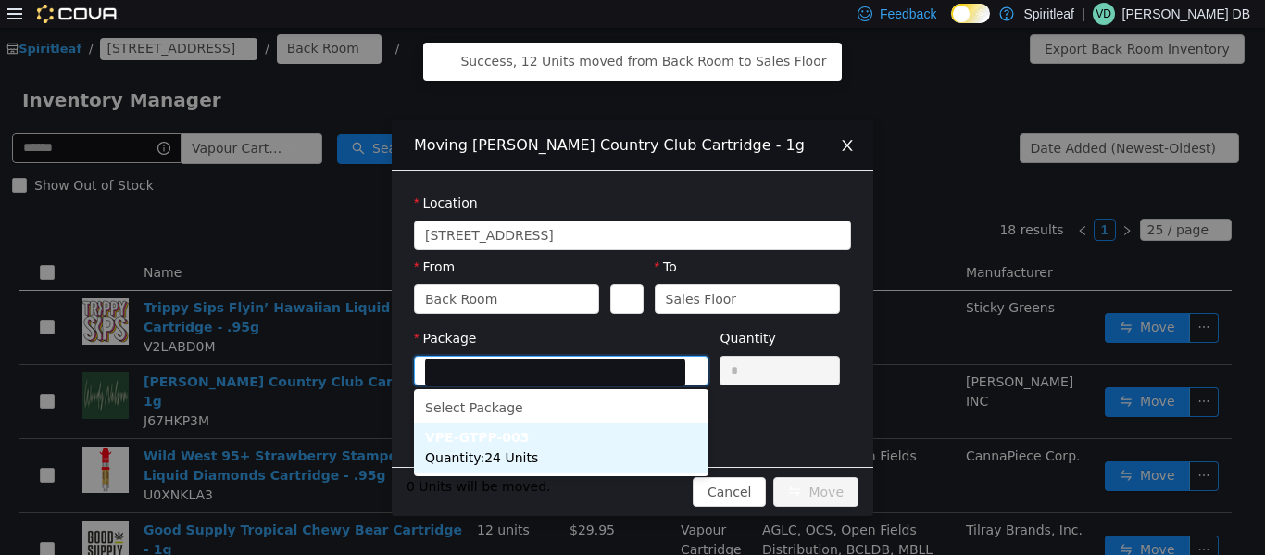
click at [585, 457] on li "VPE-GTPP-003 Quantity : 24 Units" at bounding box center [561, 447] width 295 height 50
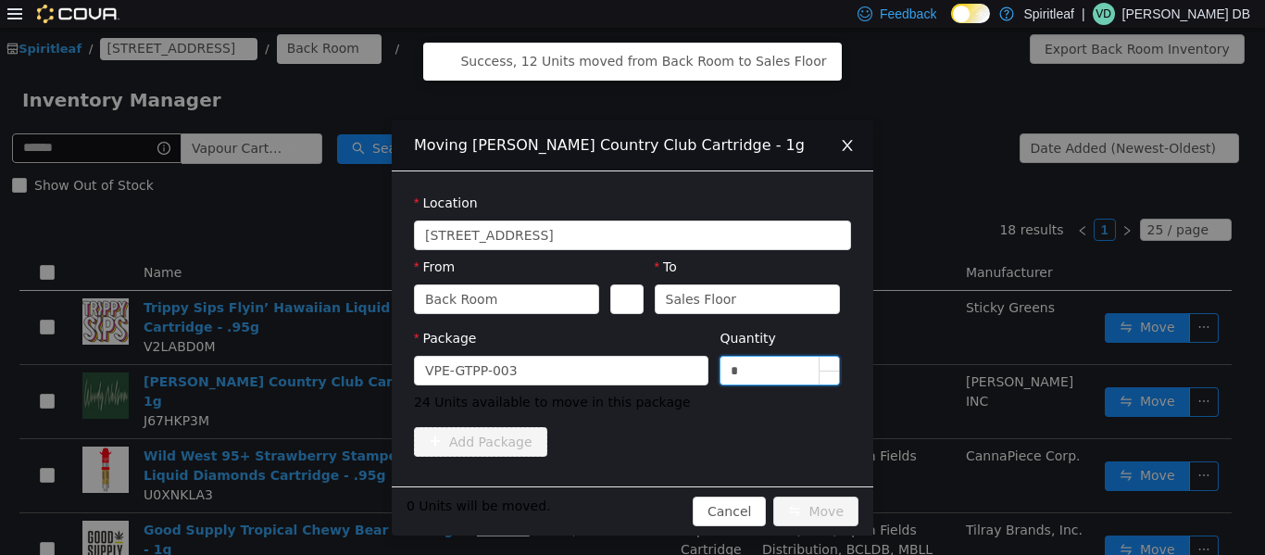
click at [630, 370] on input "*" at bounding box center [780, 370] width 119 height 28
type input "**"
click at [630, 503] on button "Move" at bounding box center [816, 511] width 85 height 30
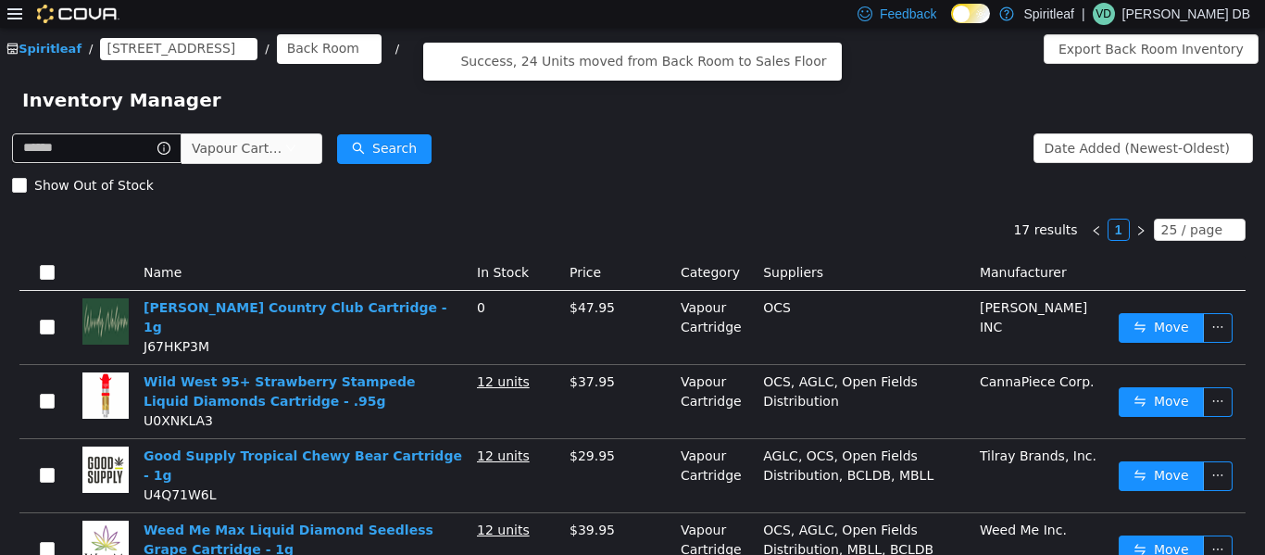
click at [630, 409] on td "Move" at bounding box center [1179, 401] width 134 height 74
click at [630, 403] on button "Move" at bounding box center [1161, 401] width 85 height 30
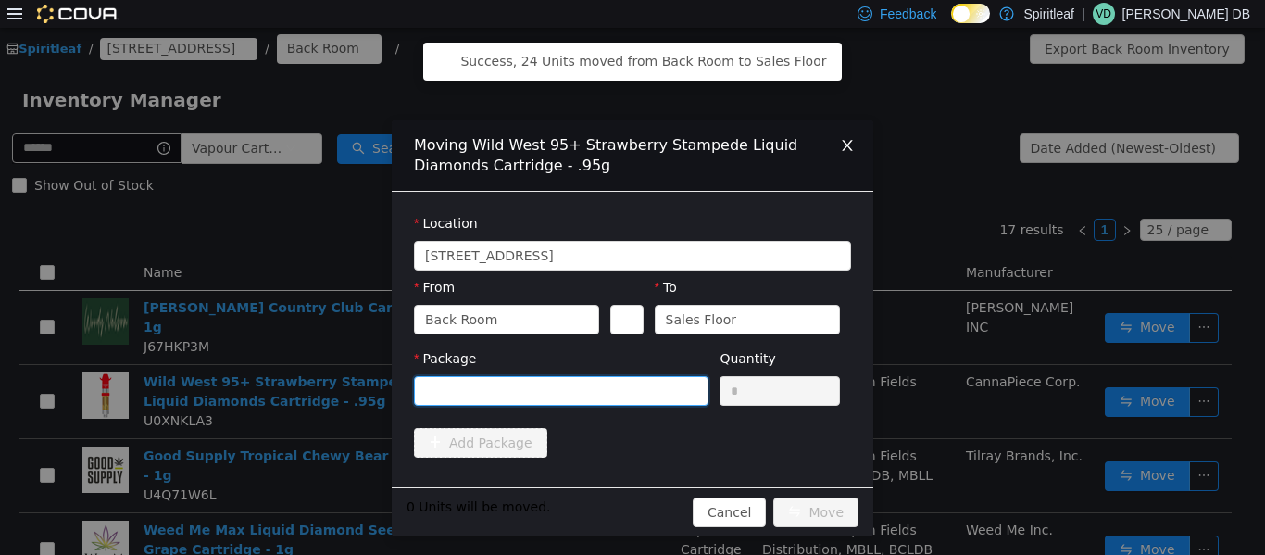
click at [588, 387] on div at bounding box center [555, 390] width 260 height 28
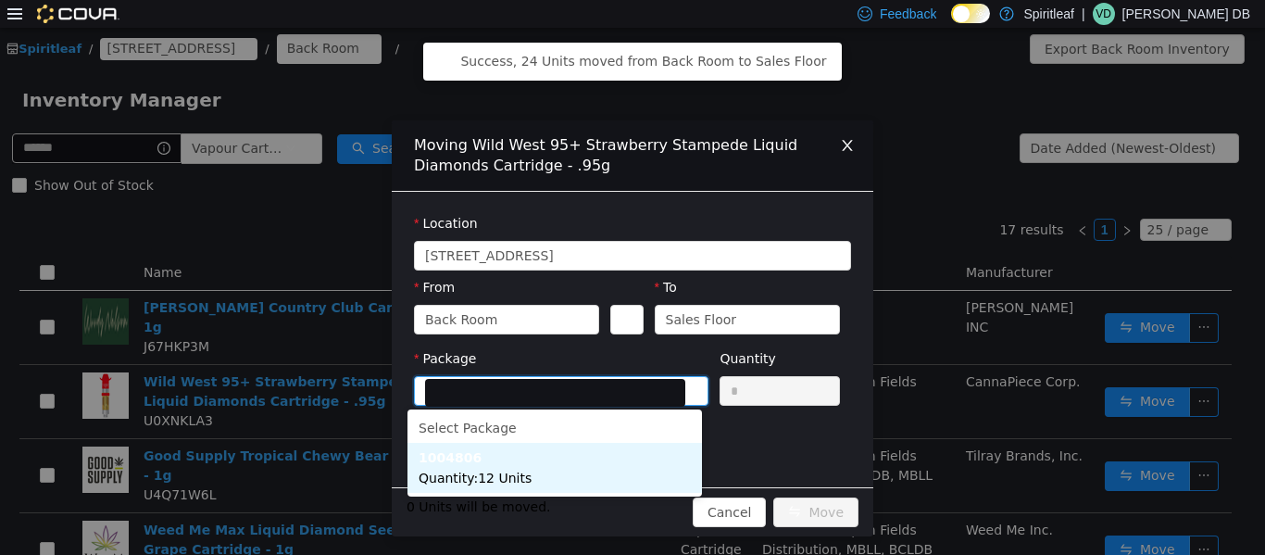
click at [552, 448] on li "1004806 Quantity : 12 Units" at bounding box center [555, 467] width 295 height 50
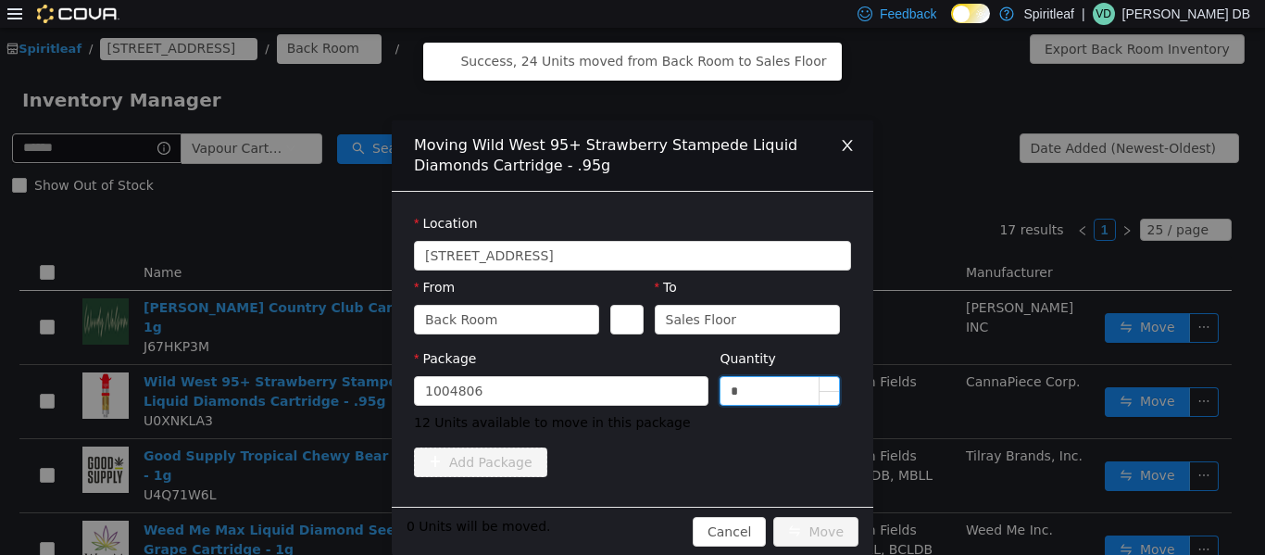
click at [630, 380] on input "*" at bounding box center [780, 390] width 119 height 28
type input "**"
click at [630, 525] on button "Move" at bounding box center [816, 531] width 85 height 30
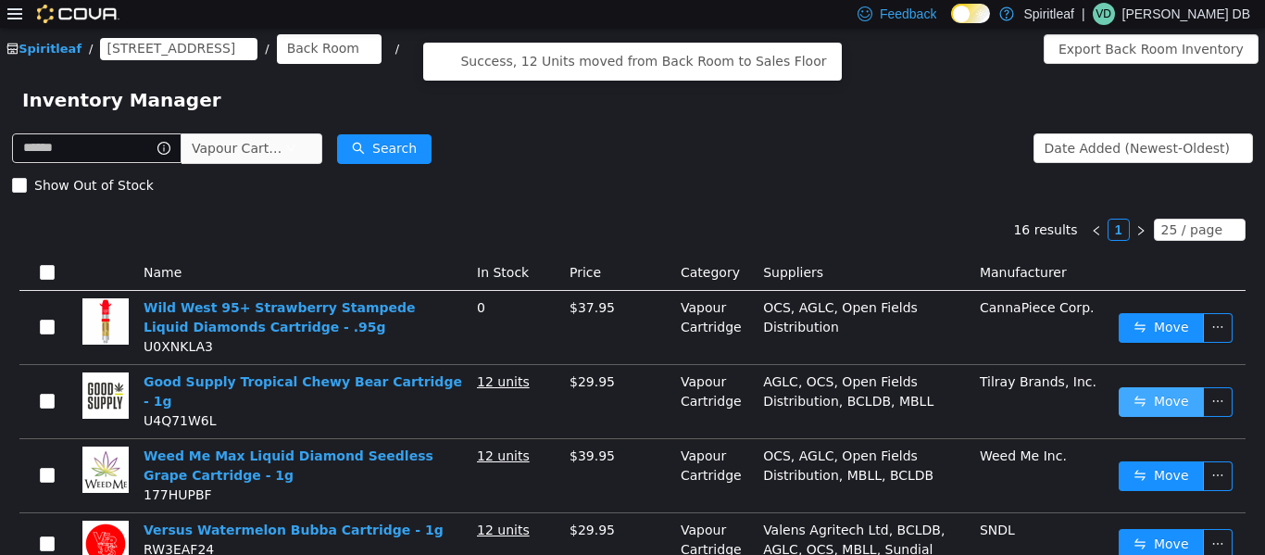
click at [630, 399] on button "Move" at bounding box center [1161, 401] width 85 height 30
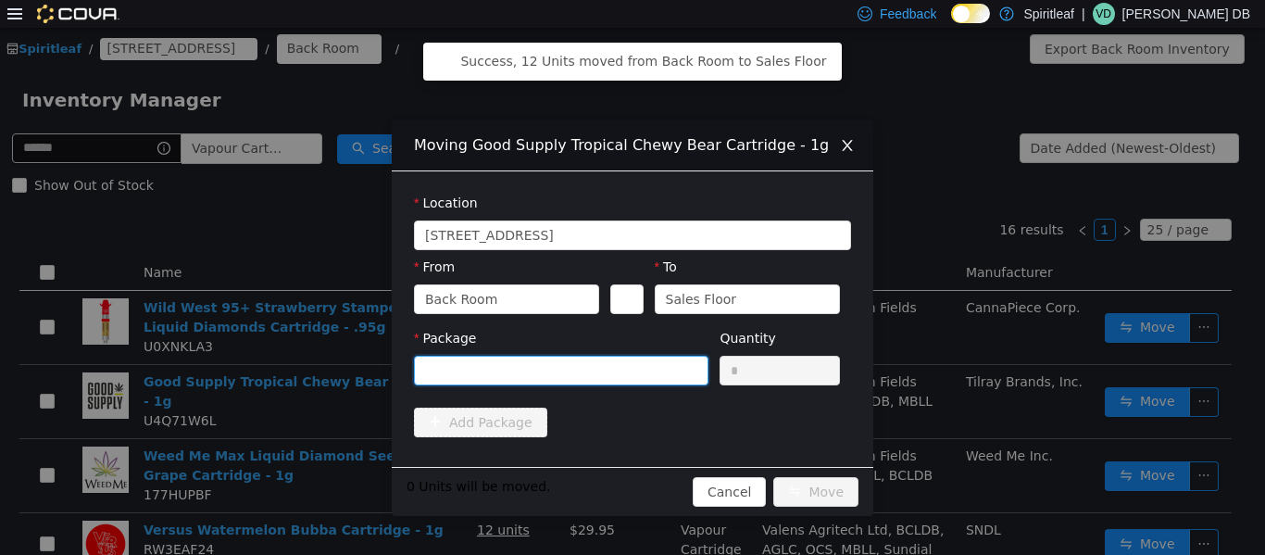
click at [630, 377] on div at bounding box center [555, 370] width 260 height 28
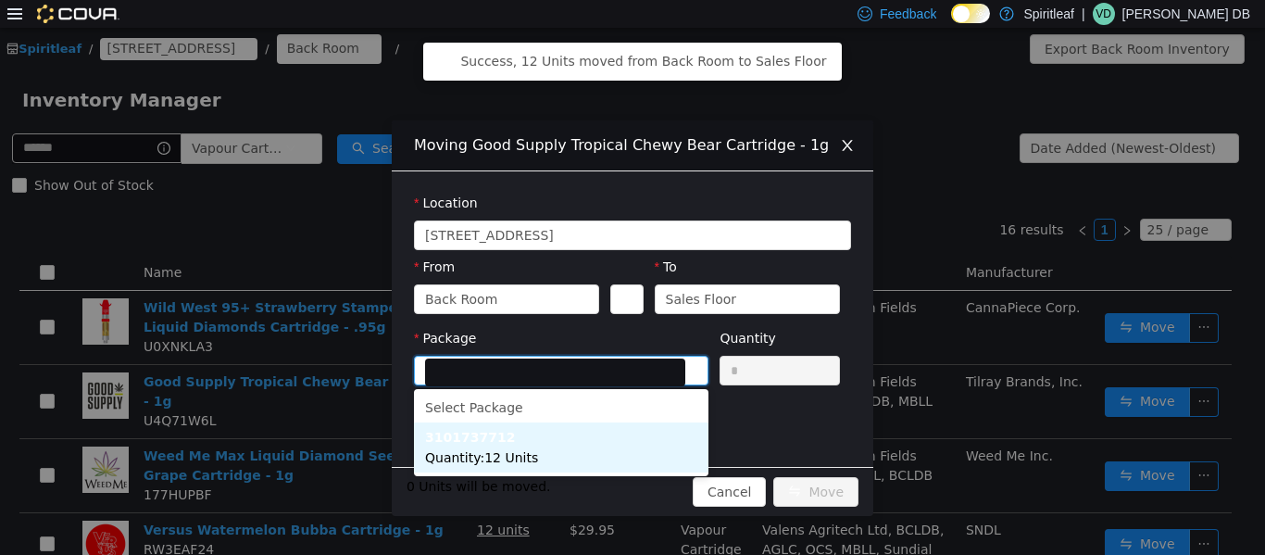
click at [618, 422] on li "3101737712 Quantity : 12 Units" at bounding box center [561, 447] width 295 height 50
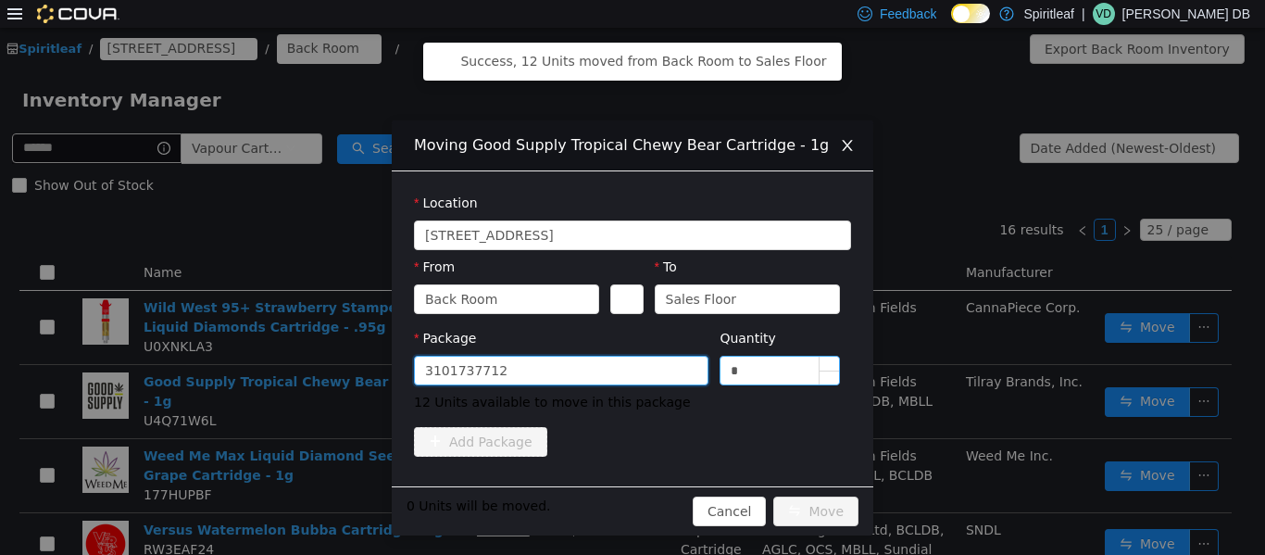
click at [630, 372] on input "*" at bounding box center [780, 370] width 119 height 28
type input "**"
click at [630, 498] on button "Move" at bounding box center [816, 511] width 85 height 30
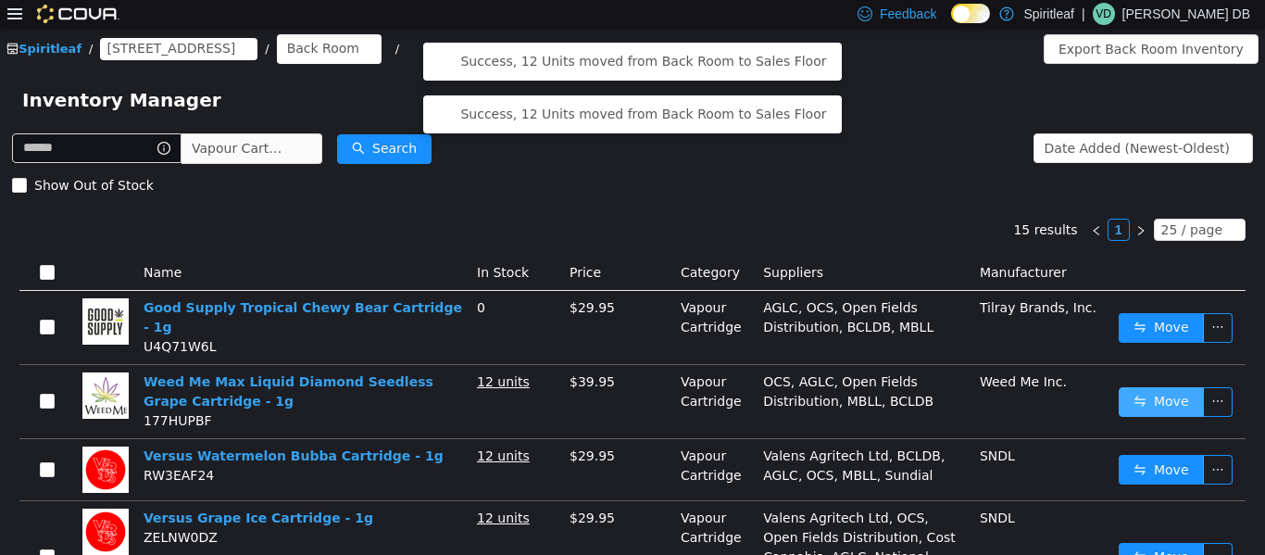
click at [630, 386] on button "Move" at bounding box center [1161, 401] width 85 height 30
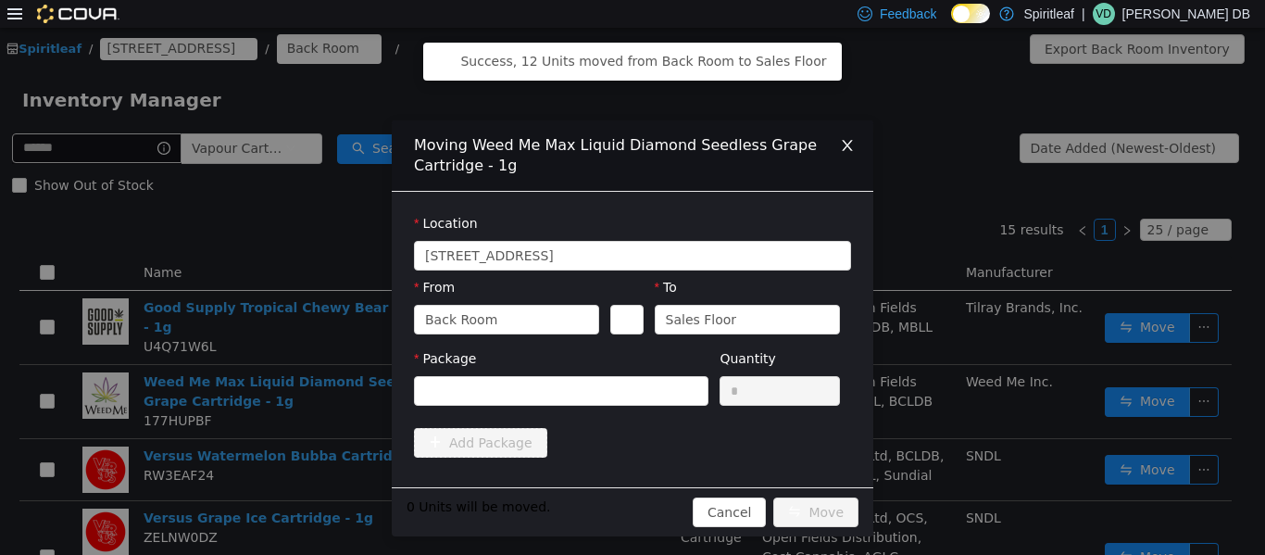
click at [576, 372] on div "Package" at bounding box center [561, 361] width 295 height 27
click at [585, 391] on div at bounding box center [555, 390] width 260 height 28
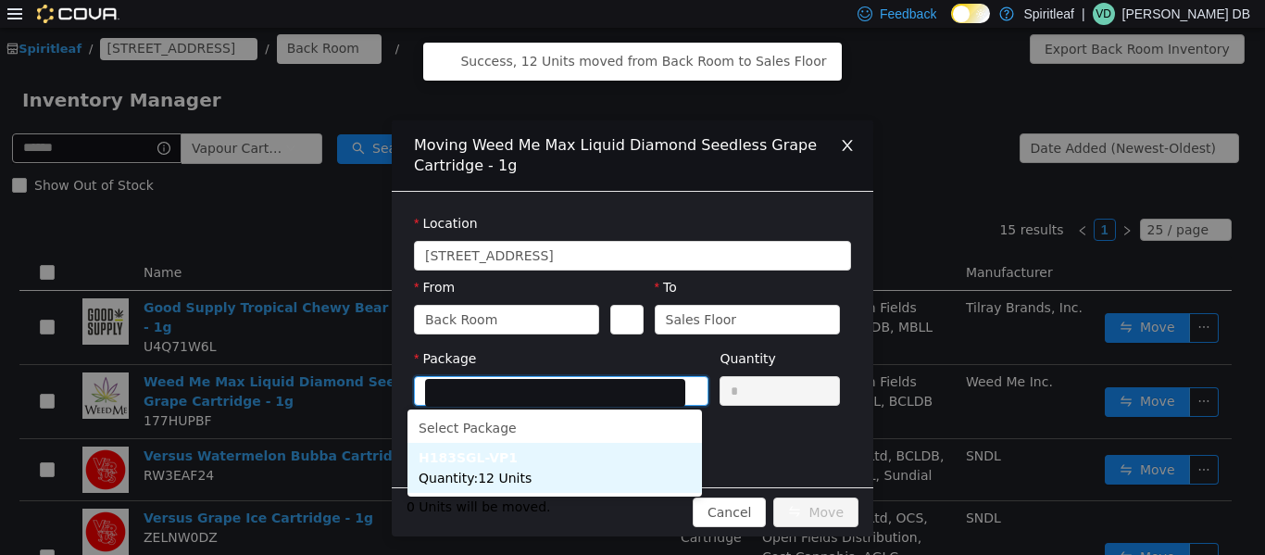
click at [596, 464] on li "H183SGL-VP1 Quantity : 12 Units" at bounding box center [555, 467] width 295 height 50
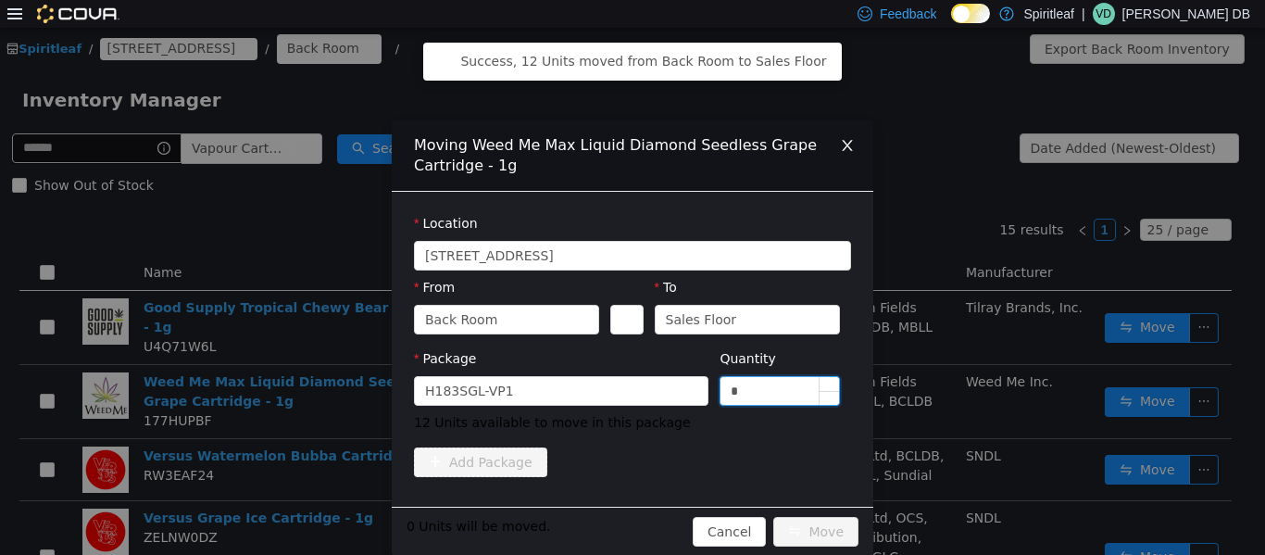
click at [630, 377] on input "*" at bounding box center [780, 390] width 119 height 28
type input "**"
click at [630, 523] on button "Move" at bounding box center [816, 531] width 85 height 30
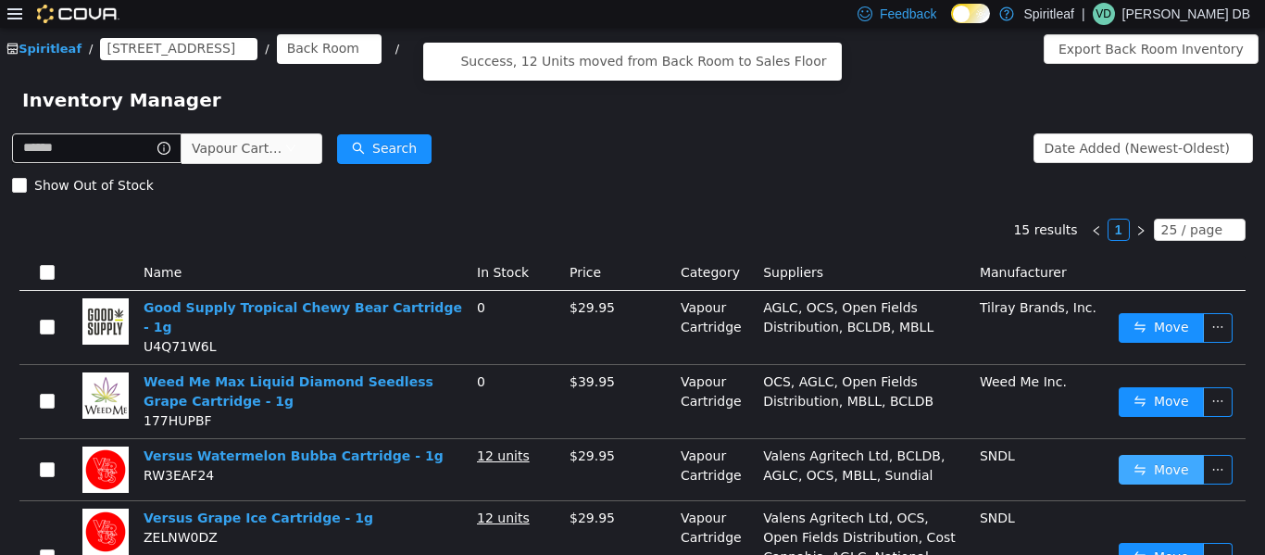
click at [630, 454] on button "Move" at bounding box center [1161, 469] width 85 height 30
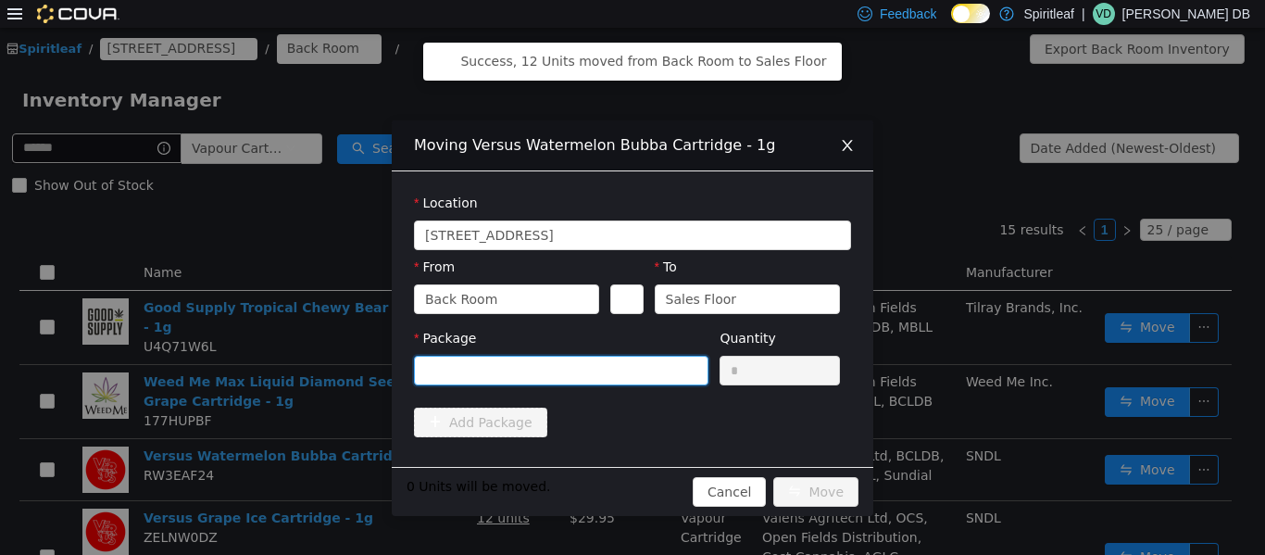
click at [585, 359] on div at bounding box center [555, 370] width 260 height 28
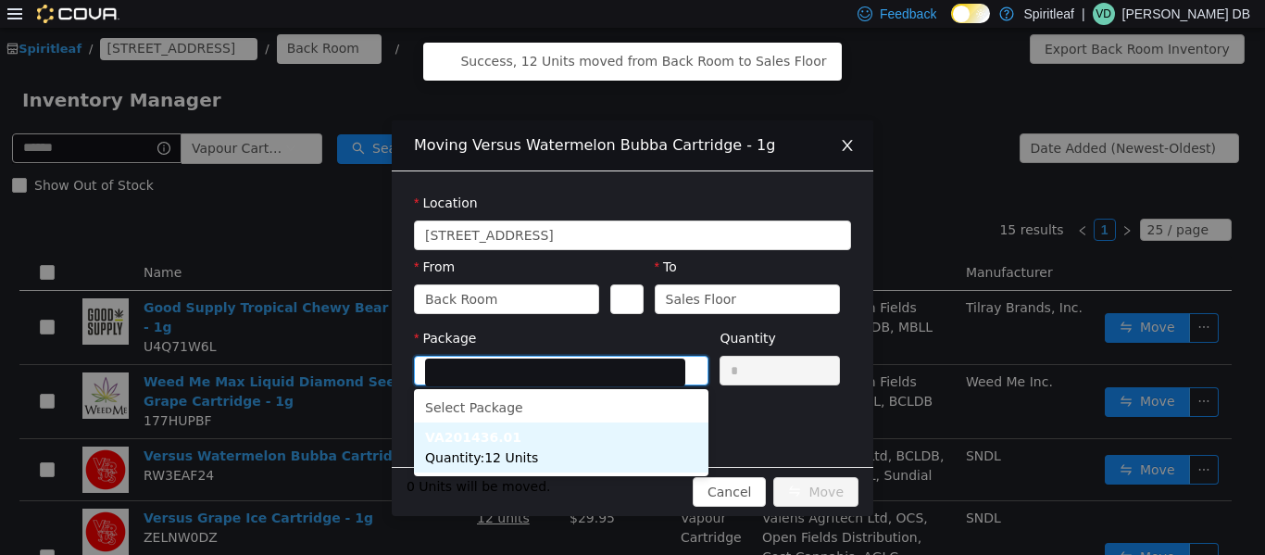
click at [584, 444] on li "VA201436.01 Quantity : 12 Units" at bounding box center [561, 447] width 295 height 50
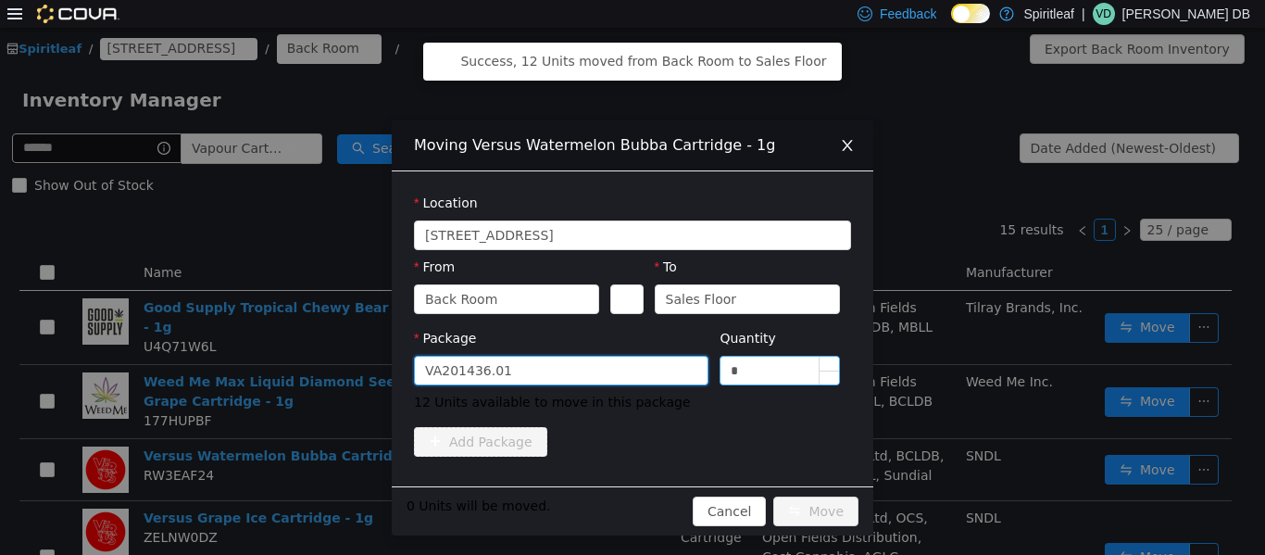
click at [630, 369] on input "*" at bounding box center [780, 370] width 119 height 28
type input "**"
click at [630, 493] on div "12 Units will be moved. Cancel Move" at bounding box center [633, 509] width 482 height 49
click at [630, 501] on button "Move" at bounding box center [816, 511] width 85 height 30
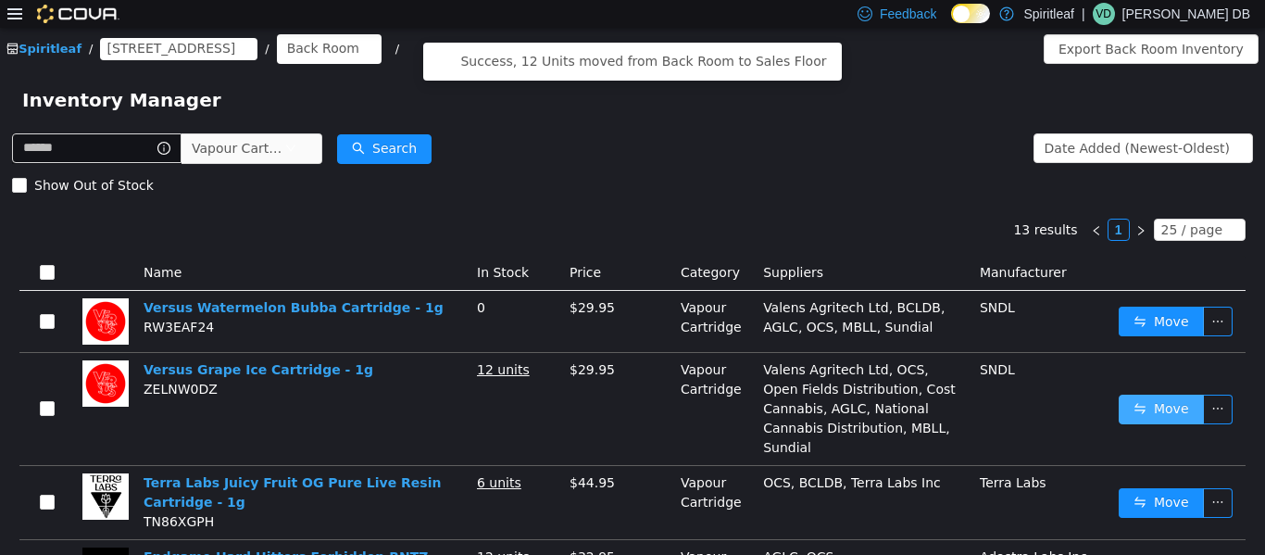
click at [630, 406] on button "Move" at bounding box center [1161, 409] width 85 height 30
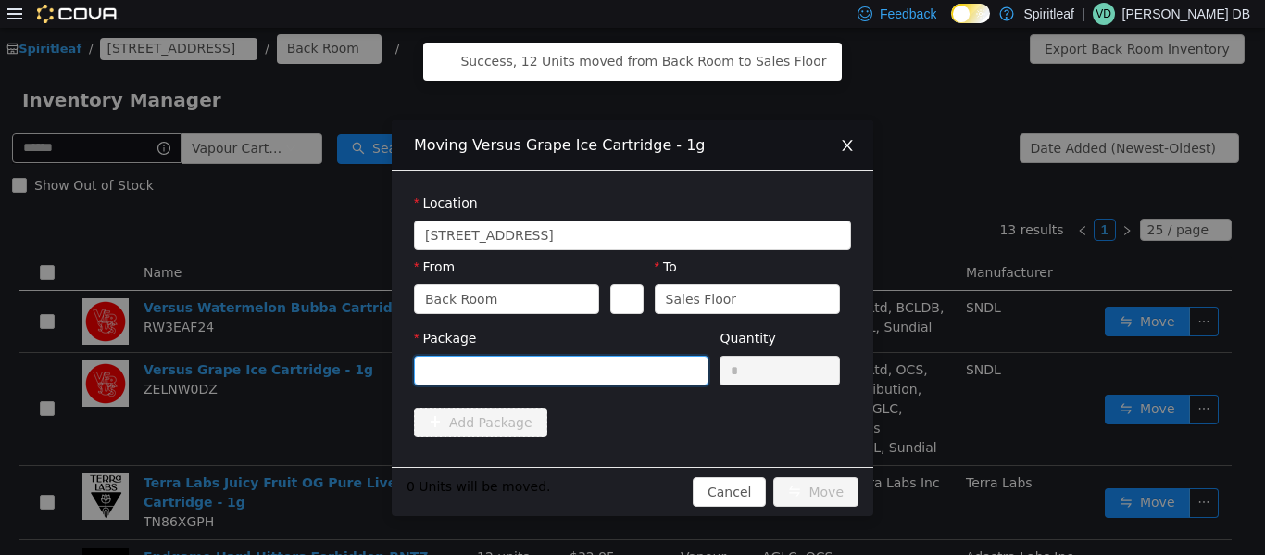
click at [571, 360] on div at bounding box center [555, 370] width 260 height 28
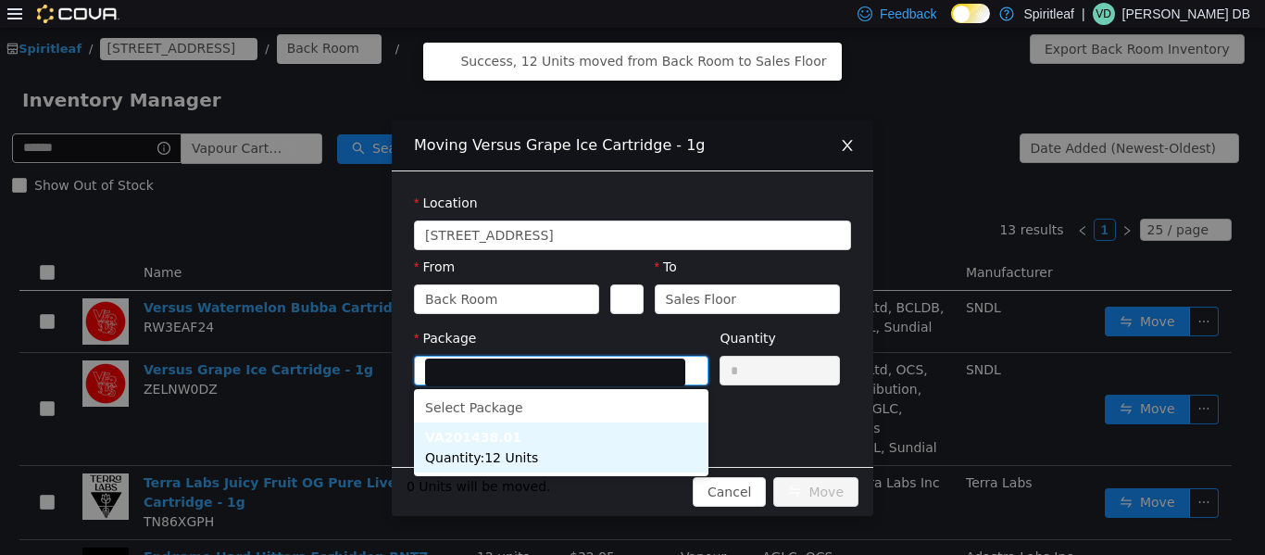
click at [597, 460] on li "VA201438.01 Quantity : 12 Units" at bounding box center [561, 447] width 295 height 50
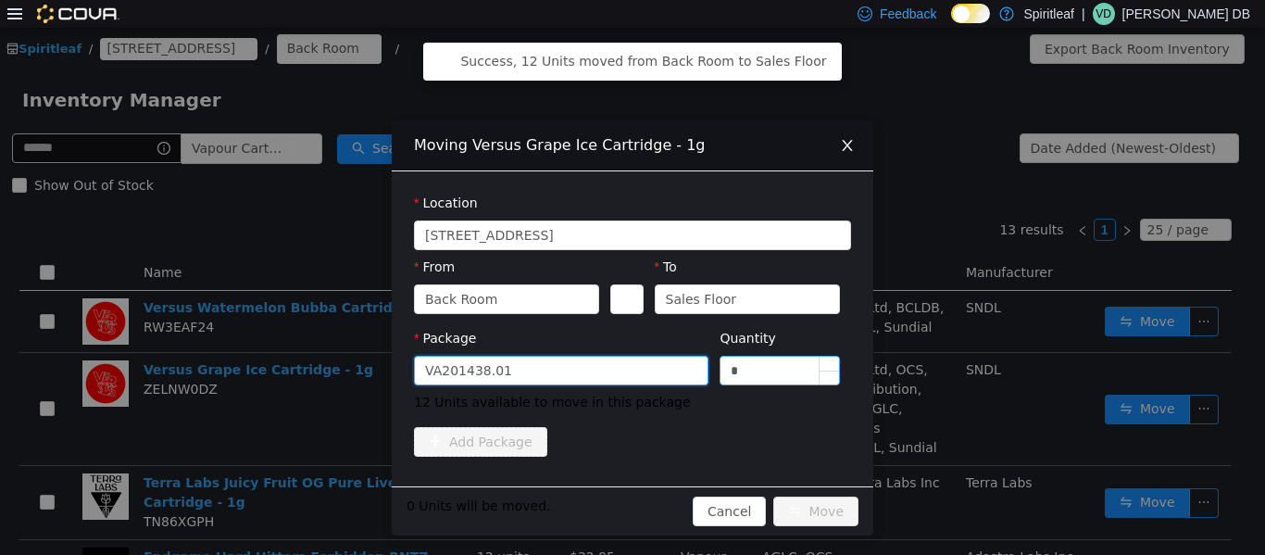
click at [630, 381] on input "*" at bounding box center [780, 370] width 119 height 28
type input "**"
click at [630, 506] on button "Move" at bounding box center [816, 511] width 85 height 30
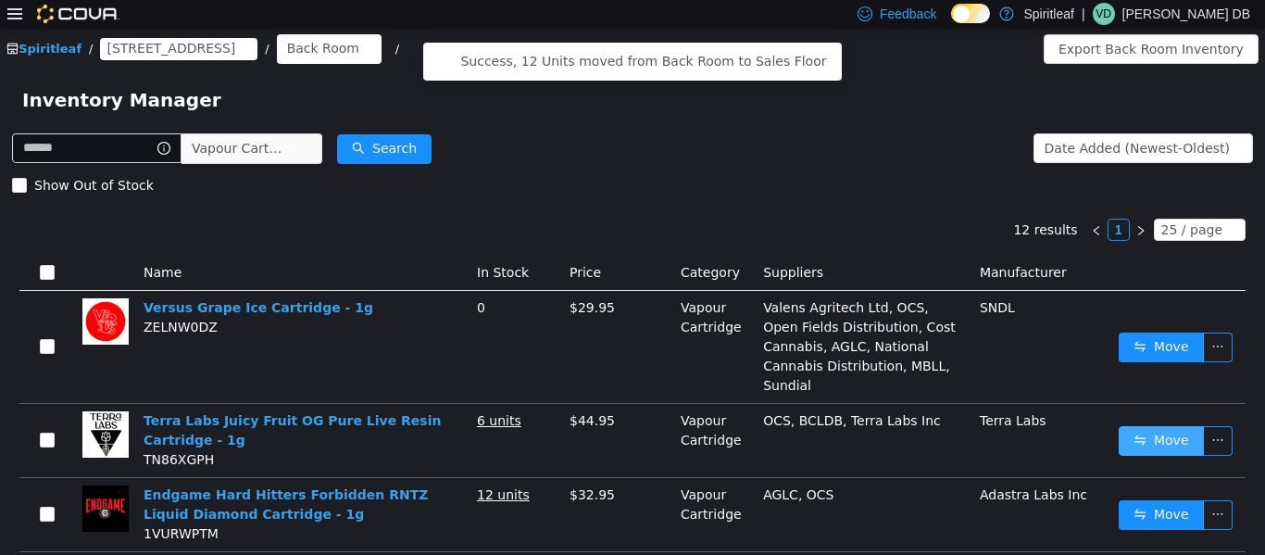
click at [630, 430] on button "Move" at bounding box center [1161, 440] width 85 height 30
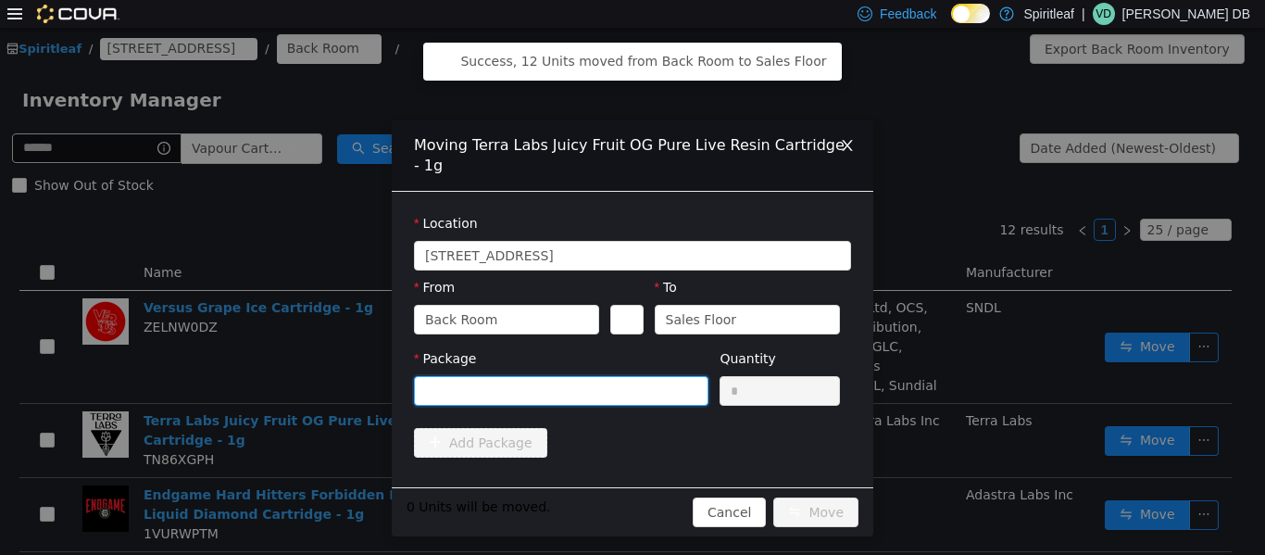
click at [630, 386] on div at bounding box center [555, 390] width 260 height 28
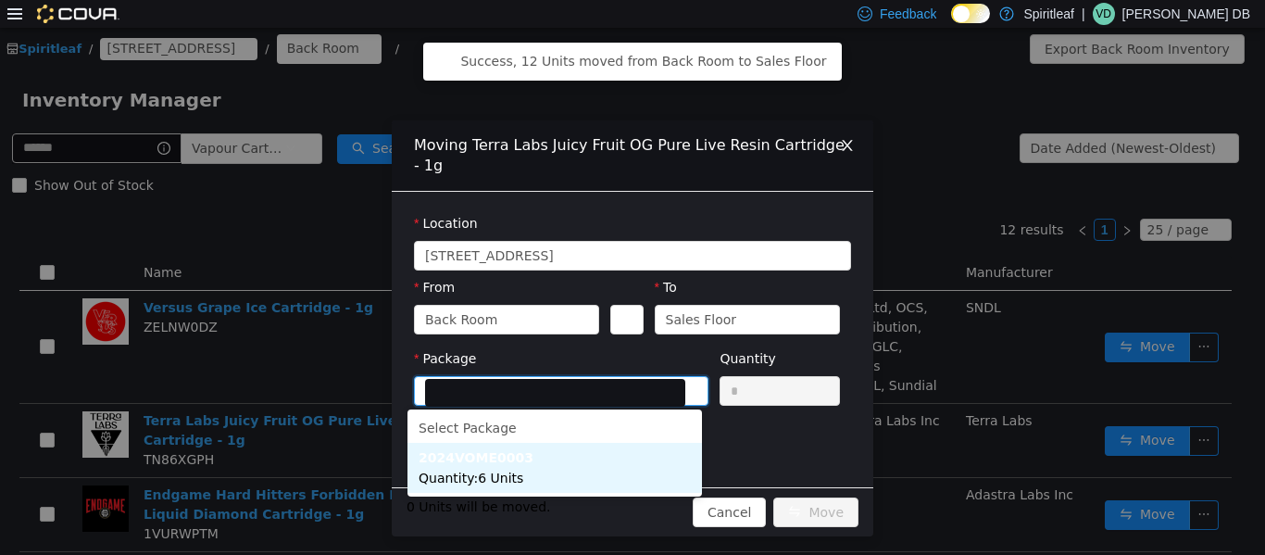
click at [595, 462] on li "2024VOME0003 Quantity : 6 Units" at bounding box center [555, 467] width 295 height 50
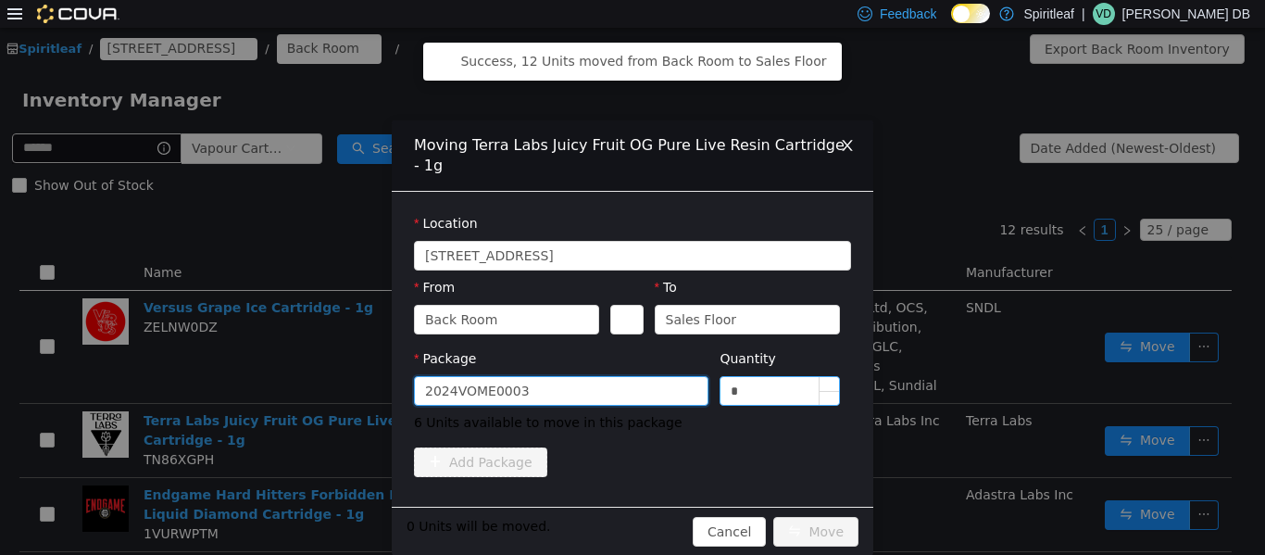
click at [630, 378] on input "*" at bounding box center [780, 390] width 119 height 28
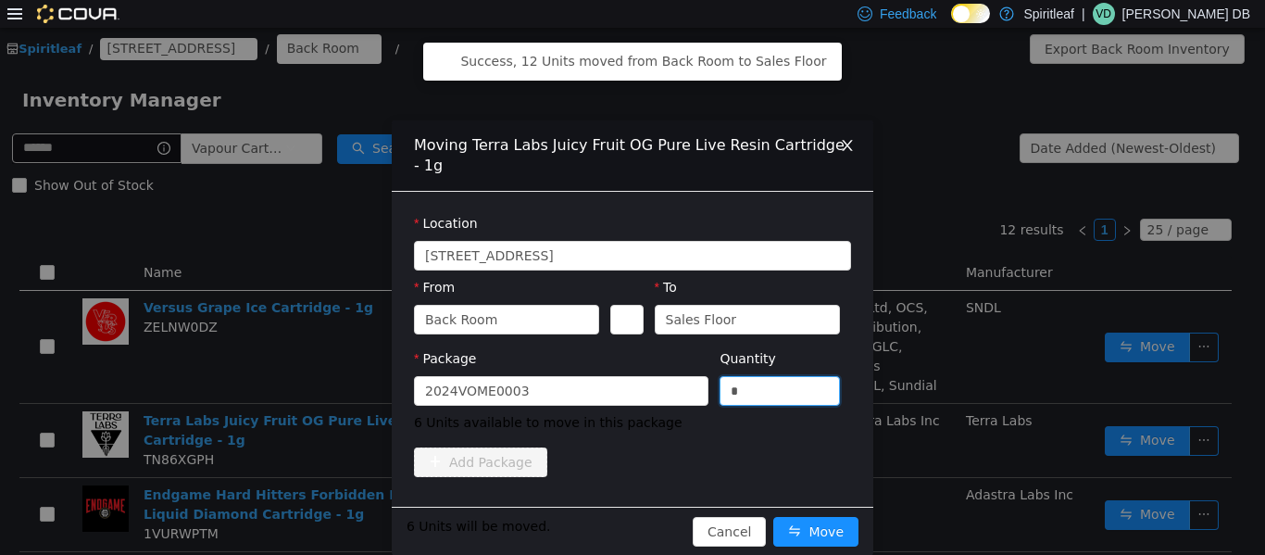
type input "*"
click at [630, 550] on div "6 Units will be moved. Cancel Move" at bounding box center [633, 530] width 482 height 49
click at [630, 535] on button "Move" at bounding box center [816, 531] width 85 height 30
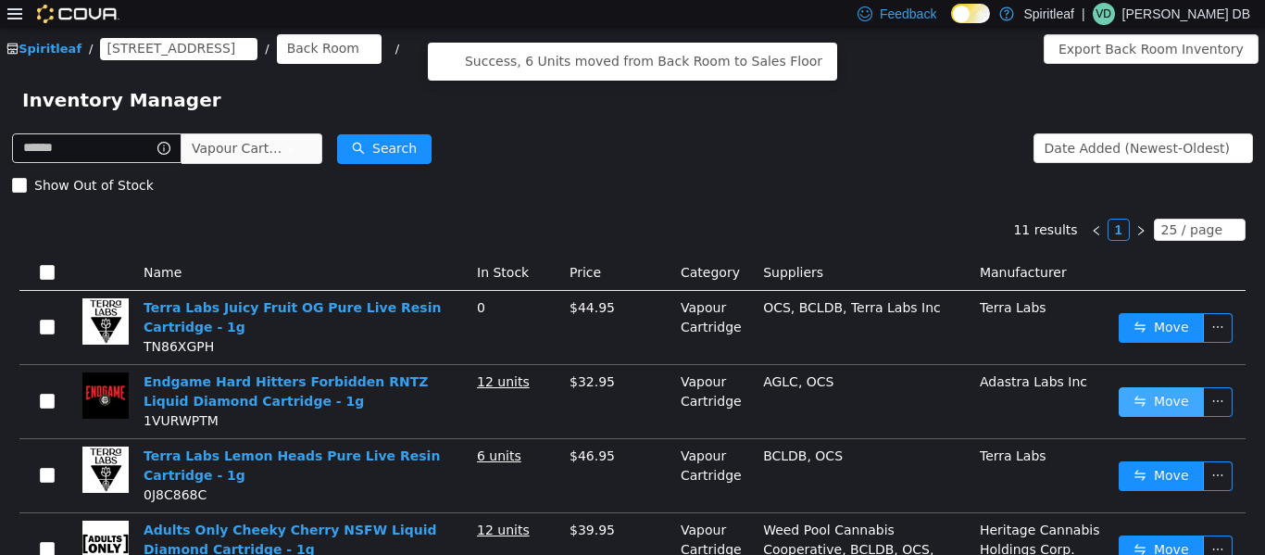
click at [630, 394] on button "Move" at bounding box center [1161, 401] width 85 height 30
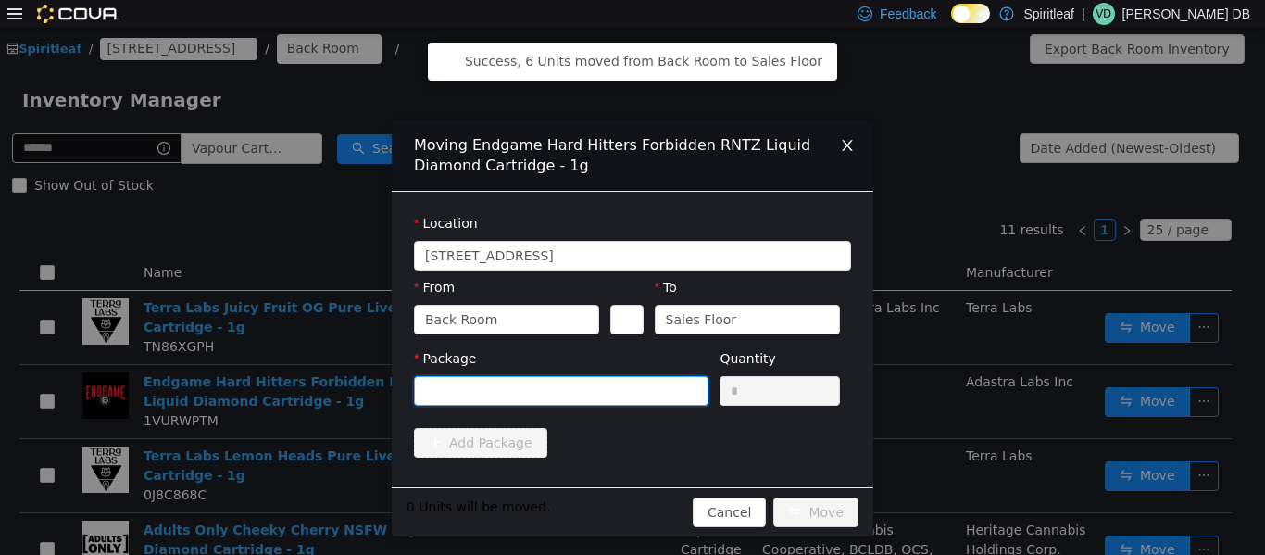
click at [586, 379] on div at bounding box center [555, 390] width 260 height 28
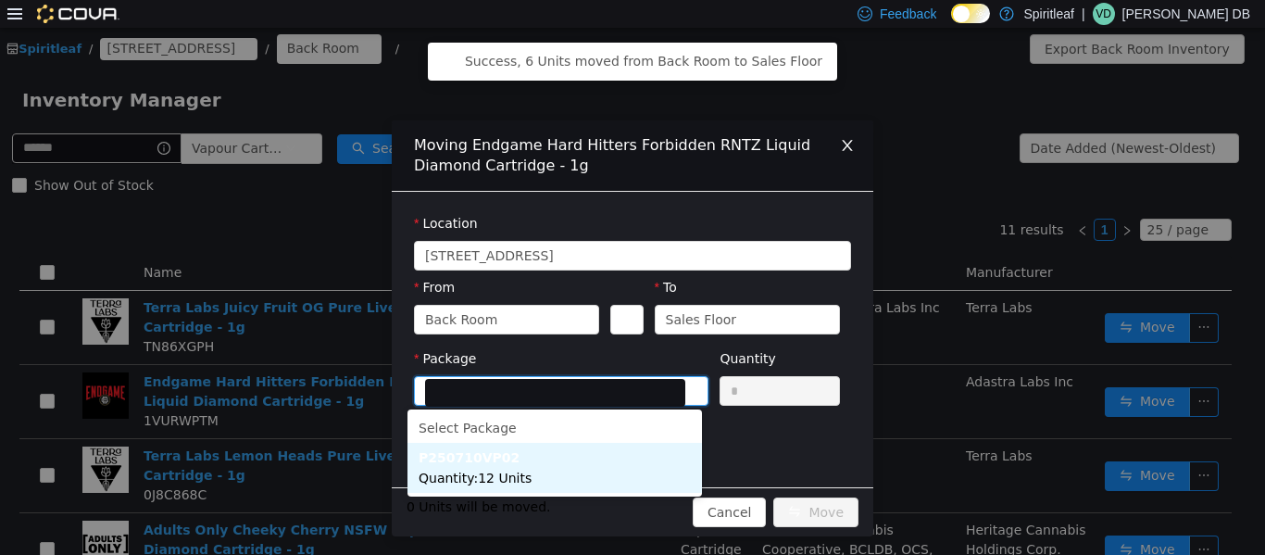
click at [573, 460] on li "P250710VP02 Quantity : 12 Units" at bounding box center [555, 467] width 295 height 50
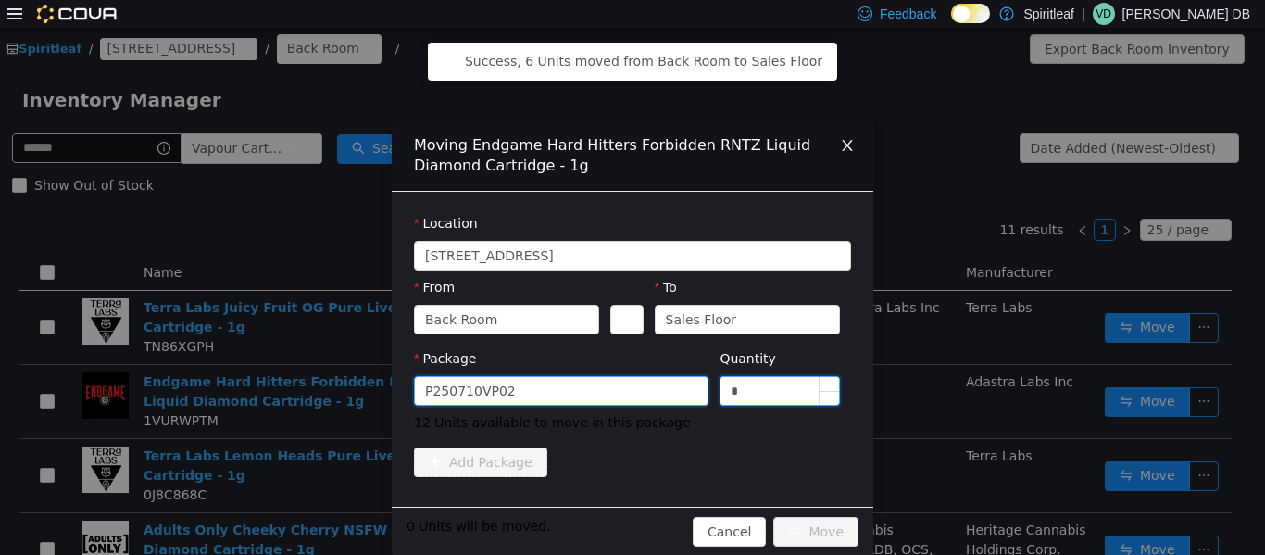
click at [630, 388] on input "*" at bounding box center [780, 390] width 119 height 28
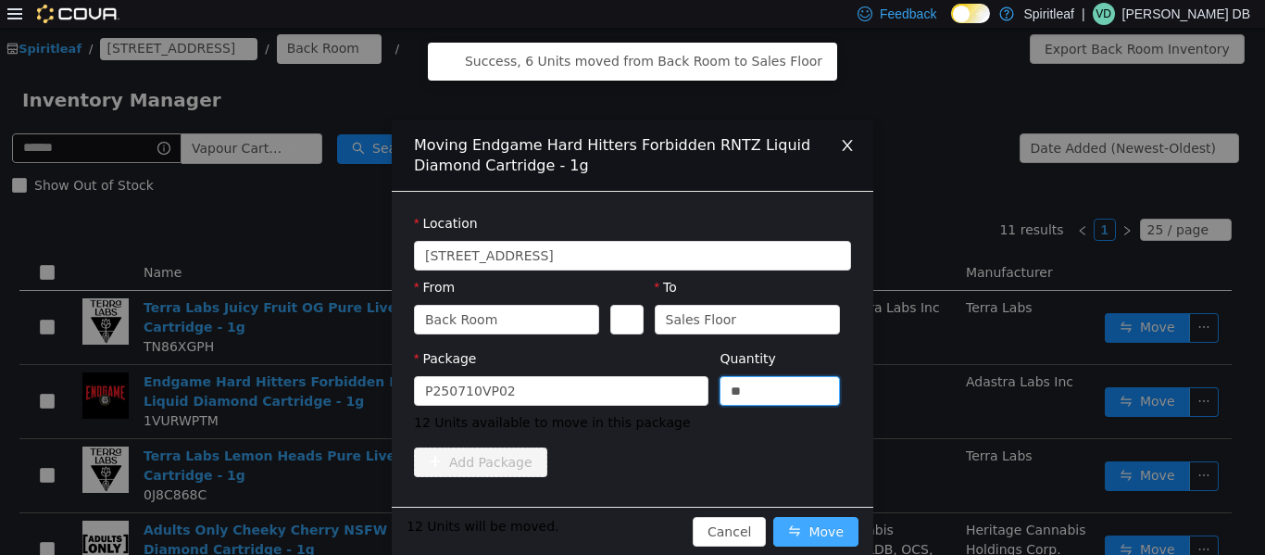
type input "**"
click at [630, 520] on button "Move" at bounding box center [816, 531] width 85 height 30
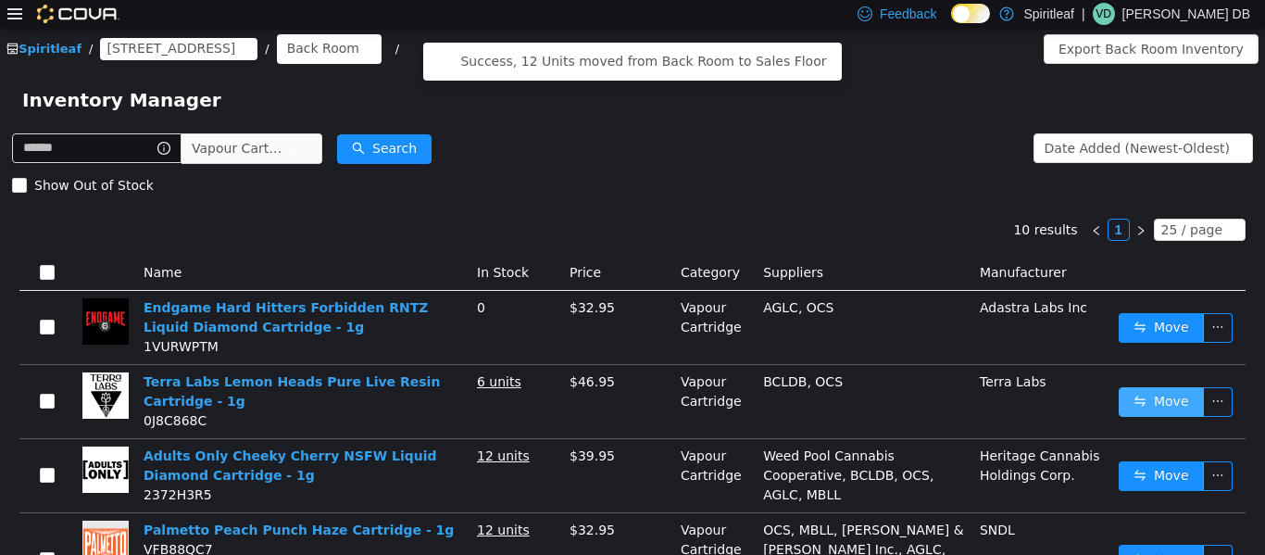
click at [630, 399] on button "Move" at bounding box center [1161, 401] width 85 height 30
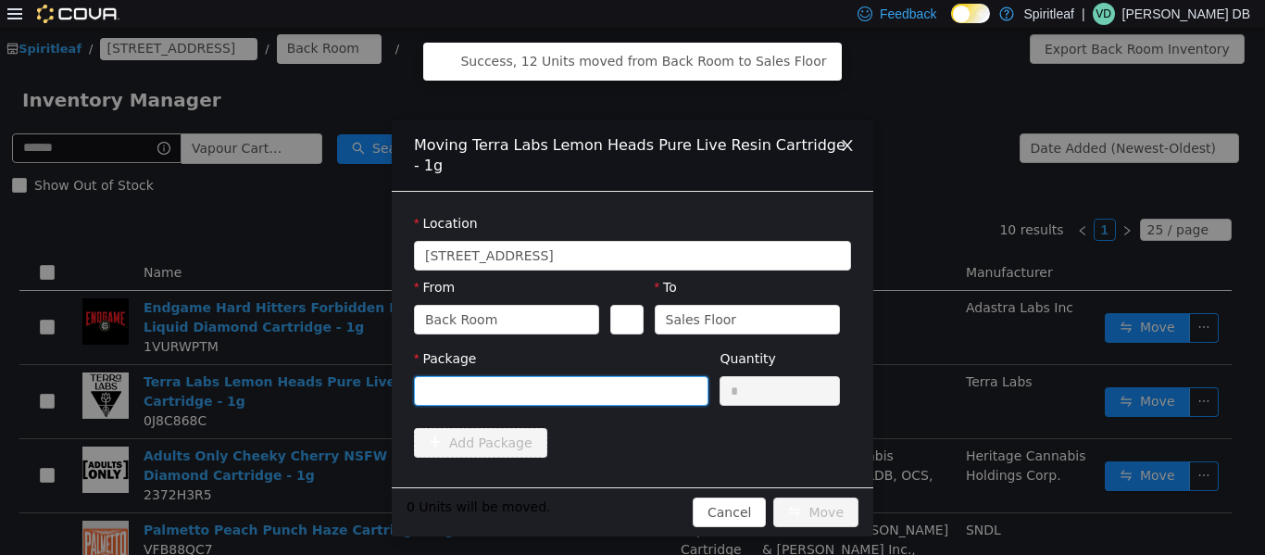
click at [585, 376] on div at bounding box center [555, 390] width 260 height 28
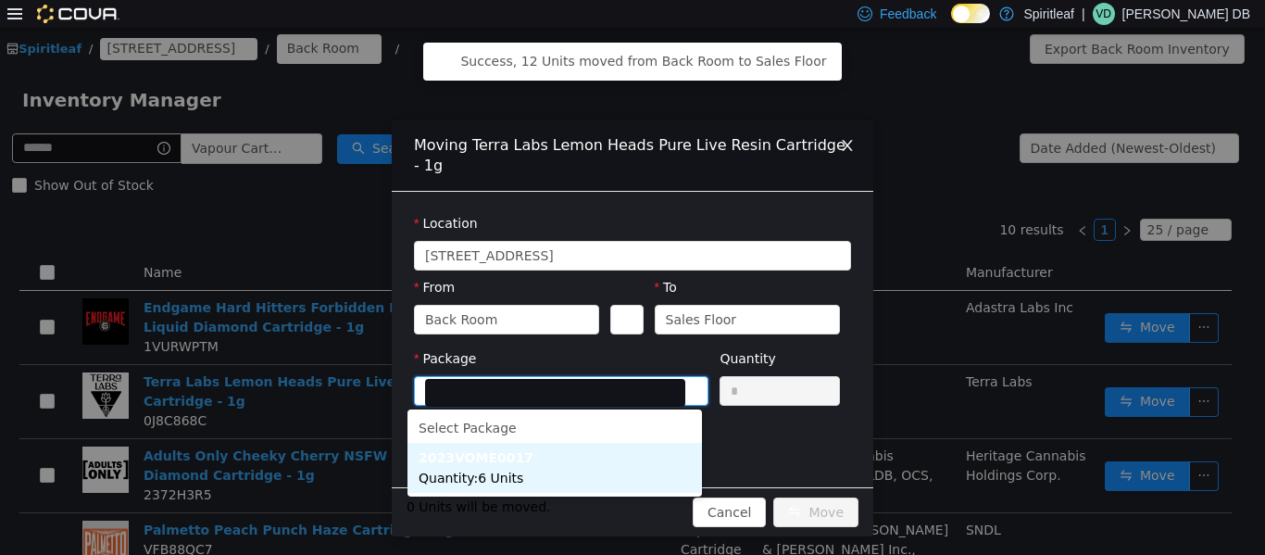
click at [586, 465] on li "2023VOME0017 Quantity : 6 Units" at bounding box center [555, 467] width 295 height 50
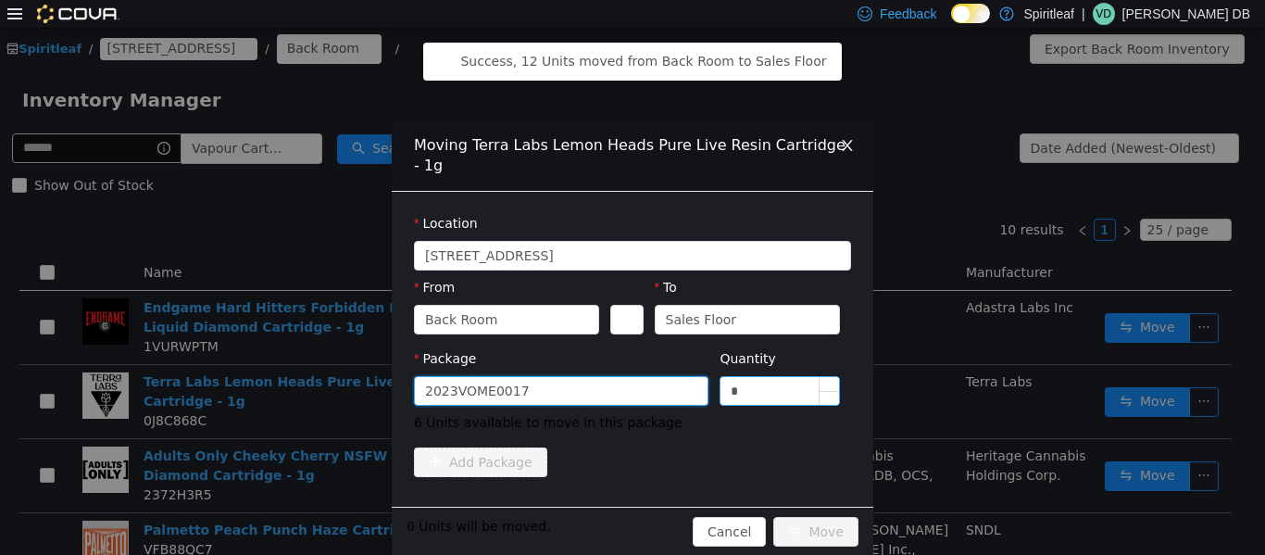
click at [630, 382] on input "*" at bounding box center [780, 390] width 119 height 28
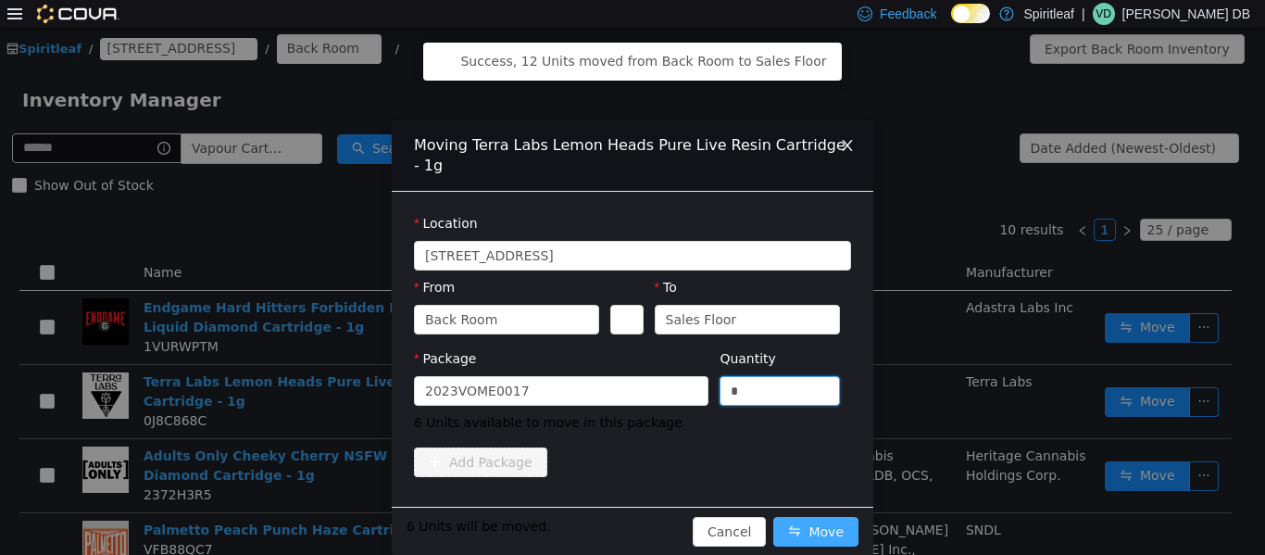
type input "*"
click at [630, 526] on button "Move" at bounding box center [816, 531] width 85 height 30
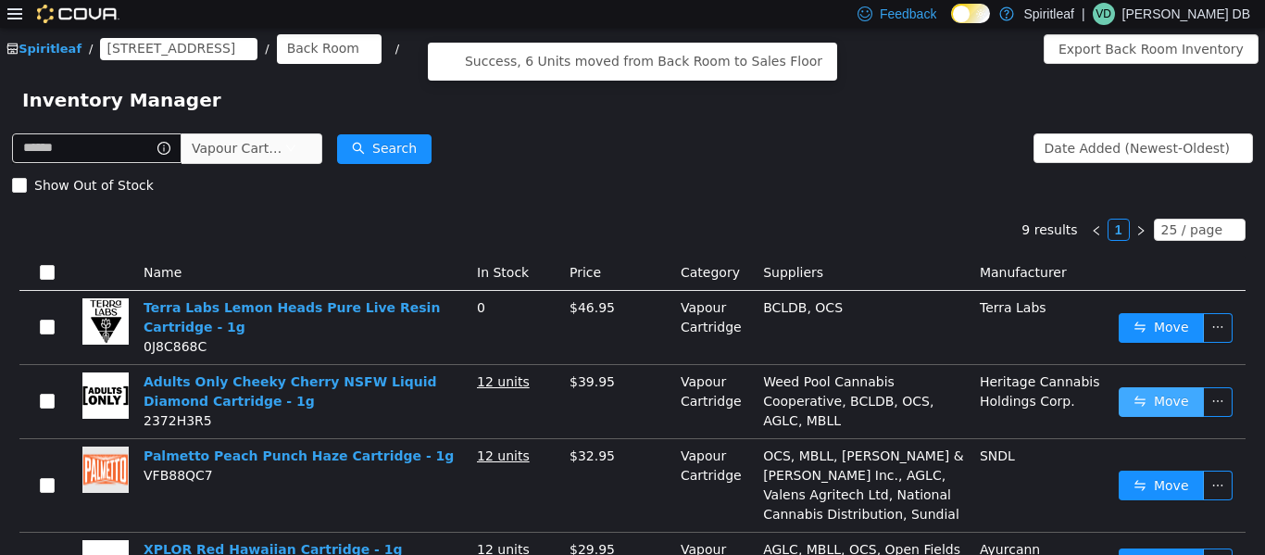
click at [630, 398] on button "Move" at bounding box center [1161, 401] width 85 height 30
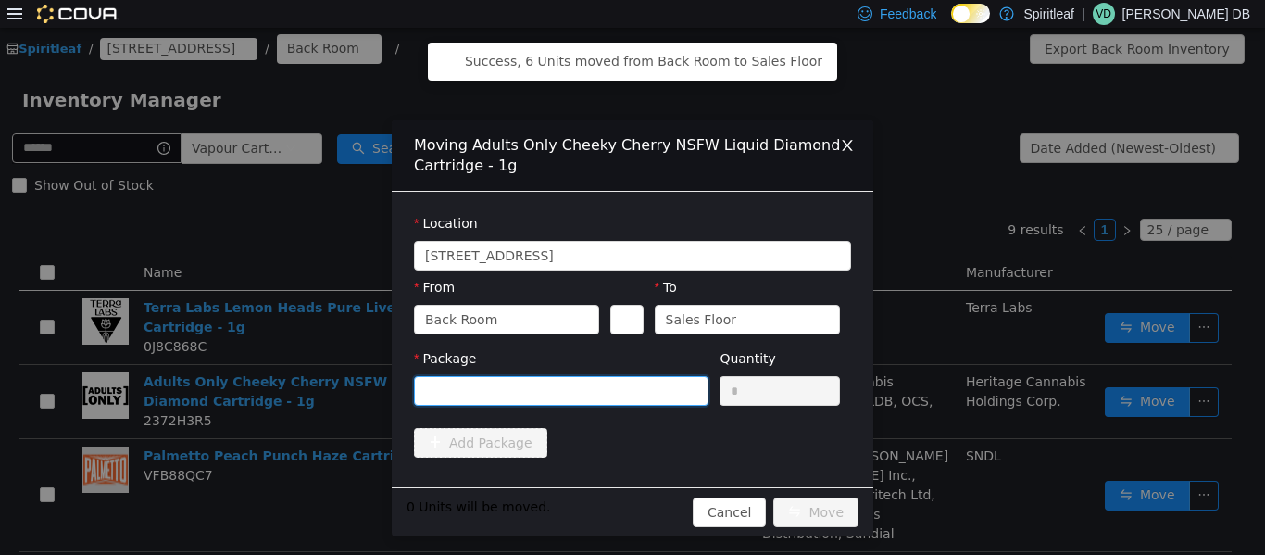
click at [630, 396] on div at bounding box center [555, 390] width 260 height 28
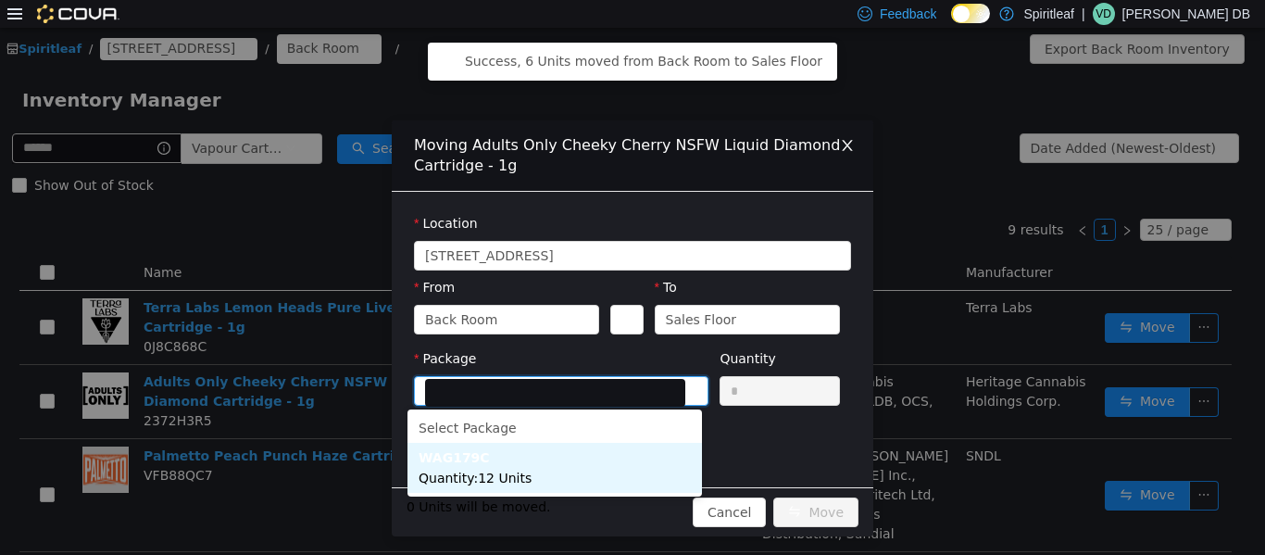
click at [560, 488] on li "WAG179C Quantity : 12 Units" at bounding box center [555, 467] width 295 height 50
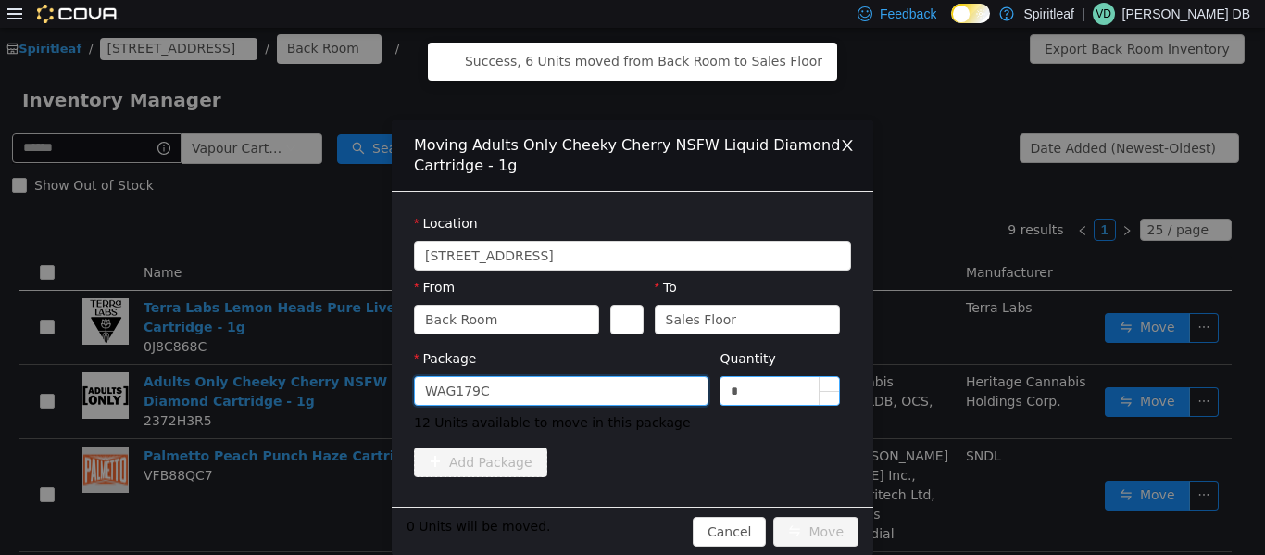
click at [630, 376] on input "*" at bounding box center [780, 390] width 119 height 28
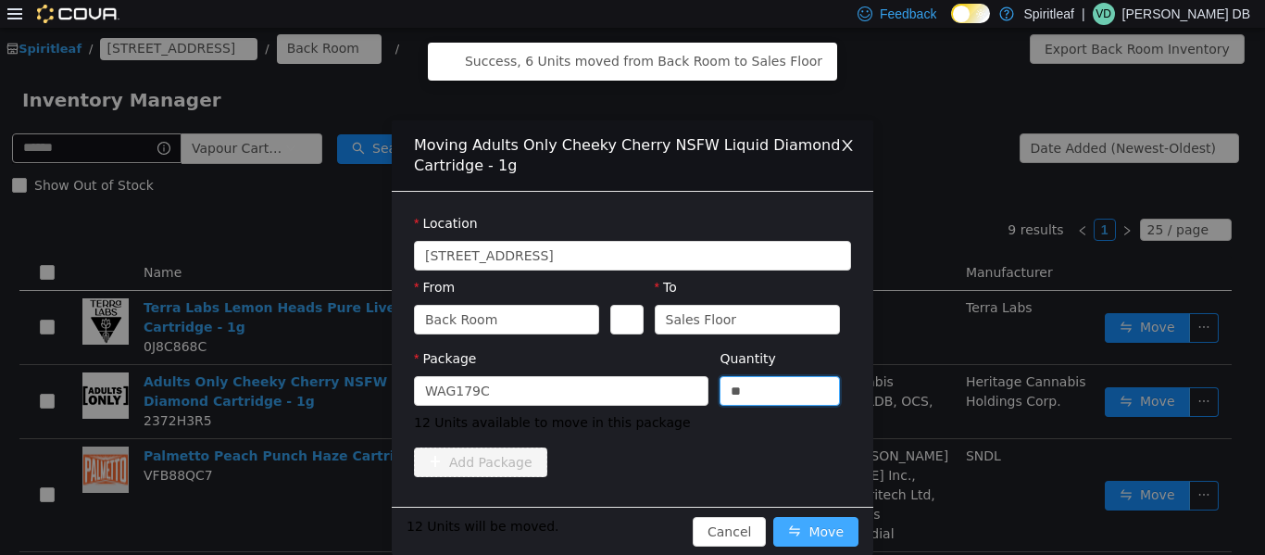
type input "**"
click at [630, 531] on button "Move" at bounding box center [816, 531] width 85 height 30
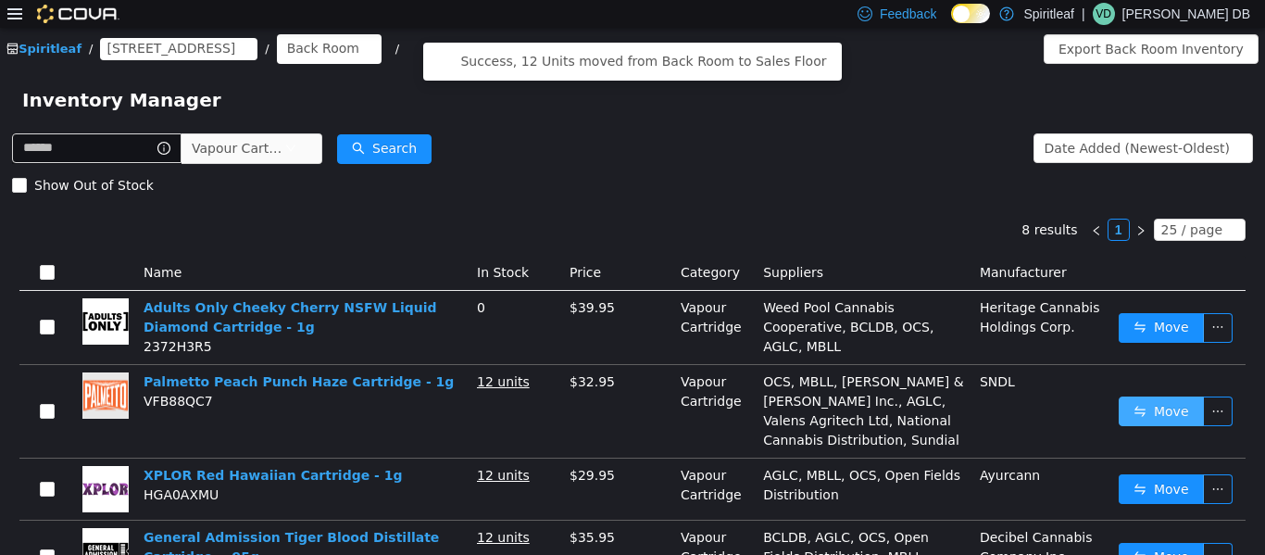
click at [630, 401] on button "Move" at bounding box center [1161, 411] width 85 height 30
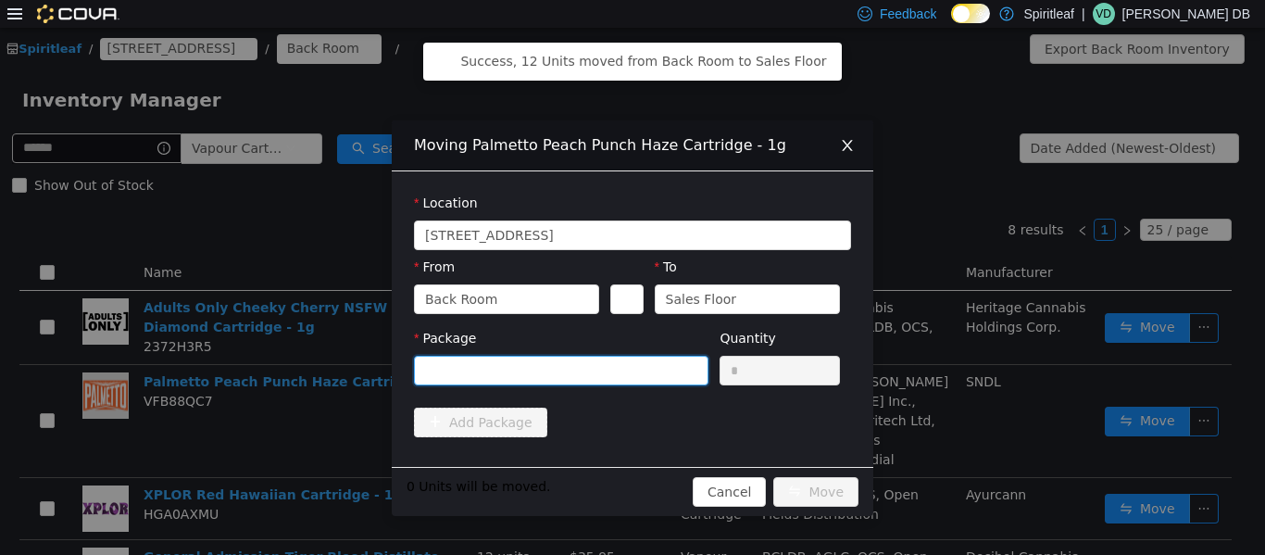
click at [622, 367] on div at bounding box center [555, 370] width 260 height 28
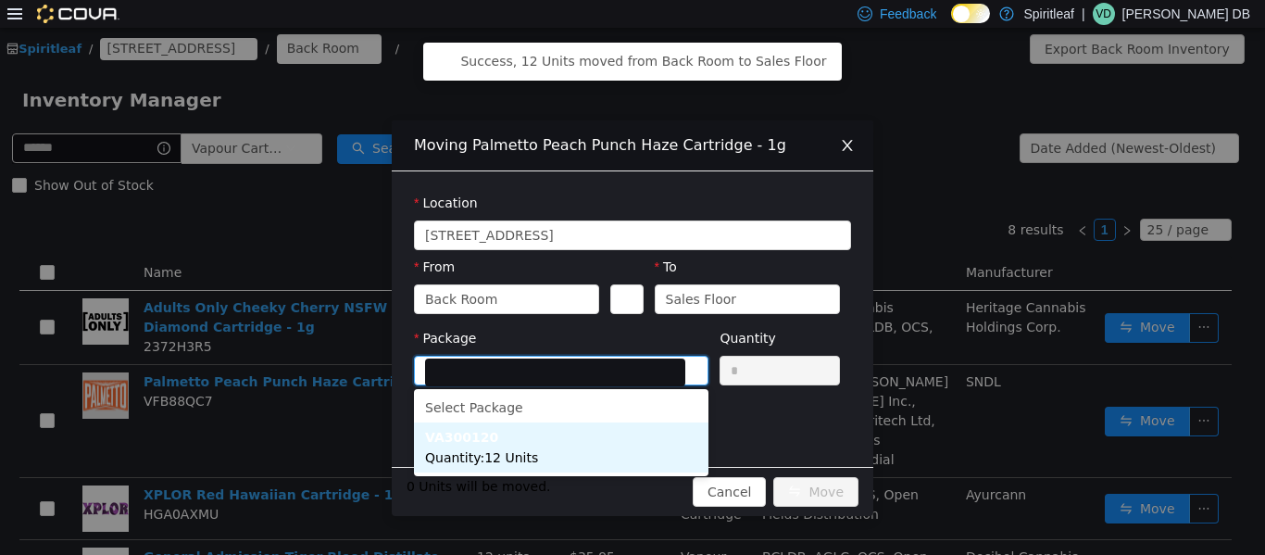
click at [617, 450] on li "VA300120 Quantity : 12 Units" at bounding box center [561, 447] width 295 height 50
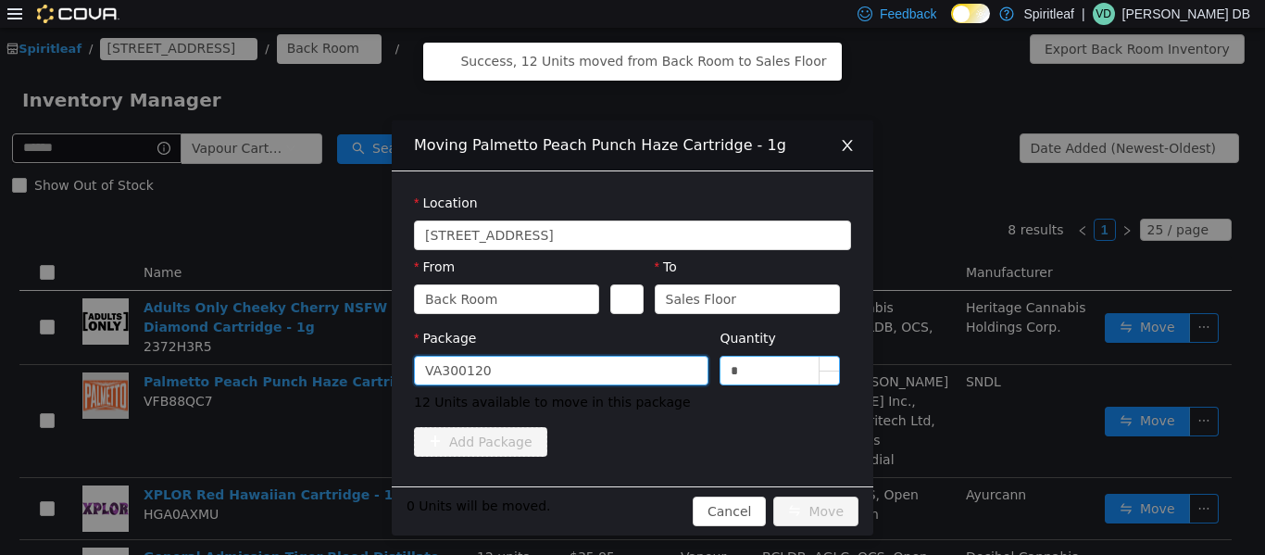
click at [630, 358] on input "*" at bounding box center [780, 370] width 119 height 28
type input "**"
click at [630, 508] on button "Move" at bounding box center [816, 511] width 85 height 30
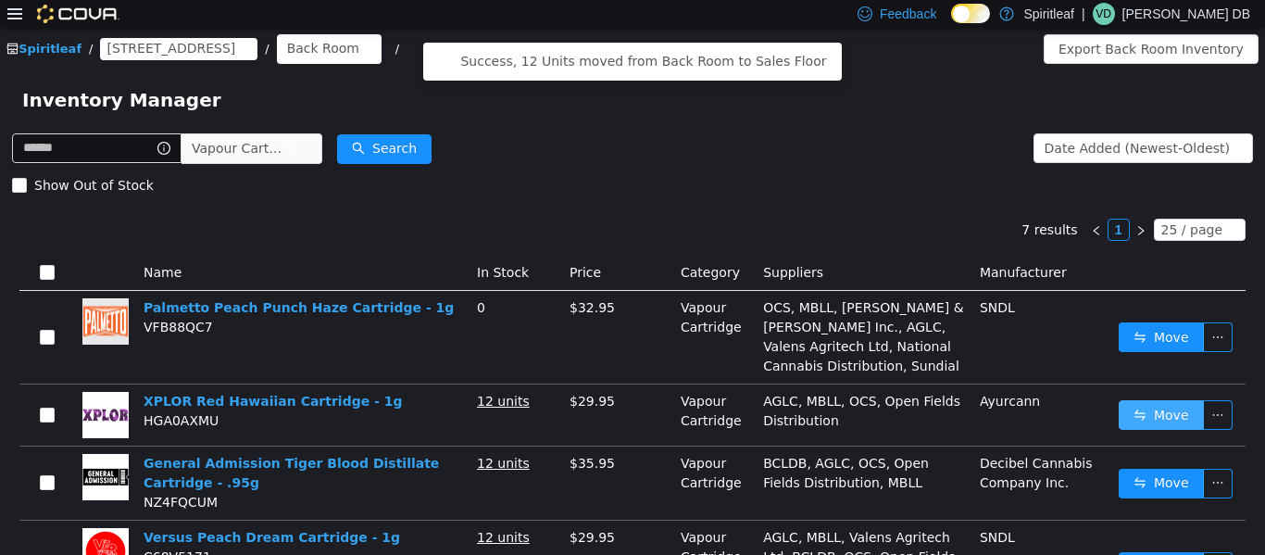
click at [630, 414] on button "Move" at bounding box center [1161, 414] width 85 height 30
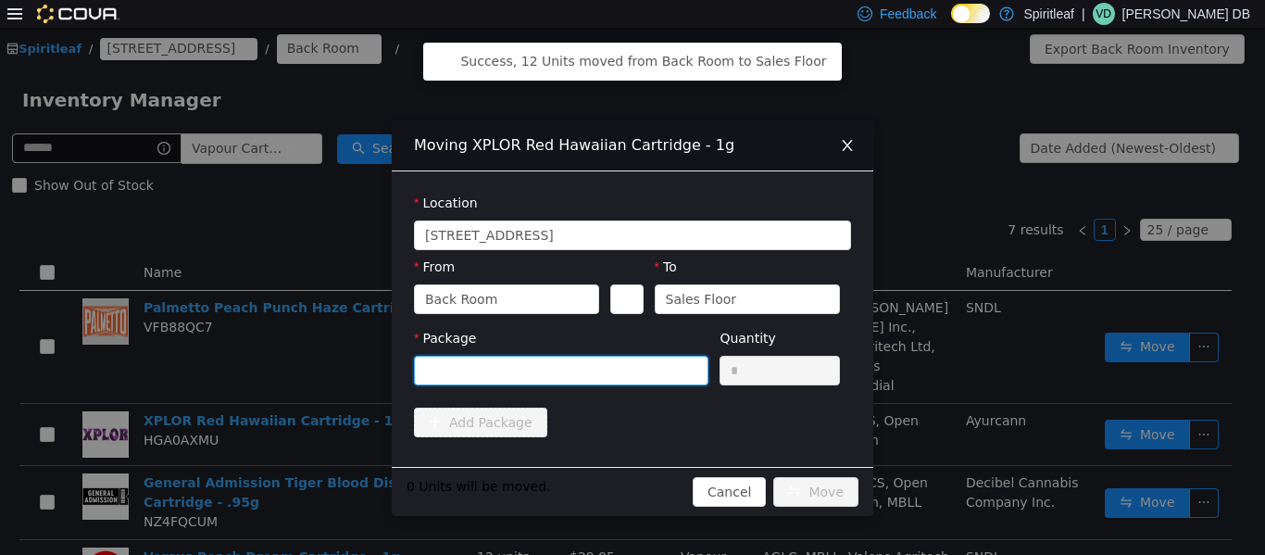
click at [577, 377] on div at bounding box center [555, 370] width 260 height 28
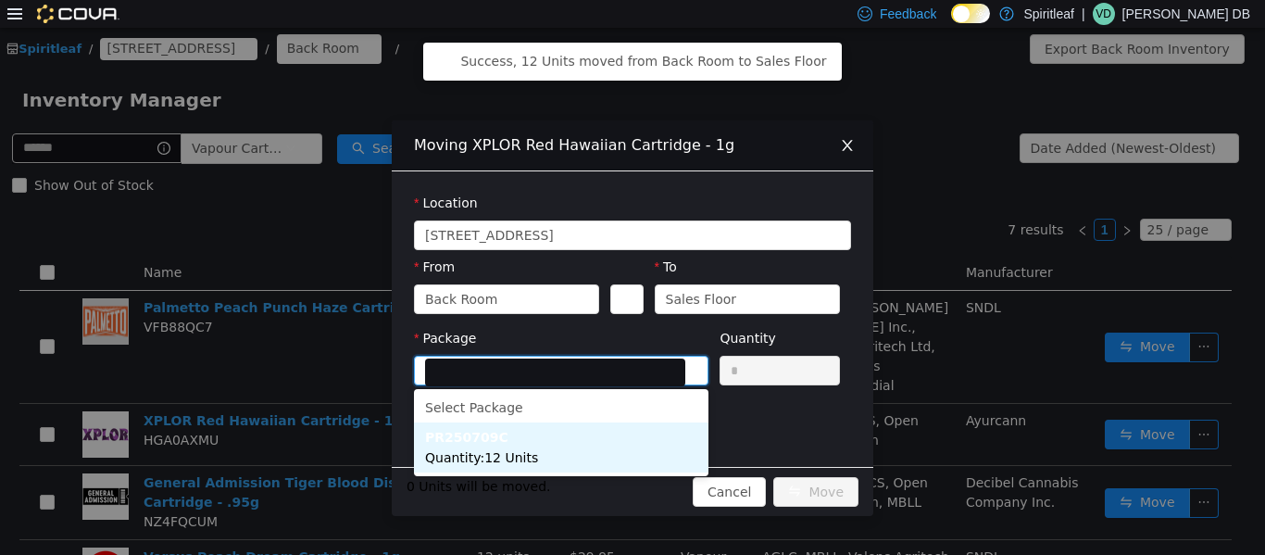
click at [578, 445] on li "PR250709C Quantity : 12 Units" at bounding box center [561, 447] width 295 height 50
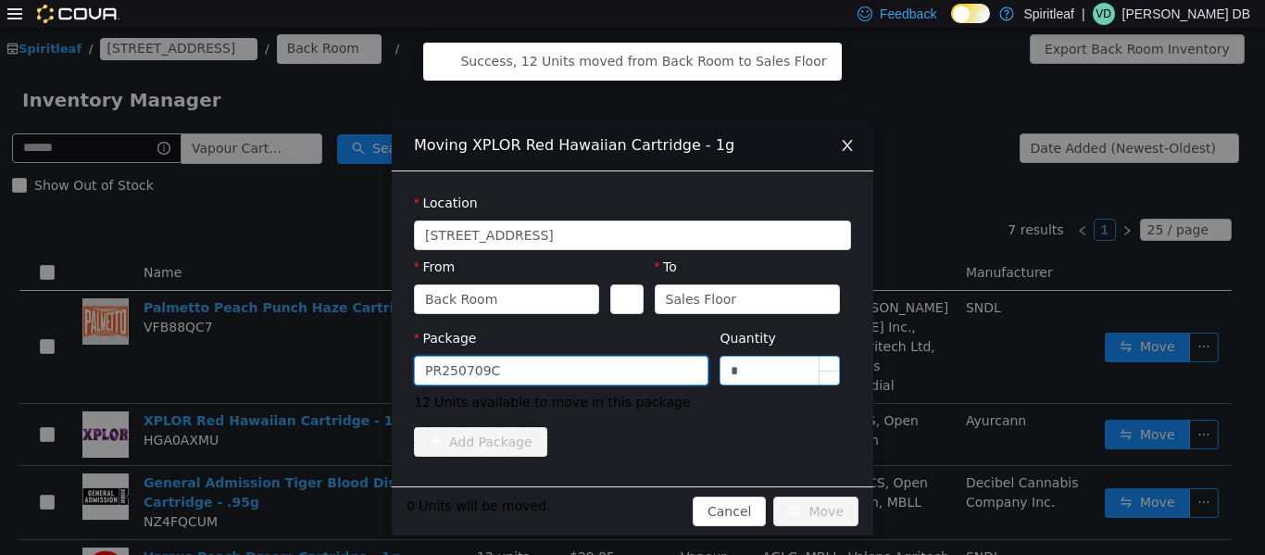
click at [630, 377] on input "*" at bounding box center [780, 370] width 119 height 28
type input "**"
click at [630, 503] on button "Move" at bounding box center [816, 511] width 85 height 30
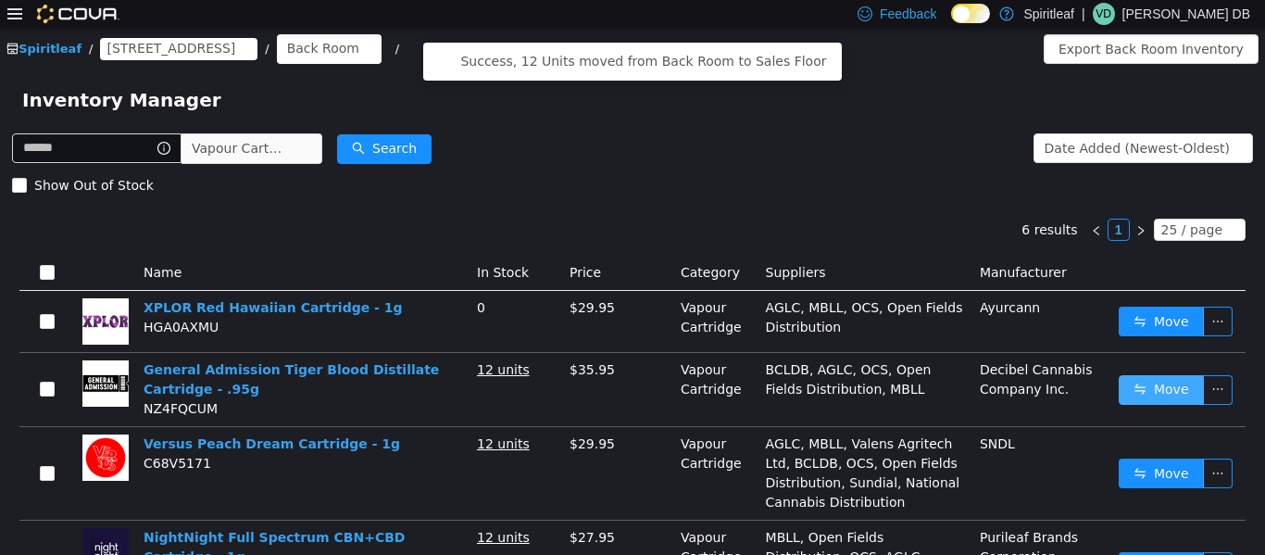
click at [630, 384] on button "Move" at bounding box center [1161, 389] width 85 height 30
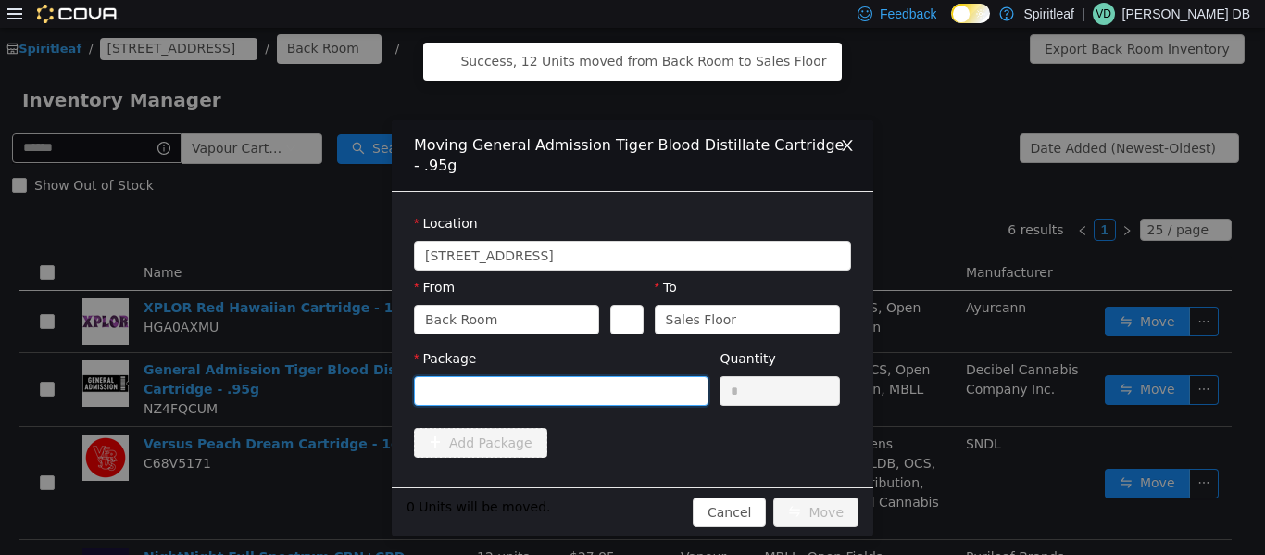
click at [630, 391] on div at bounding box center [555, 390] width 260 height 28
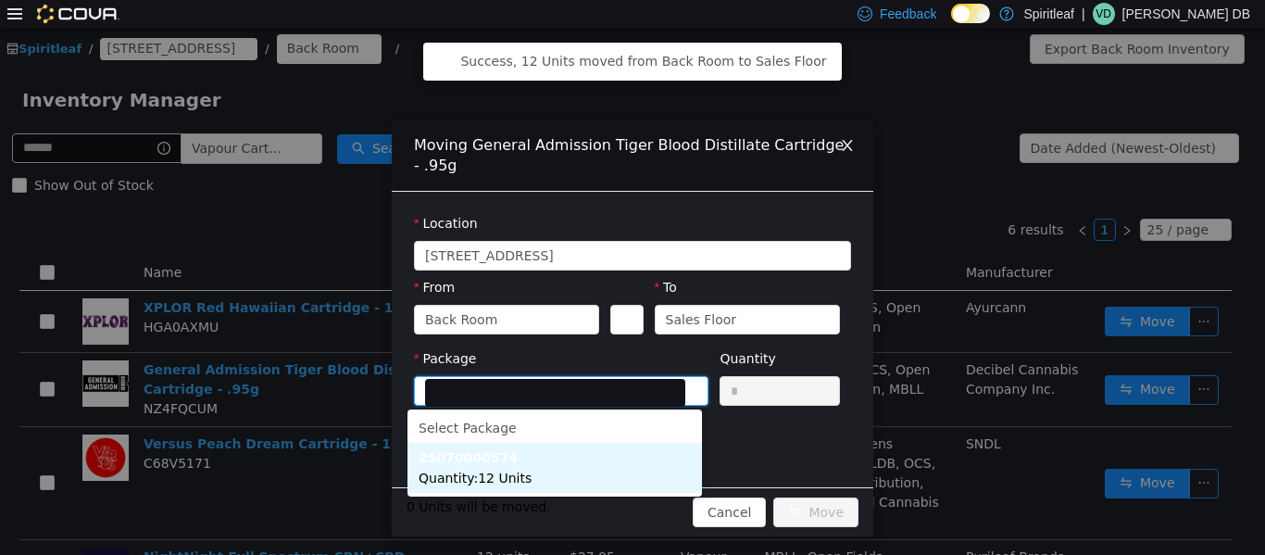
click at [580, 471] on li "25070000574 Quantity : 12 Units" at bounding box center [555, 467] width 295 height 50
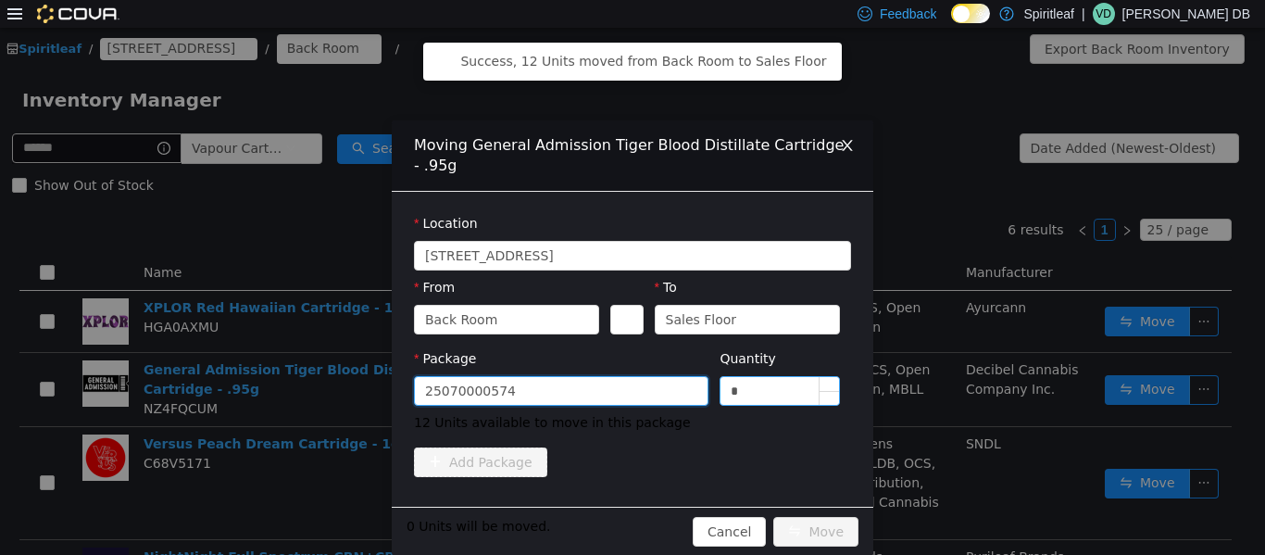
click at [630, 398] on input "*" at bounding box center [780, 390] width 119 height 28
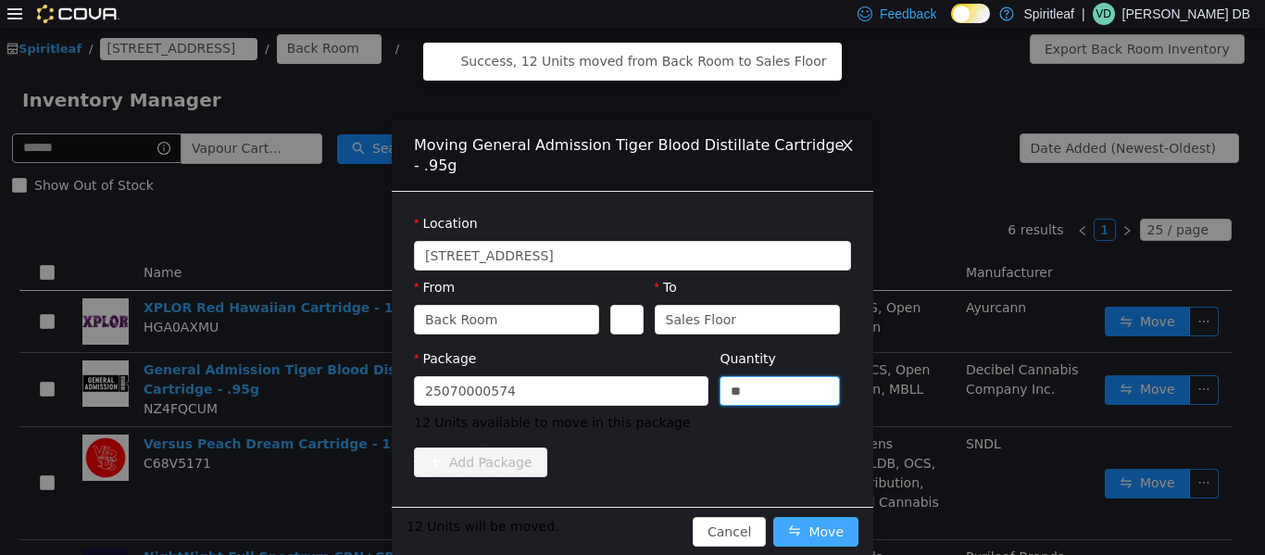
type input "**"
click at [630, 526] on button "Move" at bounding box center [816, 531] width 85 height 30
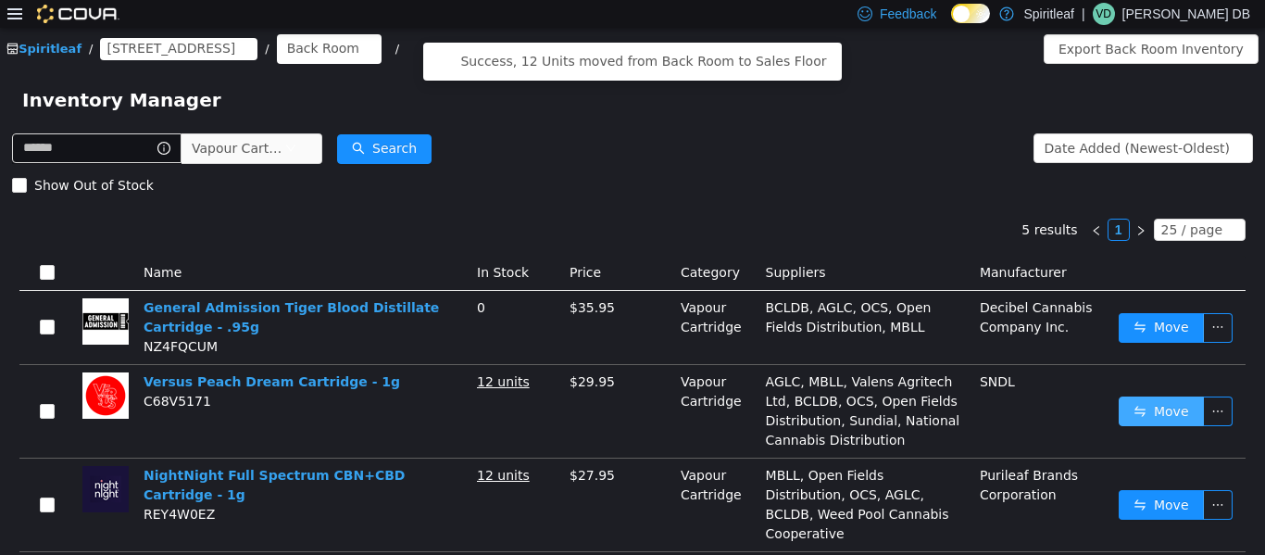
click at [630, 399] on button "Move" at bounding box center [1161, 411] width 85 height 30
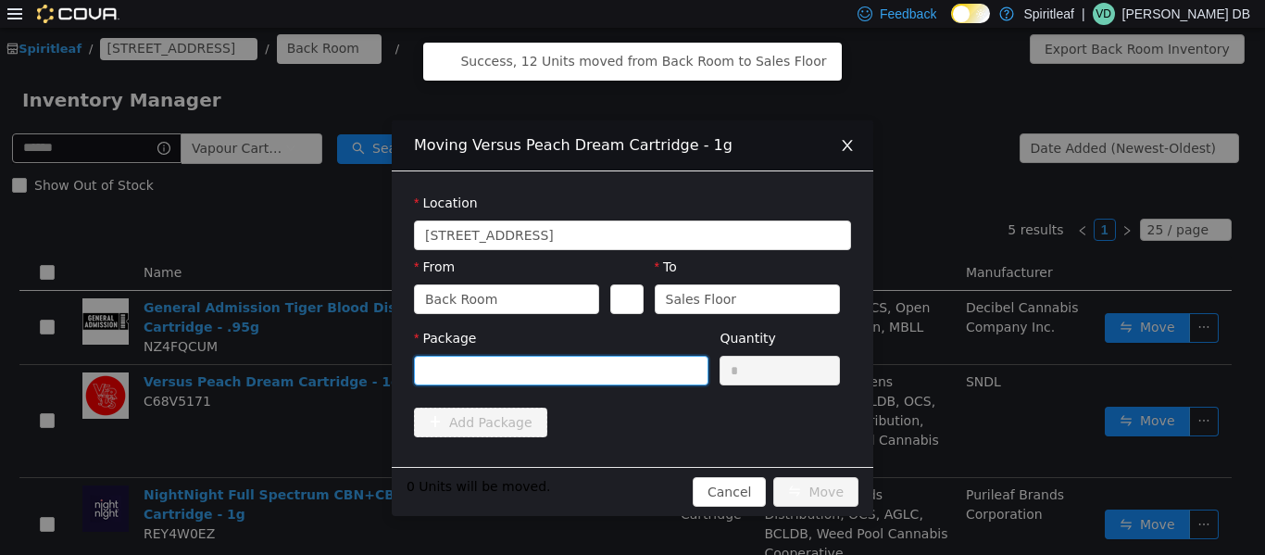
click at [623, 363] on div at bounding box center [555, 370] width 260 height 28
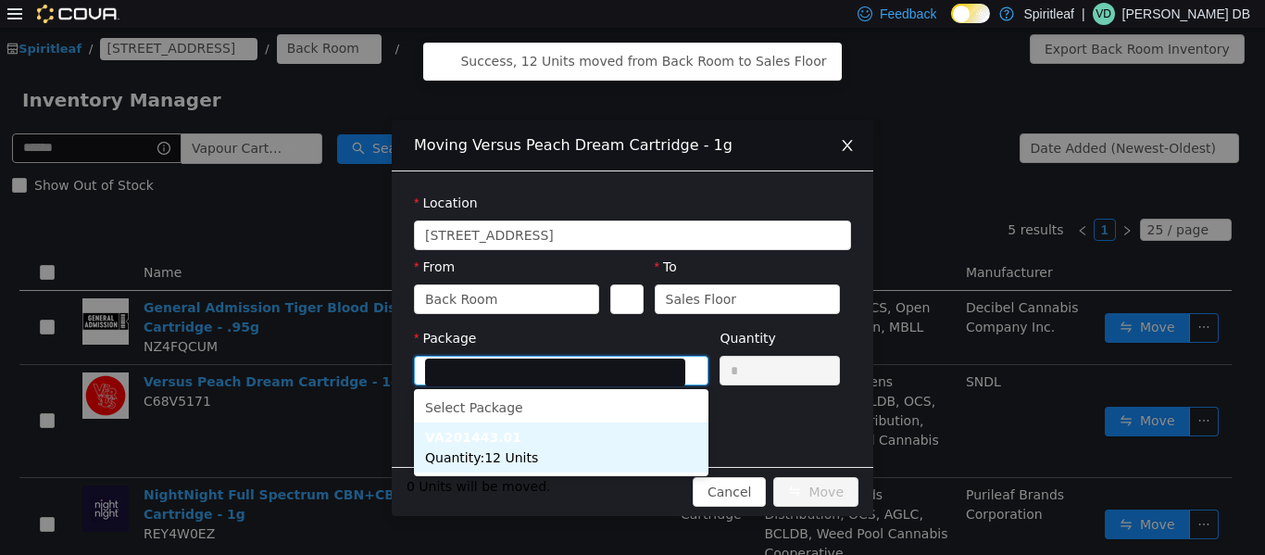
click at [575, 440] on li "VA201443.01 Quantity : 12 Units" at bounding box center [561, 447] width 295 height 50
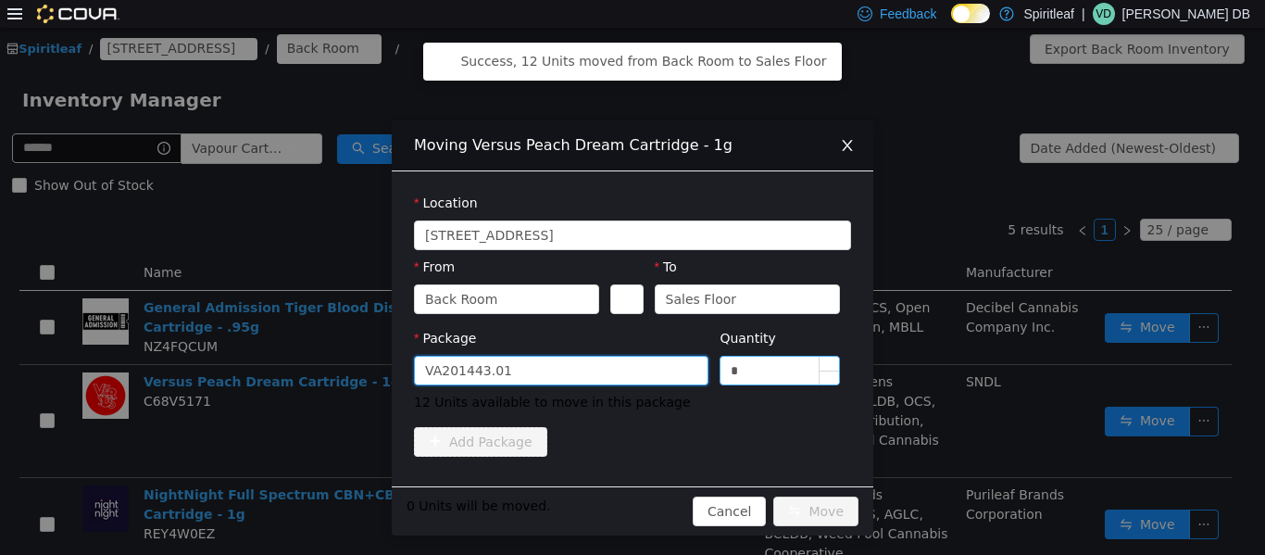
click at [630, 377] on input "*" at bounding box center [780, 370] width 119 height 28
type input "**"
click at [630, 510] on button "Move" at bounding box center [816, 511] width 85 height 30
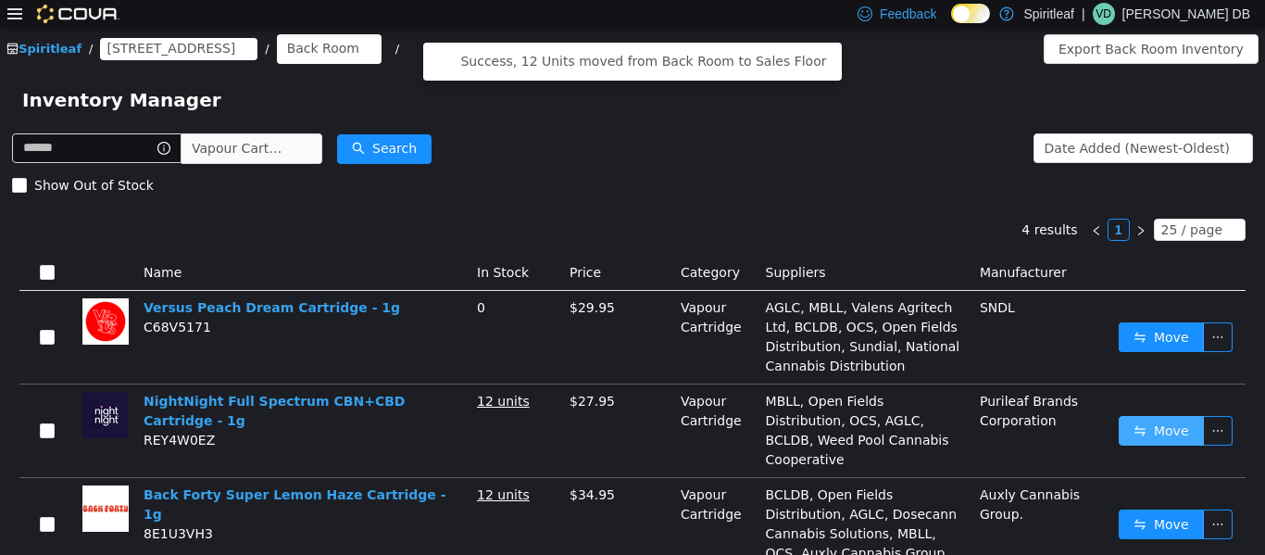
click at [630, 425] on button "Move" at bounding box center [1161, 430] width 85 height 30
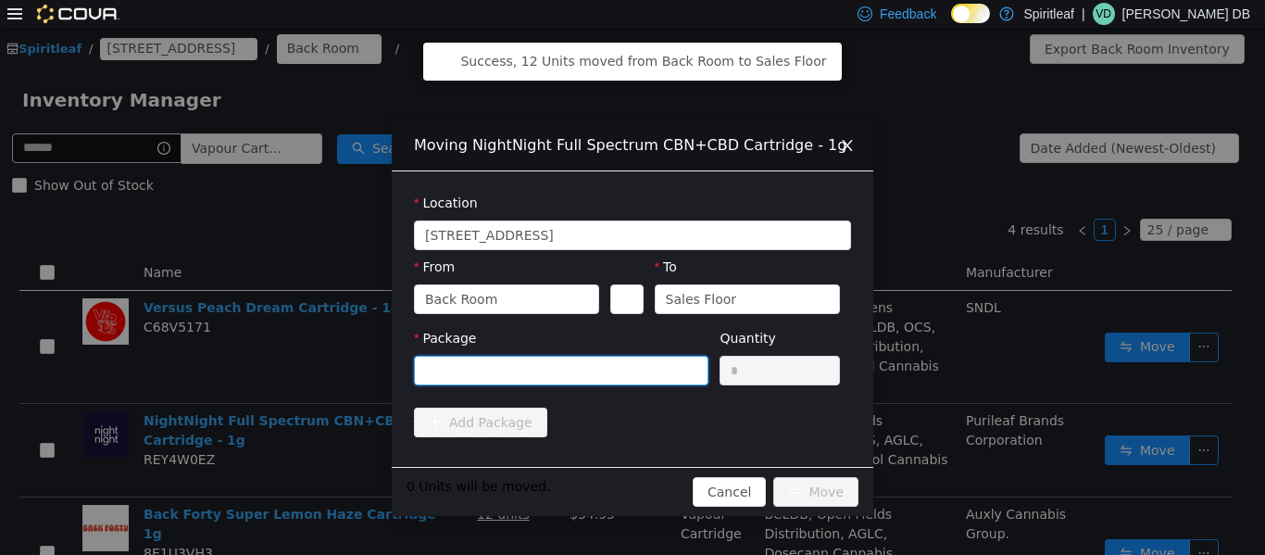
click at [630, 359] on div at bounding box center [555, 370] width 260 height 28
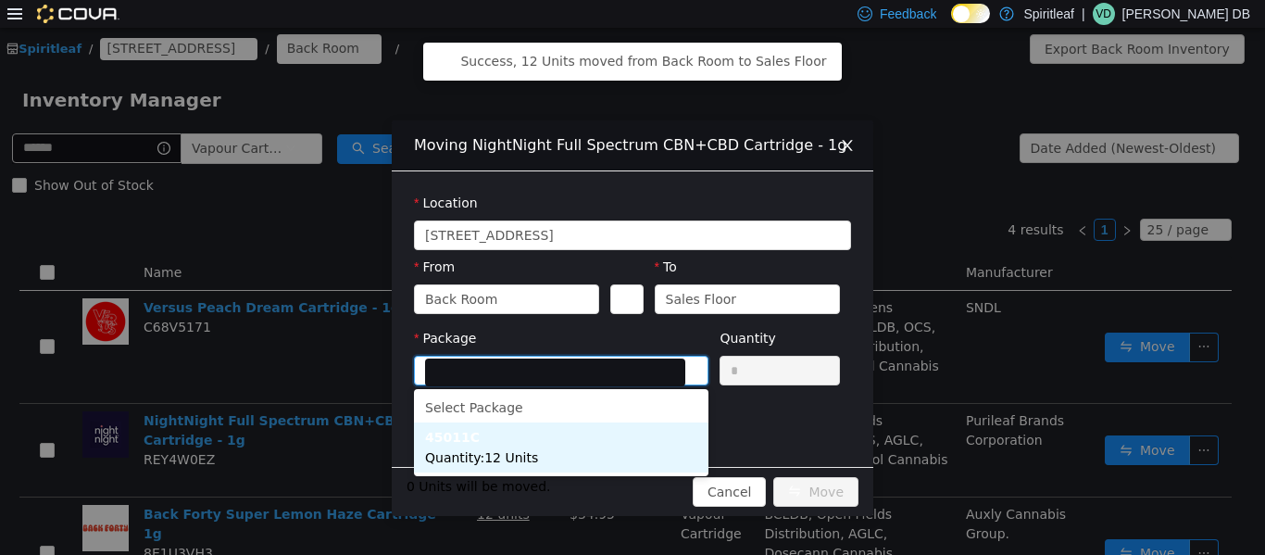
click at [565, 442] on li "45011C Quantity : 12 Units" at bounding box center [561, 447] width 295 height 50
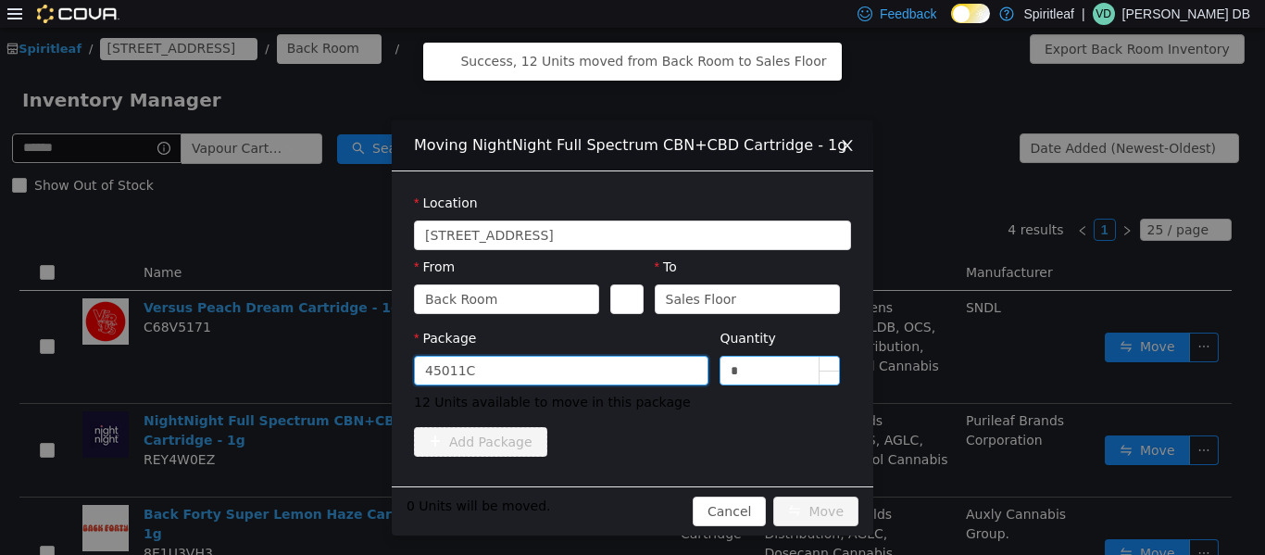
click at [630, 370] on input "*" at bounding box center [780, 370] width 119 height 28
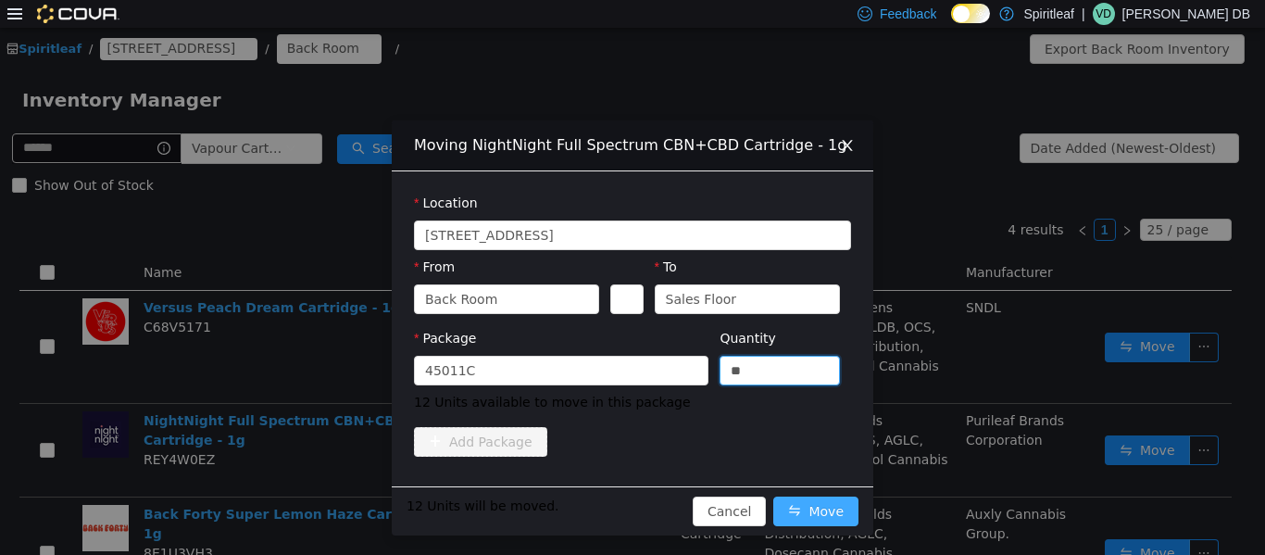
type input "**"
click at [630, 506] on button "Move" at bounding box center [816, 511] width 85 height 30
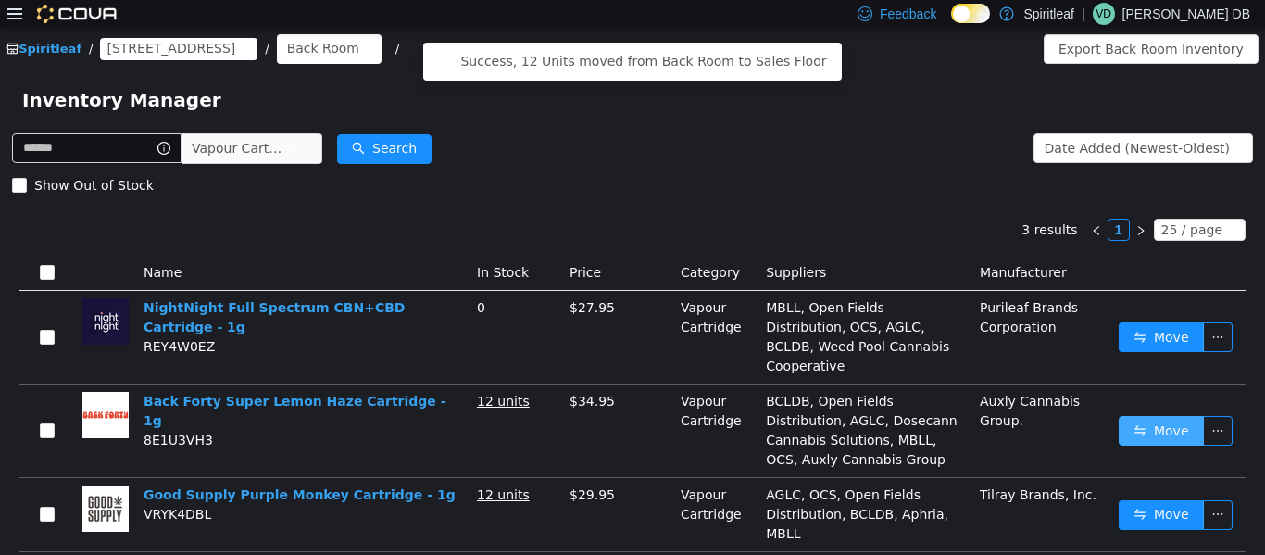
click at [630, 419] on button "Move" at bounding box center [1161, 430] width 85 height 30
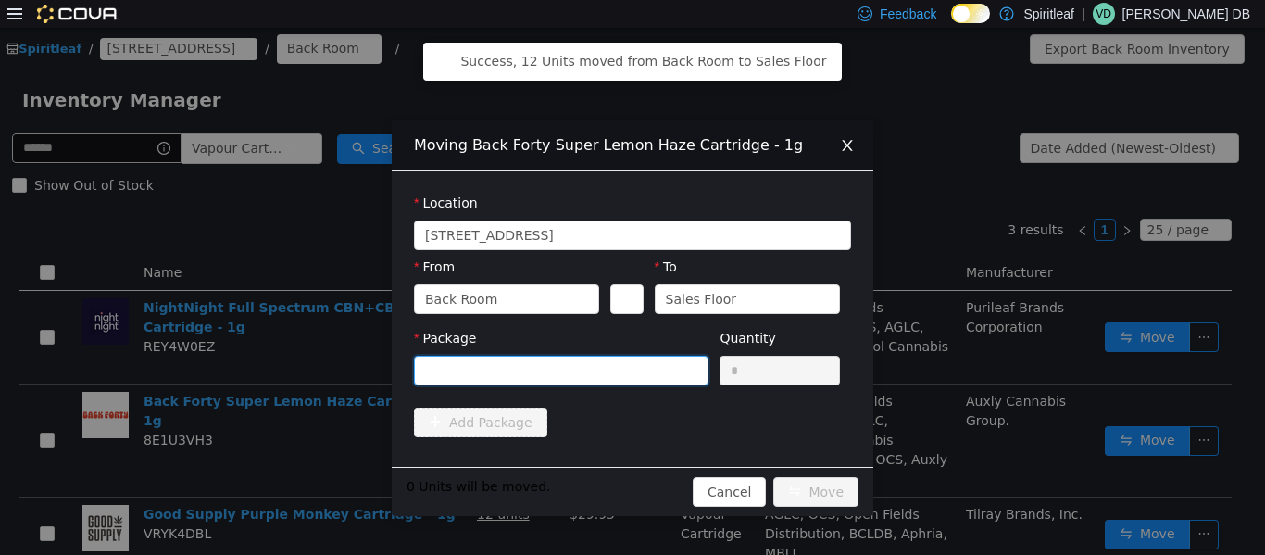
click at [630, 365] on div at bounding box center [555, 370] width 260 height 28
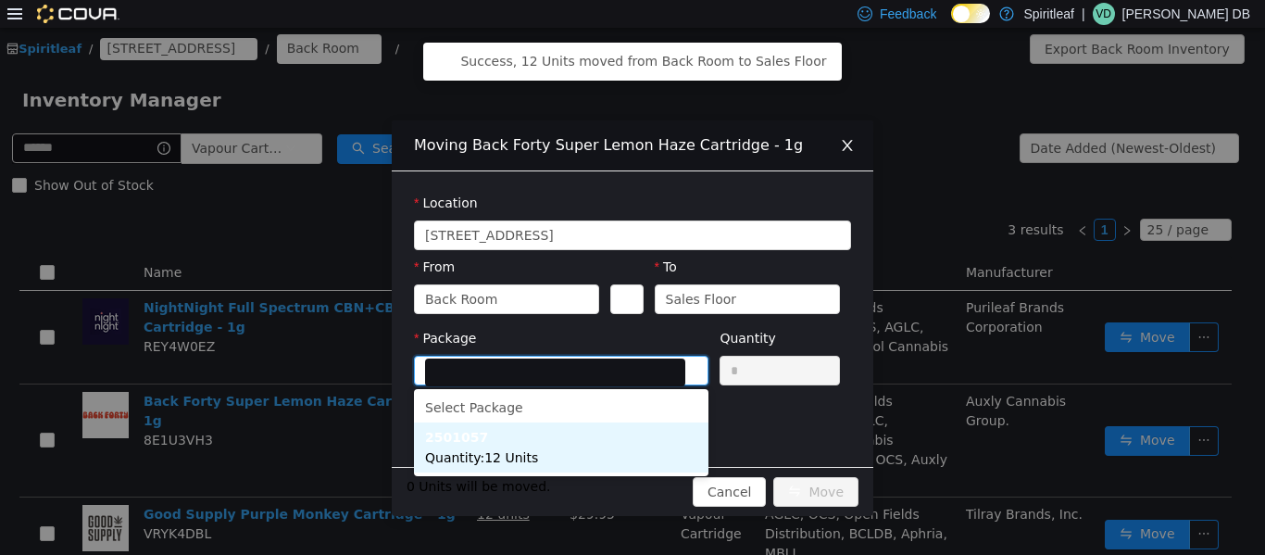
click at [630, 451] on li "2501057 Quantity : 12 Units" at bounding box center [561, 447] width 295 height 50
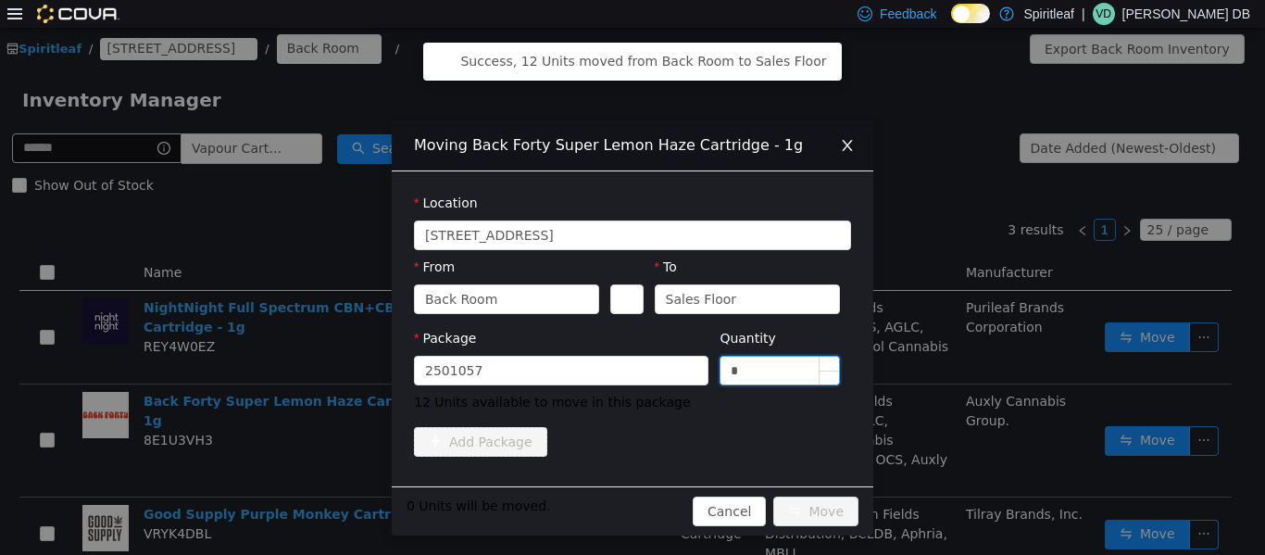
click at [630, 374] on input "*" at bounding box center [780, 370] width 119 height 28
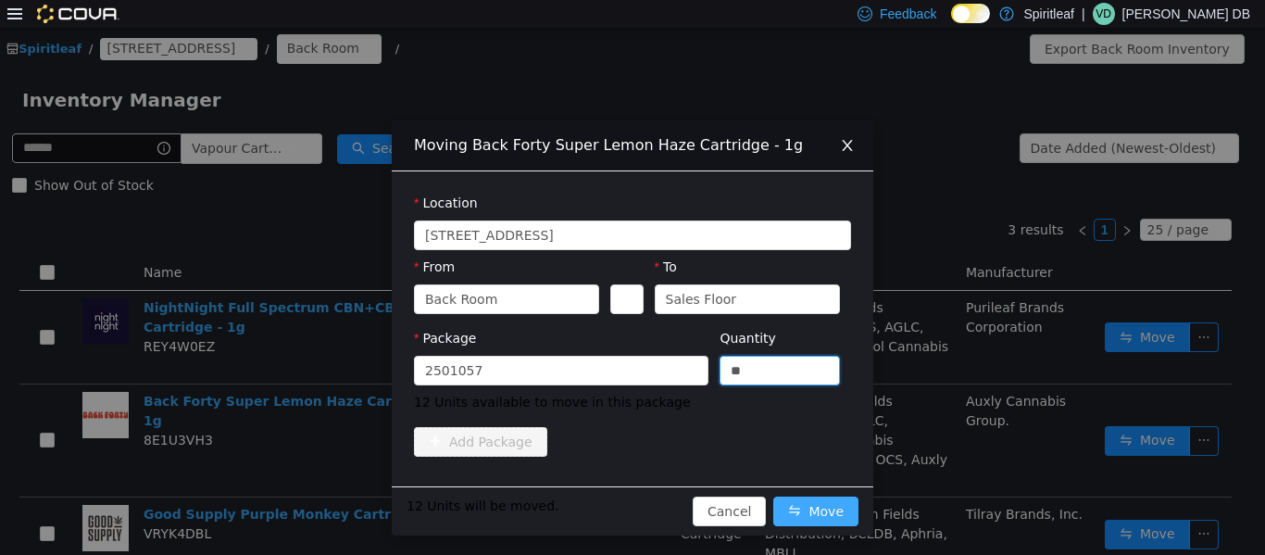
type input "**"
click at [630, 508] on button "Move" at bounding box center [816, 511] width 85 height 30
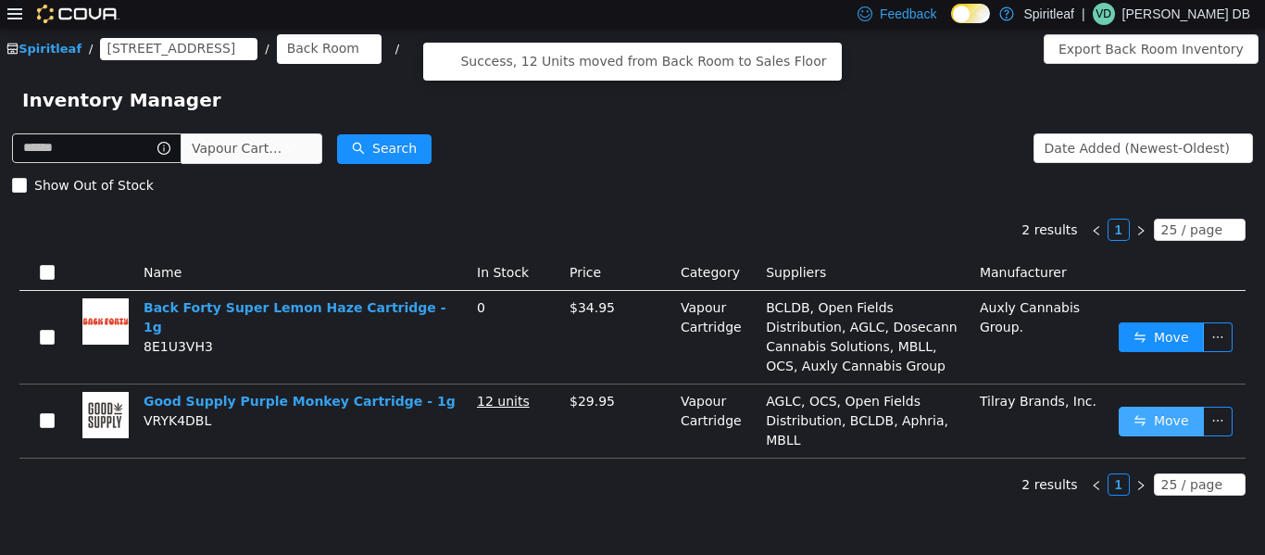
click at [630, 414] on button "Move" at bounding box center [1161, 421] width 85 height 30
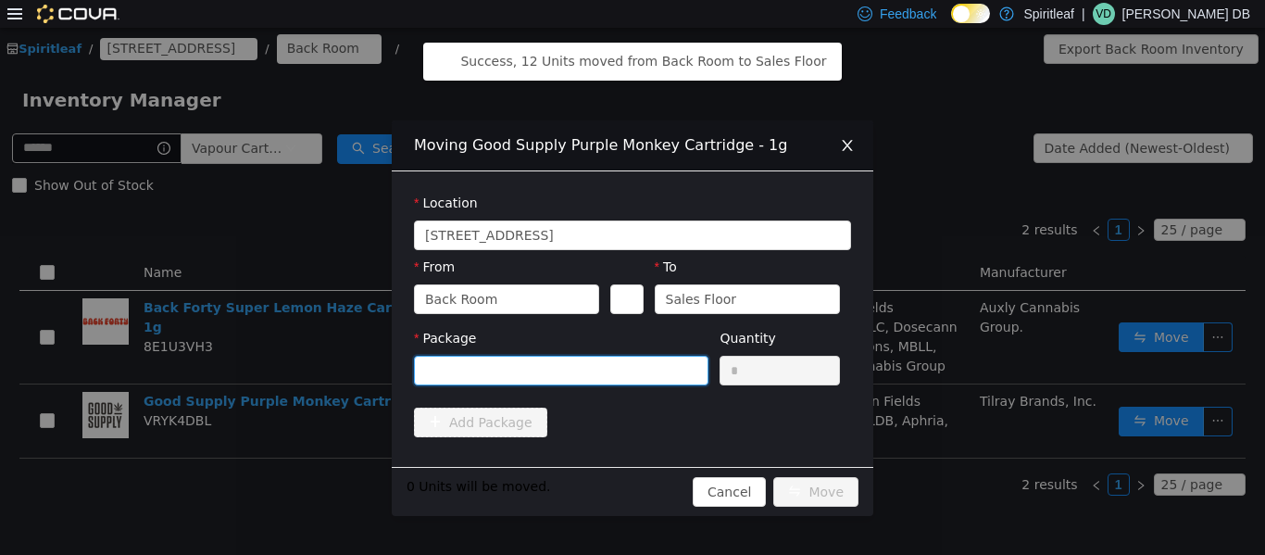
click at [549, 362] on div at bounding box center [555, 370] width 260 height 28
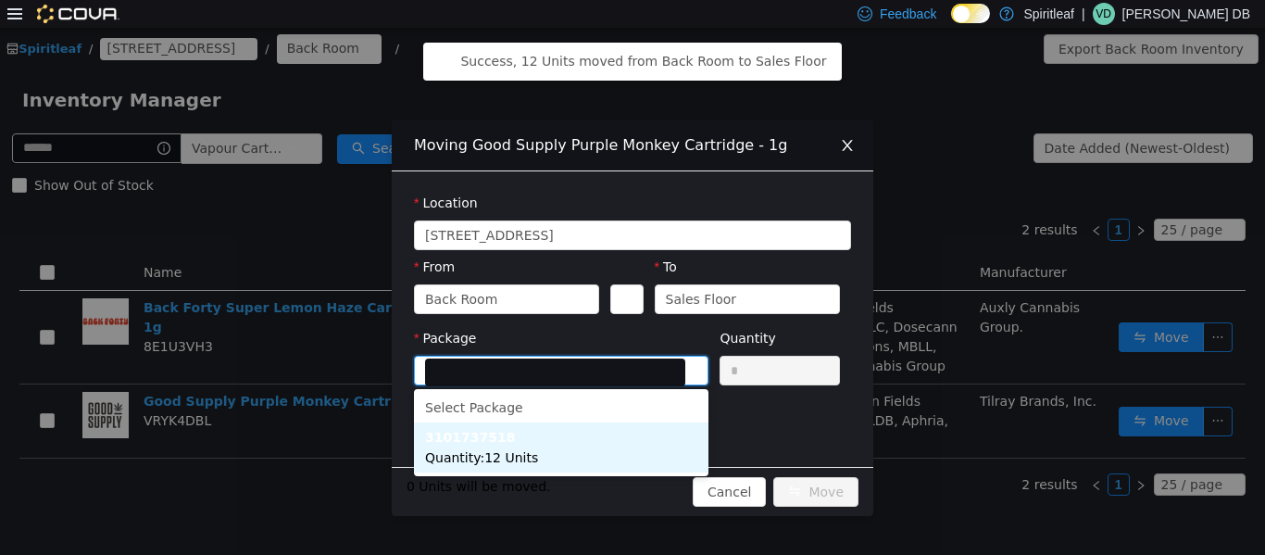
click at [575, 442] on li "3101737518 Quantity : 12 Units" at bounding box center [561, 447] width 295 height 50
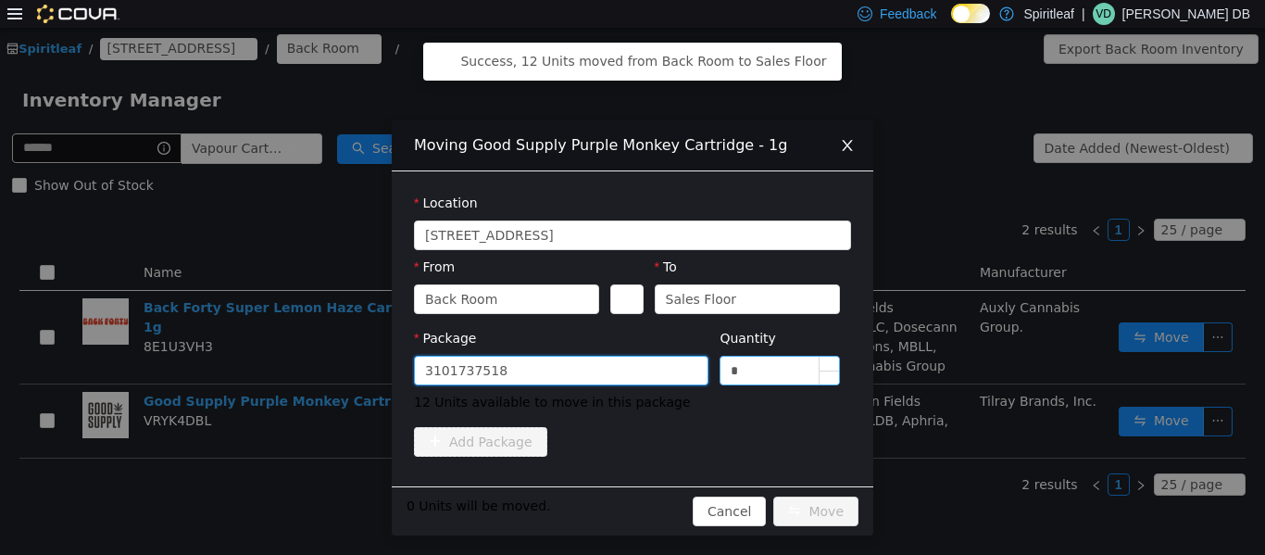
click at [630, 368] on input "*" at bounding box center [780, 370] width 119 height 28
type input "**"
click at [630, 508] on button "Move" at bounding box center [816, 511] width 85 height 30
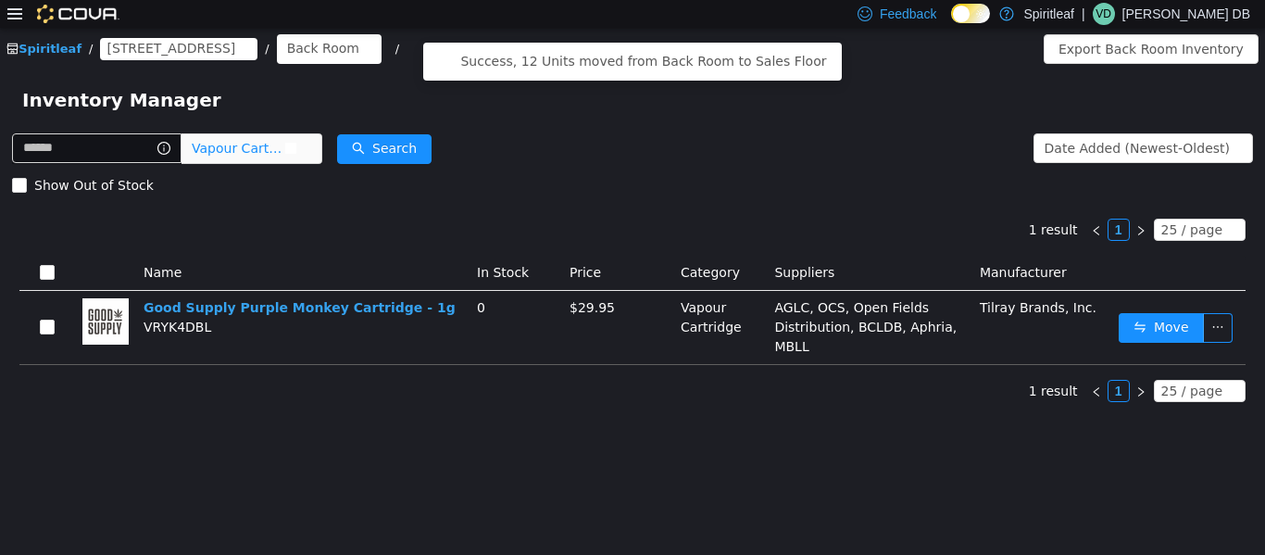
click at [308, 142] on span "Vapour Cartridge" at bounding box center [244, 147] width 127 height 30
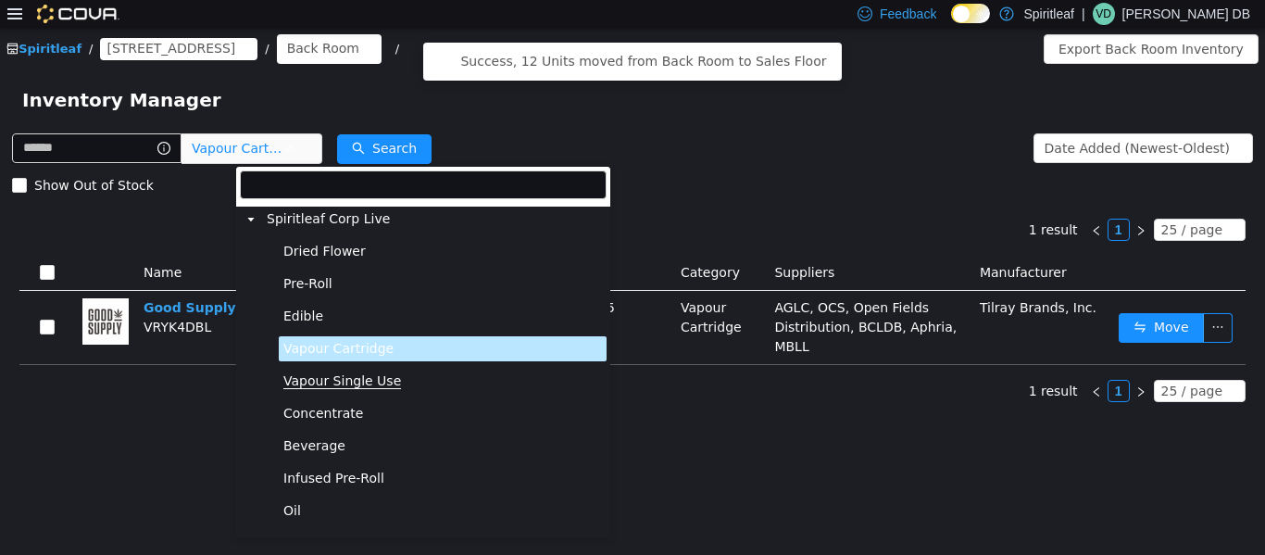
click at [330, 377] on span "Vapour Single Use" at bounding box center [342, 380] width 118 height 16
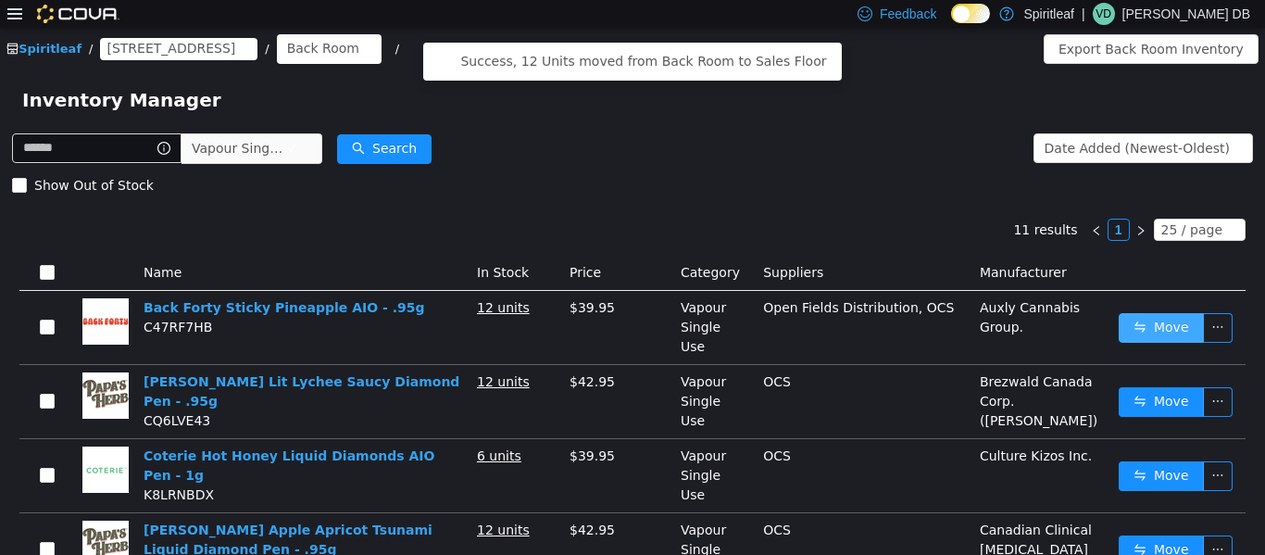
click at [630, 321] on button "Move" at bounding box center [1161, 327] width 85 height 30
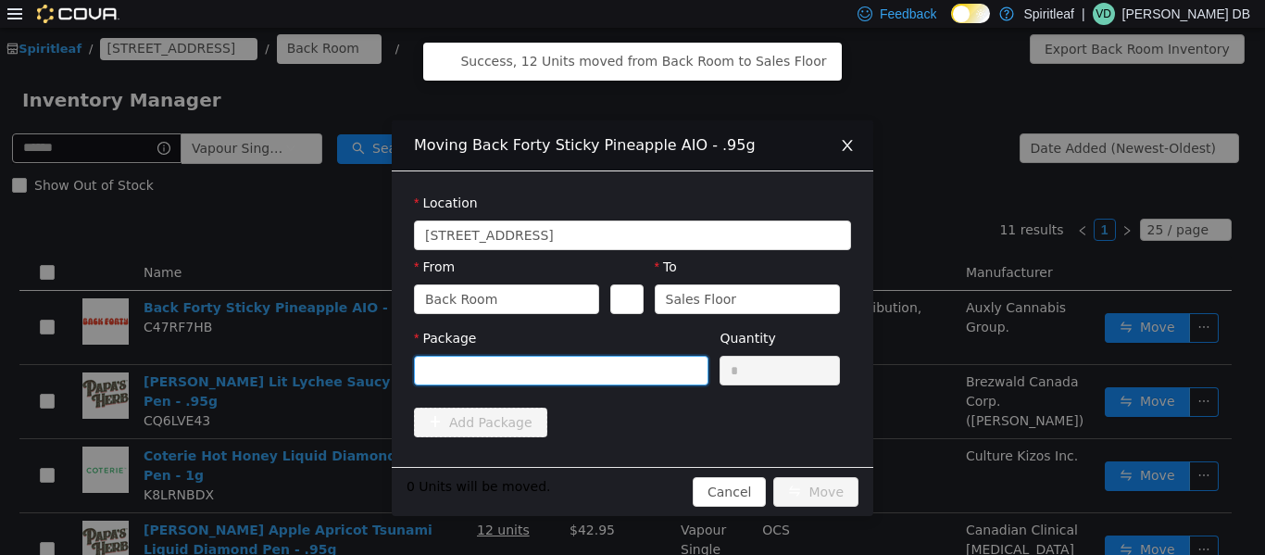
click at [525, 376] on div at bounding box center [555, 370] width 260 height 28
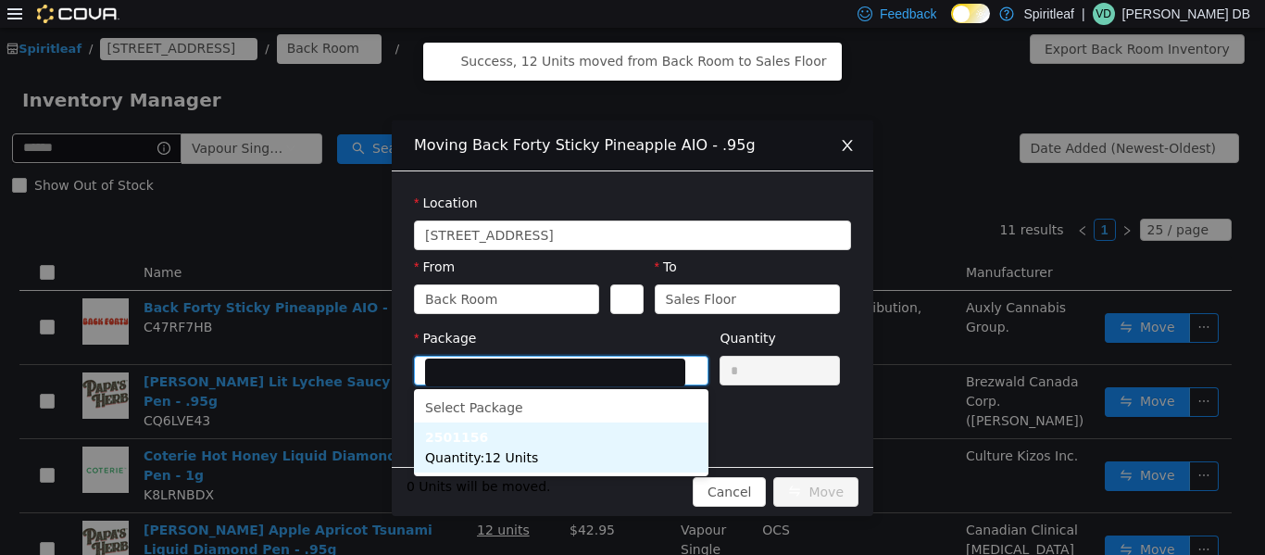
click at [628, 441] on li "2501156 Quantity : 12 Units" at bounding box center [561, 447] width 295 height 50
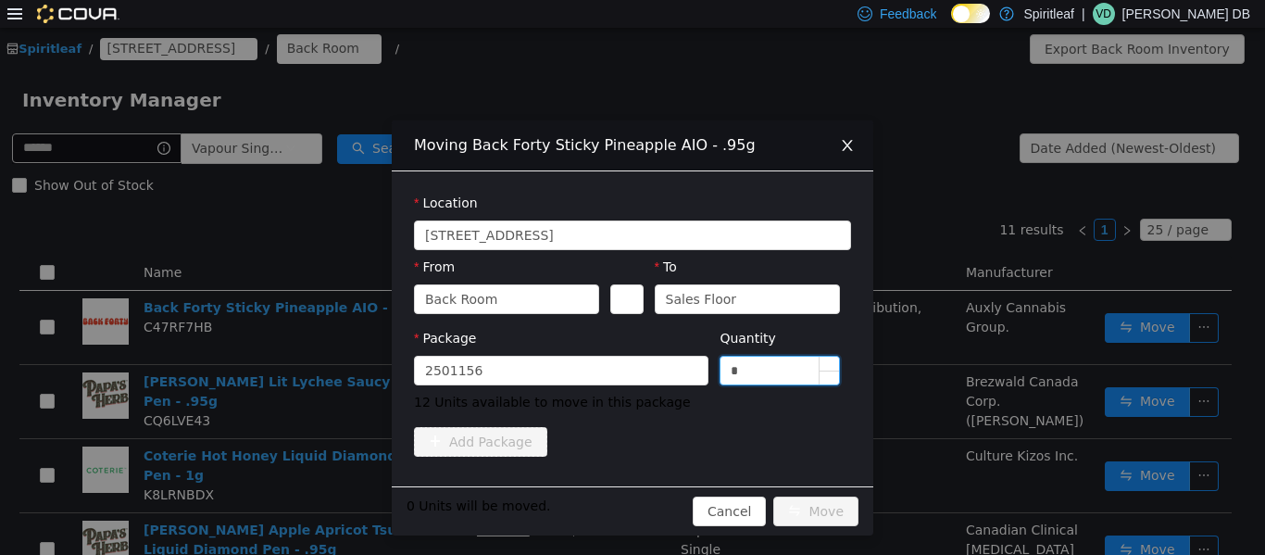
click at [630, 380] on input "*" at bounding box center [780, 370] width 119 height 28
type input "**"
click at [630, 510] on button "Move" at bounding box center [816, 511] width 85 height 30
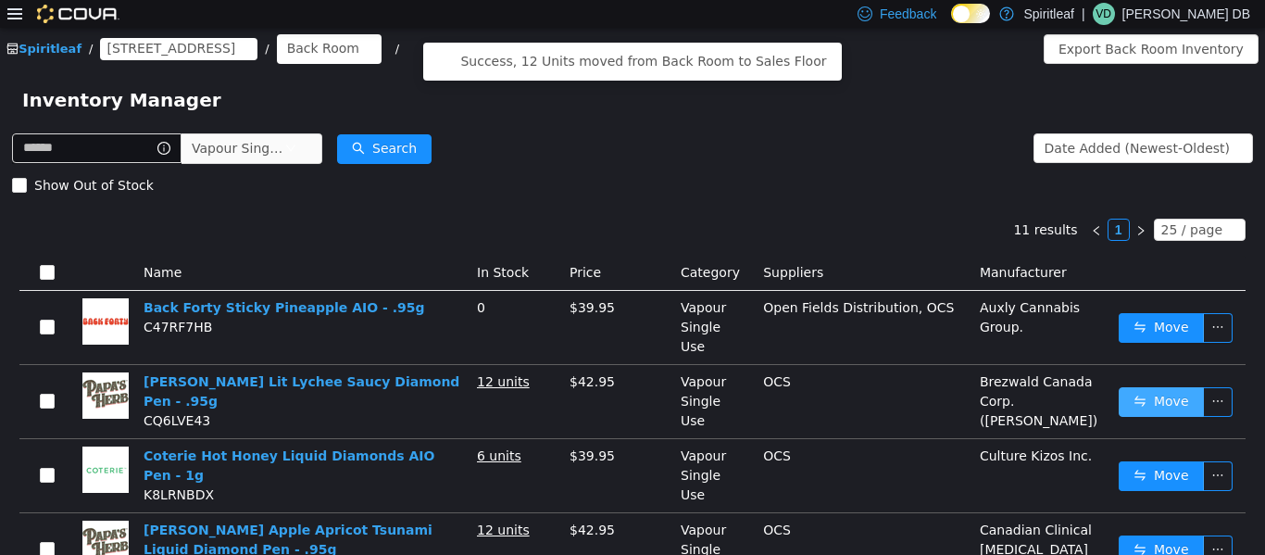
click at [630, 386] on button "Move" at bounding box center [1161, 401] width 85 height 30
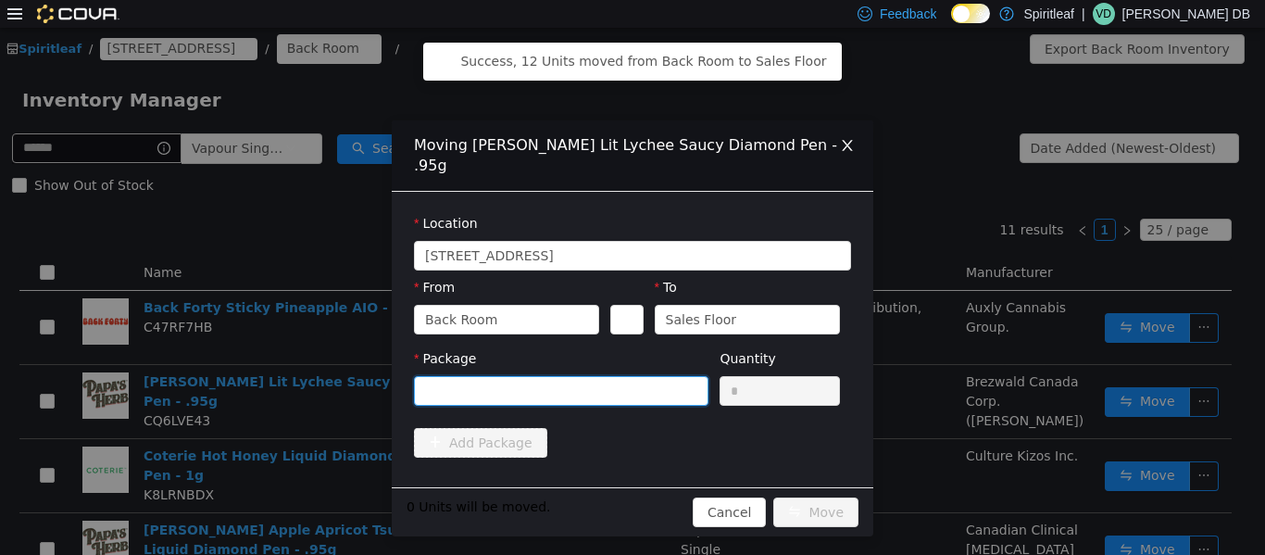
click at [534, 376] on div at bounding box center [555, 390] width 260 height 28
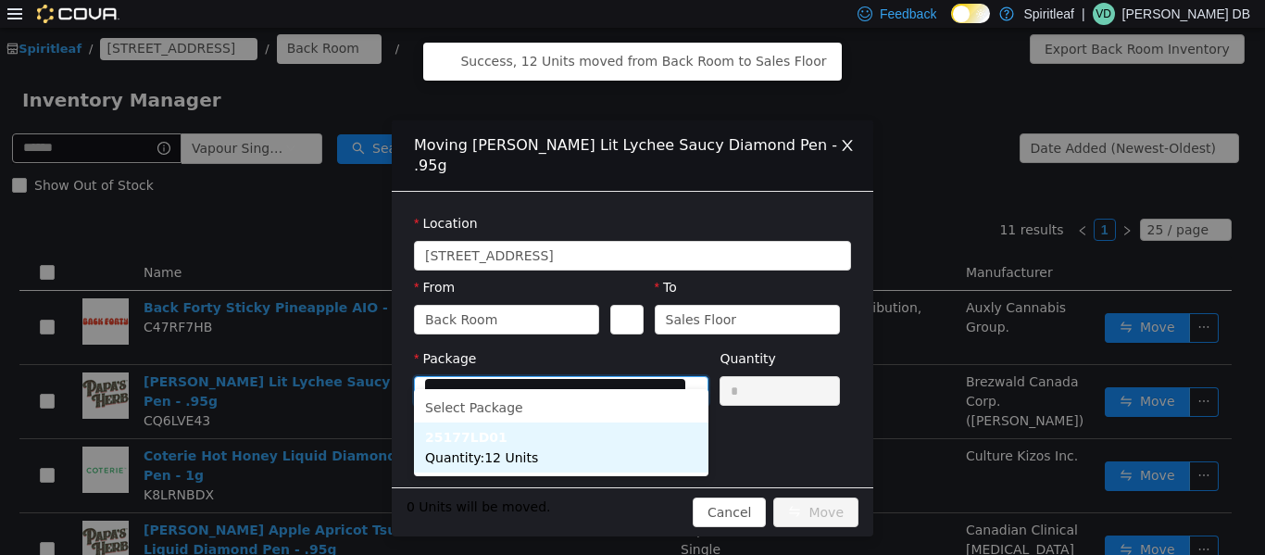
click at [556, 439] on li "25177LD01 Quantity : 12 Units" at bounding box center [561, 447] width 295 height 50
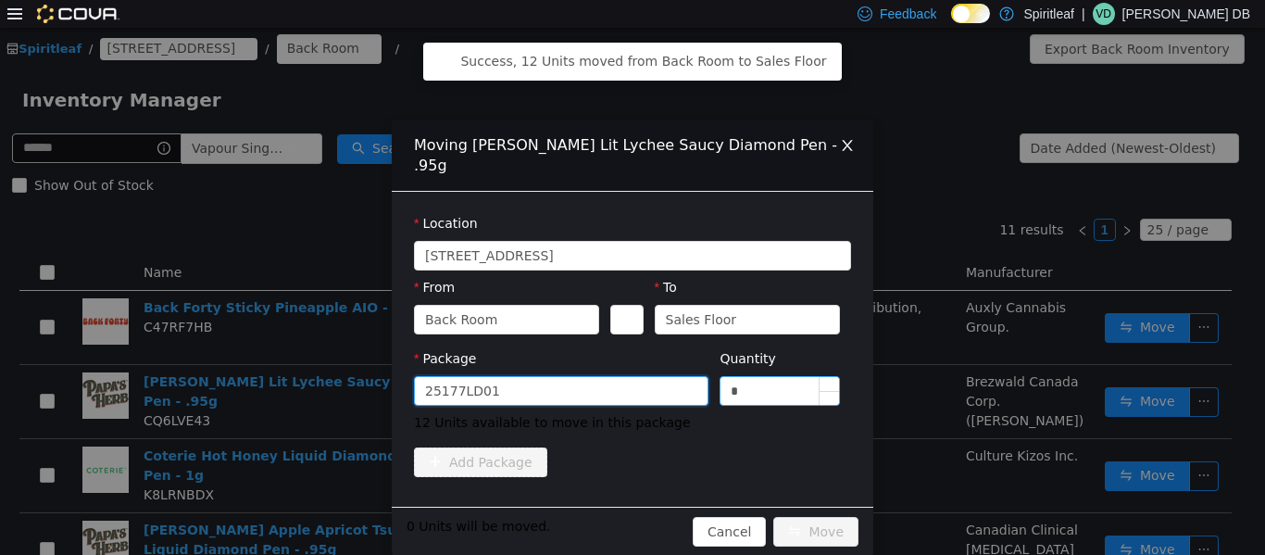
click at [630, 376] on input "*" at bounding box center [780, 390] width 119 height 28
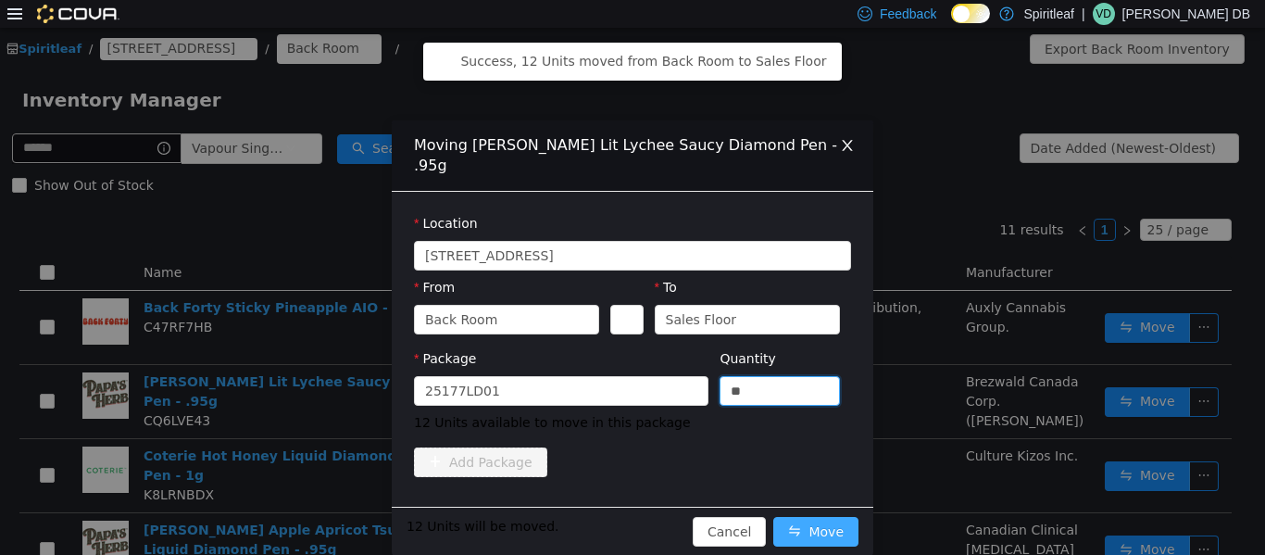
type input "**"
click at [630, 516] on button "Move" at bounding box center [816, 531] width 85 height 30
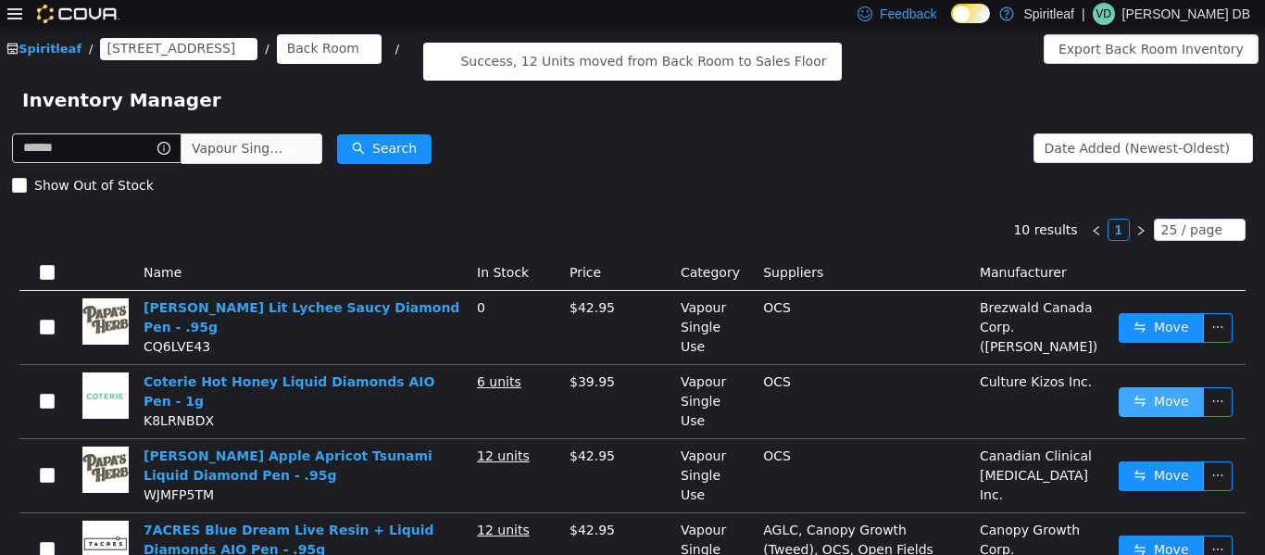
click at [630, 386] on button "Move" at bounding box center [1161, 401] width 85 height 30
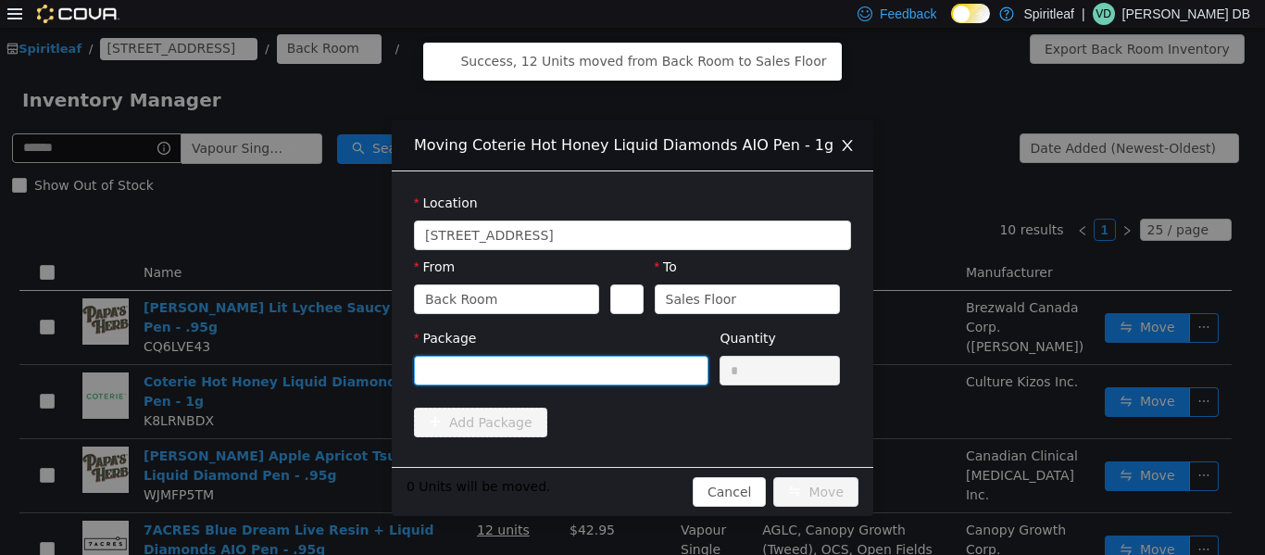
click at [601, 366] on div at bounding box center [555, 370] width 260 height 28
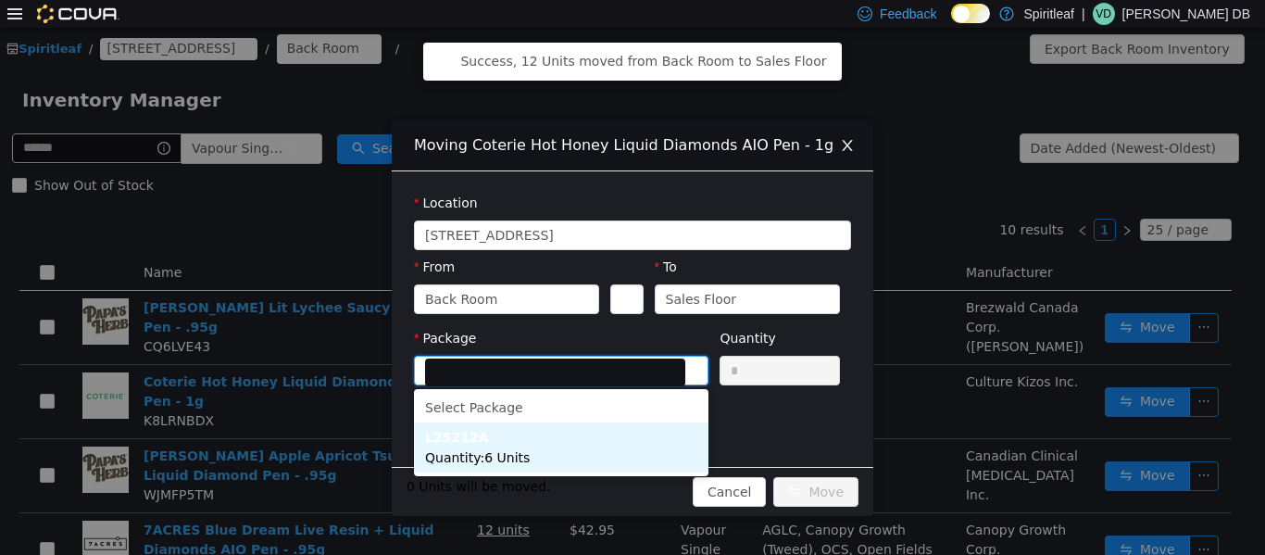
click at [592, 440] on li "L25212A Quantity : 6 Units" at bounding box center [561, 447] width 295 height 50
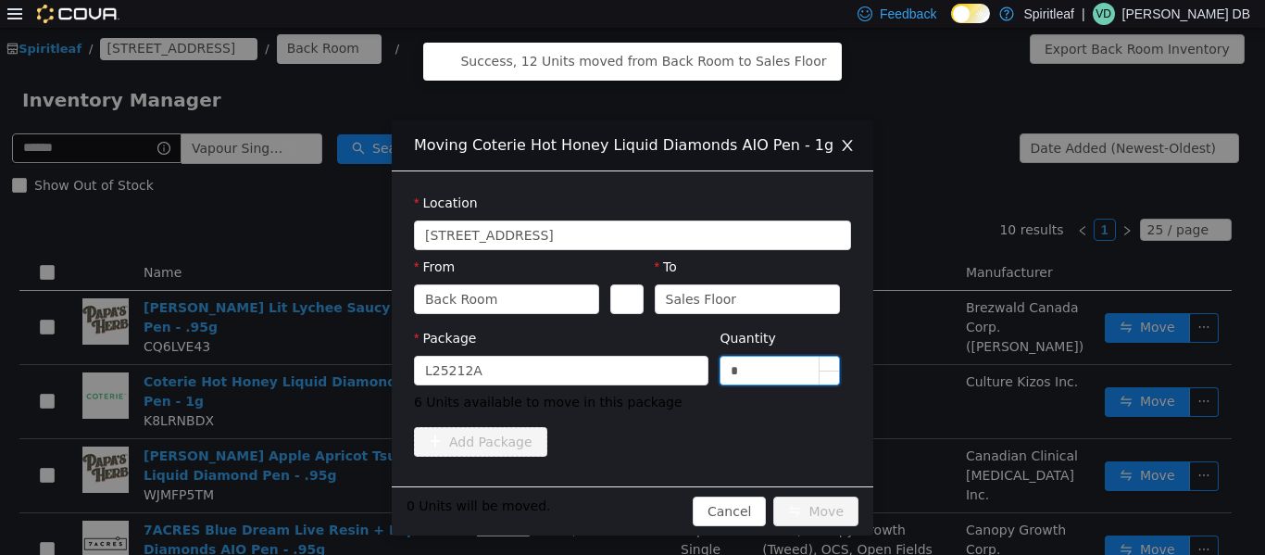
click at [630, 375] on input "*" at bounding box center [780, 370] width 119 height 28
type input "*"
click at [630, 503] on button "Move" at bounding box center [816, 511] width 85 height 30
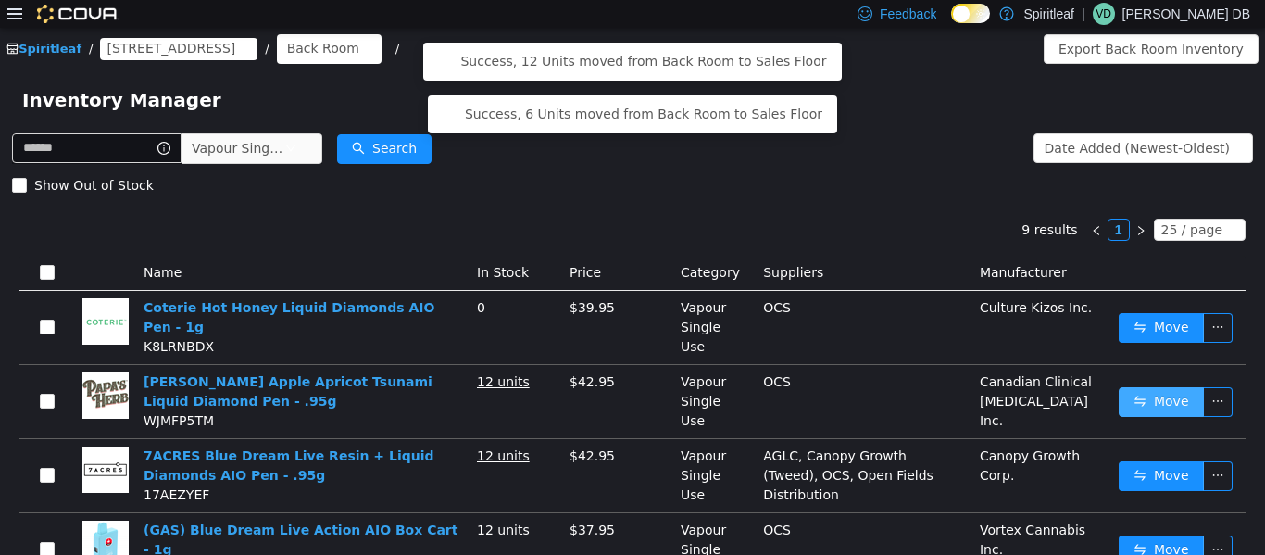
click at [630, 387] on button "Move" at bounding box center [1161, 401] width 85 height 30
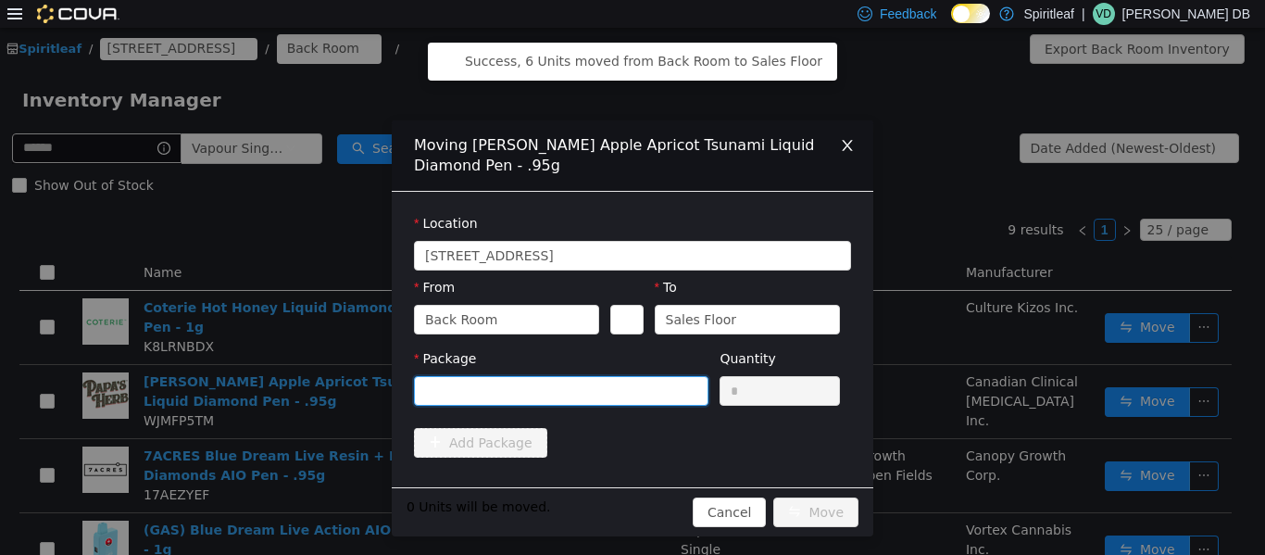
click at [565, 394] on div at bounding box center [555, 390] width 260 height 28
click at [0, 27] on input "Package" at bounding box center [0, 27] width 0 height 0
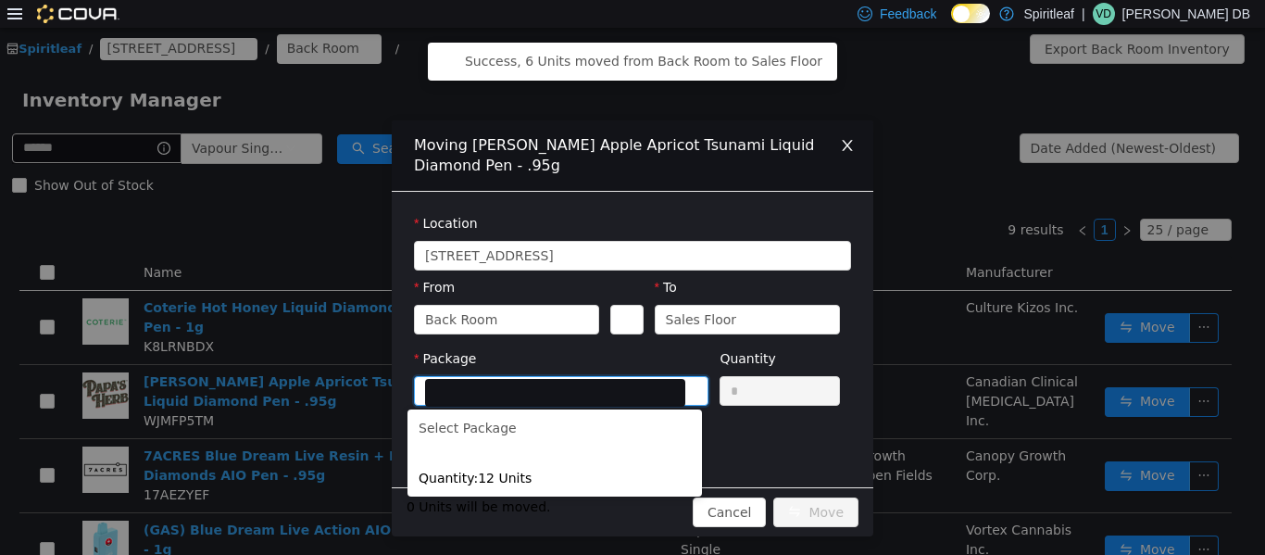
click at [579, 493] on ul "Select Package 25177AD01 Quantity : 12 Units" at bounding box center [555, 452] width 295 height 87
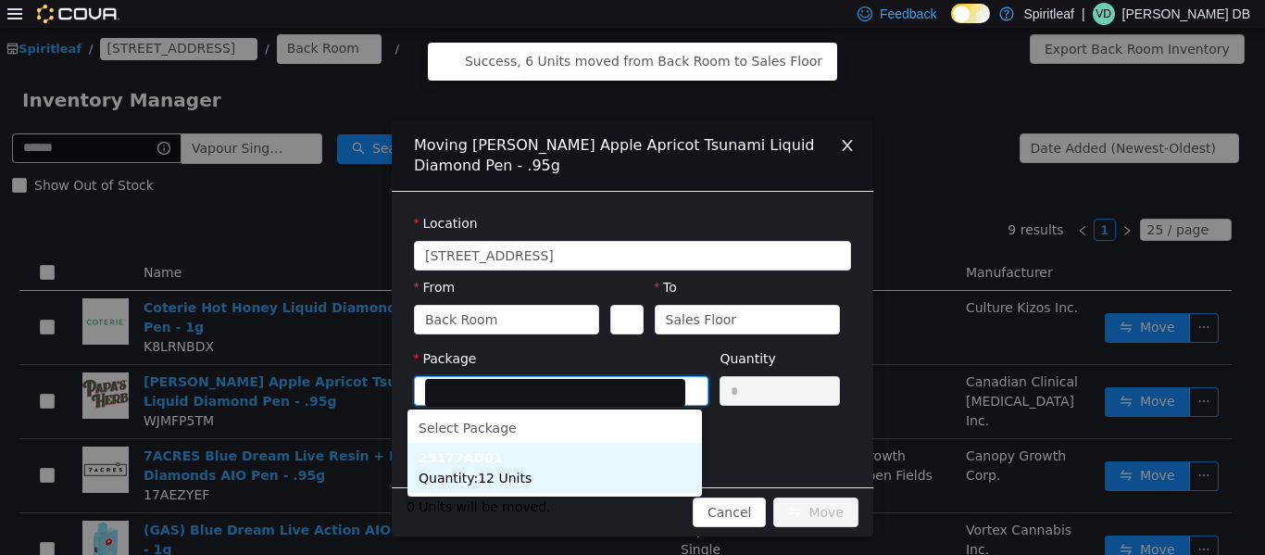
click at [575, 483] on li "25177AD01 Quantity : 12 Units" at bounding box center [555, 467] width 295 height 50
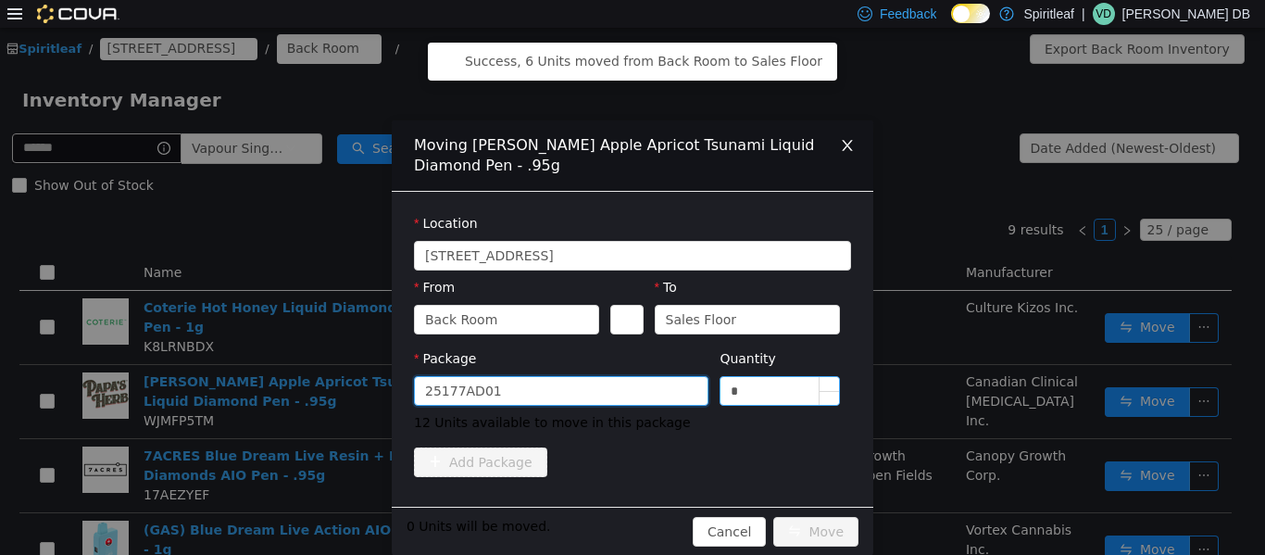
click at [630, 381] on input "*" at bounding box center [780, 390] width 119 height 28
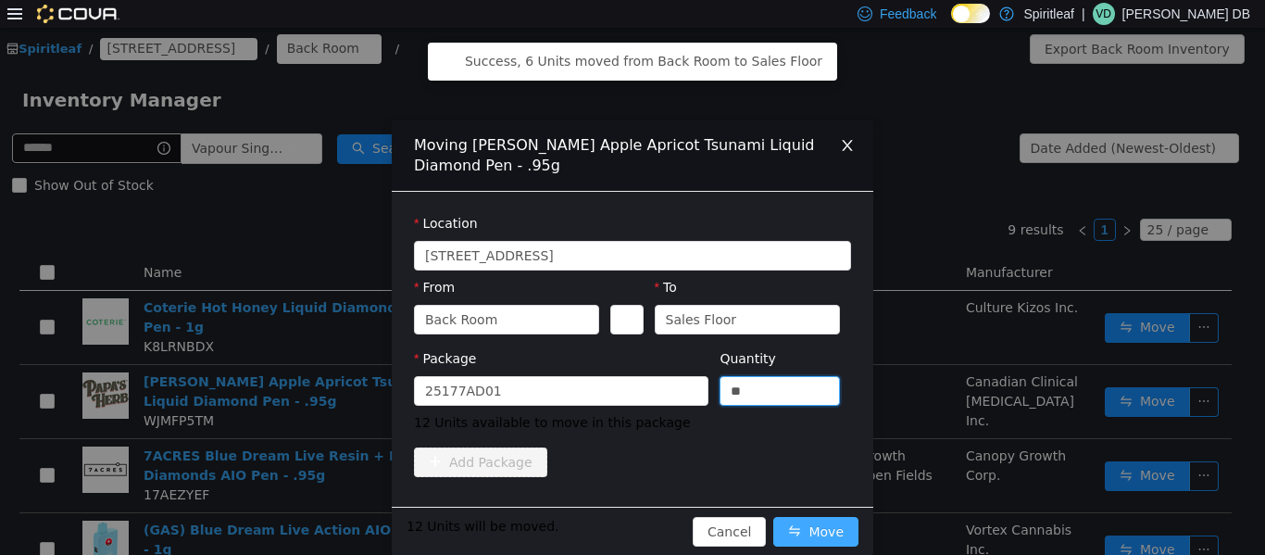
type input "**"
click at [630, 522] on button "Move" at bounding box center [816, 531] width 85 height 30
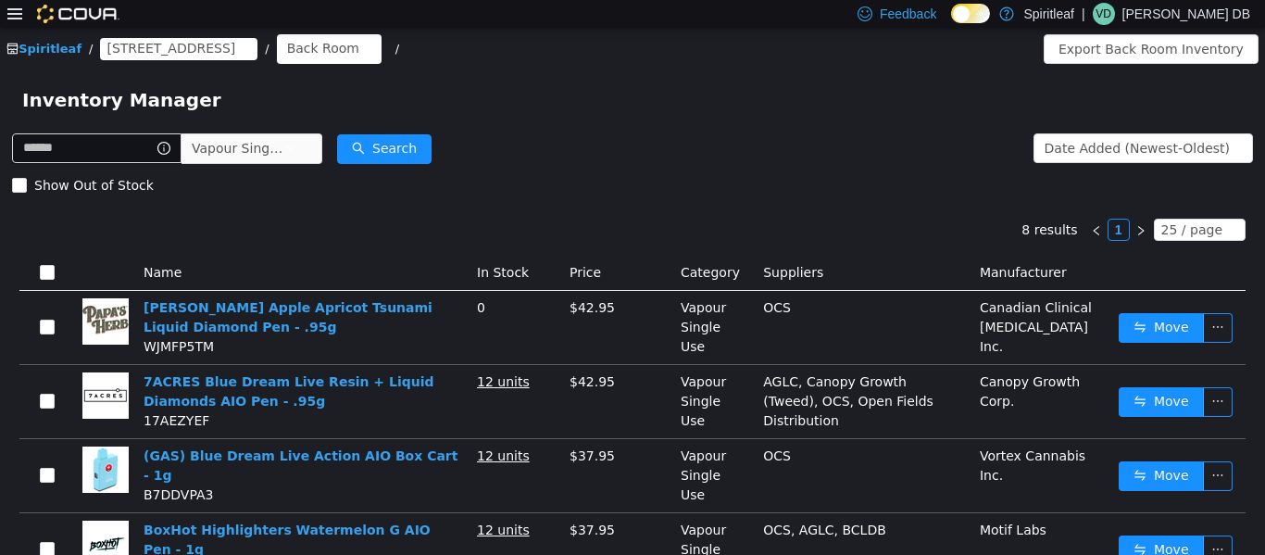
click at [630, 427] on td "Move" at bounding box center [1179, 401] width 134 height 74
click at [630, 408] on button "Move" at bounding box center [1161, 401] width 85 height 30
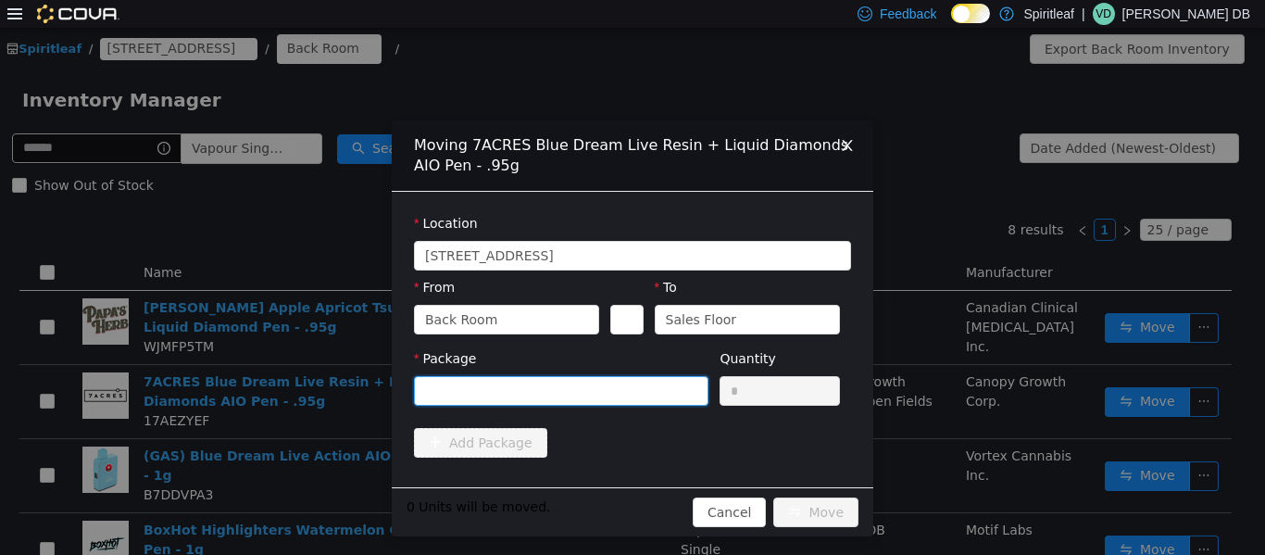
click at [630, 392] on icon "icon: down" at bounding box center [691, 389] width 11 height 11
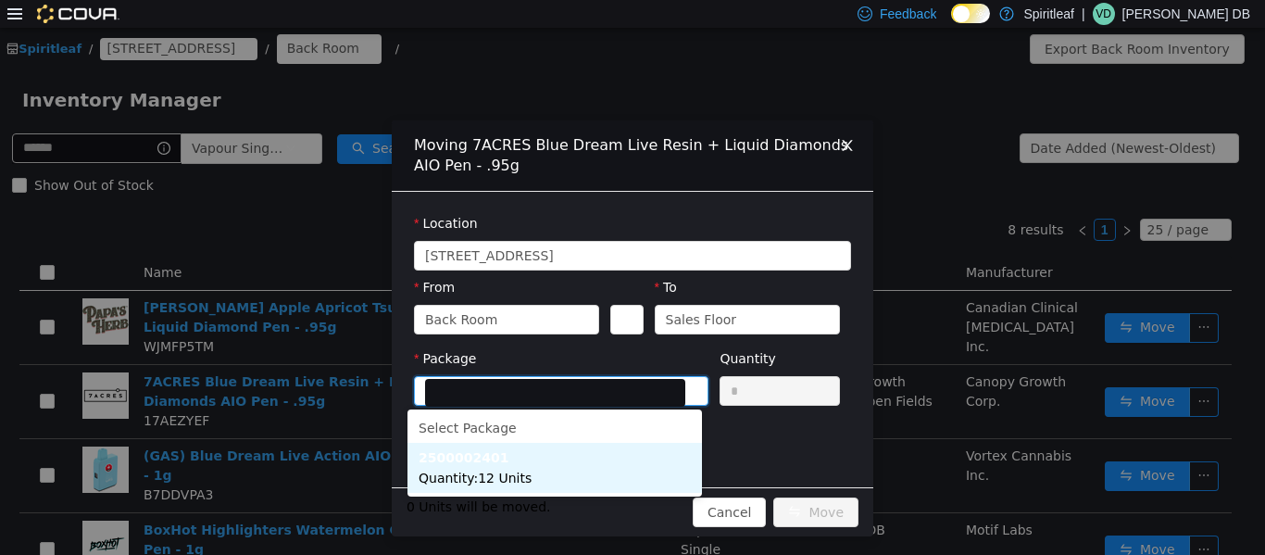
click at [567, 462] on li "2500002401 Quantity : 12 Units" at bounding box center [555, 467] width 295 height 50
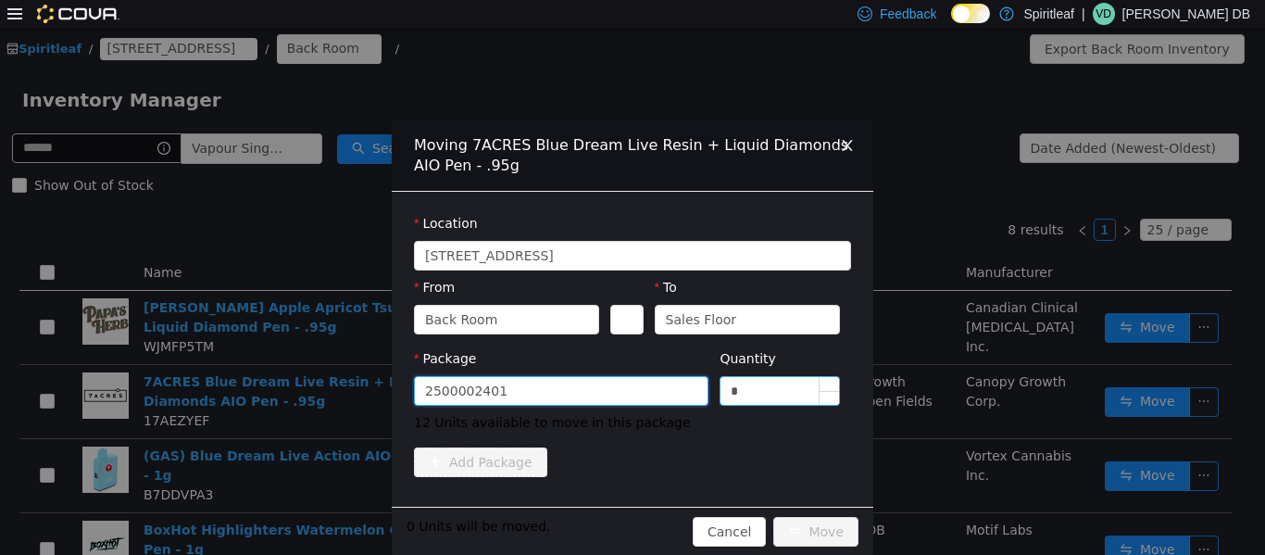
click at [630, 390] on input "*" at bounding box center [780, 390] width 119 height 28
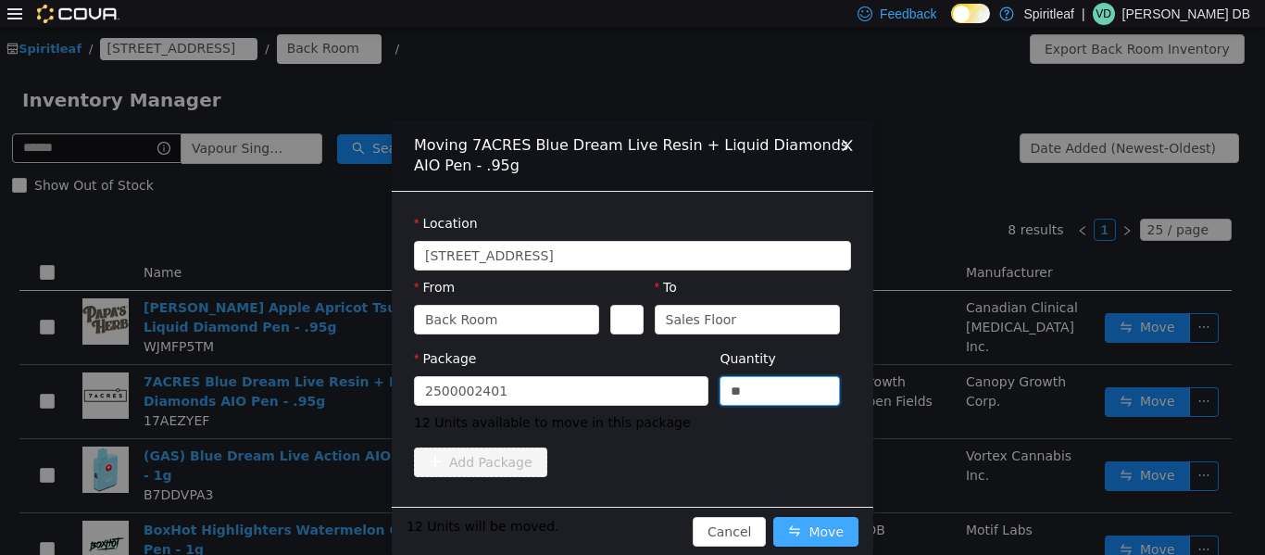
type input "**"
click at [630, 535] on button "Move" at bounding box center [816, 531] width 85 height 30
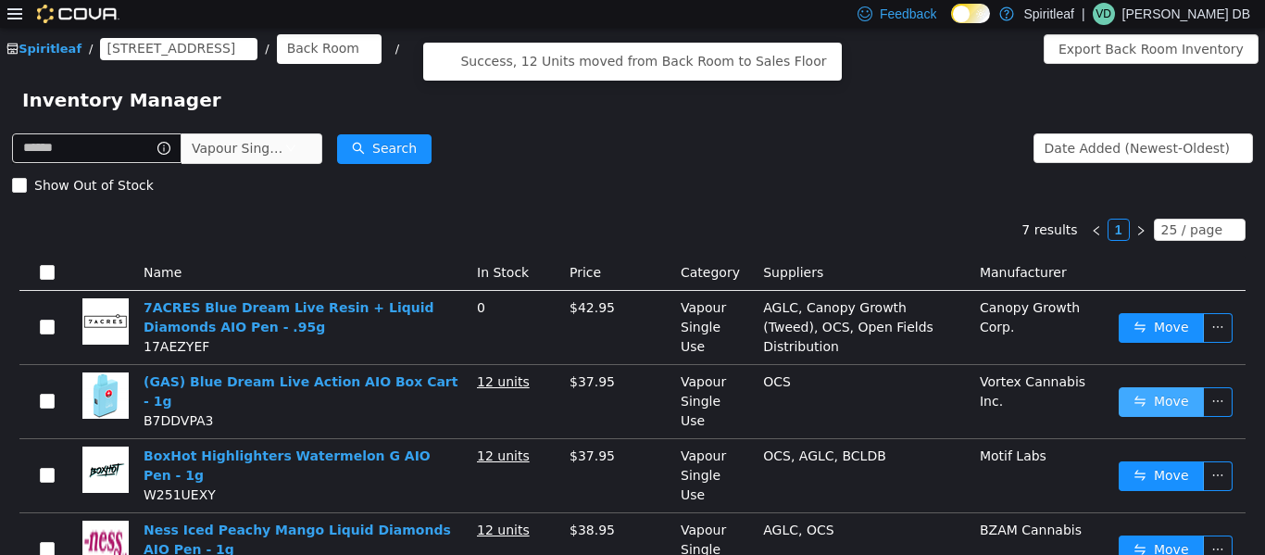
click at [630, 402] on button "Move" at bounding box center [1161, 401] width 85 height 30
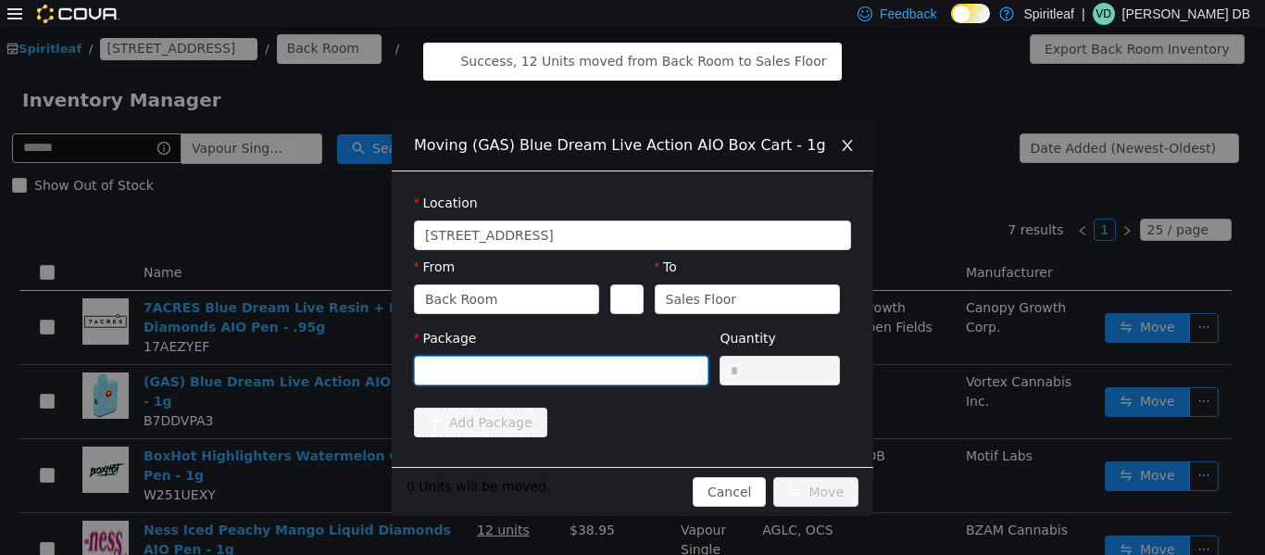
click at [630, 379] on div at bounding box center [555, 370] width 260 height 28
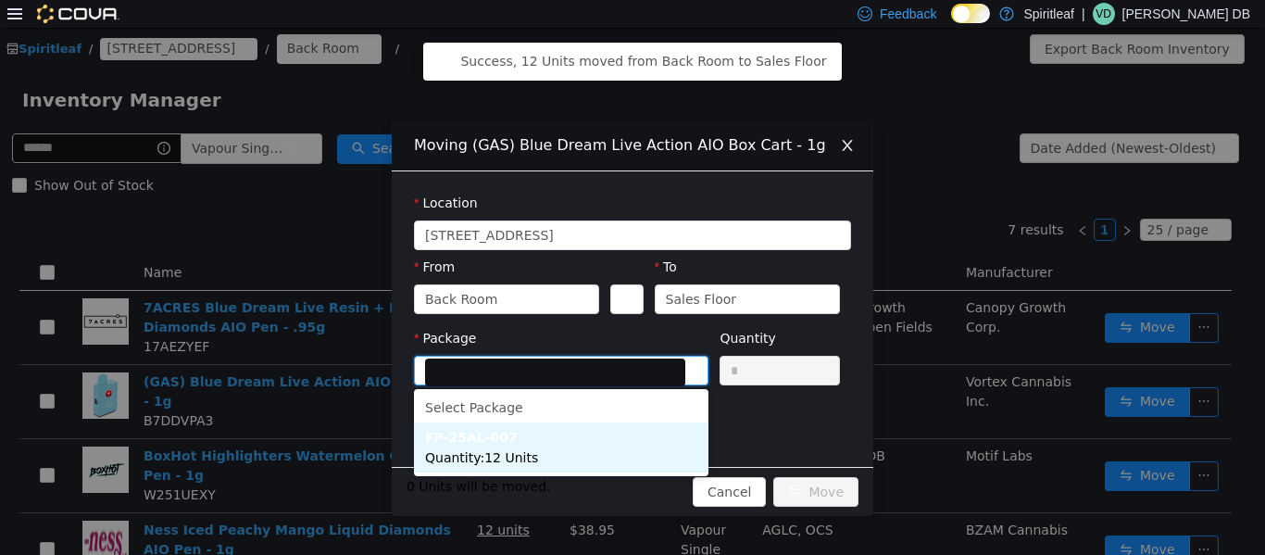
click at [595, 447] on li "FP-25AL-007 Quantity : 12 Units" at bounding box center [561, 447] width 295 height 50
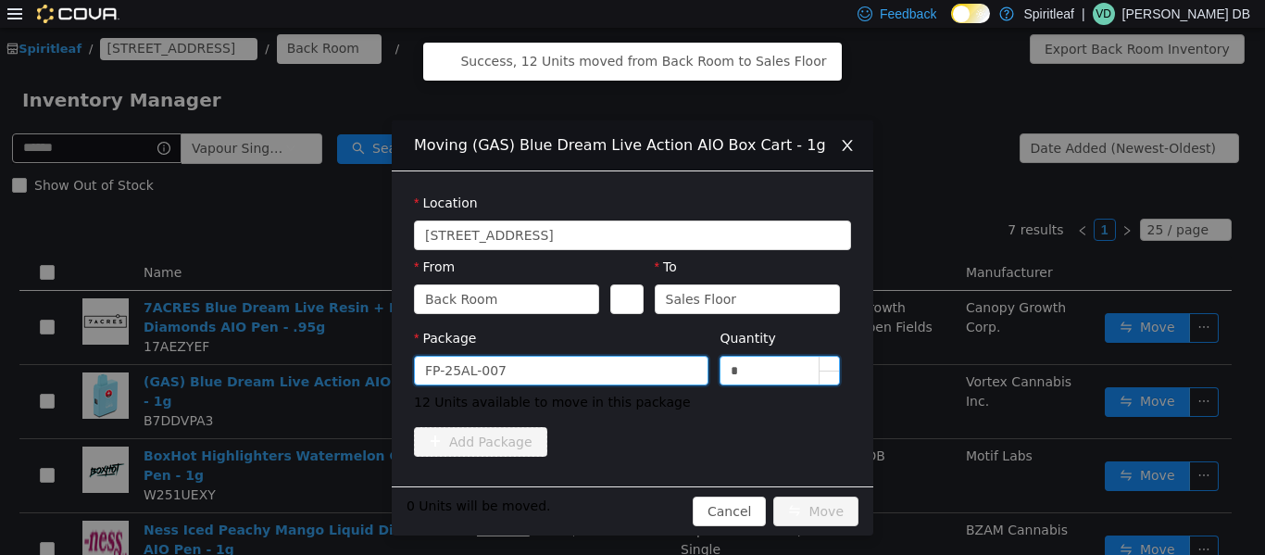
click at [630, 372] on input "*" at bounding box center [780, 370] width 119 height 28
type input "**"
click at [630, 507] on button "Move" at bounding box center [816, 511] width 85 height 30
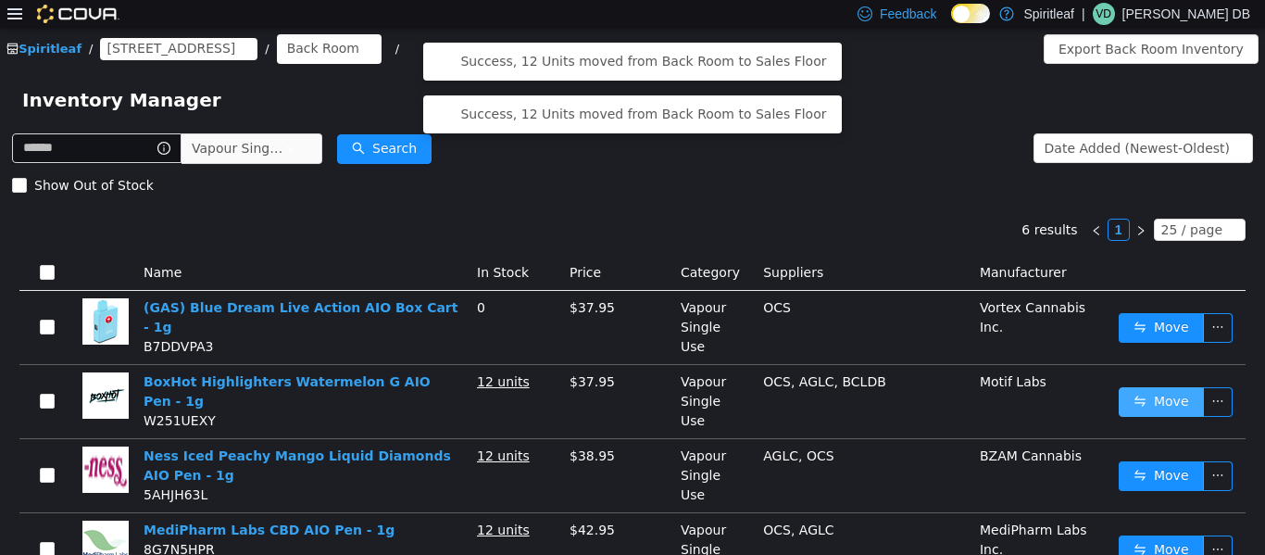
click at [630, 387] on button "Move" at bounding box center [1161, 401] width 85 height 30
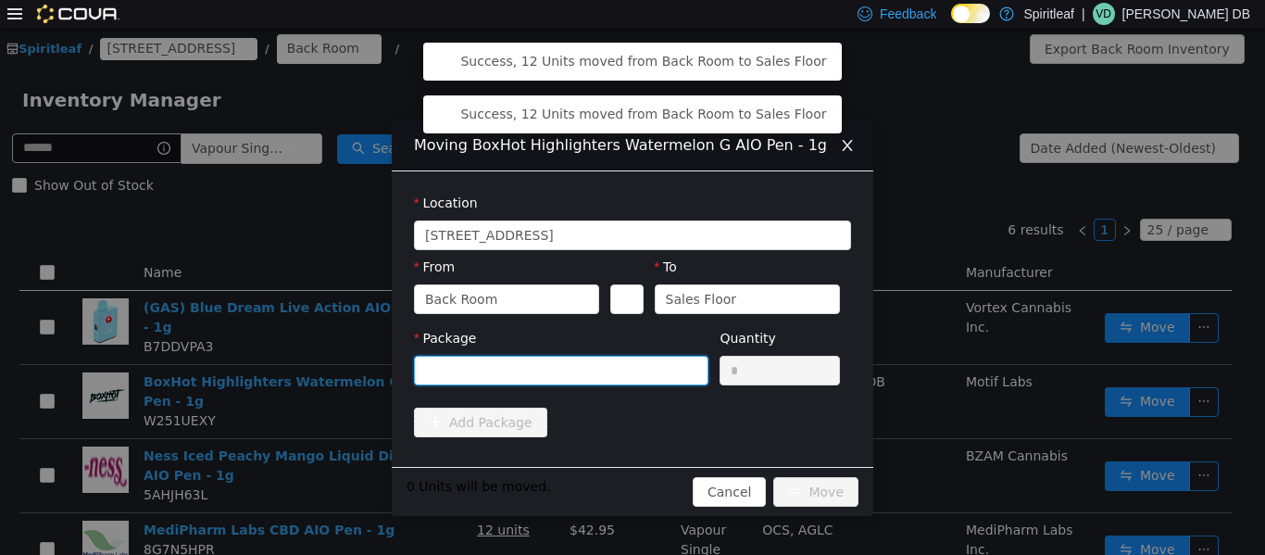
click at [630, 373] on div at bounding box center [561, 370] width 295 height 30
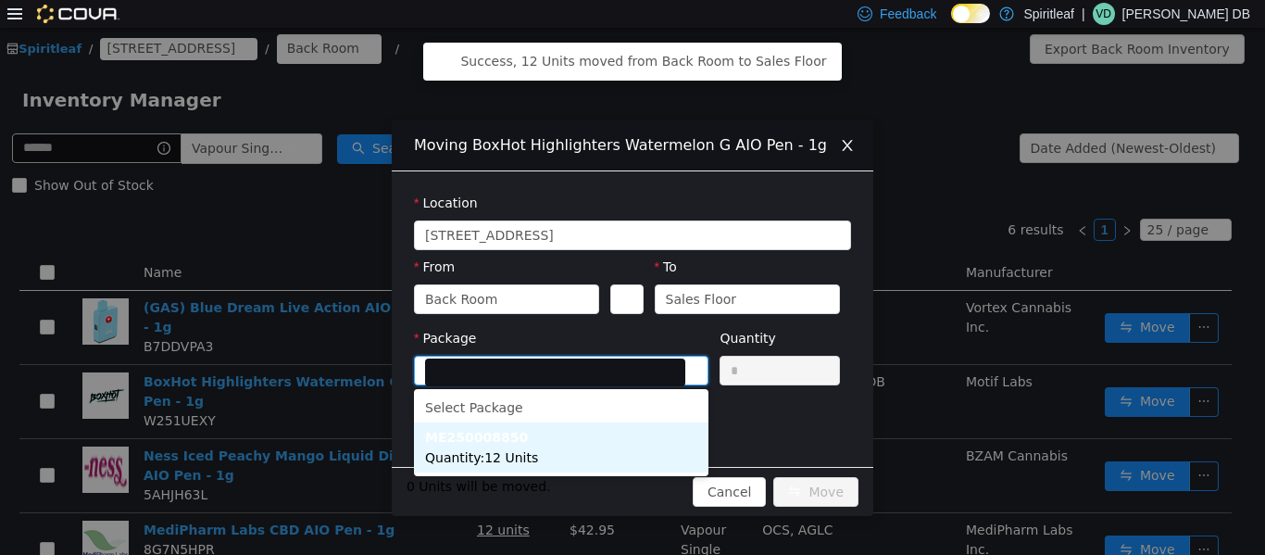
click at [630, 434] on li "ME250008850 Quantity : 12 Units" at bounding box center [561, 447] width 295 height 50
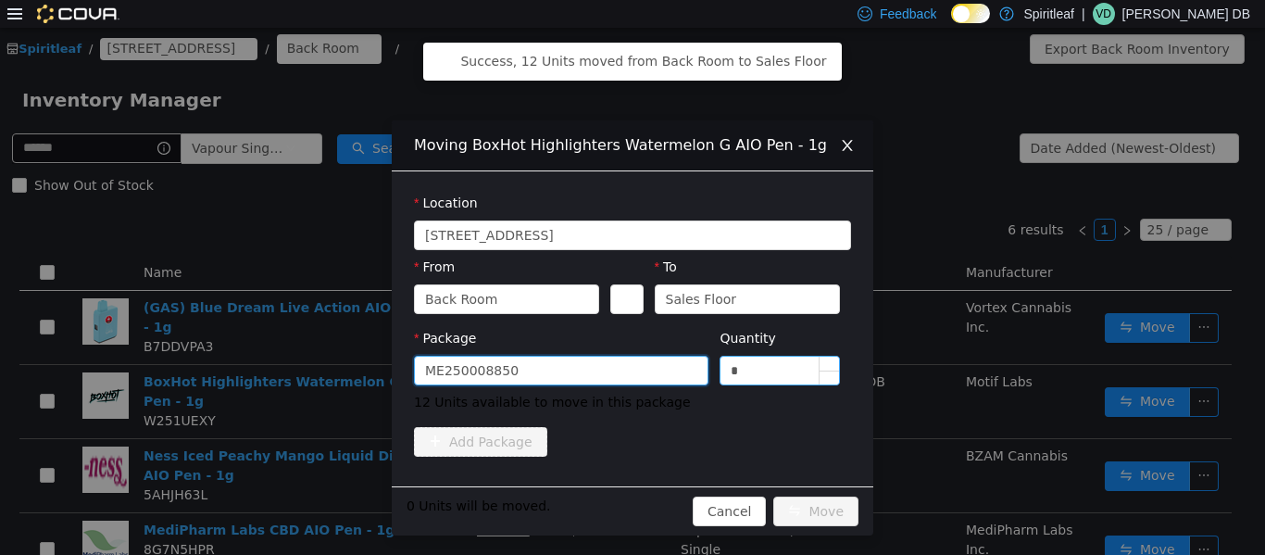
click at [630, 362] on input "*" at bounding box center [780, 370] width 119 height 28
type input "**"
click at [630, 499] on button "Move" at bounding box center [816, 511] width 85 height 30
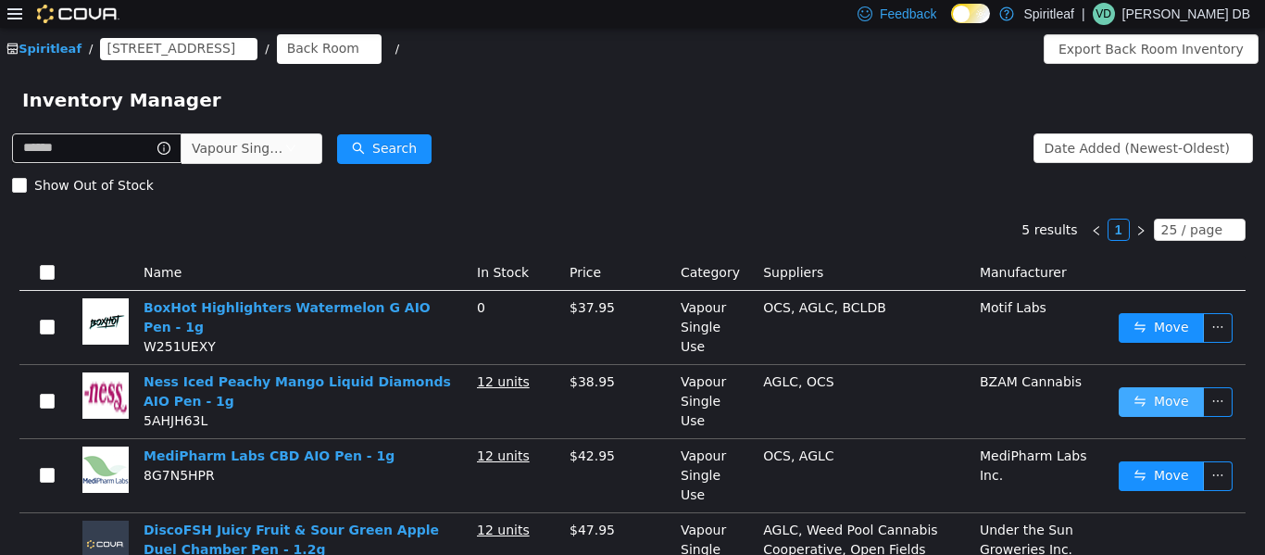
click at [630, 386] on button "Move" at bounding box center [1161, 401] width 85 height 30
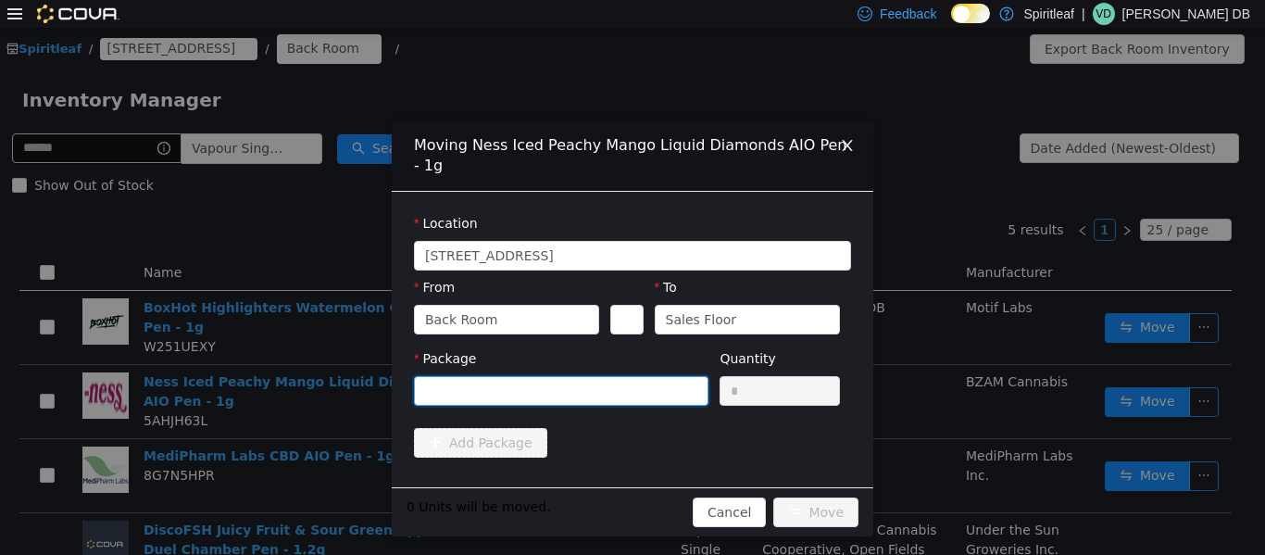
click at [630, 394] on div at bounding box center [555, 390] width 260 height 28
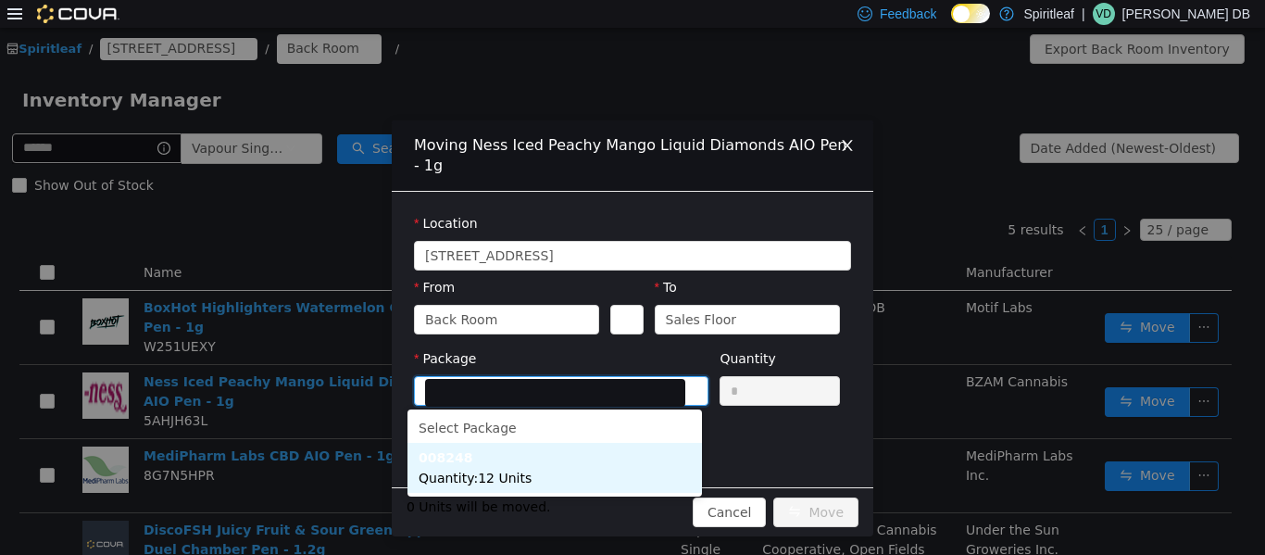
click at [560, 487] on li "008248 Quantity : 12 Units" at bounding box center [555, 467] width 295 height 50
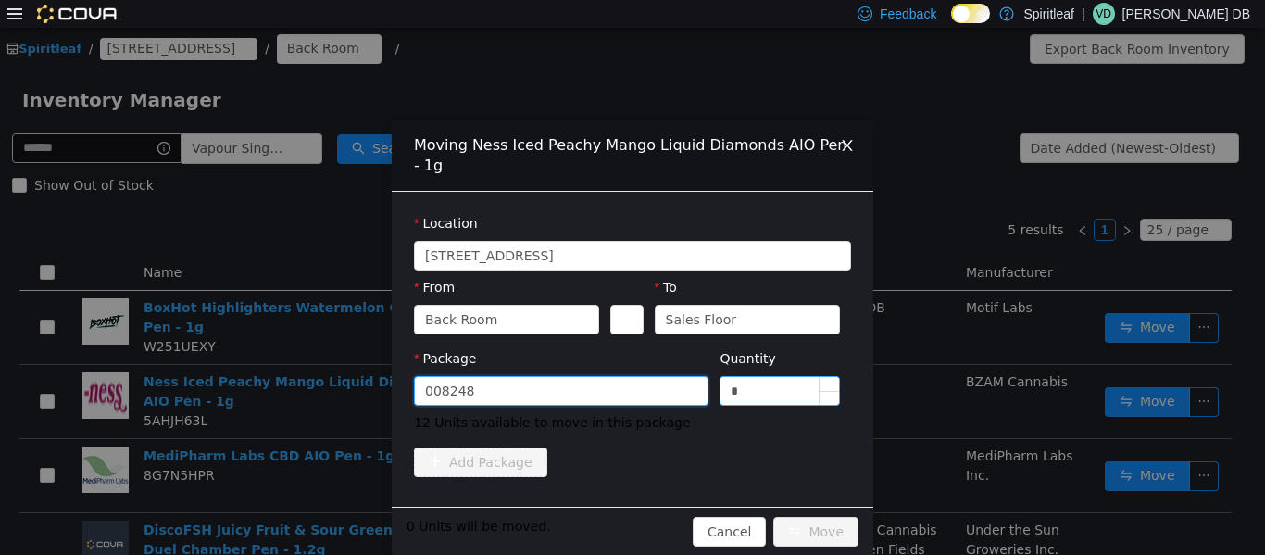
click at [630, 396] on input "*" at bounding box center [780, 390] width 119 height 28
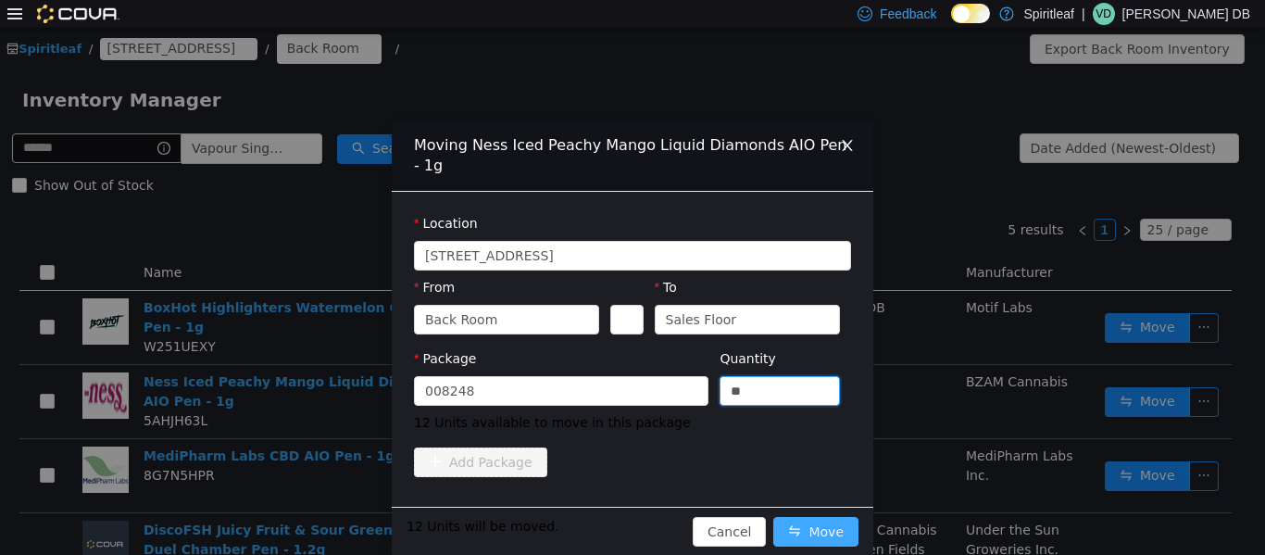
type input "**"
click at [630, 528] on button "Move" at bounding box center [816, 531] width 85 height 30
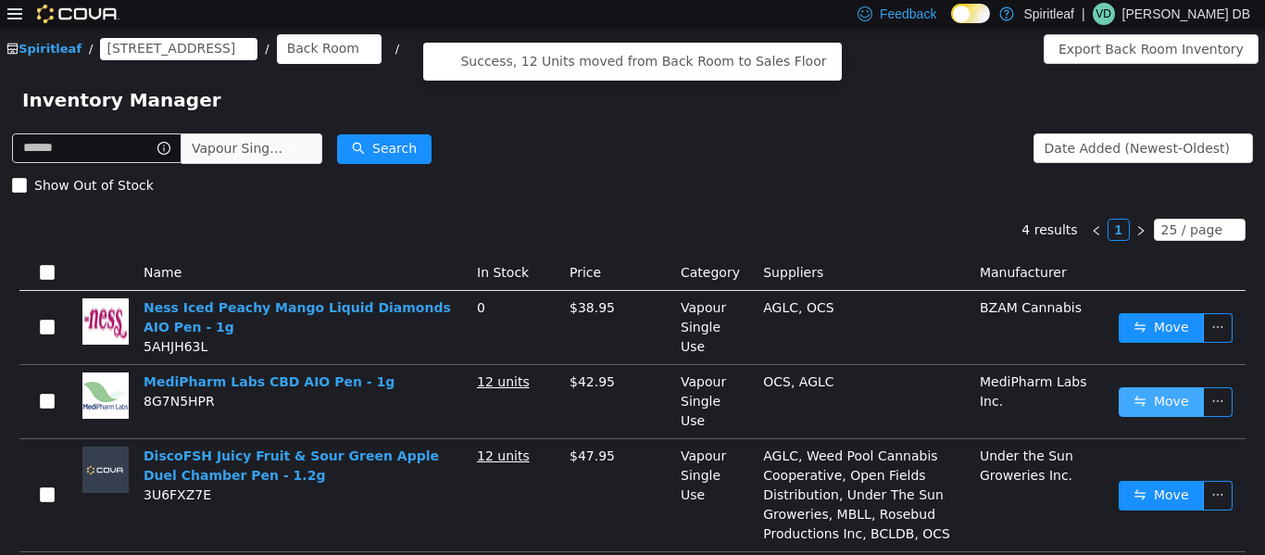
click at [630, 400] on button "Move" at bounding box center [1161, 401] width 85 height 30
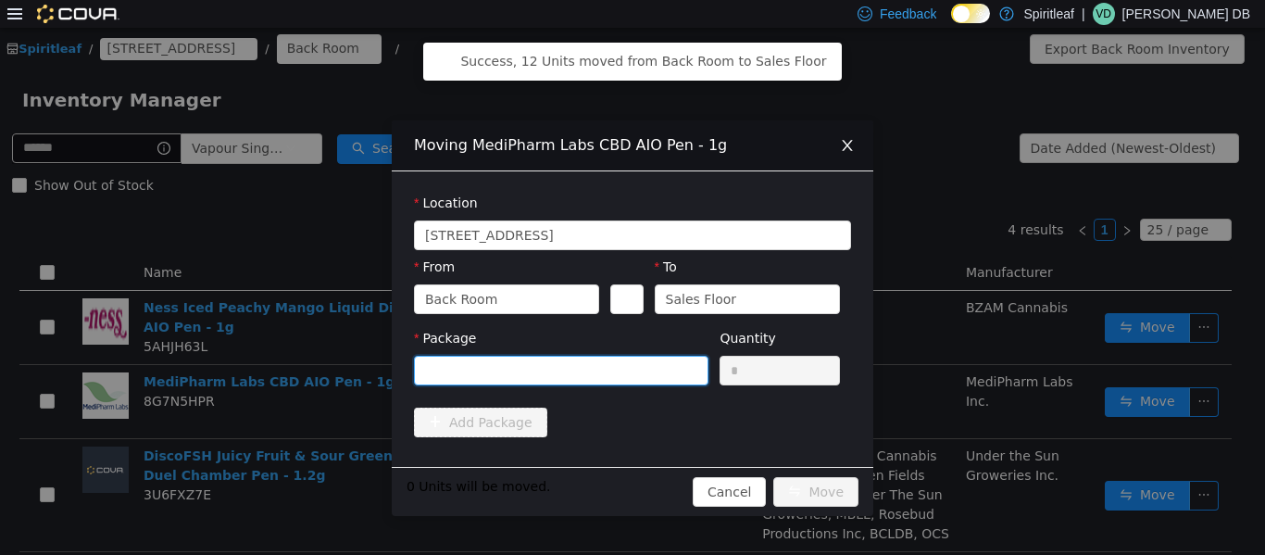
click at [628, 360] on div at bounding box center [555, 370] width 260 height 28
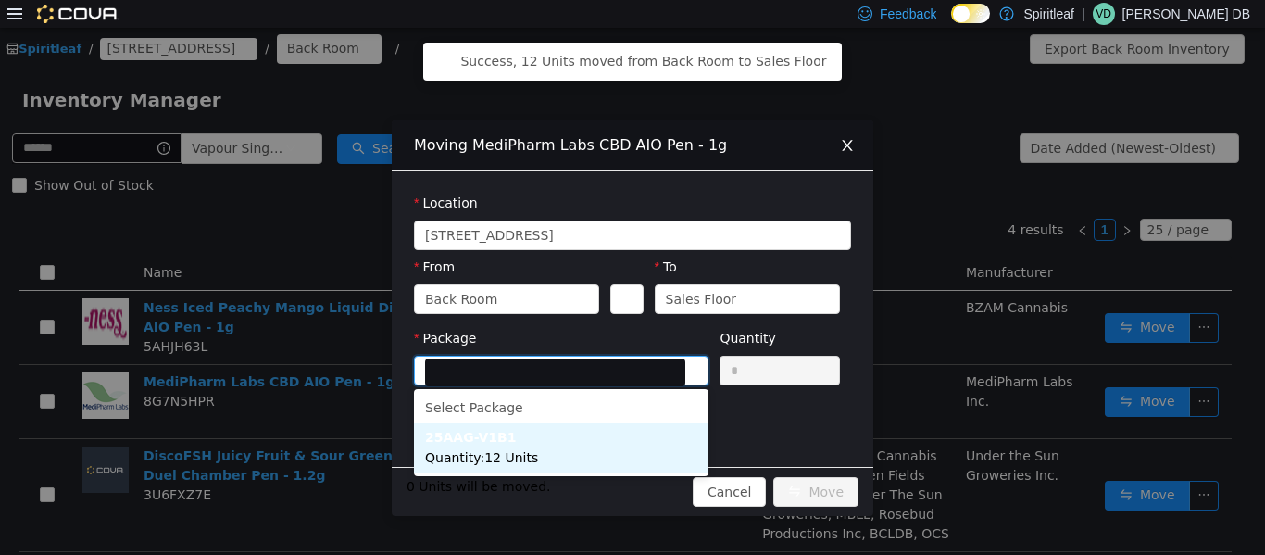
click at [563, 436] on li "25AAG-V1B1 Quantity : 12 Units" at bounding box center [561, 447] width 295 height 50
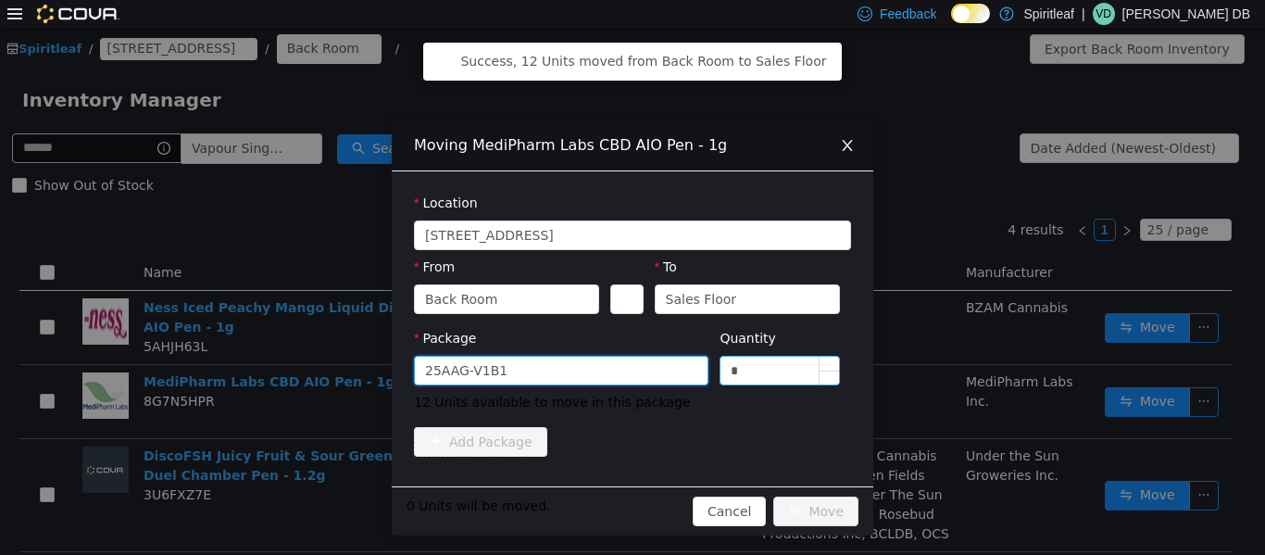
click at [630, 357] on input "*" at bounding box center [780, 370] width 119 height 28
type input "**"
click at [630, 516] on button "Move" at bounding box center [816, 511] width 85 height 30
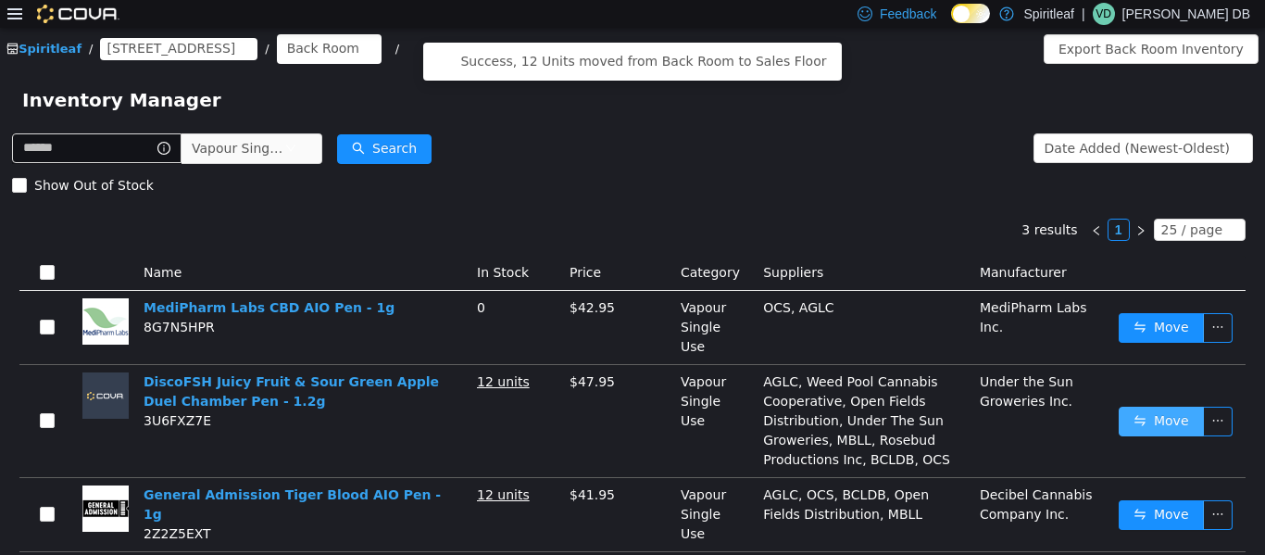
click at [630, 409] on button "Move" at bounding box center [1161, 421] width 85 height 30
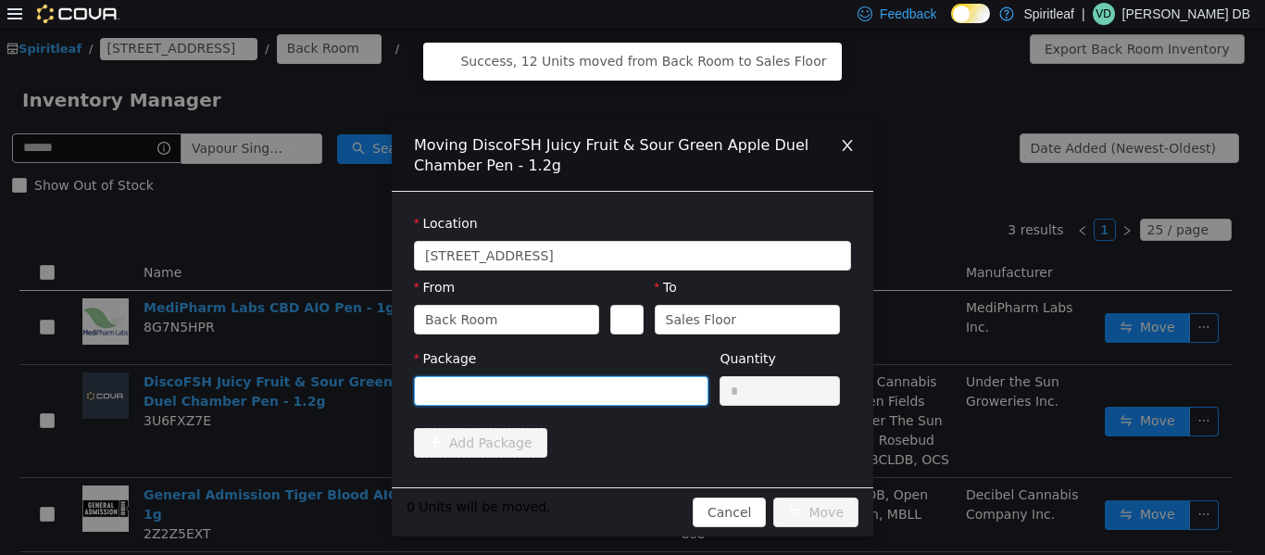
click at [630, 388] on div at bounding box center [555, 390] width 260 height 28
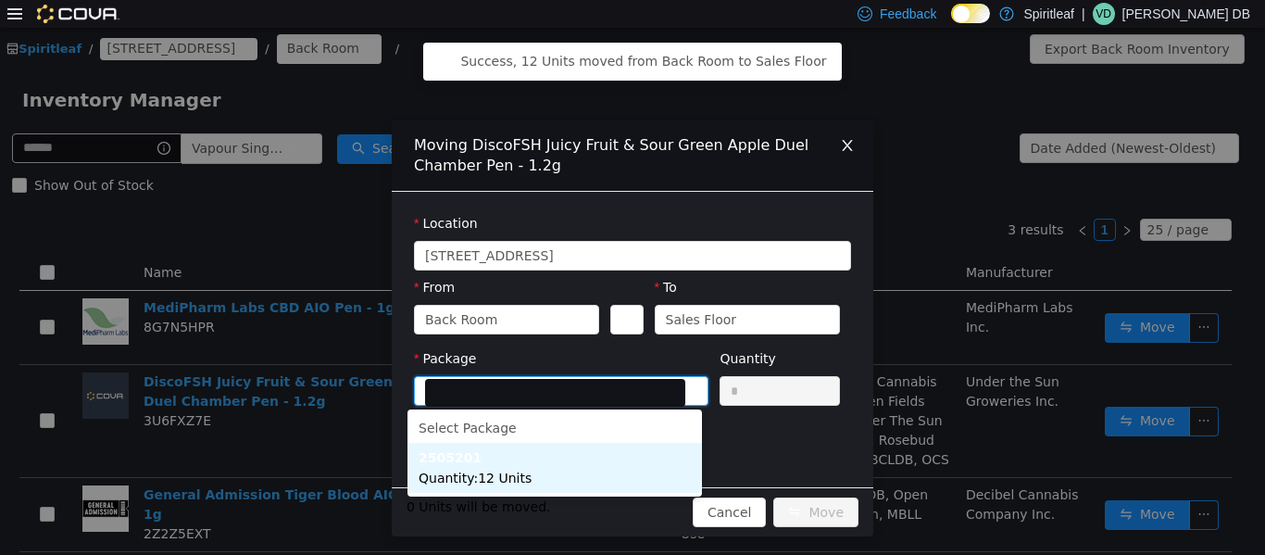
click at [587, 463] on li "2505201 Quantity : 12 Units" at bounding box center [555, 467] width 295 height 50
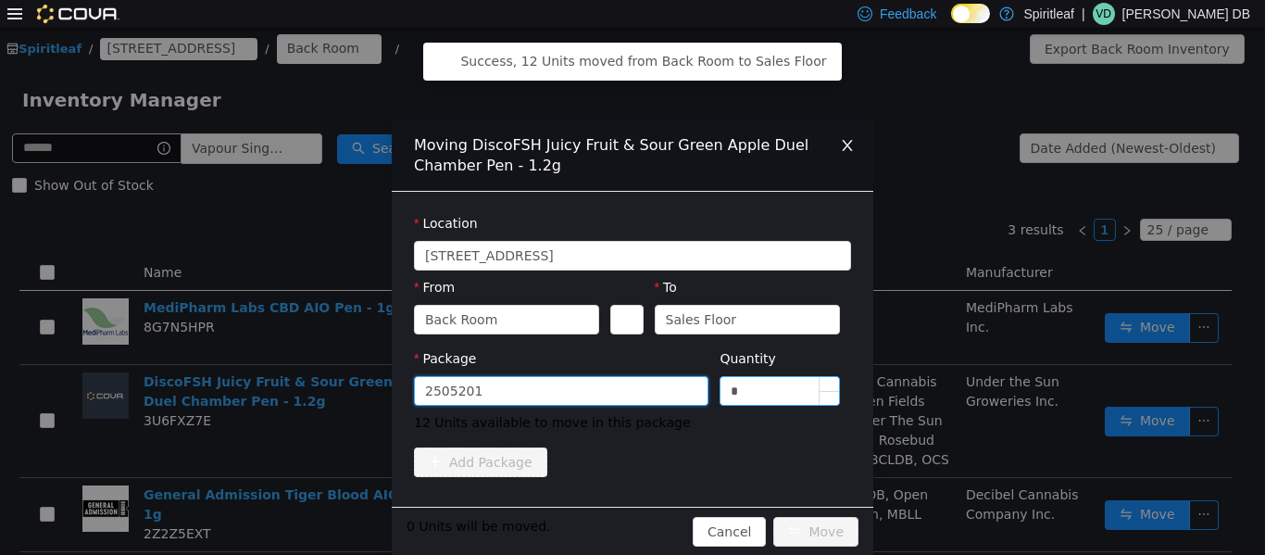
click at [630, 393] on input "*" at bounding box center [780, 390] width 119 height 28
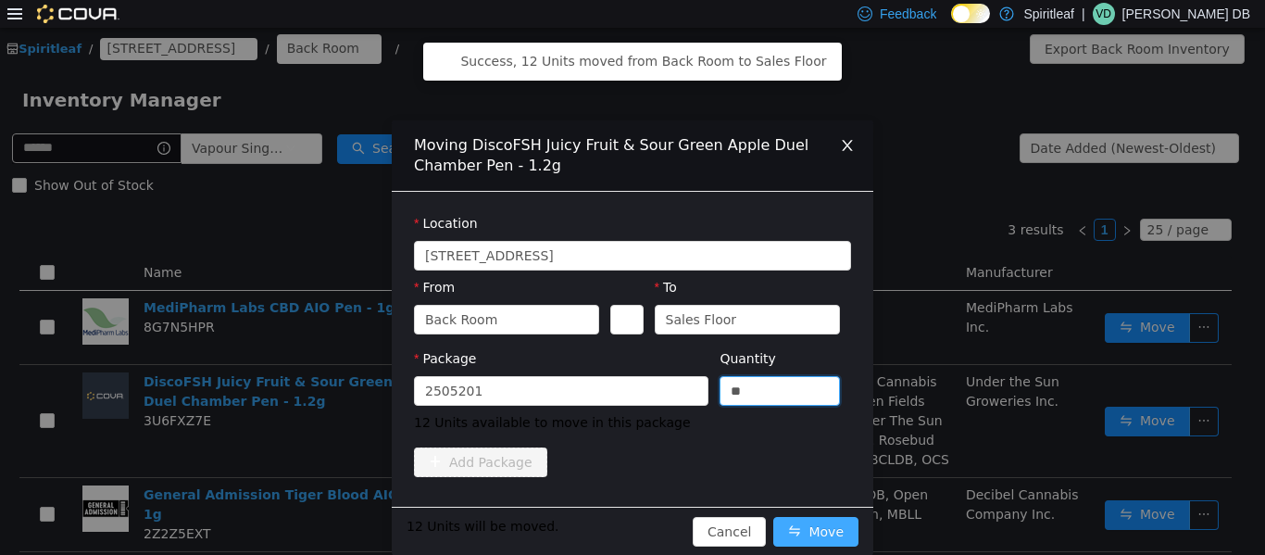
type input "**"
click at [630, 522] on button "Move" at bounding box center [816, 531] width 85 height 30
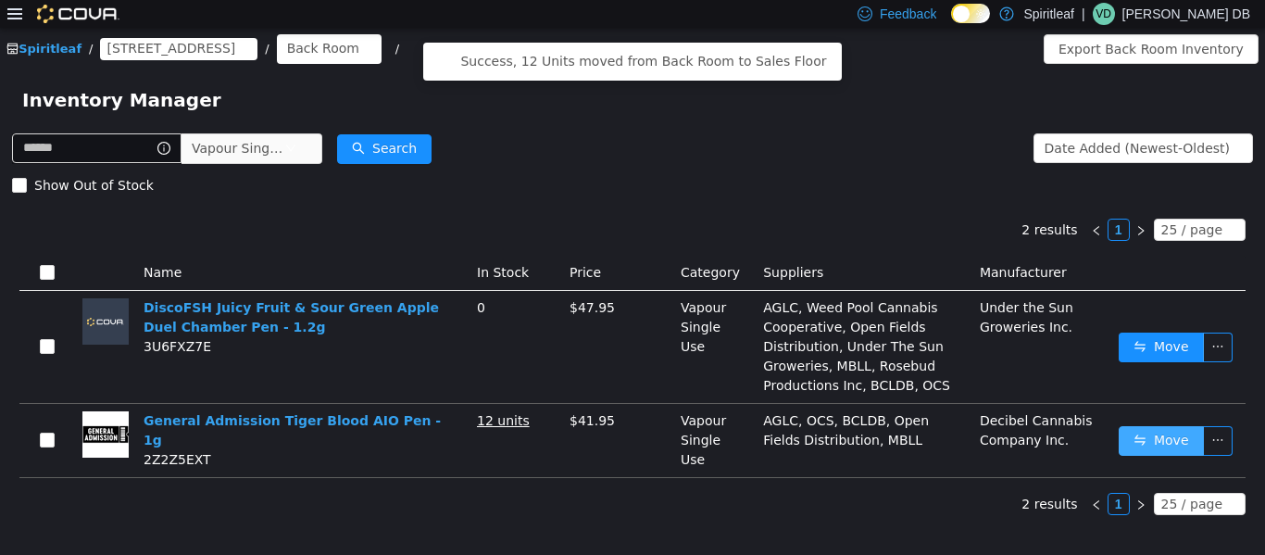
click at [630, 429] on button "Move" at bounding box center [1161, 440] width 85 height 30
click at [630, 429] on div "Moving General Admission Tiger Blood AIO Pen - 1g Location [STREET_ADDRESS] Fro…" at bounding box center [632, 290] width 1265 height 527
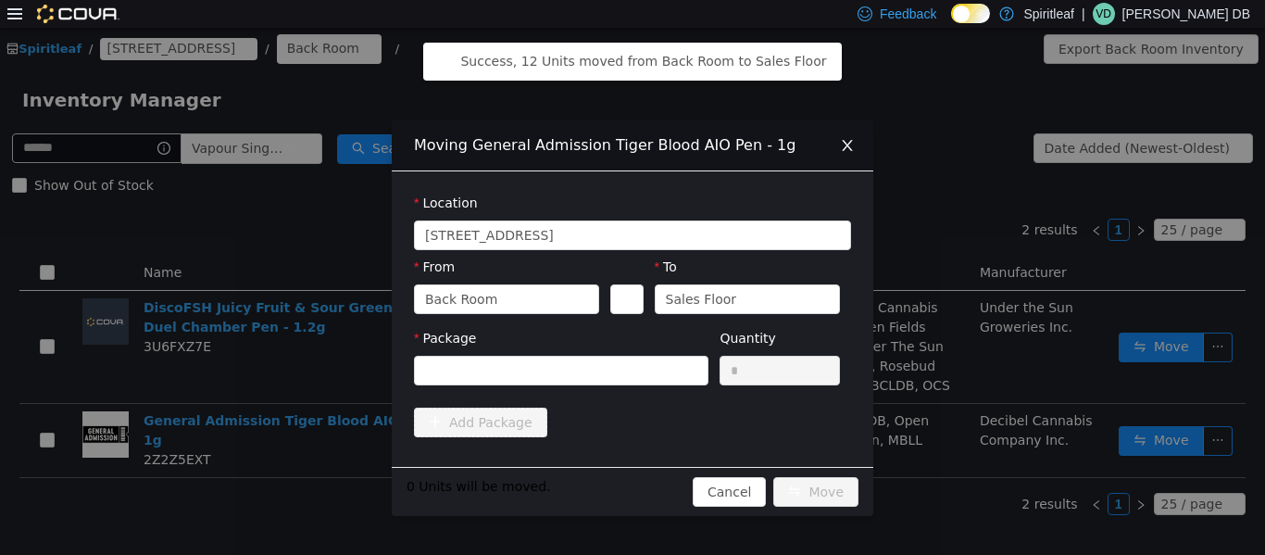
click at [630, 390] on div "Package" at bounding box center [561, 360] width 295 height 64
click at [628, 375] on div at bounding box center [555, 370] width 260 height 28
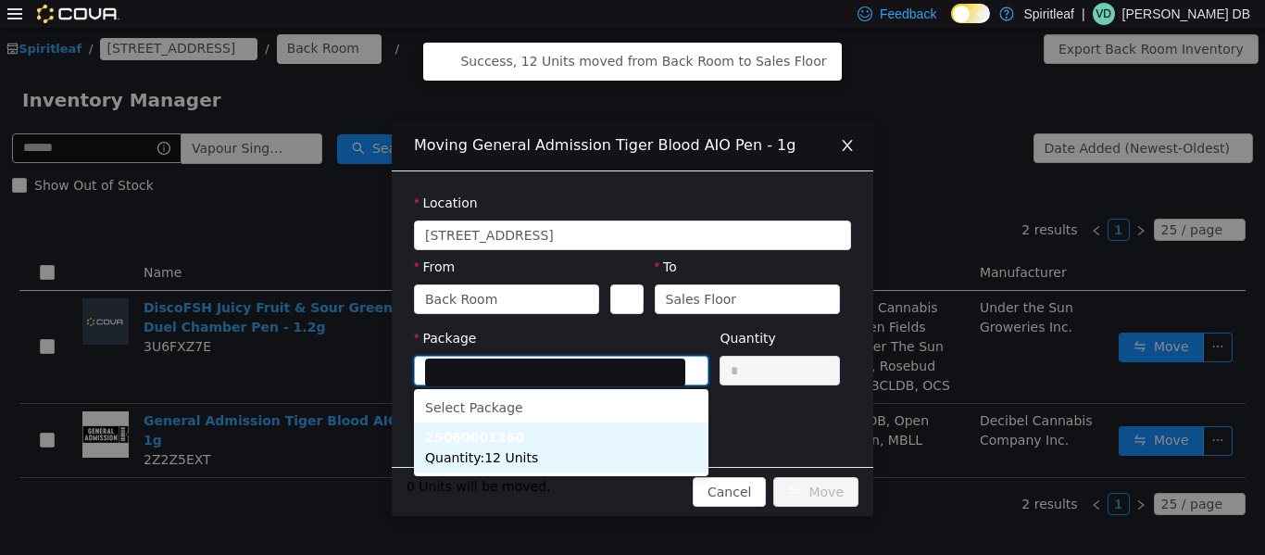
click at [552, 444] on li "25060001260 Quantity : 12 Units" at bounding box center [561, 447] width 295 height 50
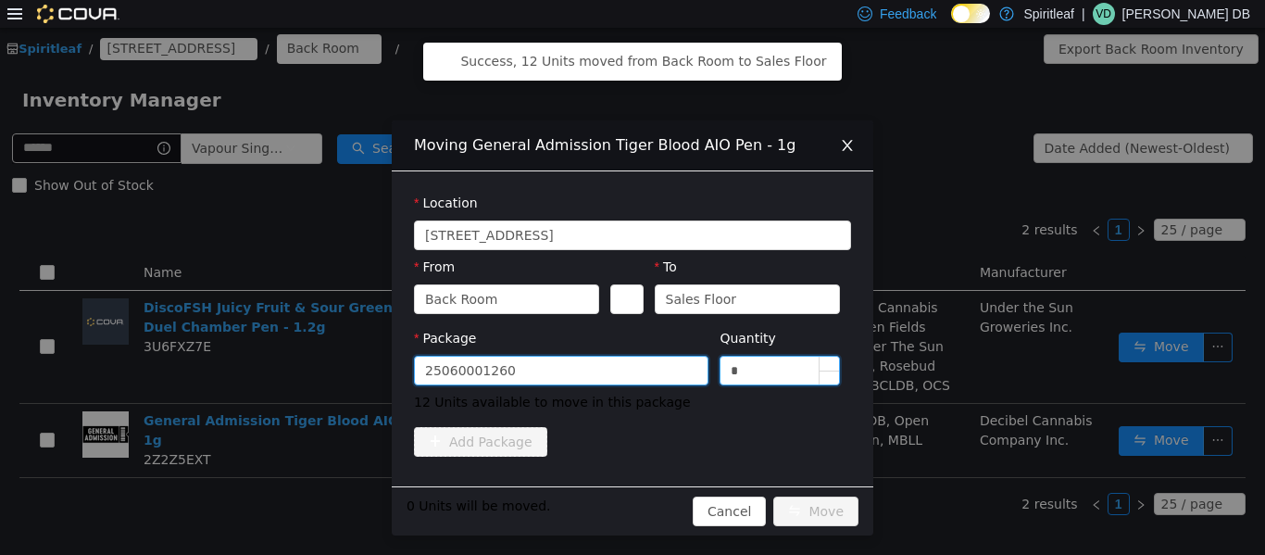
click at [630, 366] on input "*" at bounding box center [780, 370] width 119 height 28
type input "*"
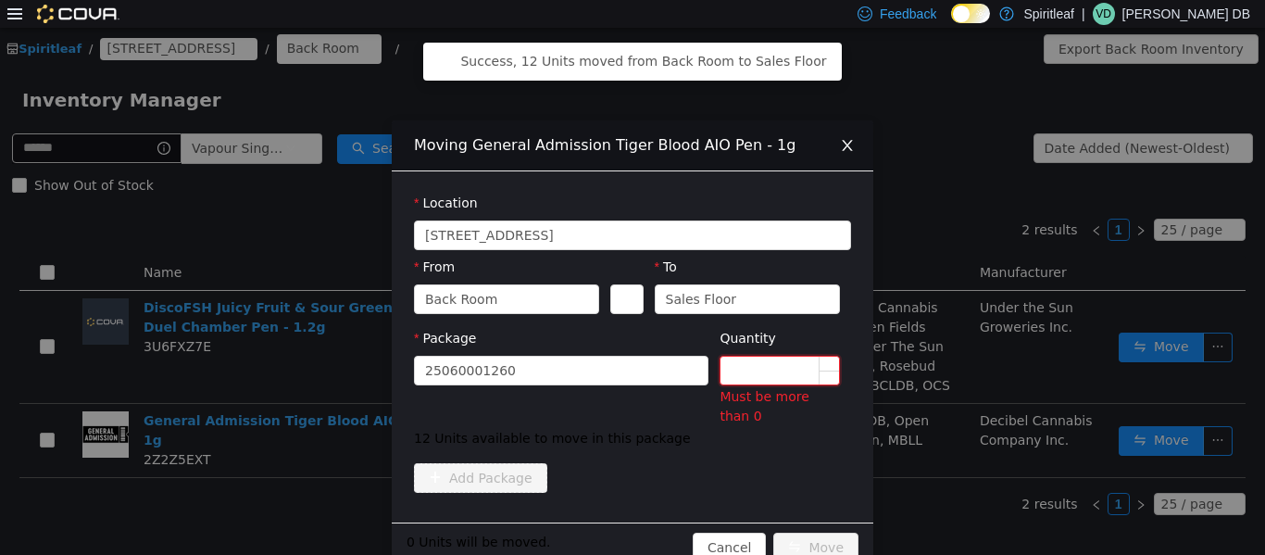
type input "*"
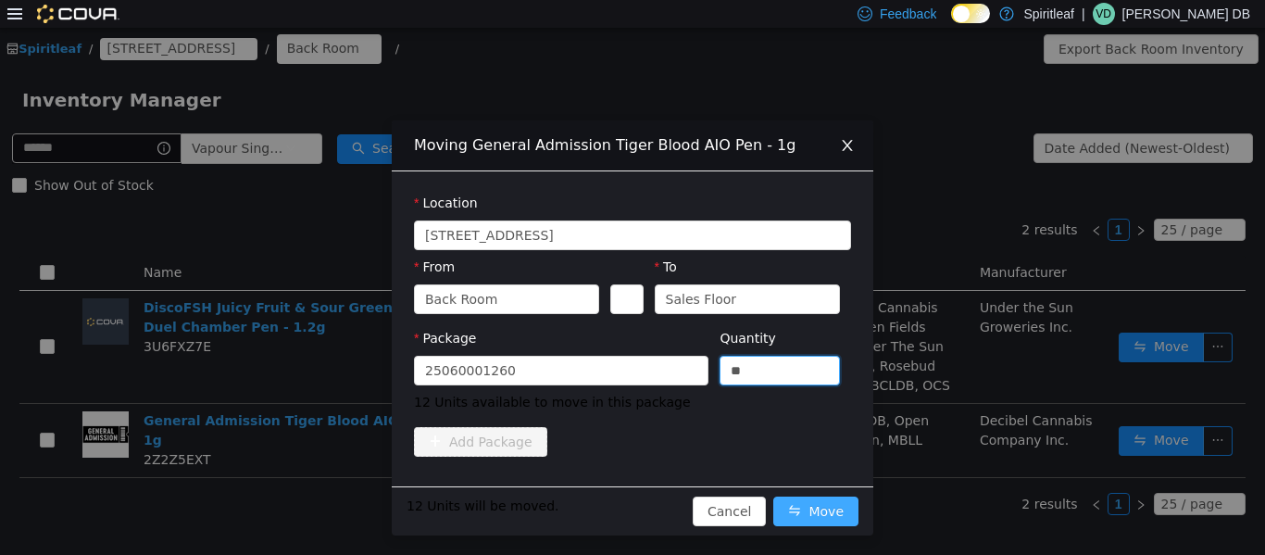
type input "**"
click at [630, 508] on button "Move" at bounding box center [816, 511] width 85 height 30
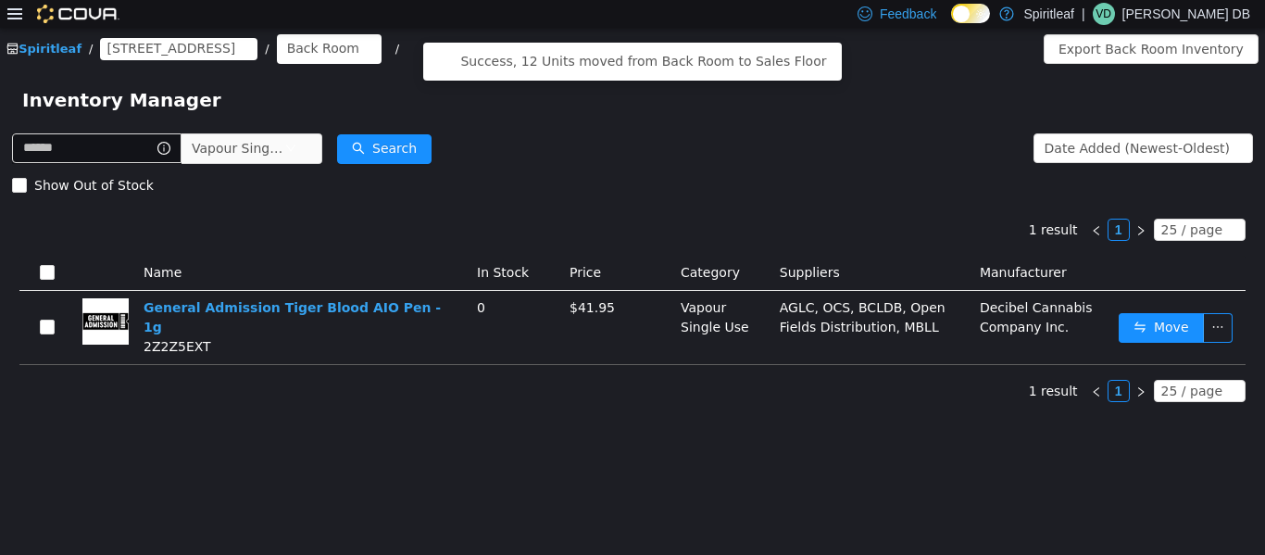
click at [297, 120] on div "Inventory Manager" at bounding box center [632, 98] width 1265 height 59
click at [284, 146] on span "Vapour Single Use" at bounding box center [238, 147] width 93 height 28
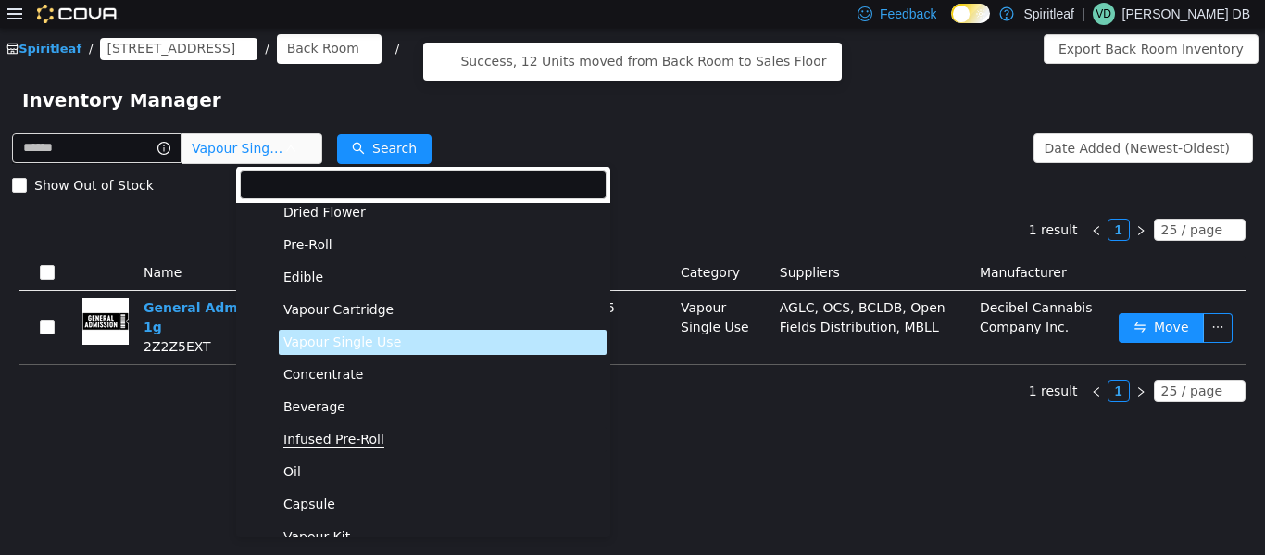
scroll to position [44, 0]
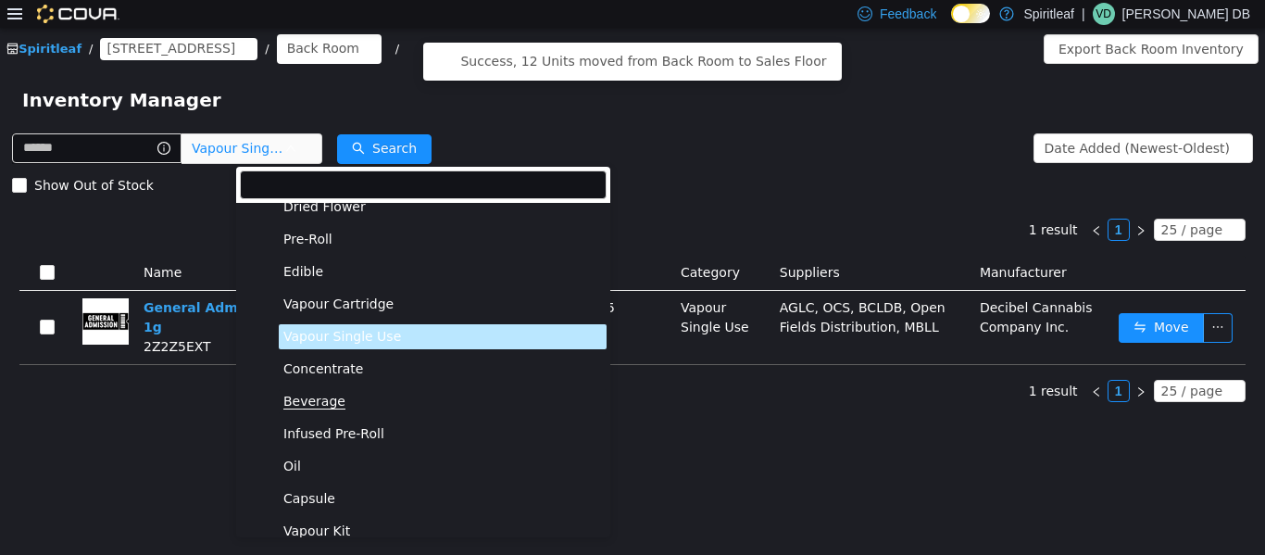
click at [321, 402] on span "Beverage" at bounding box center [314, 401] width 62 height 16
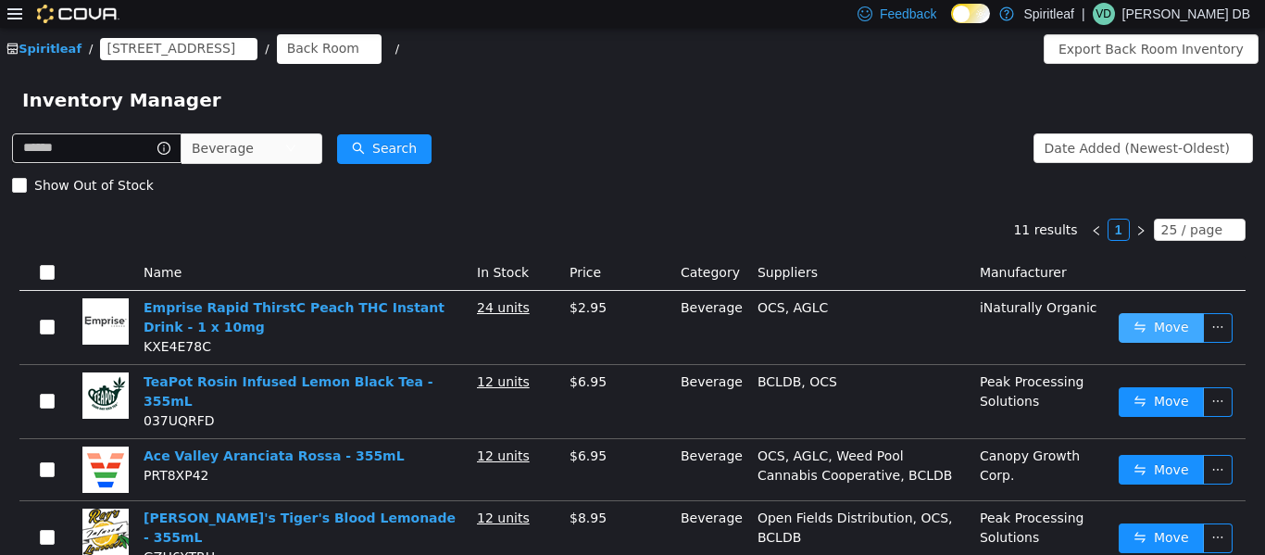
click at [630, 332] on button "Move" at bounding box center [1161, 327] width 85 height 30
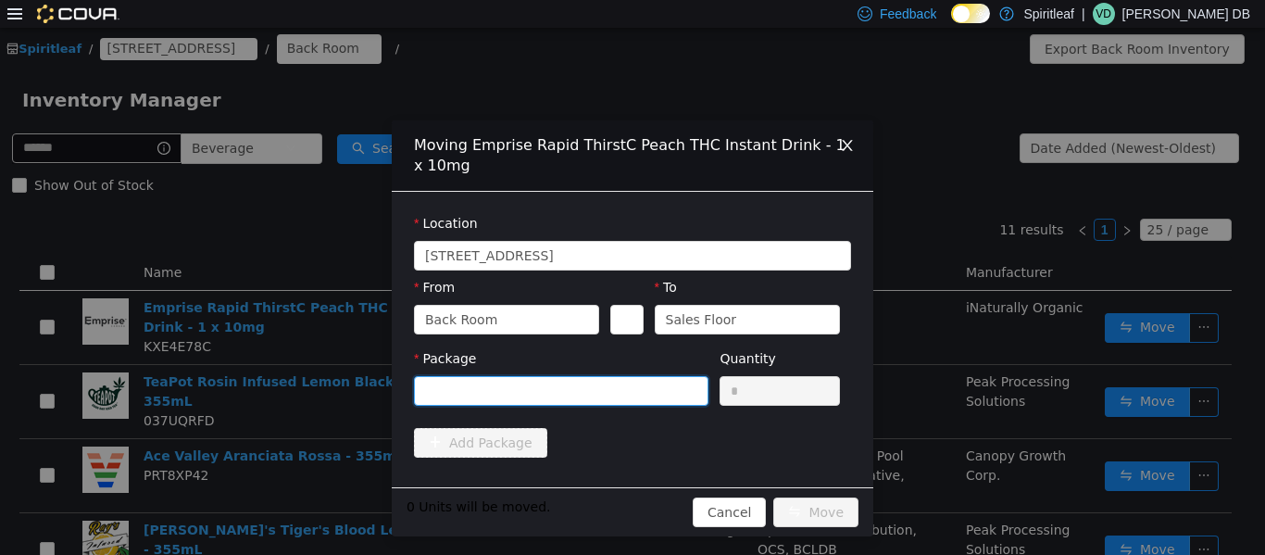
click at [482, 380] on div at bounding box center [555, 390] width 260 height 28
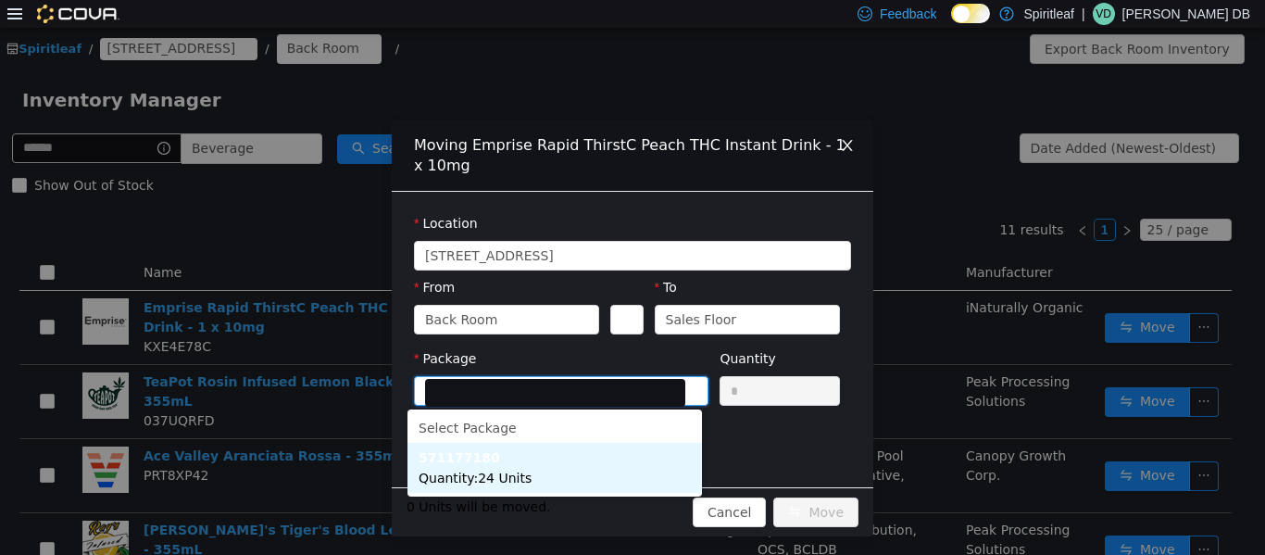
click at [498, 460] on li "571177180 Quantity : 24 Units" at bounding box center [555, 467] width 295 height 50
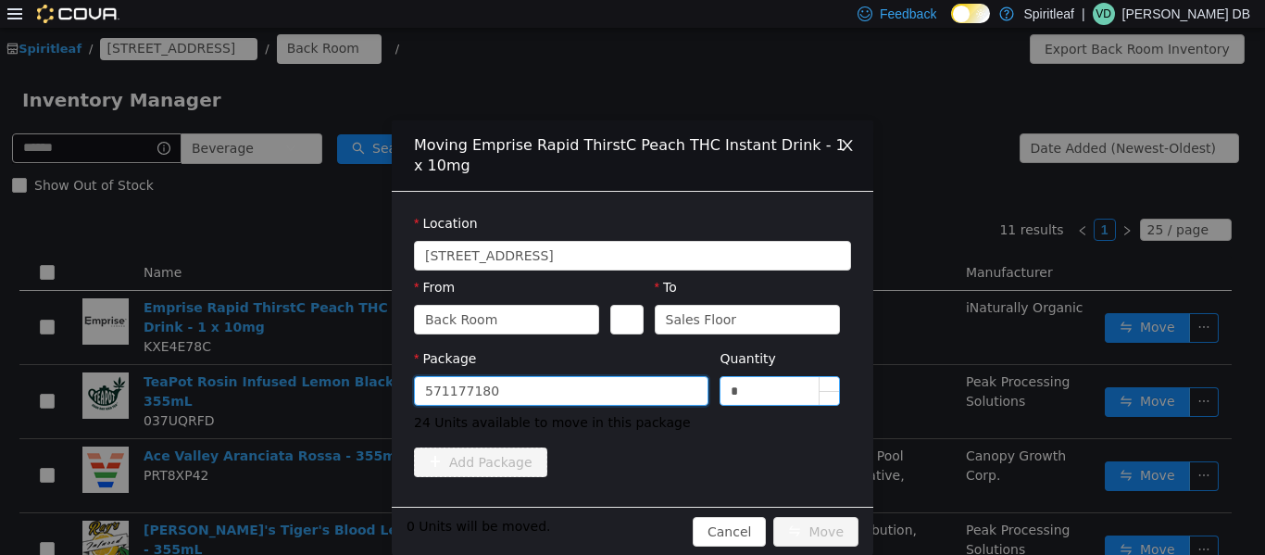
click at [630, 383] on input "*" at bounding box center [780, 390] width 119 height 28
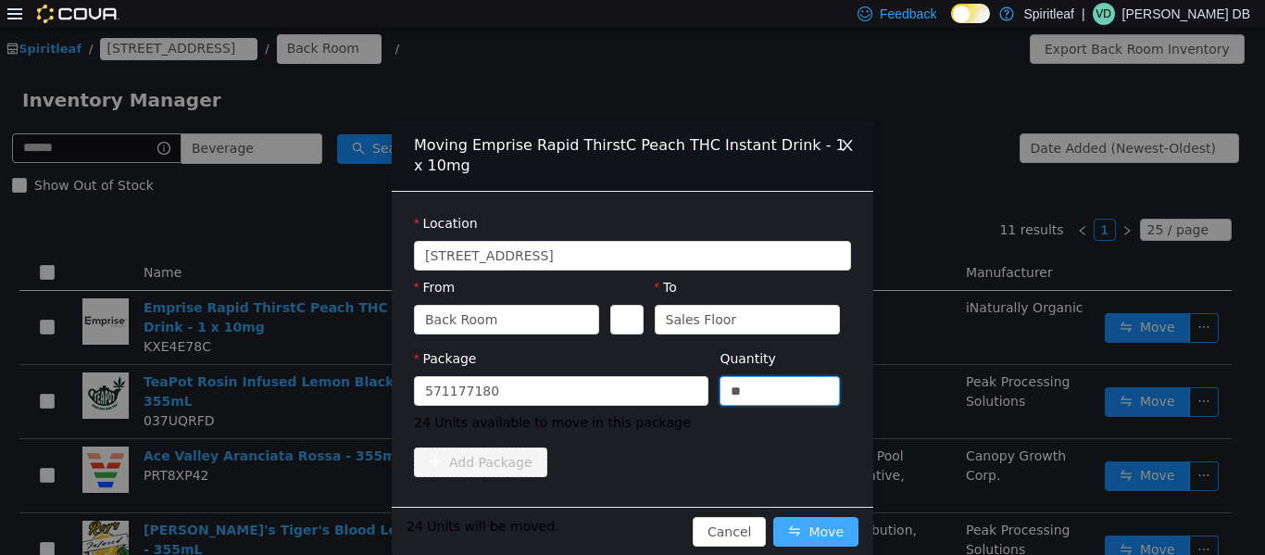
type input "**"
click at [630, 522] on button "Move" at bounding box center [816, 531] width 85 height 30
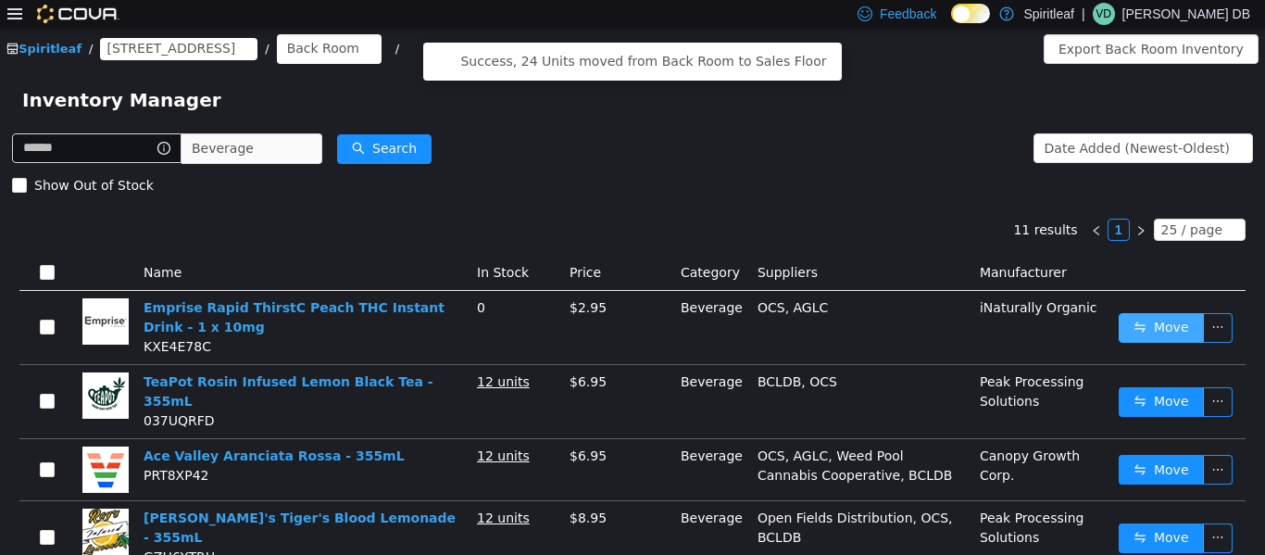
click at [630, 330] on button "Move" at bounding box center [1161, 327] width 85 height 30
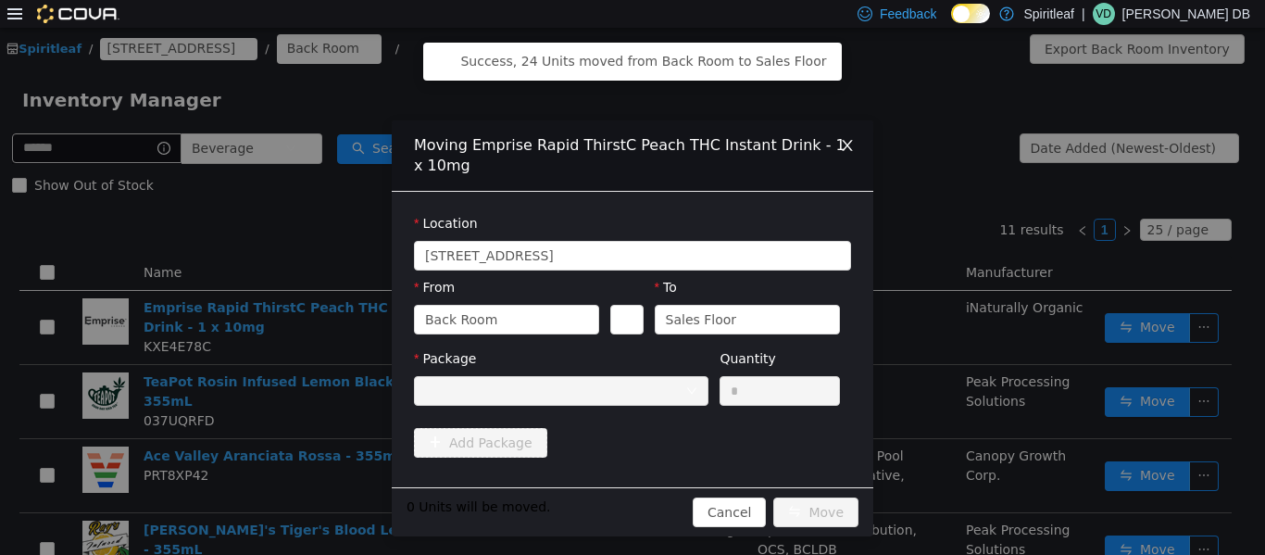
click at [630, 183] on div "Moving Emprise Rapid ThirstC Peach THC Instant Drink - 1 x 10mg Location [STREE…" at bounding box center [632, 290] width 1265 height 527
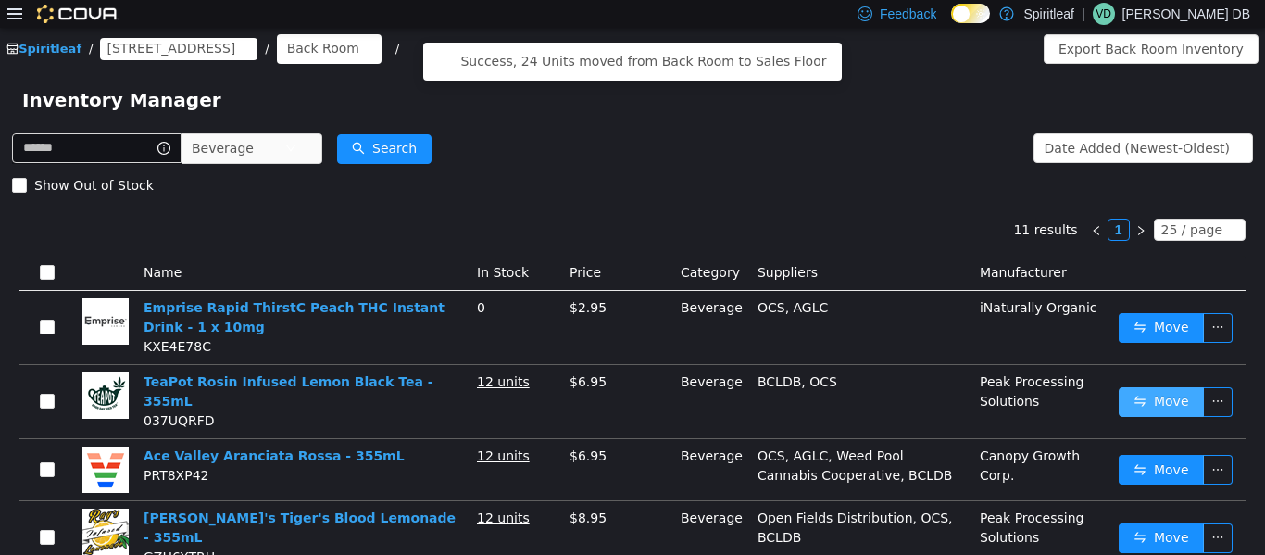
click at [630, 400] on button "Move" at bounding box center [1161, 401] width 85 height 30
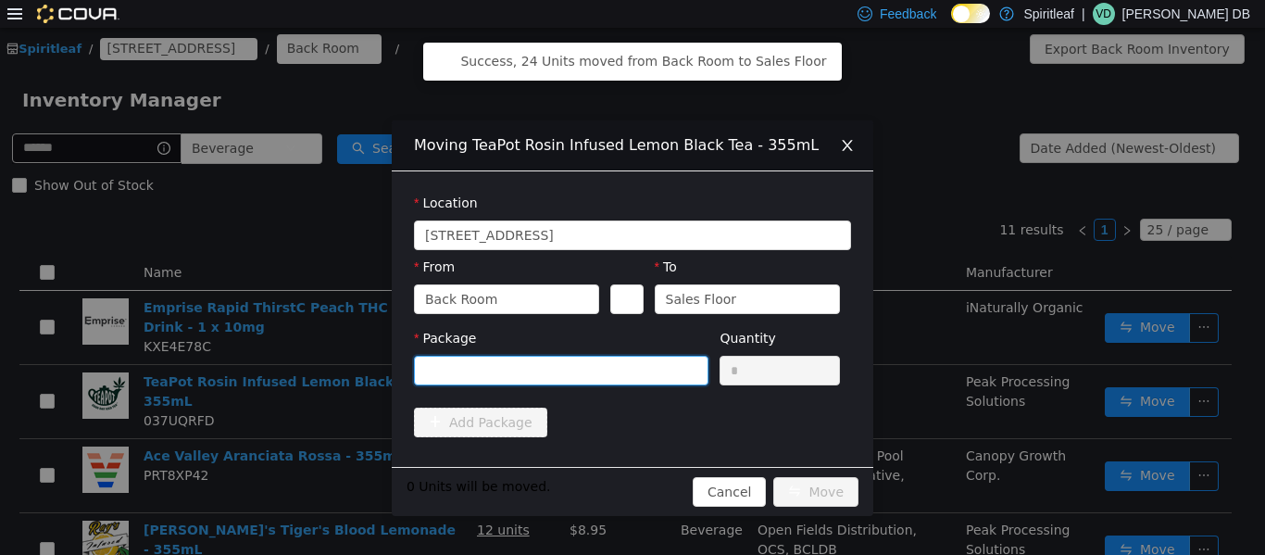
click at [630, 375] on div at bounding box center [555, 370] width 260 height 28
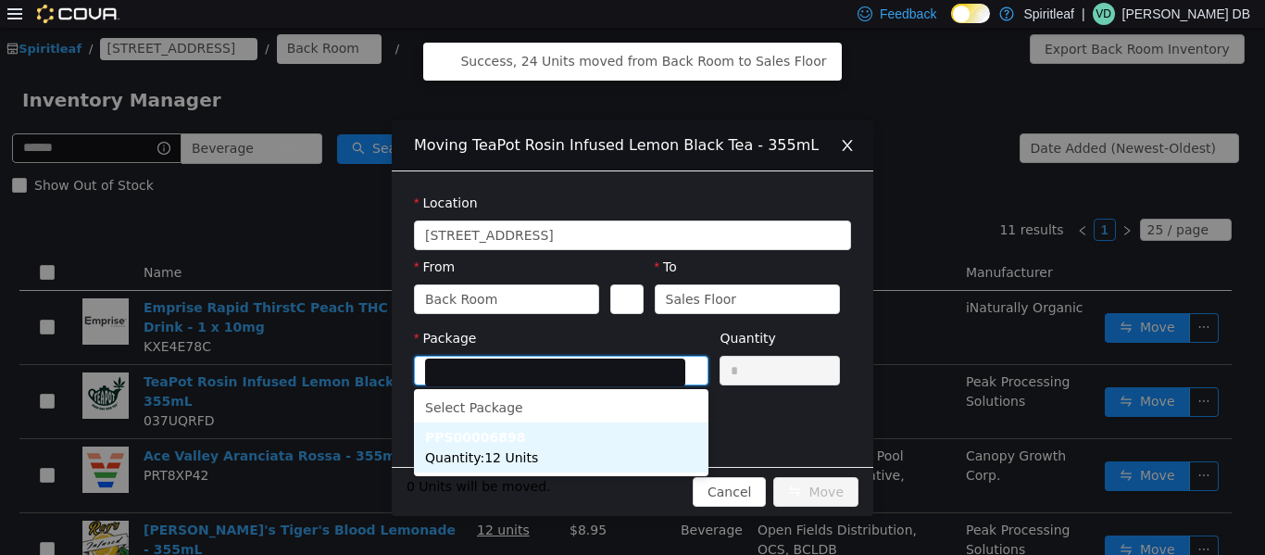
click at [592, 452] on li "PPS00006898 Quantity : 12 Units" at bounding box center [561, 447] width 295 height 50
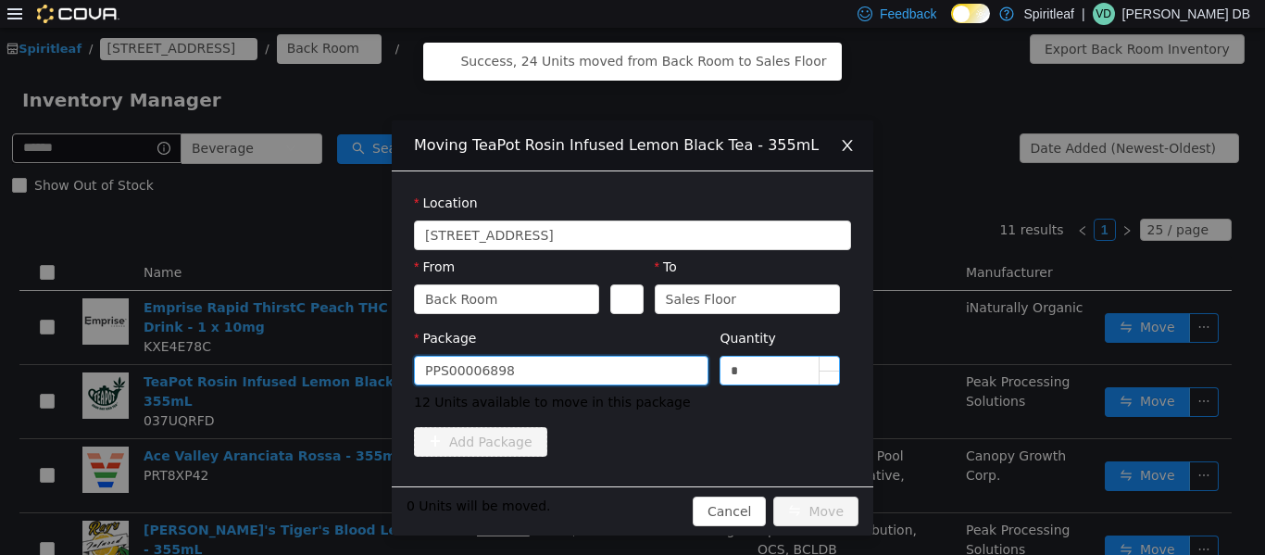
click at [630, 356] on input "*" at bounding box center [780, 370] width 119 height 28
type input "**"
click at [630, 510] on button "Move" at bounding box center [816, 511] width 85 height 30
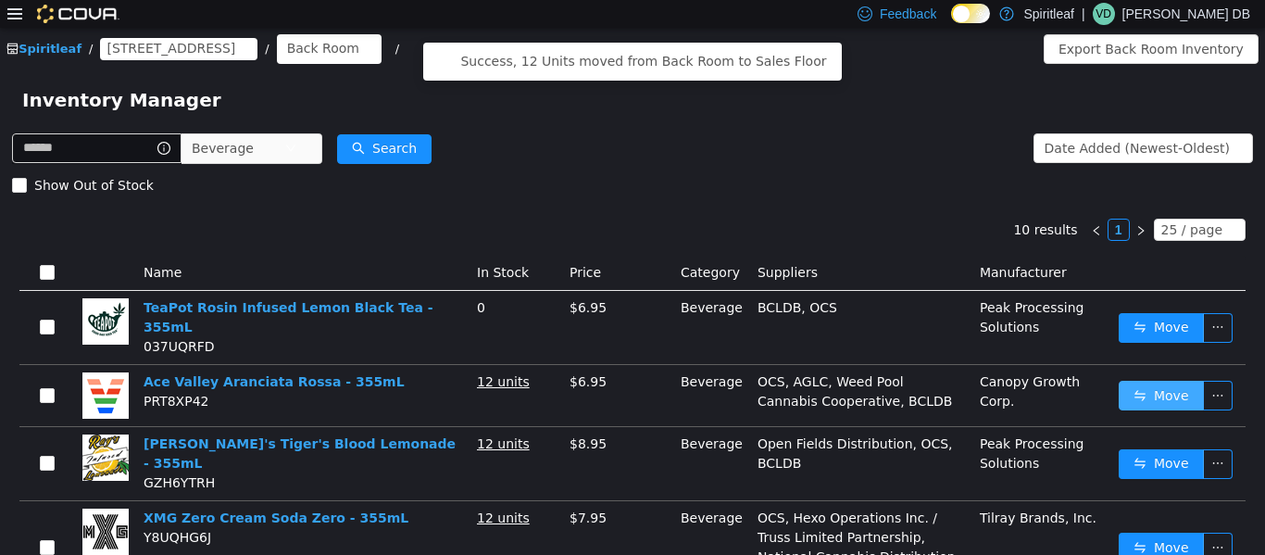
click at [630, 380] on button "Move" at bounding box center [1161, 395] width 85 height 30
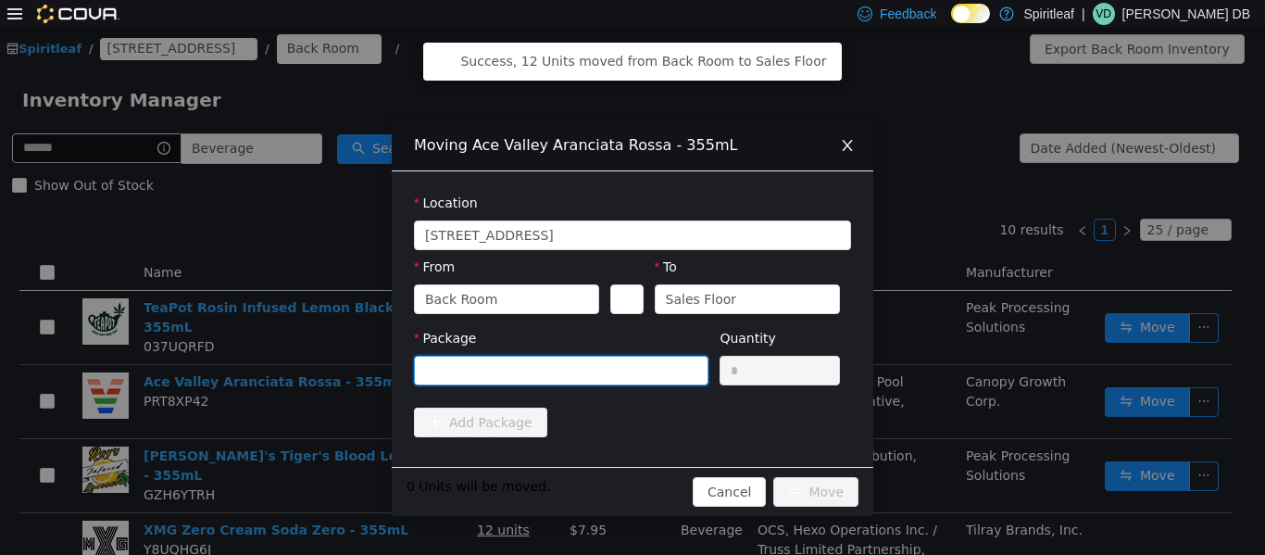
click at [630, 358] on div at bounding box center [555, 370] width 260 height 28
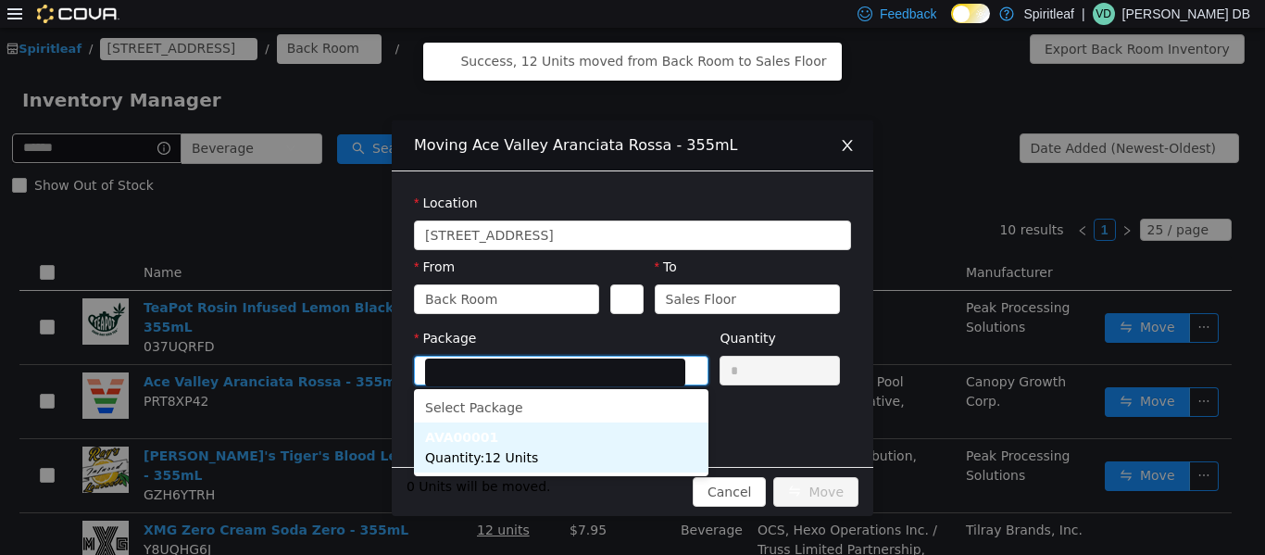
click at [587, 444] on li "AVA00001 Quantity : 12 Units" at bounding box center [561, 447] width 295 height 50
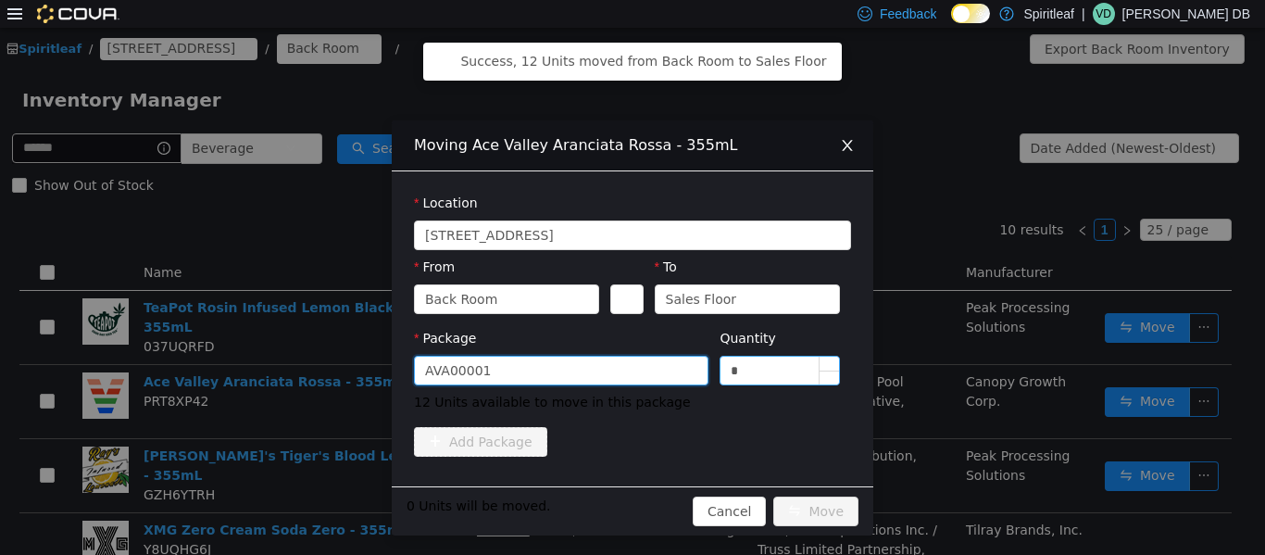
click at [630, 380] on input "*" at bounding box center [780, 370] width 119 height 28
type input "**"
click at [630, 517] on button "Move" at bounding box center [816, 511] width 85 height 30
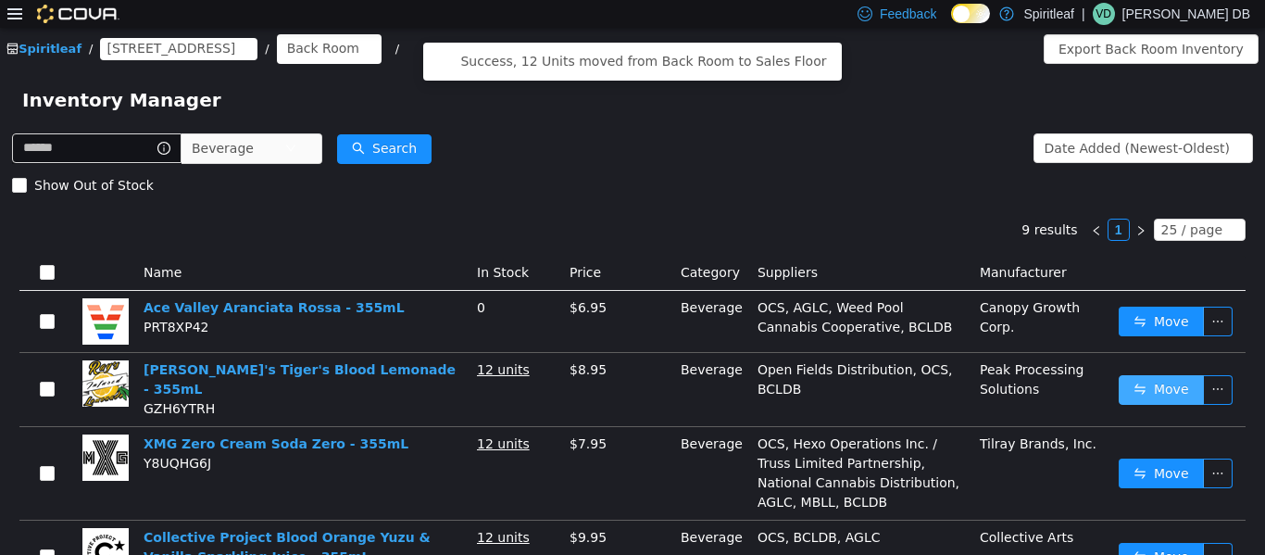
click at [630, 393] on button "Move" at bounding box center [1161, 389] width 85 height 30
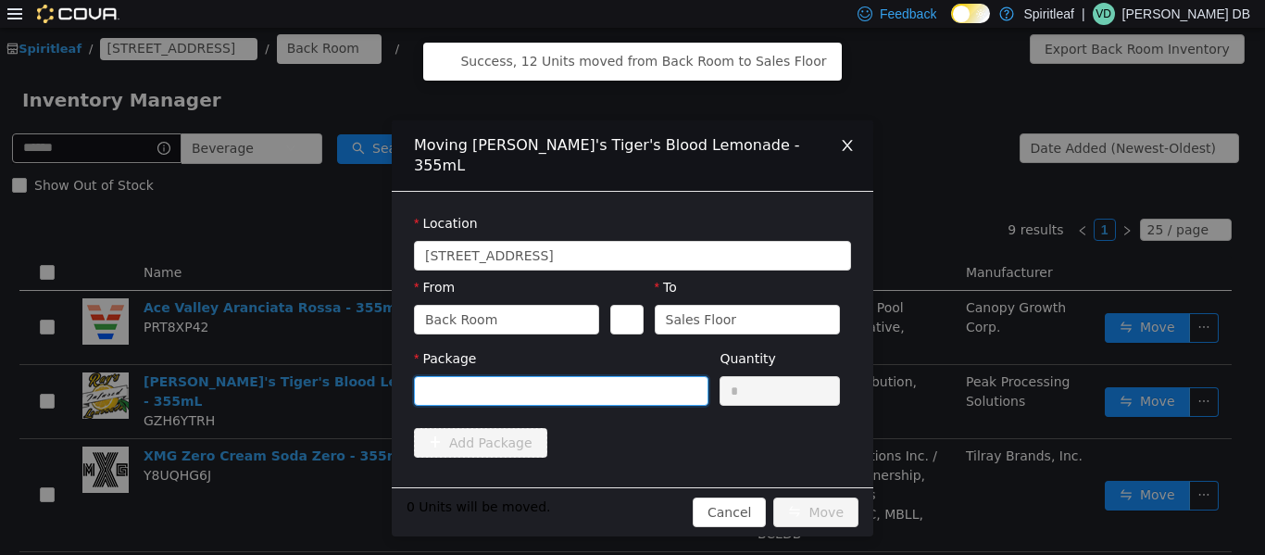
click at [547, 376] on div at bounding box center [555, 390] width 260 height 28
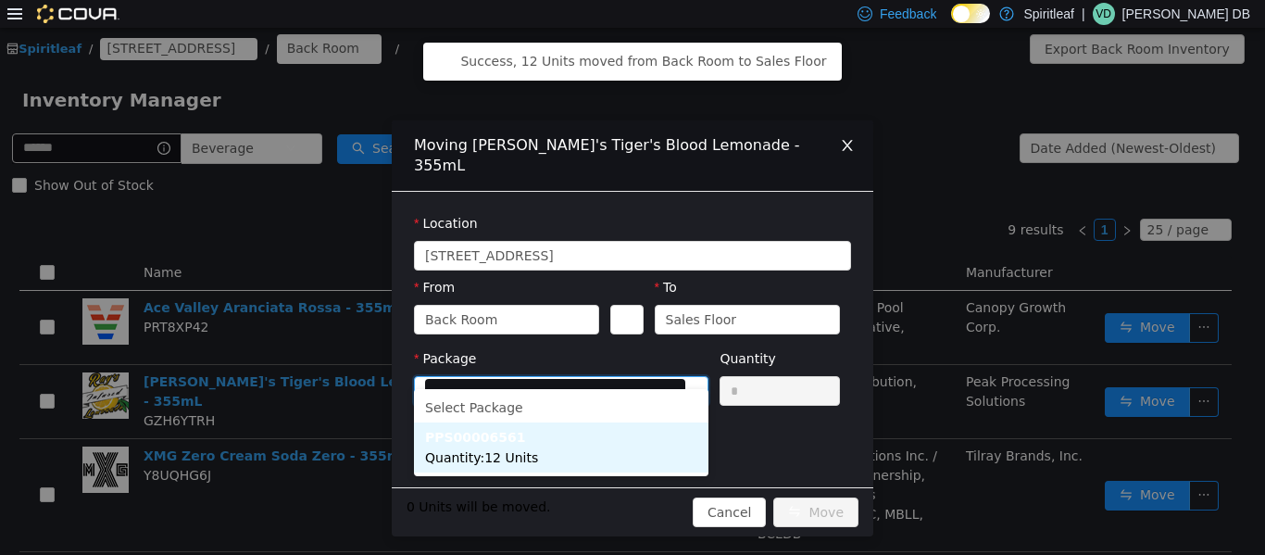
click at [566, 459] on li "PPS00006561 Quantity : 12 Units" at bounding box center [561, 447] width 295 height 50
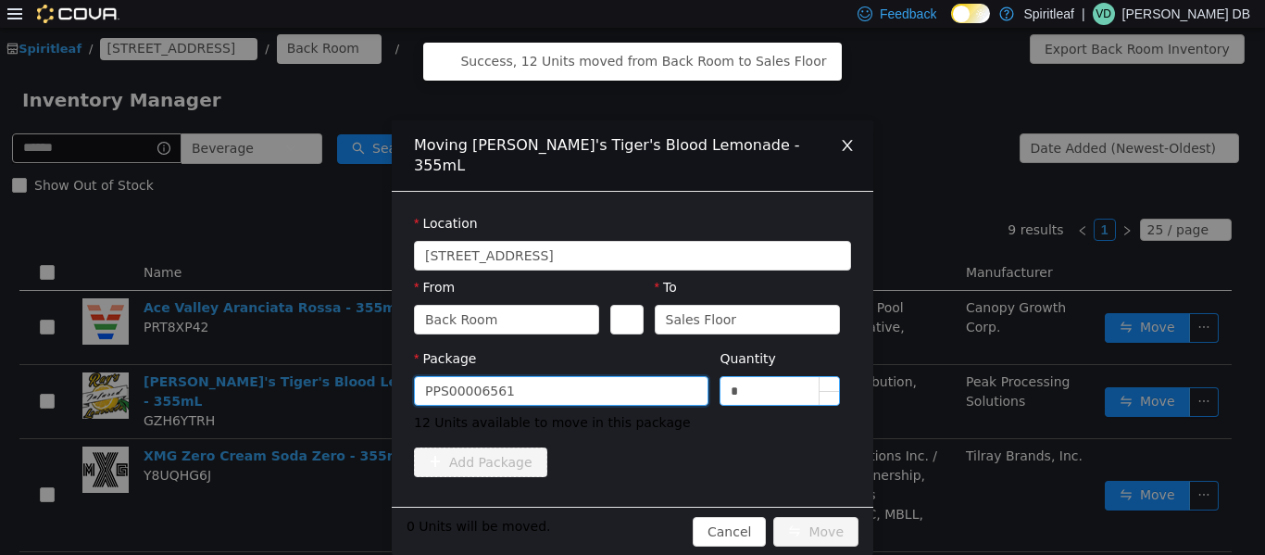
click at [630, 376] on input "*" at bounding box center [780, 390] width 119 height 28
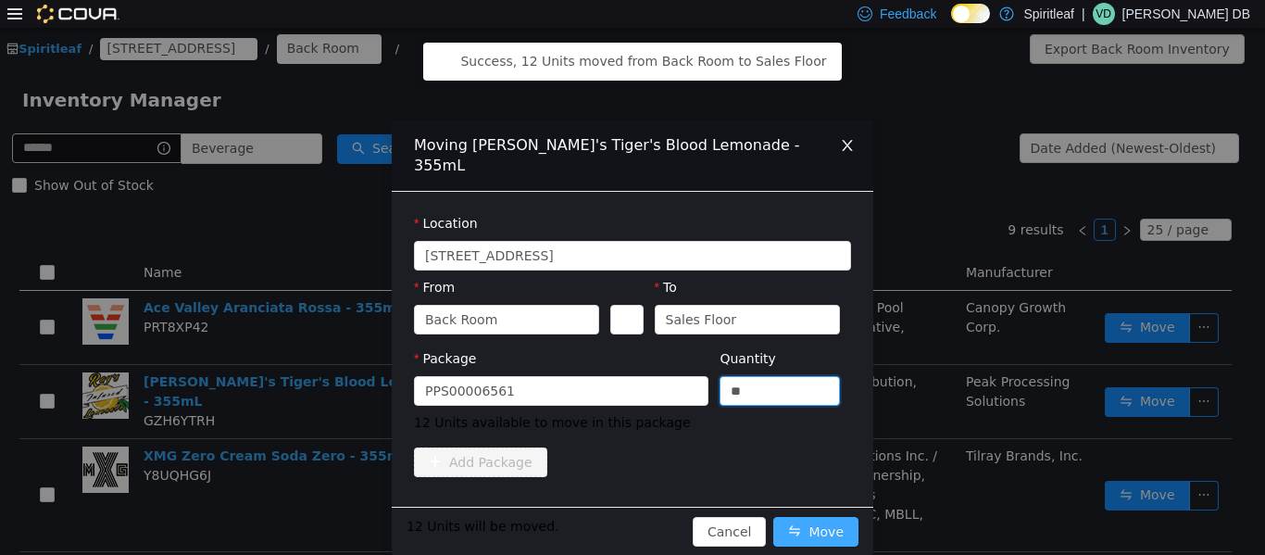
type input "**"
click at [630, 516] on button "Move" at bounding box center [816, 531] width 85 height 30
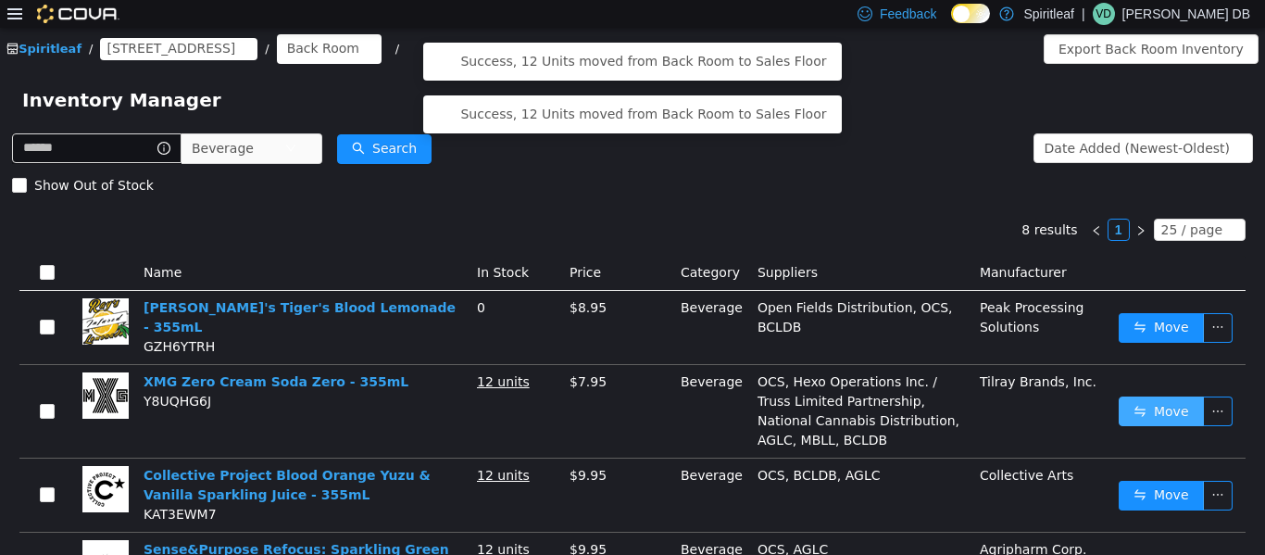
click at [630, 404] on button "Move" at bounding box center [1161, 411] width 85 height 30
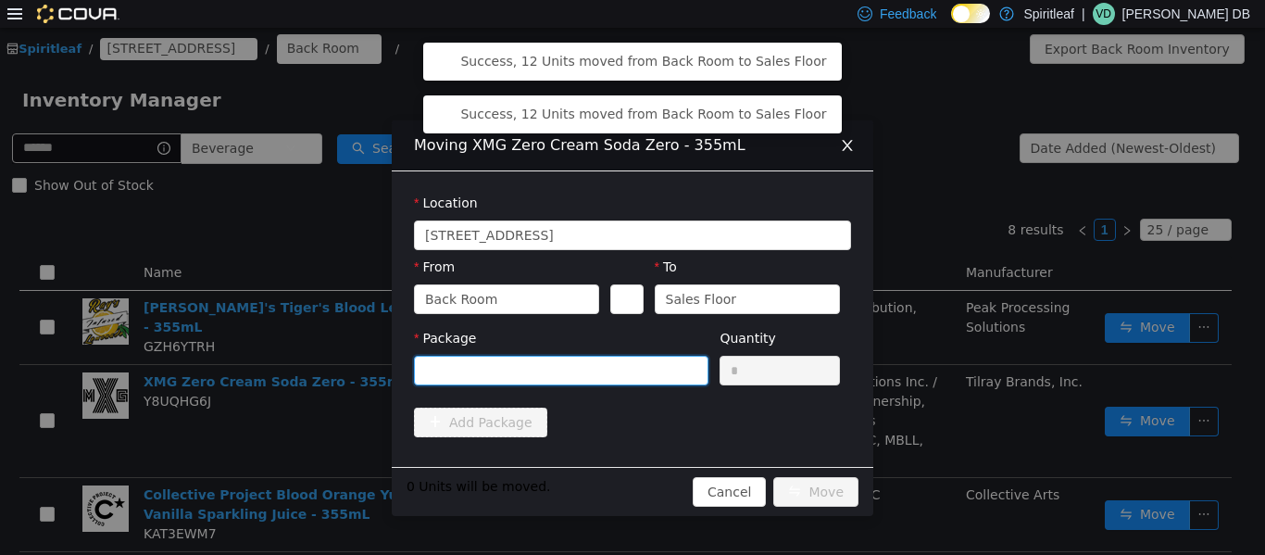
click at [578, 366] on div at bounding box center [555, 370] width 260 height 28
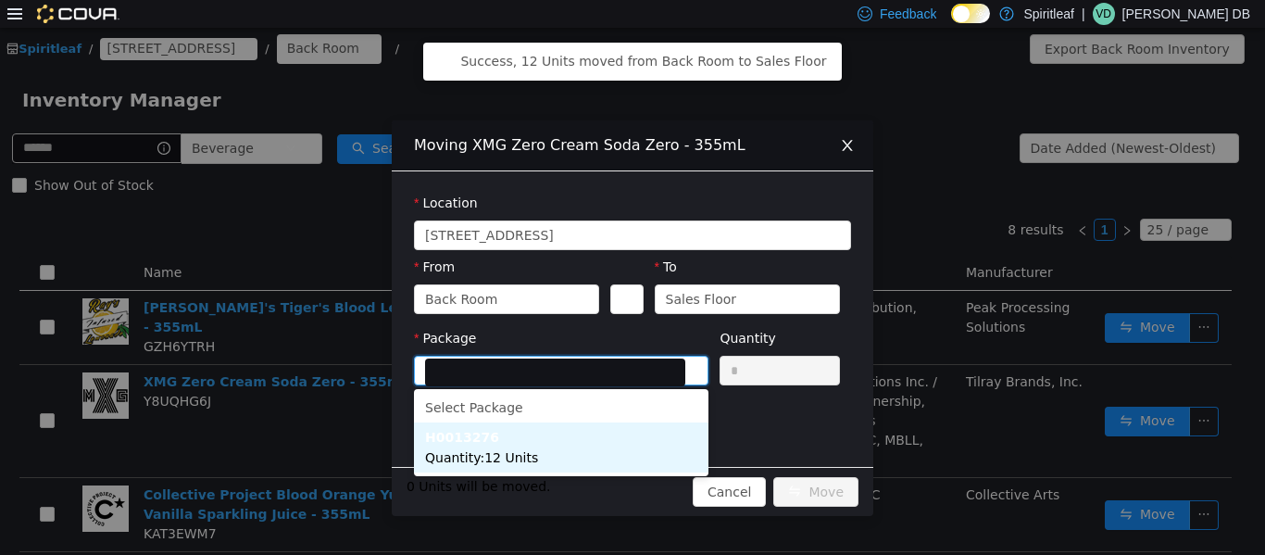
click at [593, 446] on li "H0013276 Quantity : 12 Units" at bounding box center [561, 447] width 295 height 50
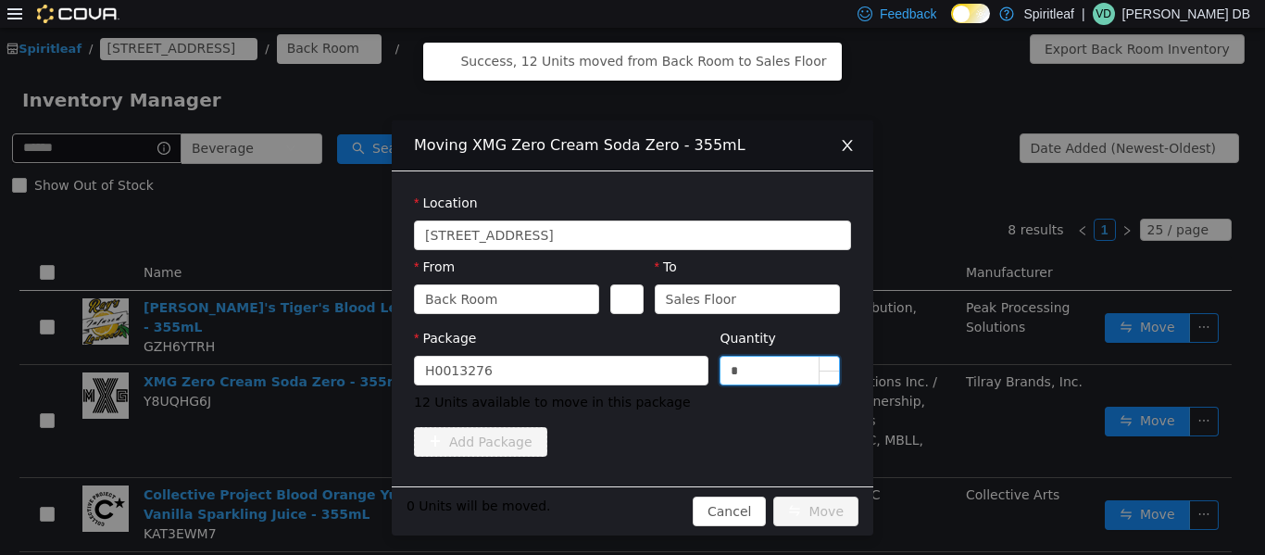
click at [630, 377] on input "*" at bounding box center [780, 370] width 119 height 28
type input "**"
click at [630, 496] on button "Move" at bounding box center [816, 511] width 85 height 30
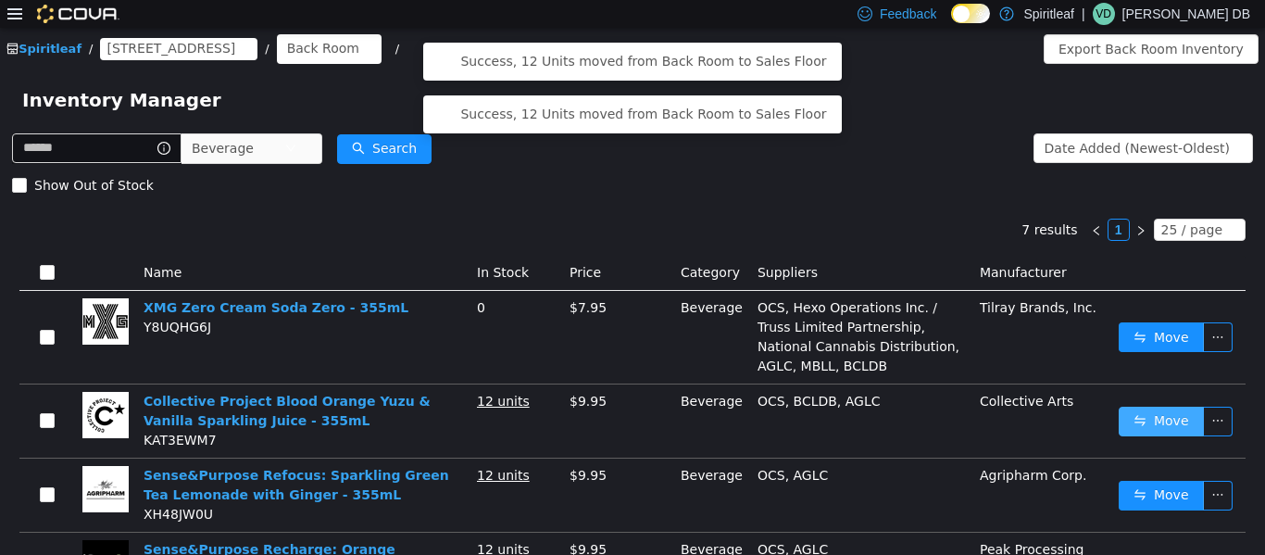
click at [630, 423] on button "Move" at bounding box center [1161, 421] width 85 height 30
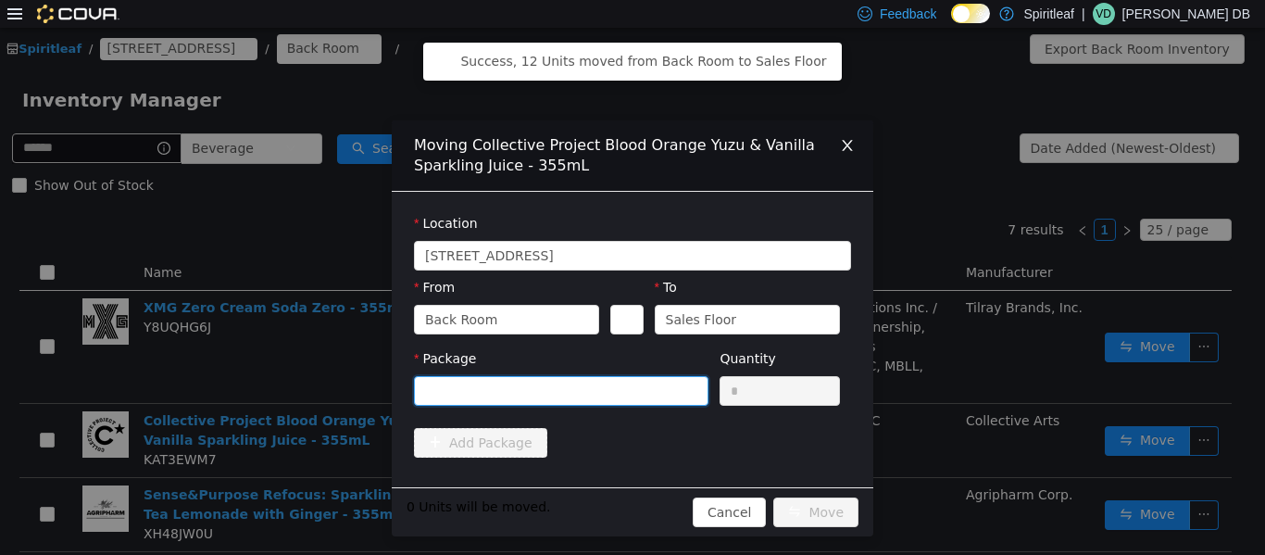
click at [612, 377] on div at bounding box center [555, 390] width 260 height 28
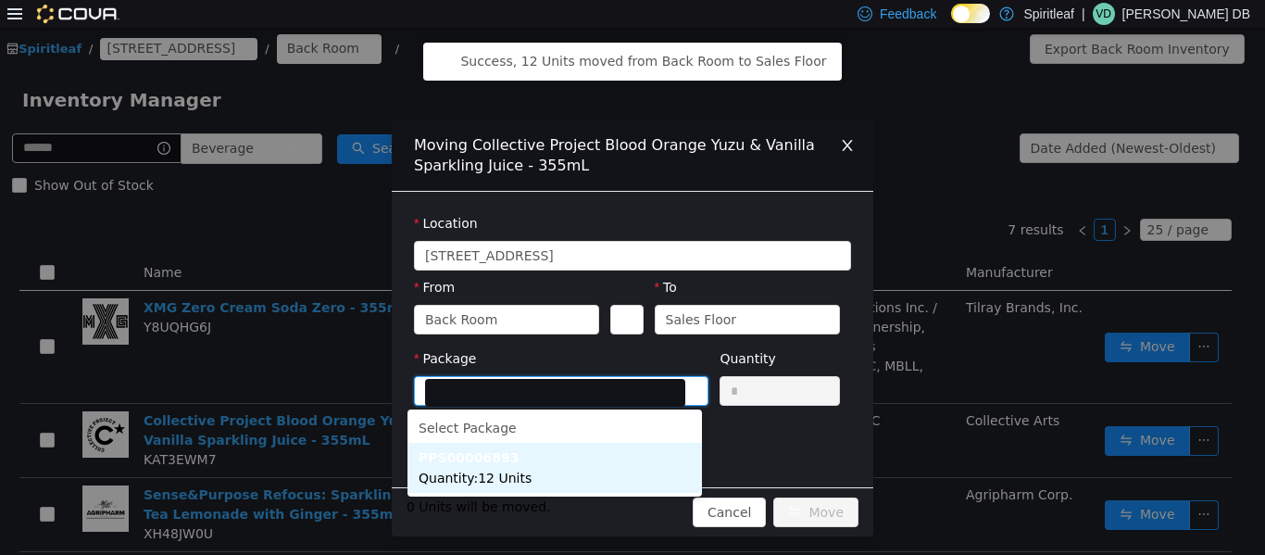
click at [598, 461] on li "PPS00006893 Quantity : 12 Units" at bounding box center [555, 467] width 295 height 50
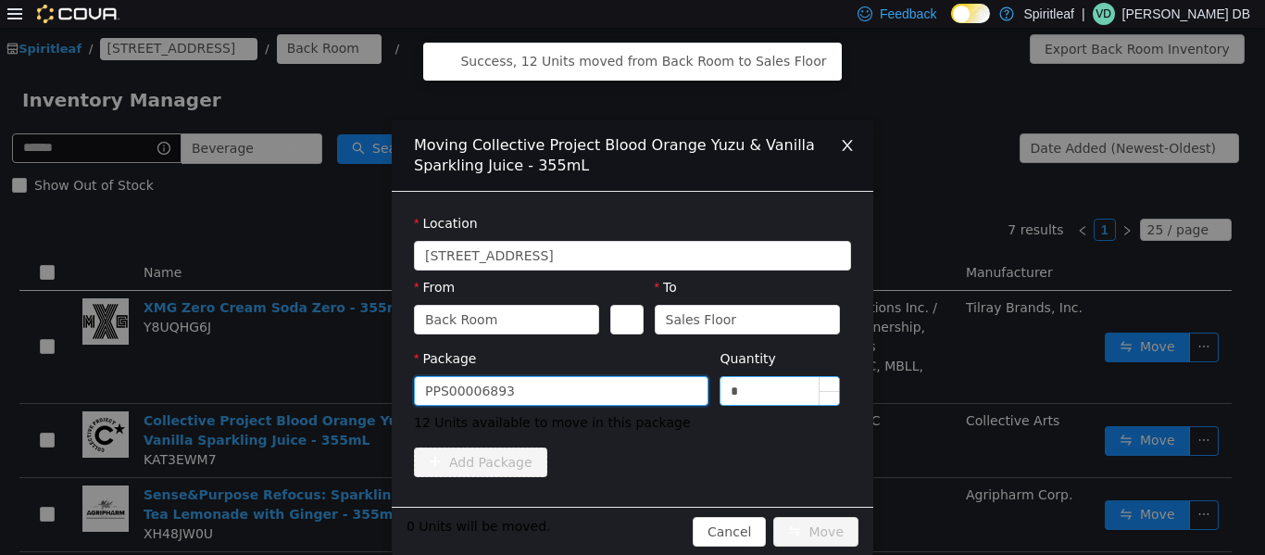
click at [630, 381] on input "*" at bounding box center [780, 390] width 119 height 28
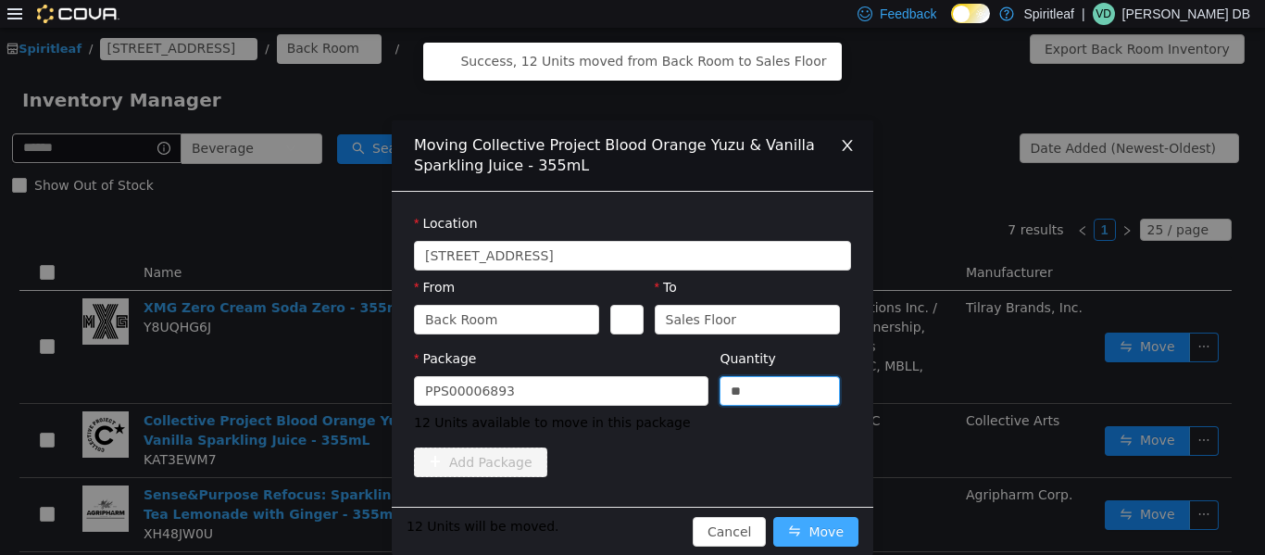
type input "**"
click at [630, 529] on button "Move" at bounding box center [816, 531] width 85 height 30
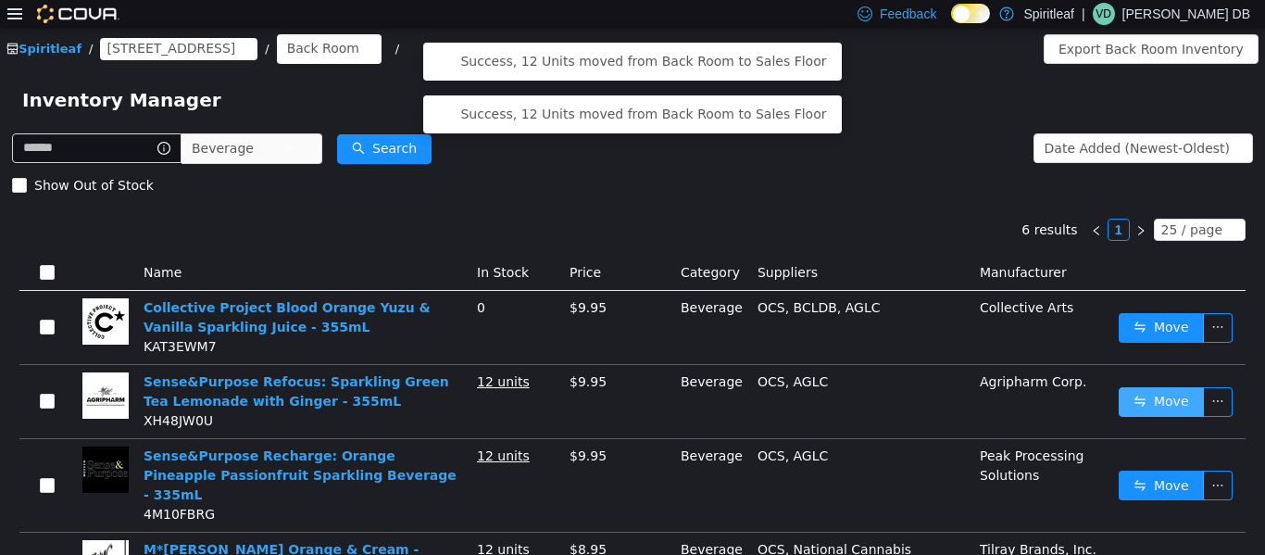
click at [630, 399] on button "Move" at bounding box center [1161, 401] width 85 height 30
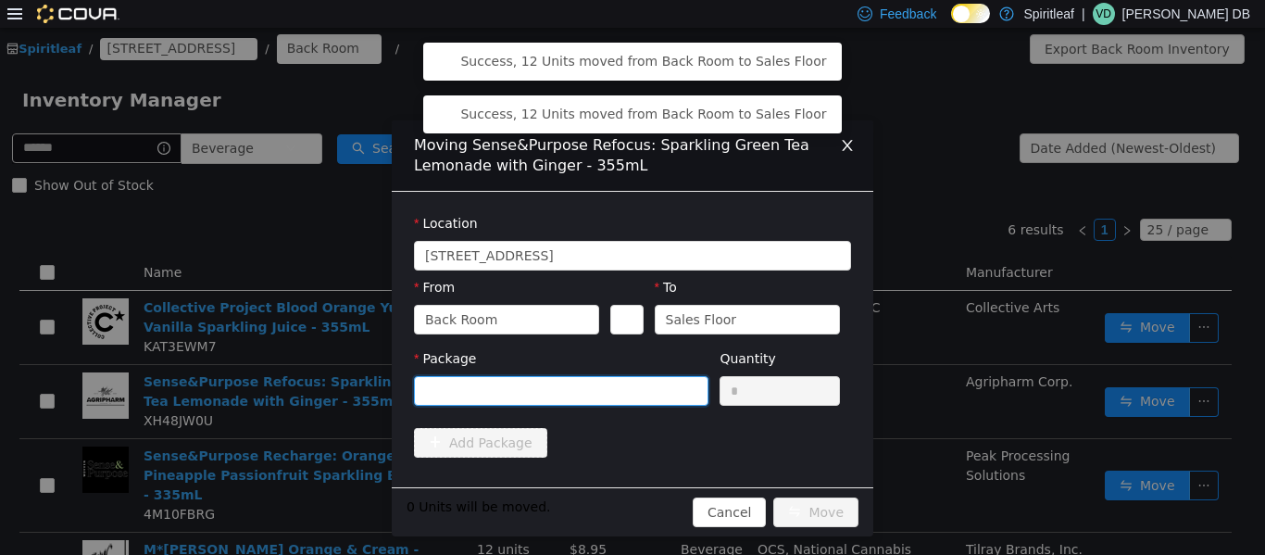
click at [630, 392] on div at bounding box center [555, 390] width 260 height 28
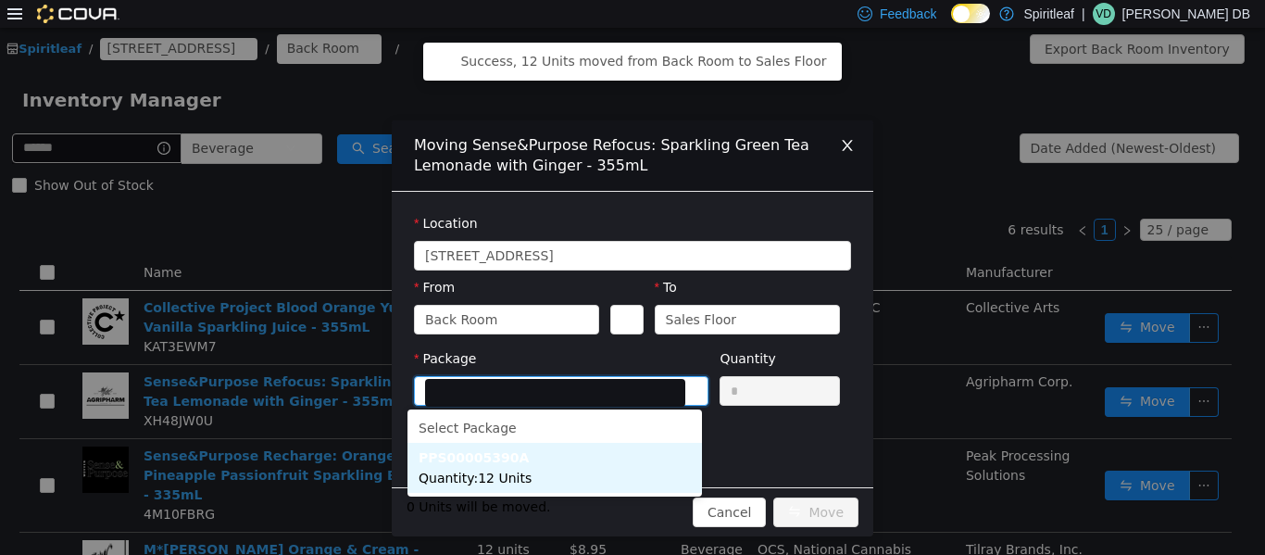
click at [628, 482] on li "PPS00005390A Quantity : 12 Units" at bounding box center [555, 467] width 295 height 50
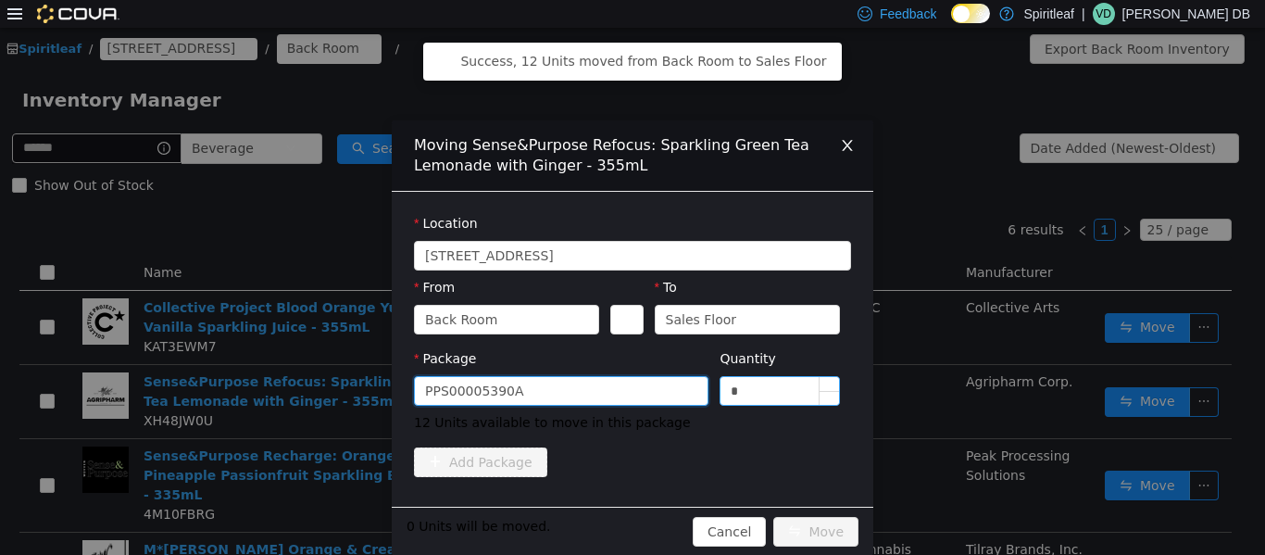
click at [630, 383] on input "*" at bounding box center [780, 390] width 119 height 28
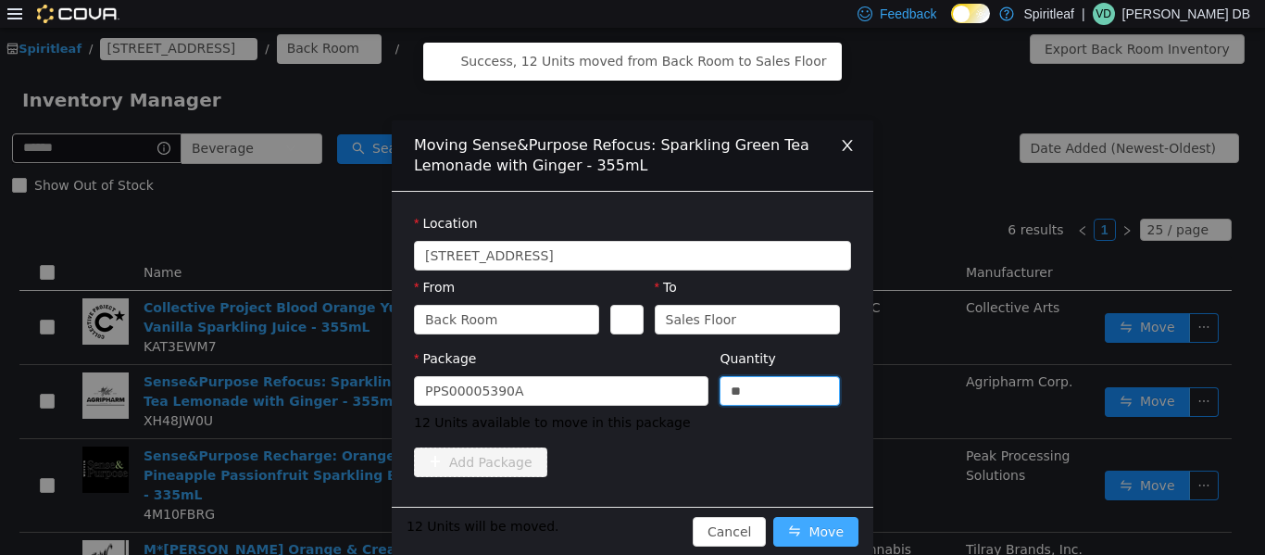
type input "**"
click at [630, 534] on button "Move" at bounding box center [816, 531] width 85 height 30
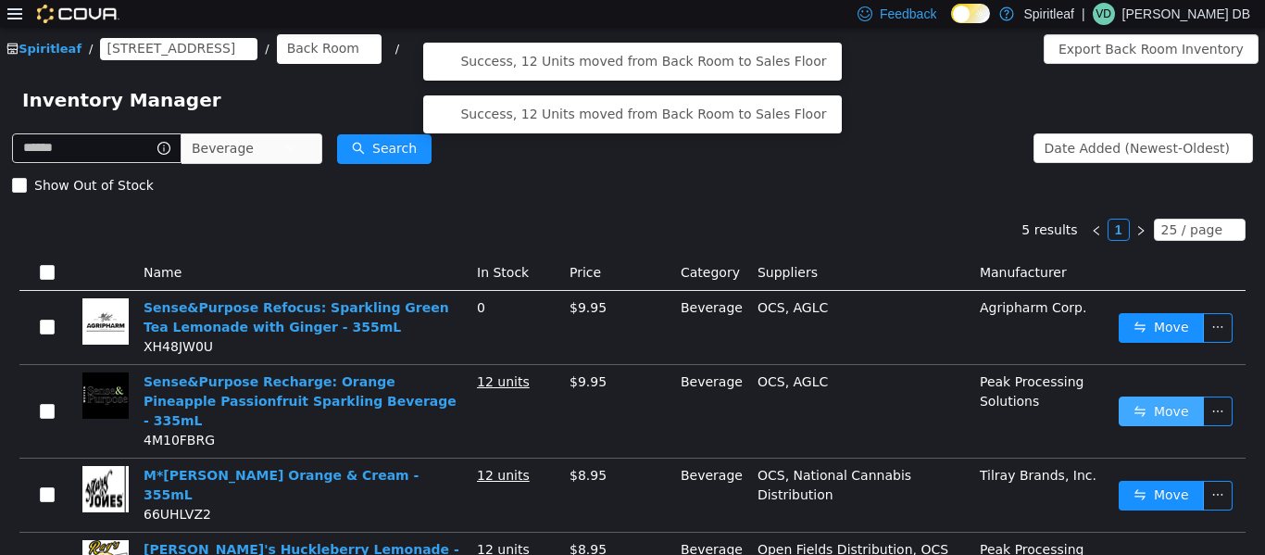
click at [630, 396] on button "Move" at bounding box center [1161, 411] width 85 height 30
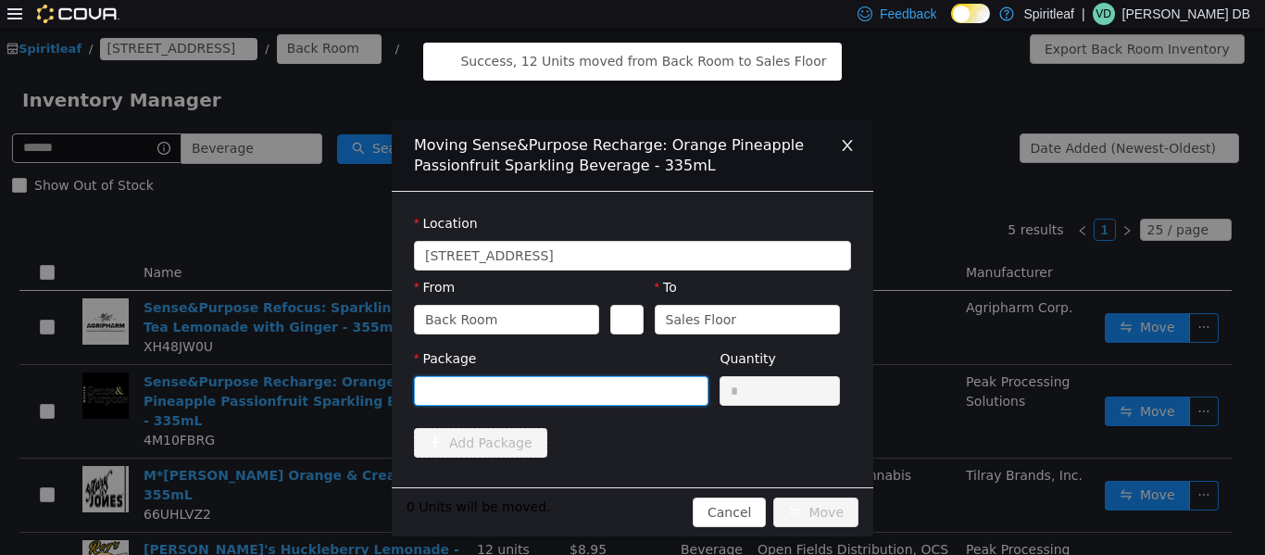
click at [630, 381] on div at bounding box center [555, 390] width 260 height 28
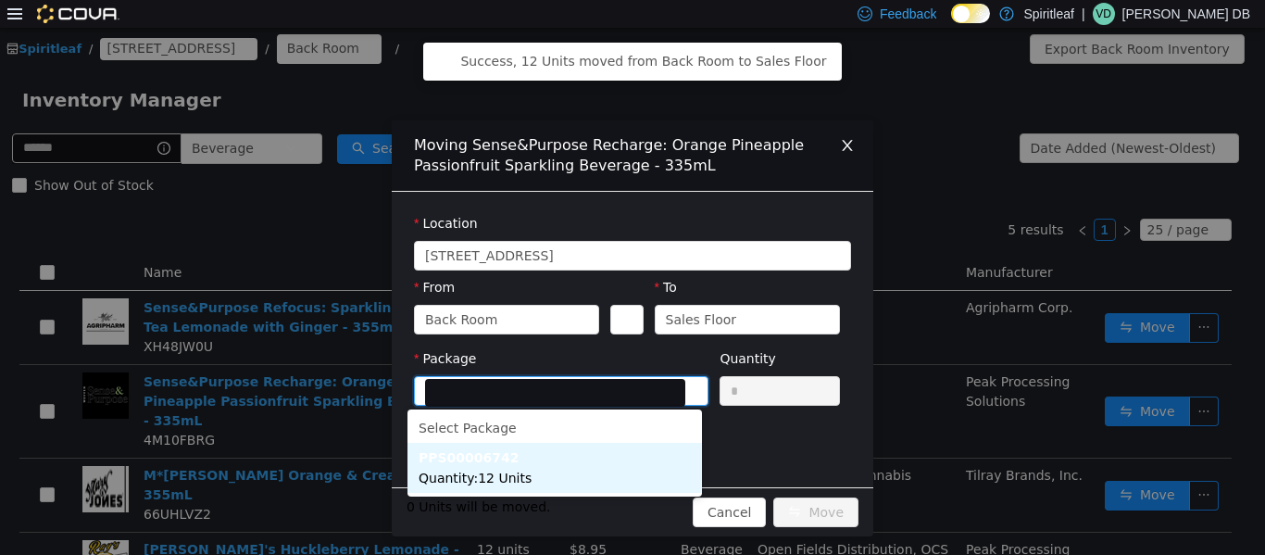
click at [535, 470] on li "PPS00006742 Quantity : 12 Units" at bounding box center [555, 467] width 295 height 50
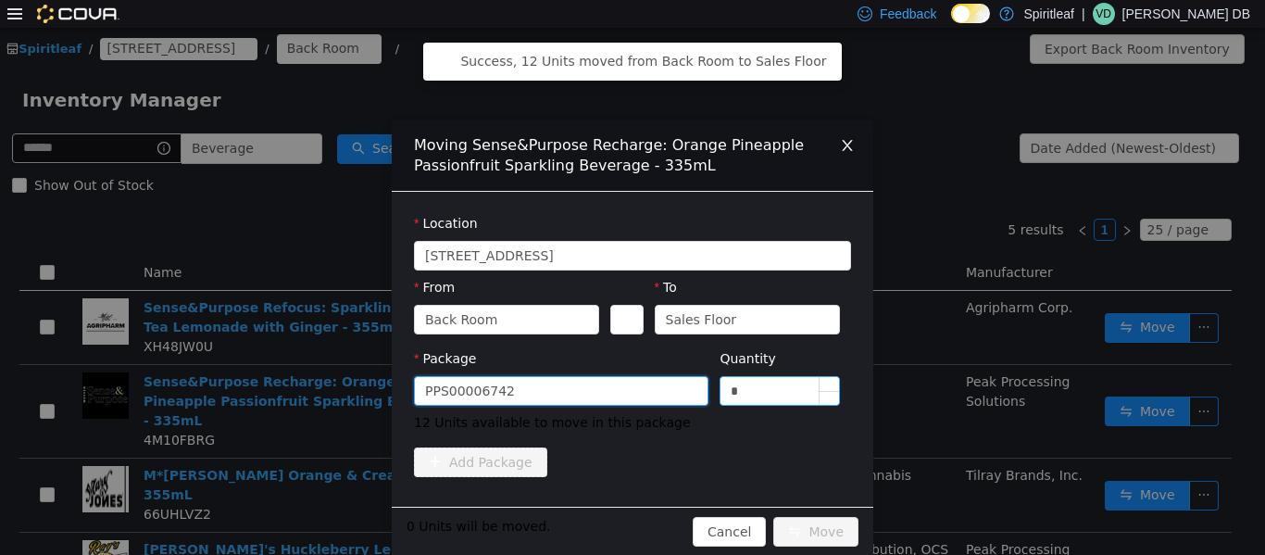
click at [630, 385] on input "*" at bounding box center [780, 390] width 119 height 28
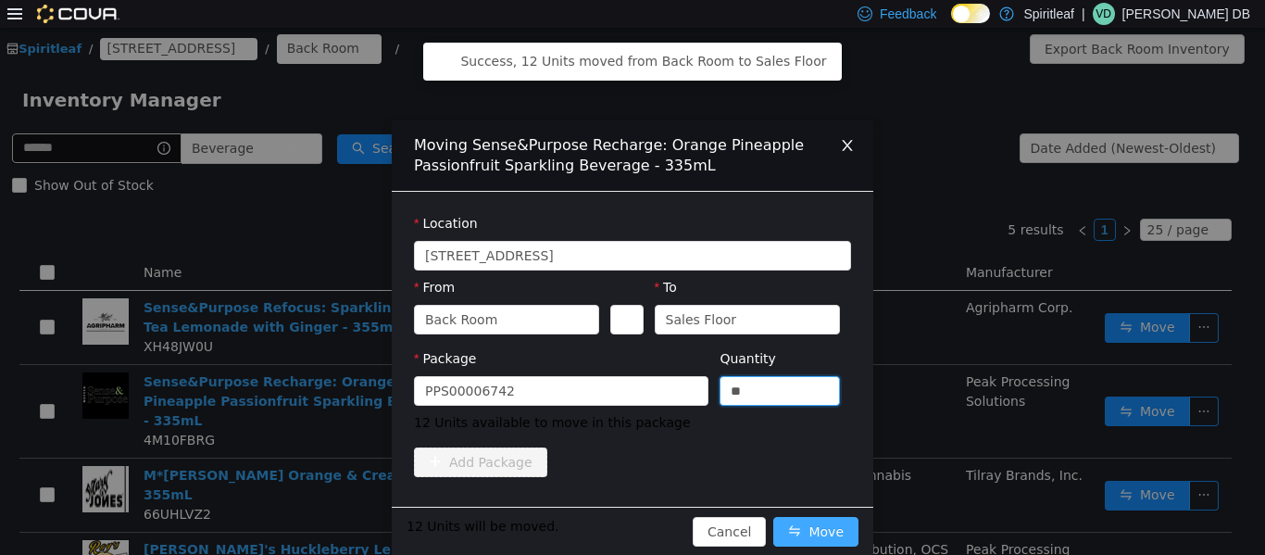
type input "**"
click at [630, 528] on button "Move" at bounding box center [816, 531] width 85 height 30
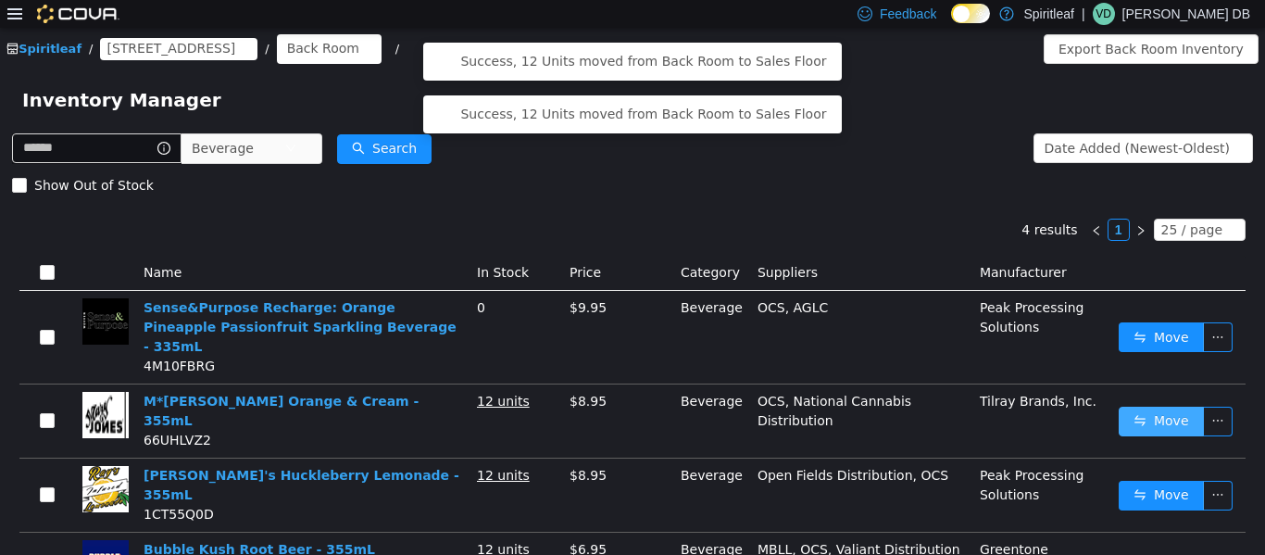
click at [630, 406] on button "Move" at bounding box center [1161, 421] width 85 height 30
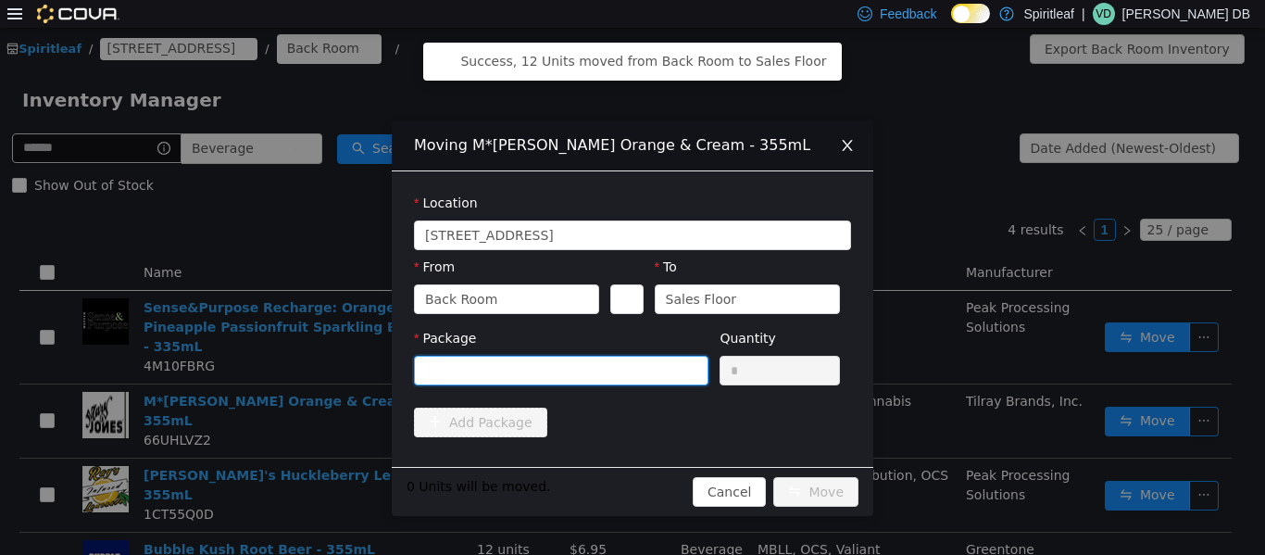
click at [630, 365] on div at bounding box center [555, 370] width 260 height 28
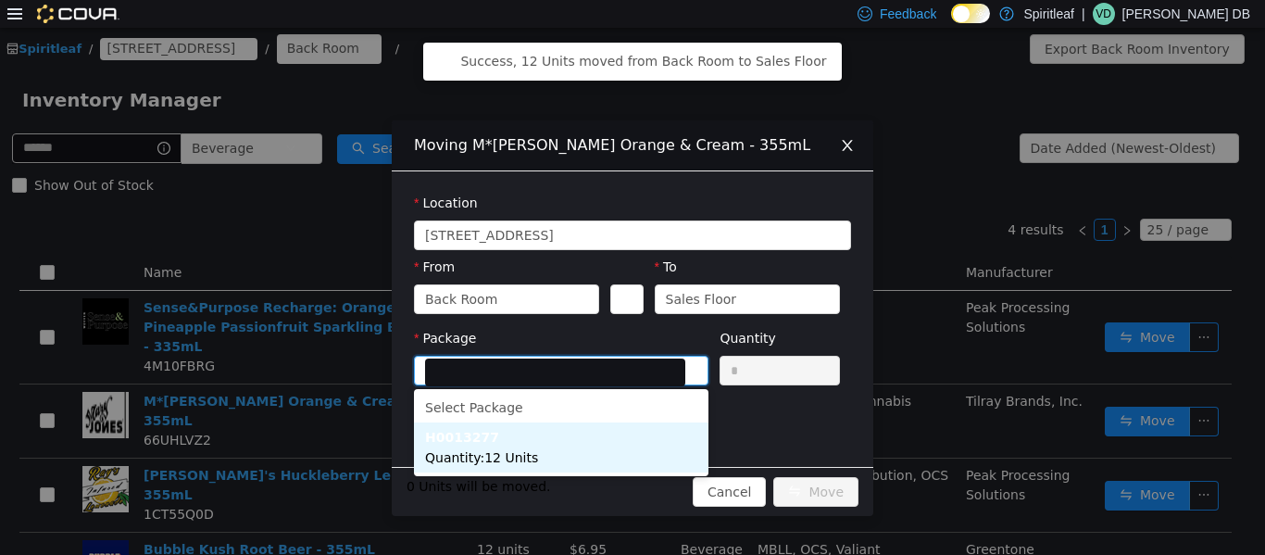
click at [572, 460] on li "H0013277 Quantity : 12 Units" at bounding box center [561, 447] width 295 height 50
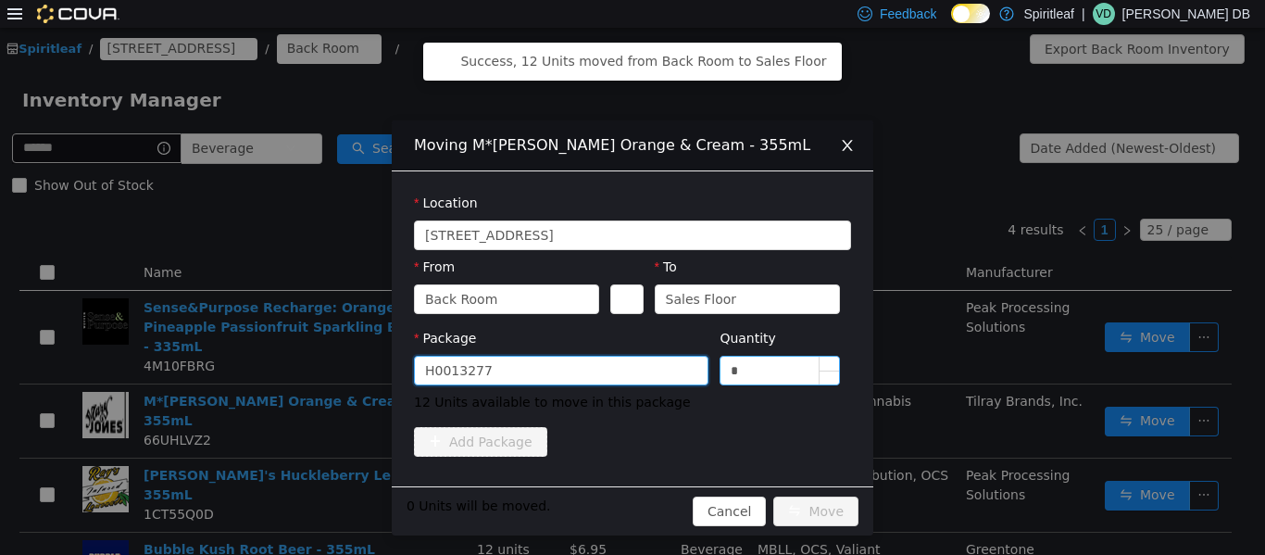
click at [630, 376] on input "*" at bounding box center [780, 370] width 119 height 28
type input "**"
click at [630, 496] on button "Move" at bounding box center [816, 511] width 85 height 30
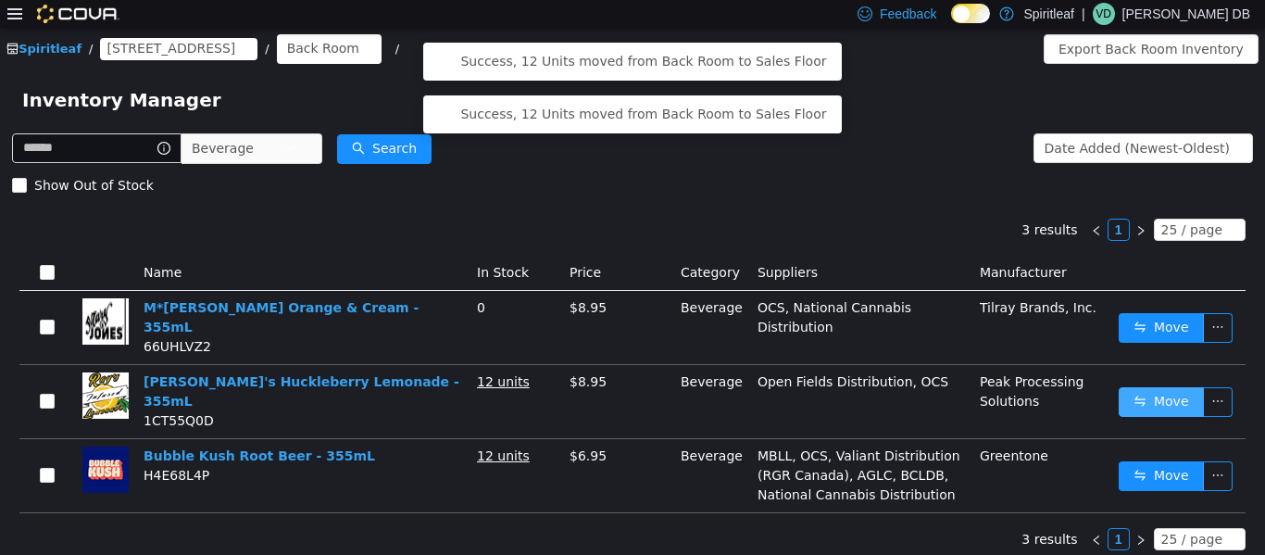
click at [630, 386] on button "Move" at bounding box center [1161, 401] width 85 height 30
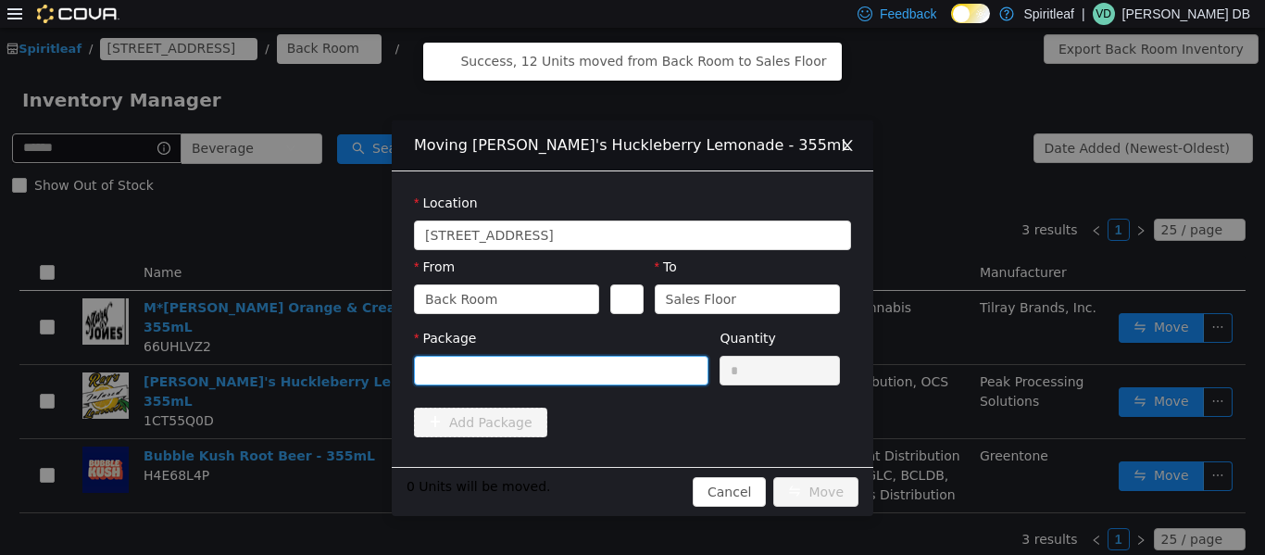
click at [630, 367] on div at bounding box center [555, 370] width 260 height 28
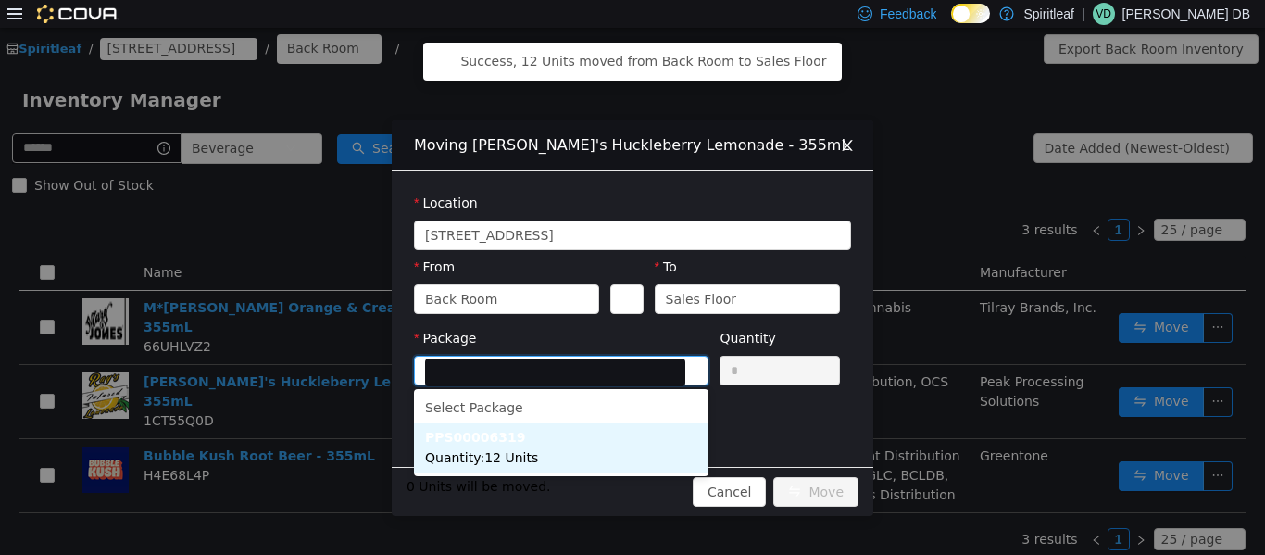
click at [592, 450] on li "PPS00006319 Quantity : 12 Units" at bounding box center [561, 447] width 295 height 50
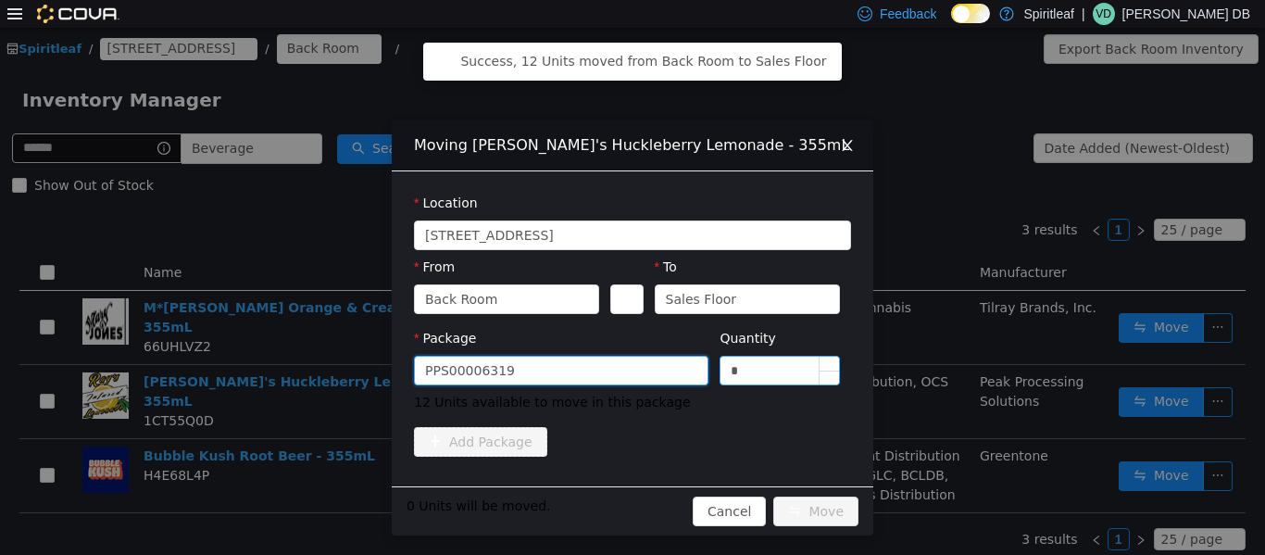
click at [630, 373] on input "*" at bounding box center [780, 370] width 119 height 28
type input "**"
click at [630, 517] on button "Move" at bounding box center [816, 511] width 85 height 30
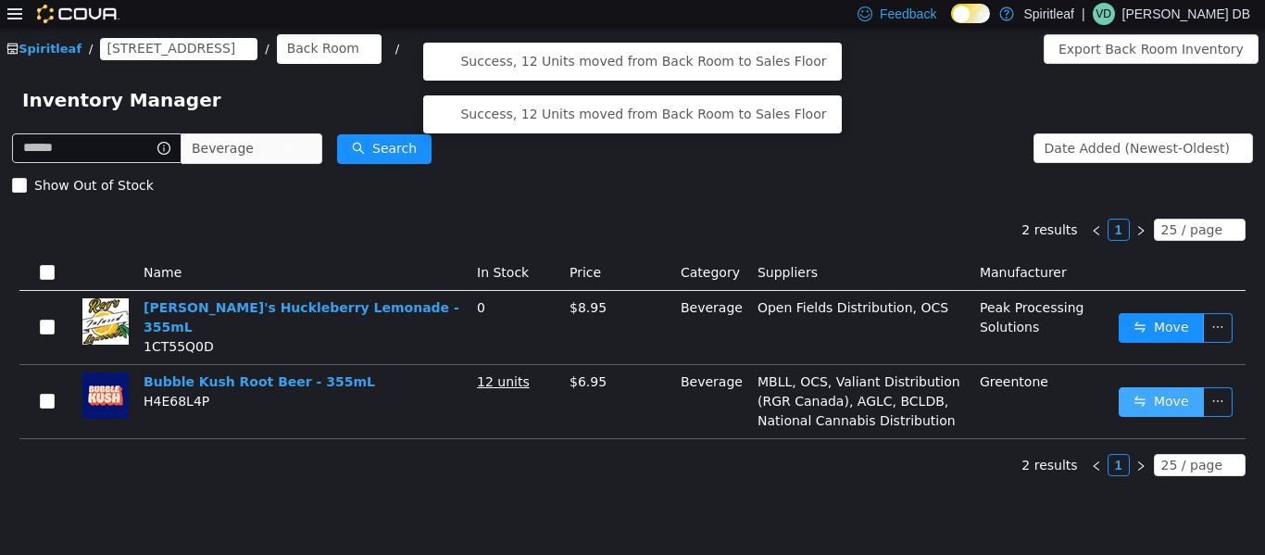
click at [630, 386] on button "Move" at bounding box center [1161, 401] width 85 height 30
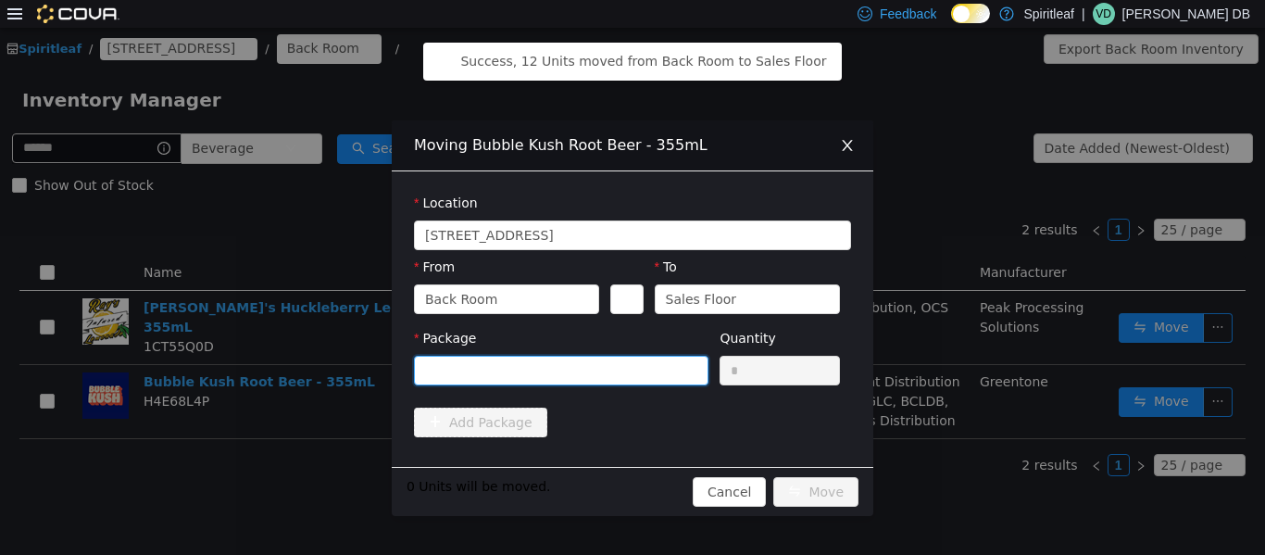
click at [630, 373] on icon "icon: down" at bounding box center [691, 369] width 11 height 11
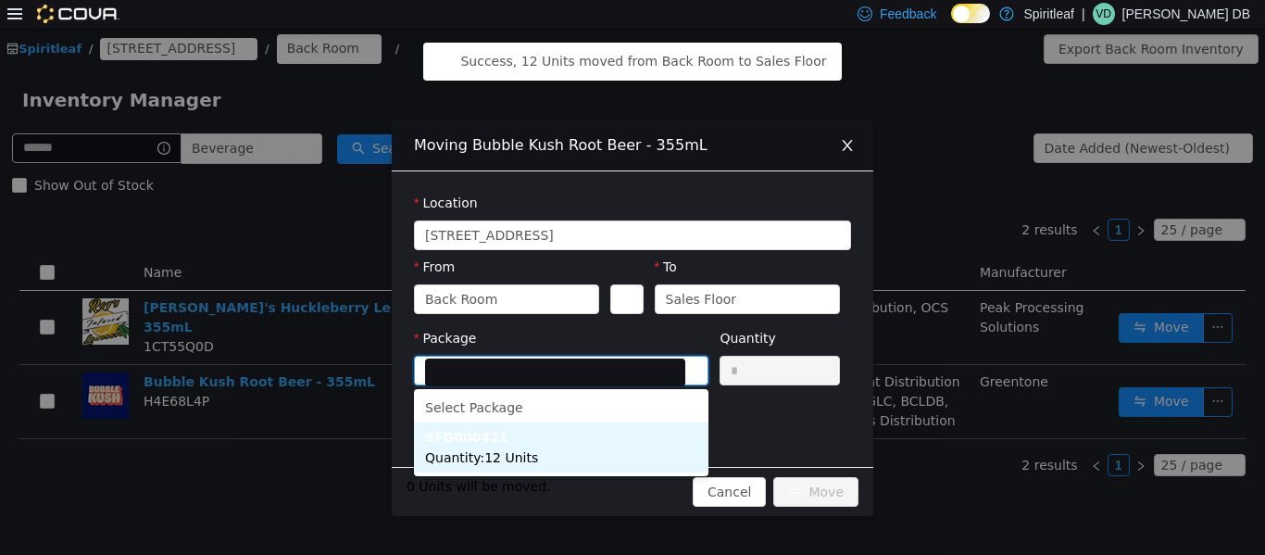
click at [629, 442] on li "SFG000421 Quantity : 12 Units" at bounding box center [561, 447] width 295 height 50
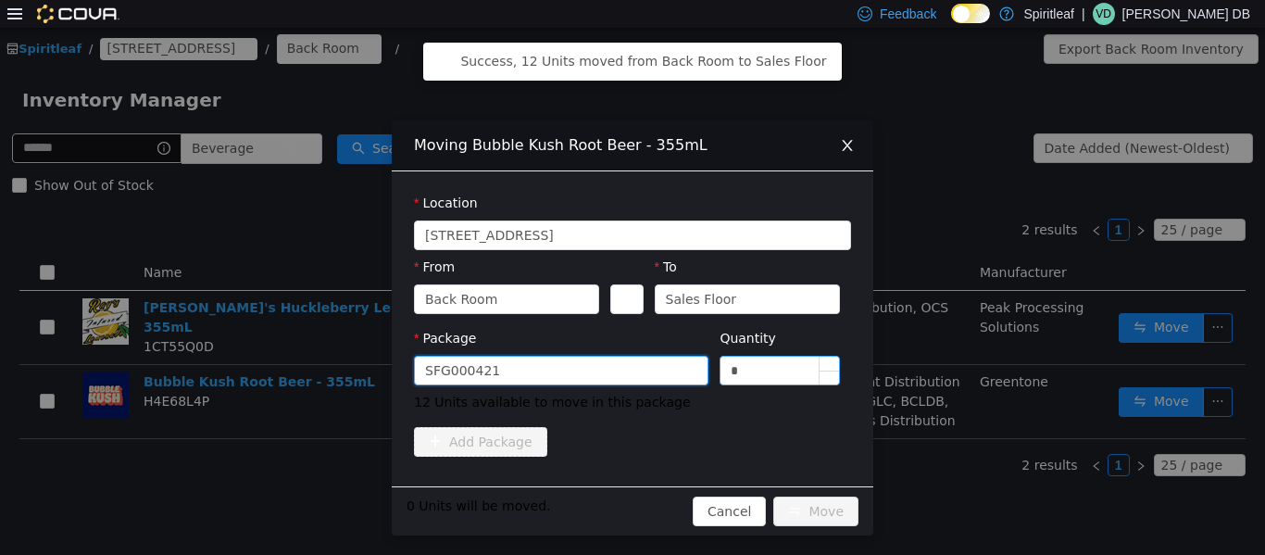
click at [630, 374] on input "*" at bounding box center [780, 370] width 119 height 28
type input "**"
click at [630, 506] on button "Move" at bounding box center [816, 511] width 85 height 30
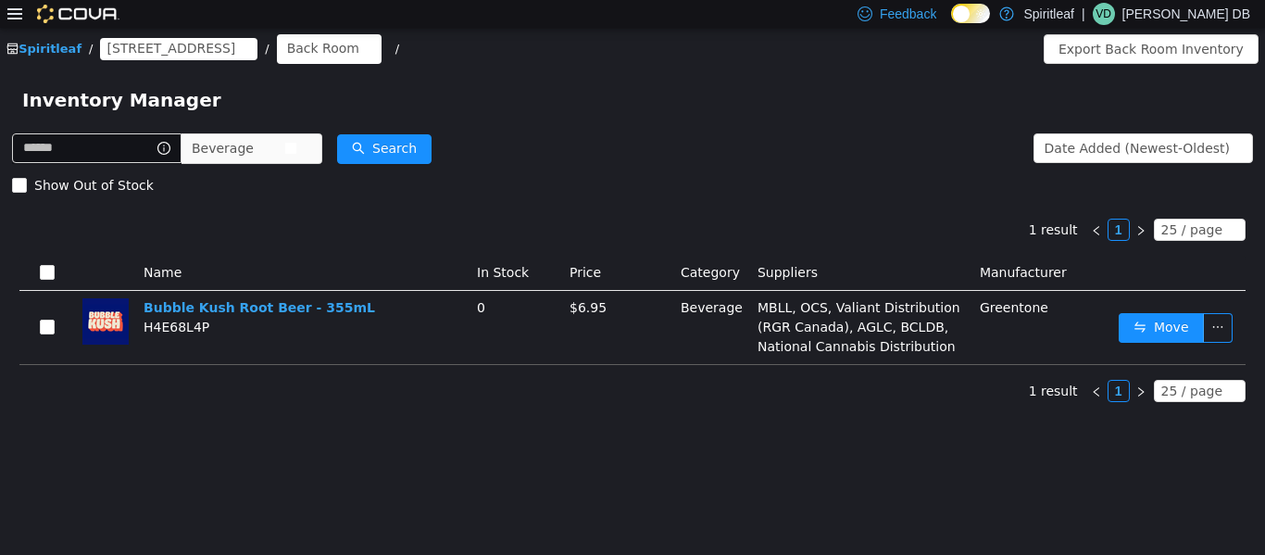
click at [284, 141] on span "Beverage" at bounding box center [238, 147] width 93 height 28
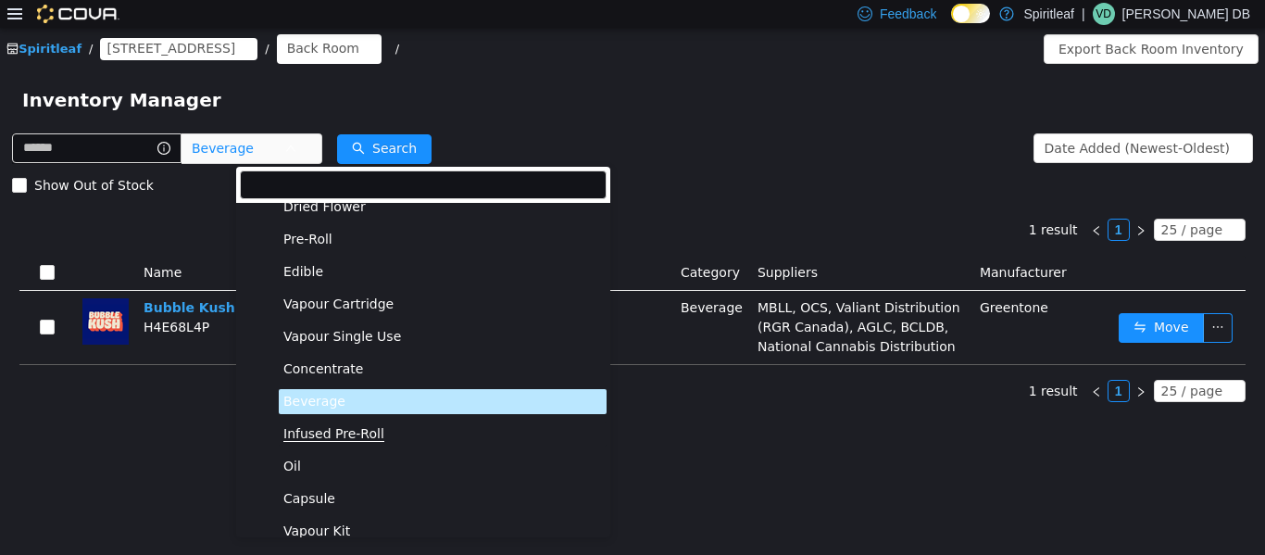
click at [356, 429] on span "Infused Pre-Roll" at bounding box center [333, 433] width 101 height 16
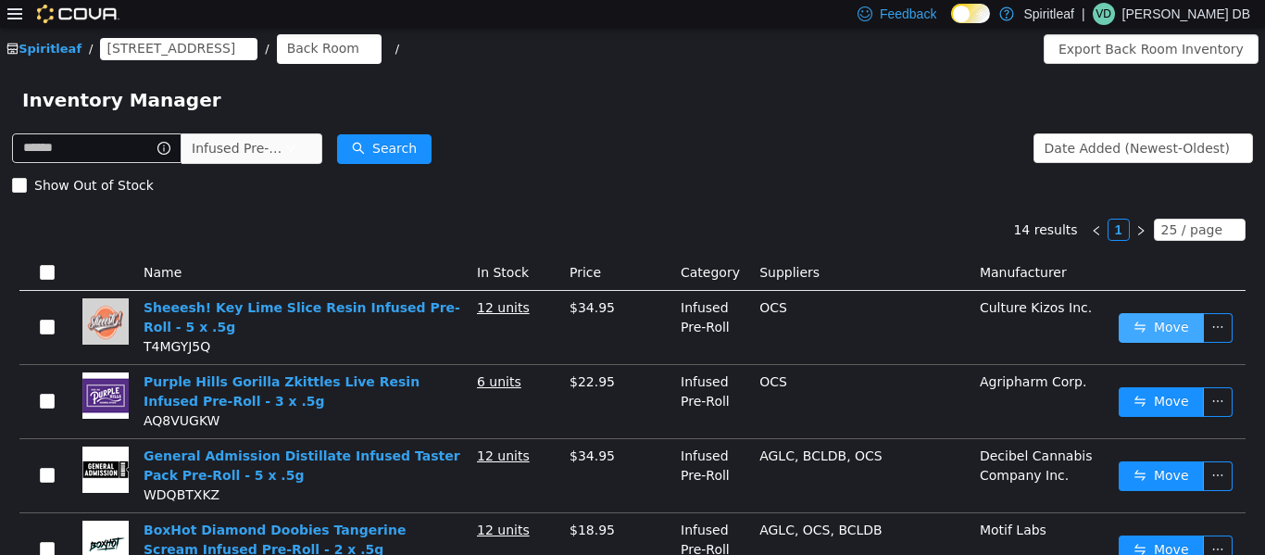
click at [630, 332] on button "Move" at bounding box center [1161, 327] width 85 height 30
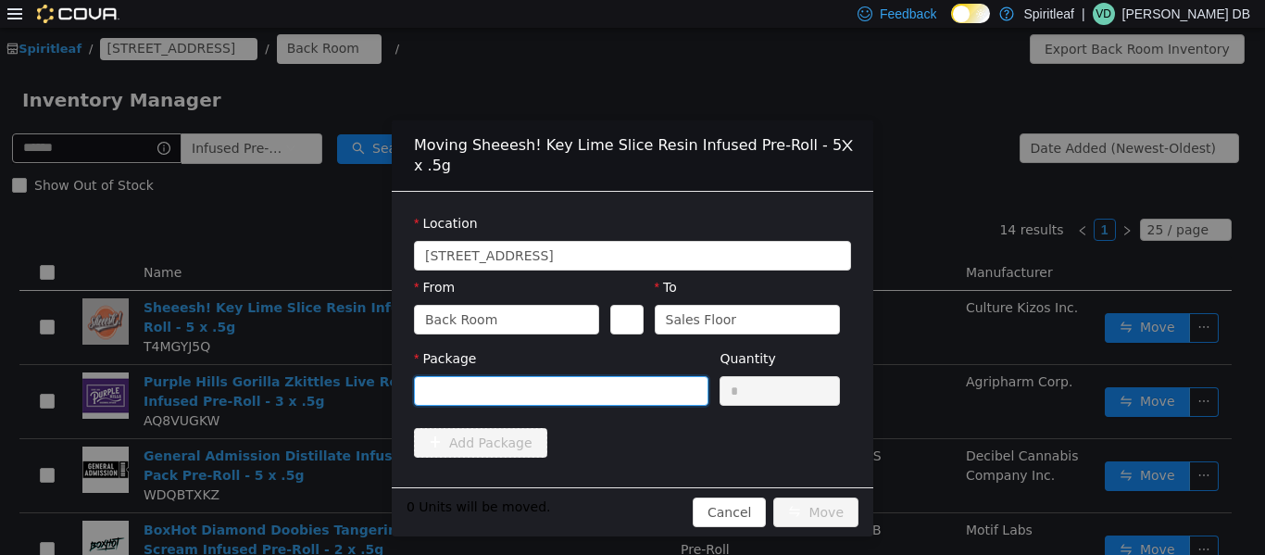
click at [522, 382] on div at bounding box center [555, 390] width 260 height 28
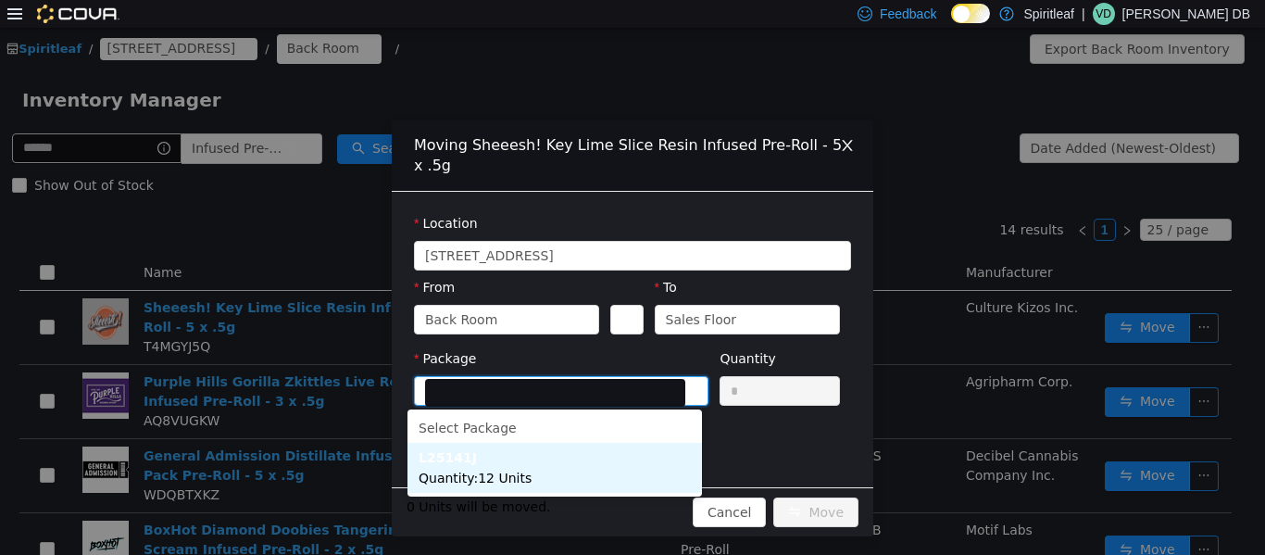
click at [557, 468] on li "L25141J Quantity : 12 Units" at bounding box center [555, 467] width 295 height 50
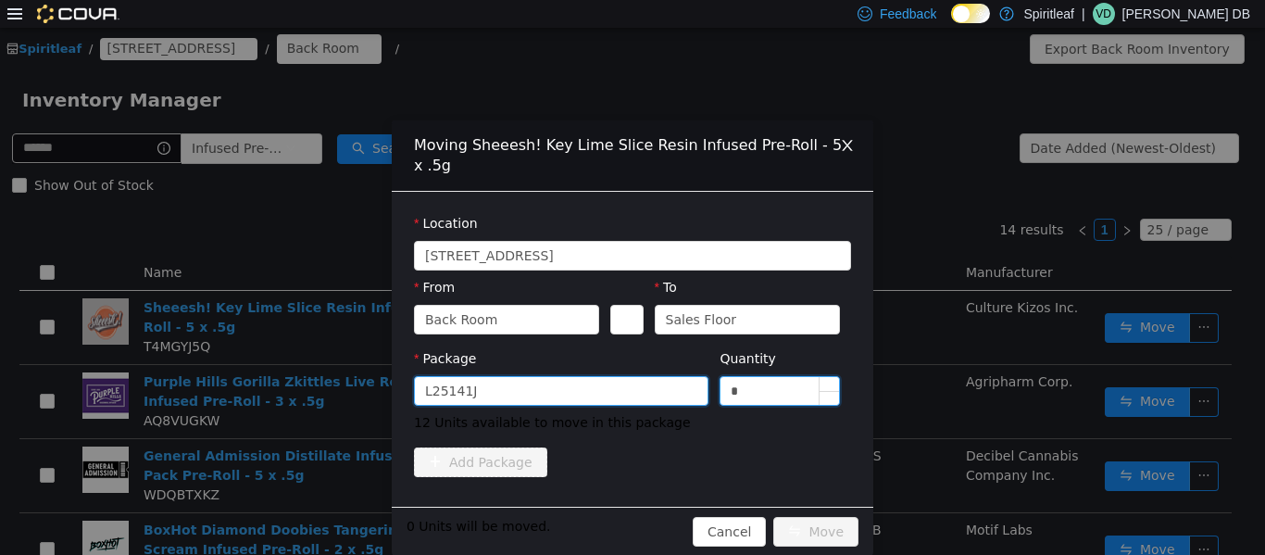
click at [630, 395] on input "*" at bounding box center [780, 390] width 119 height 28
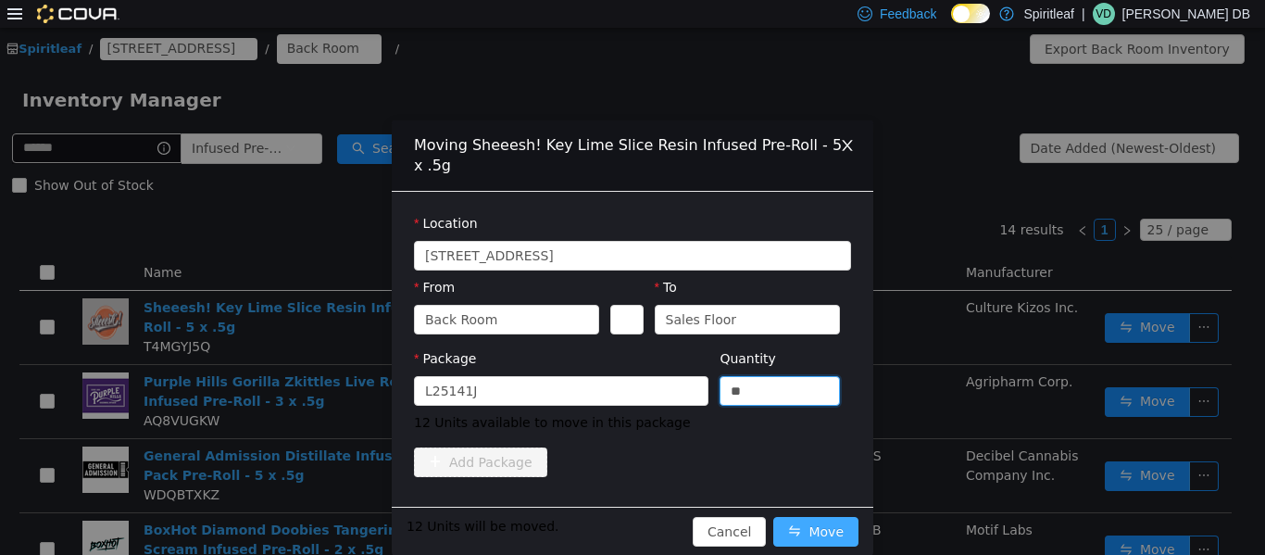
type input "**"
click at [630, 528] on button "Move" at bounding box center [816, 531] width 85 height 30
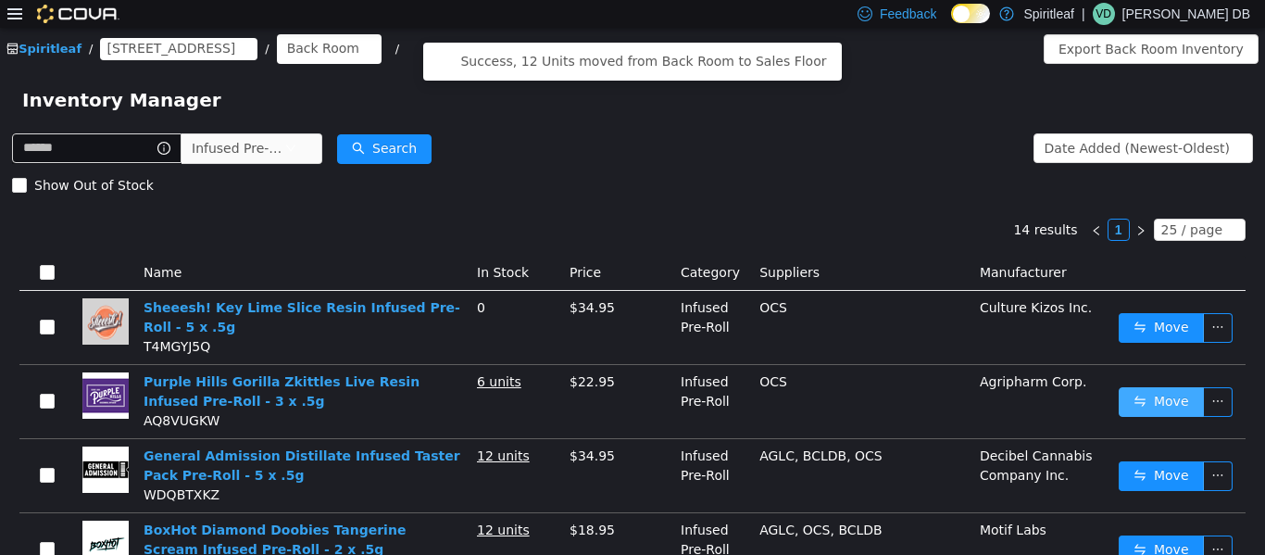
click at [630, 401] on button "Move" at bounding box center [1161, 401] width 85 height 30
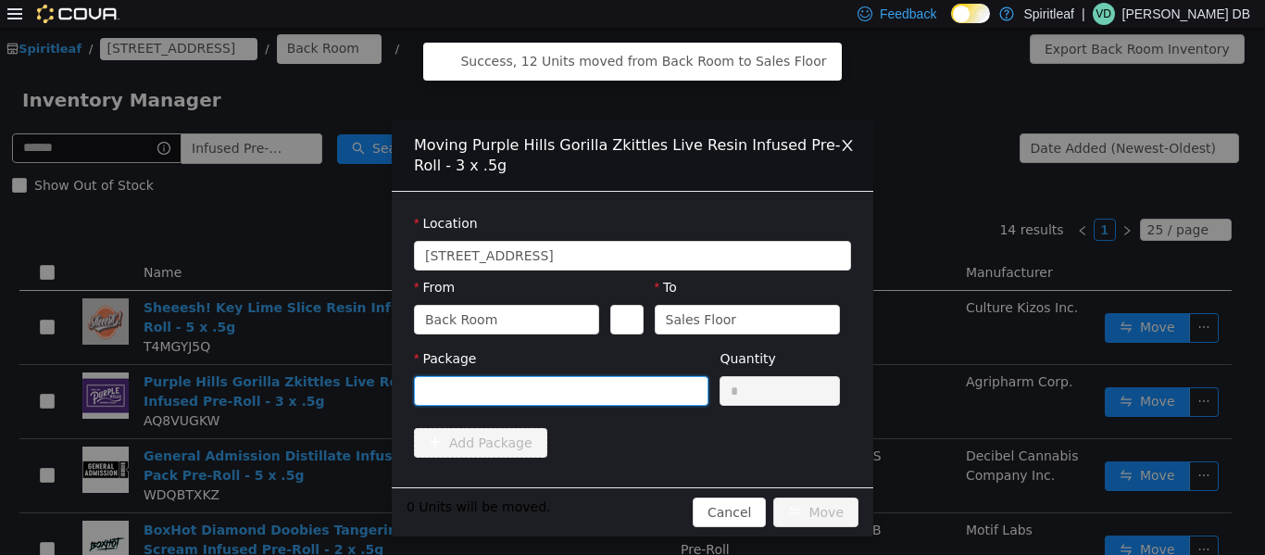
click at [630, 396] on div at bounding box center [555, 390] width 260 height 28
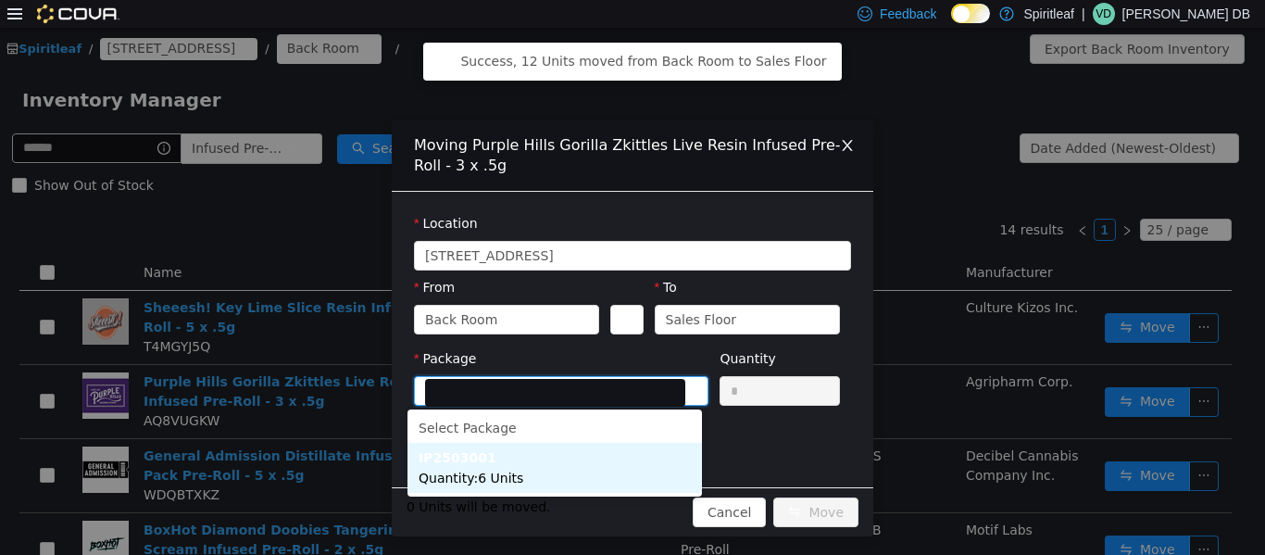
click at [547, 463] on li "IP2503001 Quantity : 6 Units" at bounding box center [555, 467] width 295 height 50
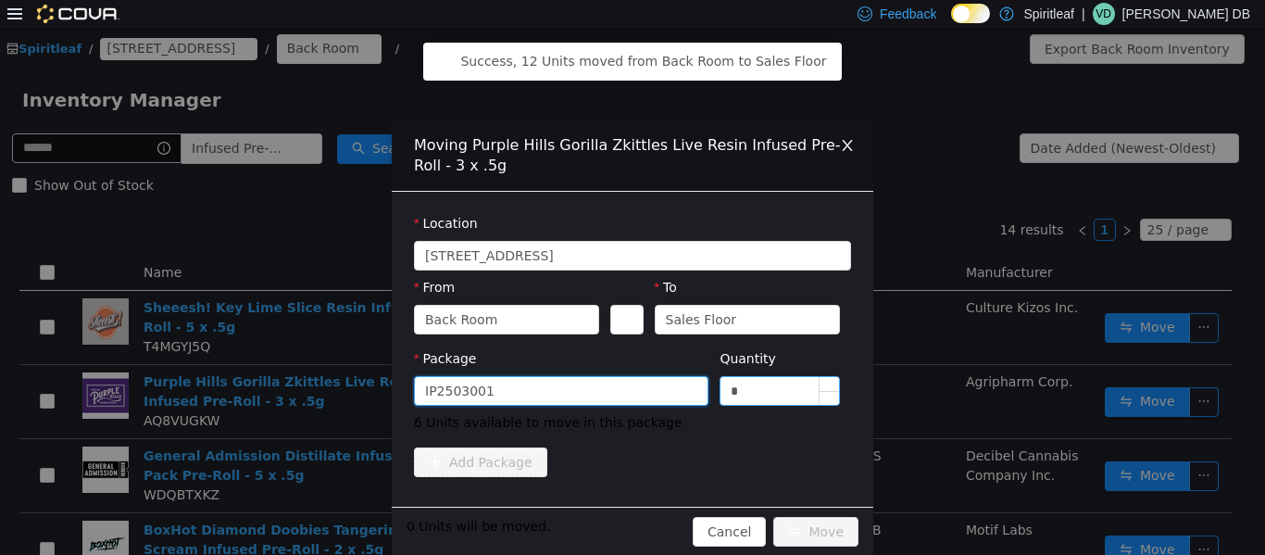
click at [630, 393] on input "*" at bounding box center [780, 390] width 119 height 28
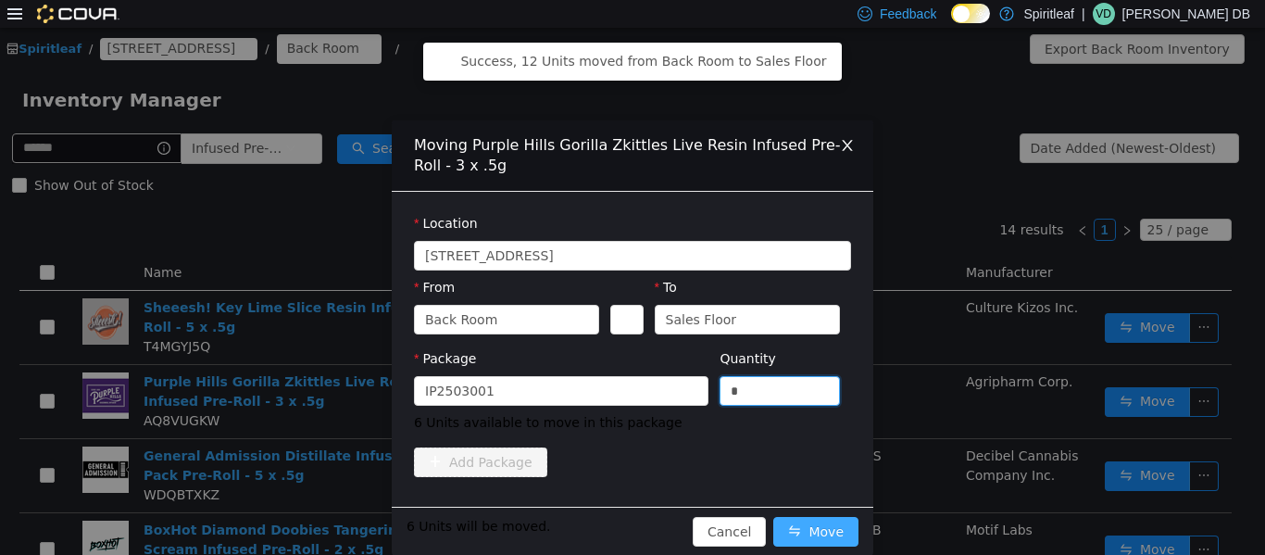
type input "*"
click at [630, 536] on button "Move" at bounding box center [816, 531] width 85 height 30
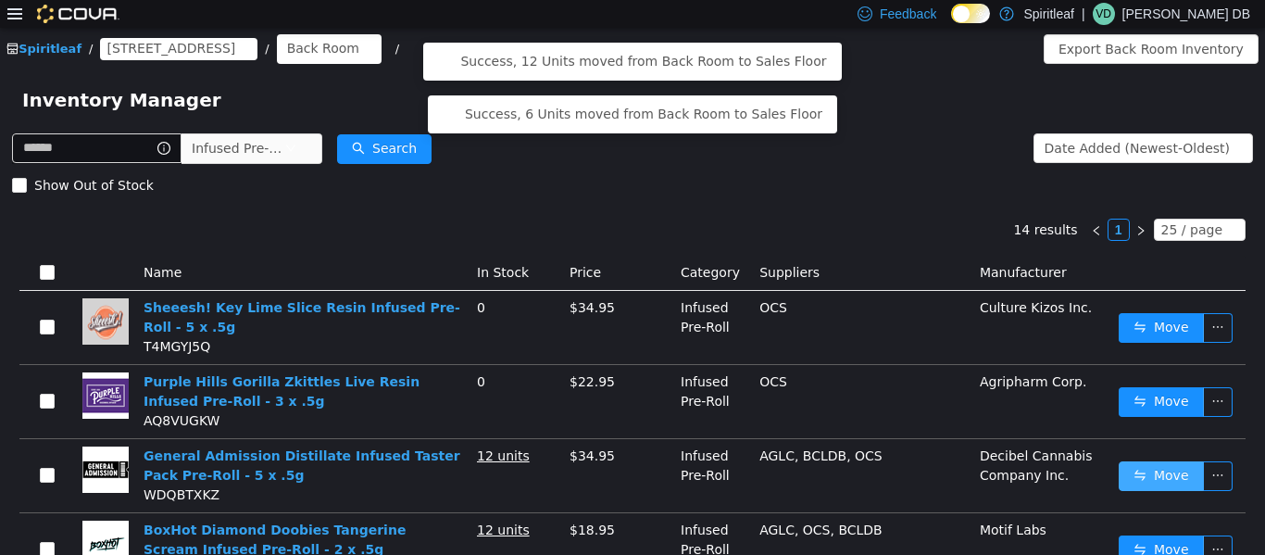
click at [630, 460] on button "Move" at bounding box center [1161, 475] width 85 height 30
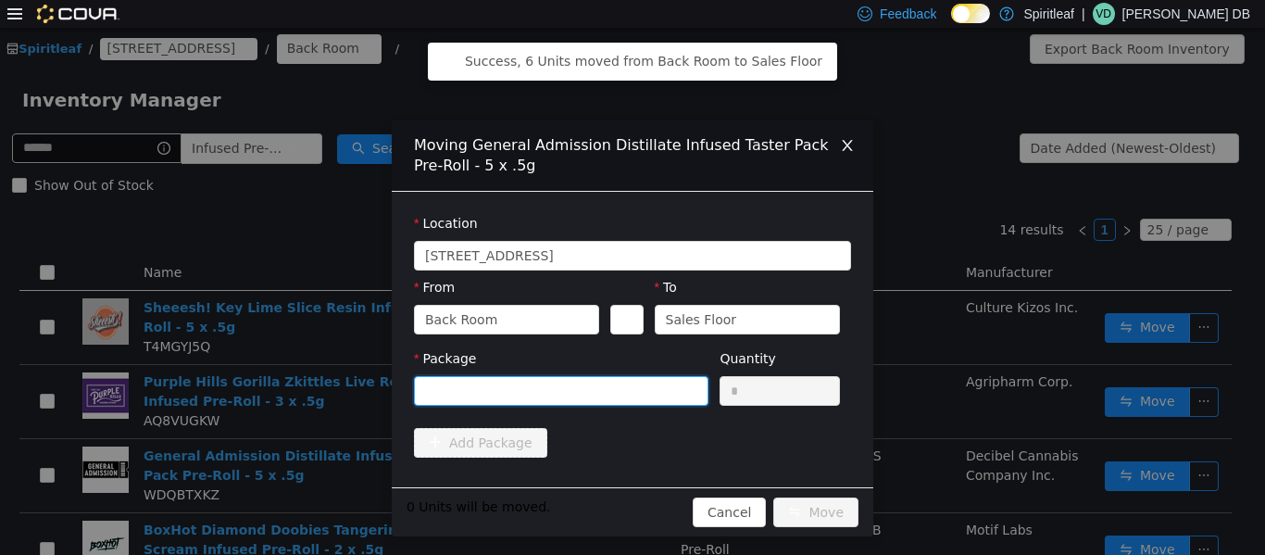
click at [590, 382] on div at bounding box center [555, 390] width 260 height 28
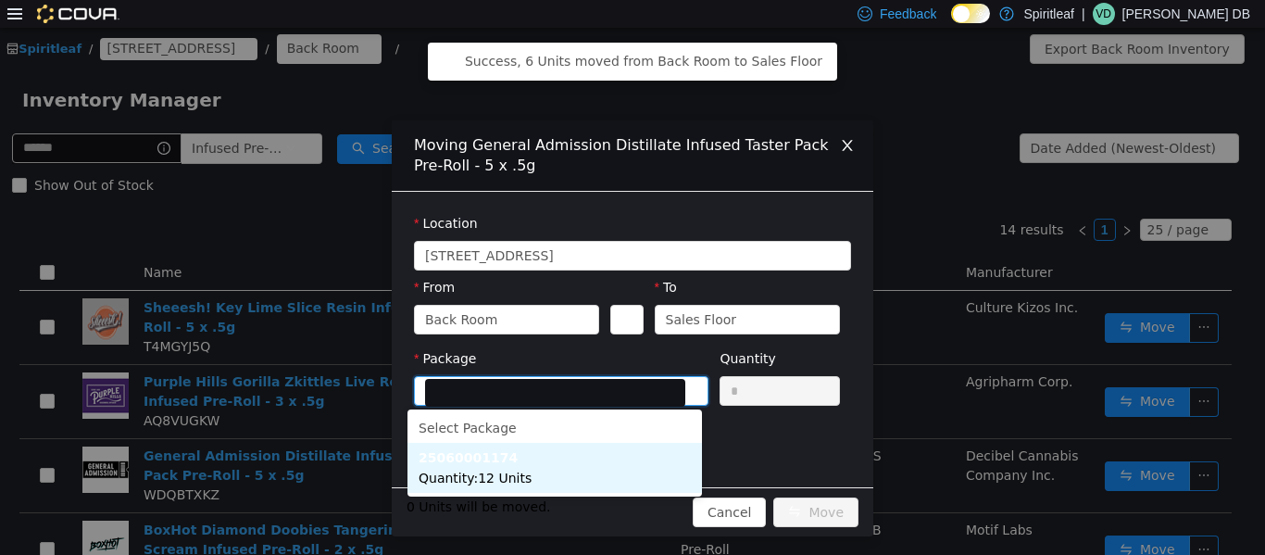
click at [574, 473] on li "25060001174 Quantity : 12 Units" at bounding box center [555, 467] width 295 height 50
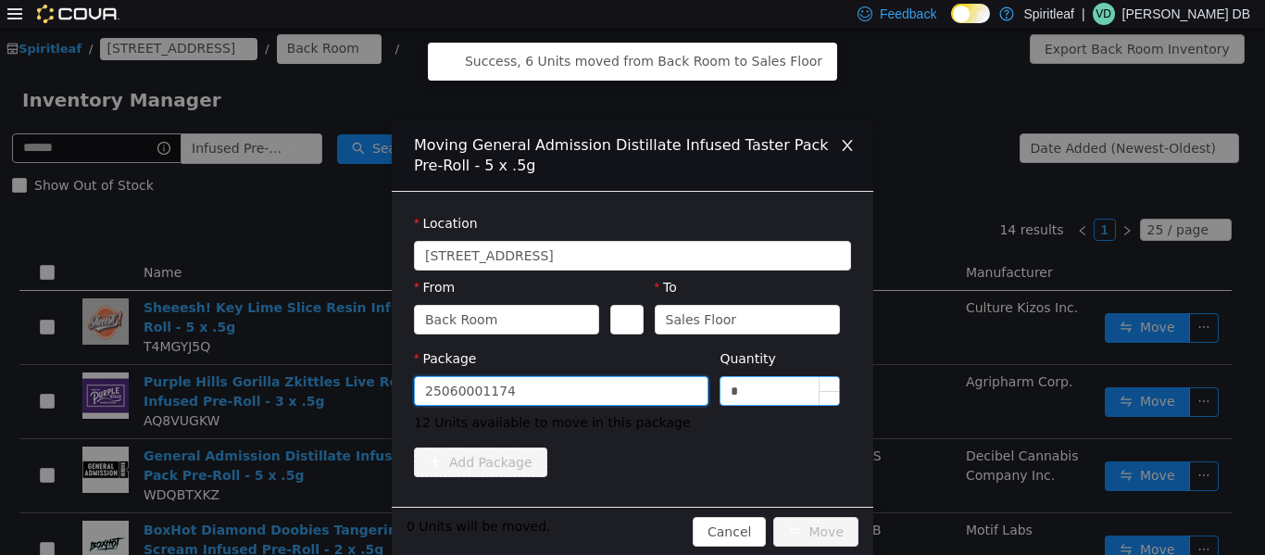
click at [630, 386] on input "*" at bounding box center [780, 390] width 119 height 28
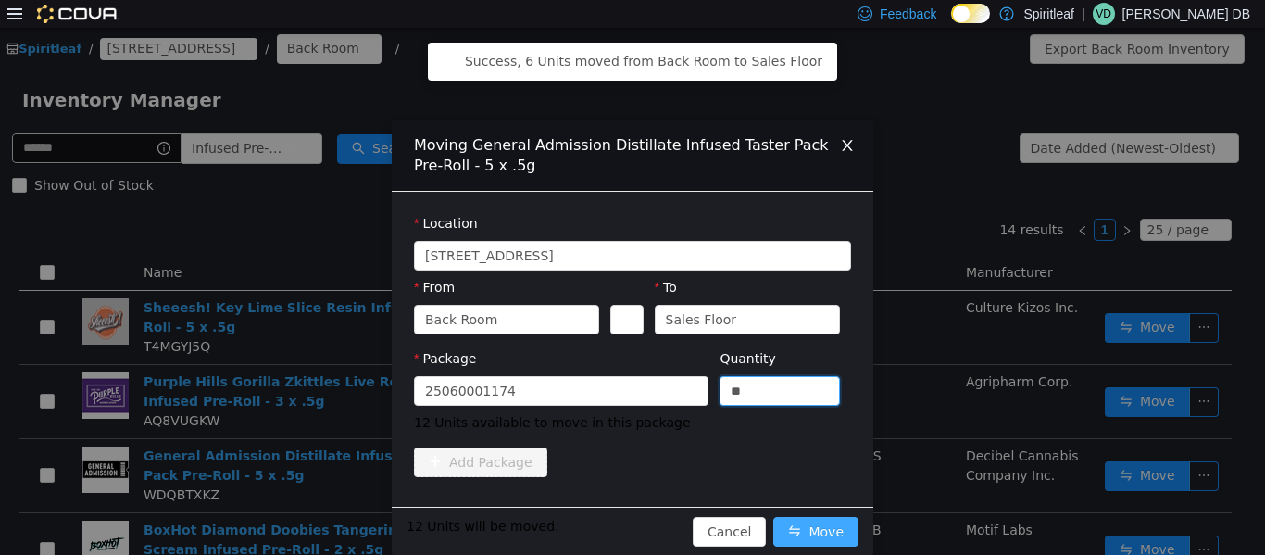
type input "**"
click at [630, 536] on button "Move" at bounding box center [816, 531] width 85 height 30
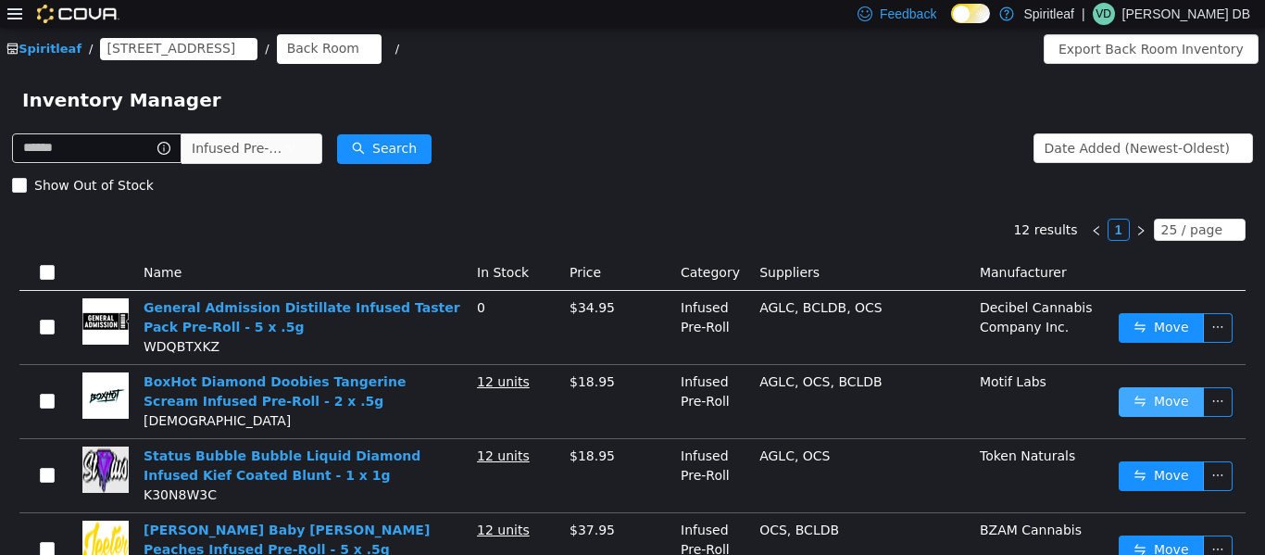
click at [630, 393] on button "Move" at bounding box center [1161, 401] width 85 height 30
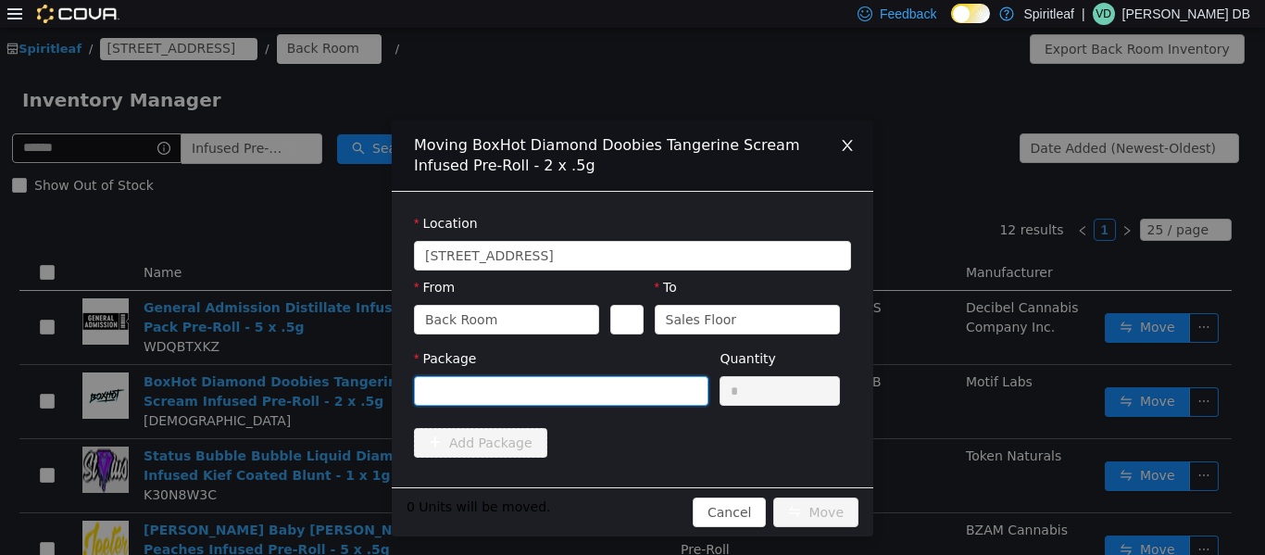
click at [623, 391] on div at bounding box center [555, 390] width 260 height 28
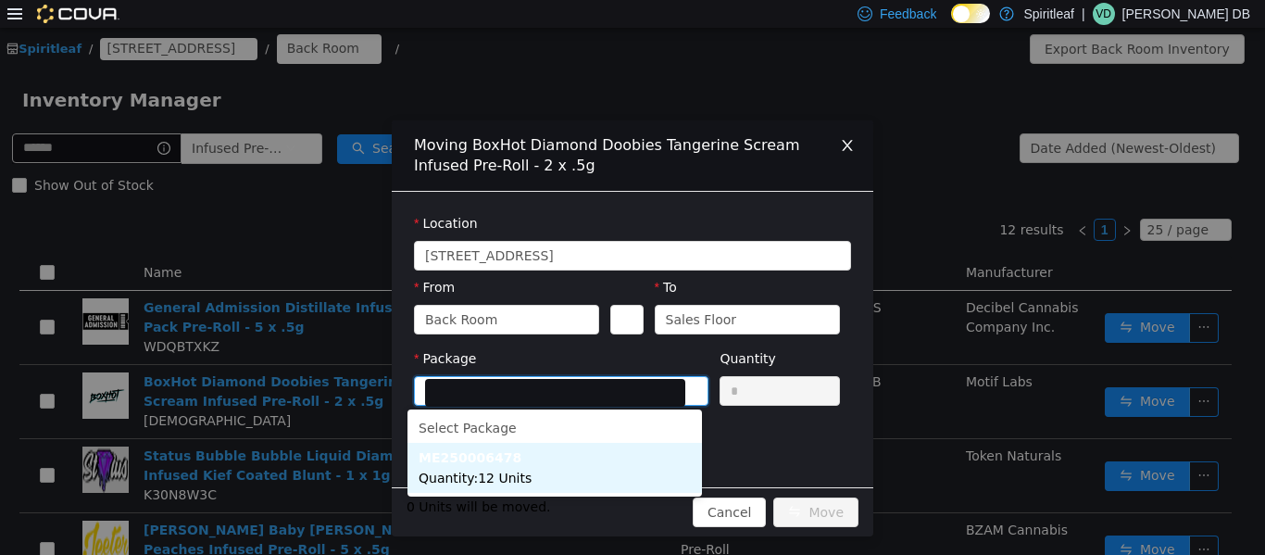
click at [491, 478] on span "Quantity : 12 Units" at bounding box center [475, 477] width 113 height 15
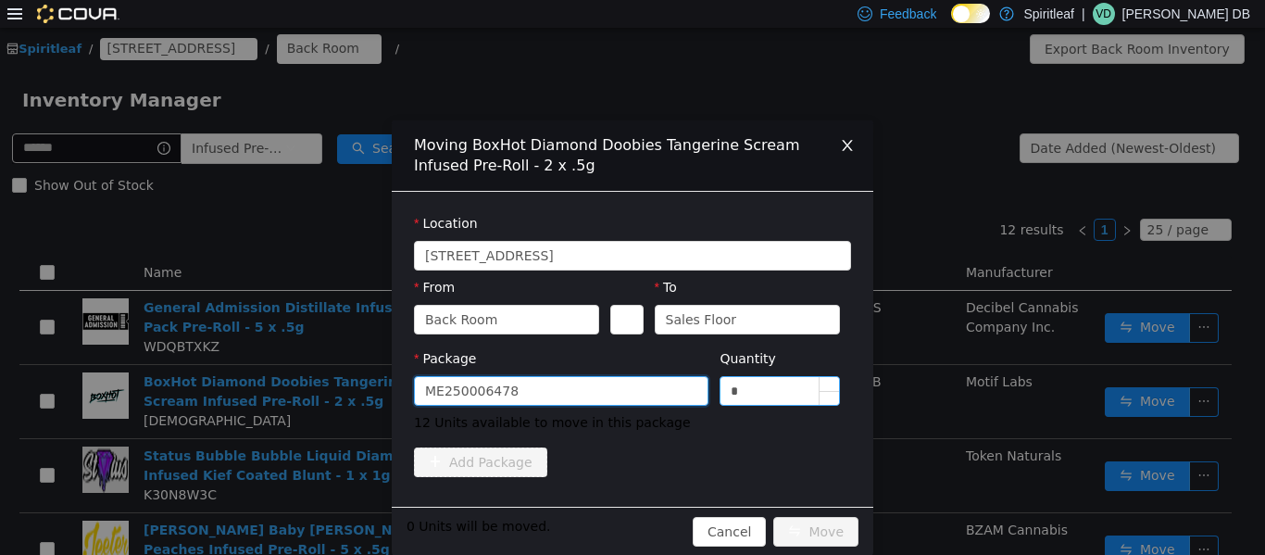
click at [630, 397] on input "*" at bounding box center [780, 390] width 119 height 28
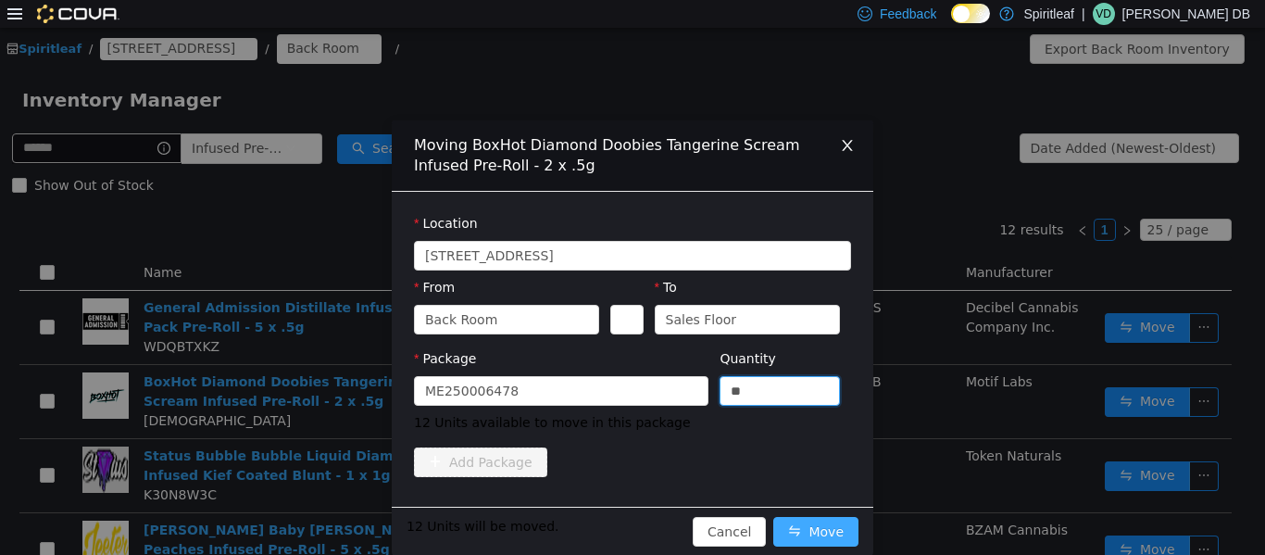
type input "**"
click at [630, 529] on button "Move" at bounding box center [816, 531] width 85 height 30
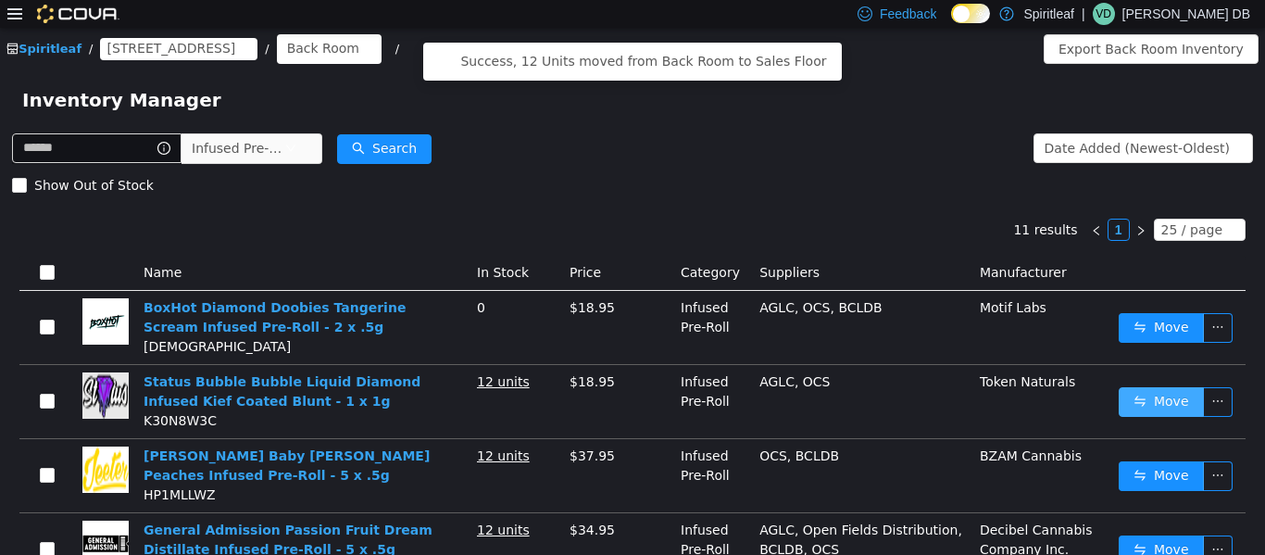
click at [630, 405] on button "Move" at bounding box center [1161, 401] width 85 height 30
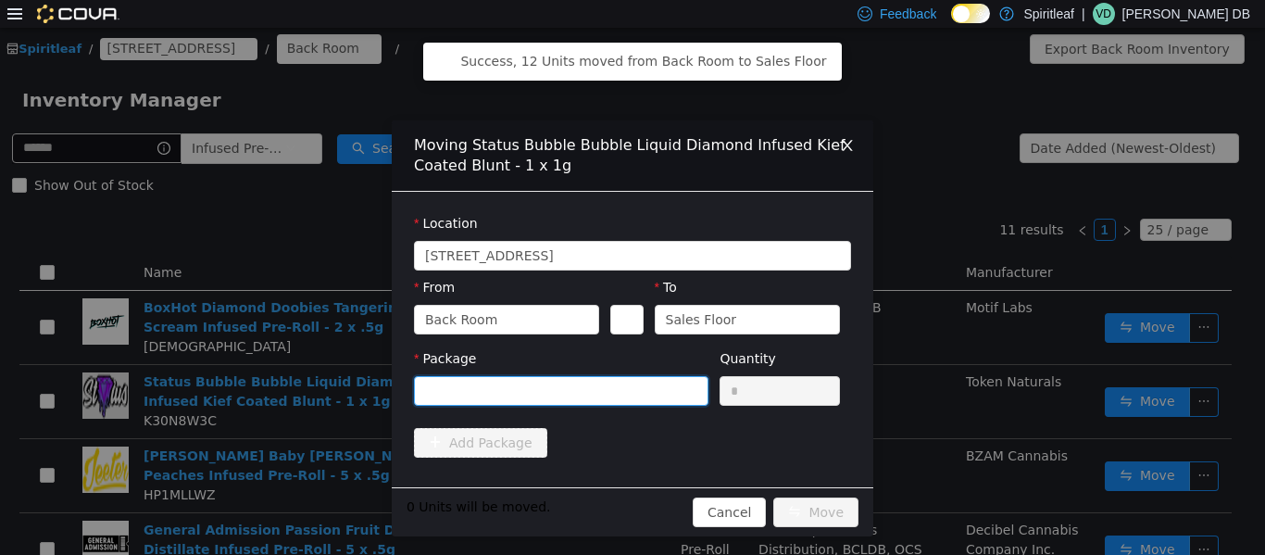
click at [630, 397] on div at bounding box center [555, 390] width 260 height 28
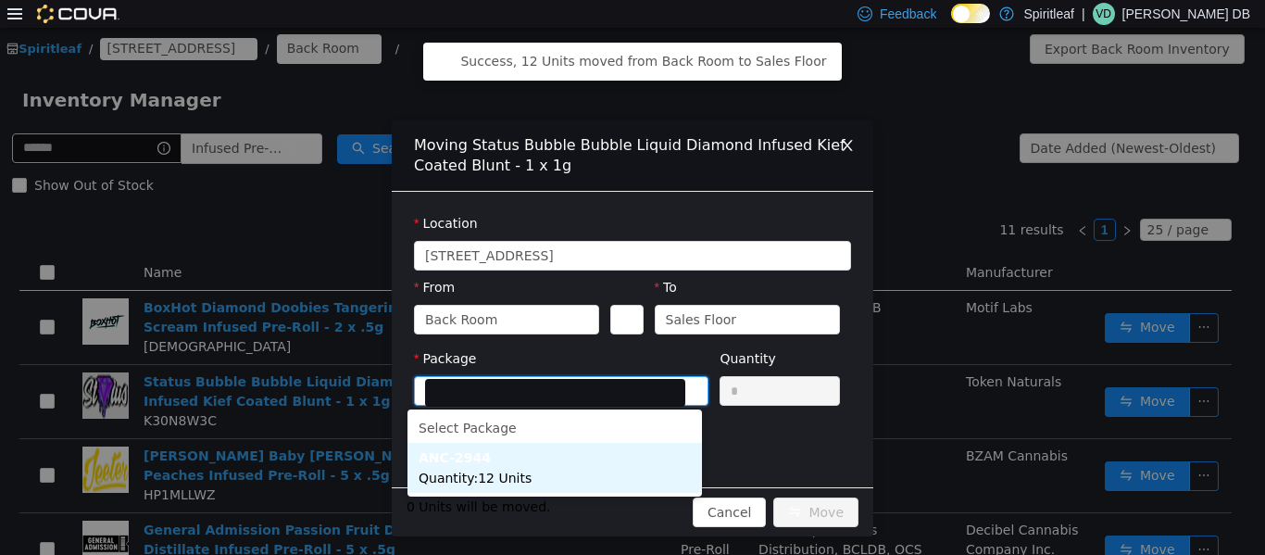
click at [565, 485] on li "ANC-2944 Quantity : 12 Units" at bounding box center [555, 467] width 295 height 50
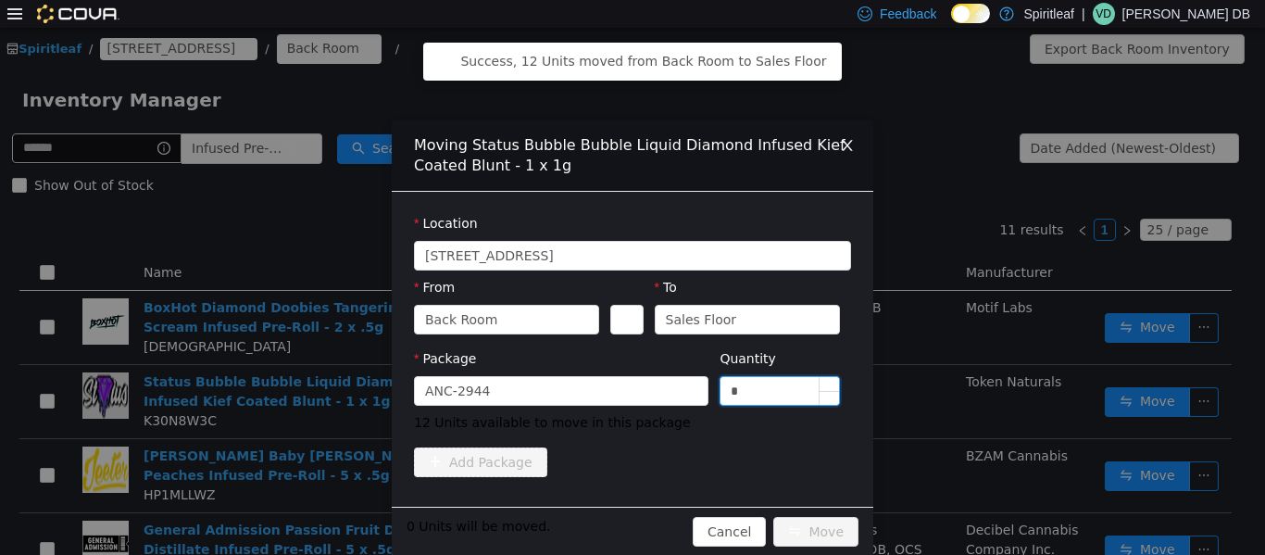
click at [630, 387] on input "*" at bounding box center [780, 390] width 119 height 28
type input "**"
click at [630, 523] on button "Move" at bounding box center [816, 531] width 85 height 30
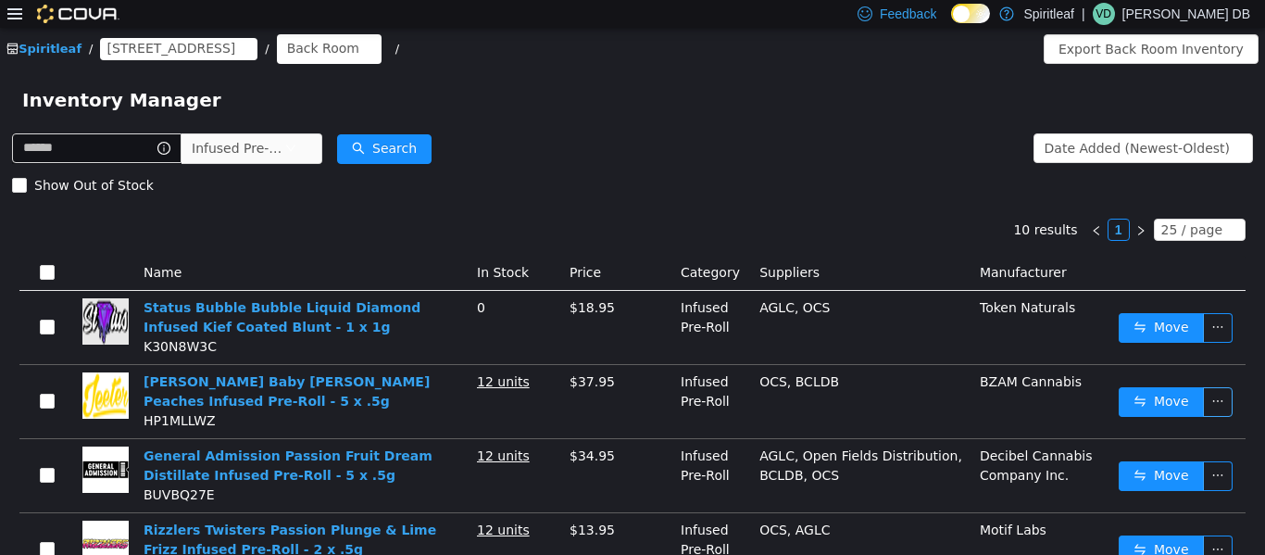
click at [630, 386] on button "button" at bounding box center [1218, 401] width 30 height 30
click at [630, 397] on button "Move" at bounding box center [1161, 401] width 85 height 30
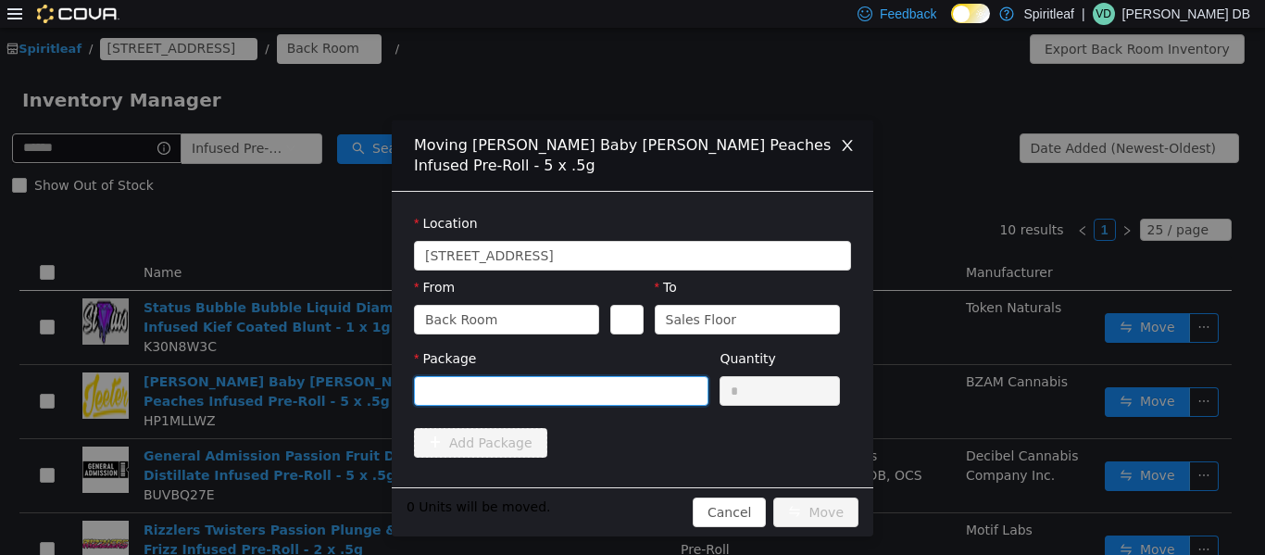
click at [611, 376] on div at bounding box center [555, 390] width 260 height 28
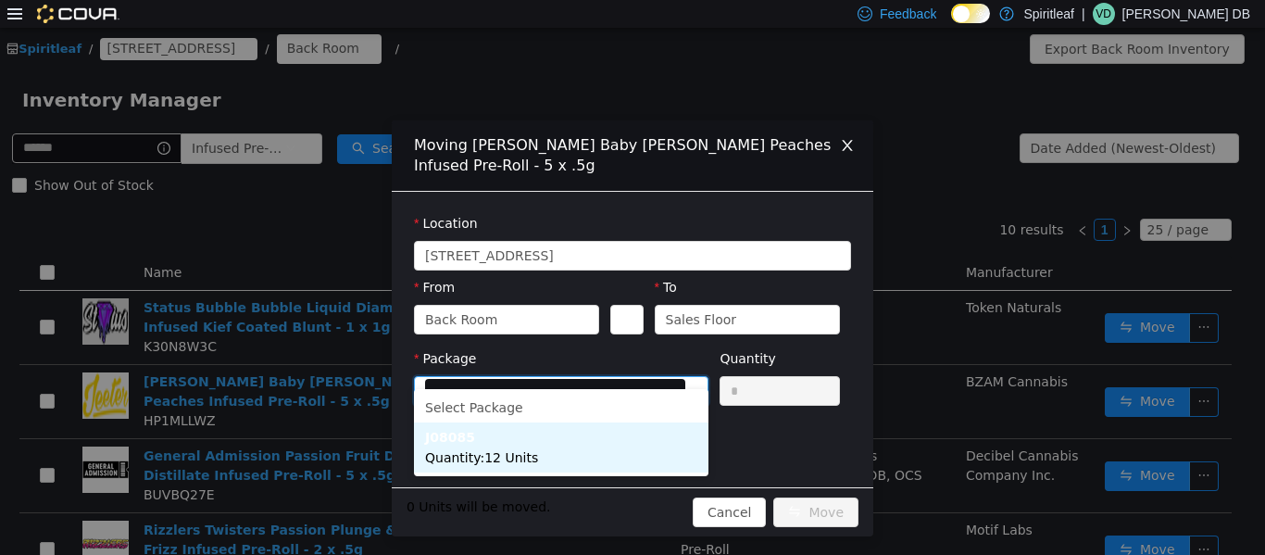
click at [584, 456] on li "J08085 Quantity : 12 Units" at bounding box center [561, 447] width 295 height 50
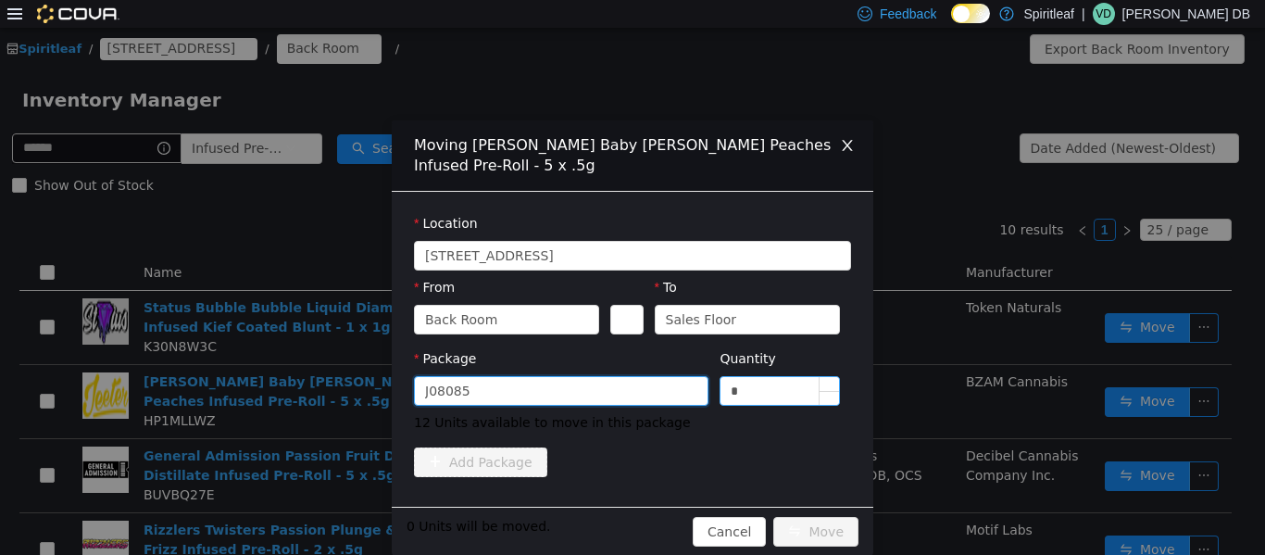
click at [630, 382] on input "*" at bounding box center [780, 390] width 119 height 28
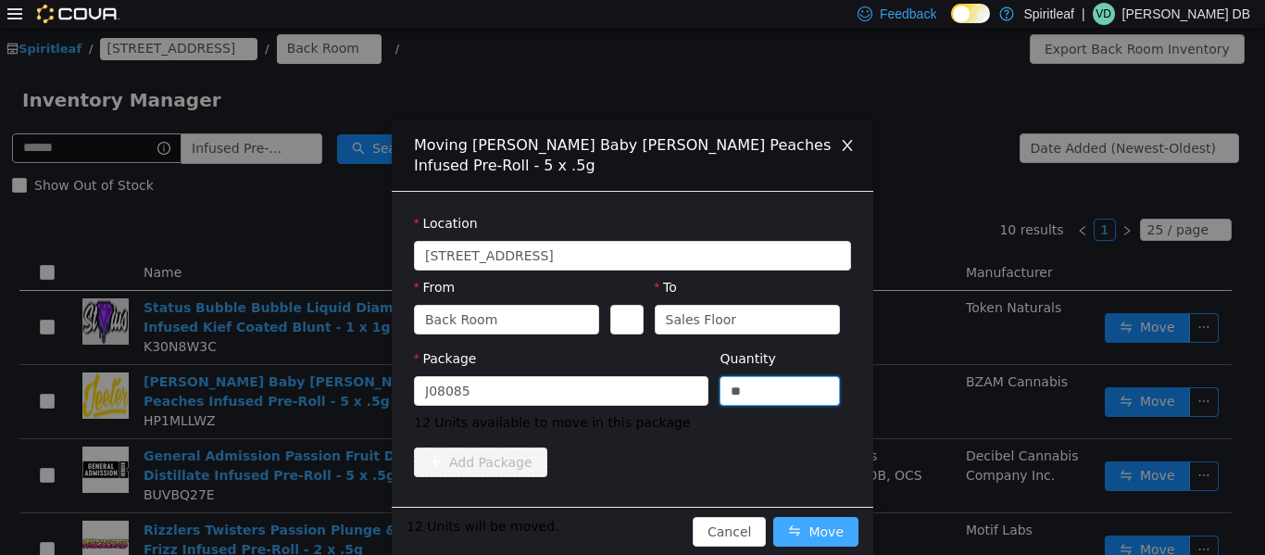
type input "**"
click at [630, 516] on button "Move" at bounding box center [816, 531] width 85 height 30
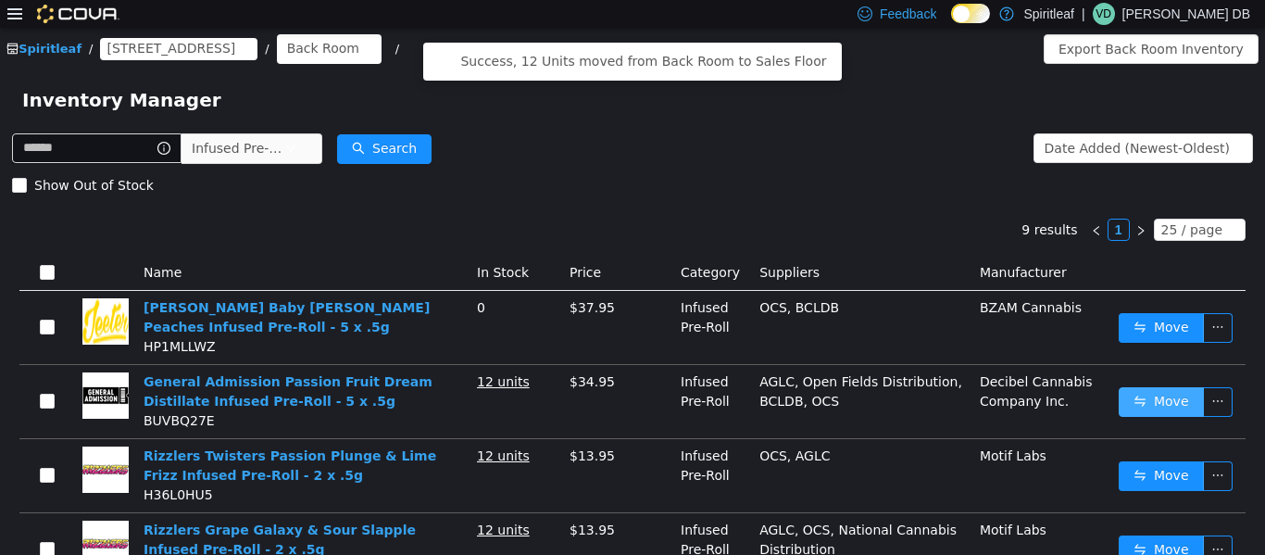
click at [630, 412] on button "Move" at bounding box center [1161, 401] width 85 height 30
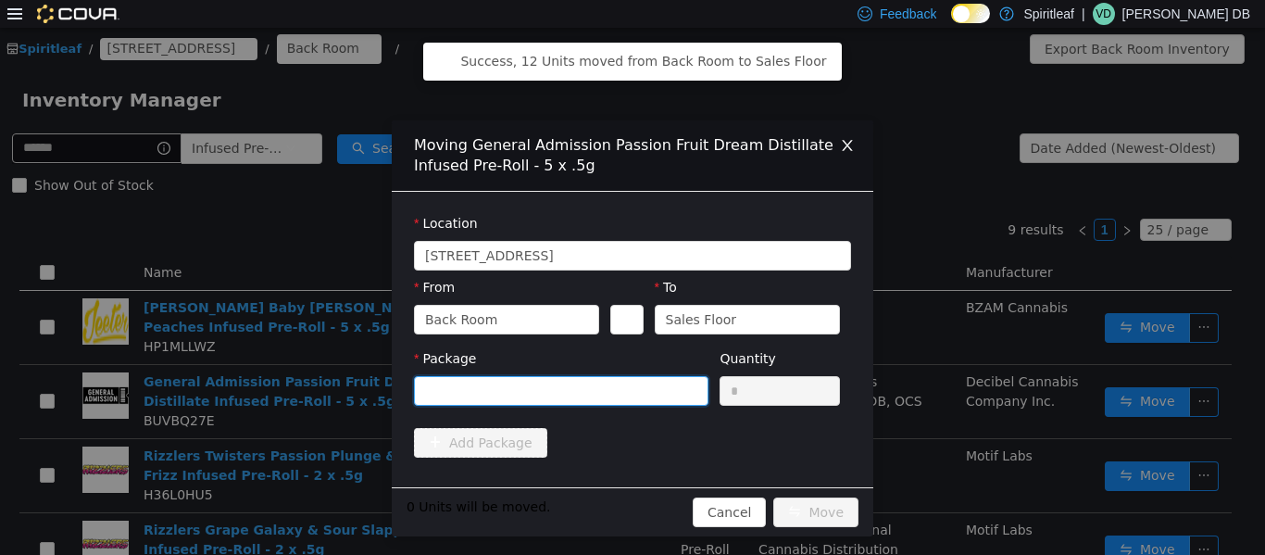
click at [605, 394] on div at bounding box center [555, 390] width 260 height 28
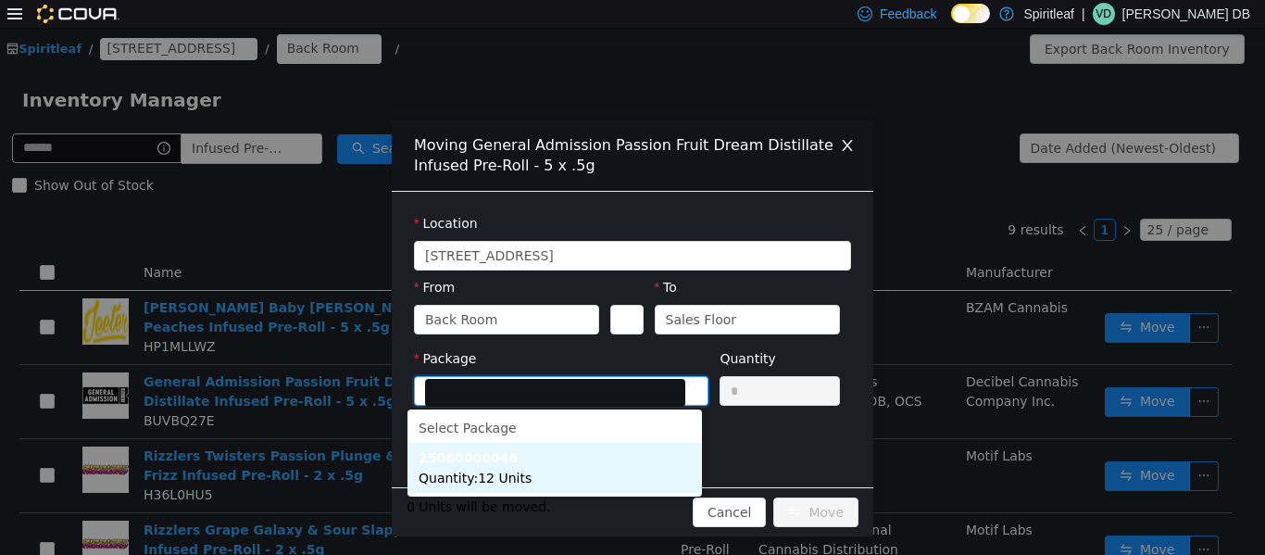
click at [580, 475] on li "25060000046 Quantity : 12 Units" at bounding box center [555, 467] width 295 height 50
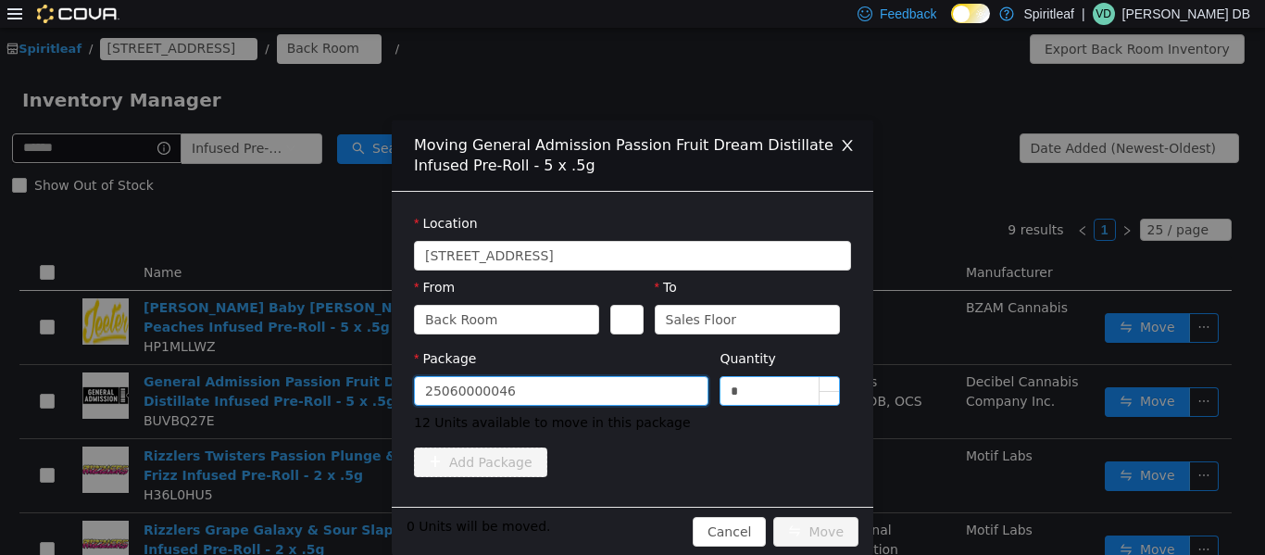
click at [630, 395] on input "*" at bounding box center [780, 390] width 119 height 28
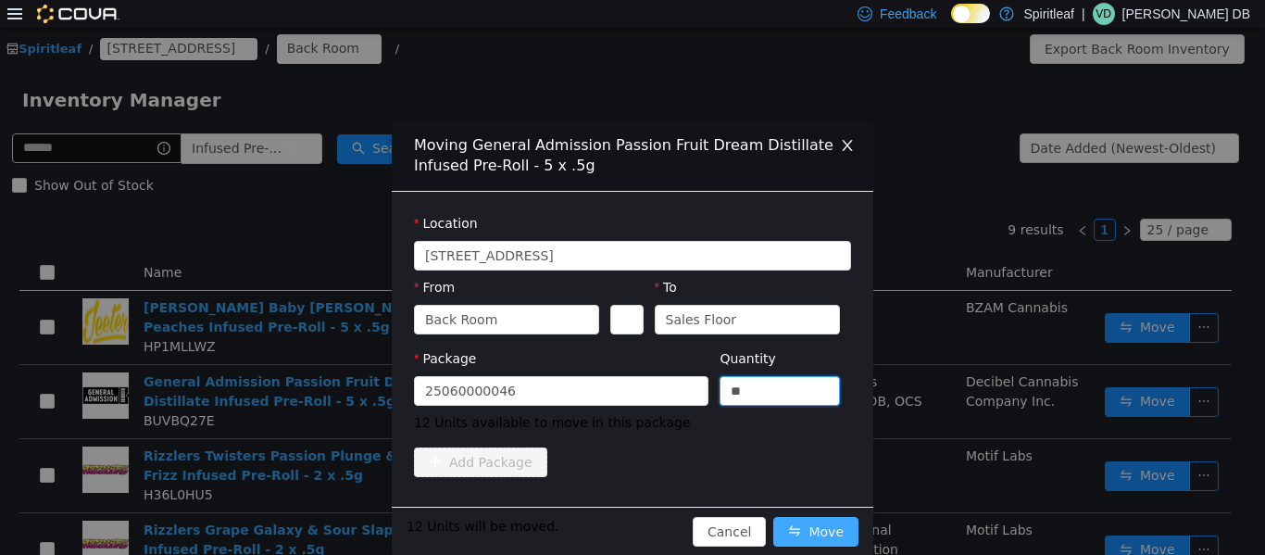
type input "**"
click at [630, 525] on button "Move" at bounding box center [816, 531] width 85 height 30
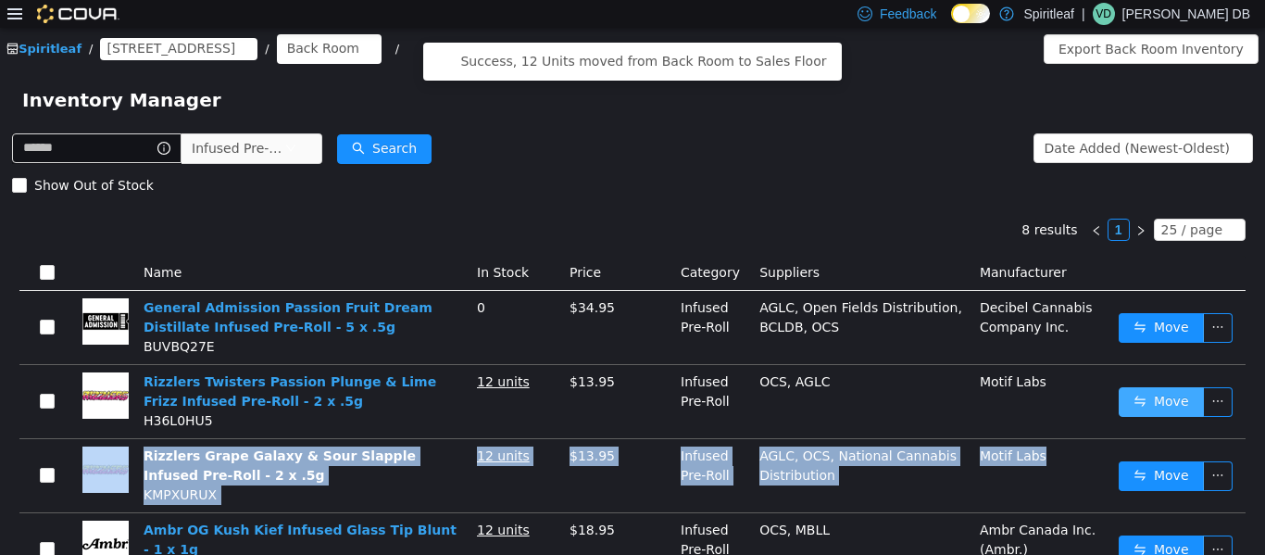
drag, startPoint x: 1035, startPoint y: 462, endPoint x: 1153, endPoint y: 403, distance: 132.6
click at [630, 403] on button "Move" at bounding box center [1161, 401] width 85 height 30
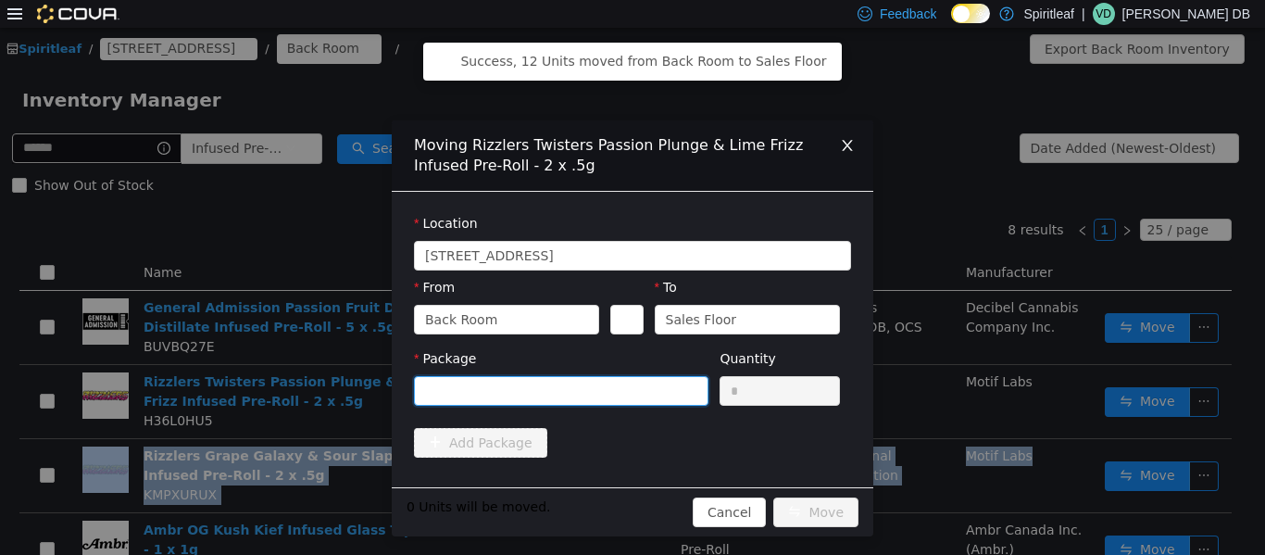
click at [578, 393] on div at bounding box center [555, 390] width 260 height 28
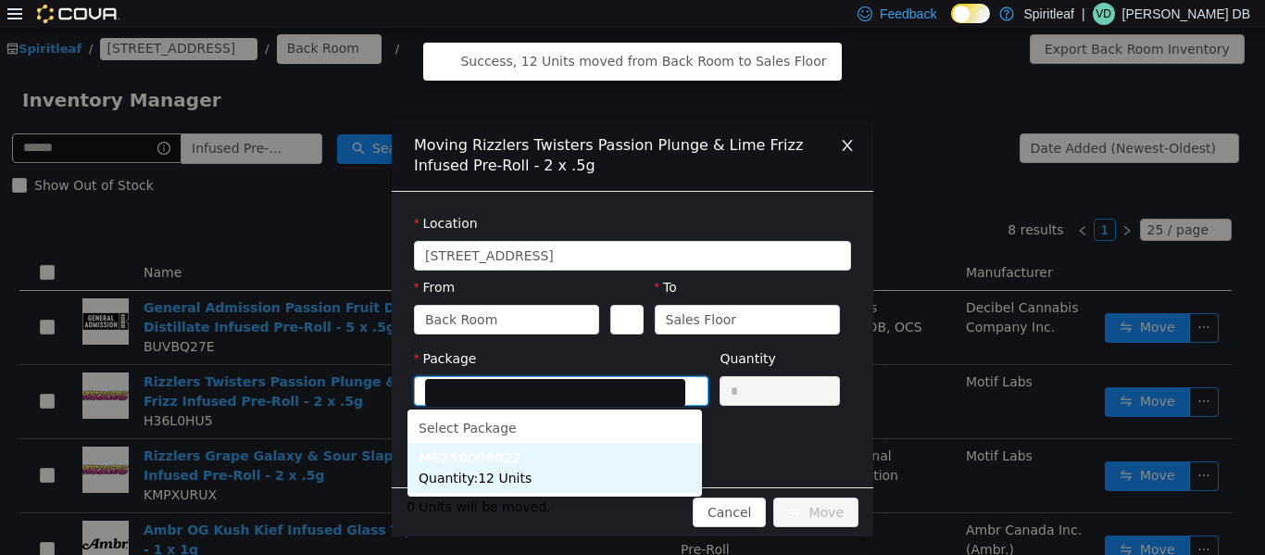
click at [553, 470] on li "ME250006022 Quantity : 12 Units" at bounding box center [555, 467] width 295 height 50
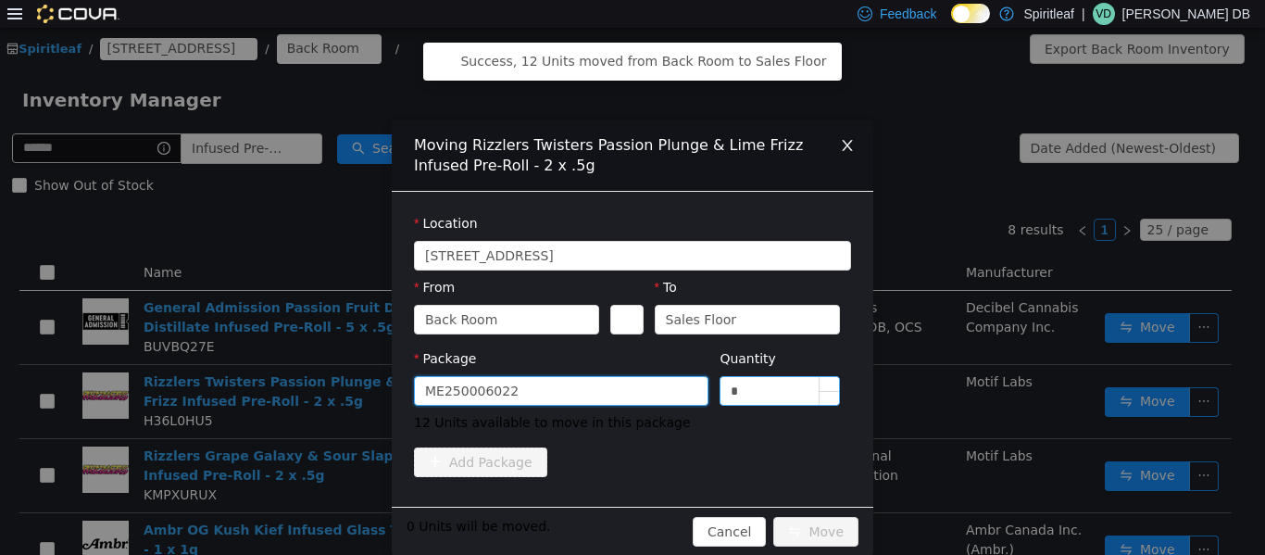
click at [630, 387] on input "*" at bounding box center [780, 390] width 119 height 28
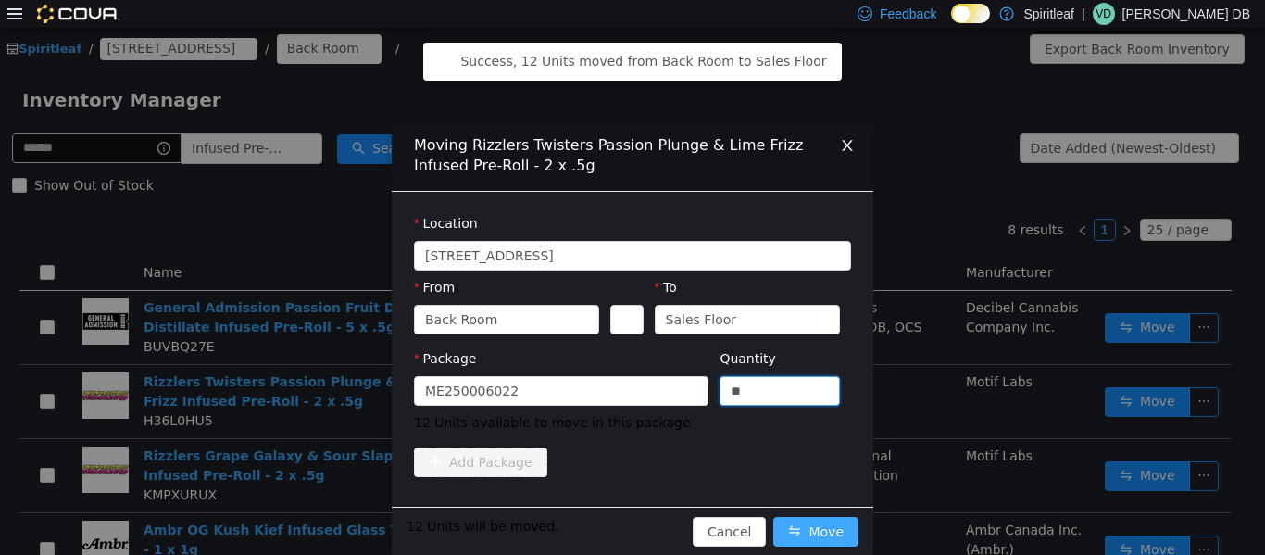
type input "**"
click at [630, 518] on button "Move" at bounding box center [816, 531] width 85 height 30
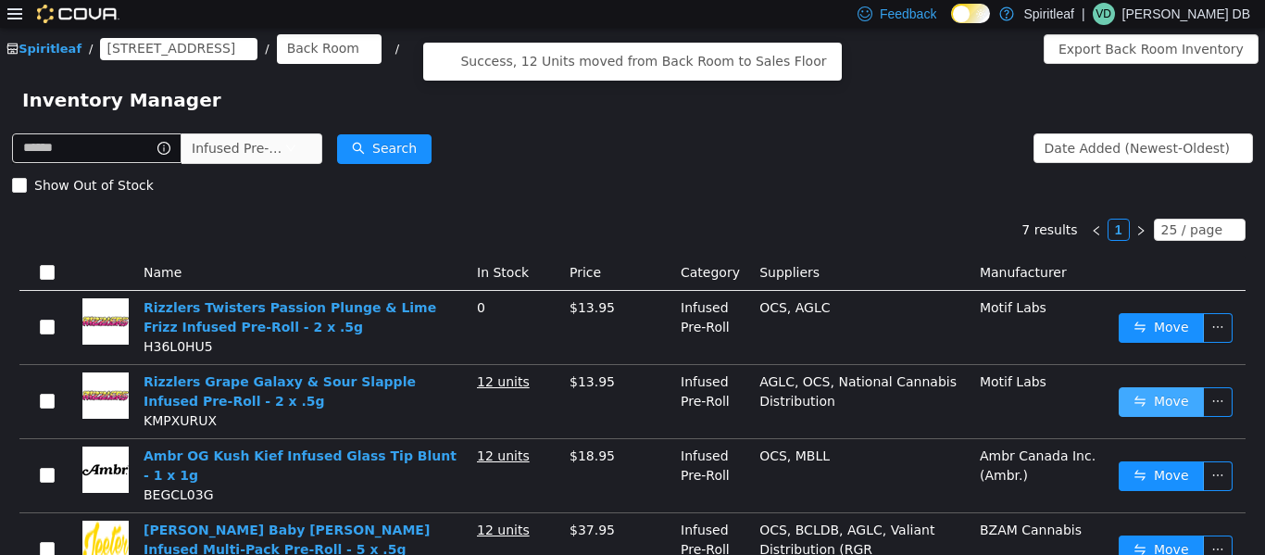
click at [630, 395] on button "Move" at bounding box center [1161, 401] width 85 height 30
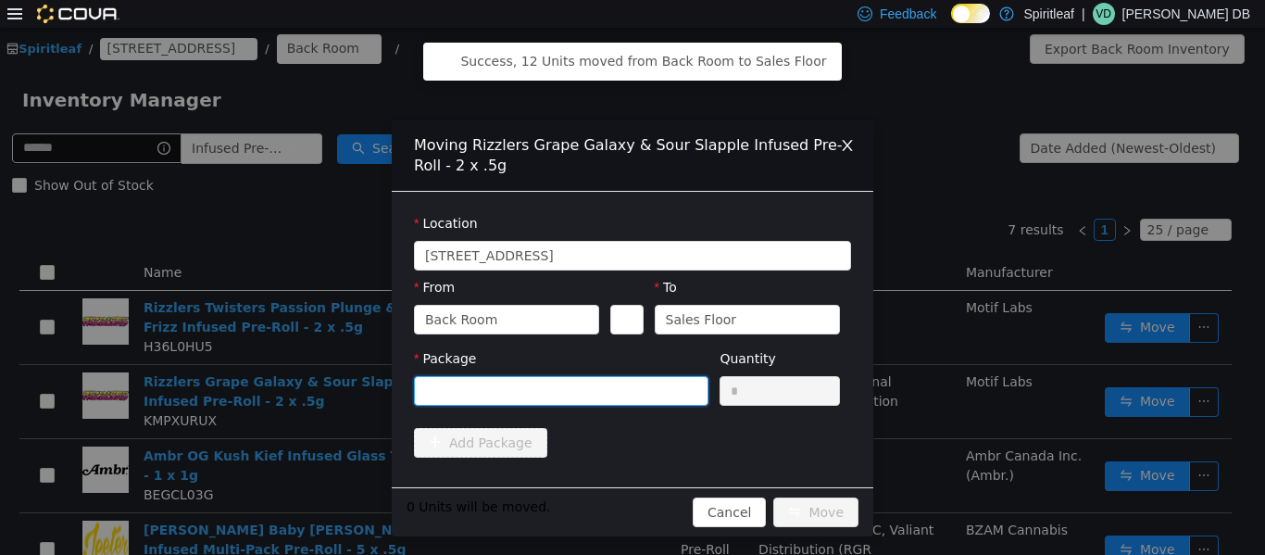
click at [598, 389] on div at bounding box center [555, 390] width 260 height 28
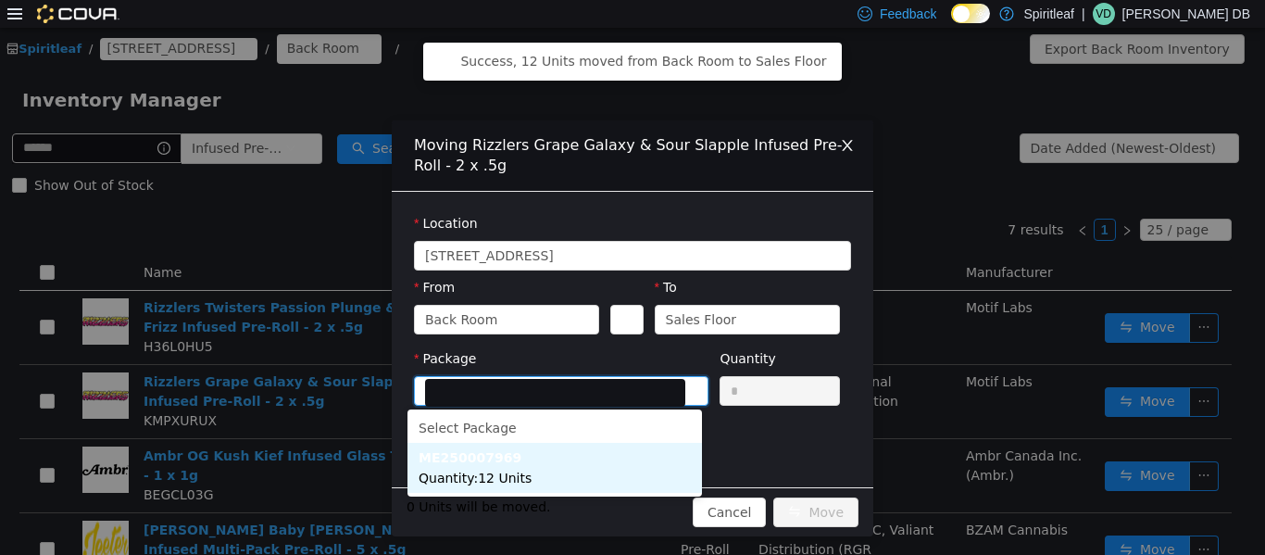
click at [533, 466] on li "ME250007969 Quantity : 12 Units" at bounding box center [555, 467] width 295 height 50
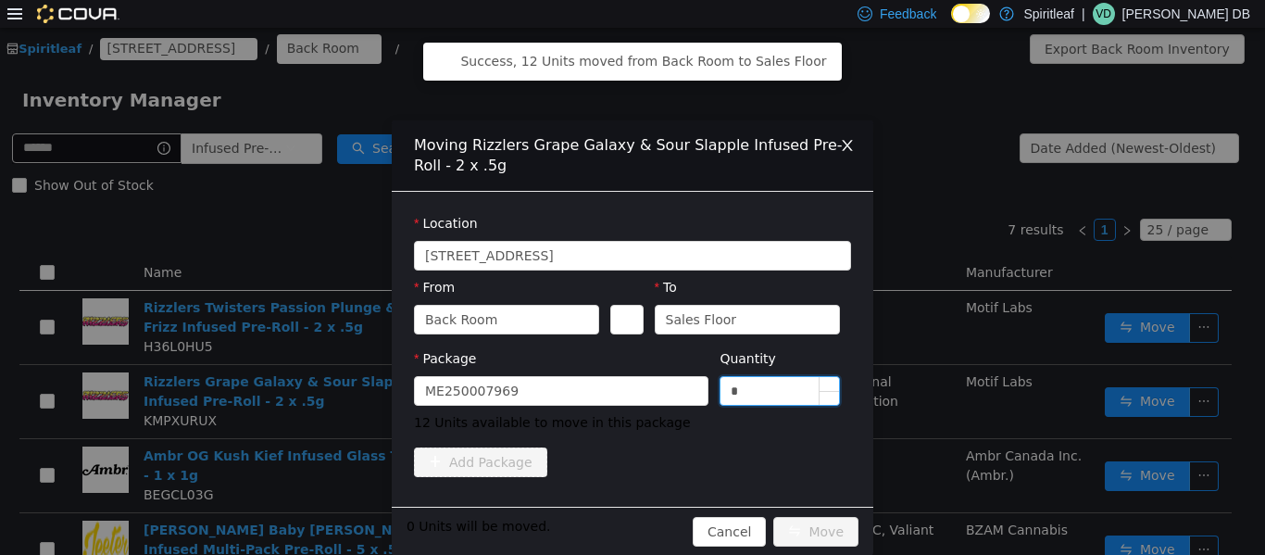
click at [630, 384] on input "*" at bounding box center [780, 390] width 119 height 28
type input "**"
click at [630, 538] on button "Move" at bounding box center [816, 531] width 85 height 30
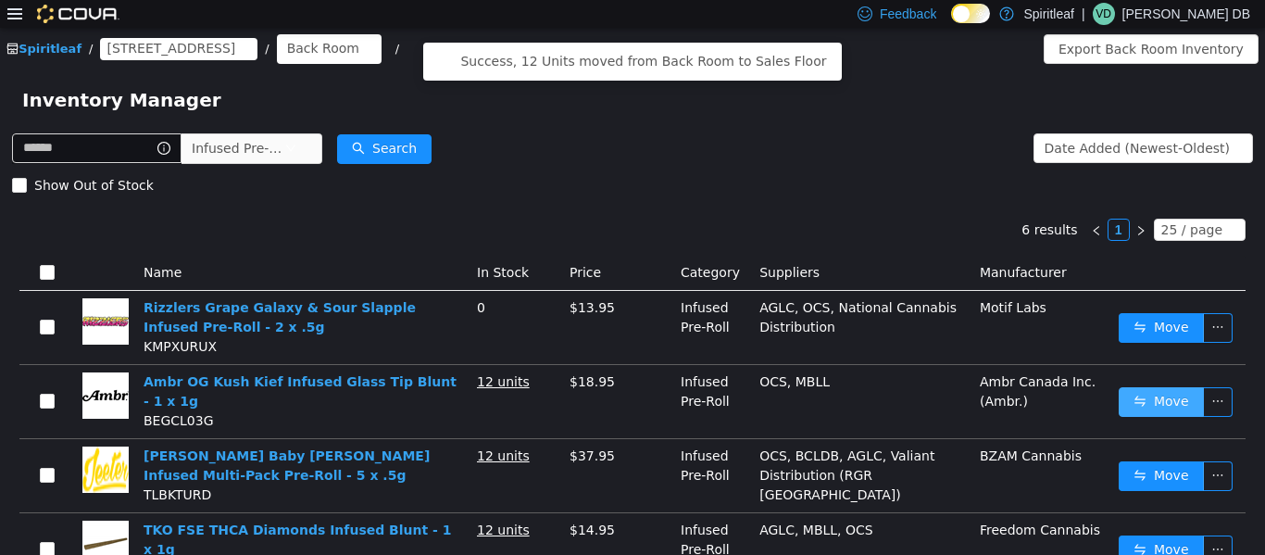
click at [630, 409] on button "Move" at bounding box center [1161, 401] width 85 height 30
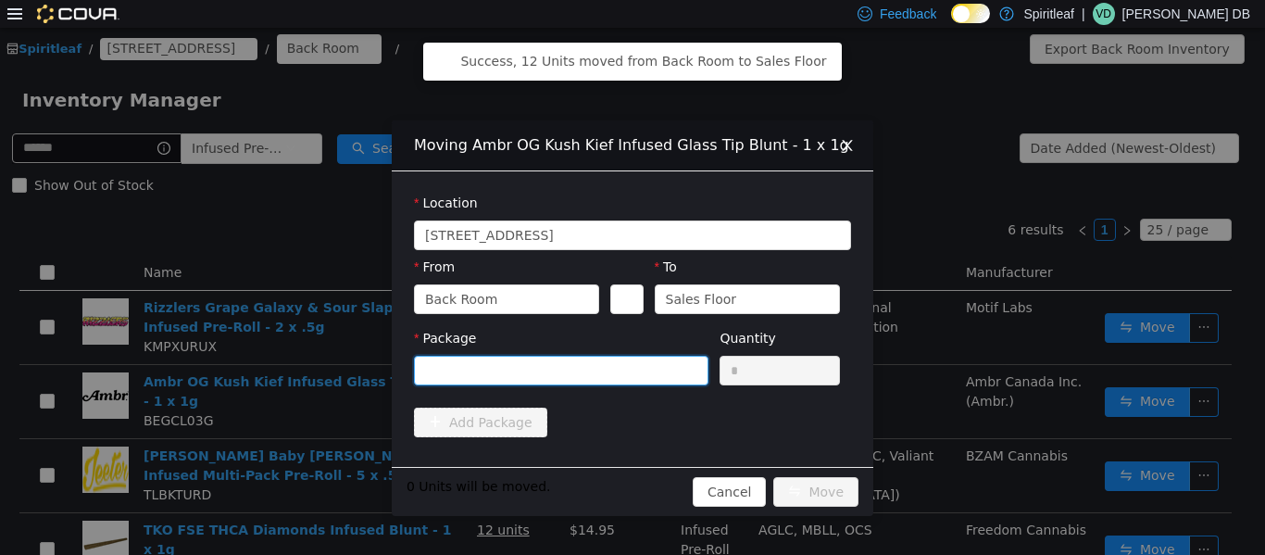
click at [623, 365] on div at bounding box center [555, 370] width 260 height 28
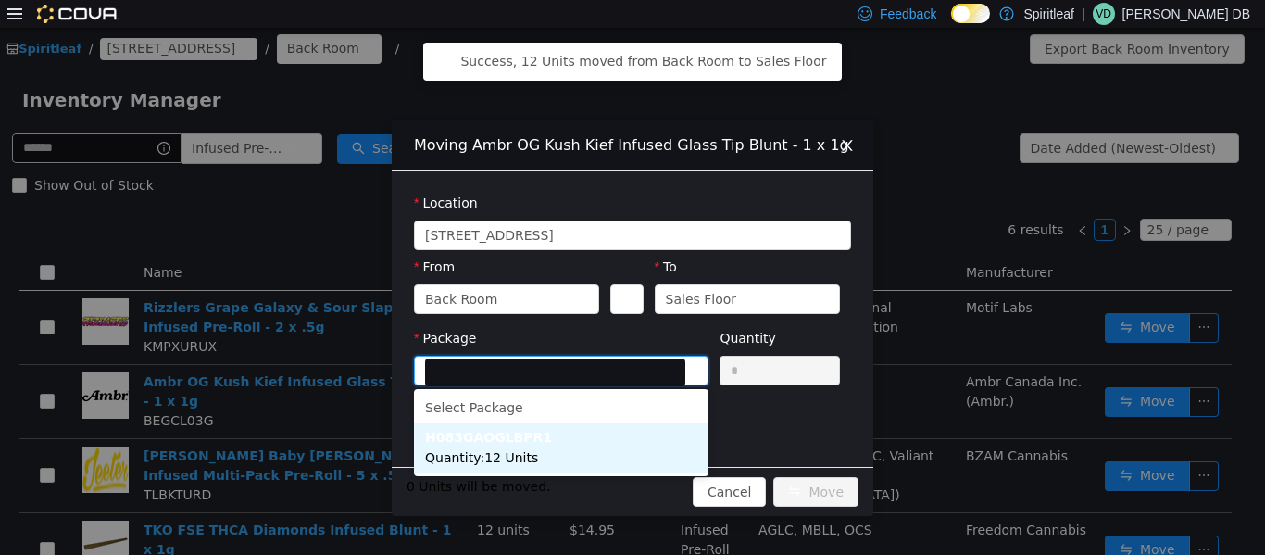
click at [593, 446] on li "H083GAOGLBPR1 Quantity : 12 Units" at bounding box center [561, 447] width 295 height 50
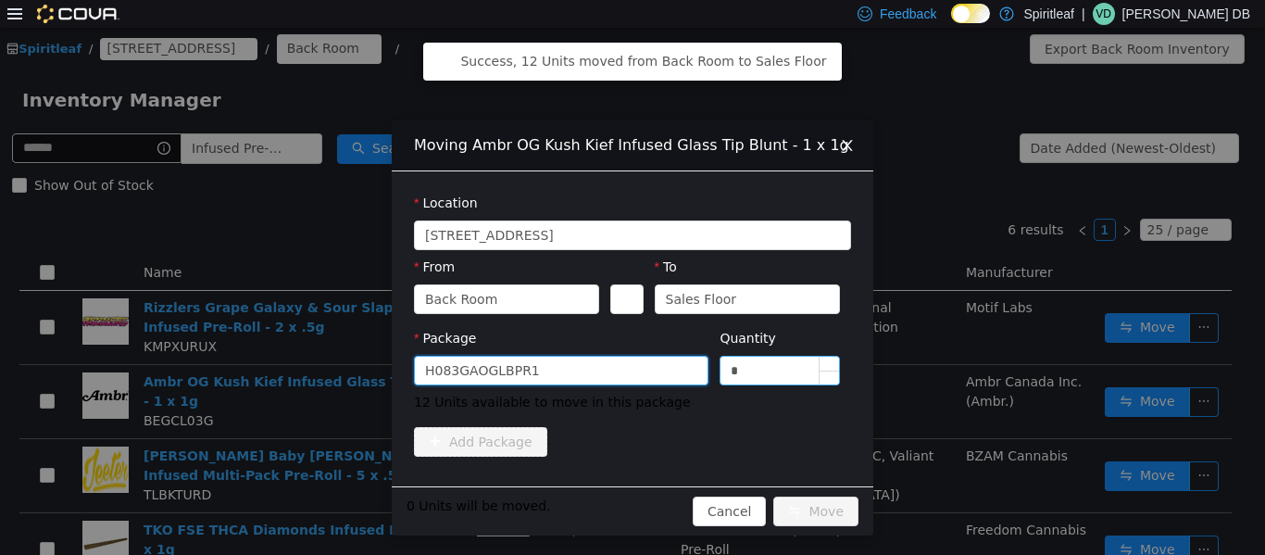
click at [630, 377] on input "*" at bounding box center [780, 370] width 119 height 28
type input "**"
click at [630, 503] on button "Move" at bounding box center [816, 511] width 85 height 30
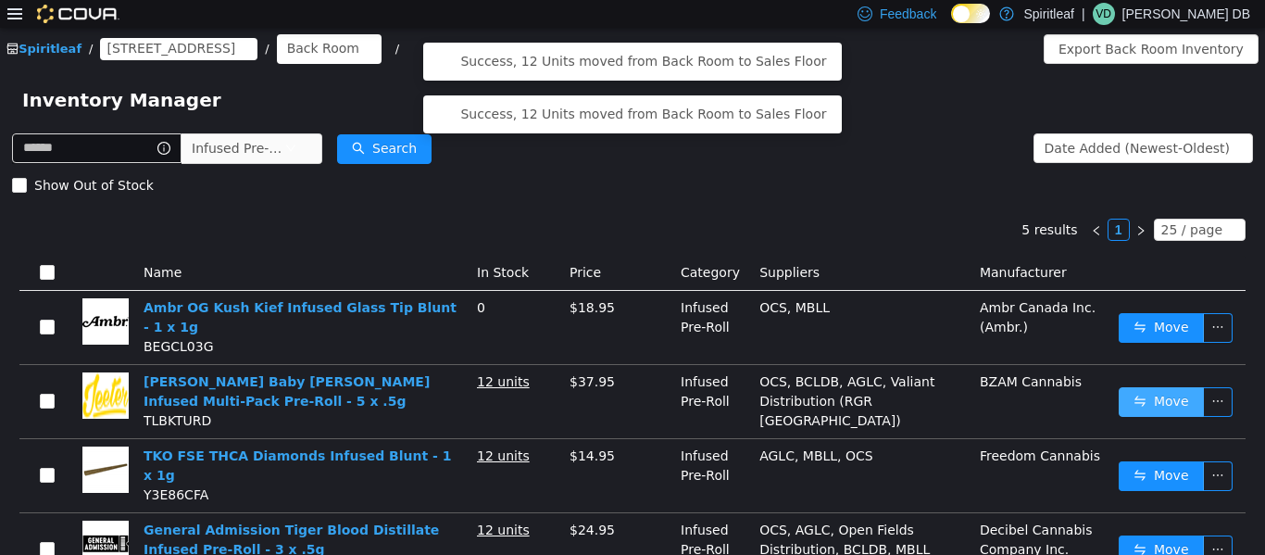
click at [630, 392] on button "Move" at bounding box center [1161, 401] width 85 height 30
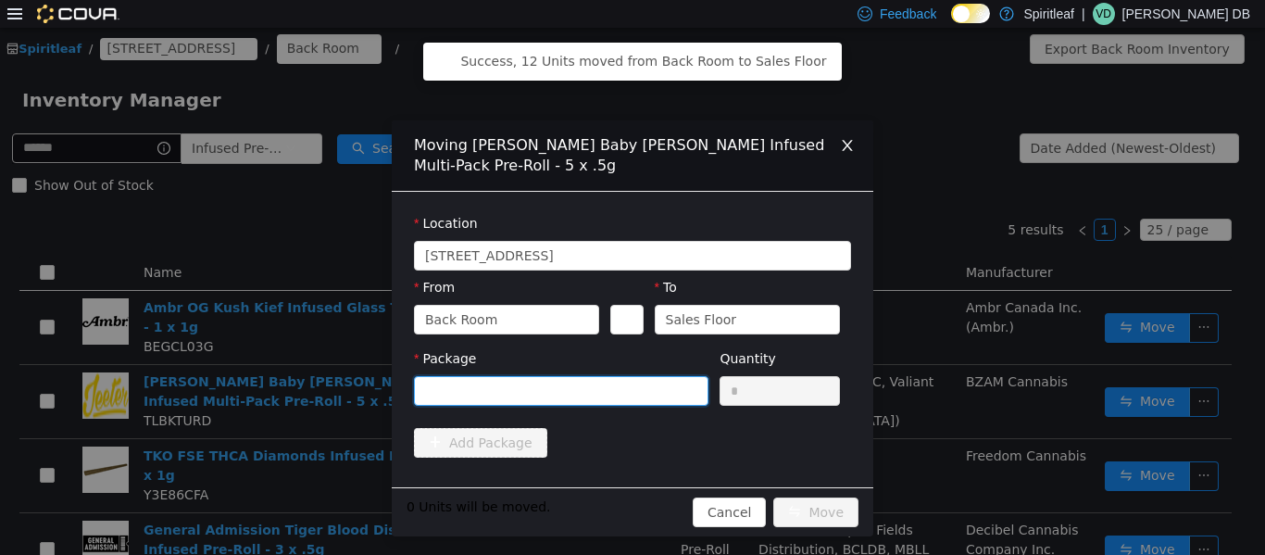
click at [630, 385] on div at bounding box center [555, 390] width 260 height 28
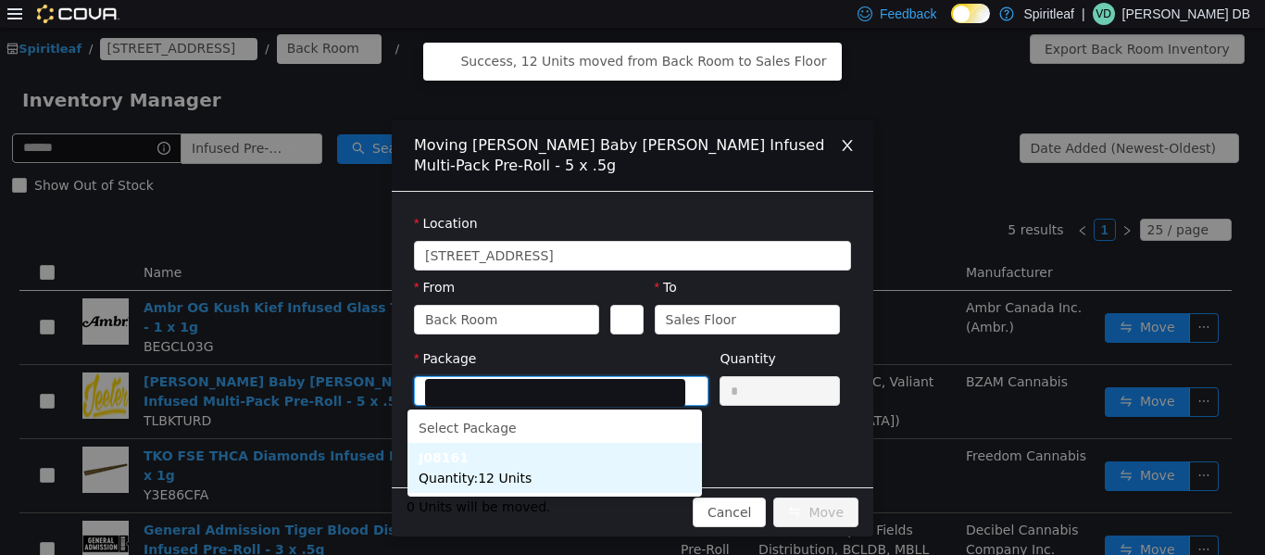
click at [591, 460] on li "J08161 Quantity : 12 Units" at bounding box center [555, 467] width 295 height 50
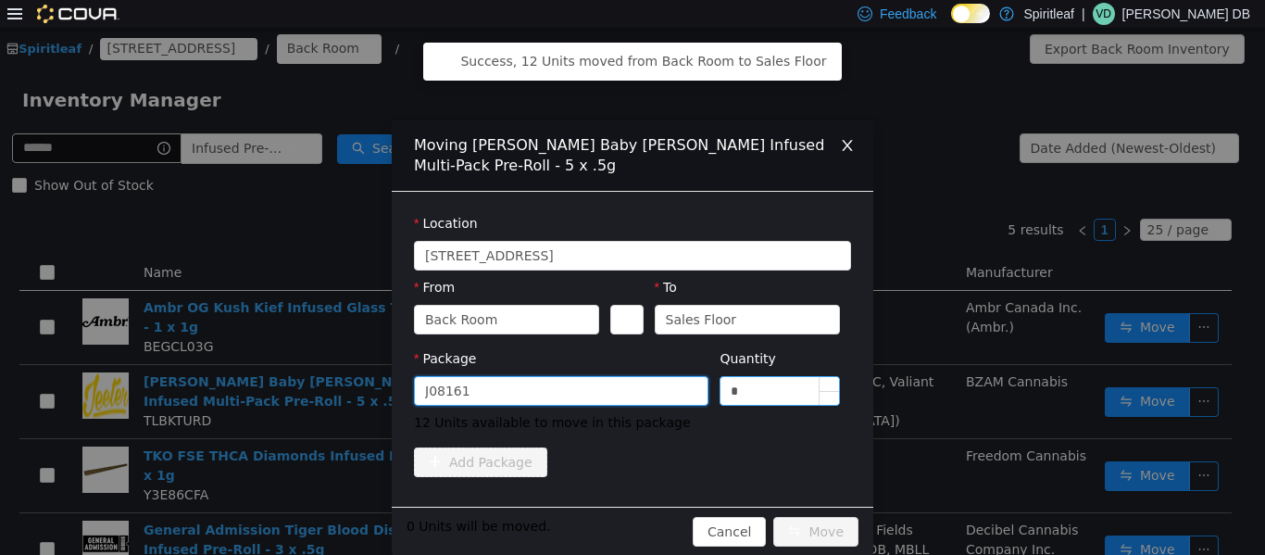
click at [630, 397] on input "*" at bounding box center [780, 390] width 119 height 28
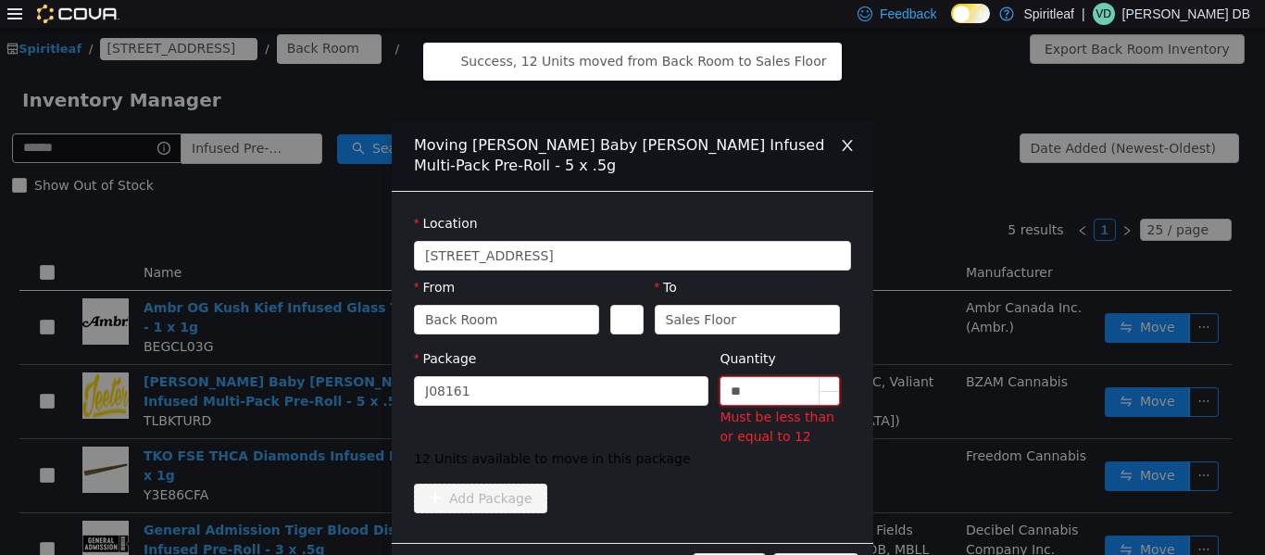
type input "*"
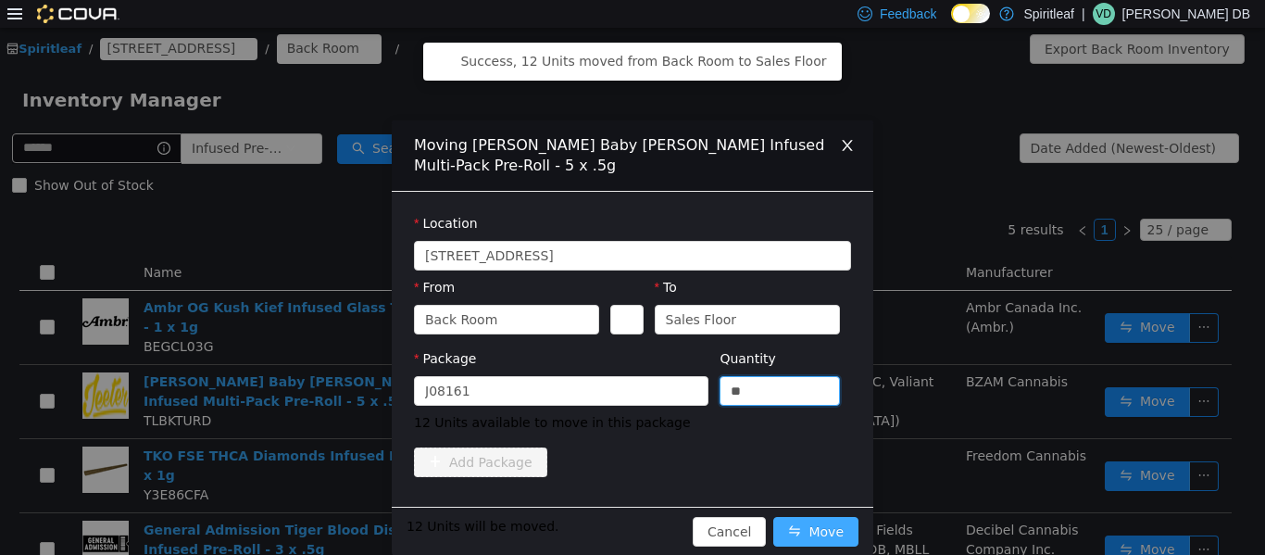
type input "**"
click at [630, 535] on button "Move" at bounding box center [816, 531] width 85 height 30
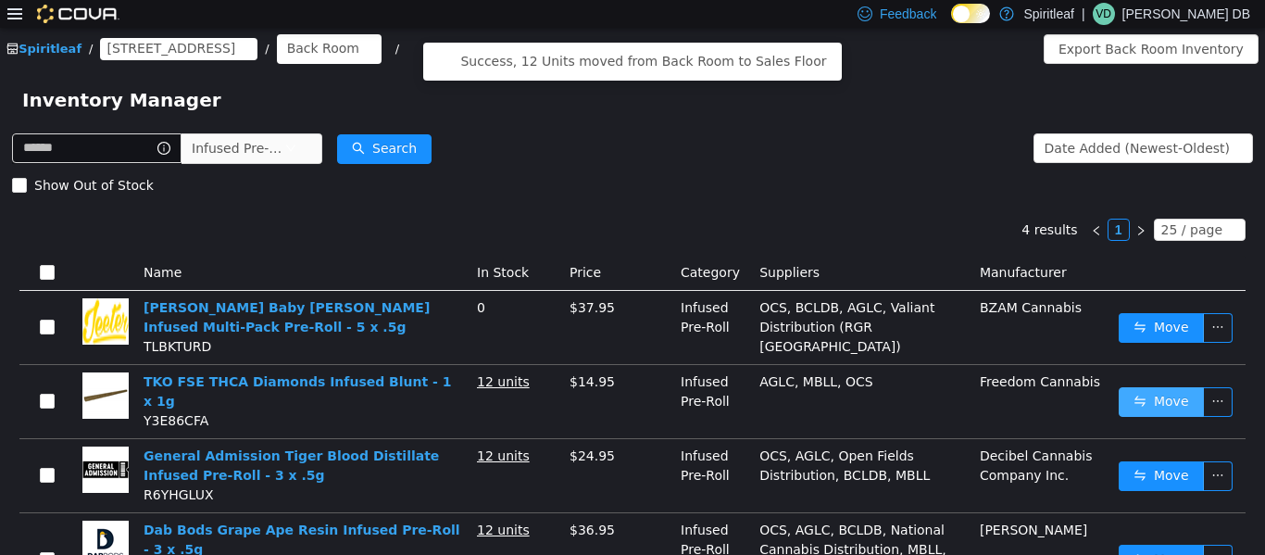
click at [630, 404] on button "Move" at bounding box center [1161, 401] width 85 height 30
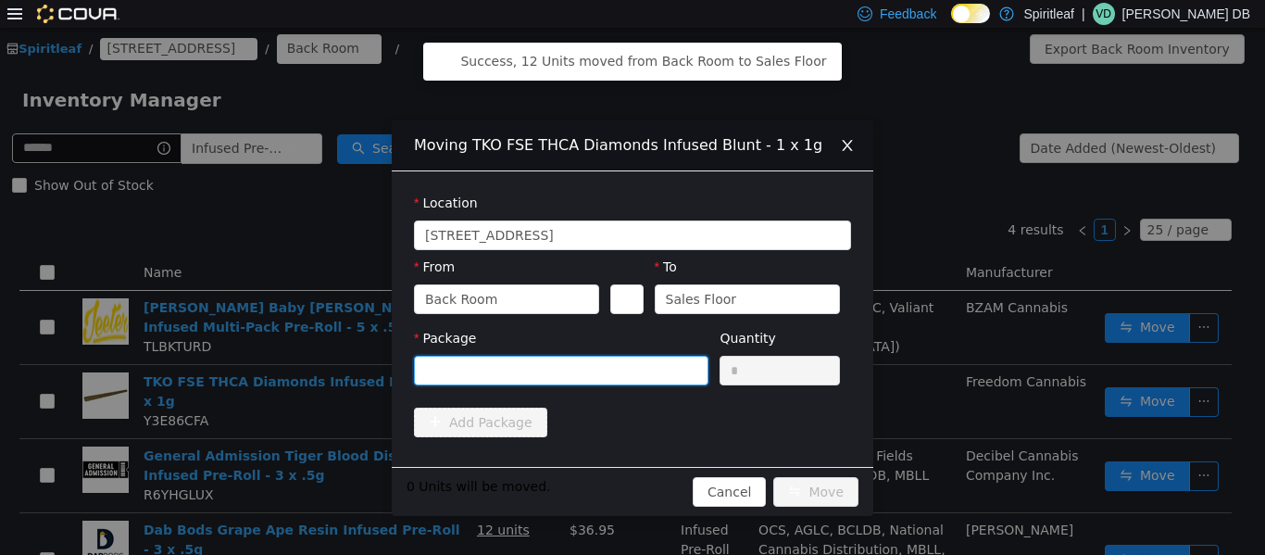
click at [630, 364] on div at bounding box center [555, 370] width 260 height 28
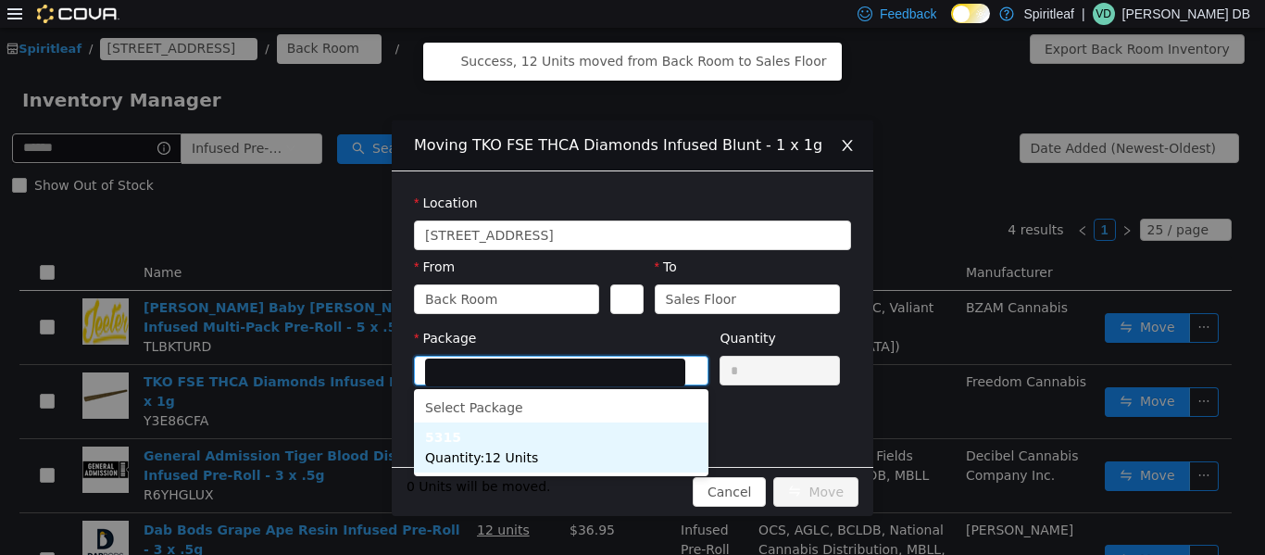
click at [566, 428] on li "5315 Quantity : 12 Units" at bounding box center [561, 447] width 295 height 50
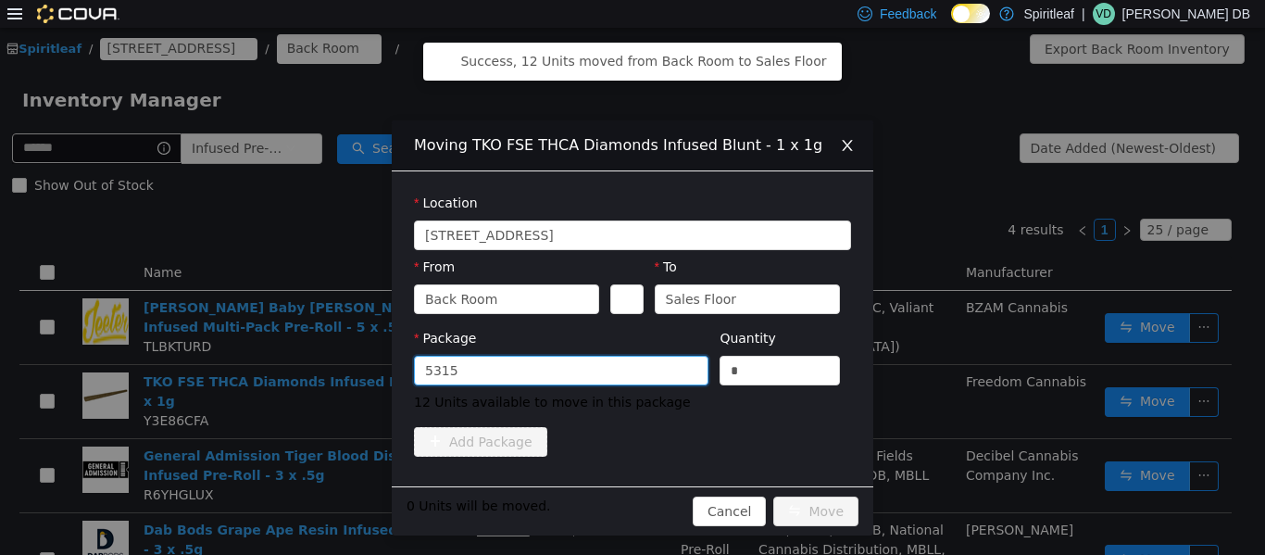
click at [630, 343] on div "Quantity" at bounding box center [780, 341] width 120 height 27
click at [630, 363] on input "*" at bounding box center [780, 370] width 119 height 28
type input "**"
click at [630, 504] on button "Move" at bounding box center [816, 511] width 85 height 30
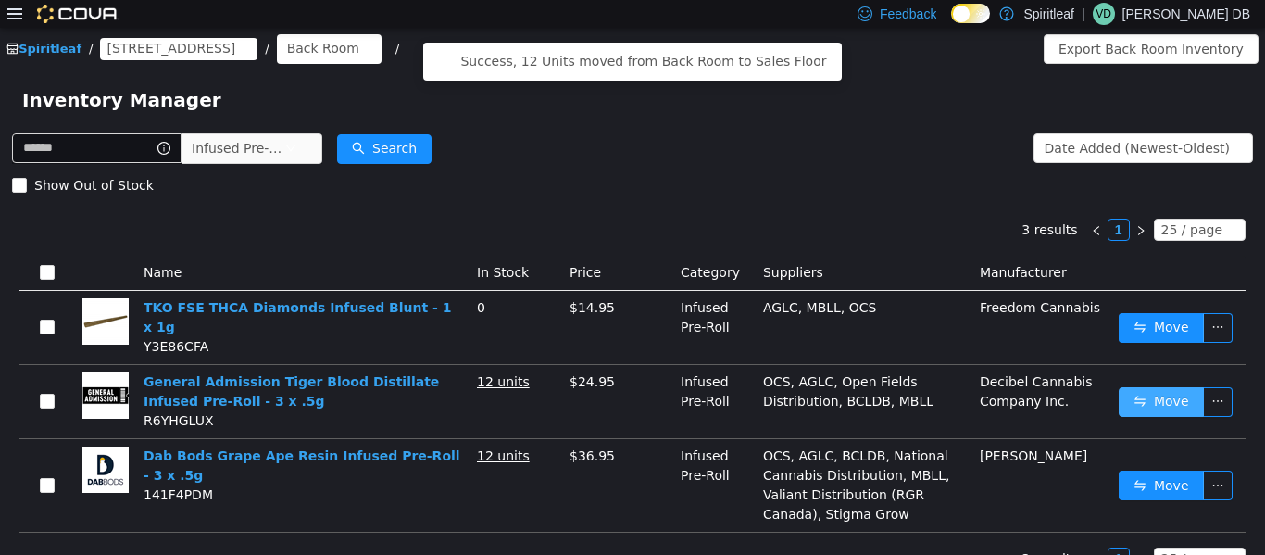
click at [630, 386] on button "Move" at bounding box center [1161, 401] width 85 height 30
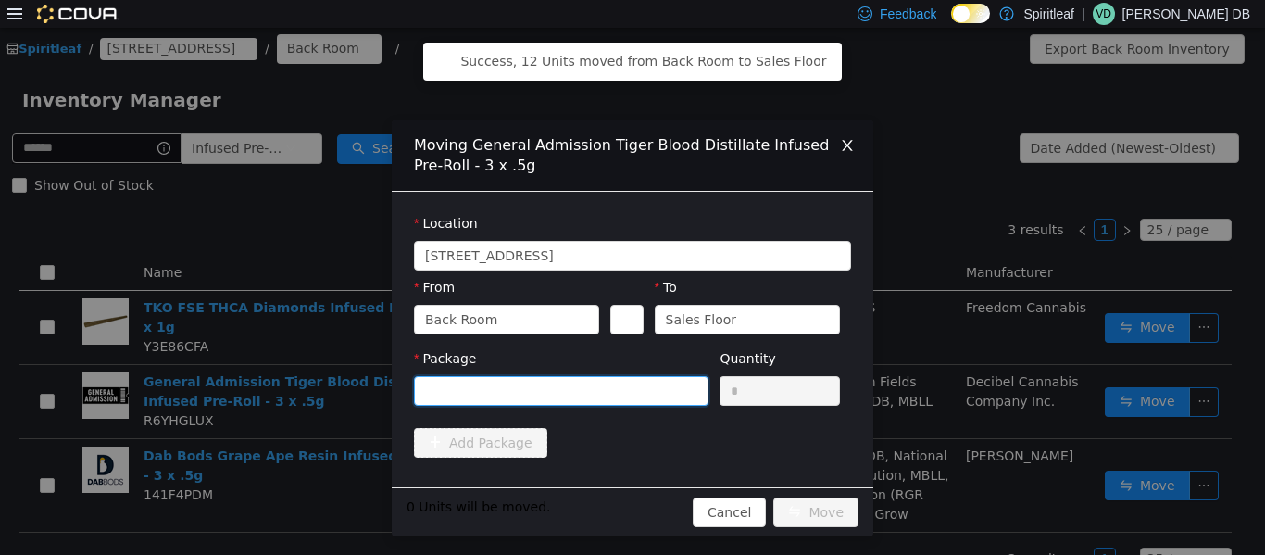
click at [630, 377] on div at bounding box center [555, 390] width 260 height 28
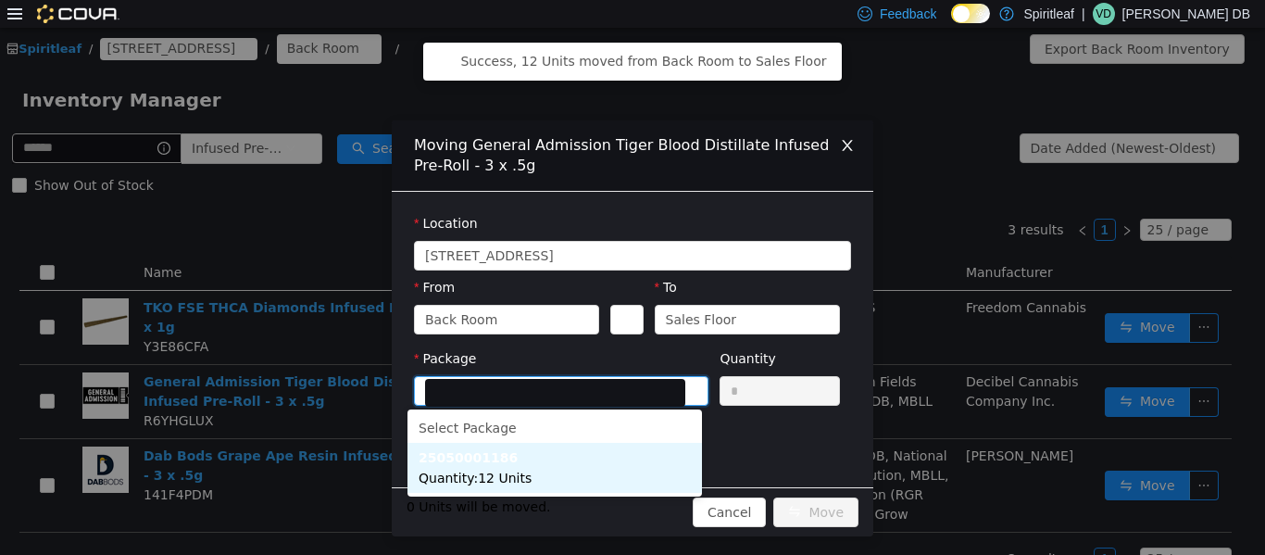
click at [596, 463] on li "25050001186 Quantity : 12 Units" at bounding box center [555, 467] width 295 height 50
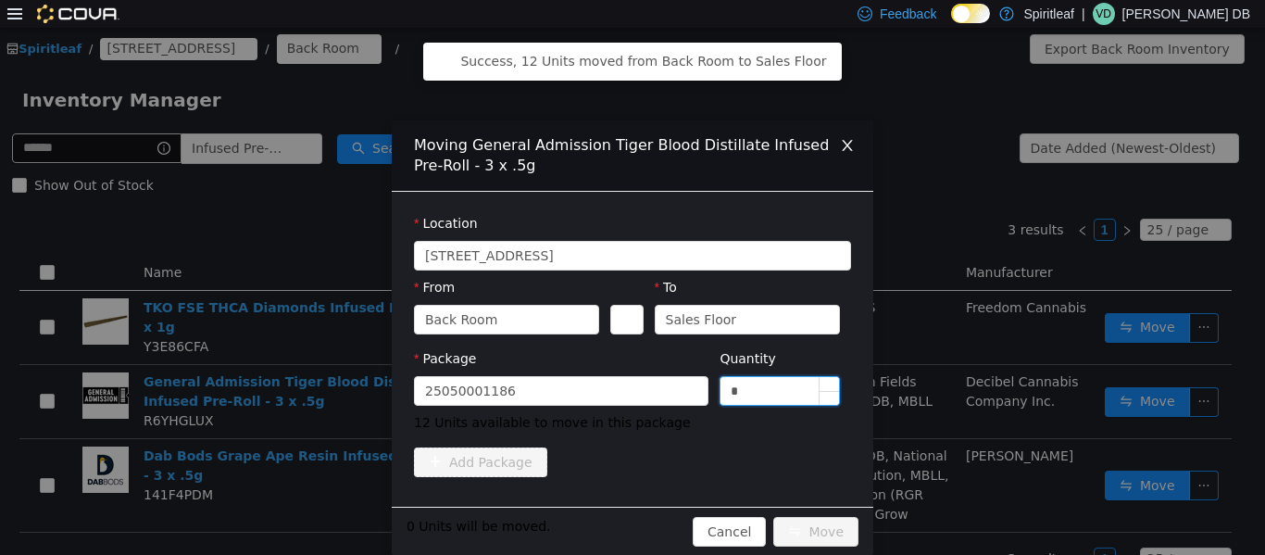
click at [630, 388] on input "*" at bounding box center [780, 390] width 119 height 28
type input "**"
click at [630, 519] on button "Move" at bounding box center [816, 531] width 85 height 30
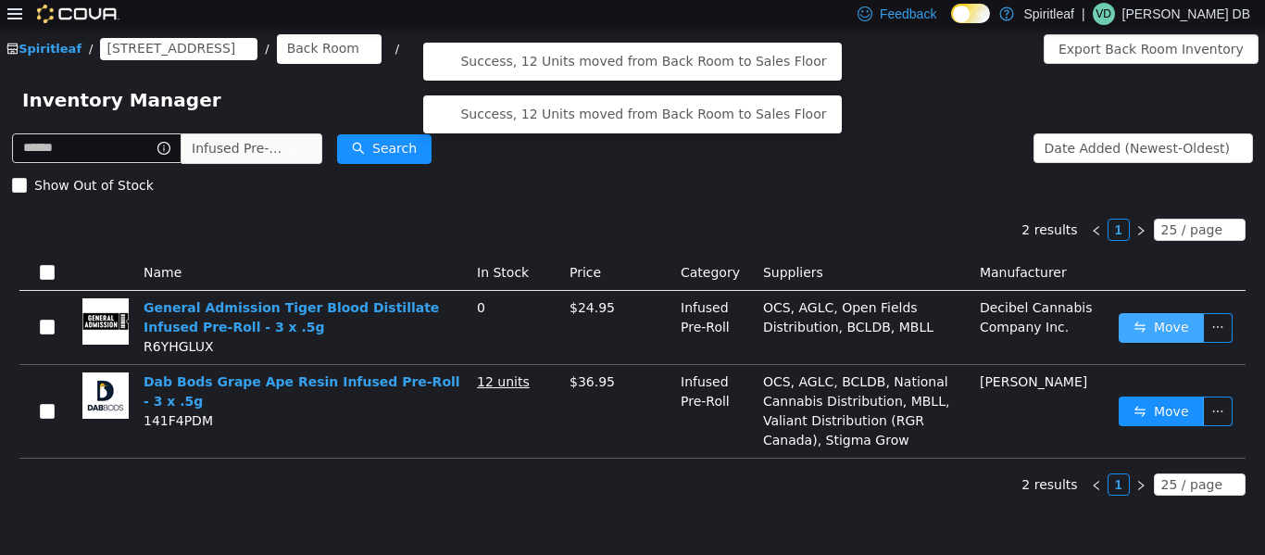
click at [630, 341] on button "Move" at bounding box center [1161, 327] width 85 height 30
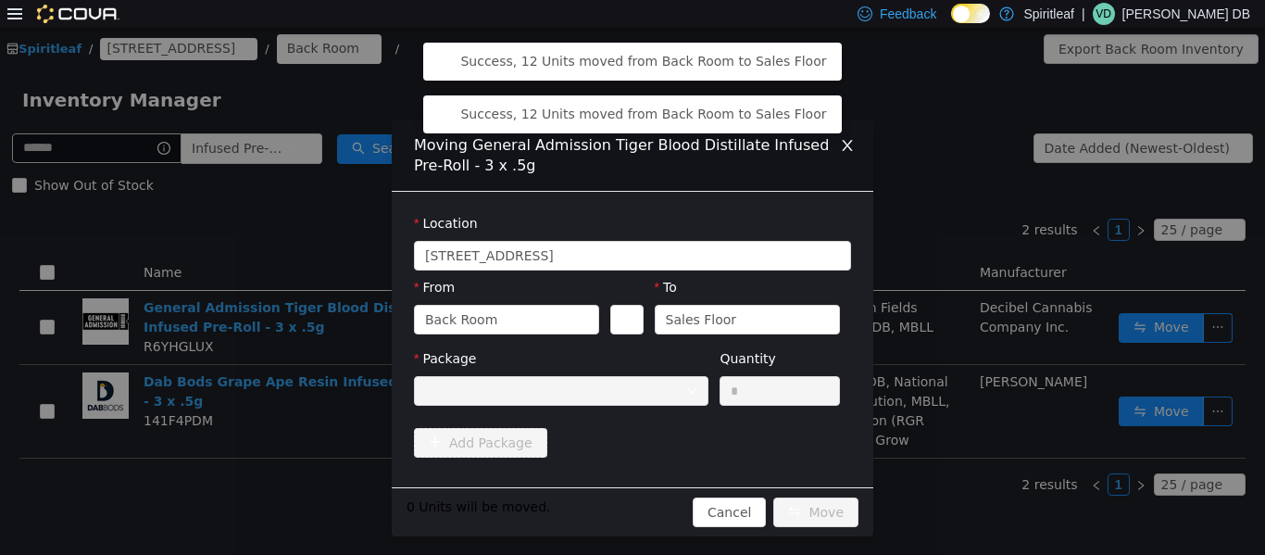
click at [630, 390] on div "Moving General Admission Tiger Blood Distillate Infused Pre-Roll - 3 x .5g Loca…" at bounding box center [632, 290] width 1265 height 527
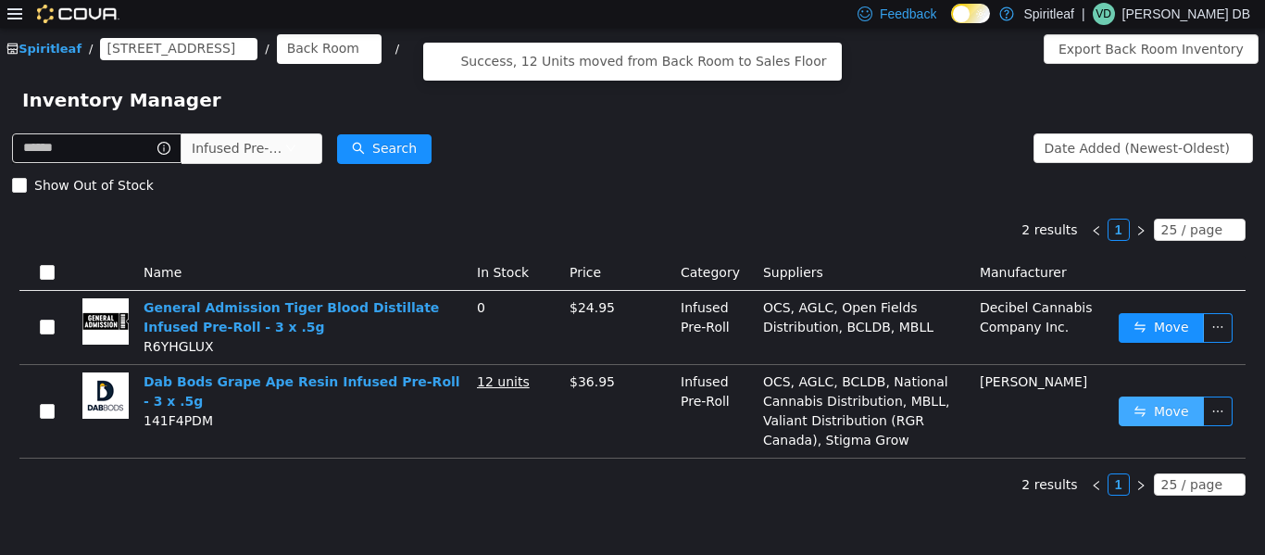
click at [630, 407] on button "Move" at bounding box center [1161, 411] width 85 height 30
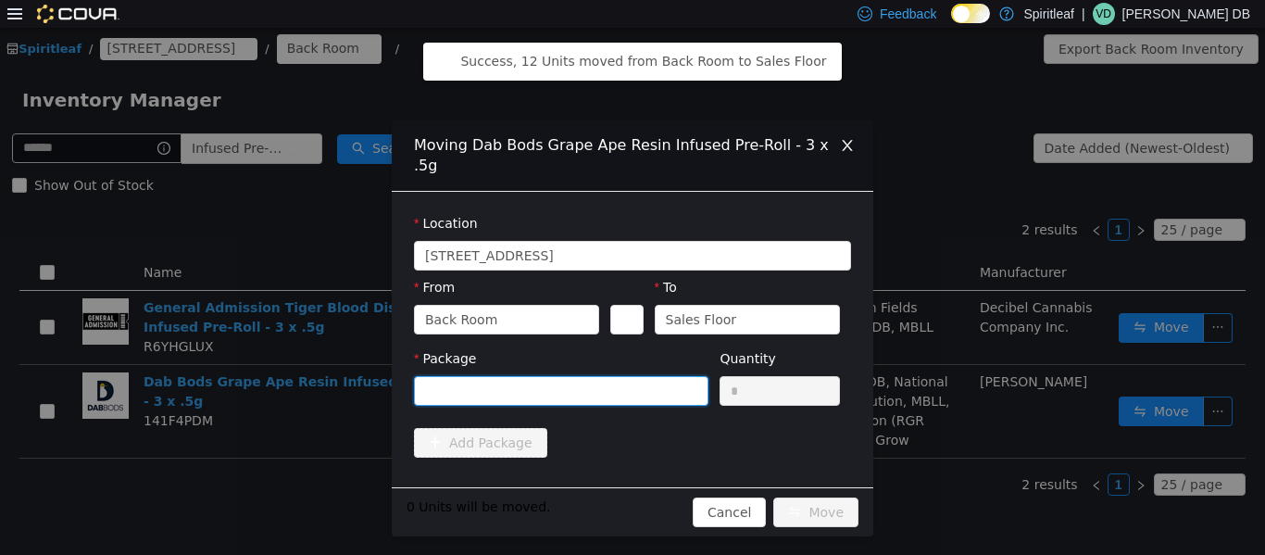
click at [589, 376] on div at bounding box center [555, 390] width 260 height 28
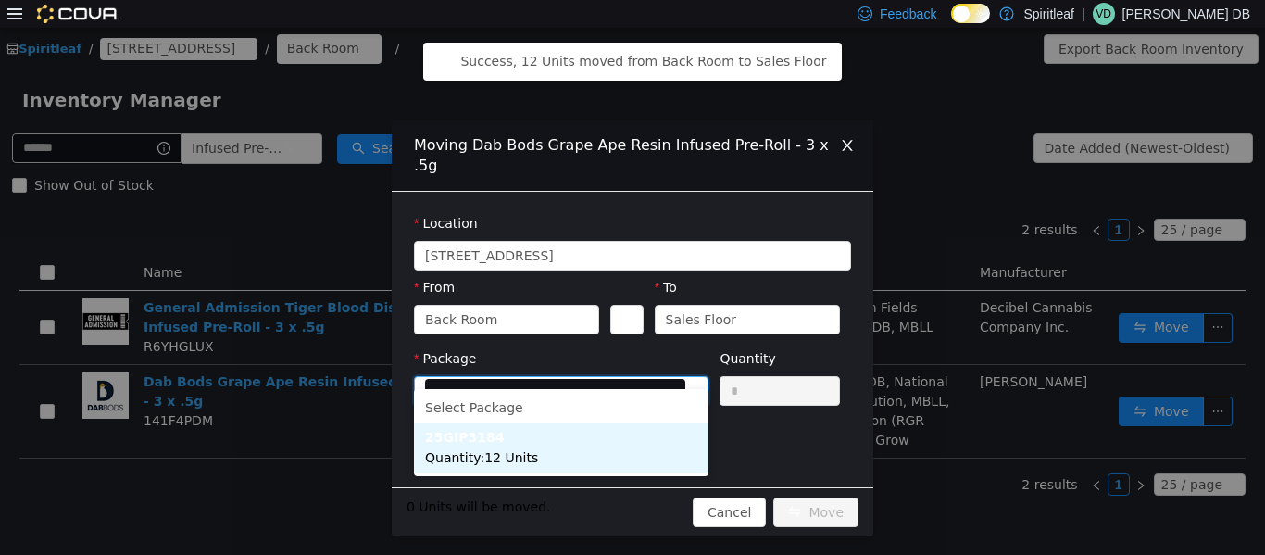
click at [526, 442] on li "25GIP3184 Quantity : 12 Units" at bounding box center [561, 447] width 295 height 50
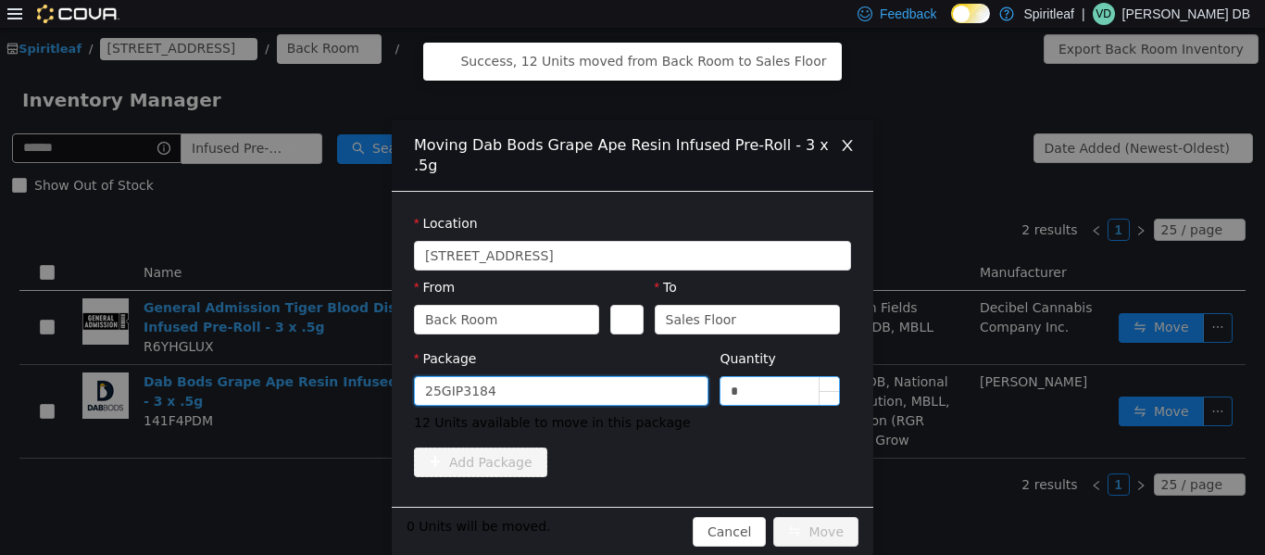
click at [630, 376] on input "*" at bounding box center [780, 390] width 119 height 28
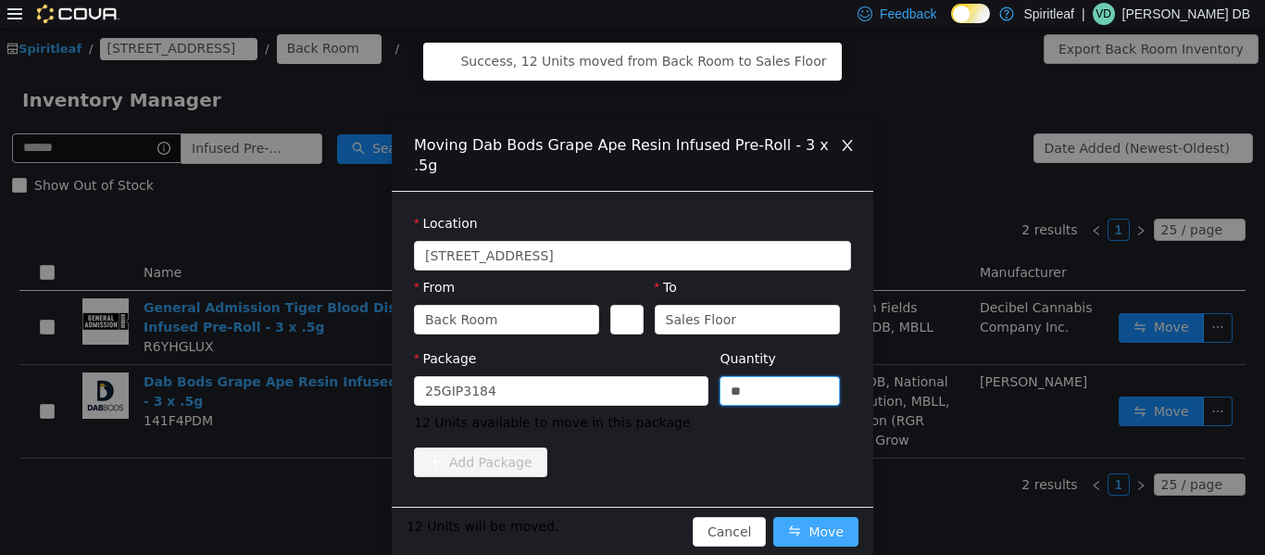
type input "**"
click at [630, 516] on button "Move" at bounding box center [816, 531] width 85 height 30
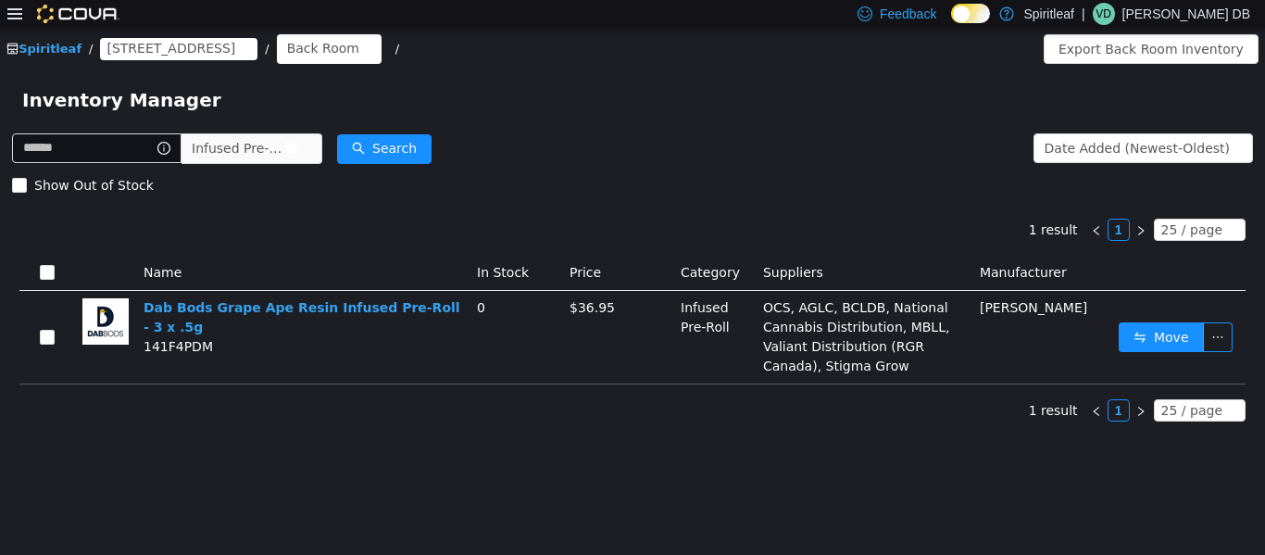
click at [296, 152] on icon "icon: close-circle" at bounding box center [290, 147] width 11 height 11
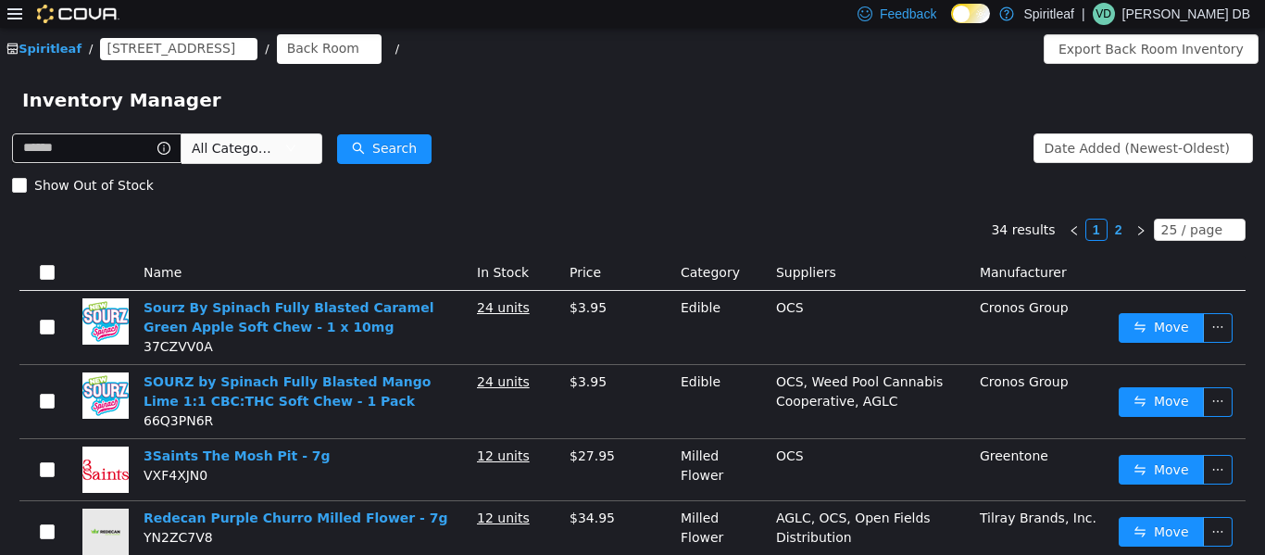
click at [308, 150] on span "All Categories" at bounding box center [244, 147] width 127 height 30
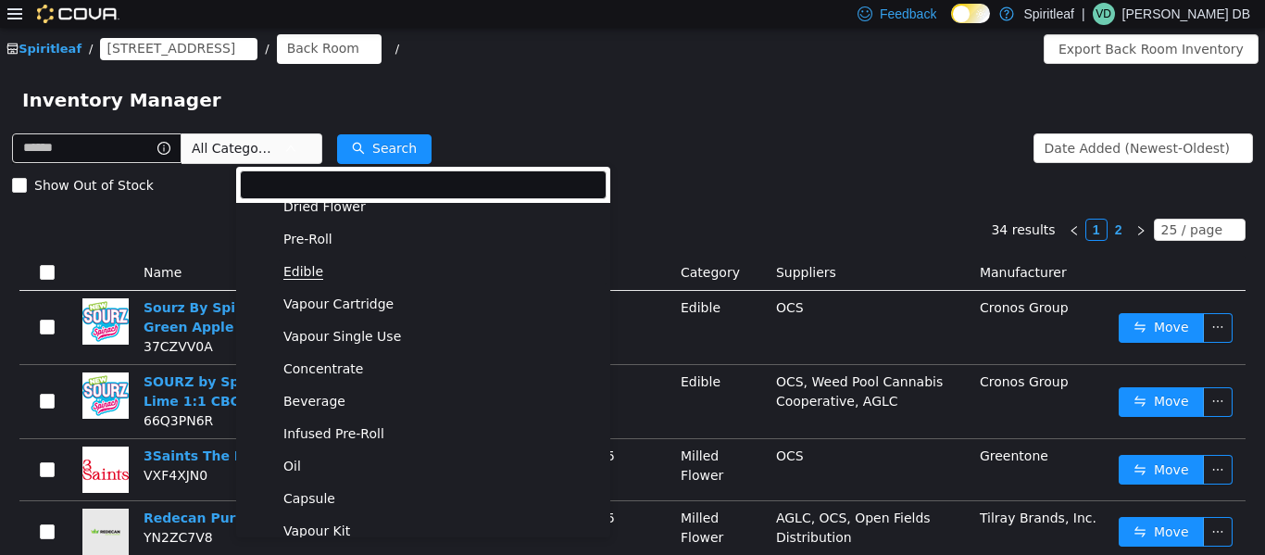
click at [309, 273] on span "Edible" at bounding box center [303, 271] width 40 height 16
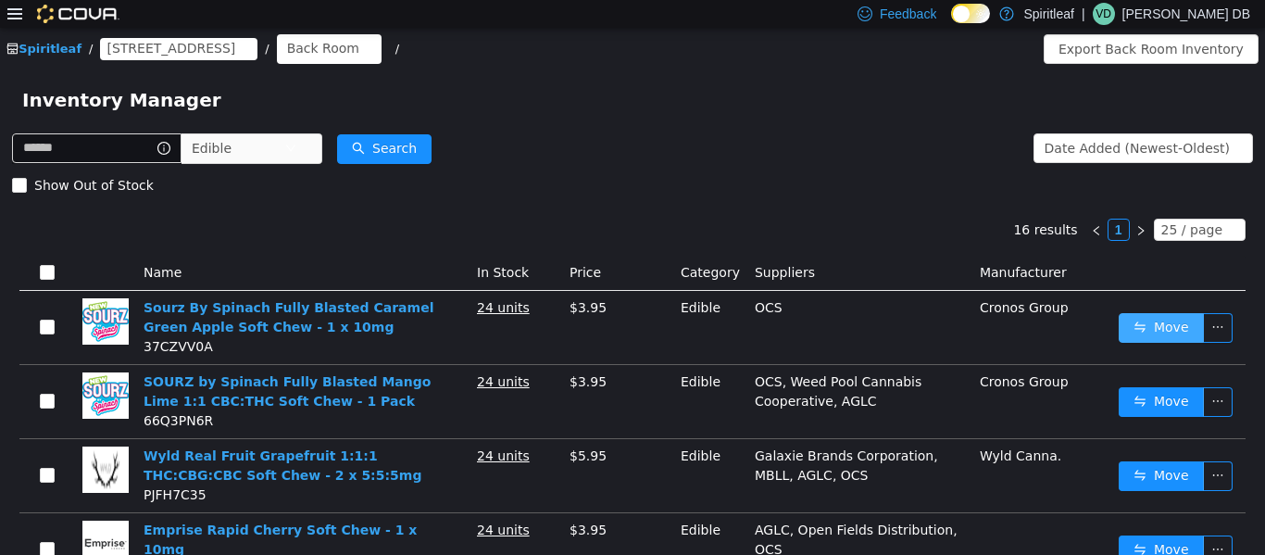
click at [630, 333] on button "Move" at bounding box center [1161, 327] width 85 height 30
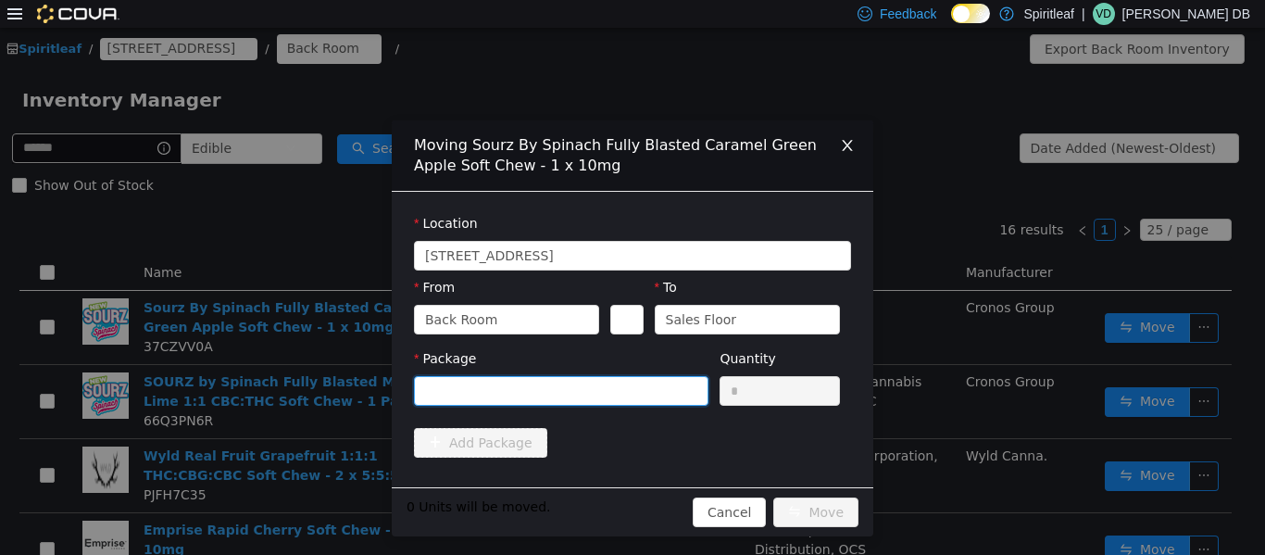
click at [630, 395] on div at bounding box center [555, 390] width 260 height 28
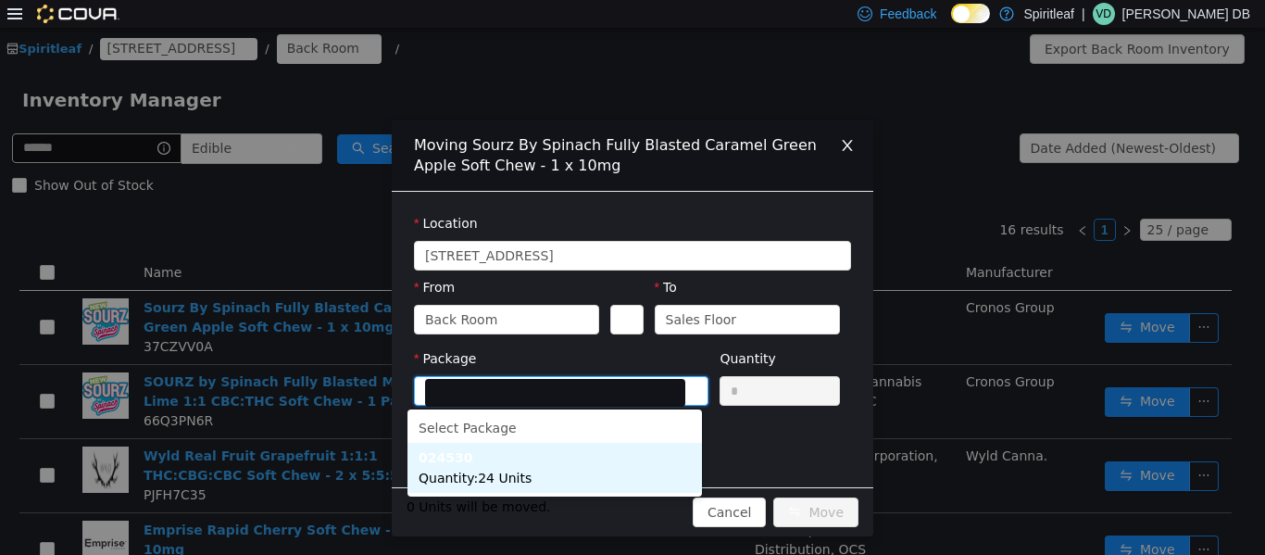
click at [535, 482] on li "024530 Quantity : 24 Units" at bounding box center [555, 467] width 295 height 50
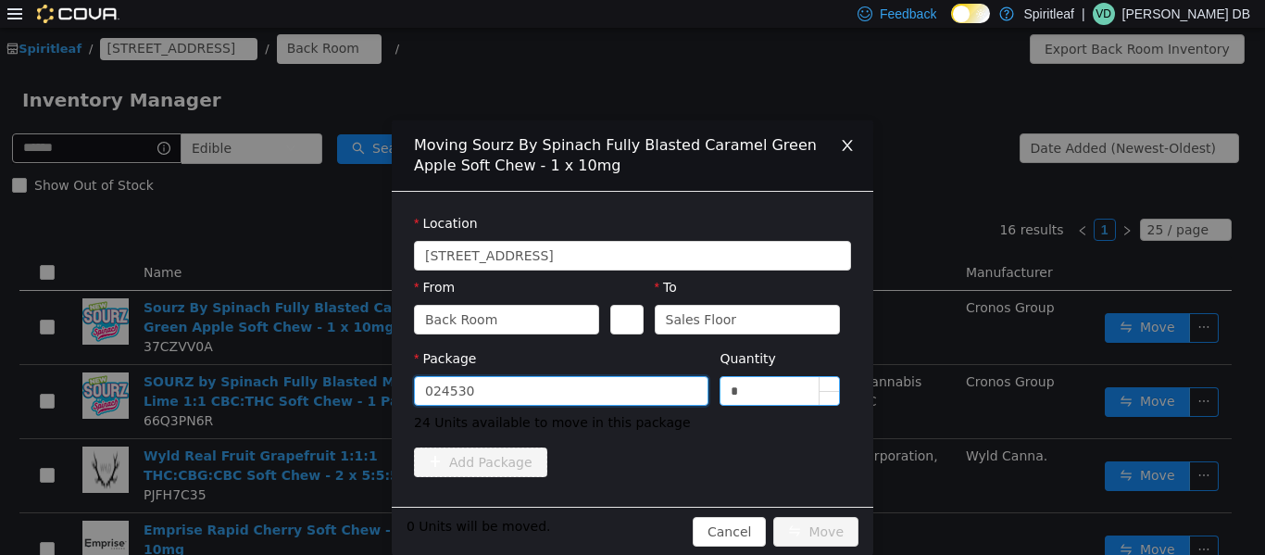
click at [630, 402] on input "*" at bounding box center [780, 390] width 119 height 28
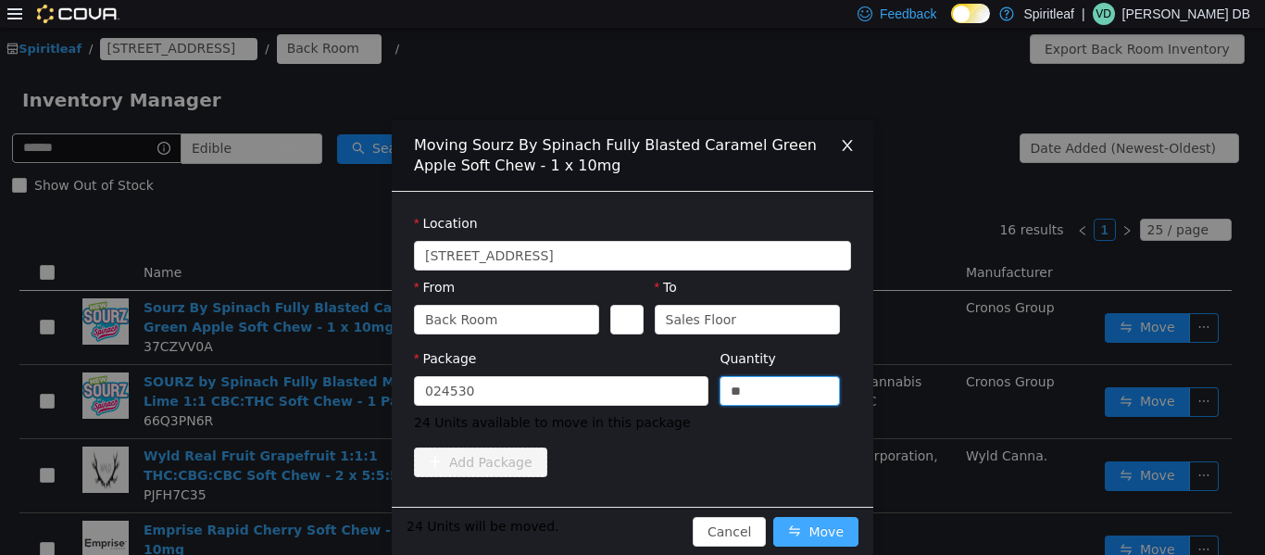
type input "**"
click at [630, 523] on button "Move" at bounding box center [816, 531] width 85 height 30
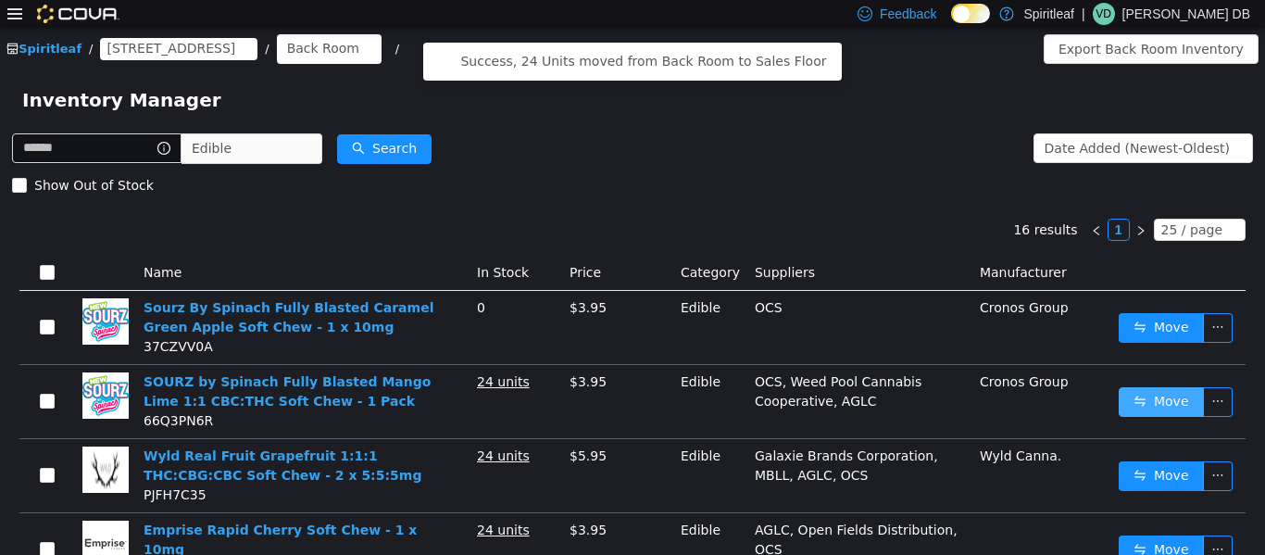
click at [630, 389] on button "Move" at bounding box center [1161, 401] width 85 height 30
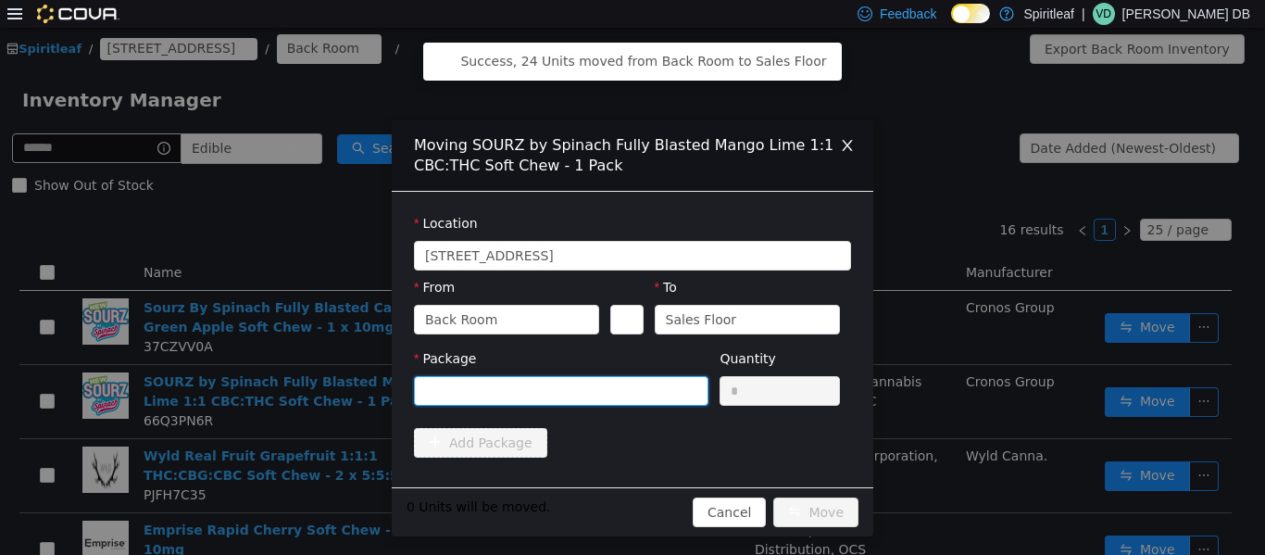
click at [614, 382] on div at bounding box center [555, 390] width 260 height 28
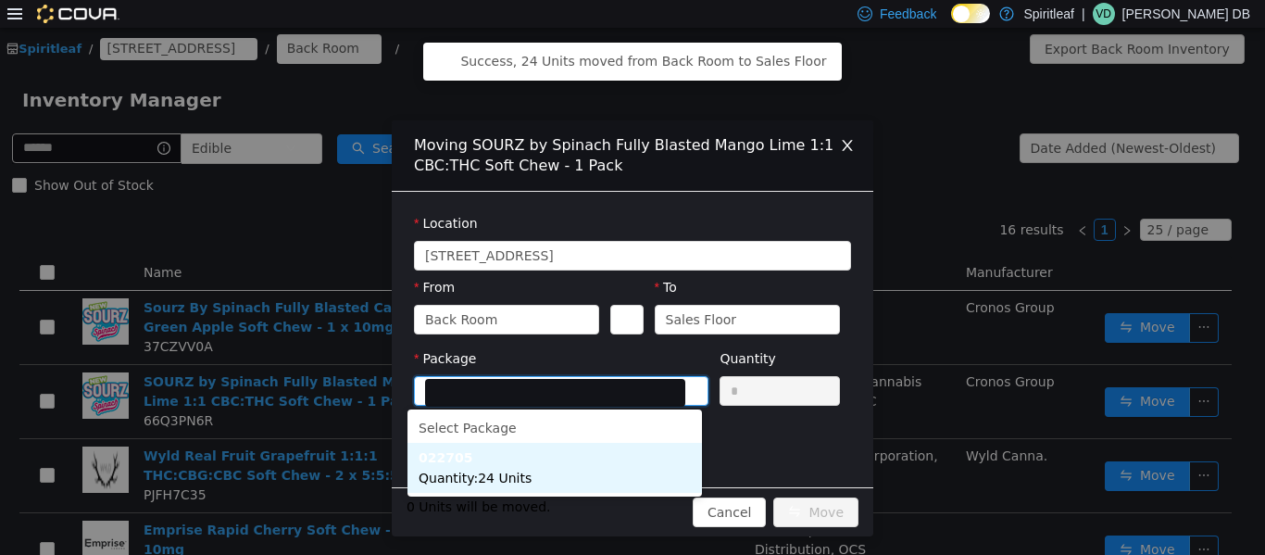
click at [588, 463] on li "022705 Quantity : 24 Units" at bounding box center [555, 467] width 295 height 50
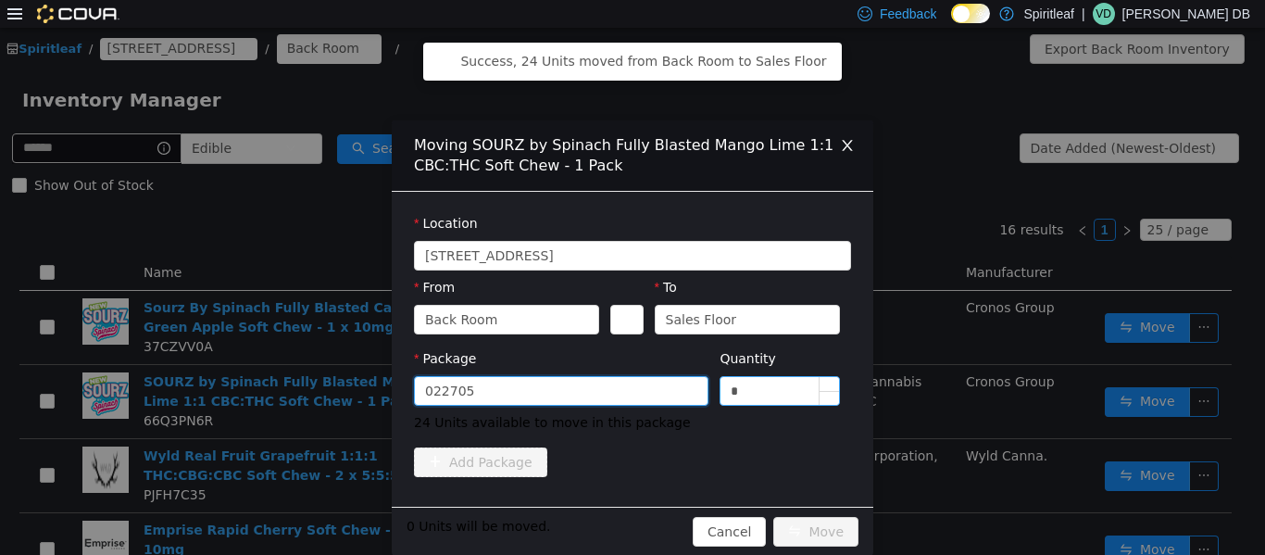
click at [630, 396] on input "*" at bounding box center [780, 390] width 119 height 28
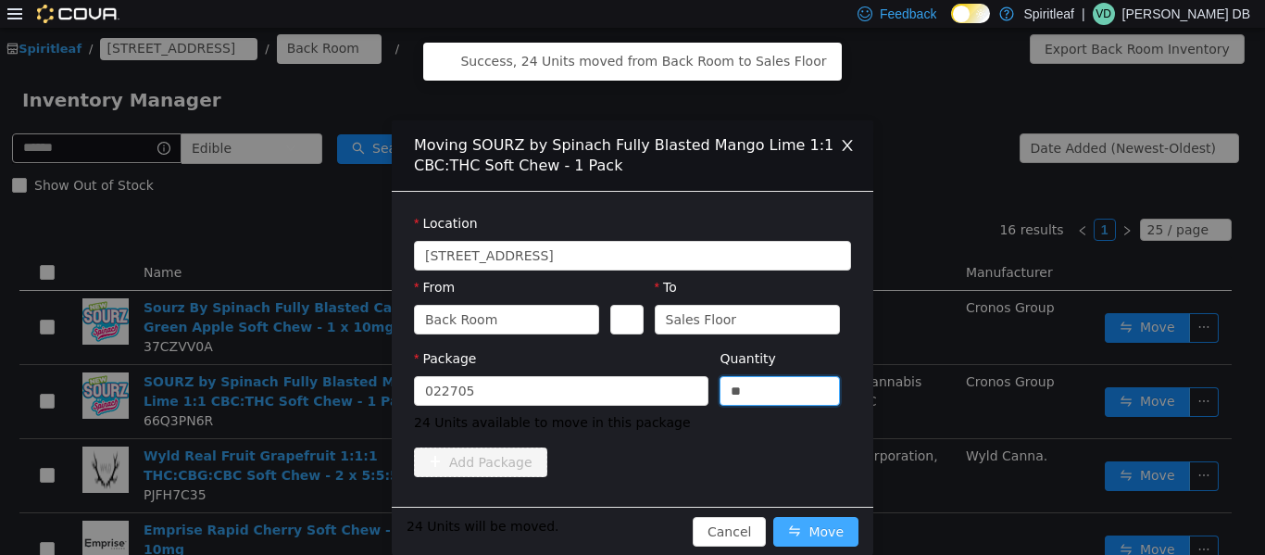
type input "**"
click at [630, 531] on button "Move" at bounding box center [816, 531] width 85 height 30
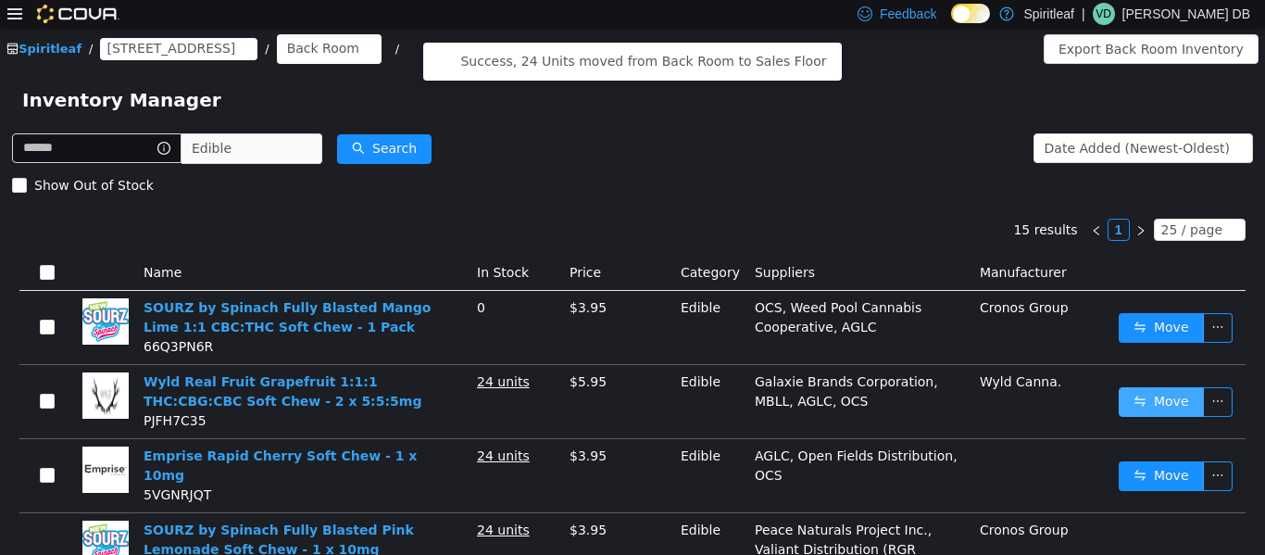
click at [630, 398] on button "Move" at bounding box center [1161, 401] width 85 height 30
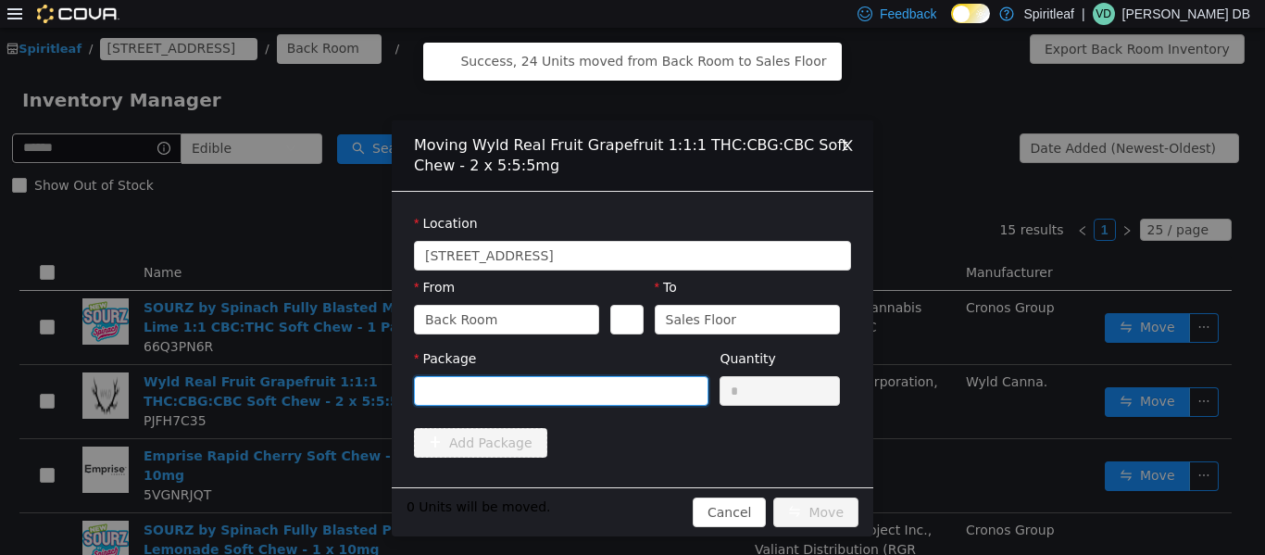
click at [630, 395] on div at bounding box center [555, 390] width 260 height 28
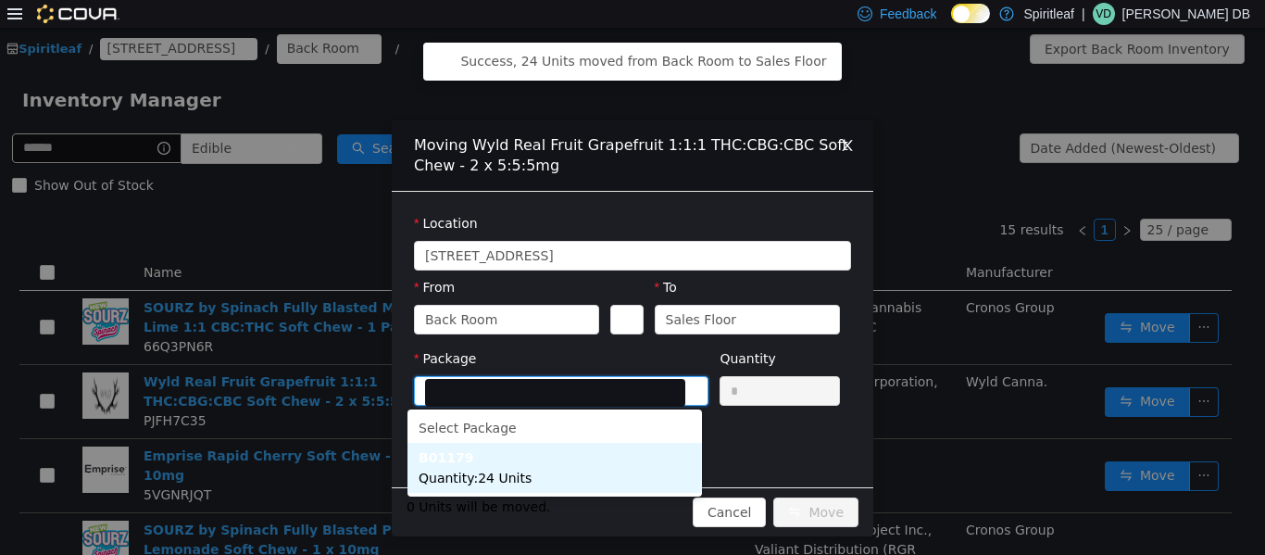
click at [587, 467] on li "B01179 Quantity : 24 Units" at bounding box center [555, 467] width 295 height 50
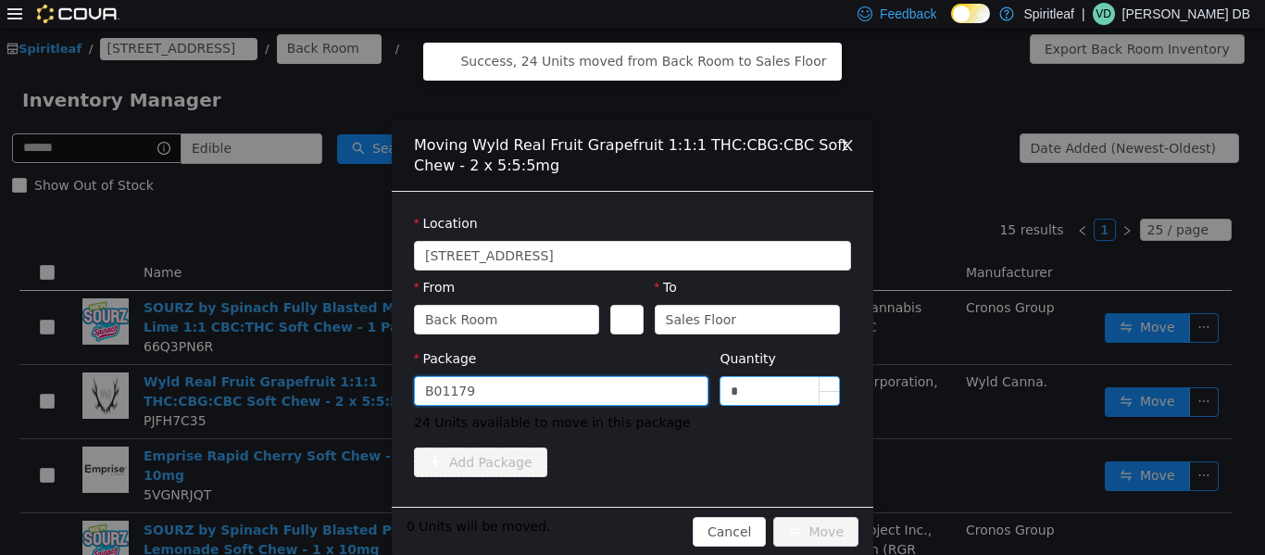
click at [630, 396] on input "*" at bounding box center [780, 390] width 119 height 28
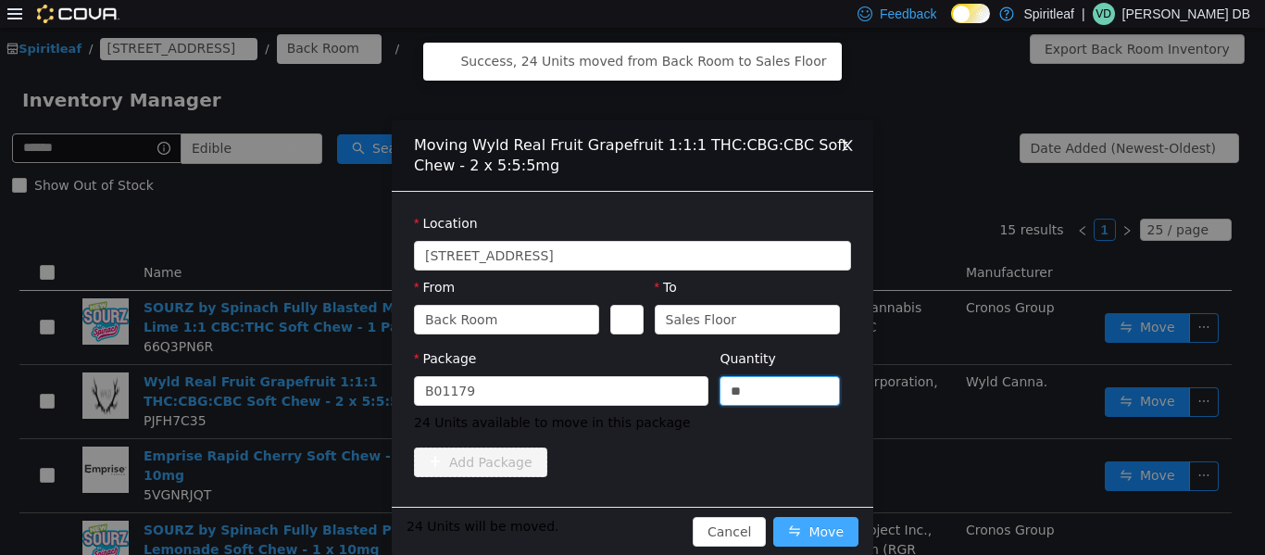
type input "**"
click at [630, 540] on button "Move" at bounding box center [816, 531] width 85 height 30
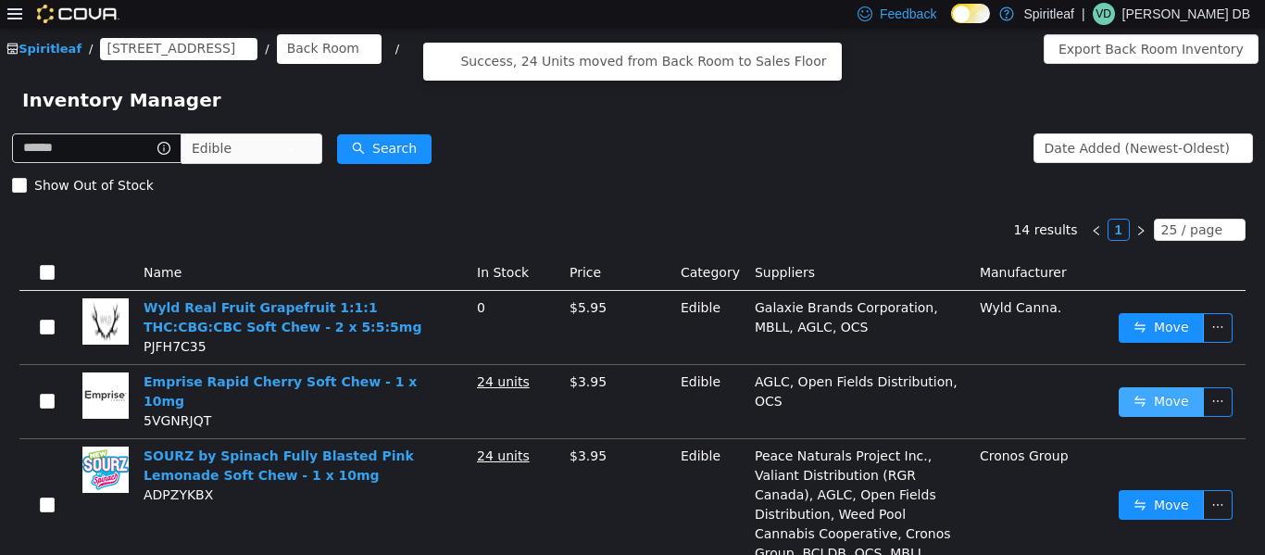
click at [630, 391] on button "Move" at bounding box center [1161, 401] width 85 height 30
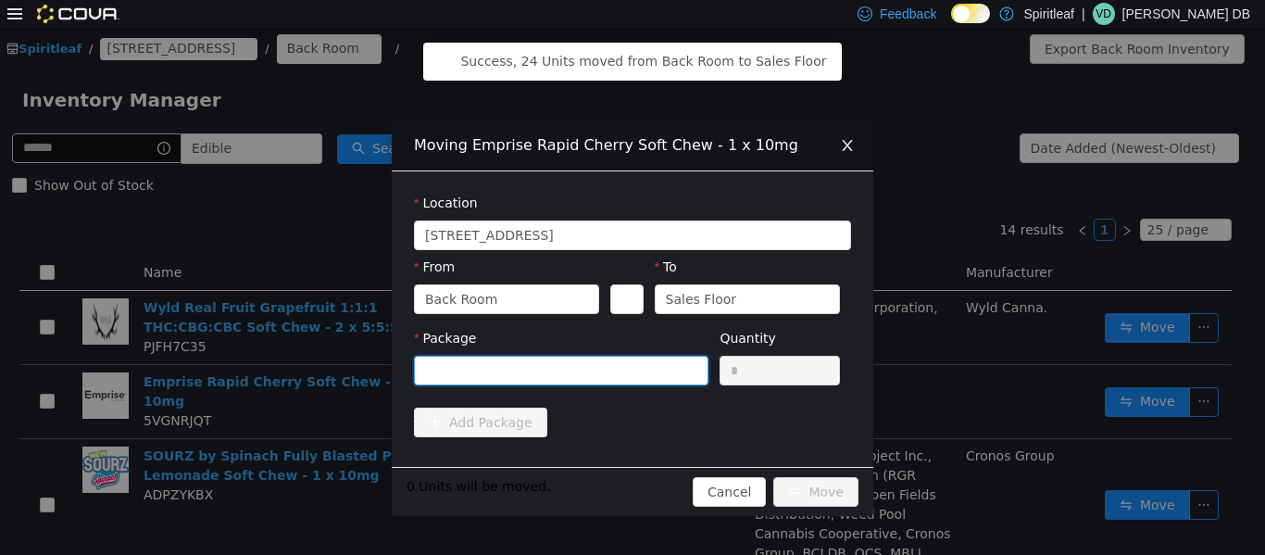
click at [578, 361] on div at bounding box center [555, 370] width 260 height 28
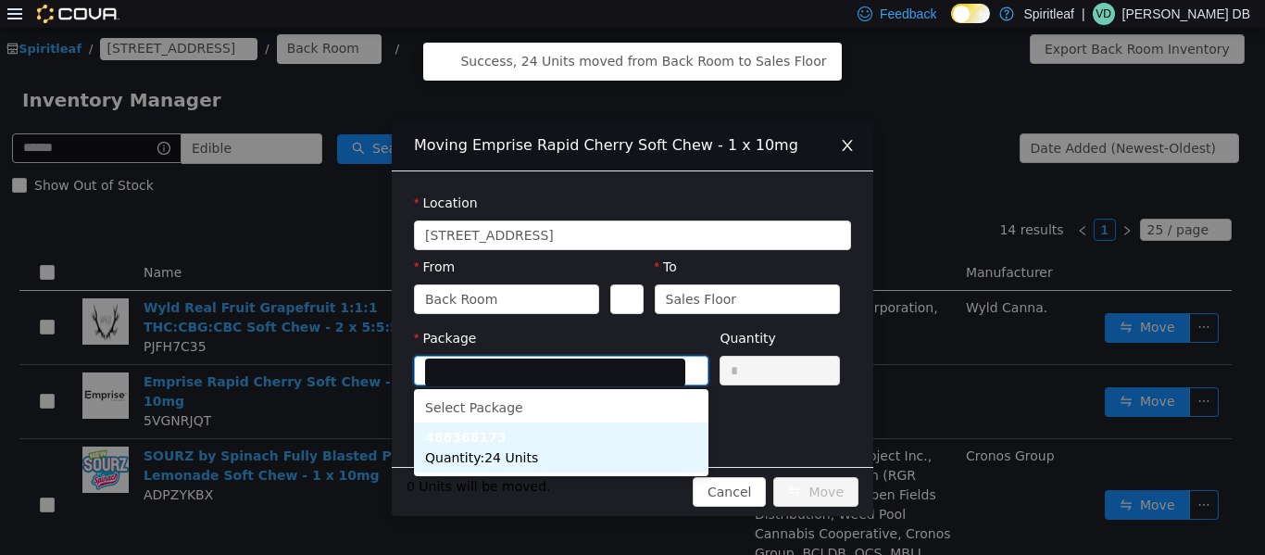
click at [586, 434] on li "488368173 Quantity : 24 Units" at bounding box center [561, 447] width 295 height 50
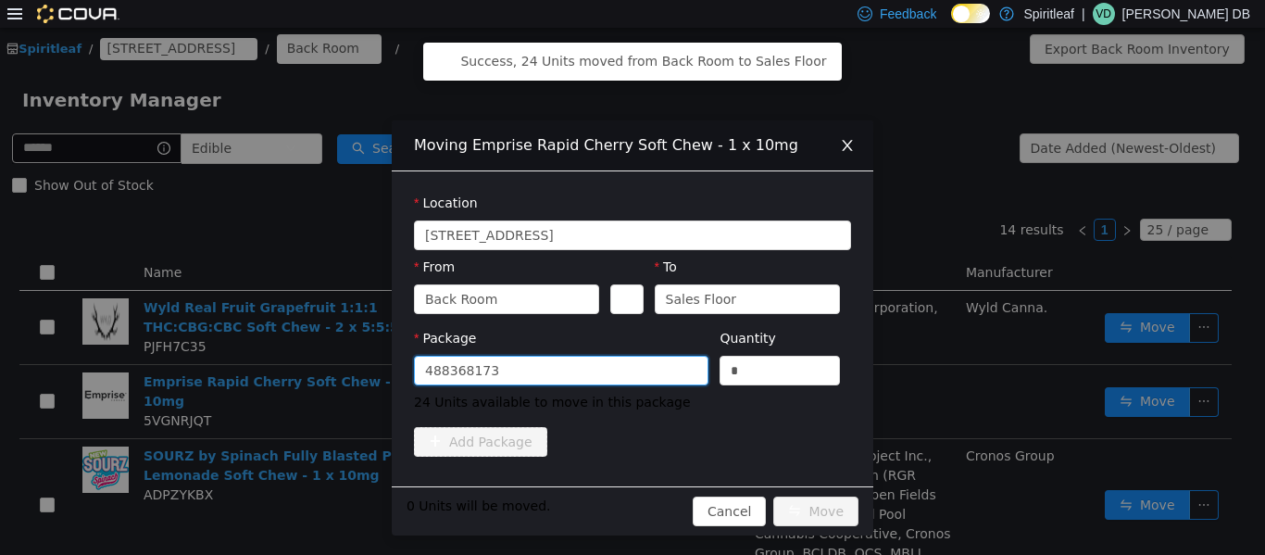
click at [630, 351] on div "Quantity" at bounding box center [780, 341] width 120 height 27
click at [630, 366] on input "*" at bounding box center [780, 370] width 119 height 28
type input "**"
click at [630, 493] on div "24 Units will be moved. Cancel Move" at bounding box center [633, 509] width 482 height 49
click at [630, 498] on button "Move" at bounding box center [816, 511] width 85 height 30
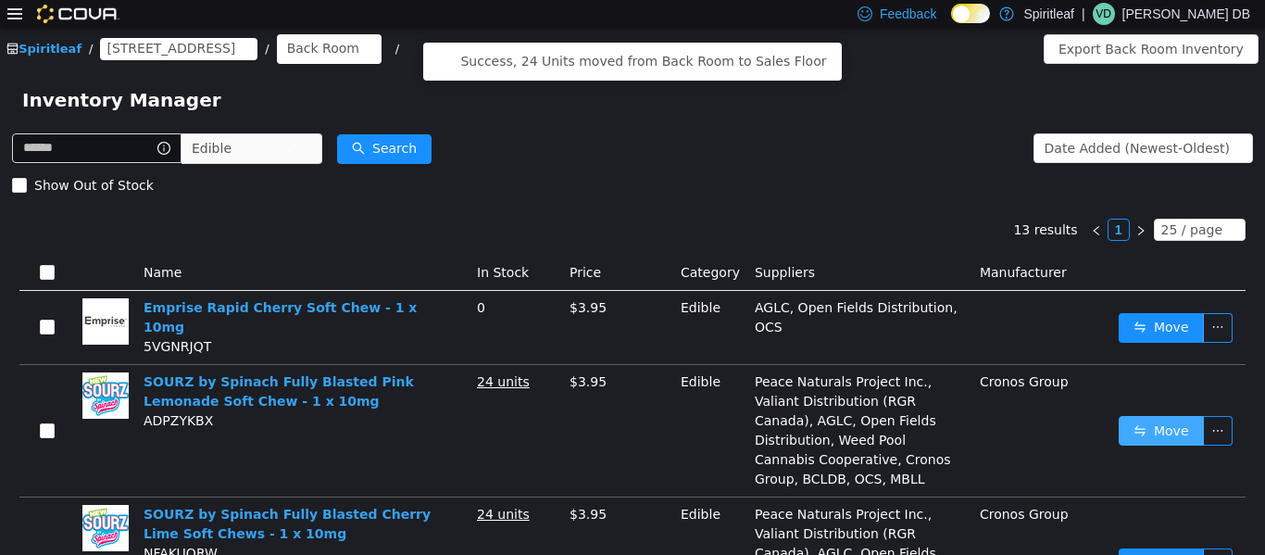
click at [630, 415] on button "Move" at bounding box center [1161, 430] width 85 height 30
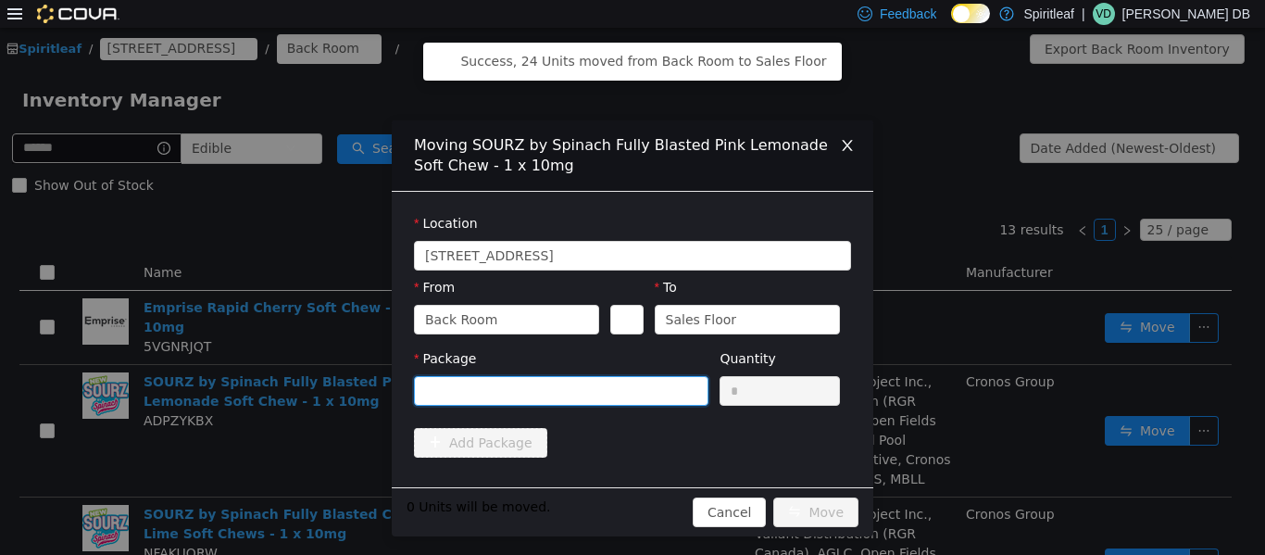
click at [550, 401] on div at bounding box center [555, 390] width 260 height 28
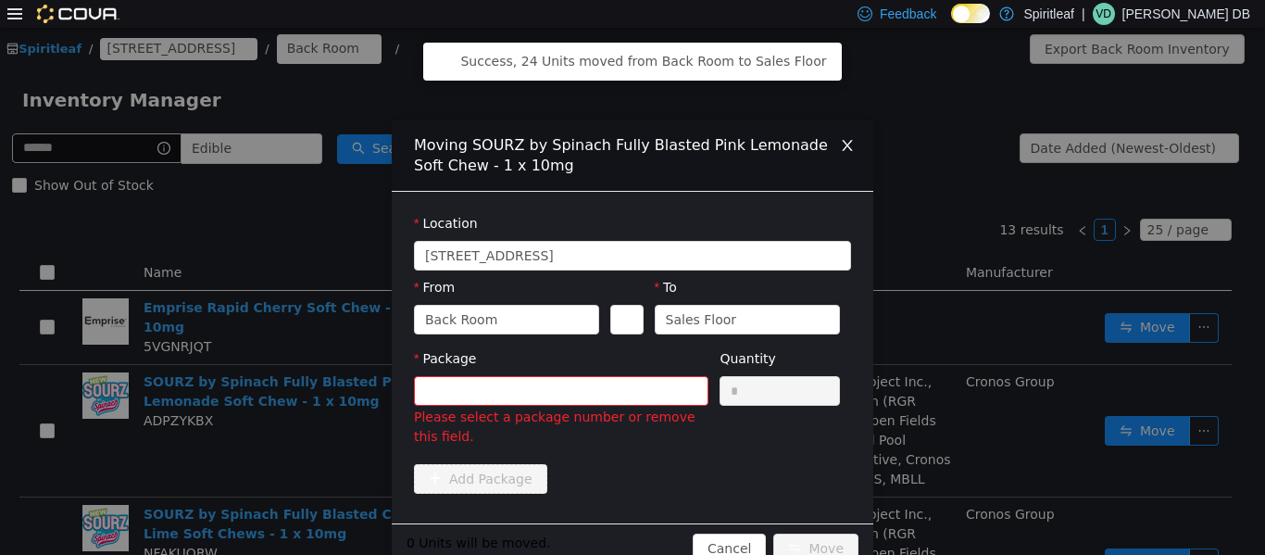
click at [566, 497] on div "Moving SOURZ by Spinach Fully Blasted Pink Lemonade Soft Chew - 1 x 10mg Locati…" at bounding box center [633, 346] width 482 height 452
click at [594, 387] on div at bounding box center [555, 390] width 260 height 28
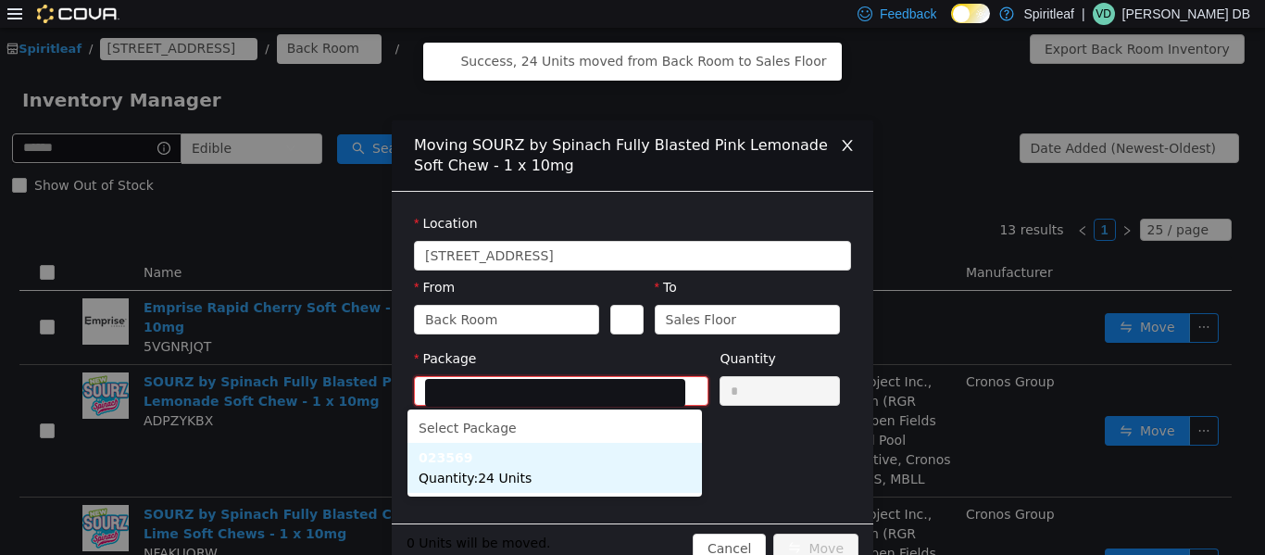
click at [592, 461] on li "023569 Quantity : 24 Units" at bounding box center [555, 467] width 295 height 50
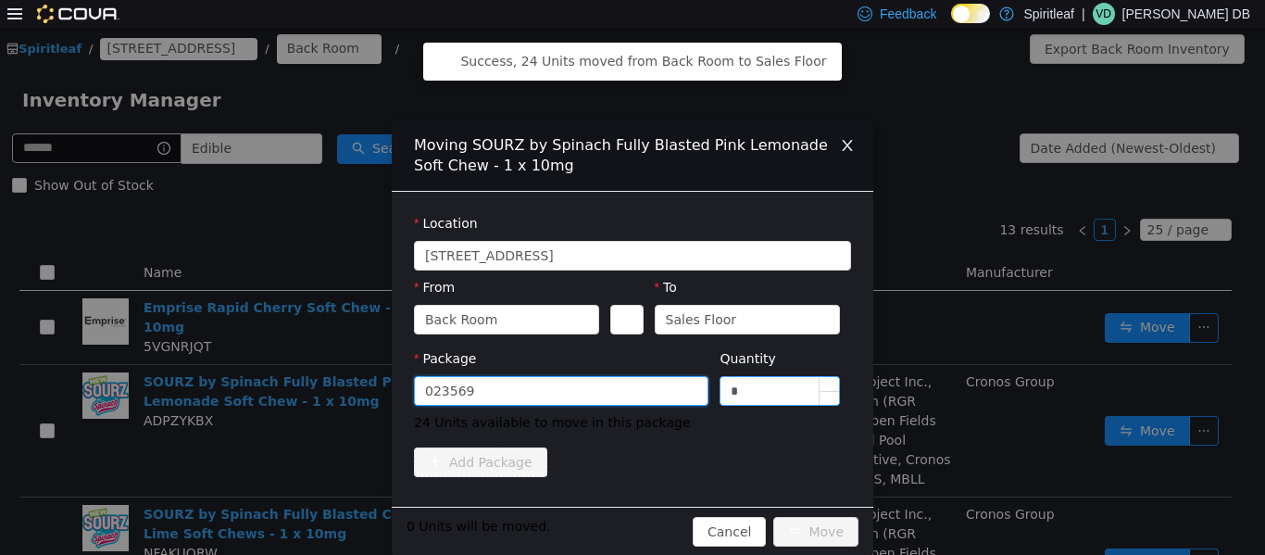
click at [630, 393] on input "*" at bounding box center [780, 390] width 119 height 28
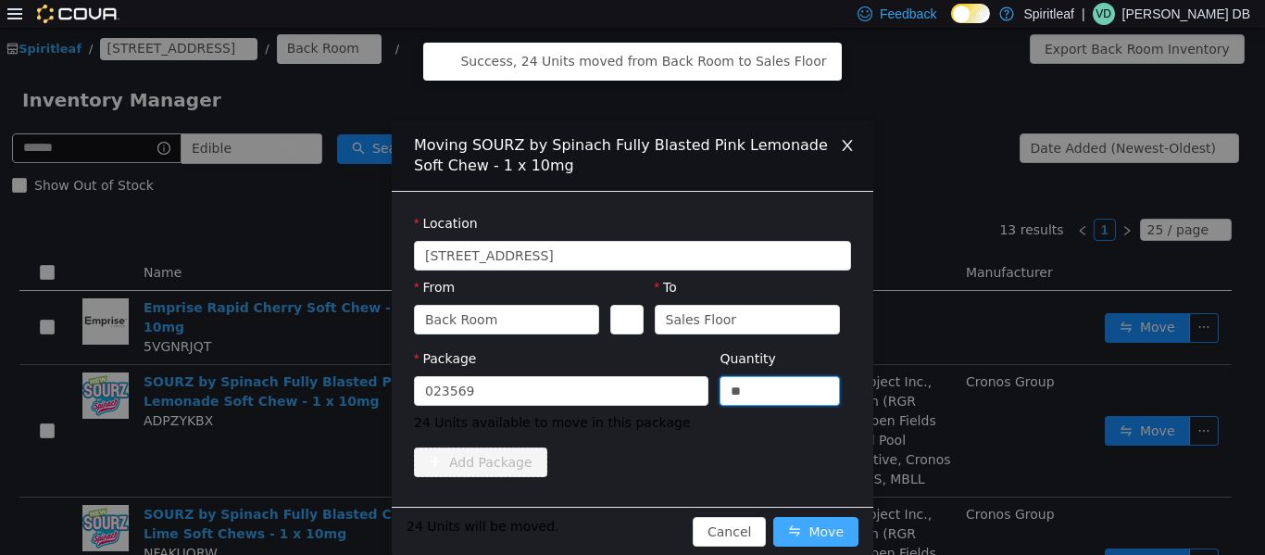
type input "**"
click at [630, 523] on button "Move" at bounding box center [816, 531] width 85 height 30
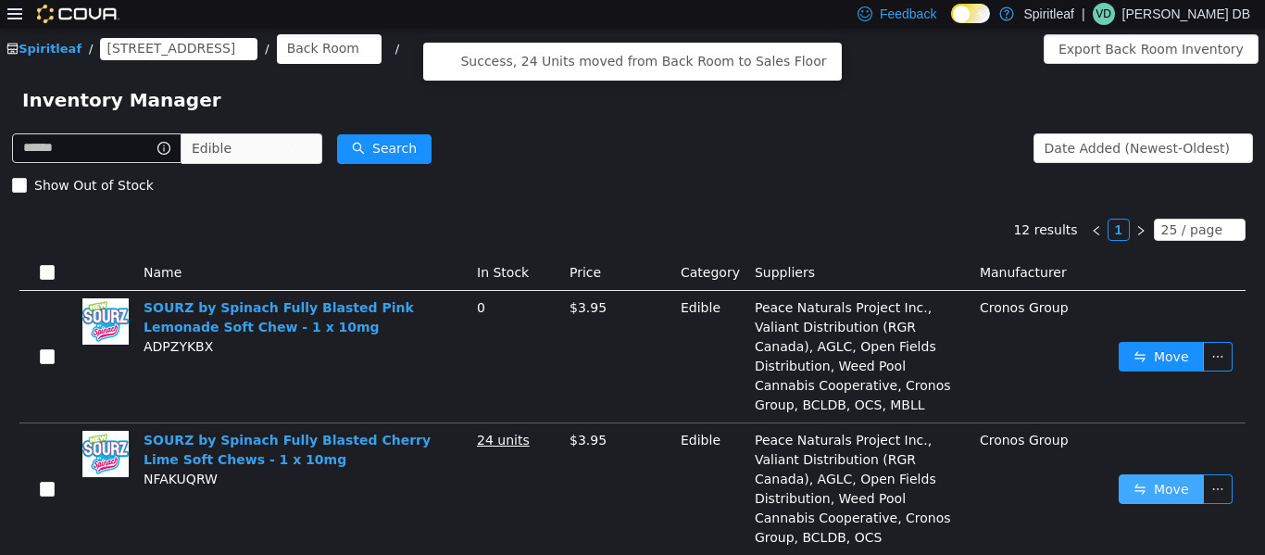
click at [630, 485] on button "Move" at bounding box center [1161, 488] width 85 height 30
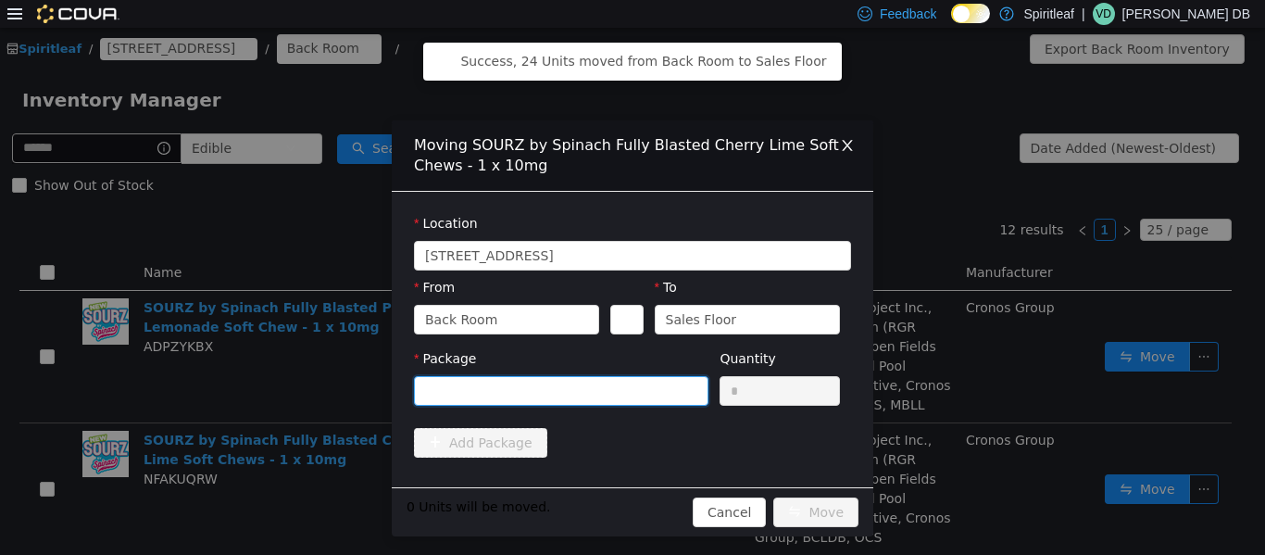
click at [601, 382] on div at bounding box center [555, 390] width 260 height 28
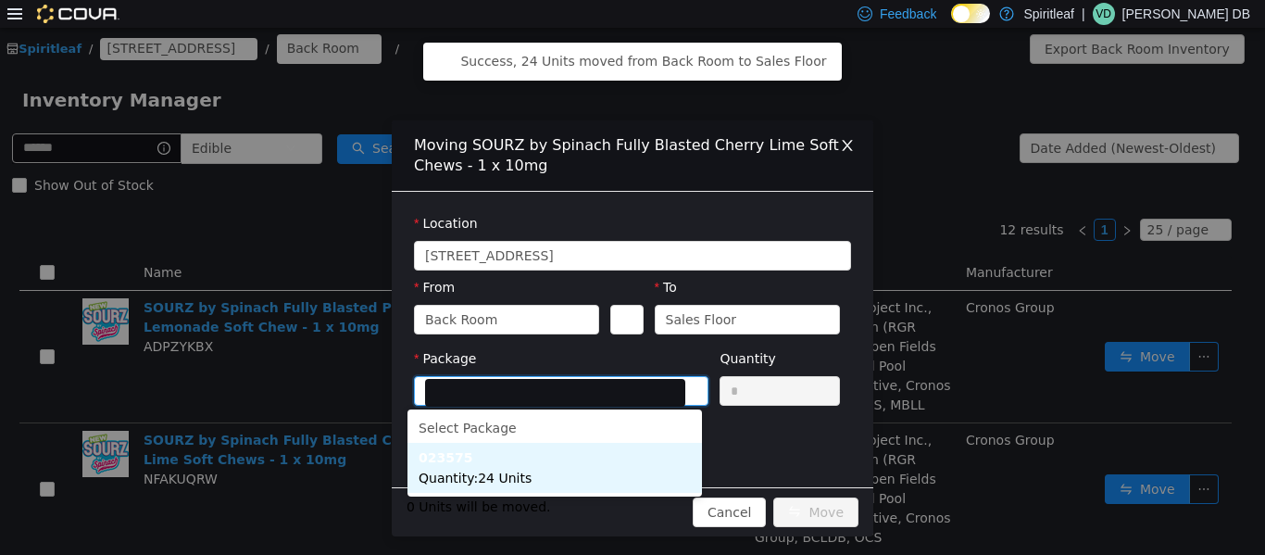
click at [561, 469] on li "023575 Quantity : 24 Units" at bounding box center [555, 467] width 295 height 50
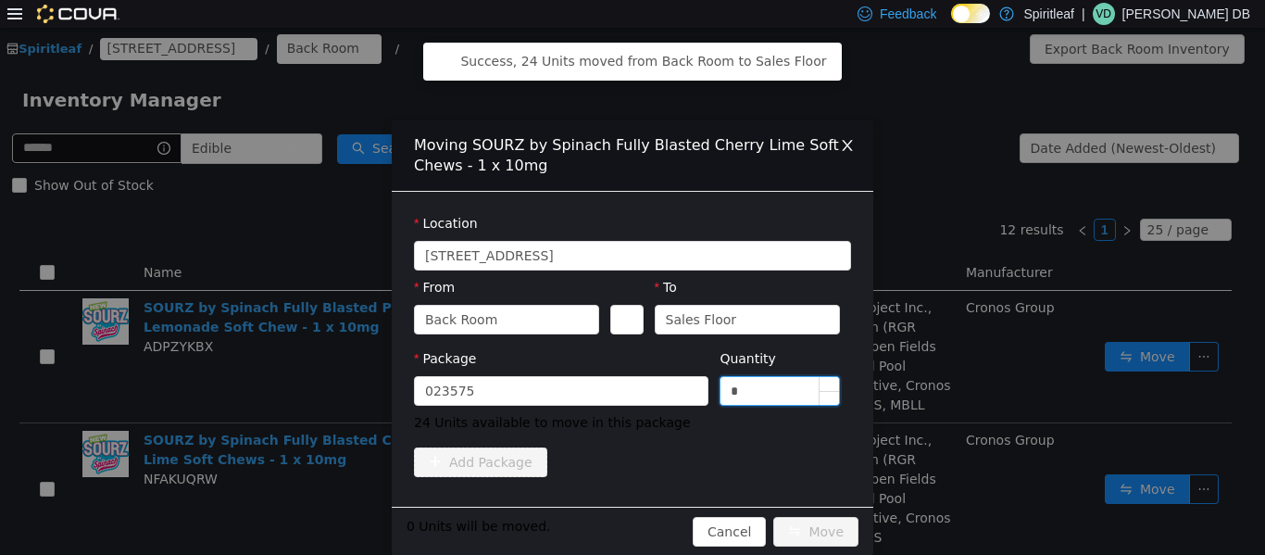
click at [630, 387] on input "*" at bounding box center [780, 390] width 119 height 28
type input "**"
click at [630, 215] on div "Moving SOURZ by Spinach Fully Blasted Cherry Lime Soft Chews - 1 x 10mg Locatio…" at bounding box center [632, 290] width 1265 height 527
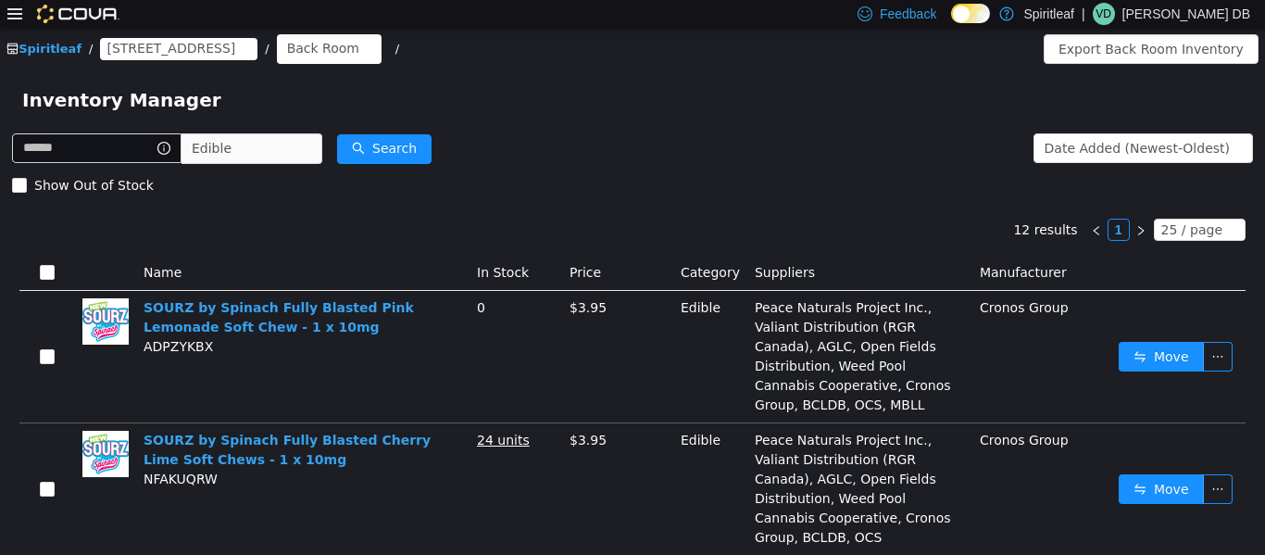
click at [630, 472] on td "Move" at bounding box center [1179, 488] width 134 height 132
click at [630, 488] on button "Move" at bounding box center [1161, 488] width 85 height 30
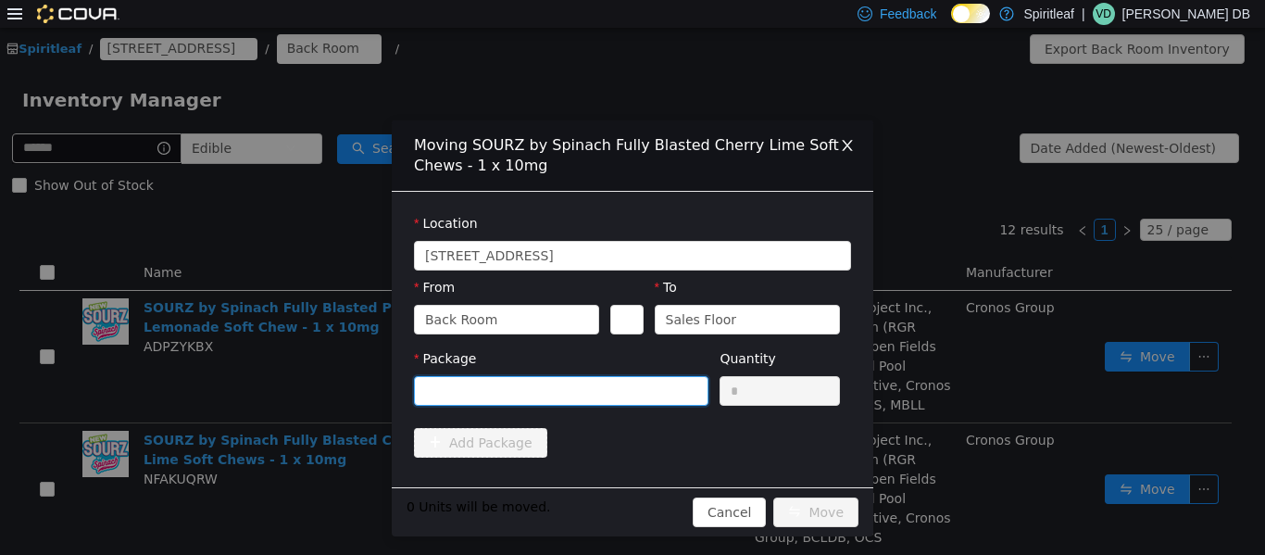
click at [521, 386] on div at bounding box center [555, 390] width 260 height 28
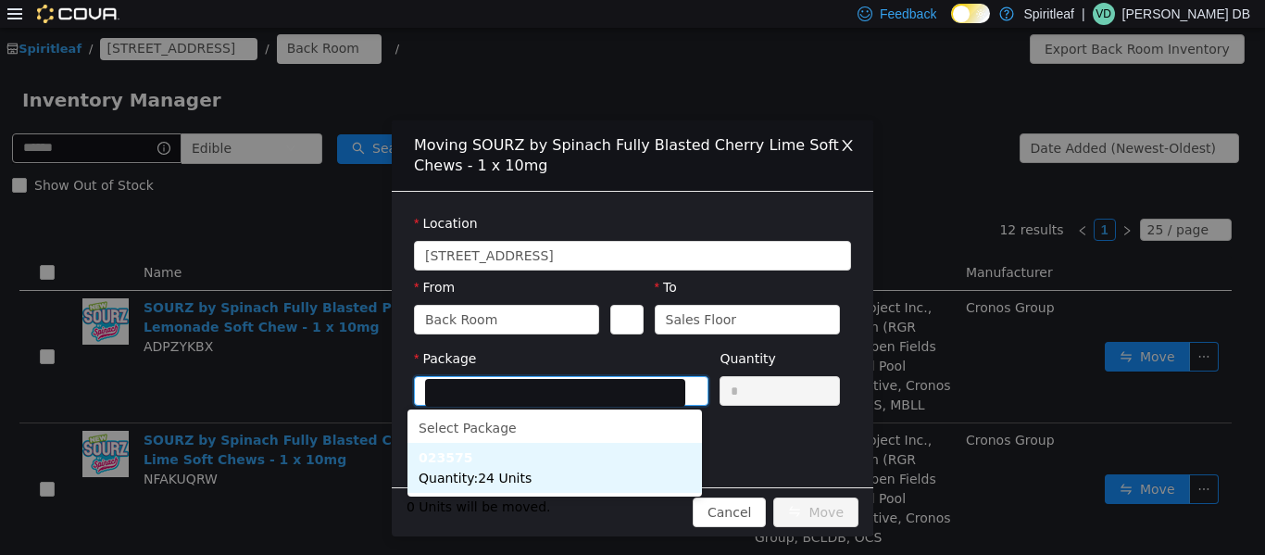
click at [559, 468] on li "023575 Quantity : 24 Units" at bounding box center [555, 467] width 295 height 50
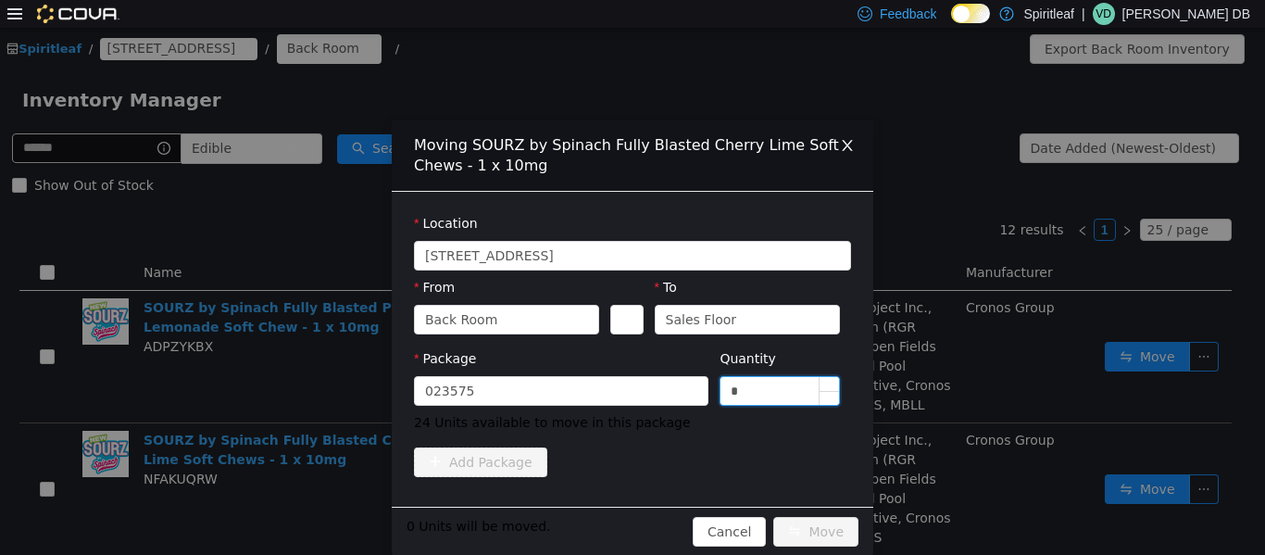
click at [630, 396] on input "*" at bounding box center [780, 390] width 119 height 28
type input "**"
click at [630, 522] on button "Move" at bounding box center [816, 531] width 85 height 30
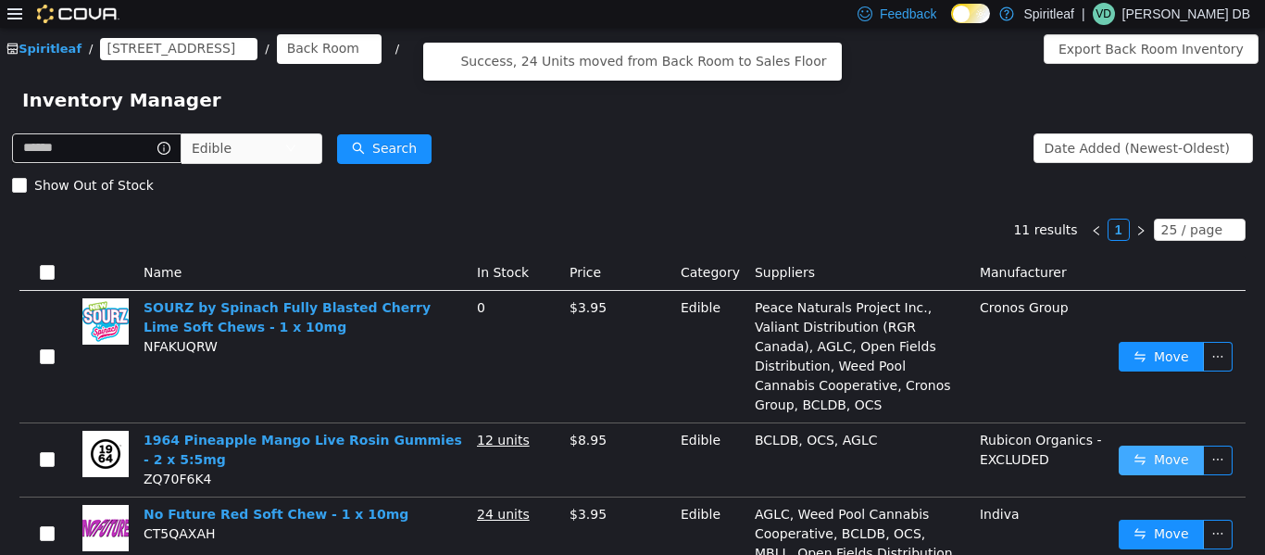
click at [630, 451] on button "Move" at bounding box center [1161, 460] width 85 height 30
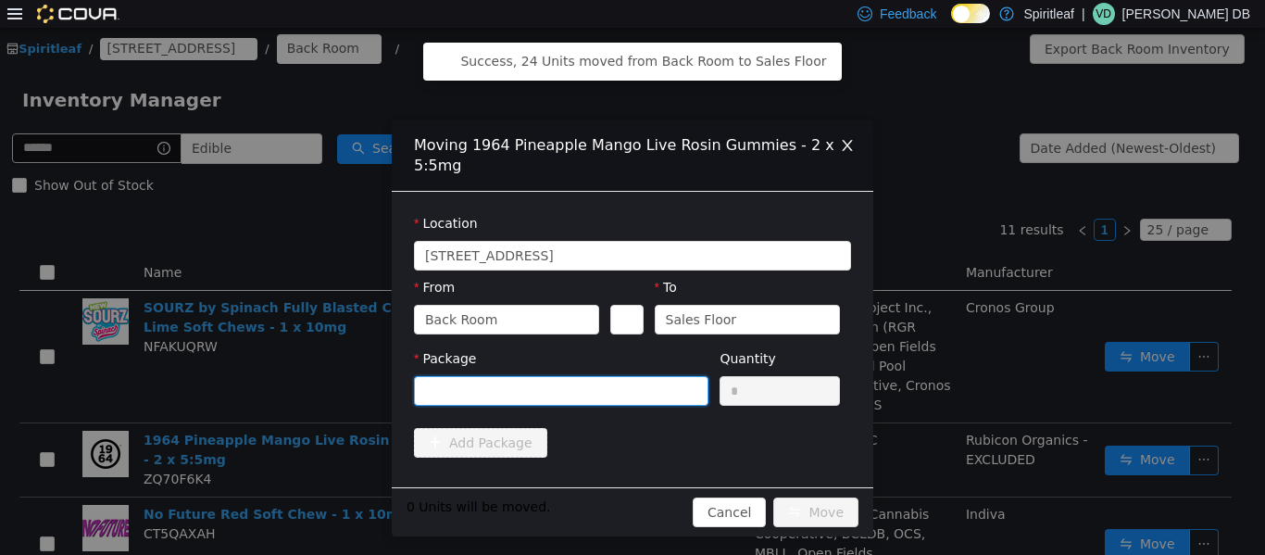
click at [630, 395] on icon "icon: down" at bounding box center [691, 389] width 11 height 11
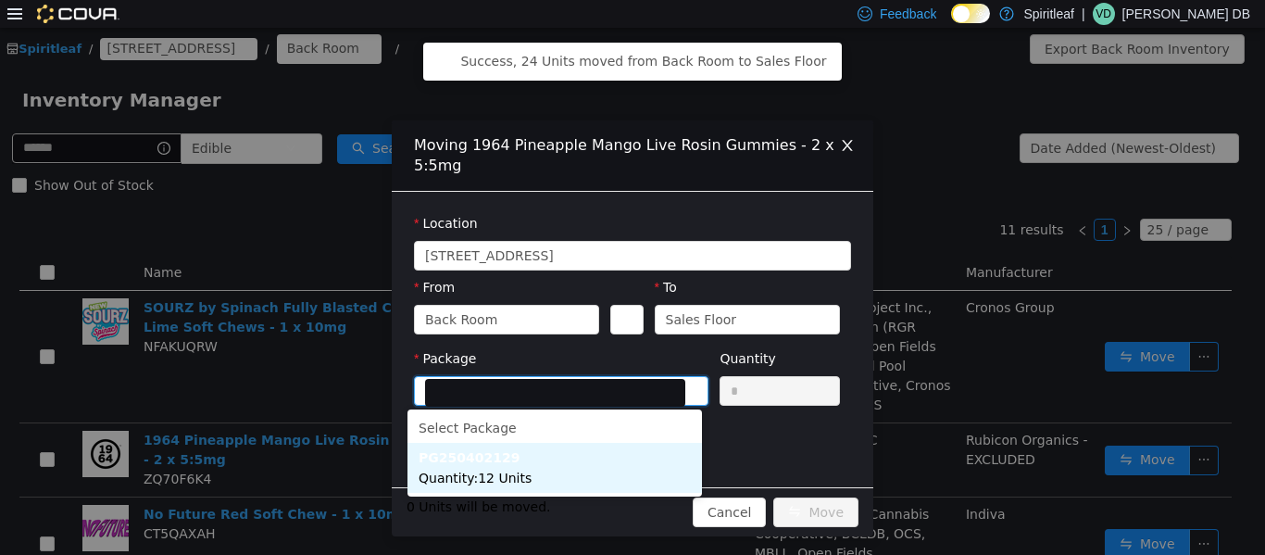
click at [607, 451] on li "PG250402129 Quantity : 12 Units" at bounding box center [555, 467] width 295 height 50
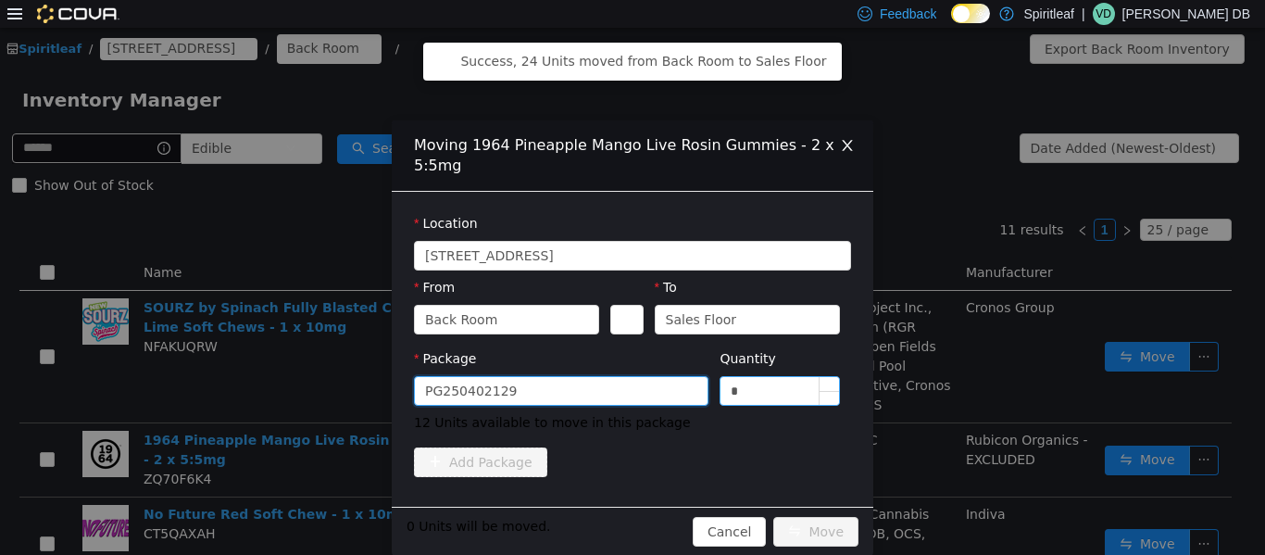
click at [630, 393] on input "*" at bounding box center [780, 390] width 119 height 28
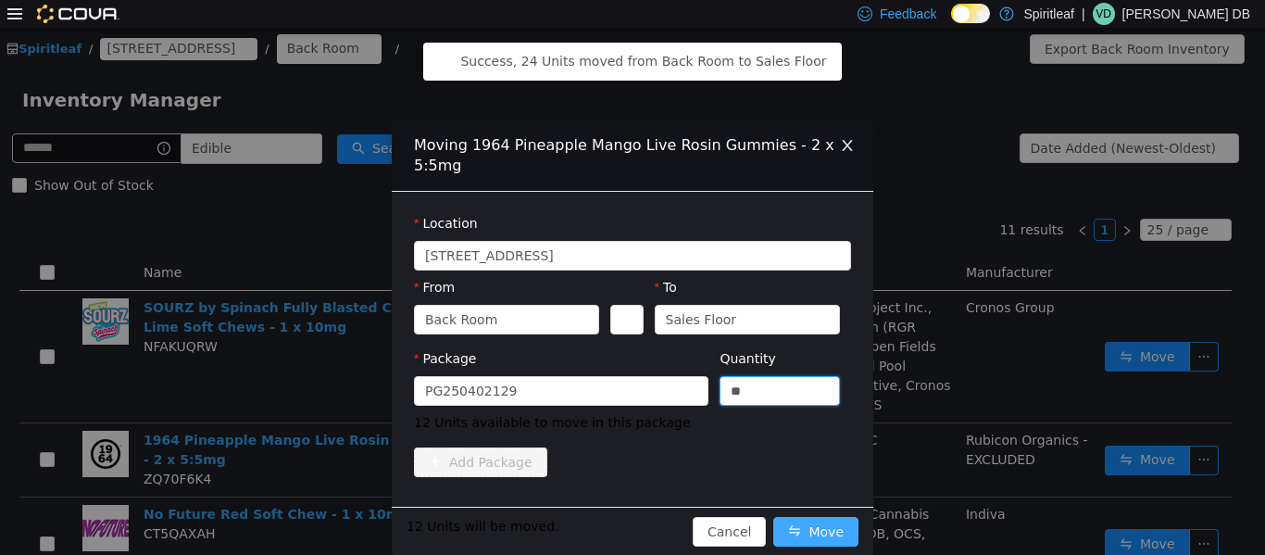
type input "**"
click at [630, 526] on button "Move" at bounding box center [816, 531] width 85 height 30
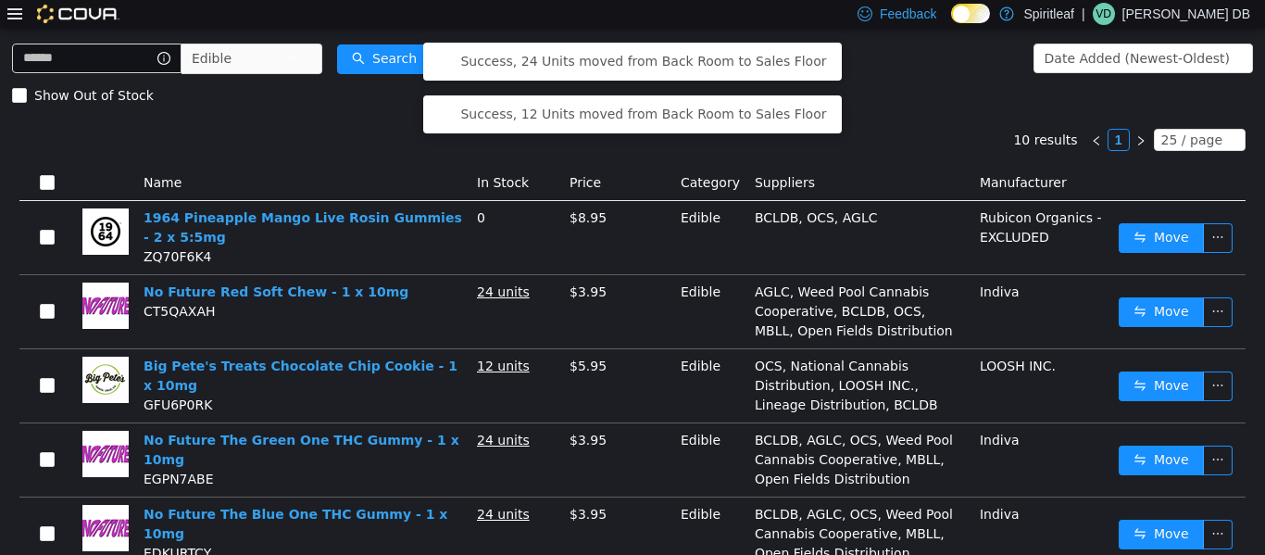
scroll to position [91, 0]
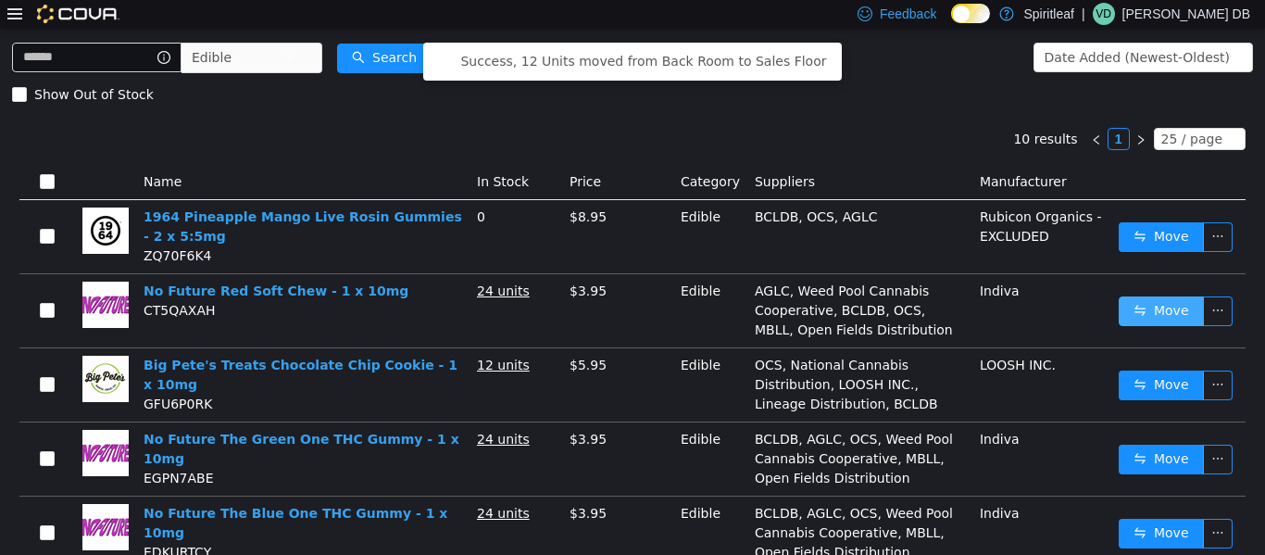
click at [630, 303] on button "Move" at bounding box center [1161, 311] width 85 height 30
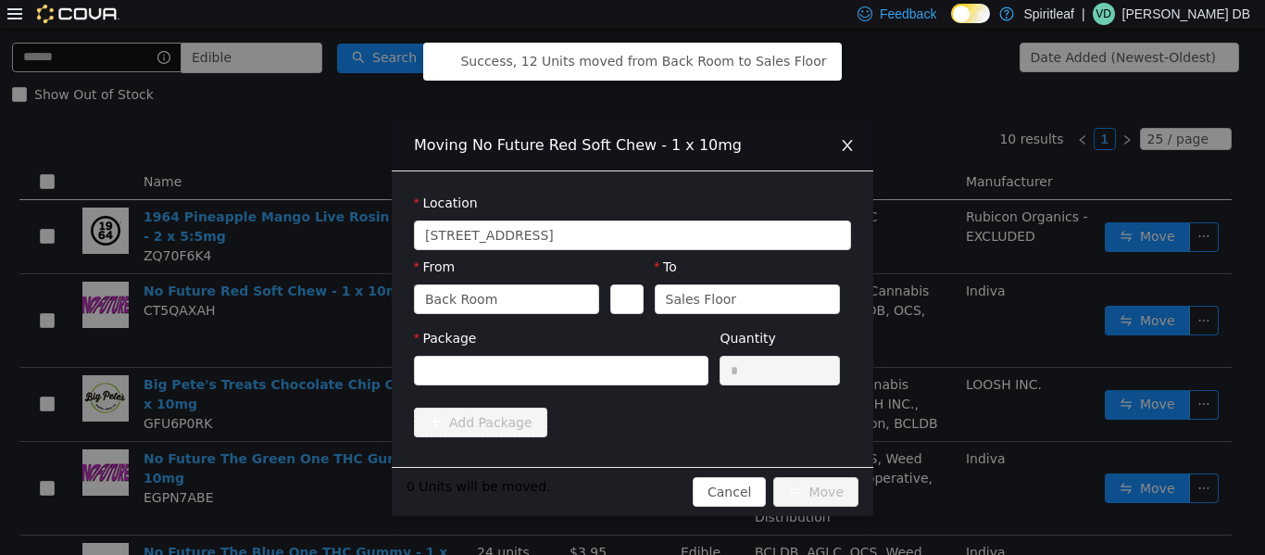
click at [630, 346] on div "Package" at bounding box center [561, 341] width 295 height 27
click at [630, 362] on div at bounding box center [555, 370] width 260 height 28
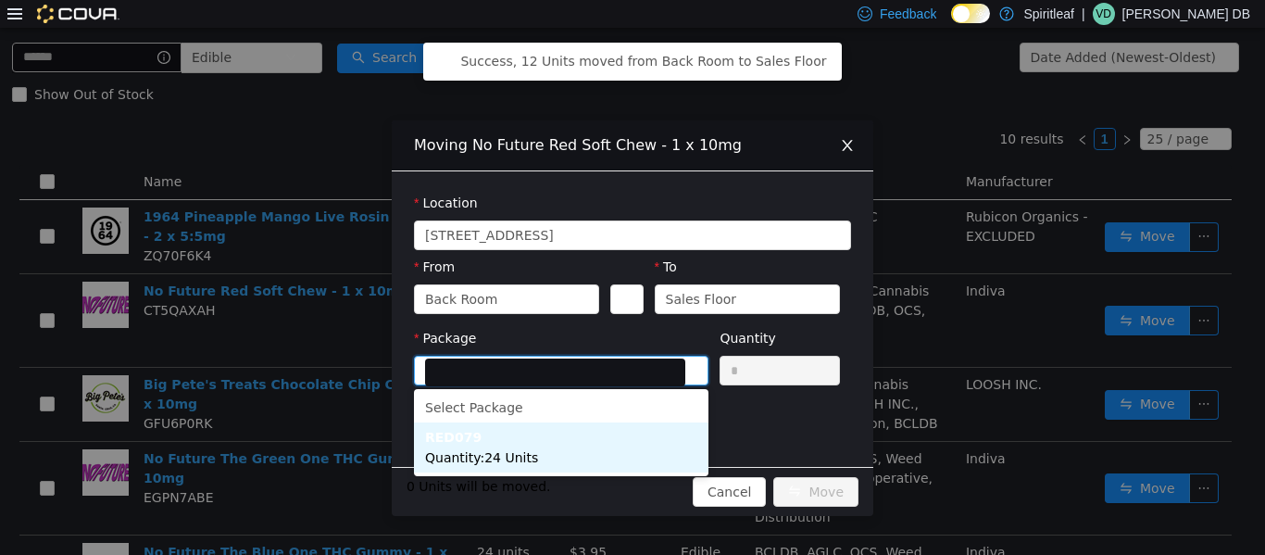
click at [585, 450] on li "RED079 Quantity : 24 Units" at bounding box center [561, 447] width 295 height 50
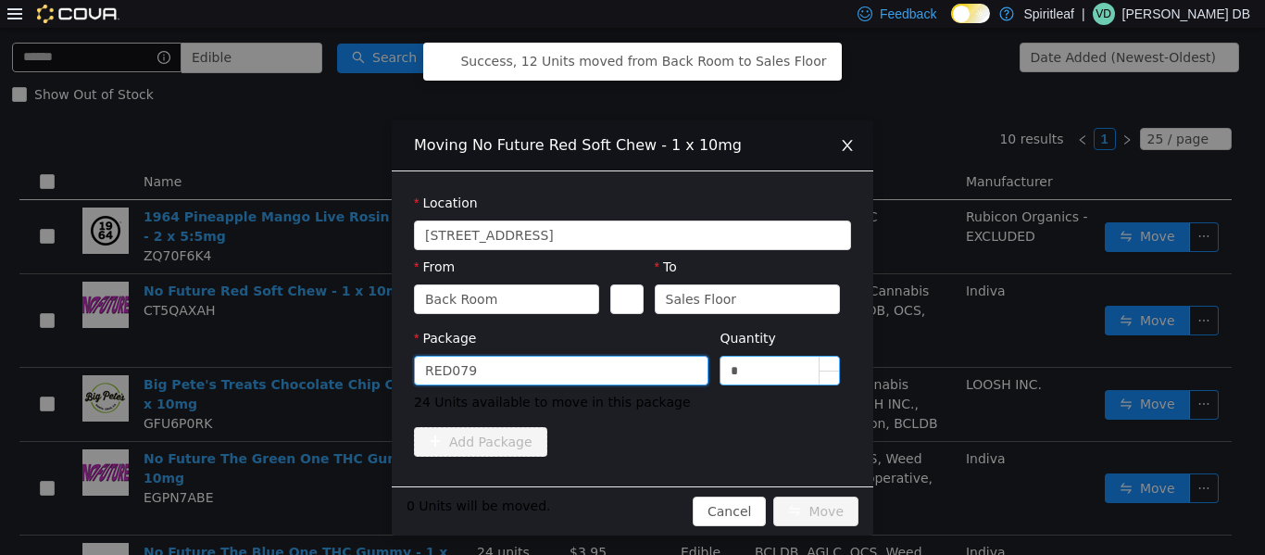
click at [630, 366] on input "*" at bounding box center [780, 370] width 119 height 28
type input "**"
click at [630, 500] on button "Move" at bounding box center [816, 511] width 85 height 30
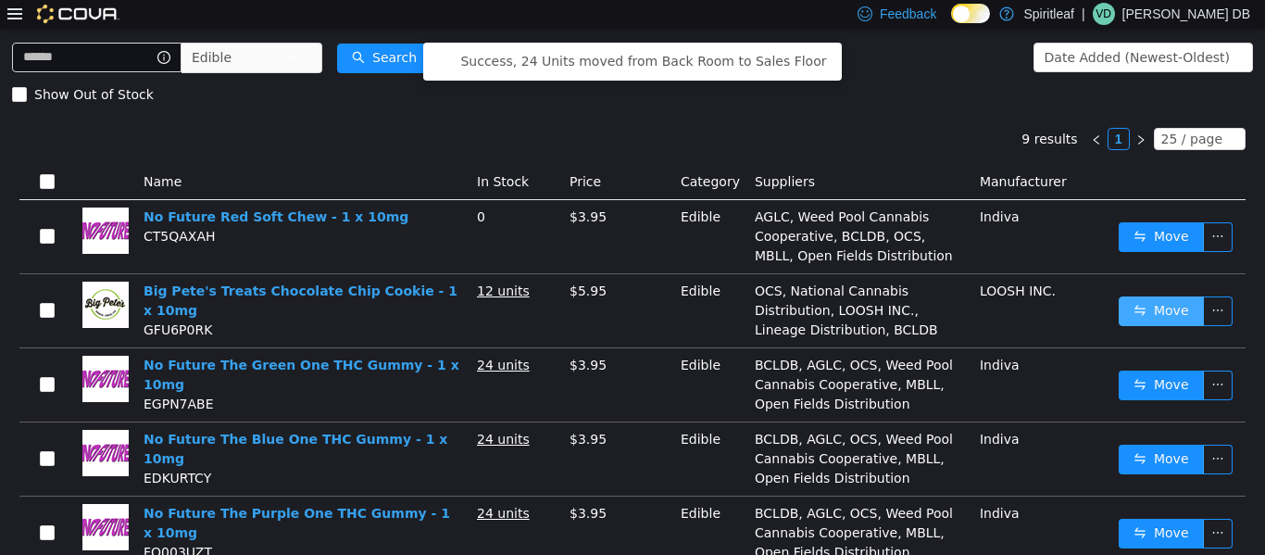
click at [630, 308] on button "Move" at bounding box center [1161, 311] width 85 height 30
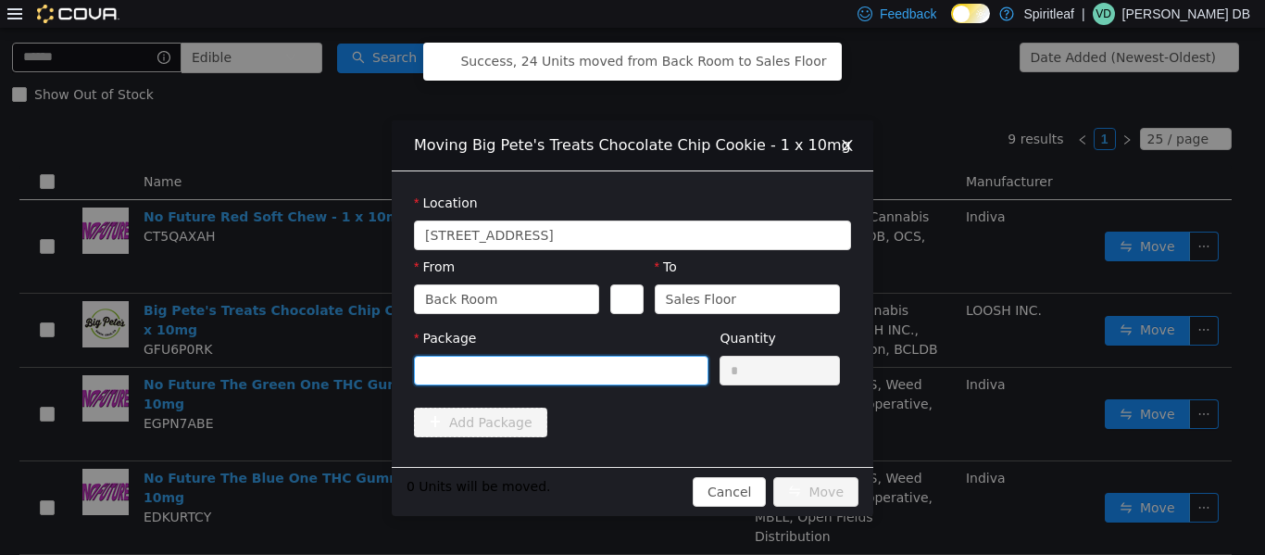
click at [630, 355] on div at bounding box center [561, 370] width 295 height 30
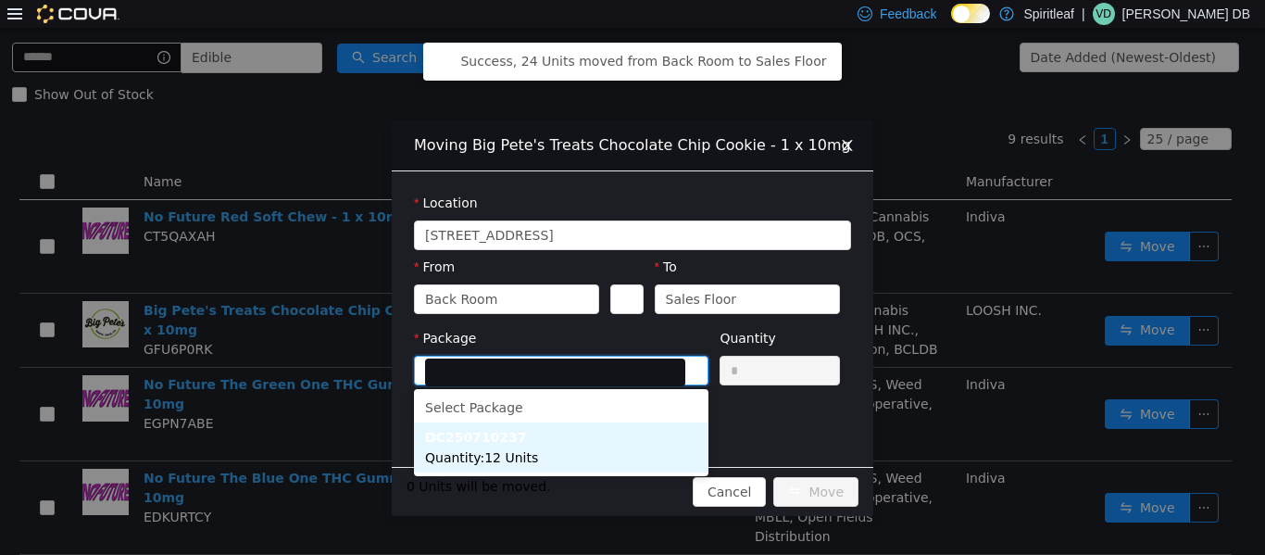
click at [586, 446] on li "DC250710237 Quantity : 12 Units" at bounding box center [561, 447] width 295 height 50
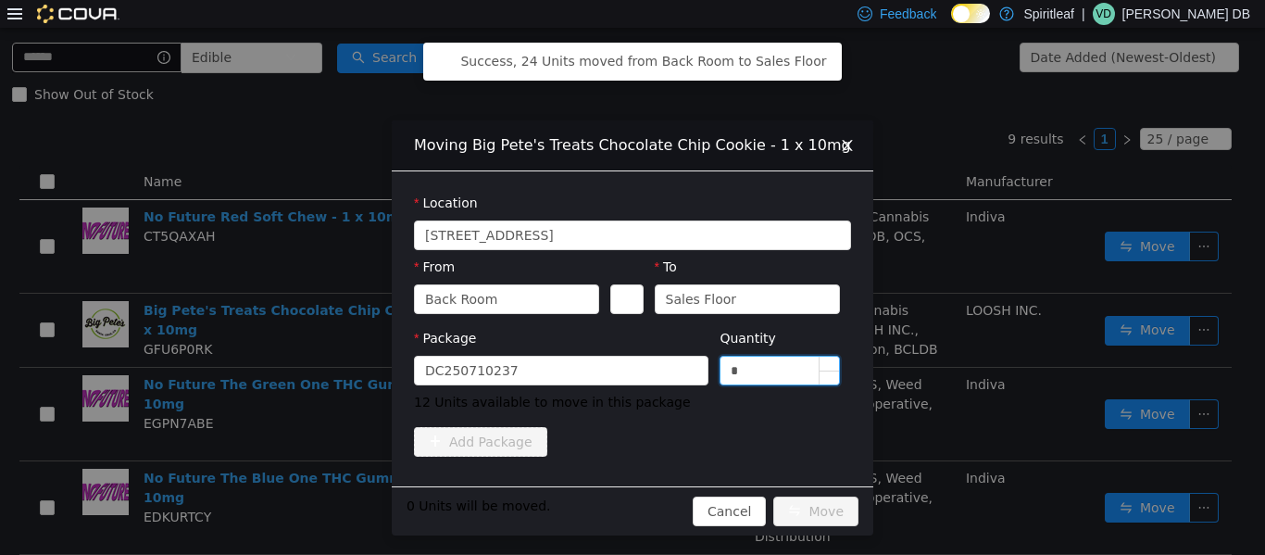
click at [630, 383] on input "*" at bounding box center [780, 370] width 119 height 28
type input "*"
type input "**"
click at [630, 508] on button "Move" at bounding box center [816, 511] width 85 height 30
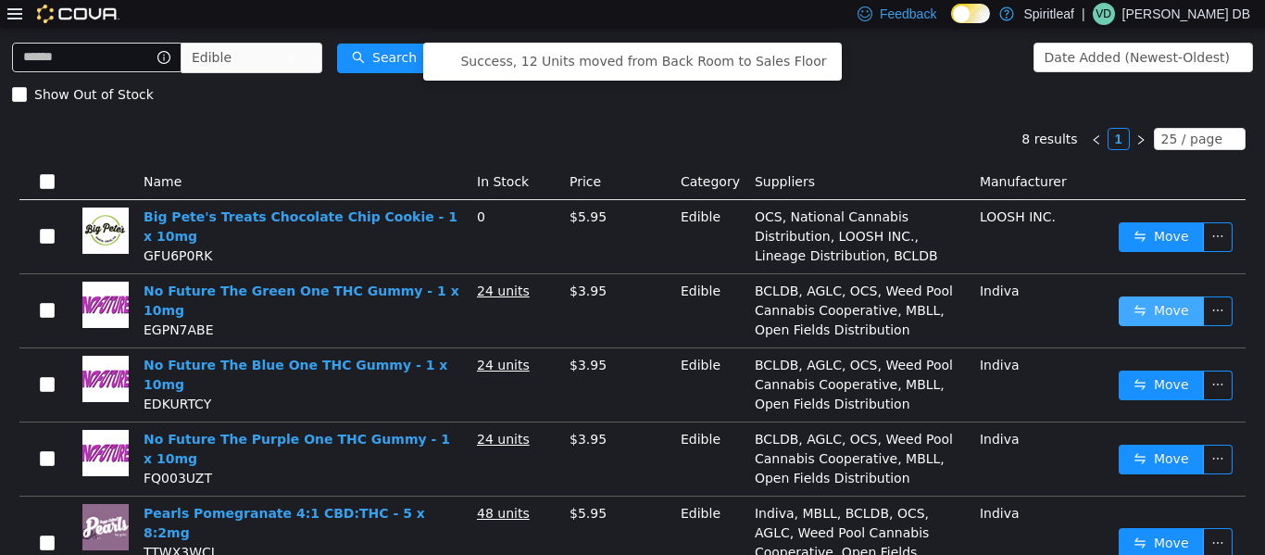
click at [630, 303] on button "Move" at bounding box center [1161, 311] width 85 height 30
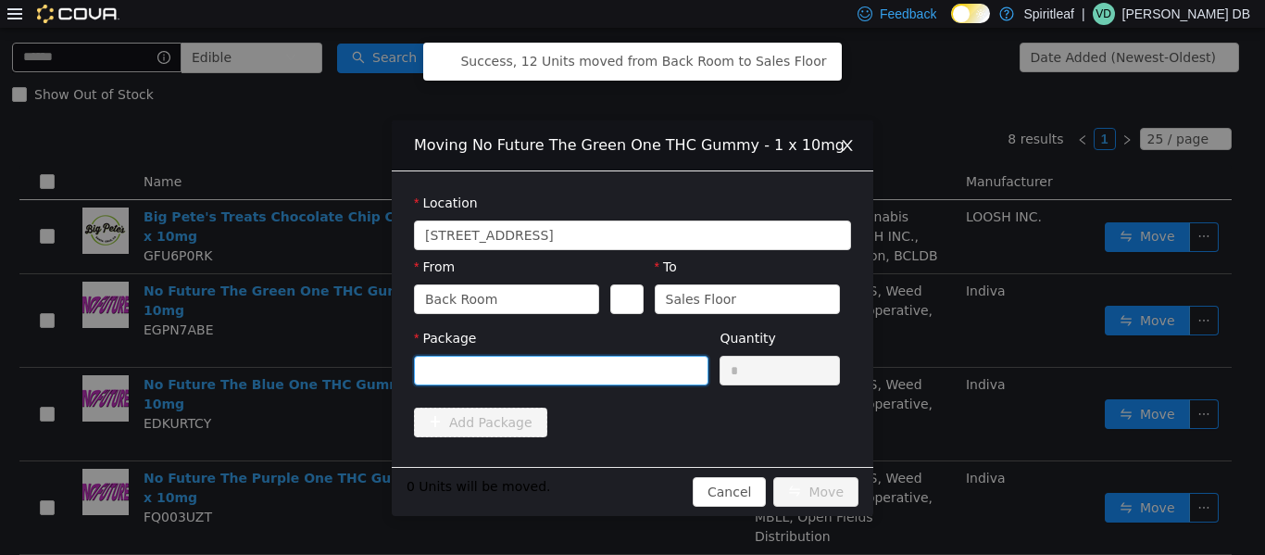
click at [630, 367] on div at bounding box center [555, 370] width 260 height 28
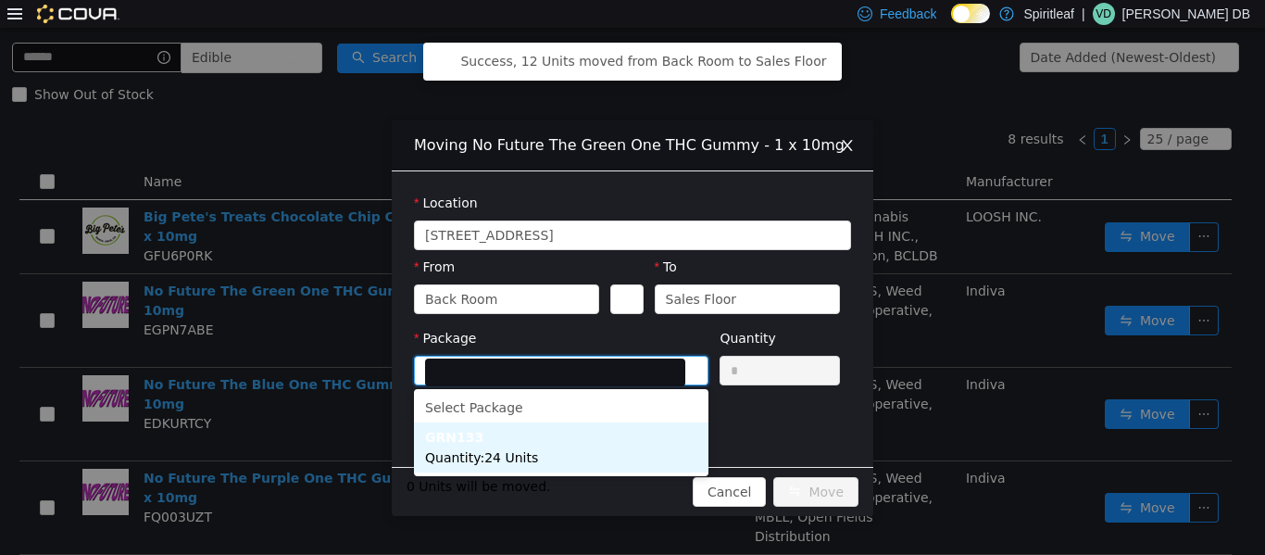
click at [630, 442] on li "GRN133 Quantity : 24 Units" at bounding box center [561, 447] width 295 height 50
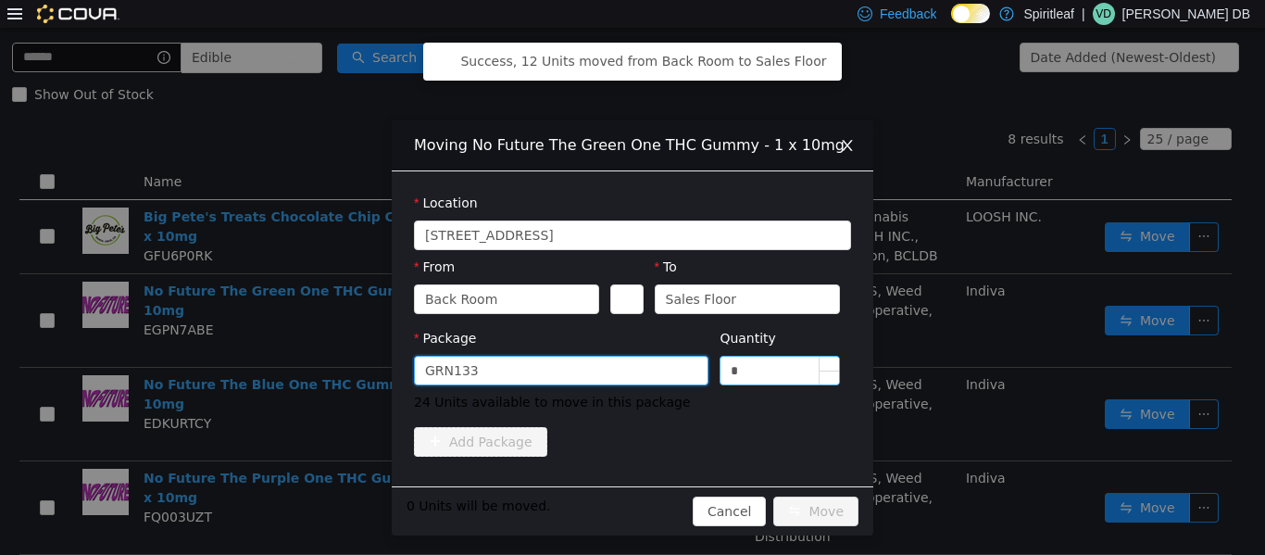
click at [630, 364] on input "*" at bounding box center [780, 370] width 119 height 28
type input "**"
click at [630, 516] on button "Move" at bounding box center [816, 511] width 85 height 30
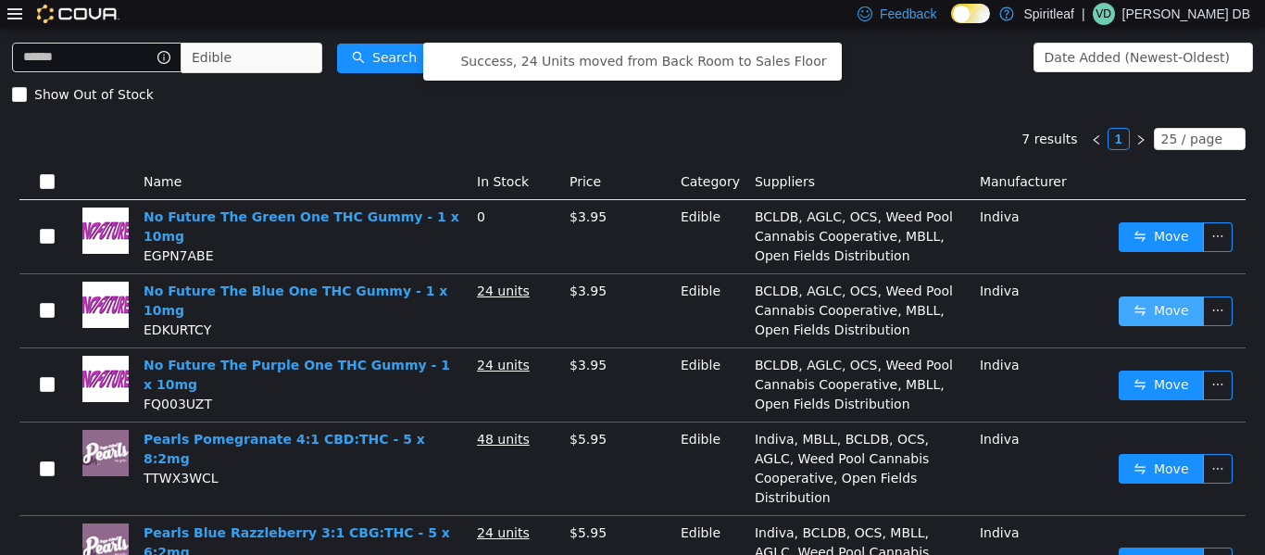
click at [630, 317] on button "Move" at bounding box center [1161, 311] width 85 height 30
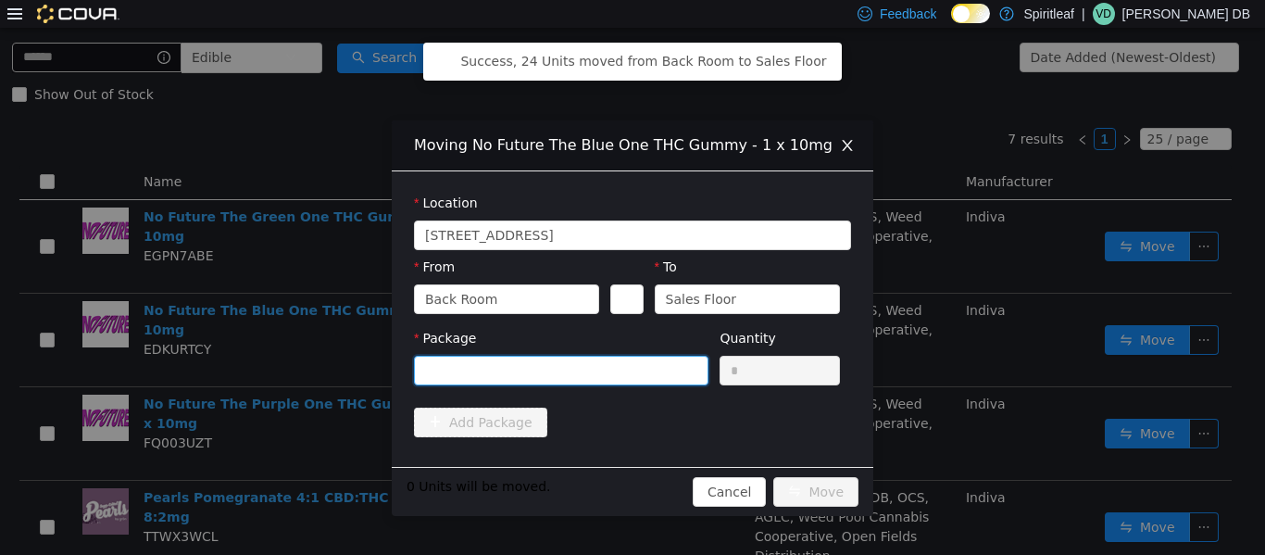
click at [630, 375] on div at bounding box center [555, 370] width 260 height 28
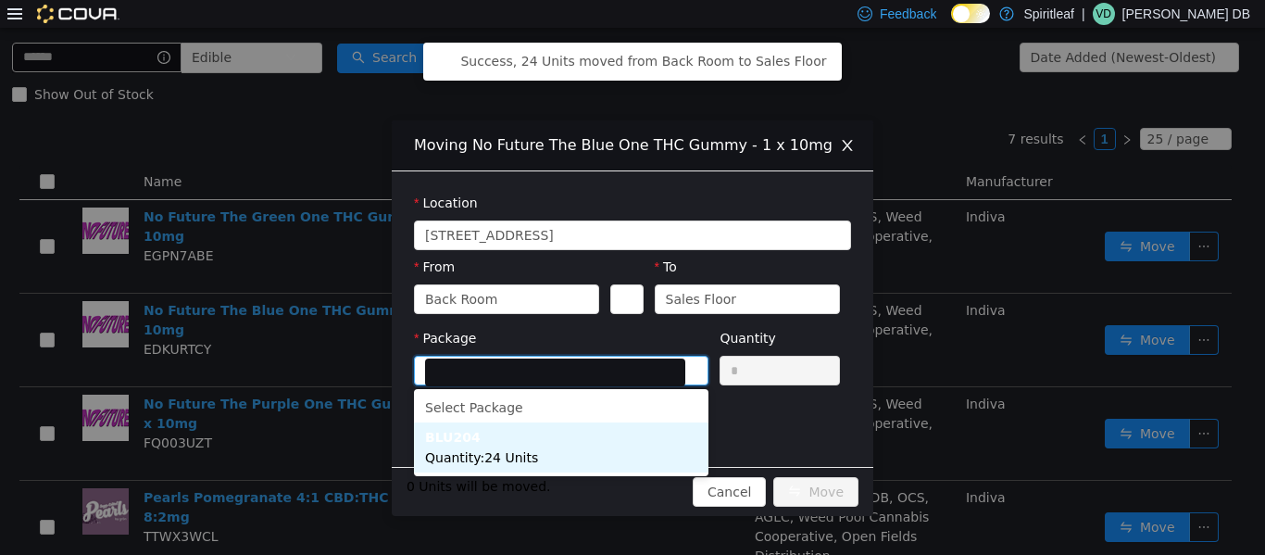
click
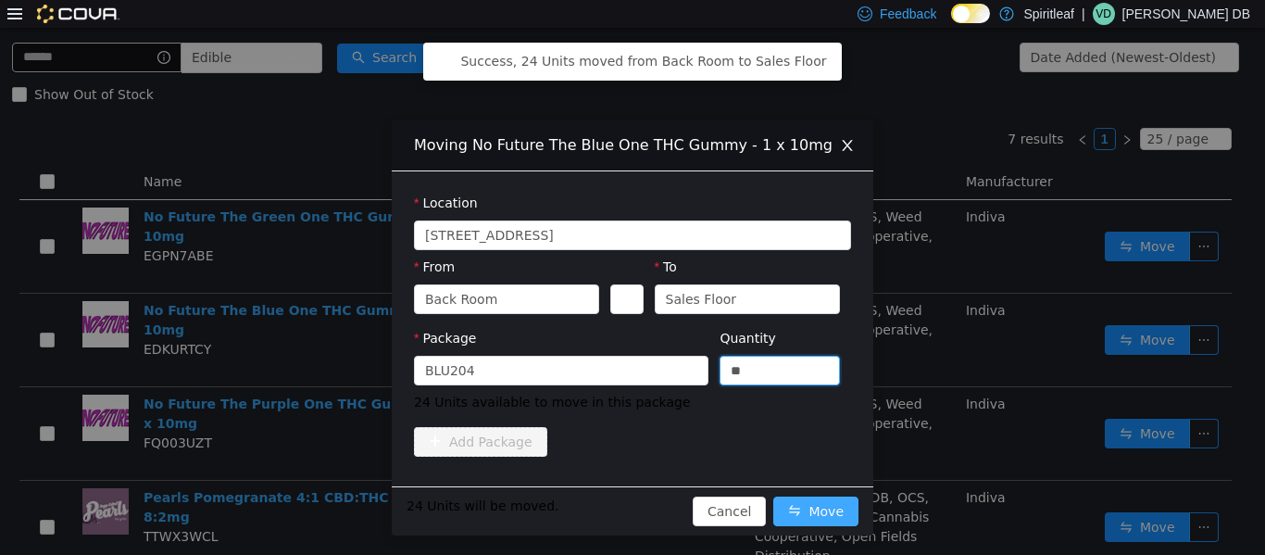
type input "**"
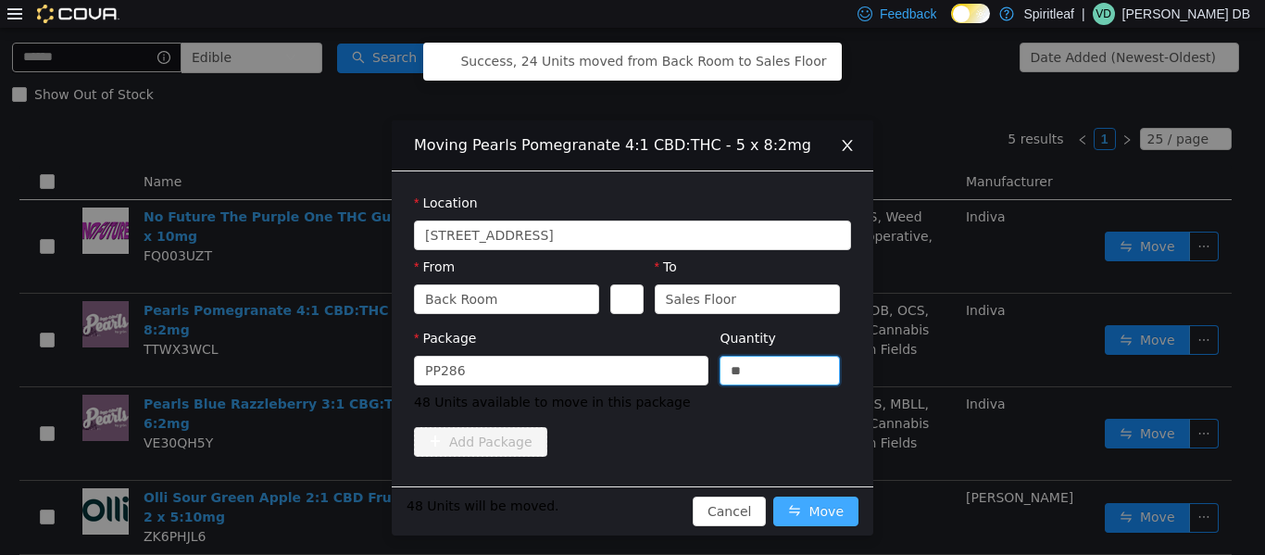
type input "**"
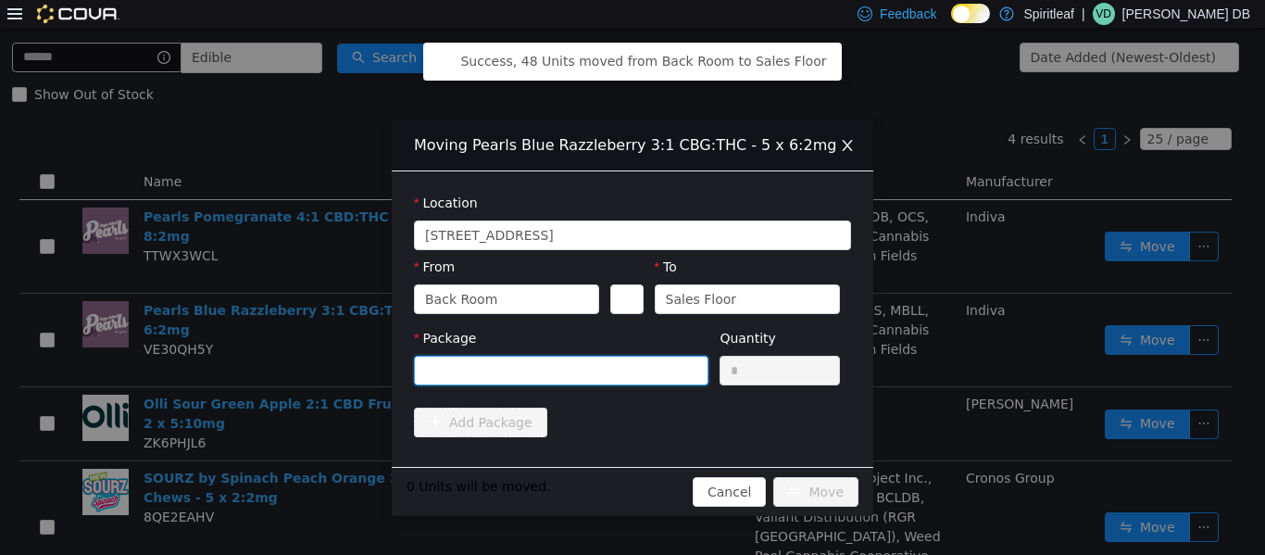
click at [630, 377] on div at bounding box center [555, 370] width 260 height 28
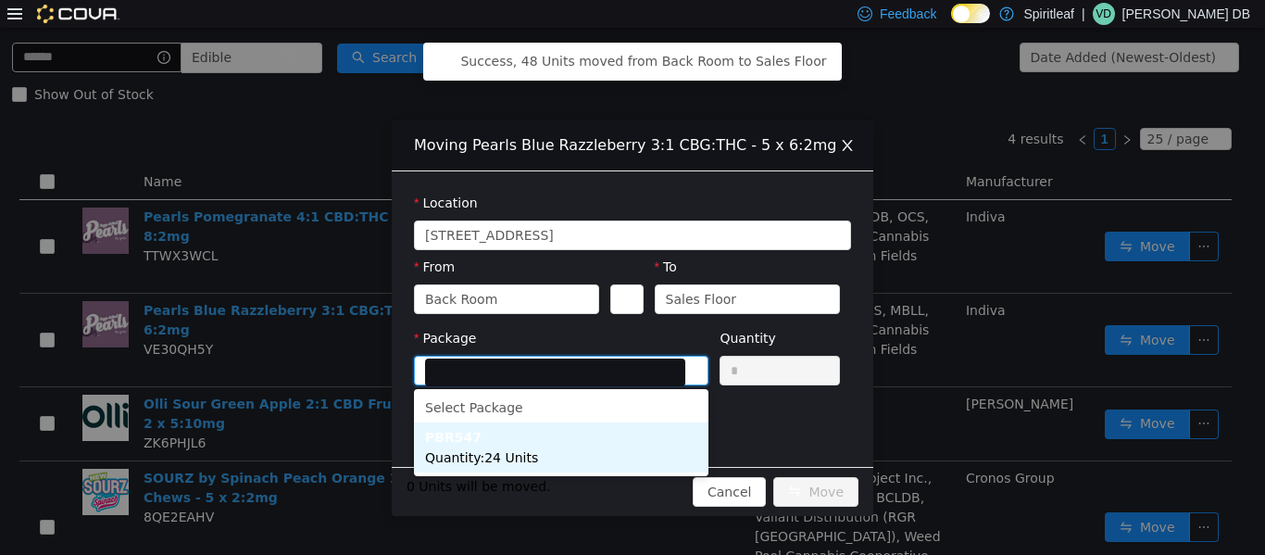
click at [617, 433] on li "PBR547 Quantity : 24 Units" at bounding box center [561, 447] width 295 height 50
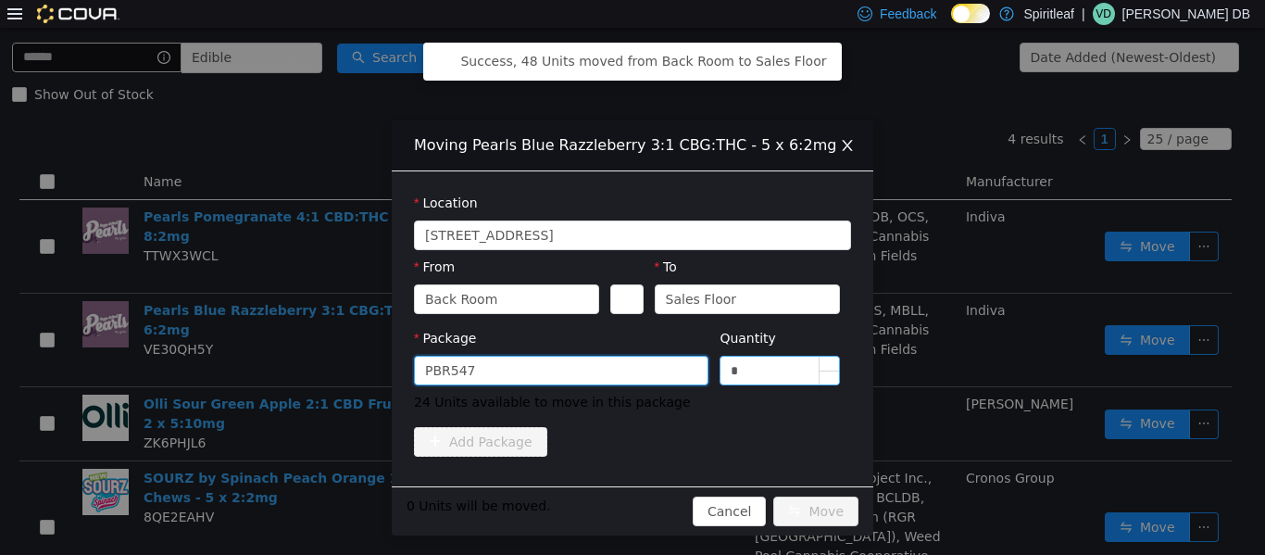
click at [630, 373] on input "*" at bounding box center [780, 370] width 119 height 28
type input "**"
click at [630, 512] on button "Move" at bounding box center [816, 511] width 85 height 30
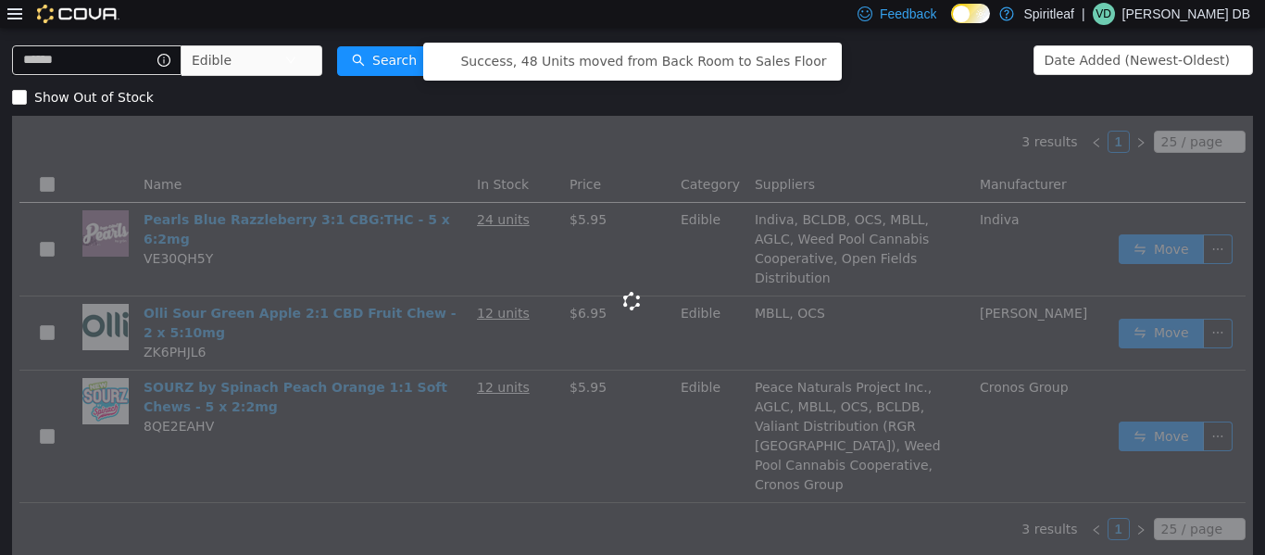
scroll to position [69, 0]
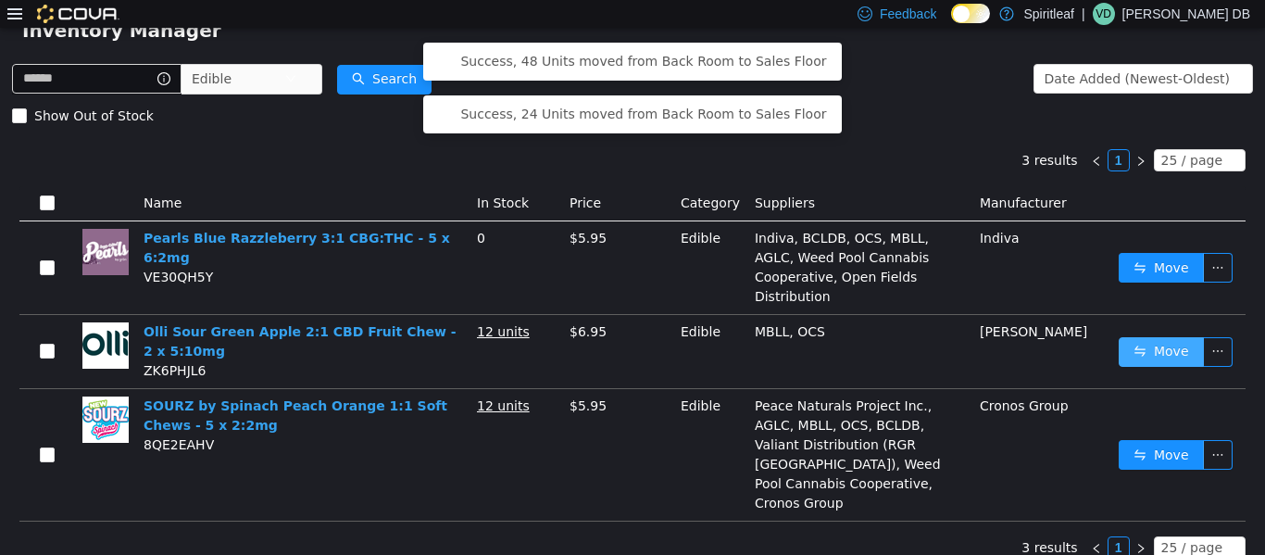
click at [630, 359] on button "Move" at bounding box center [1161, 351] width 85 height 30
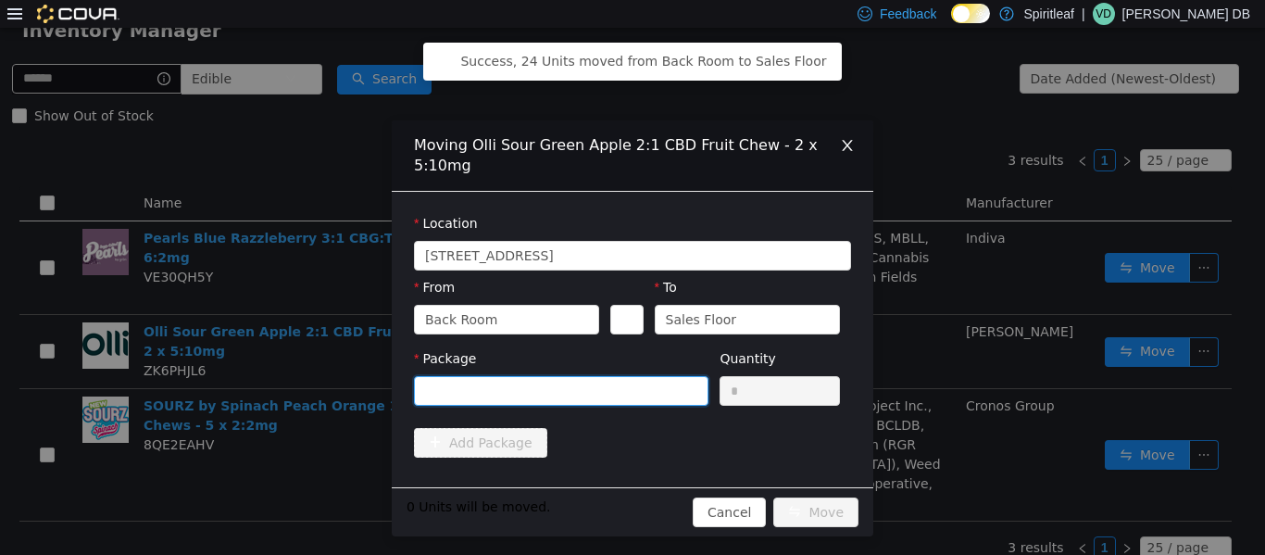
click at [618, 390] on div at bounding box center [555, 390] width 260 height 28
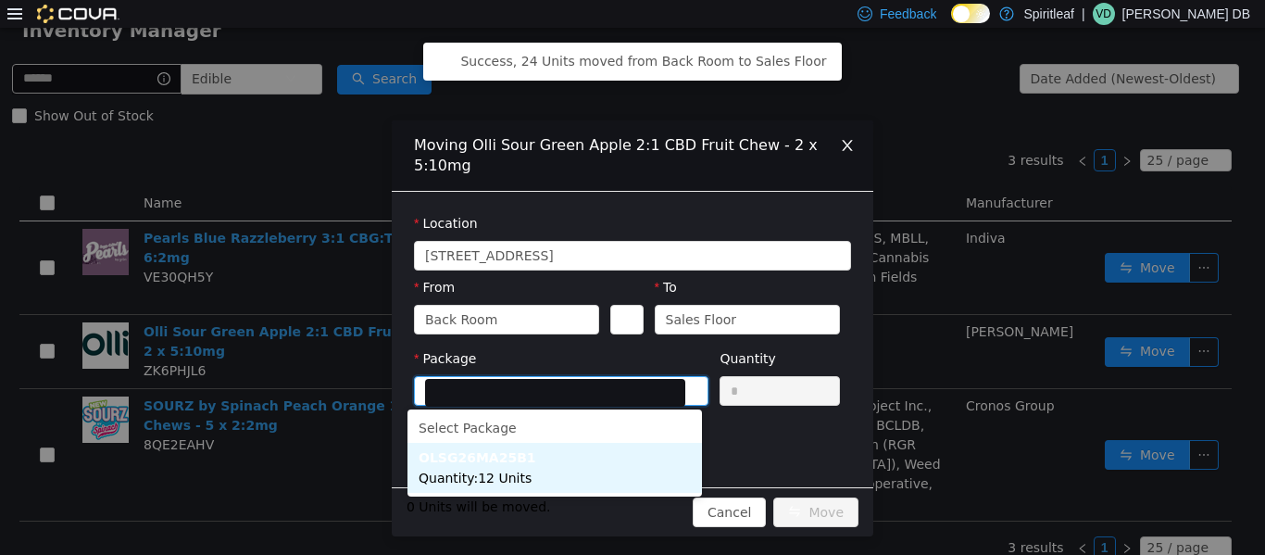
click at [585, 453] on li "OLSG26MA25B1 Quantity : 12 Units" at bounding box center [555, 467] width 295 height 50
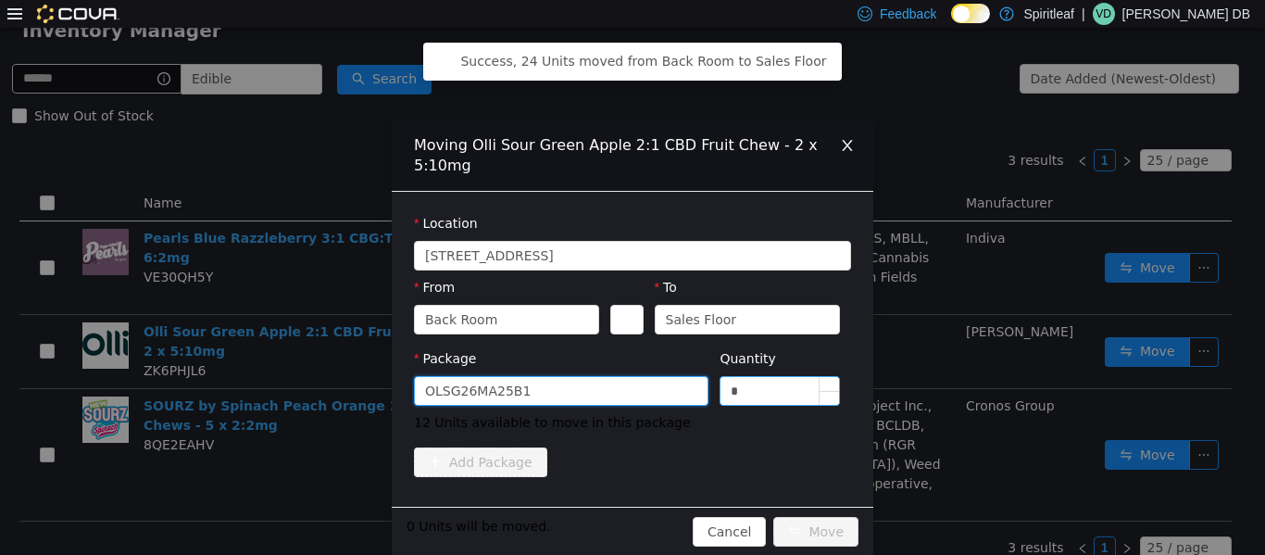
click at [630, 400] on input "*" at bounding box center [780, 390] width 119 height 28
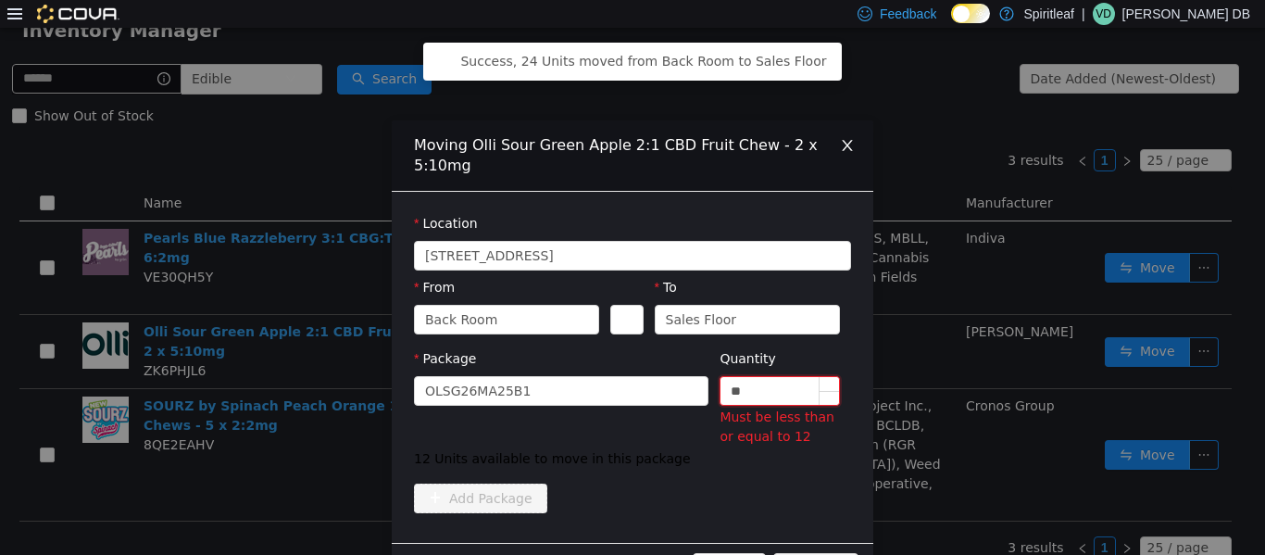
type input "*"
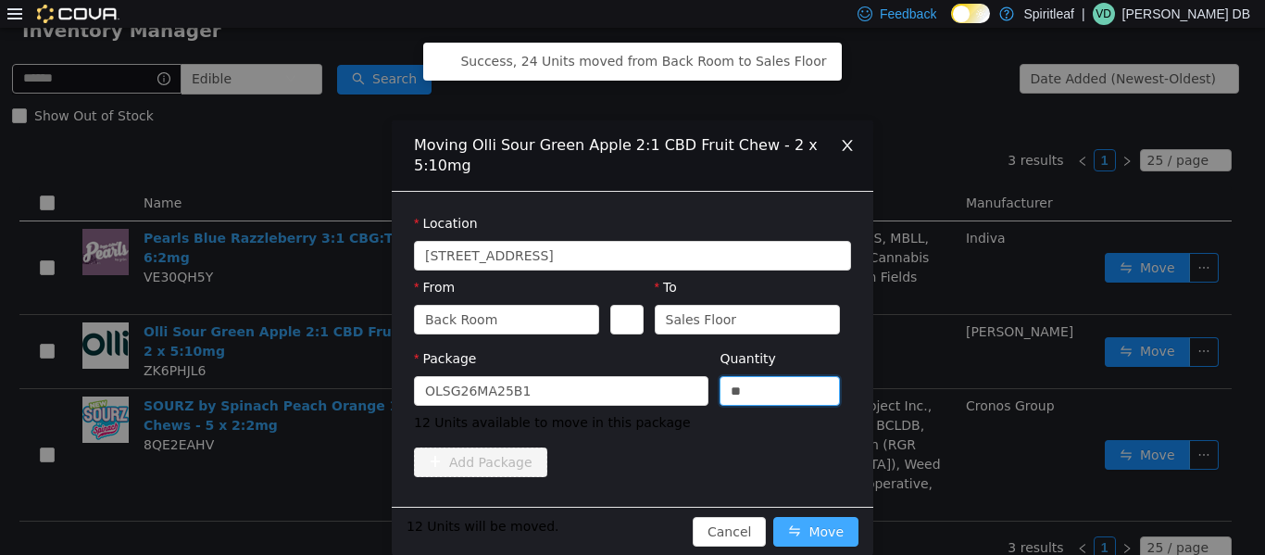
type input "**"
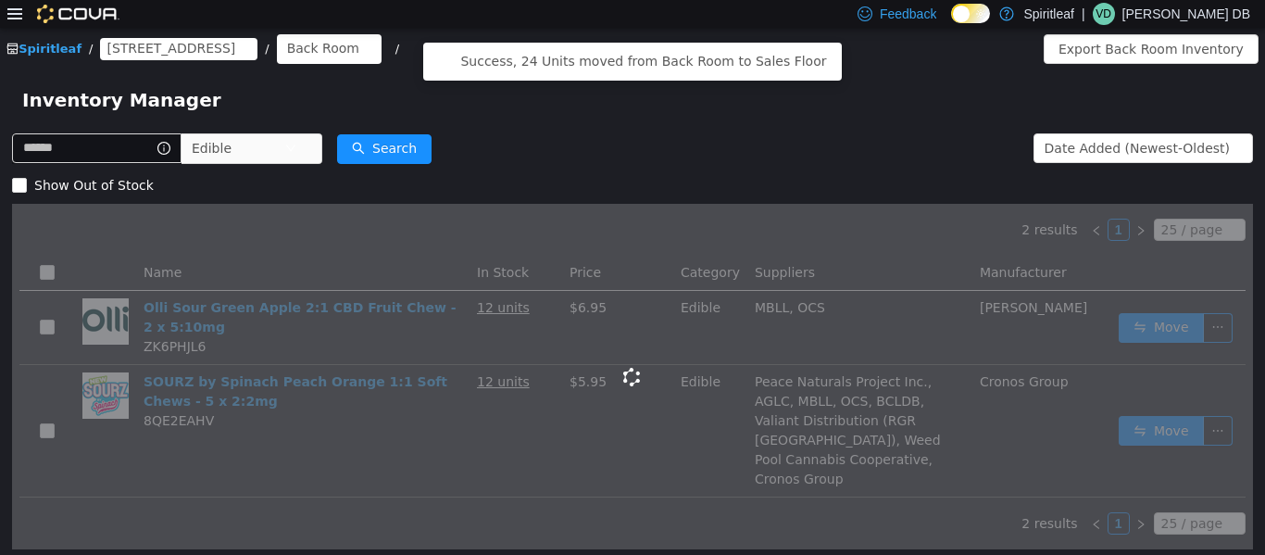
scroll to position [0, 0]
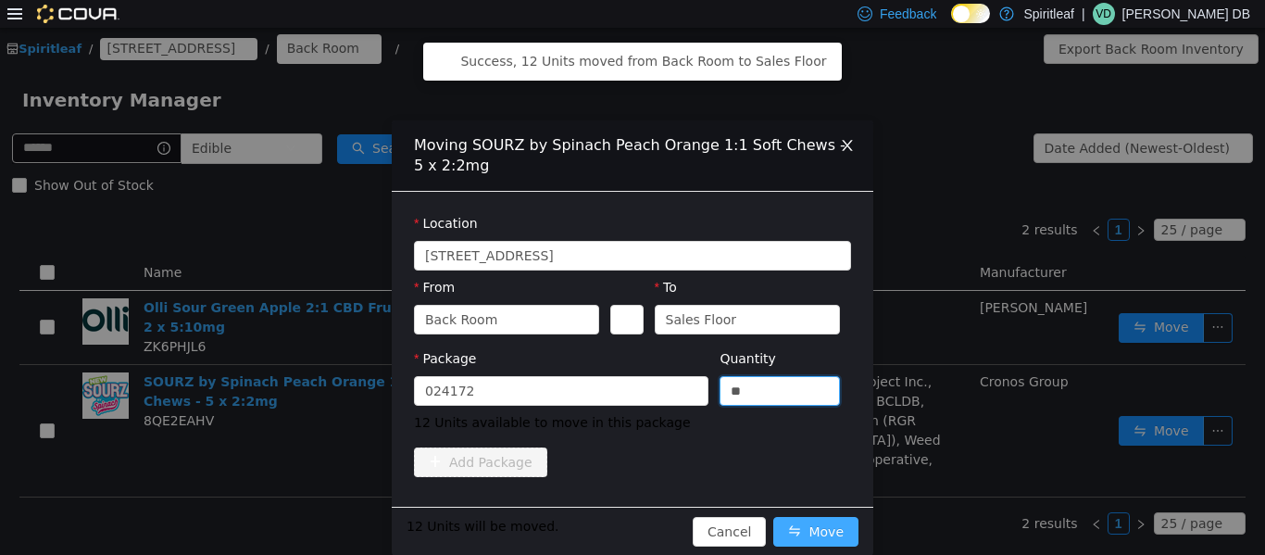
type input "**"
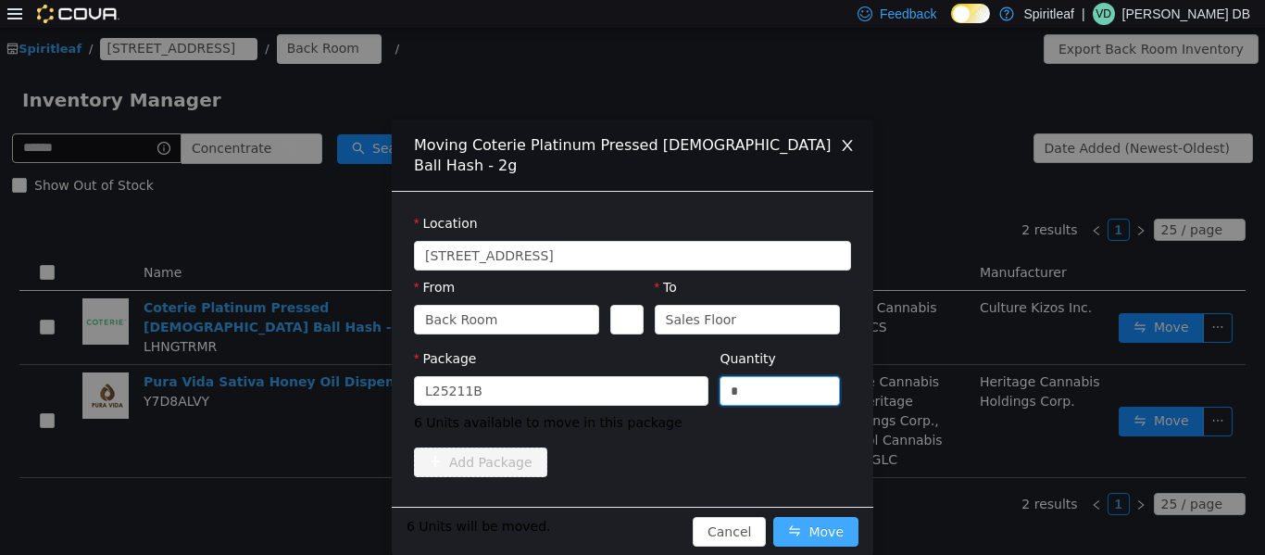
type input "*"
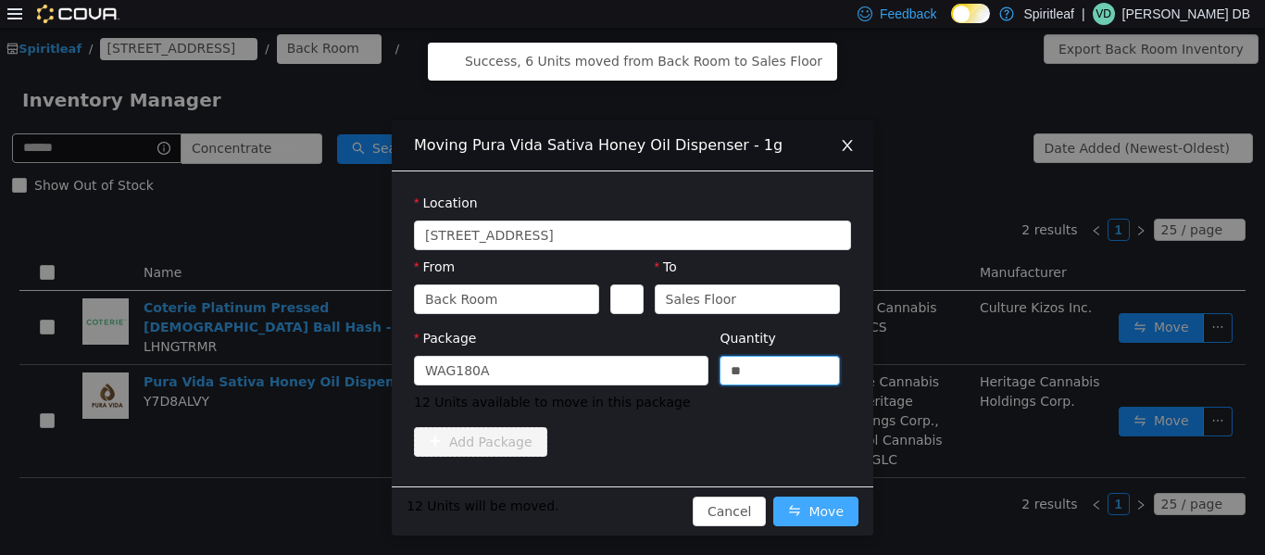
type input "**"
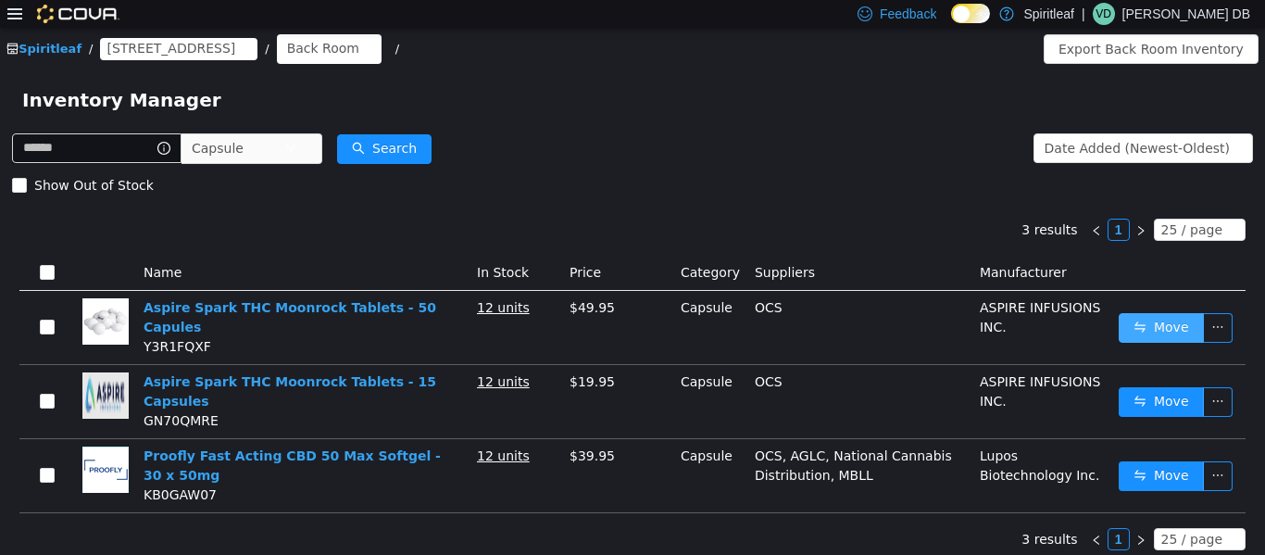
click at [630, 323] on button "Move" at bounding box center [1161, 327] width 85 height 30
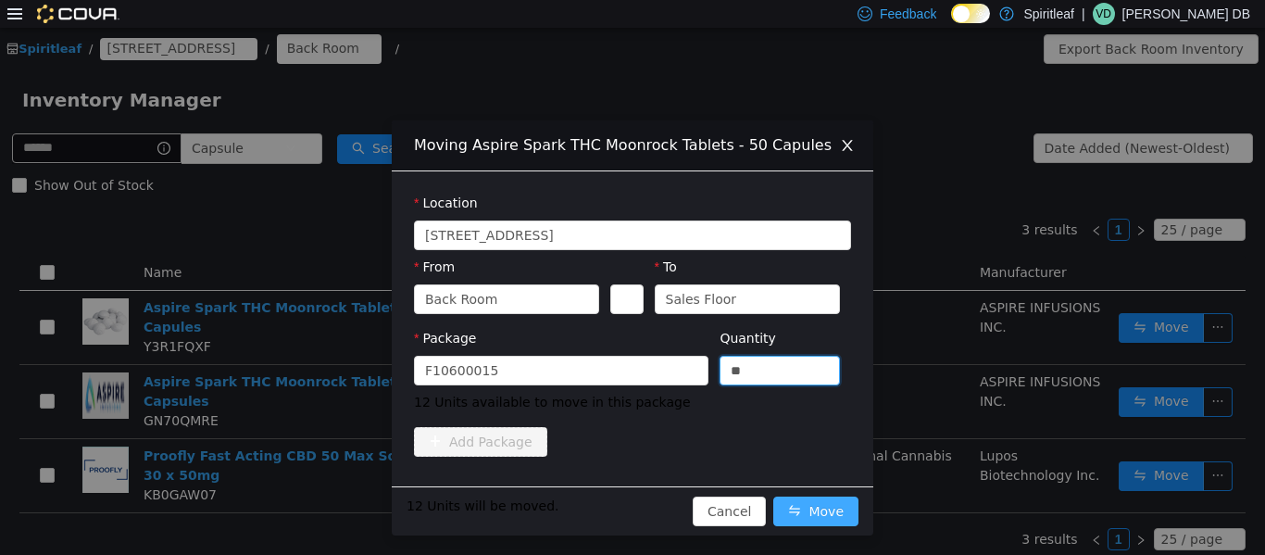
type input "**"
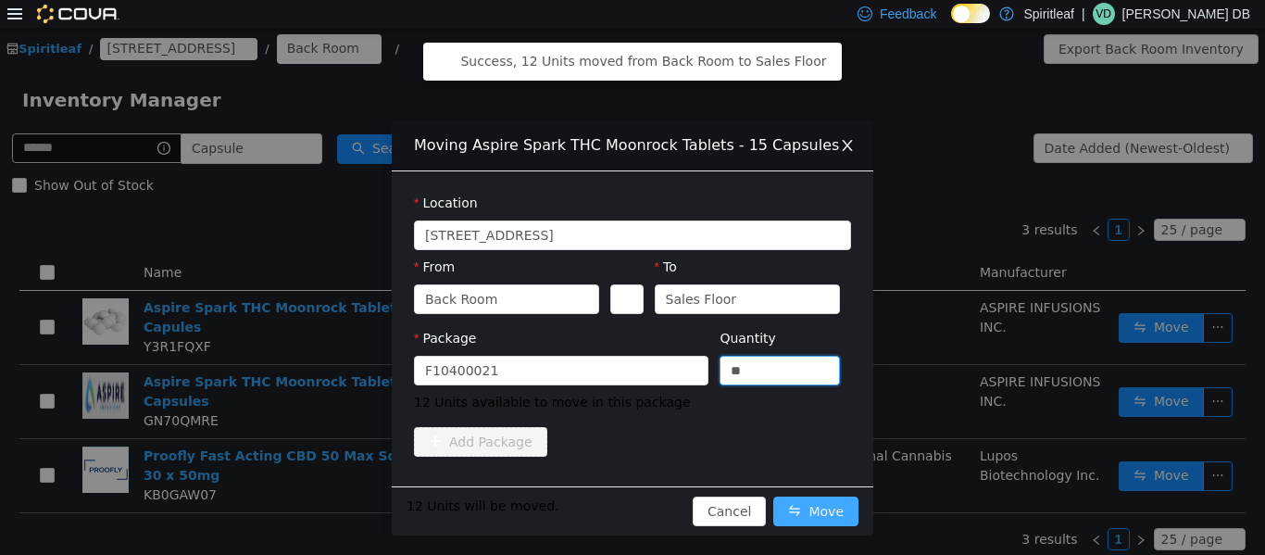
type input "**"
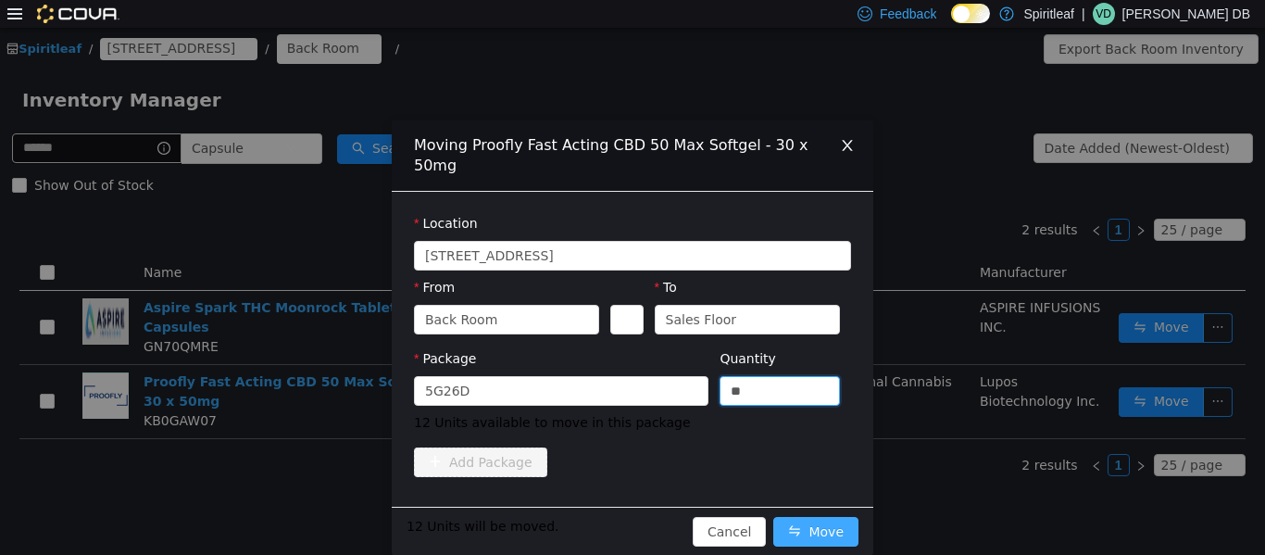
type input "**"
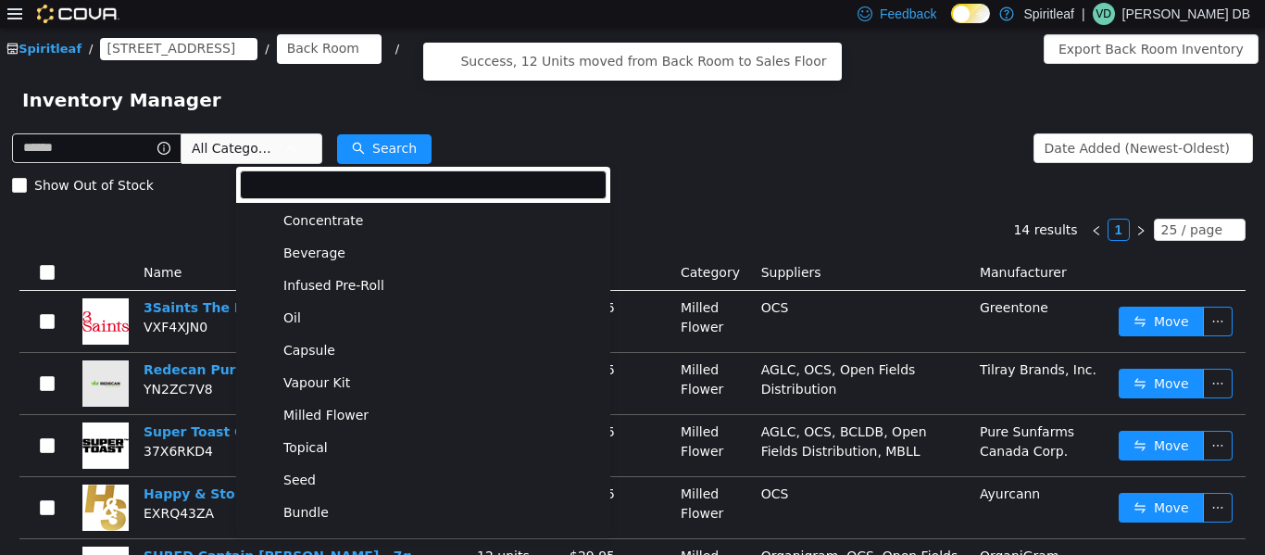
scroll to position [214, 0]
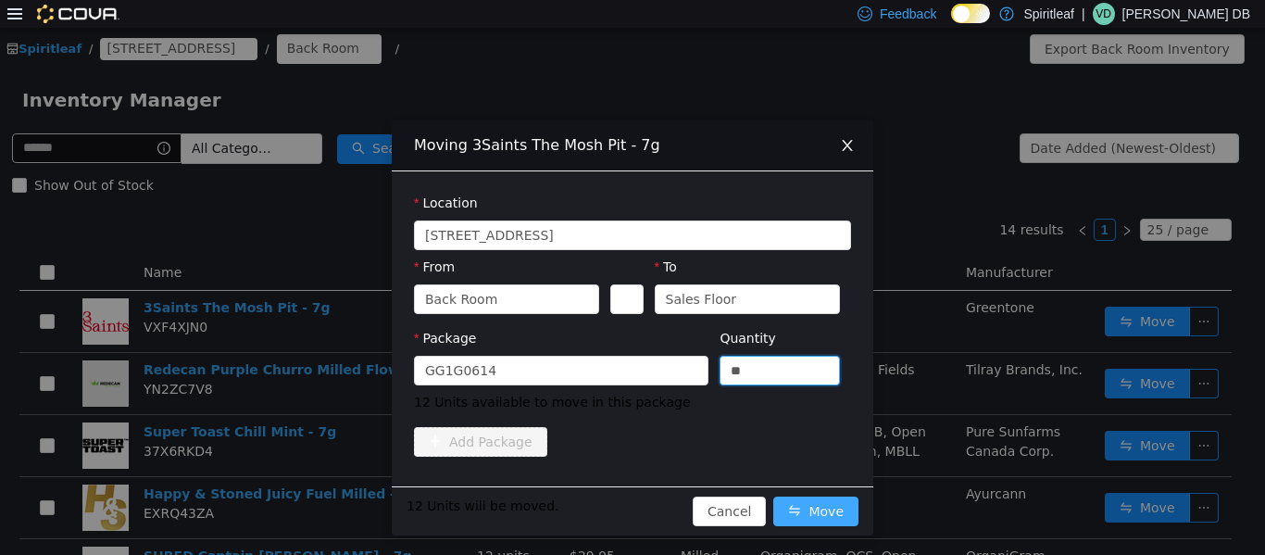
type input "**"
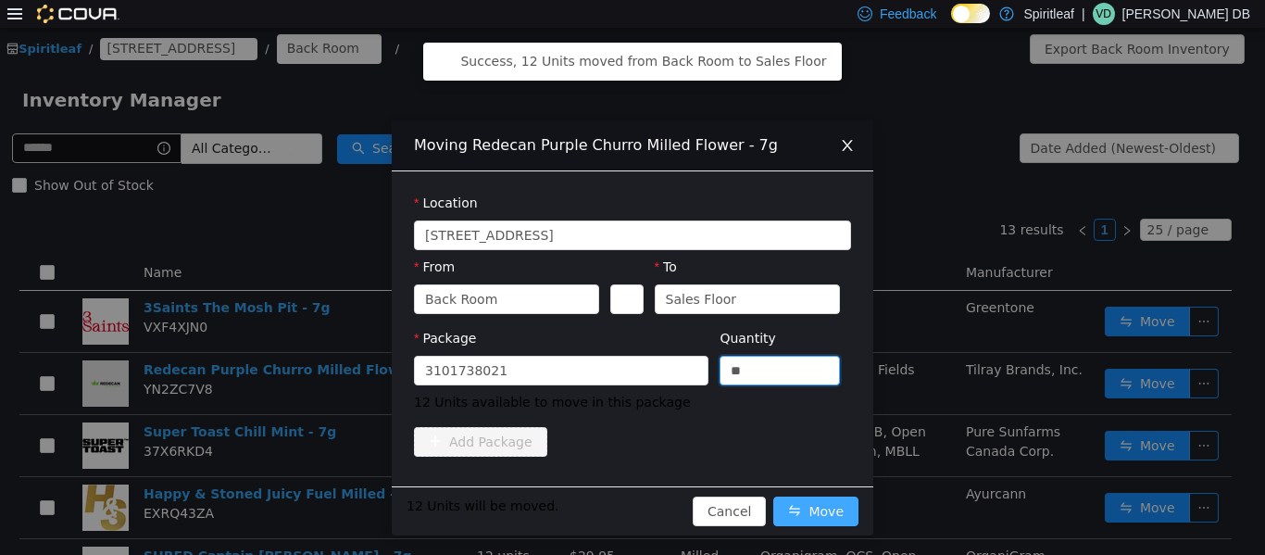
type input "**"
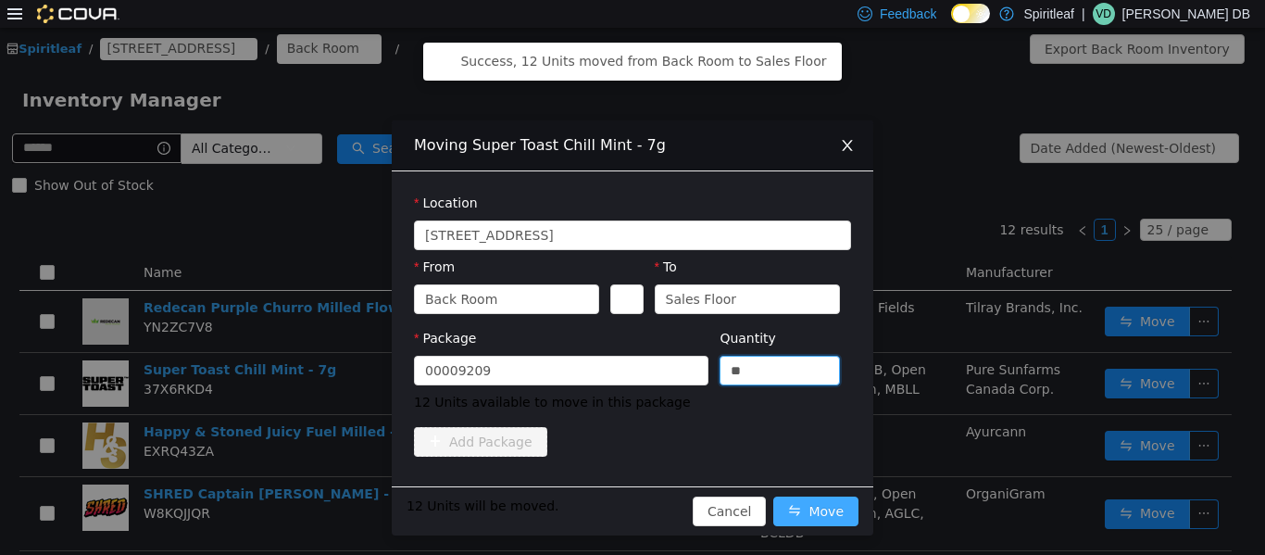
type input "**"
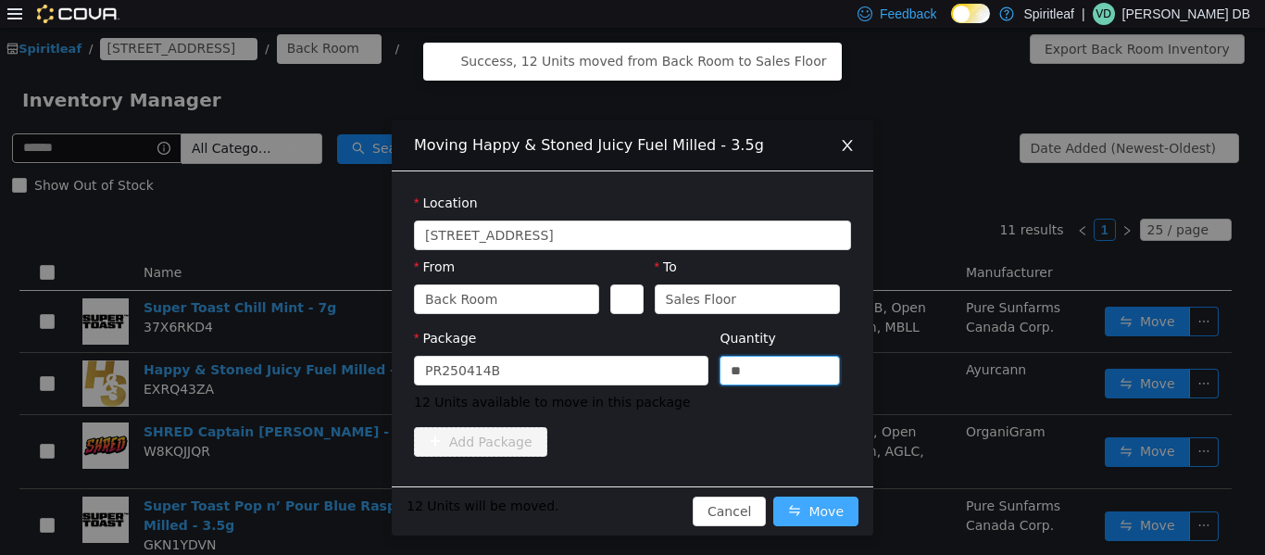
type input "**"
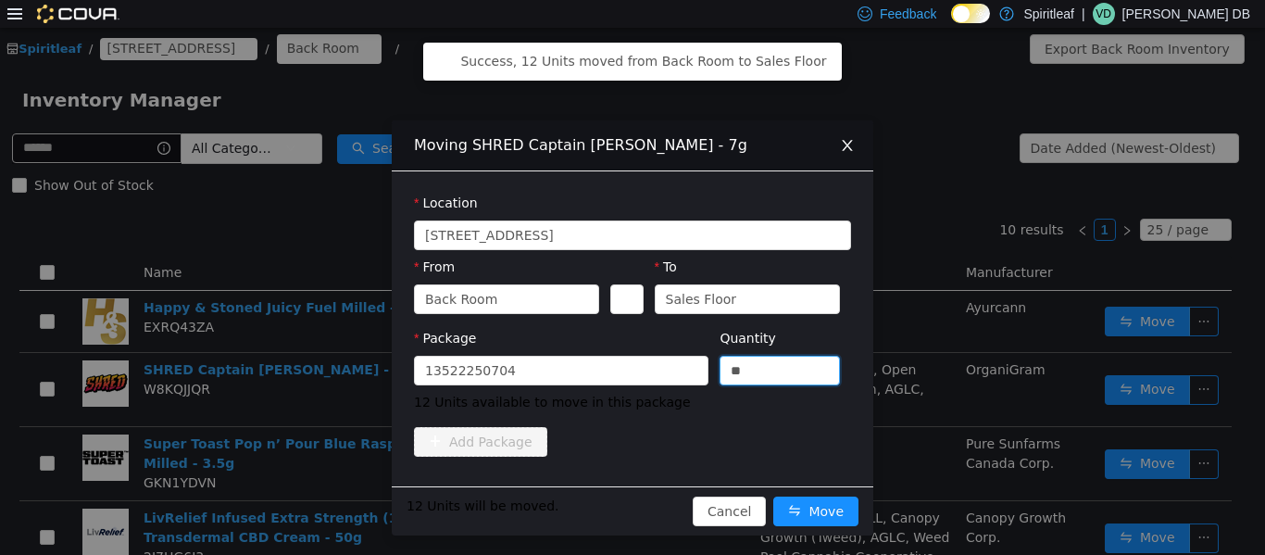
type input "**"
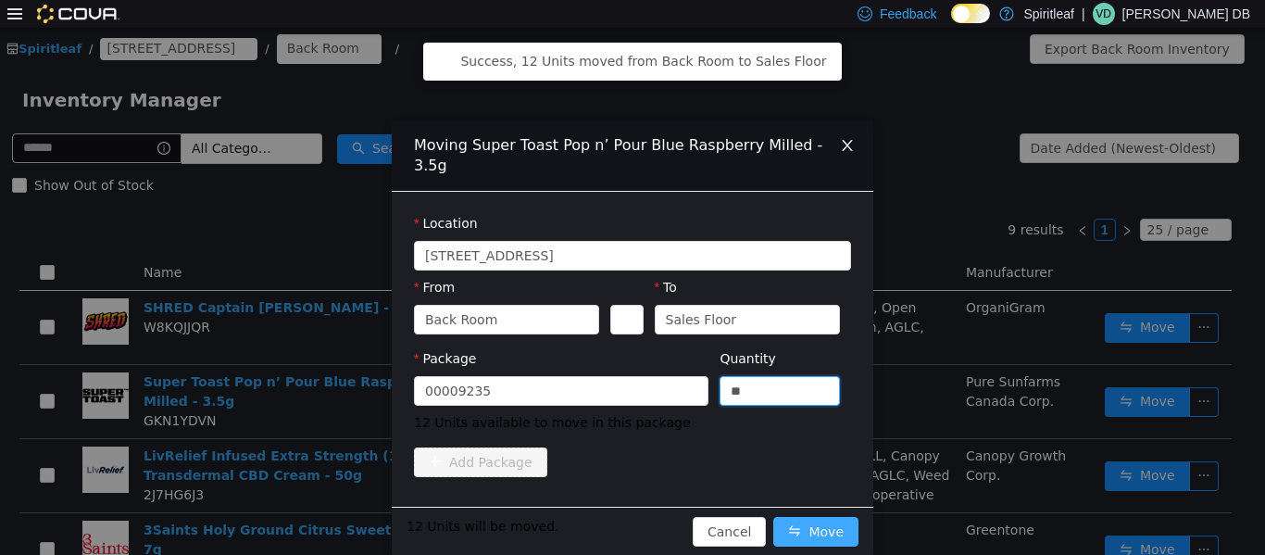
type input "**"
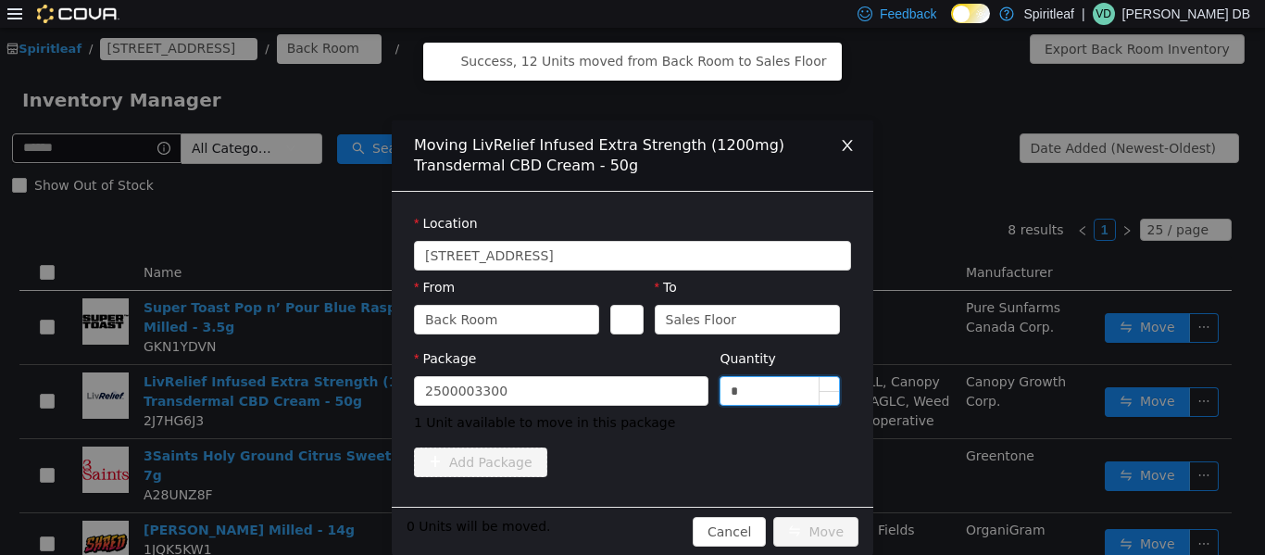
type input "*"
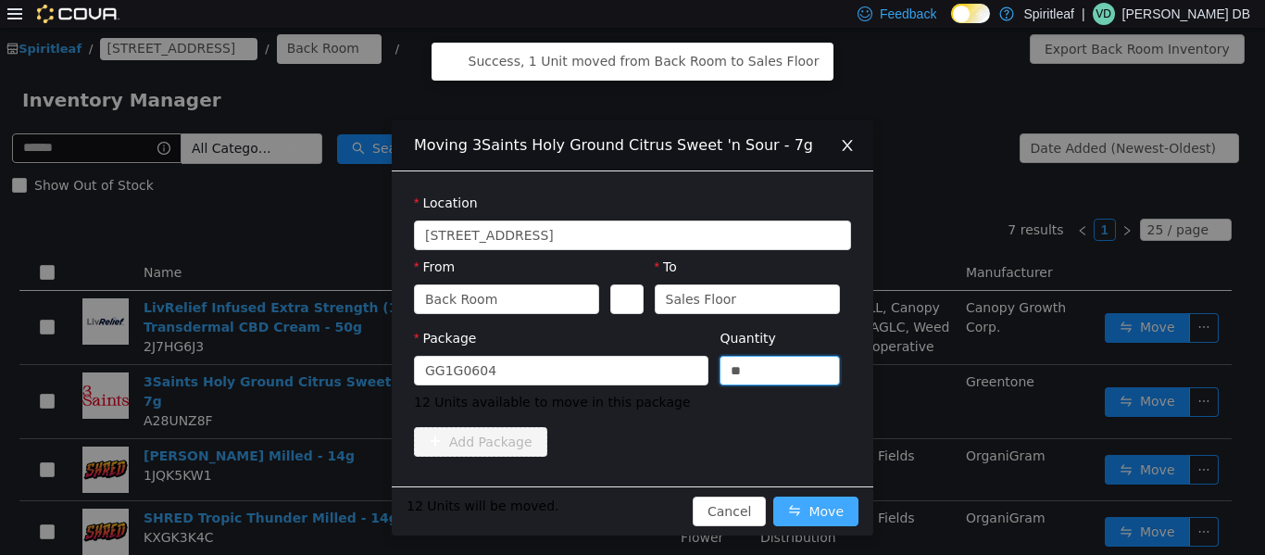
type input "**"
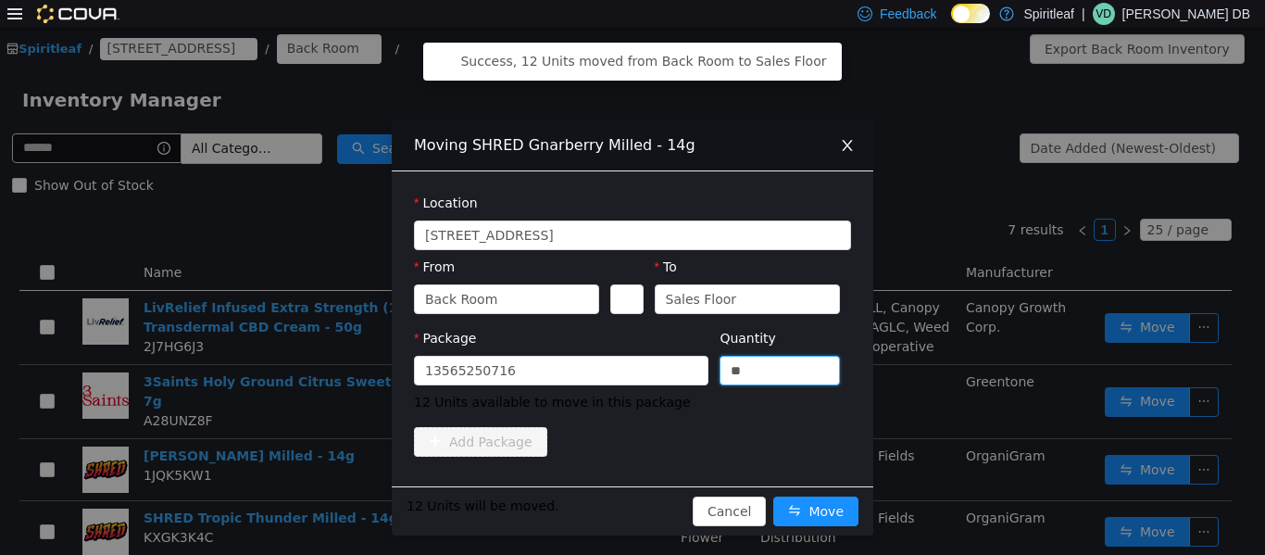
type input "**"
drag, startPoint x: 810, startPoint y: 492, endPoint x: 807, endPoint y: 509, distance: 16.9
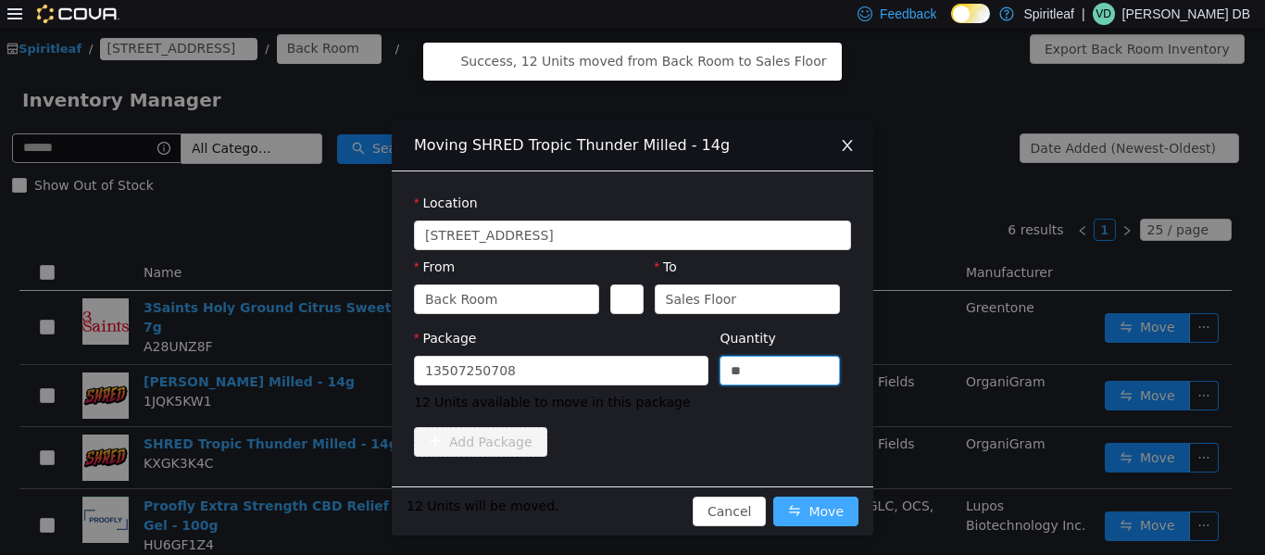
type input "**"
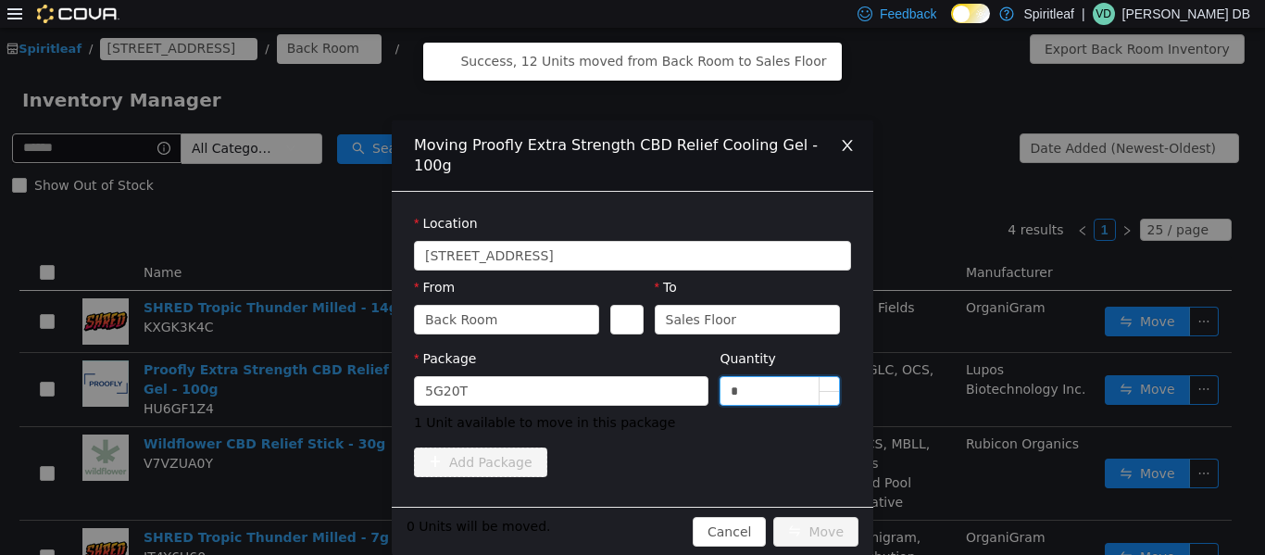
type input "*"
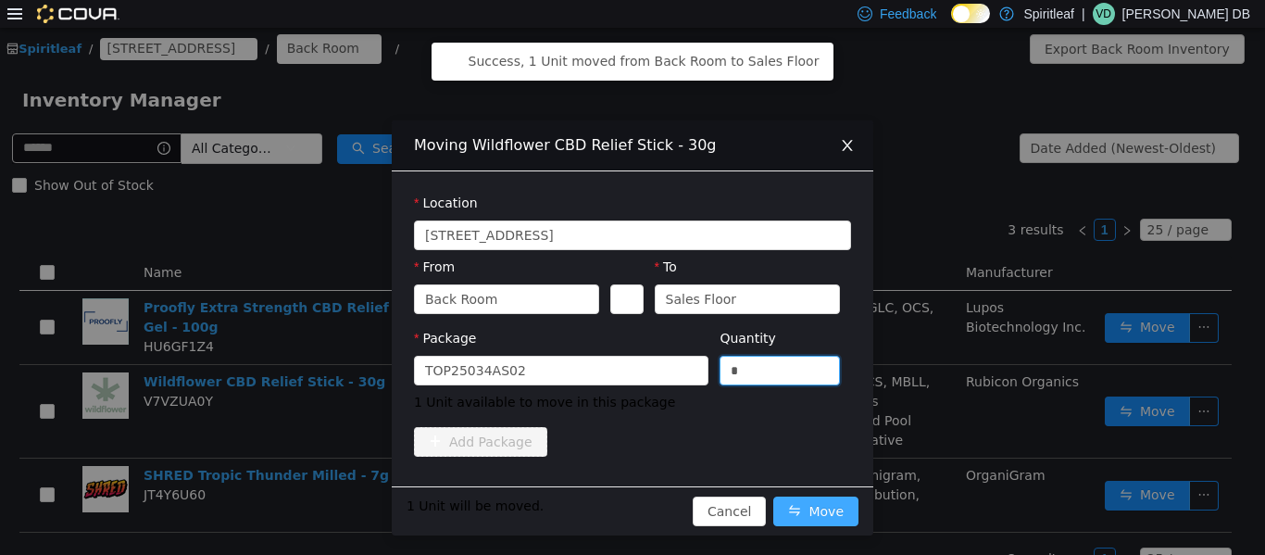
type input "*"
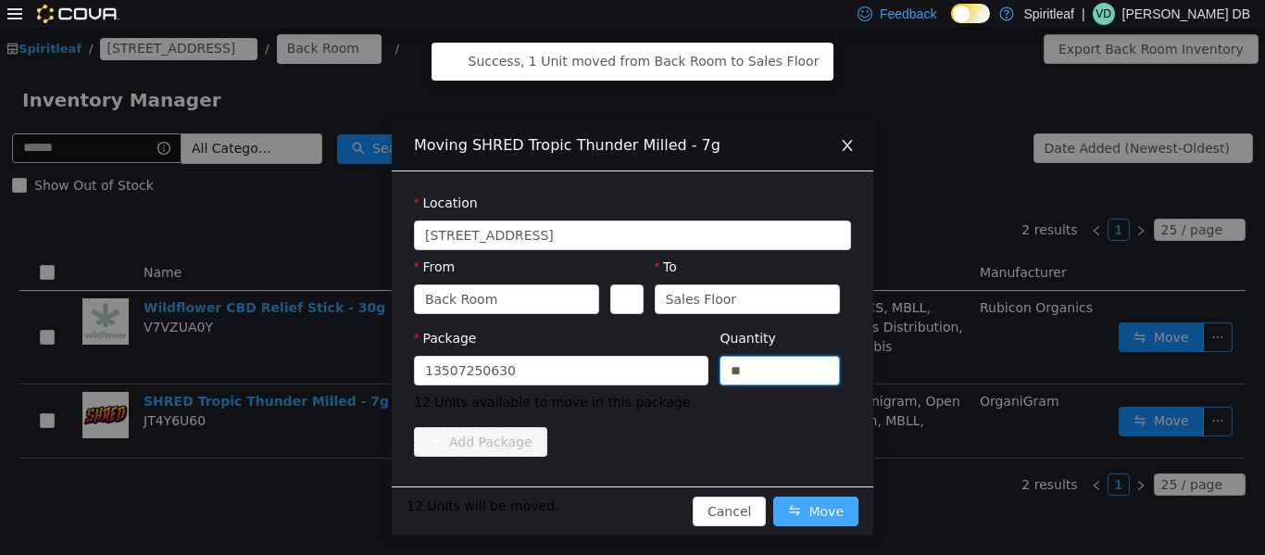
type input "**"
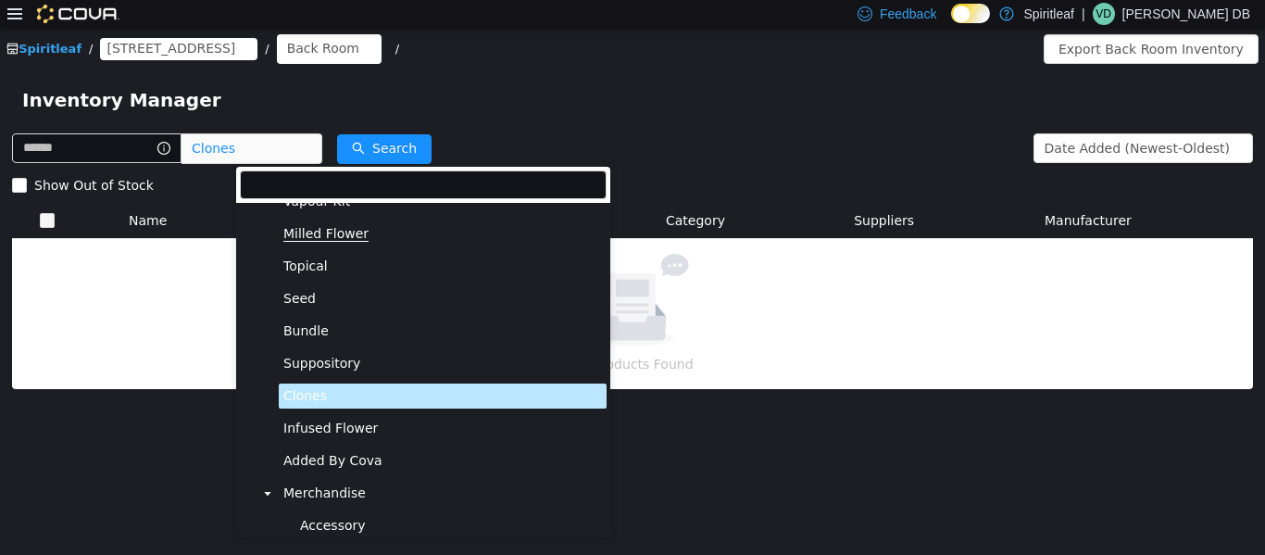
scroll to position [397, 0]
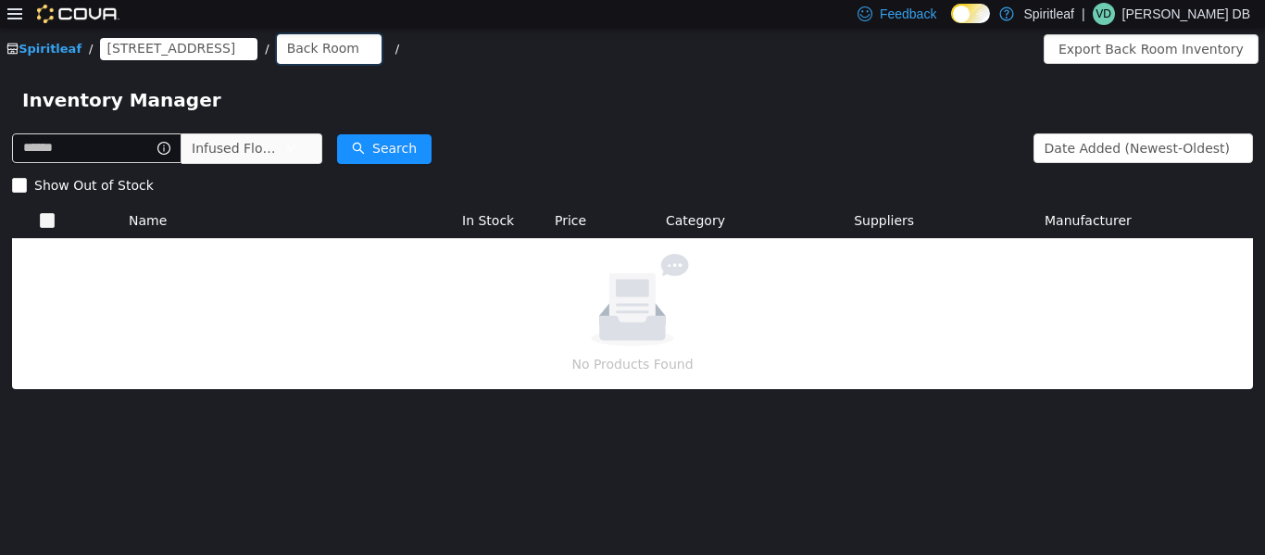
click at [359, 58] on div "Back Room" at bounding box center [323, 47] width 72 height 28
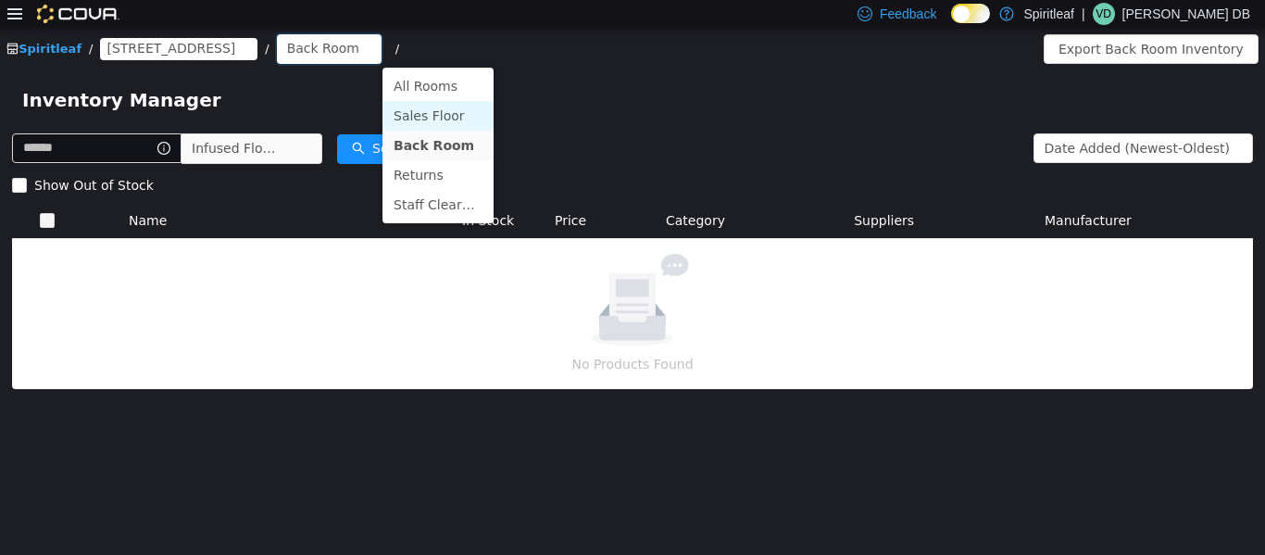
click at [429, 110] on li "Sales Floor" at bounding box center [438, 115] width 111 height 30
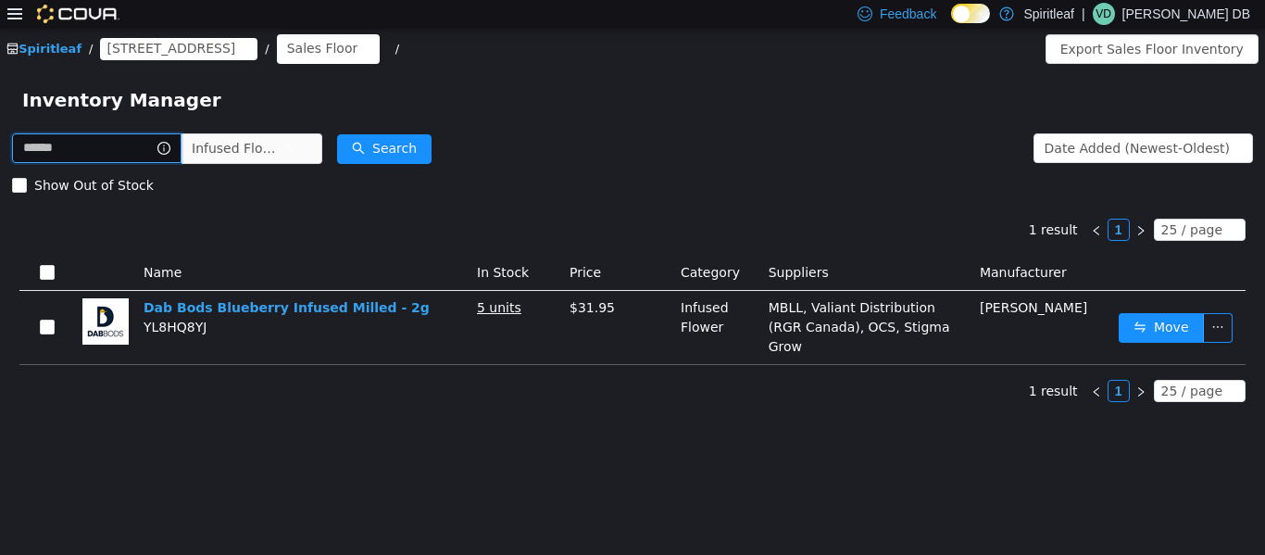
click at [88, 152] on input "text" at bounding box center [97, 147] width 170 height 30
click at [18, 18] on icon at bounding box center [14, 13] width 15 height 11
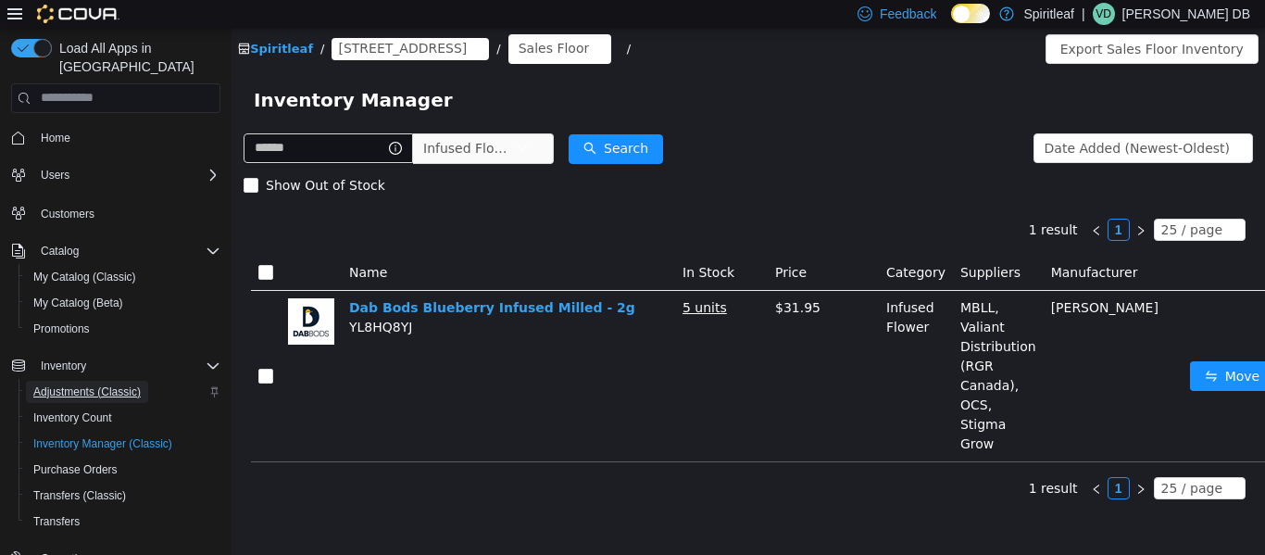
click at [87, 384] on span "Adjustments (Classic)" at bounding box center [86, 391] width 107 height 15
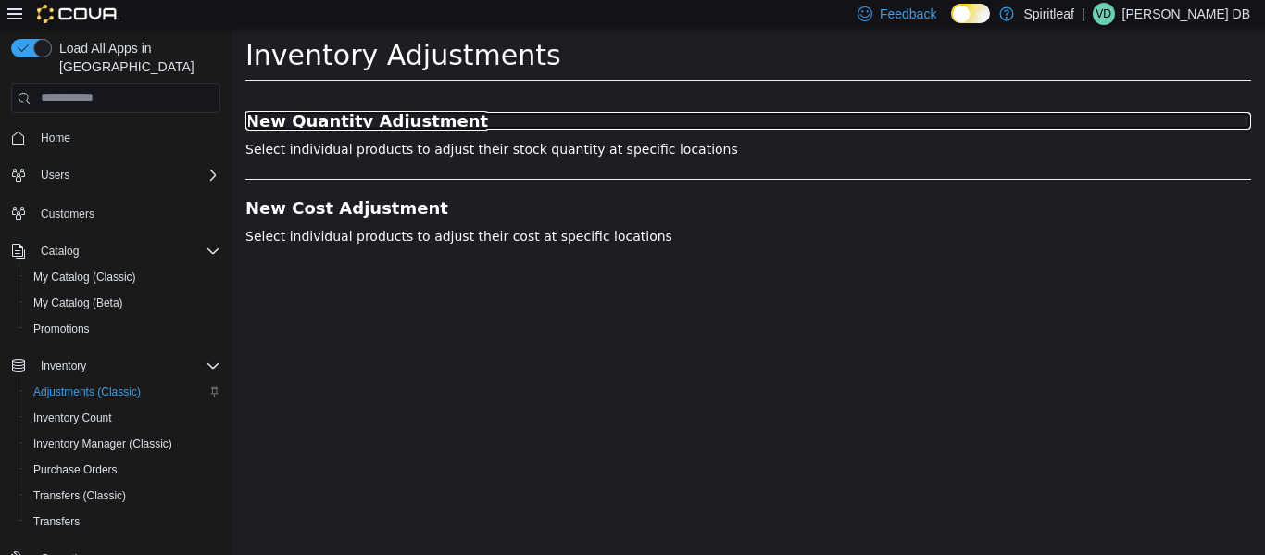
click at [379, 123] on h3 "New Quantity Adjustment" at bounding box center [748, 120] width 1006 height 19
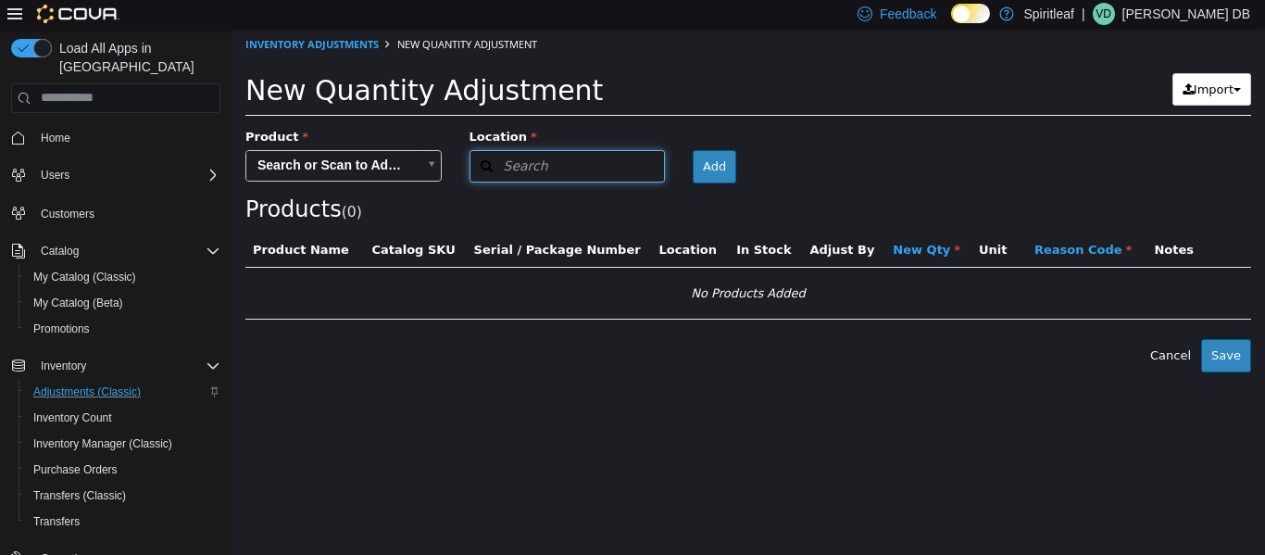
click at [526, 175] on button "Search" at bounding box center [568, 165] width 196 height 32
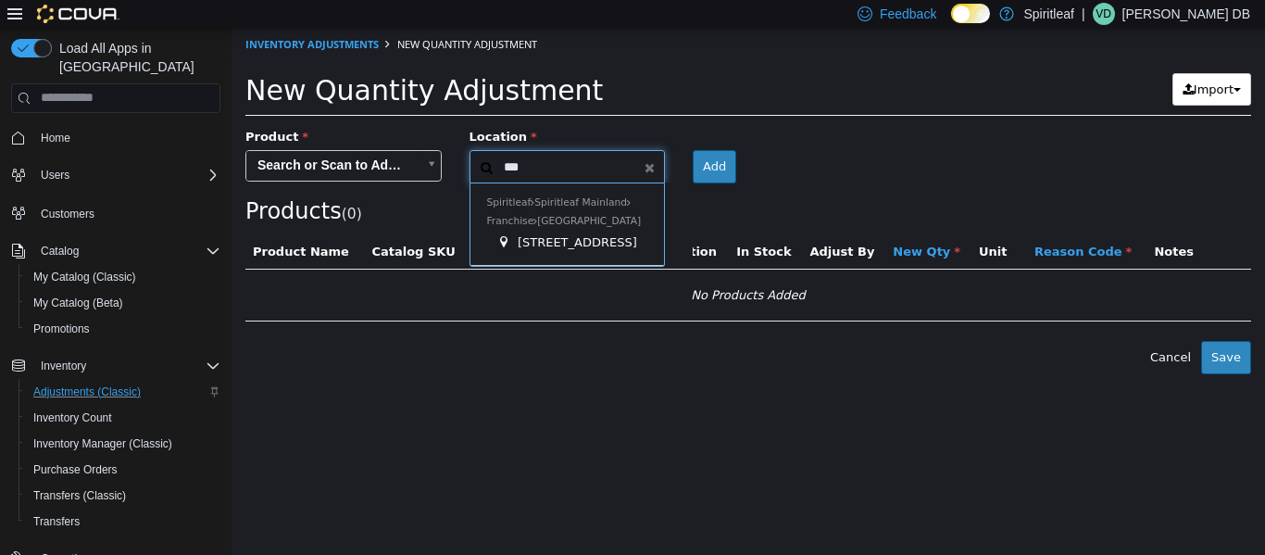
type input "***"
click at [543, 235] on span "[STREET_ADDRESS]" at bounding box center [578, 241] width 120 height 14
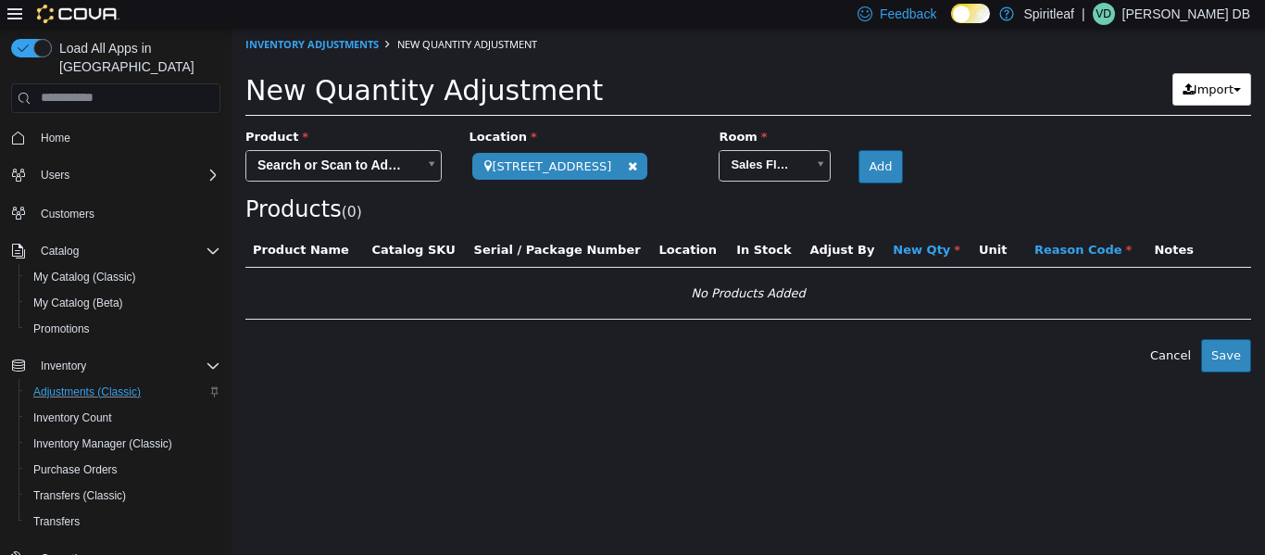
click at [360, 172] on body "**********" at bounding box center [749, 199] width 1034 height 345
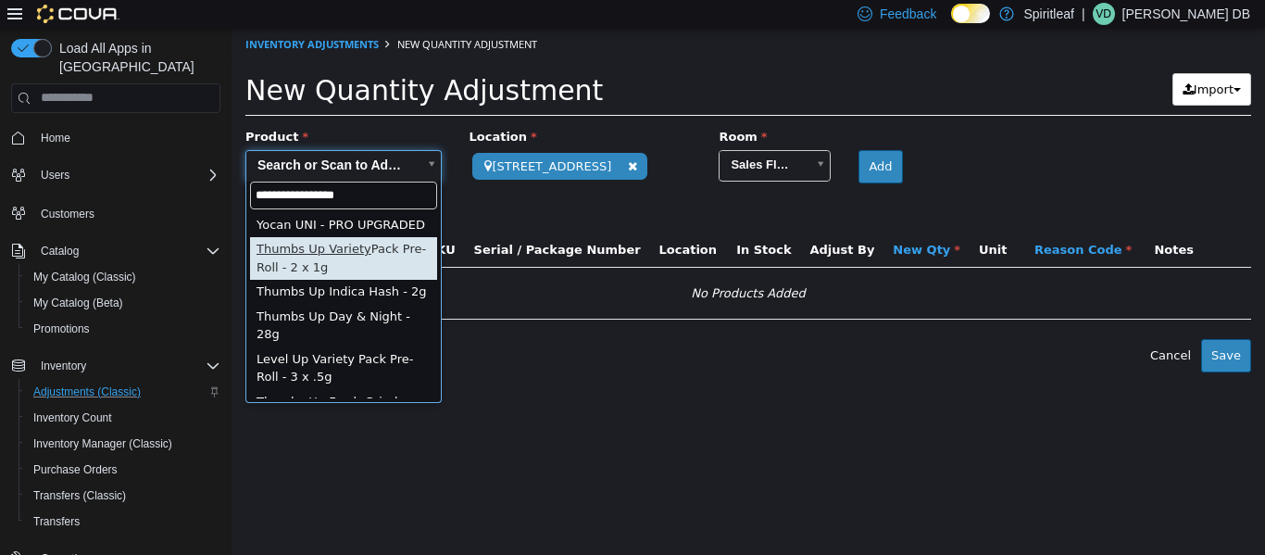
type input "**********"
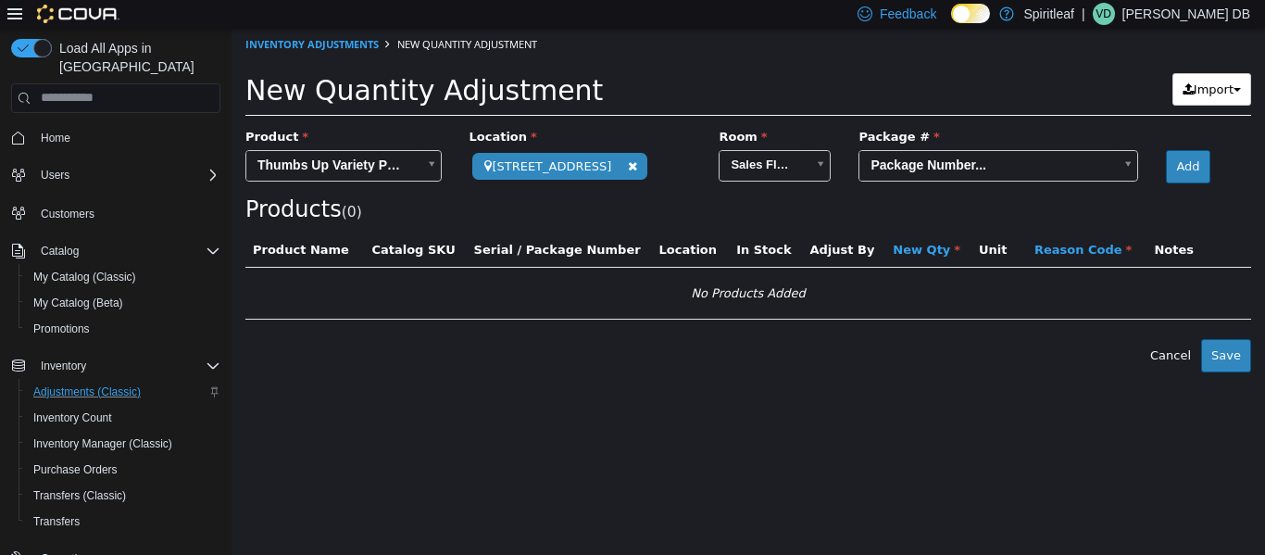
click at [630, 232] on body "**********" at bounding box center [749, 199] width 1034 height 345
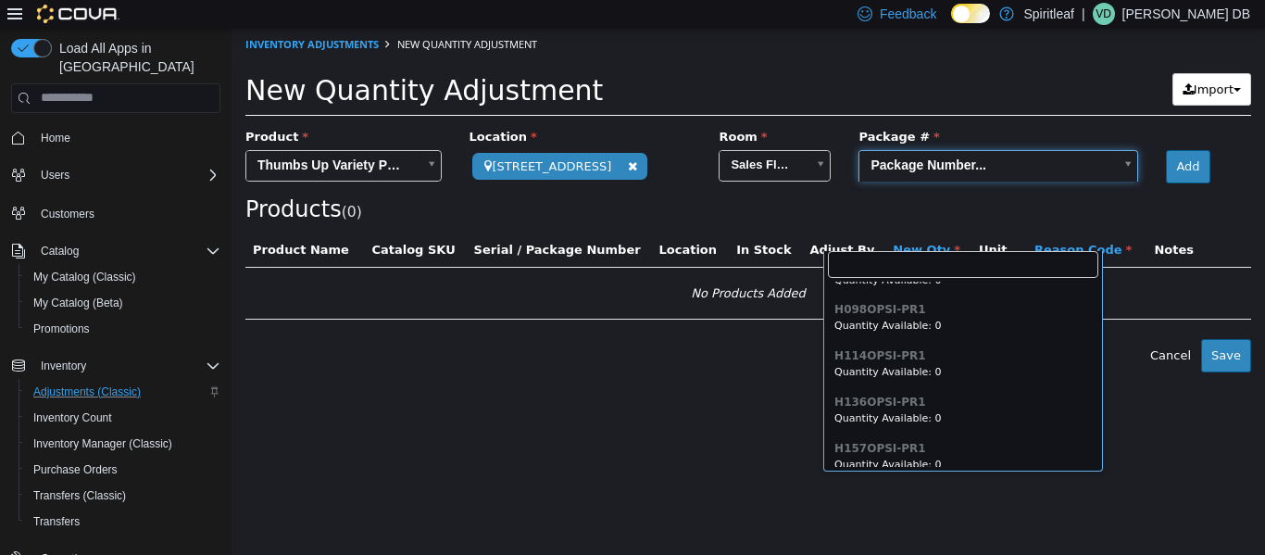
scroll to position [459, 0]
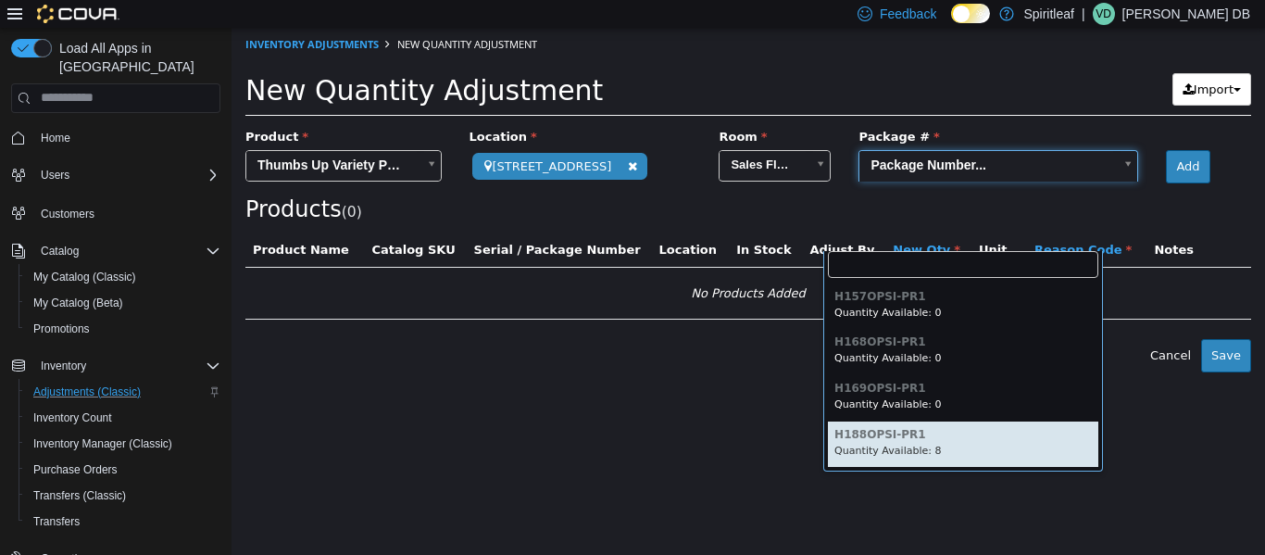
type input "**********"
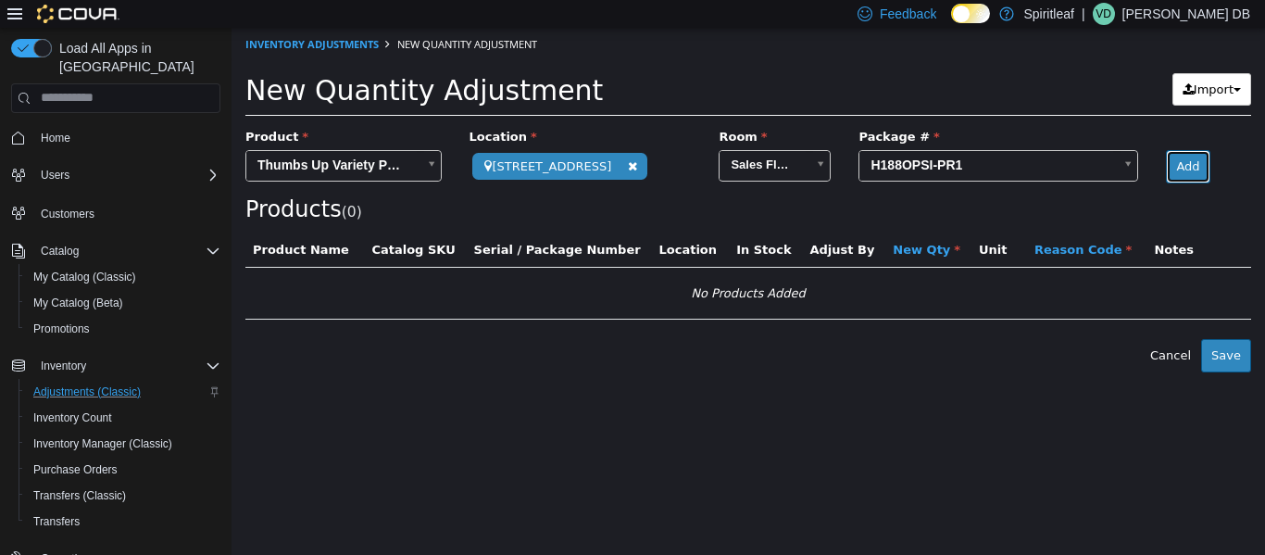
click at [630, 182] on button "Add" at bounding box center [1188, 165] width 44 height 33
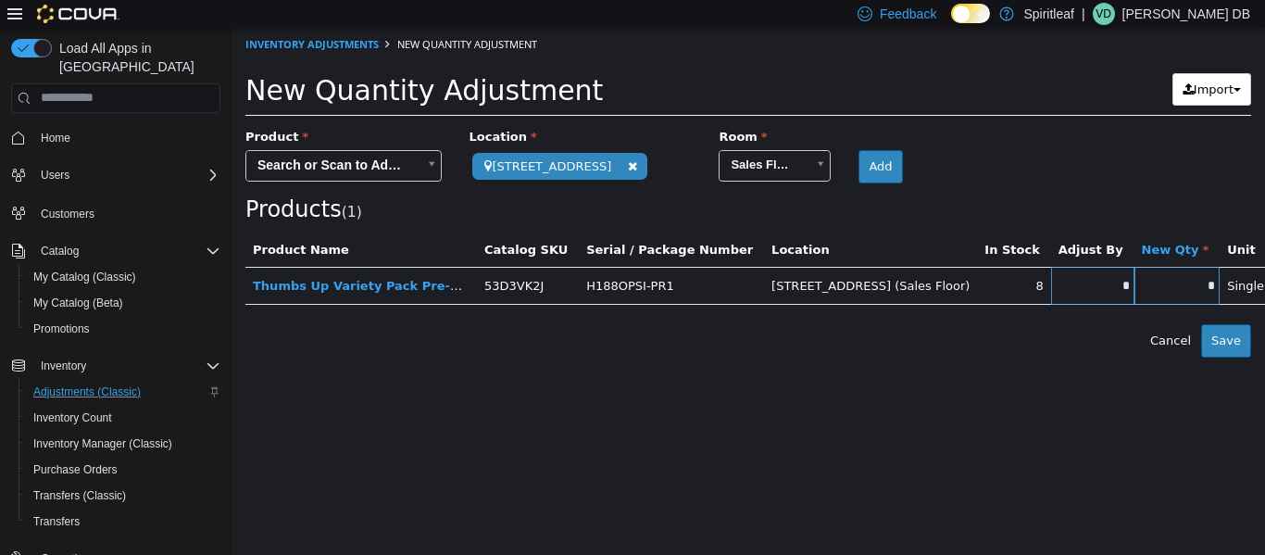
click at [364, 166] on body "**********" at bounding box center [749, 192] width 1034 height 330
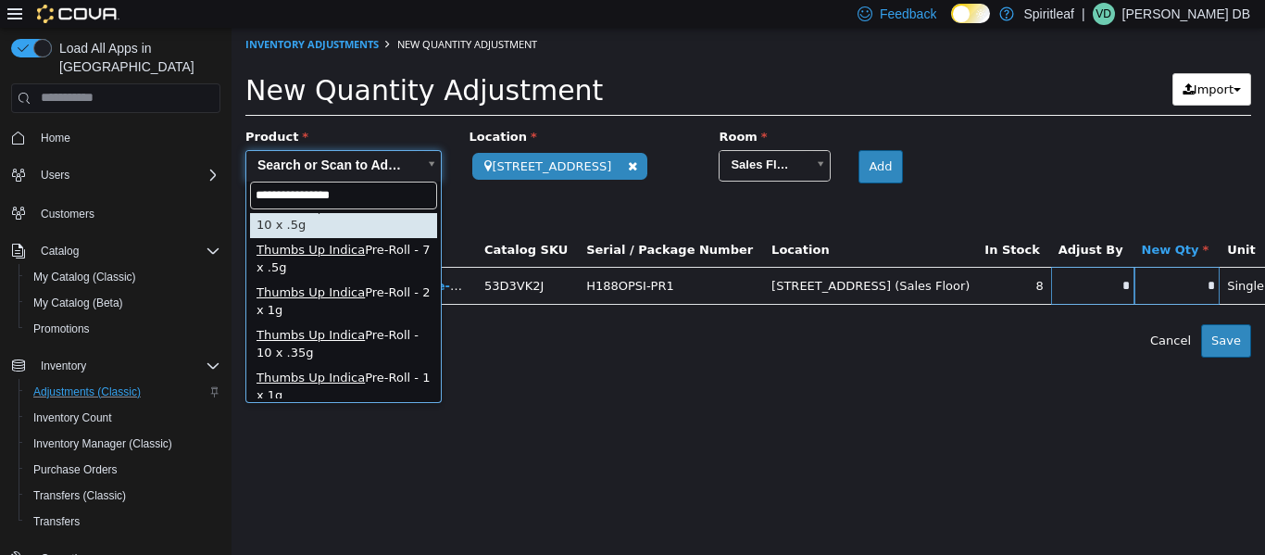
scroll to position [111, 0]
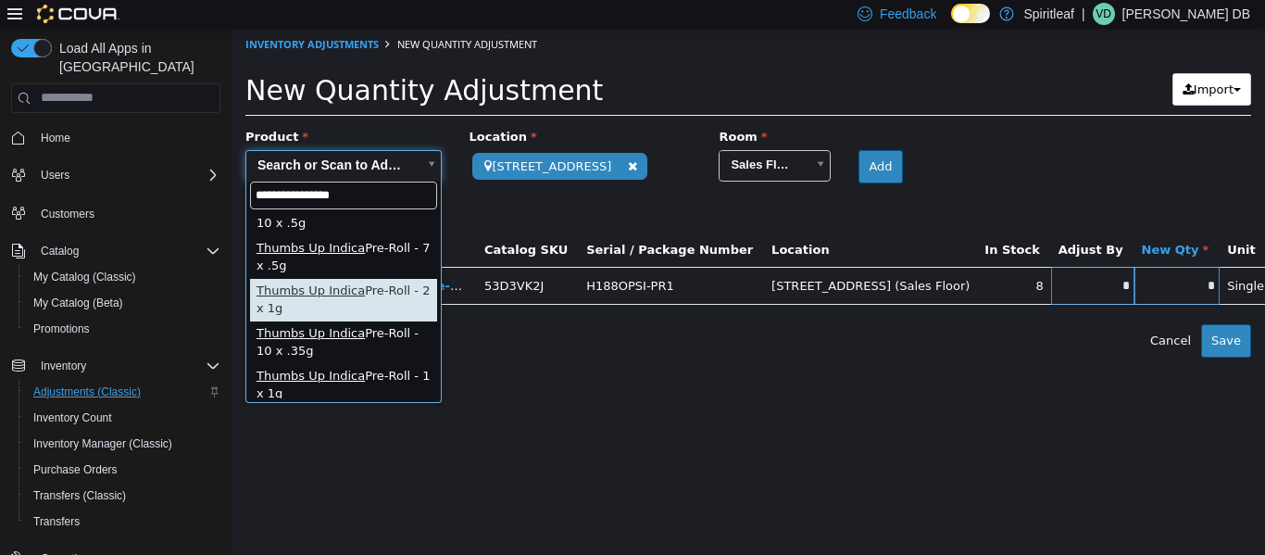
type input "**********"
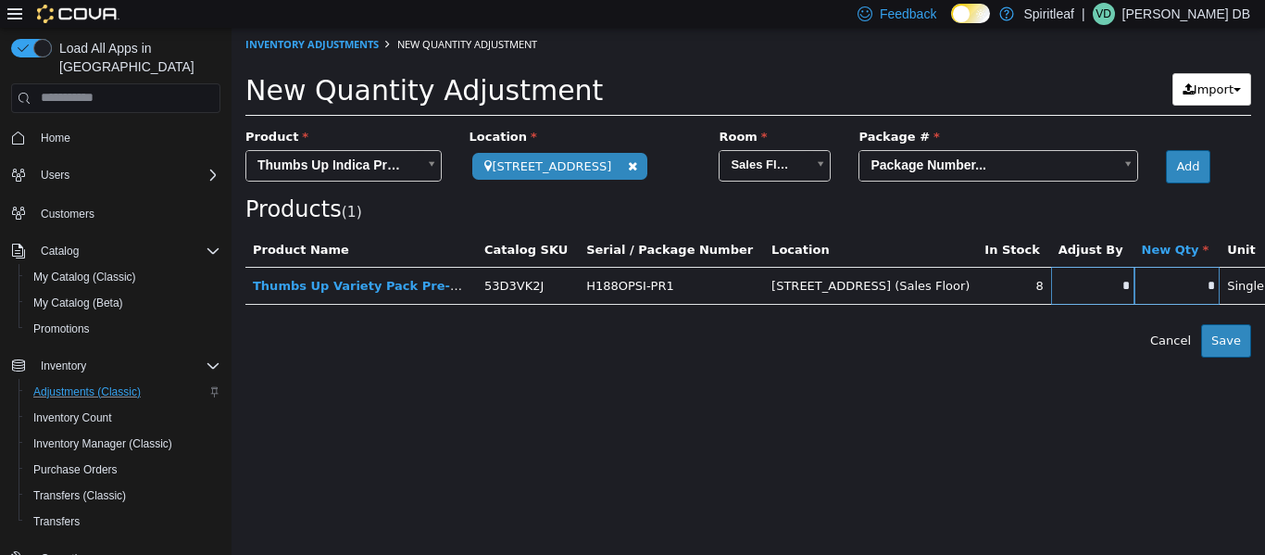
click at [630, 232] on body "**********" at bounding box center [749, 192] width 1034 height 330
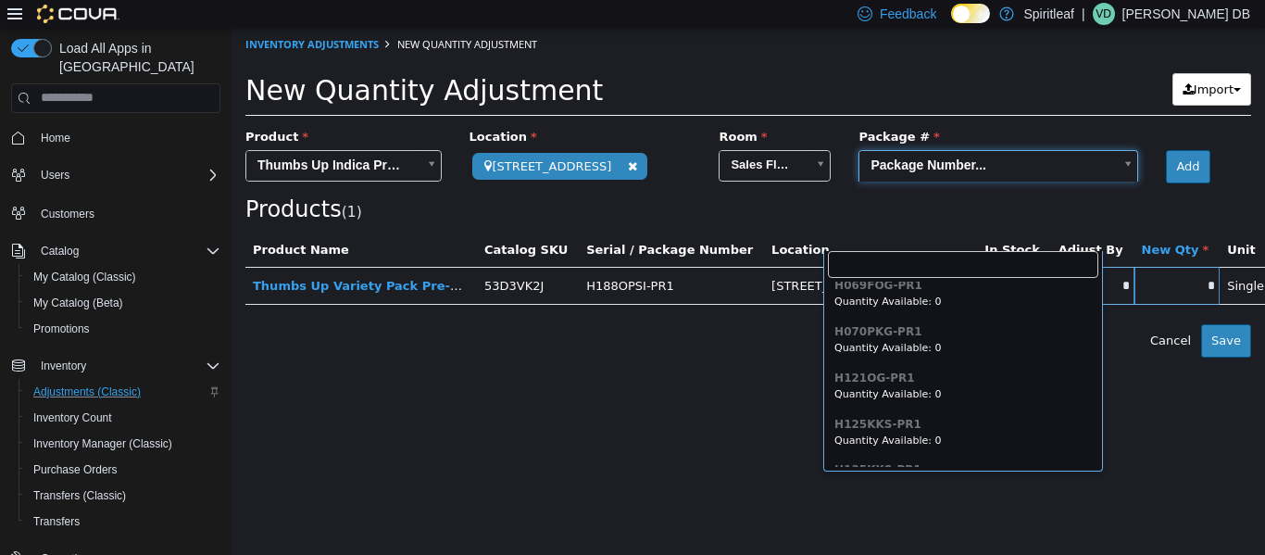
scroll to position [2347, 0]
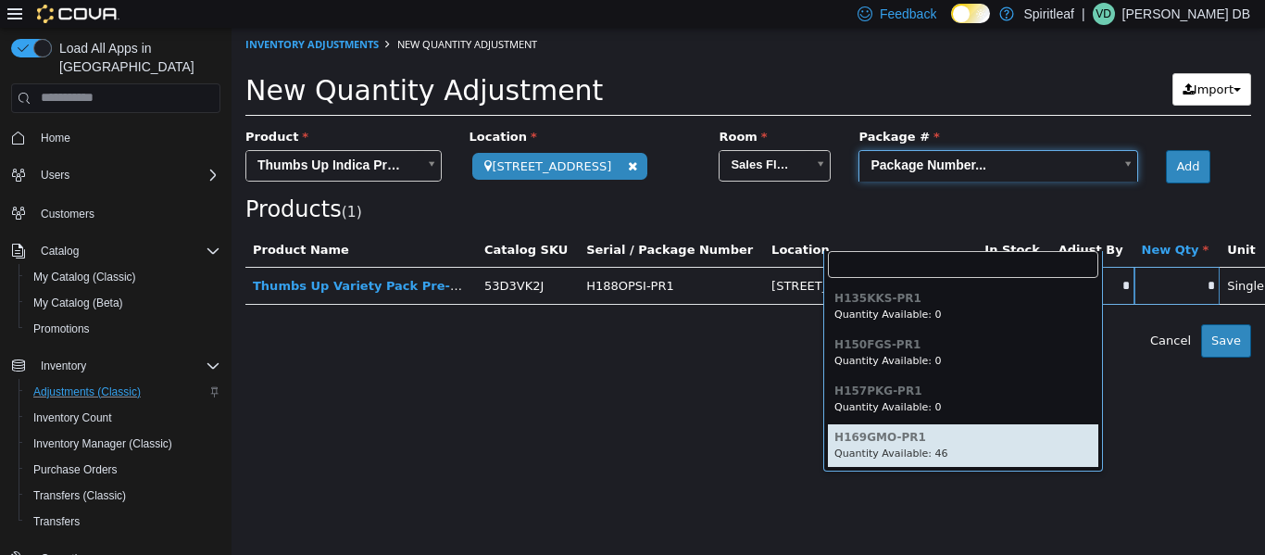
type input "**********"
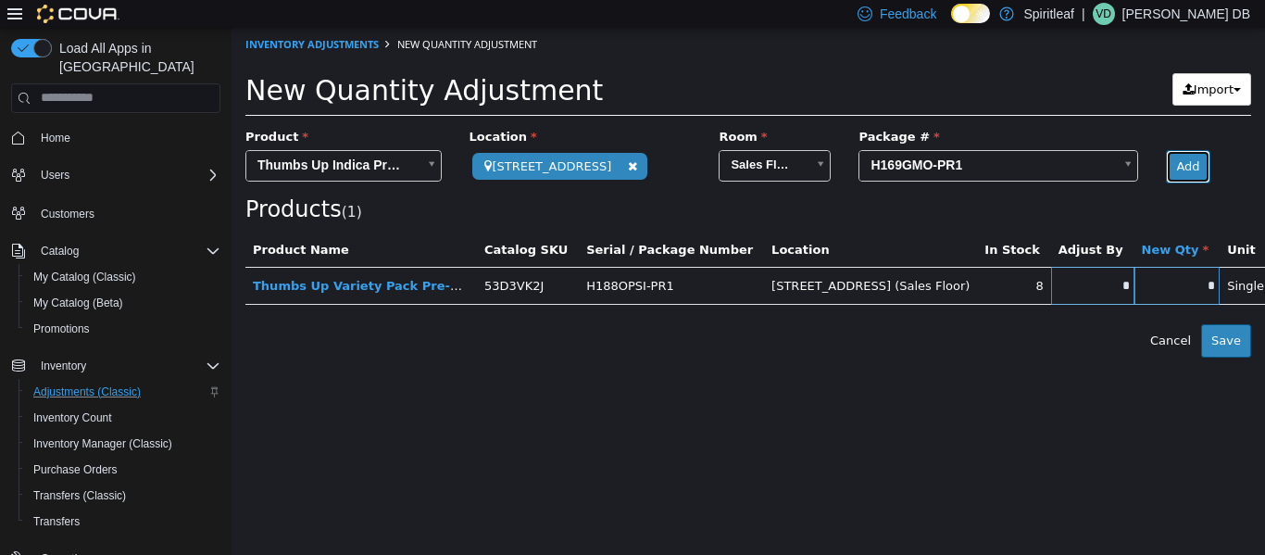
click at [630, 182] on button "Add" at bounding box center [1188, 165] width 44 height 33
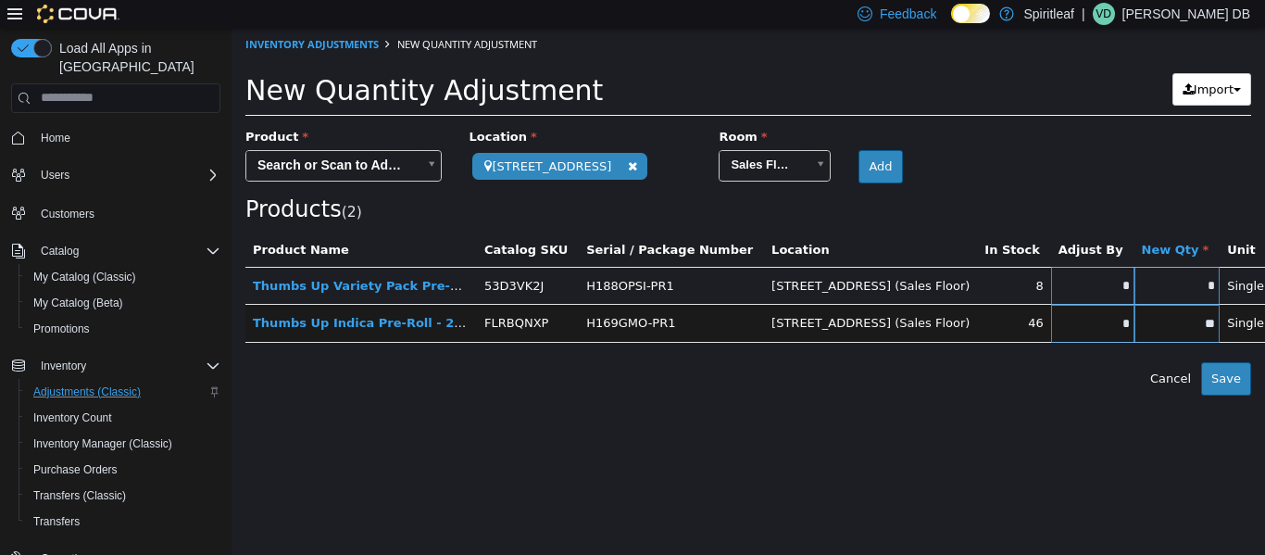
click at [630, 283] on input "*" at bounding box center [1092, 285] width 83 height 14
type input "*"
type input "**"
click at [630, 330] on input "*" at bounding box center [1092, 323] width 83 height 14
type input "**"
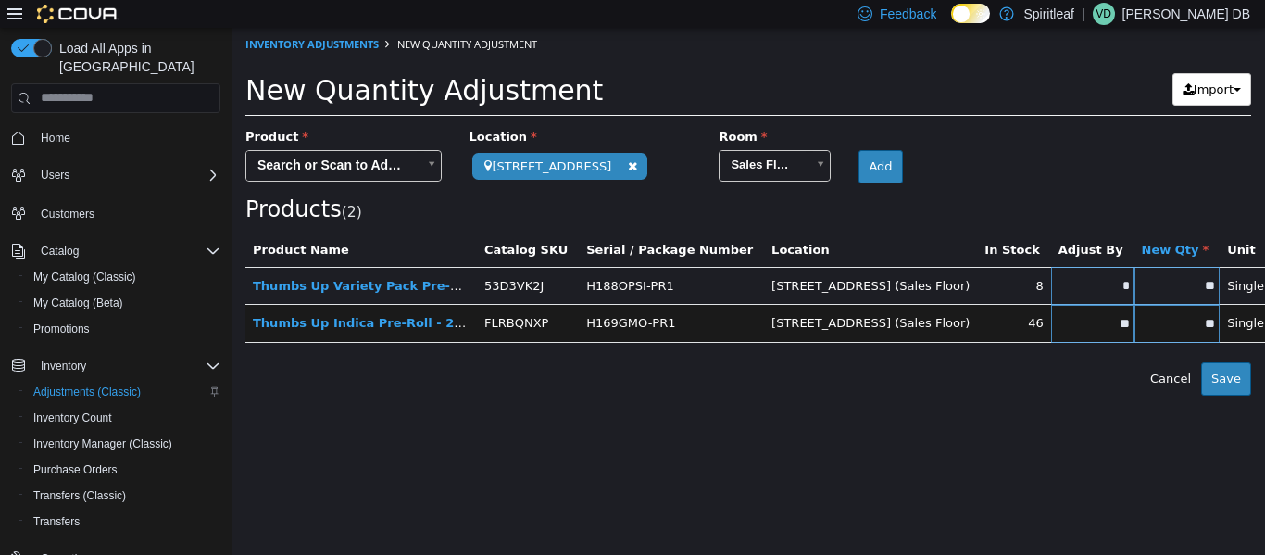
type input "**"
click at [363, 165] on body "**********" at bounding box center [749, 211] width 1034 height 368
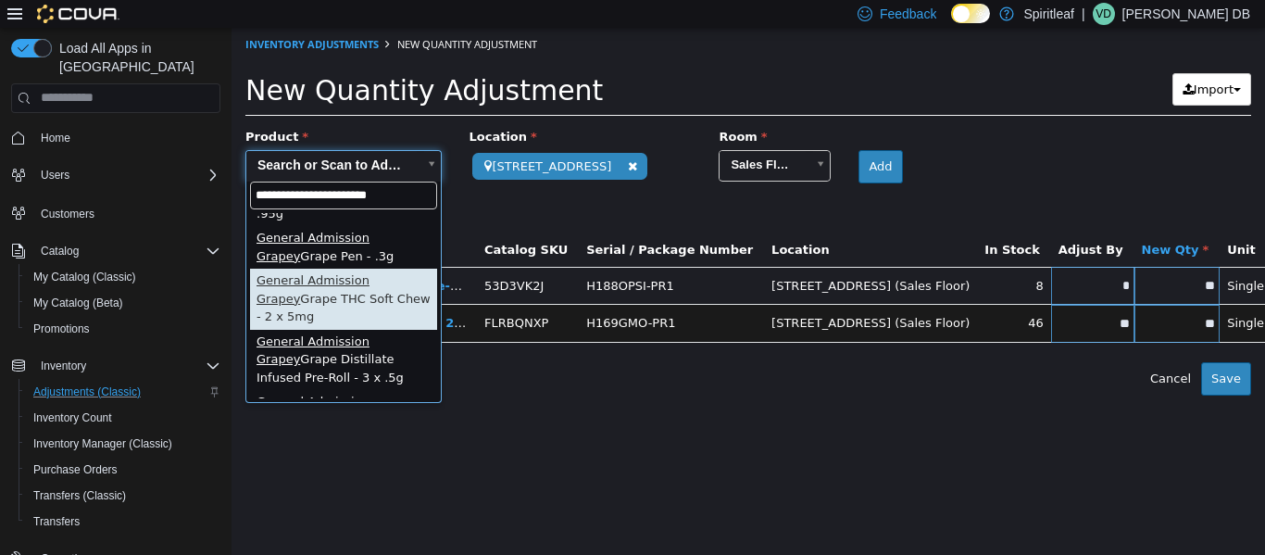
scroll to position [48, 0]
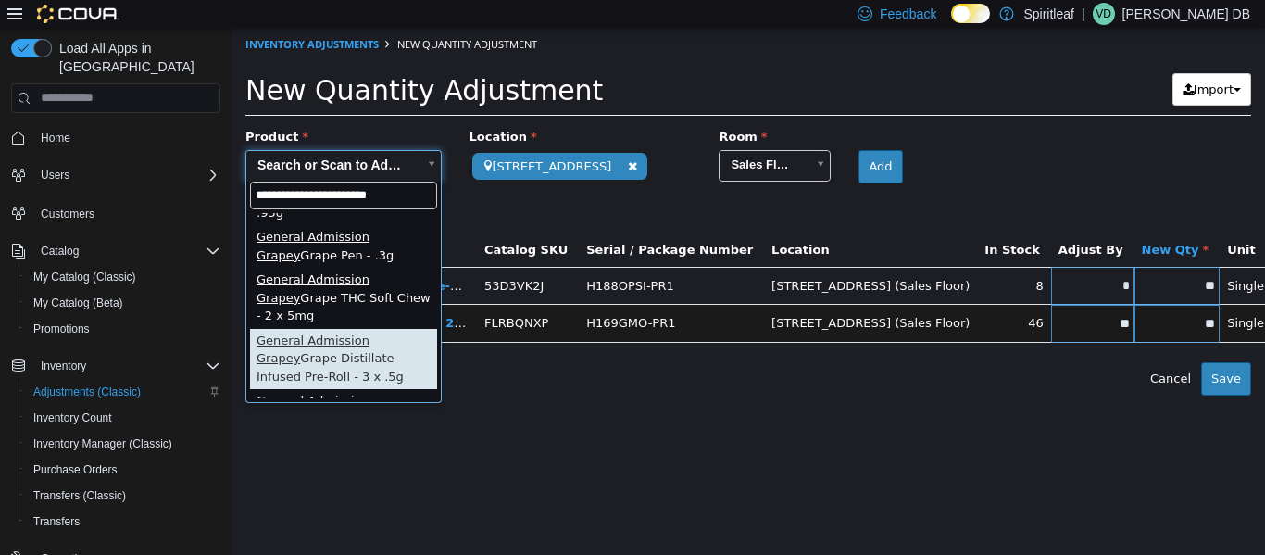
type input "**********"
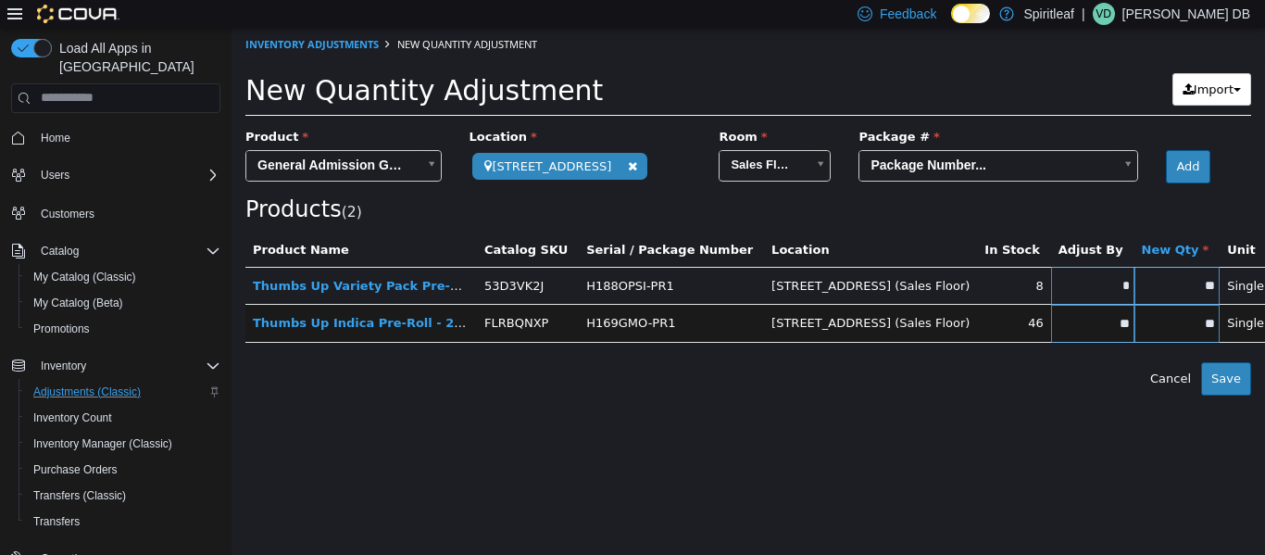
click at [630, 228] on body "**********" at bounding box center [749, 211] width 1034 height 368
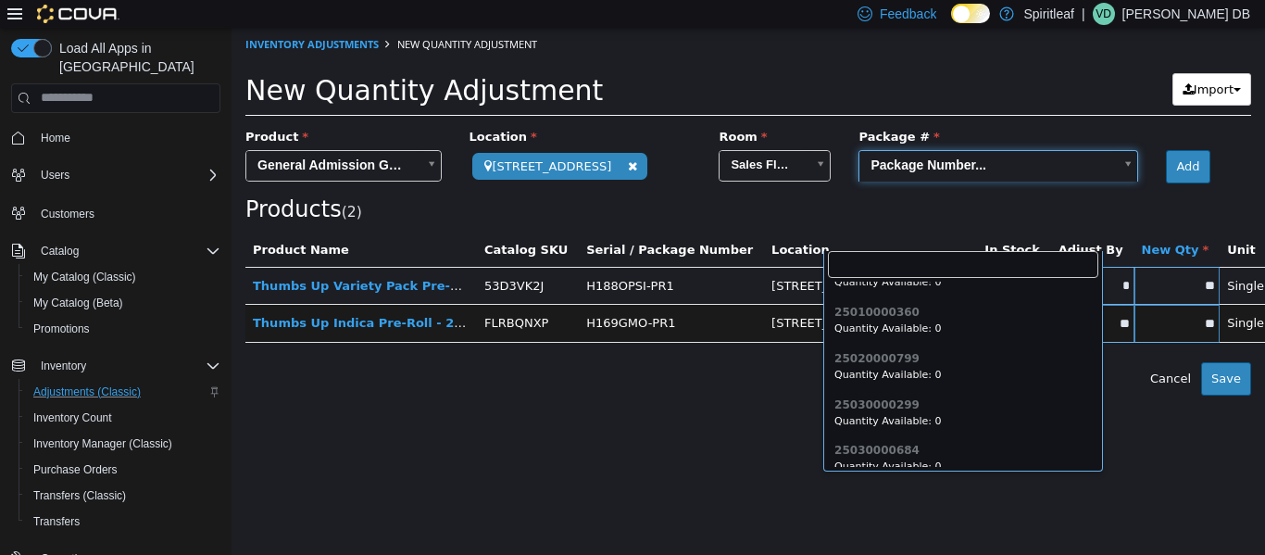
scroll to position [1472, 0]
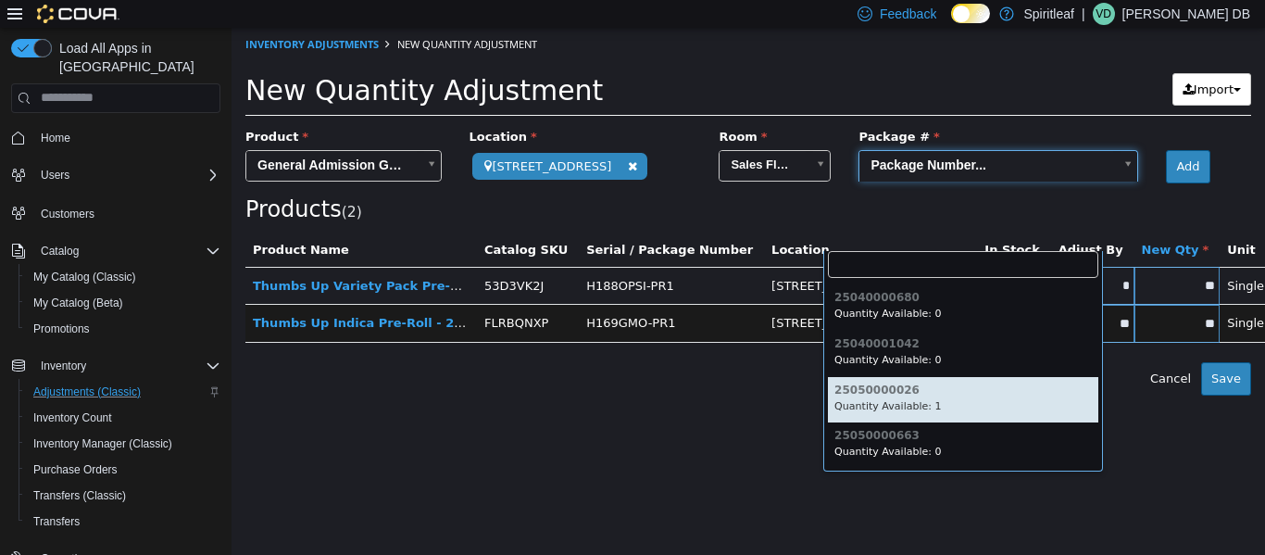
type input "**********"
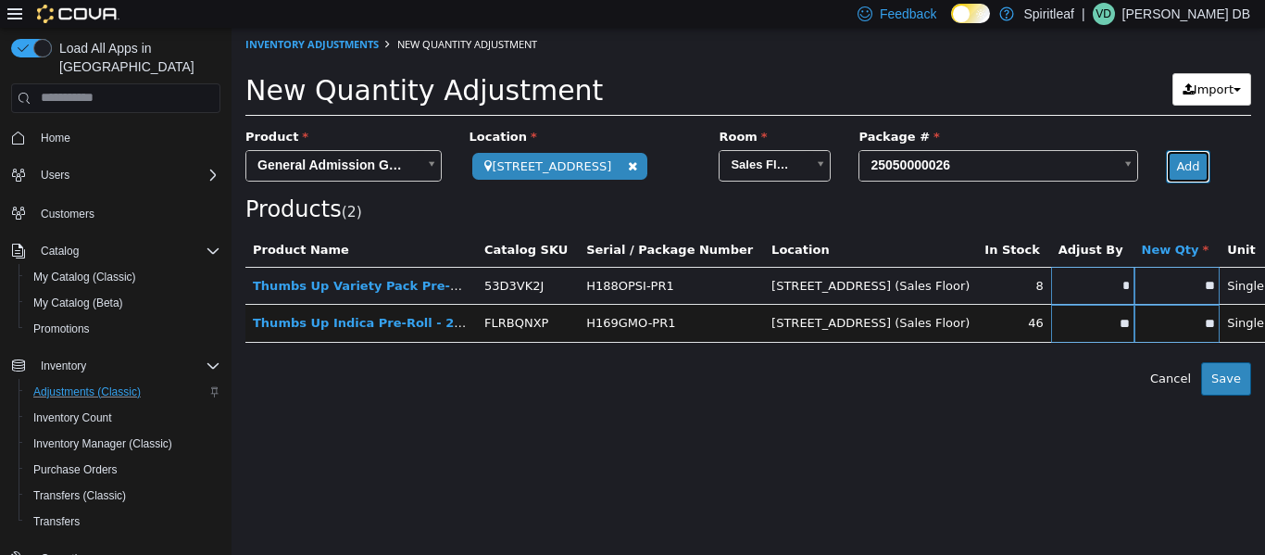
click at [630, 182] on button "Add" at bounding box center [1188, 165] width 44 height 33
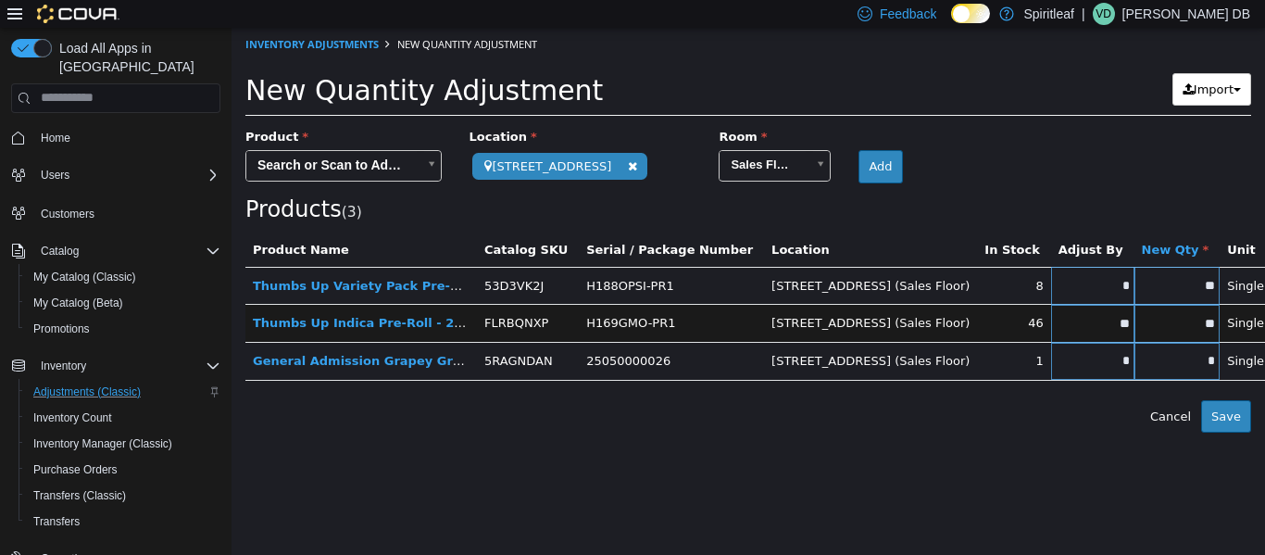
click at [374, 159] on body "**********" at bounding box center [749, 229] width 1034 height 405
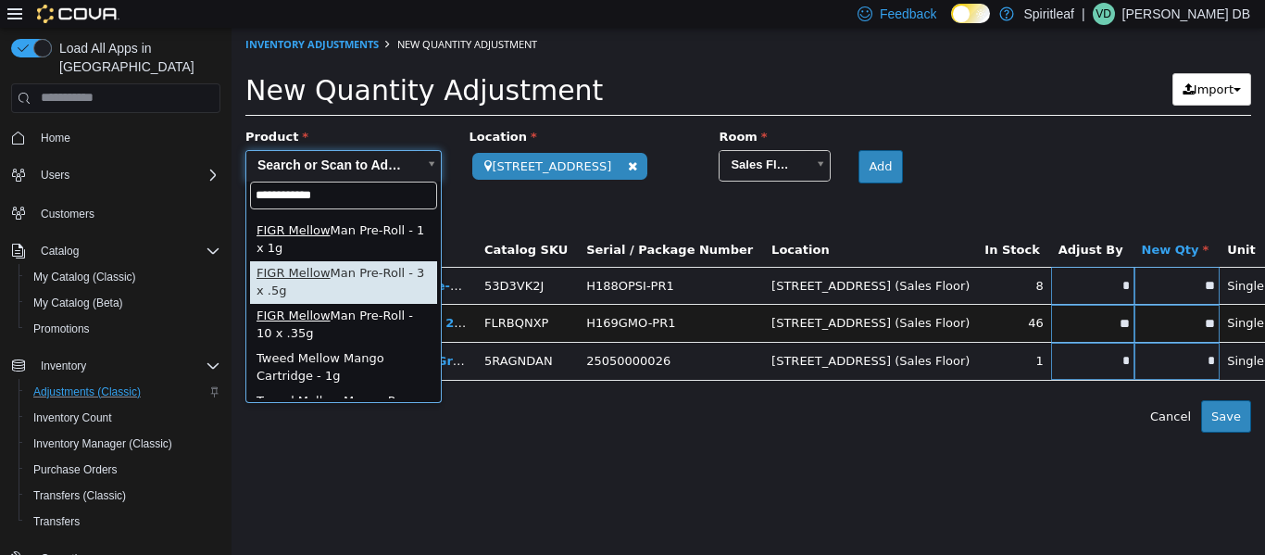
scroll to position [94, 0]
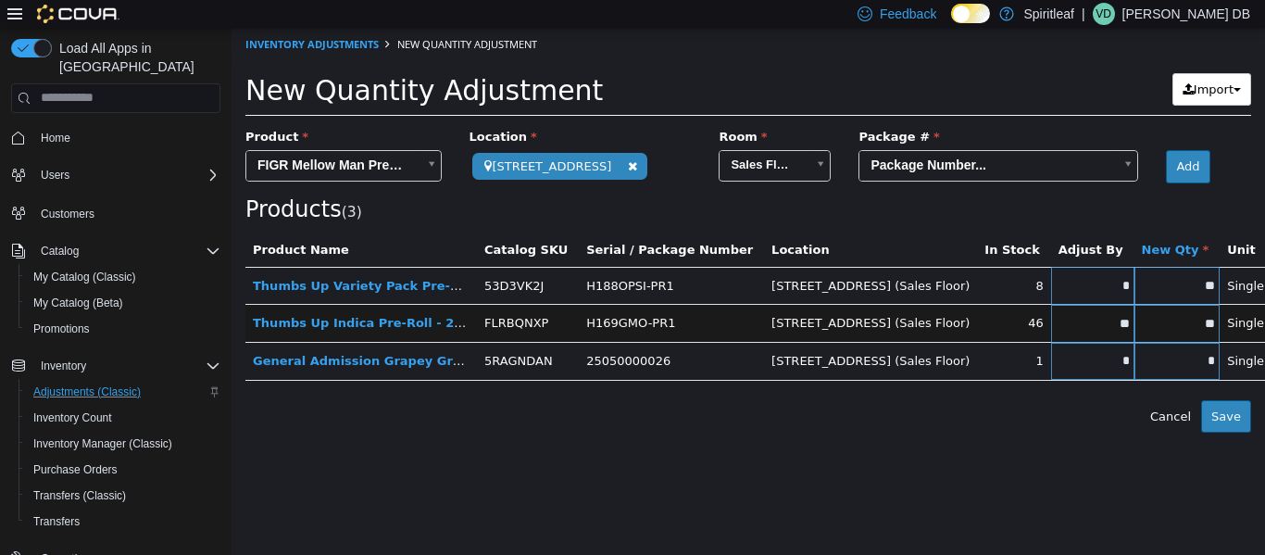
click at [630, 229] on body "**********" at bounding box center [749, 229] width 1034 height 405
click at [630, 182] on button "Add" at bounding box center [1188, 165] width 44 height 33
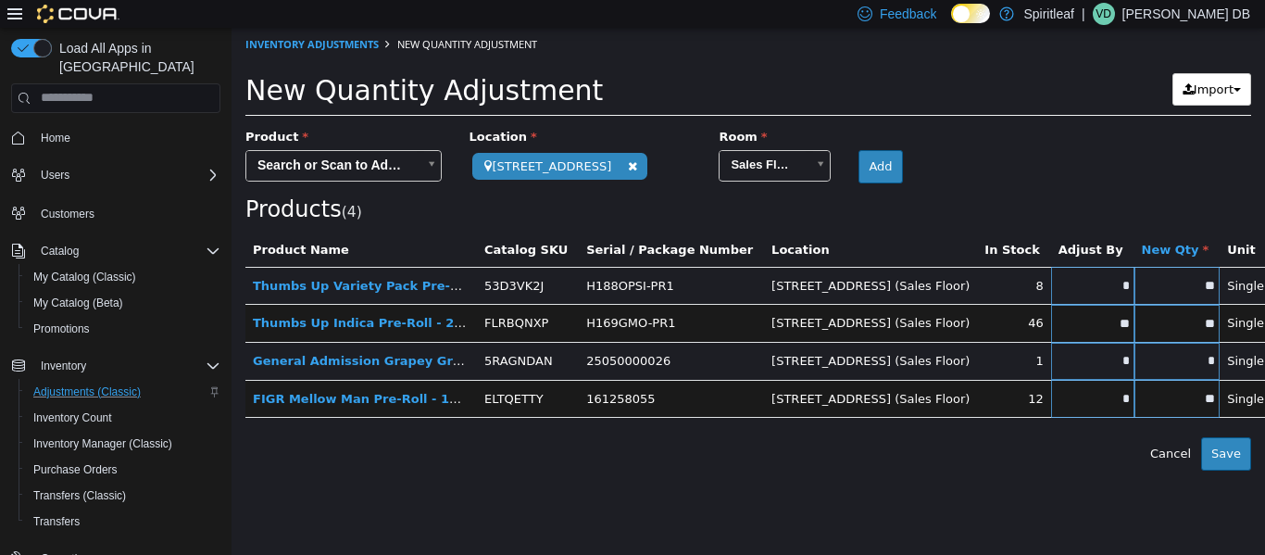
click at [630, 353] on input "*" at bounding box center [1092, 360] width 83 height 14
click at [630, 396] on input "*" at bounding box center [1092, 398] width 83 height 14
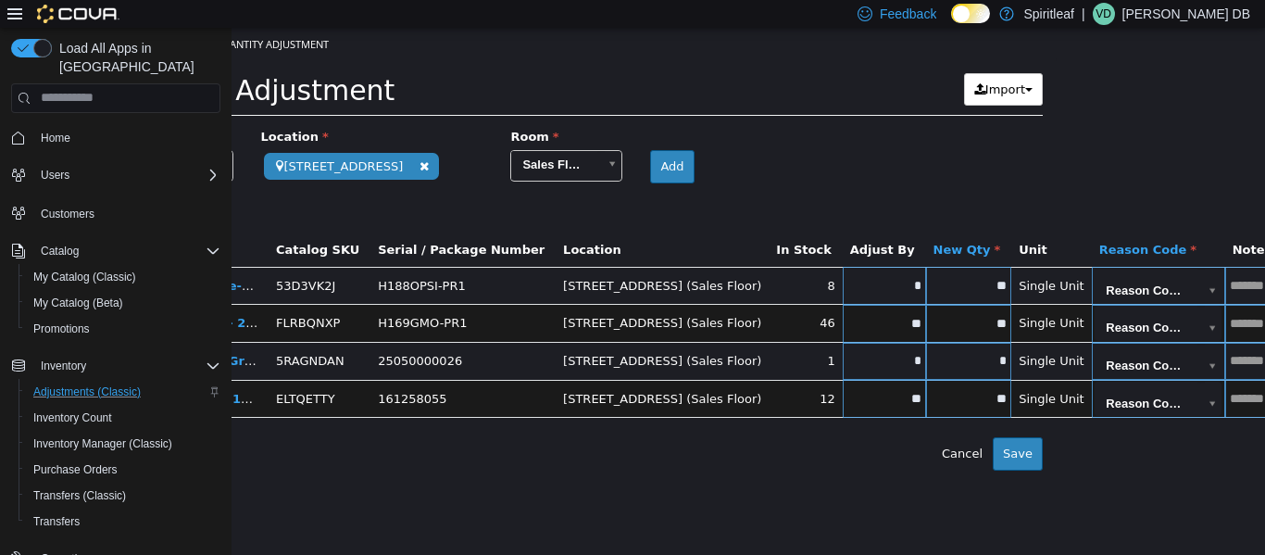
scroll to position [0, 209]
click at [630, 283] on body "**********" at bounding box center [539, 248] width 1034 height 443
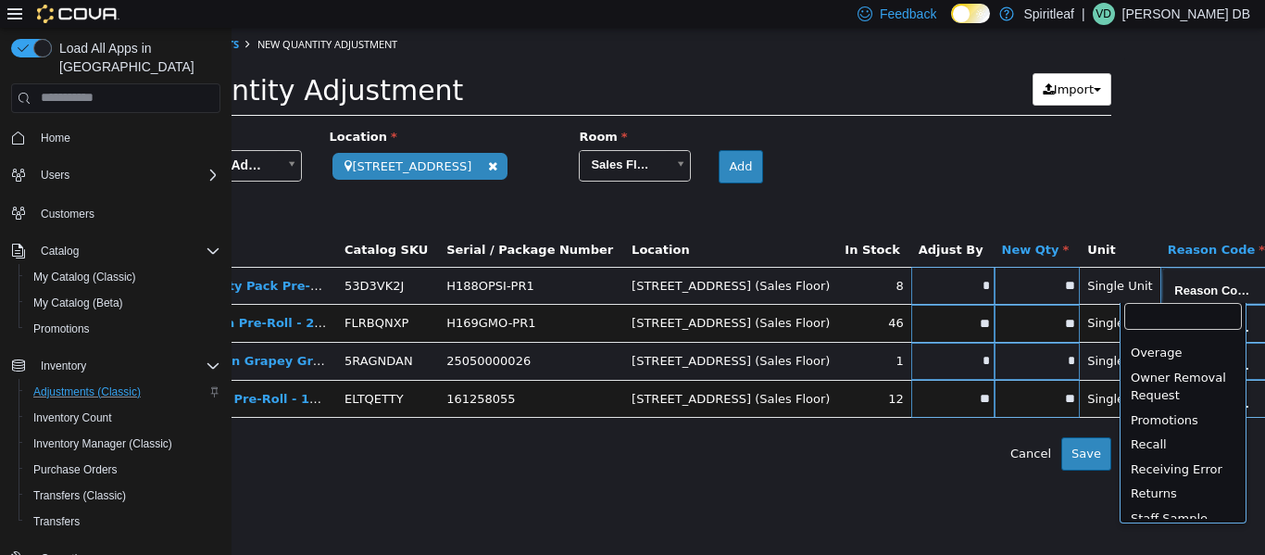
scroll to position [705, 0]
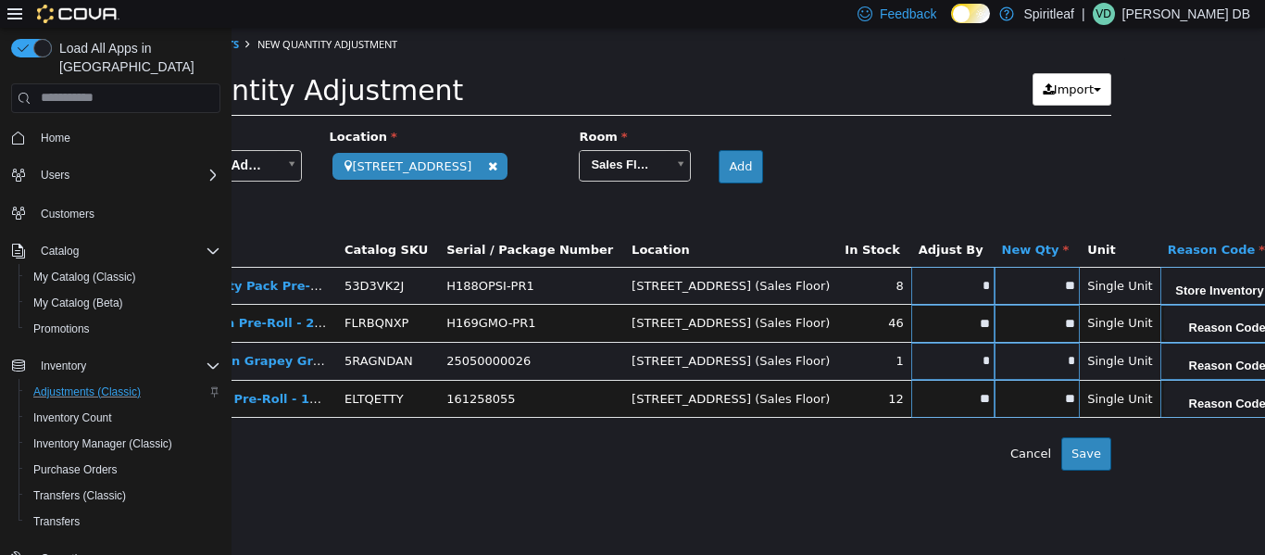
click at [630, 321] on body "**********" at bounding box center [609, 248] width 1034 height 443
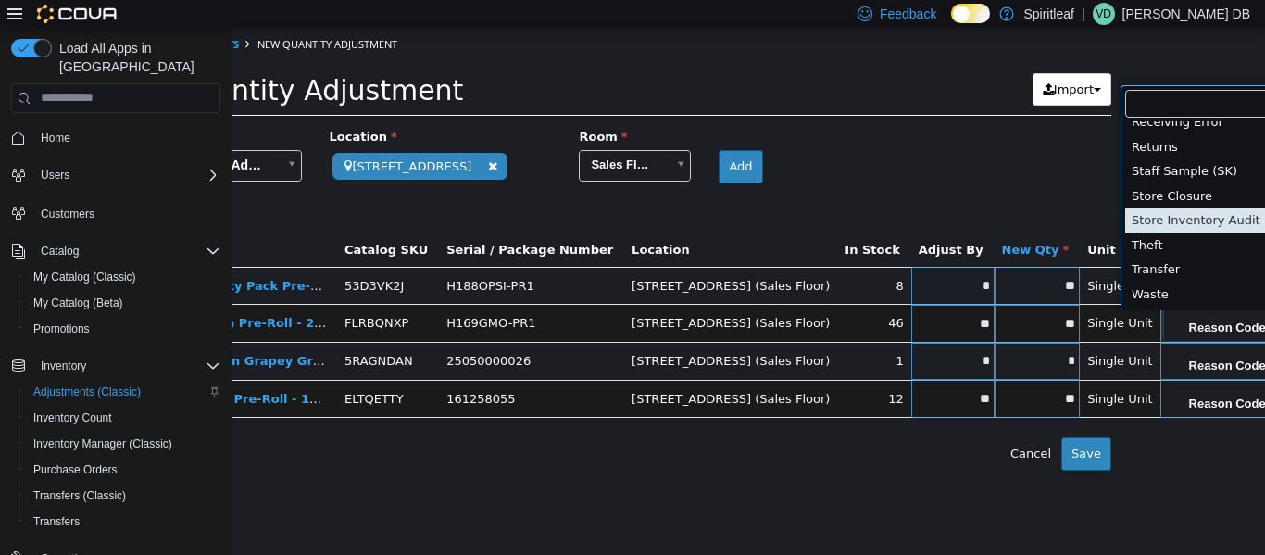
scroll to position [0, 151]
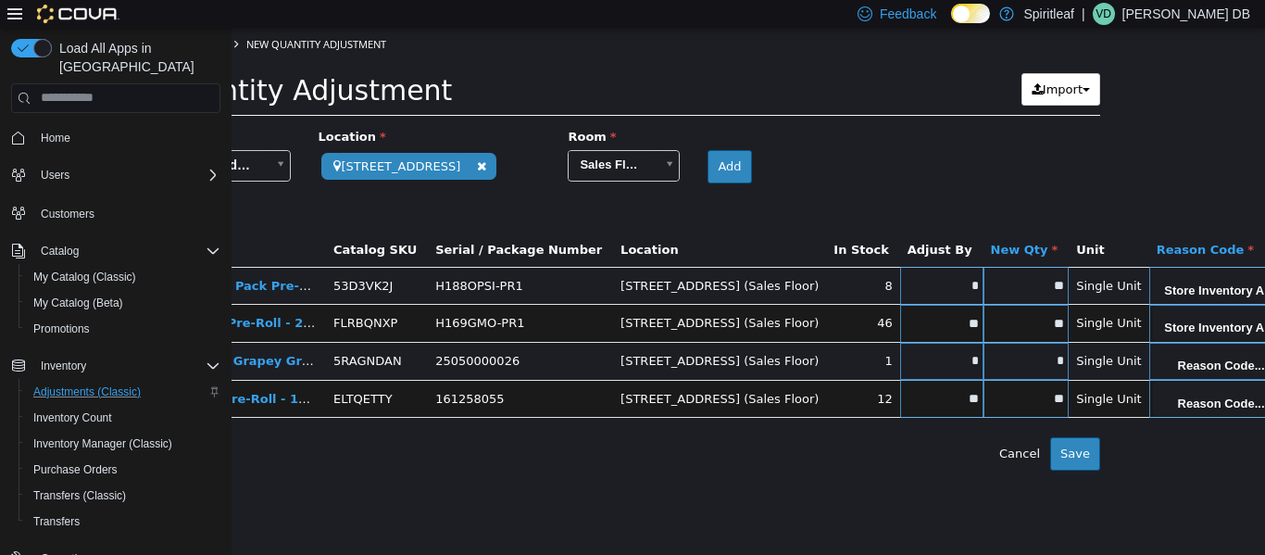
click at [630, 358] on body "**********" at bounding box center [598, 248] width 1034 height 443
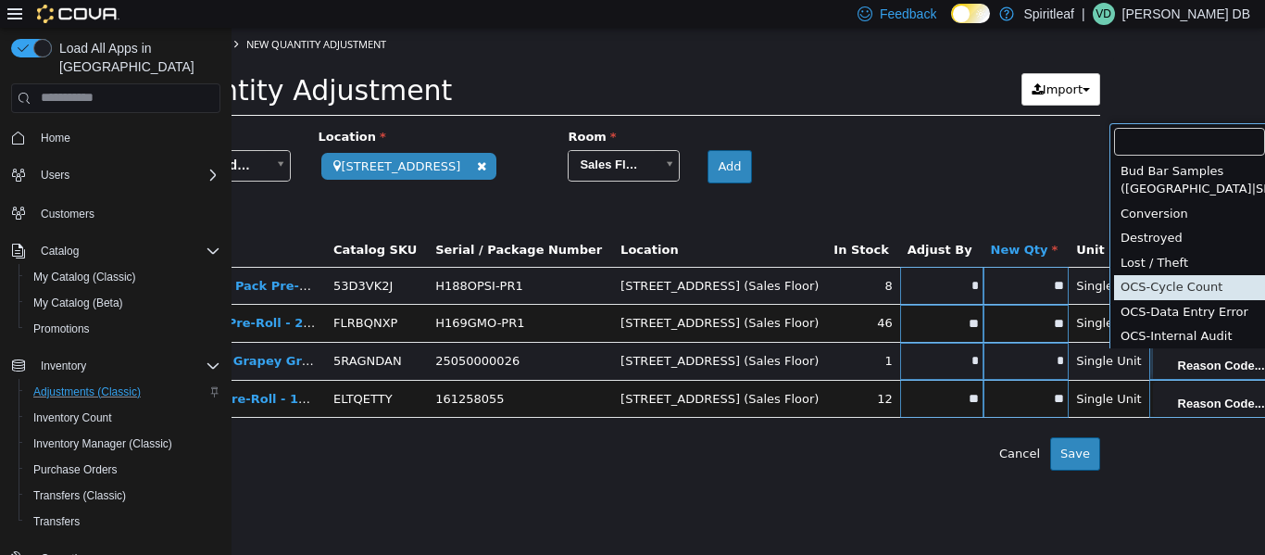
scroll to position [523, 0]
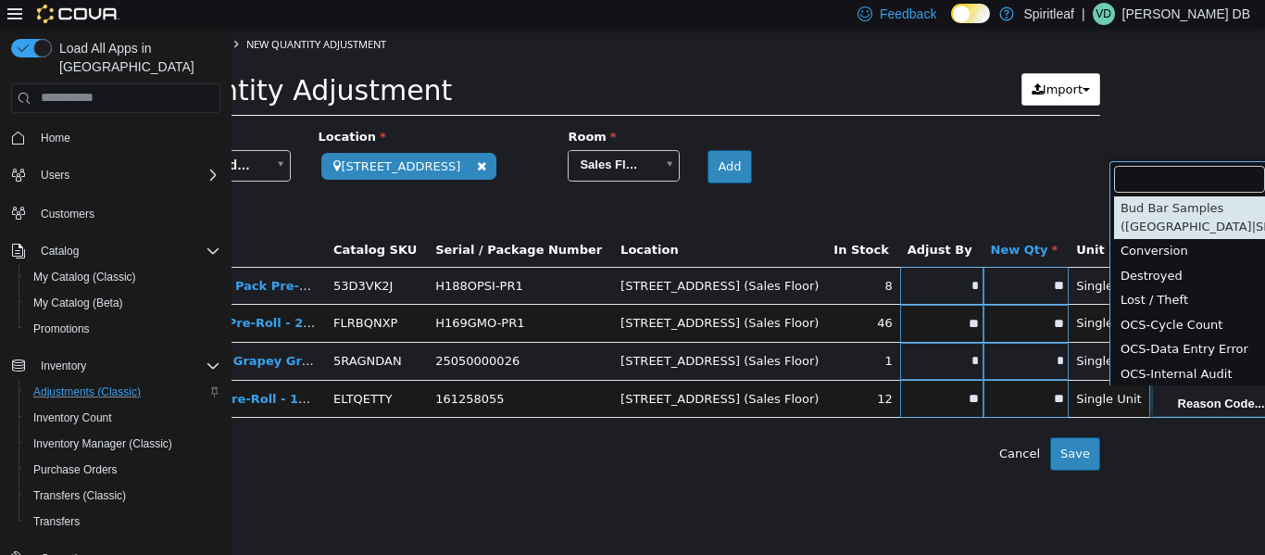
click at [630, 402] on body "**********" at bounding box center [598, 248] width 1034 height 443
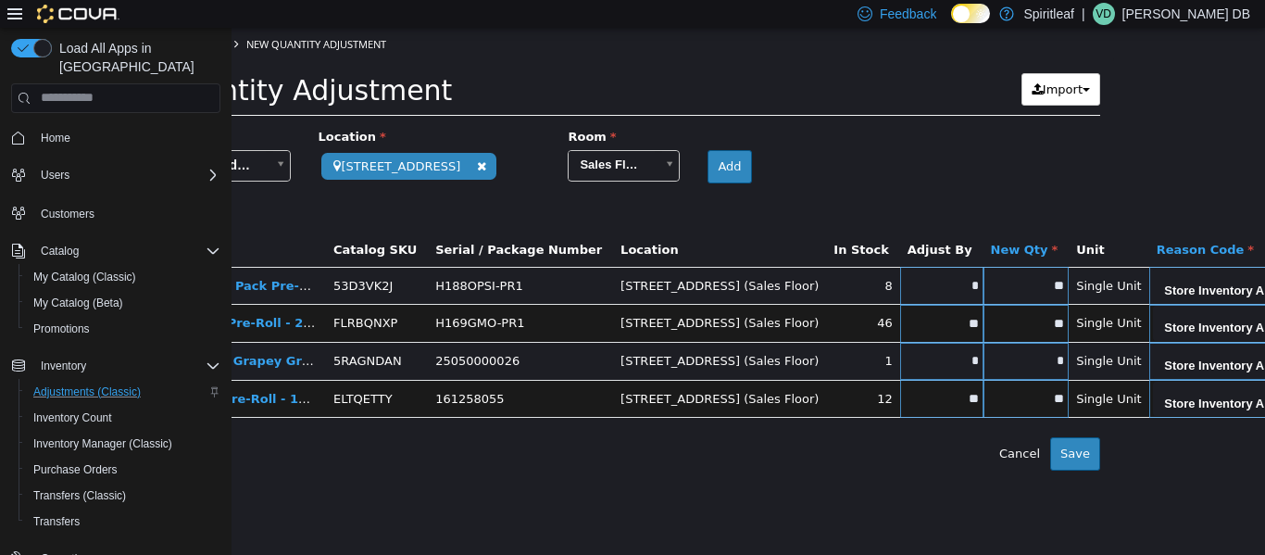
scroll to position [0, 245]
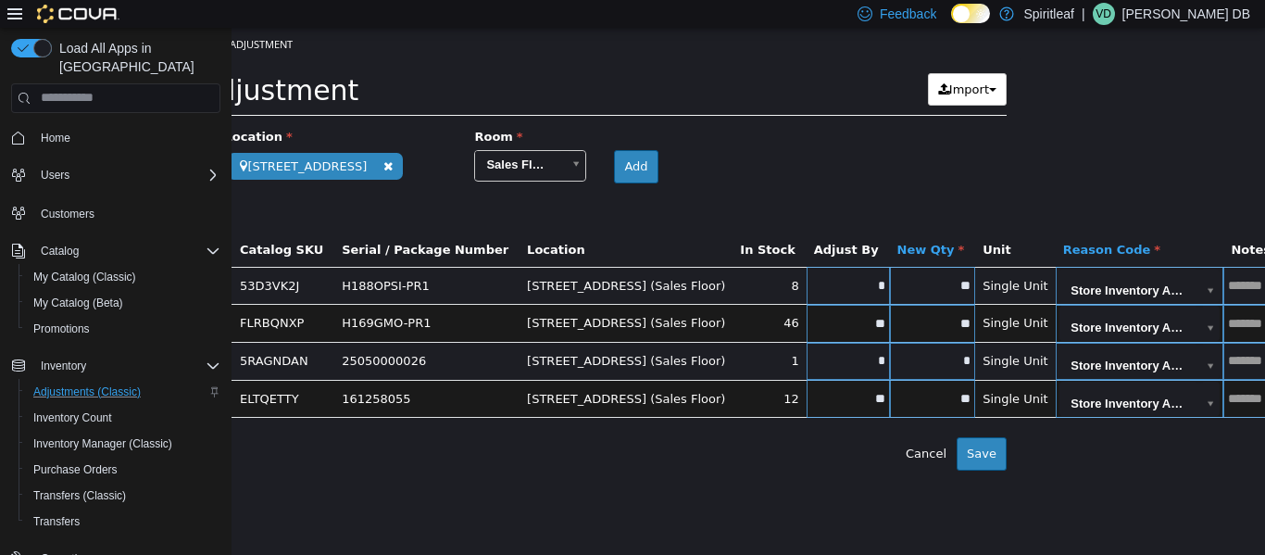
click at [630, 292] on input "text" at bounding box center [1252, 285] width 57 height 14
click at [630, 329] on input "text" at bounding box center [1252, 323] width 57 height 14
click at [630, 371] on td at bounding box center [1252, 361] width 57 height 38
click at [630, 356] on input "text" at bounding box center [1252, 360] width 57 height 14
click at [630, 402] on input "text" at bounding box center [1252, 398] width 57 height 14
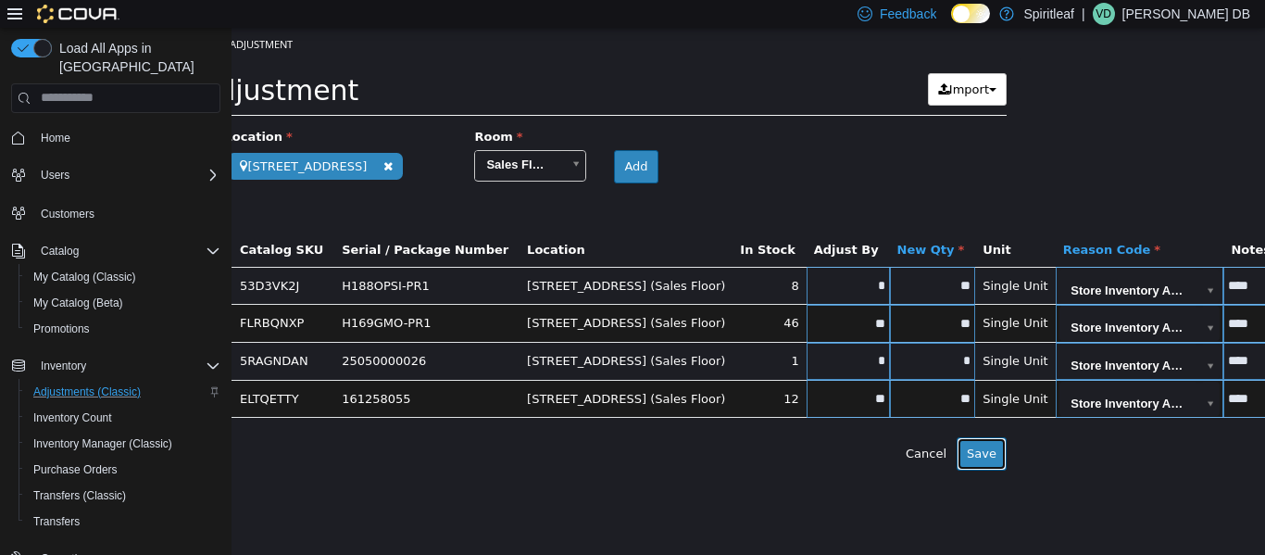
click at [630, 459] on button "Save" at bounding box center [982, 452] width 50 height 33
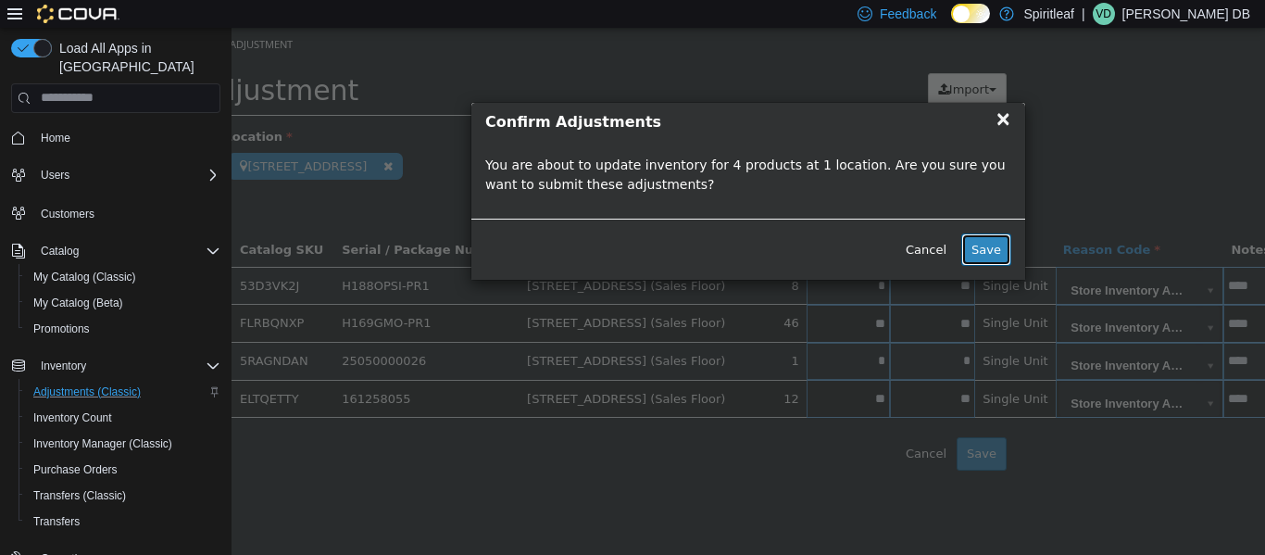
click at [630, 245] on button "Save" at bounding box center [987, 249] width 50 height 33
